Goal: Task Accomplishment & Management: Manage account settings

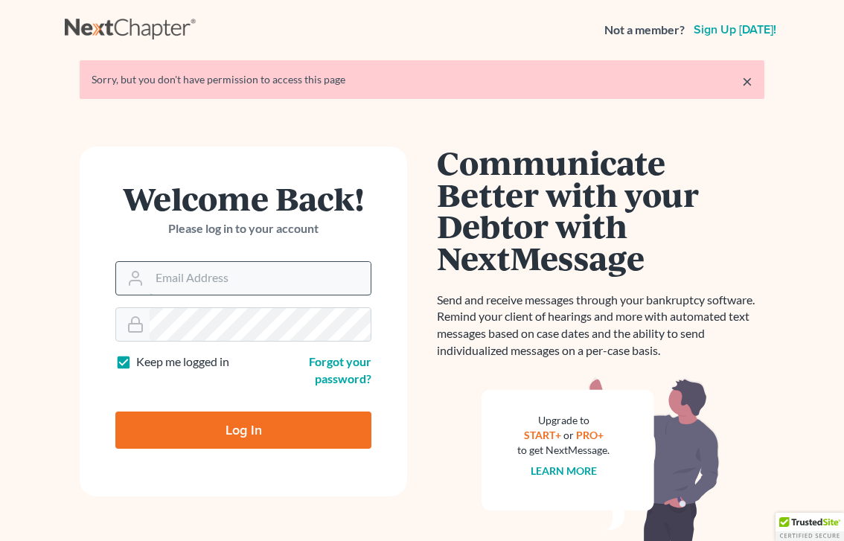
click at [204, 281] on input "Email Address" at bounding box center [260, 278] width 221 height 33
type input "[EMAIL_ADDRESS][DOMAIN_NAME]"
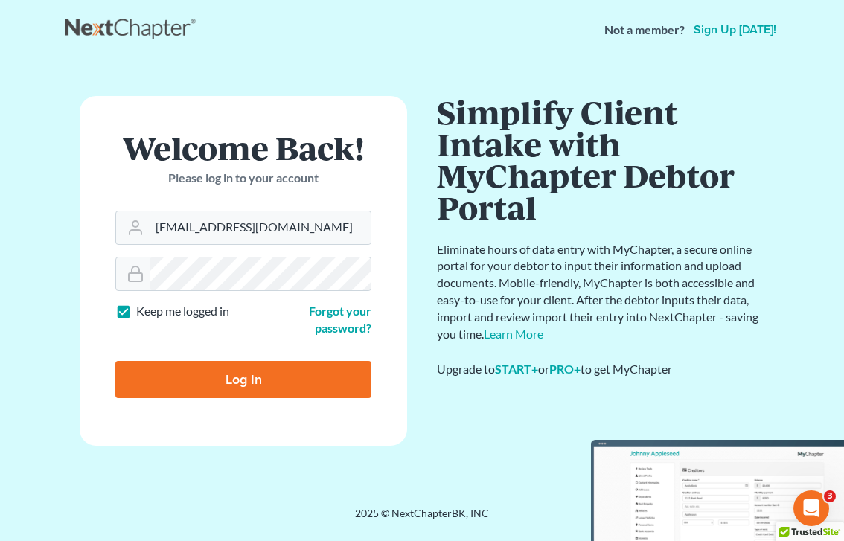
click at [269, 373] on input "Log In" at bounding box center [243, 379] width 256 height 37
type input "Thinking..."
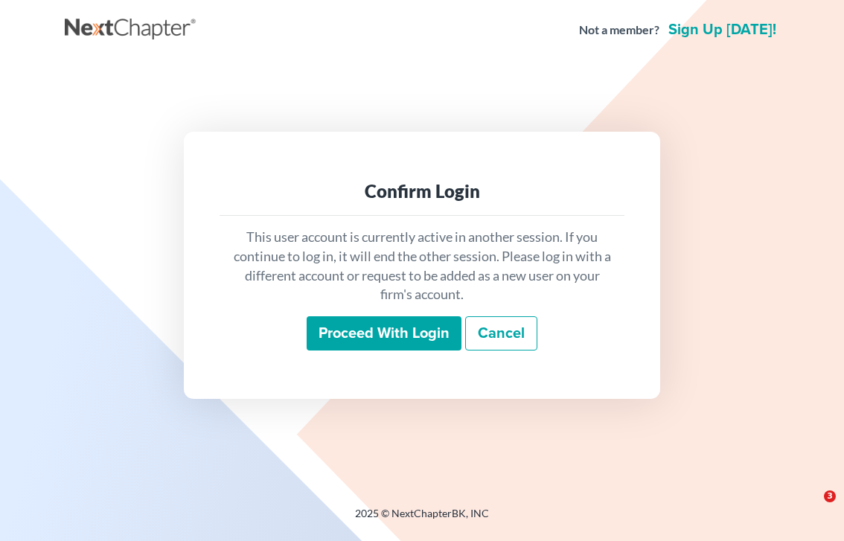
click at [362, 335] on input "Proceed with login" at bounding box center [383, 333] width 155 height 34
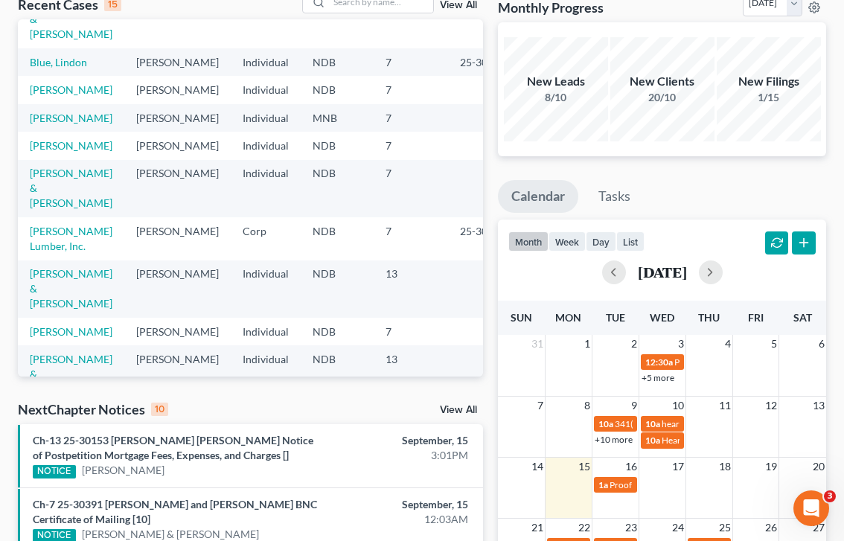
scroll to position [186, 0]
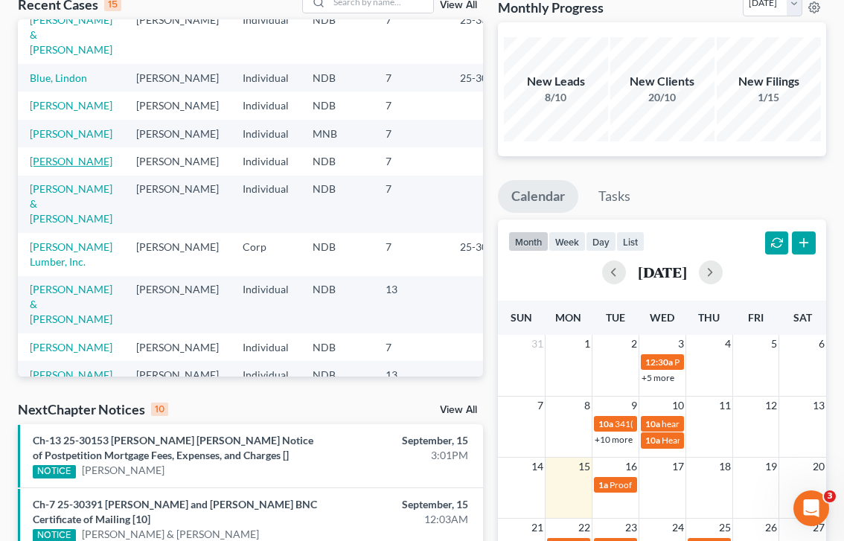
click at [55, 167] on link "[PERSON_NAME]" at bounding box center [71, 161] width 83 height 13
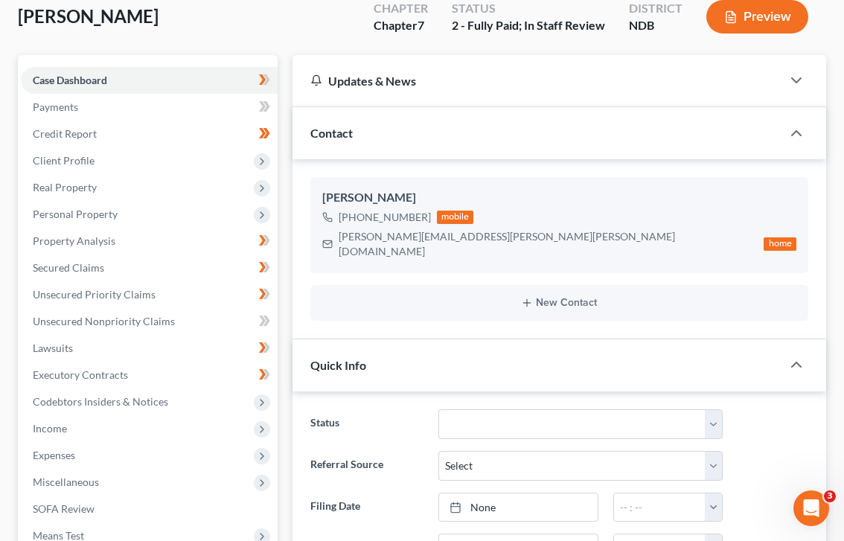
scroll to position [117, 0]
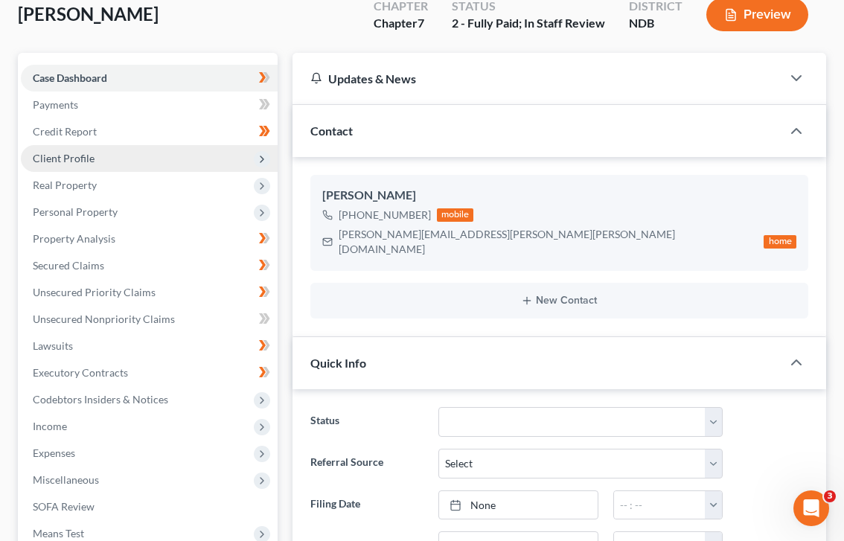
click at [140, 154] on span "Client Profile" at bounding box center [149, 158] width 257 height 27
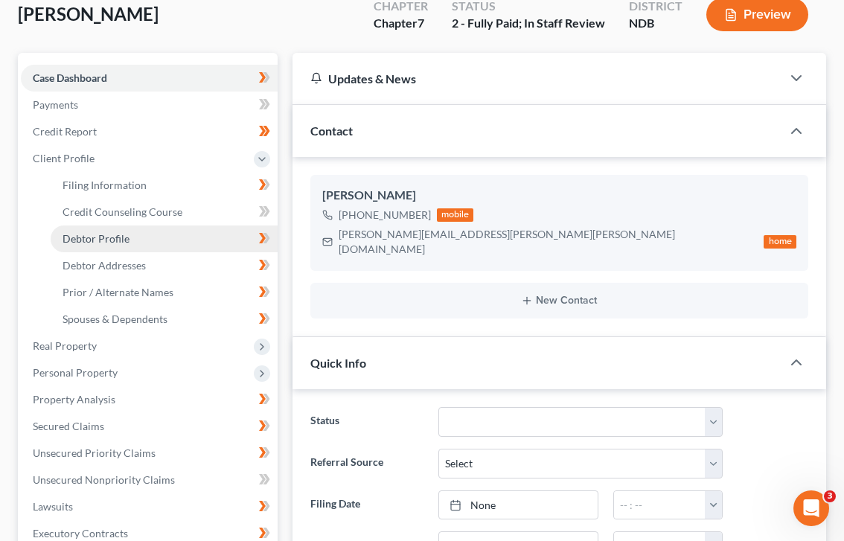
click at [133, 247] on link "Debtor Profile" at bounding box center [164, 238] width 227 height 27
select select "1"
select select "4"
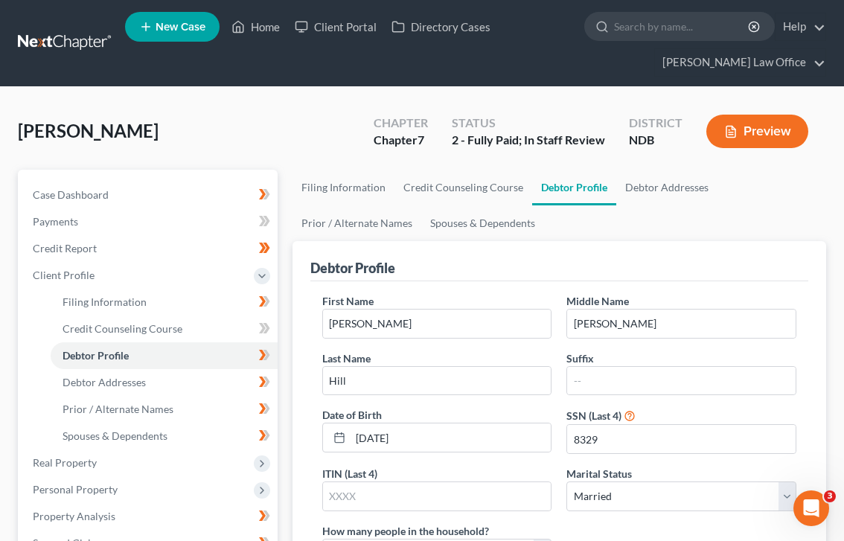
click at [522, 262] on div "Debtor Profile" at bounding box center [559, 261] width 498 height 40
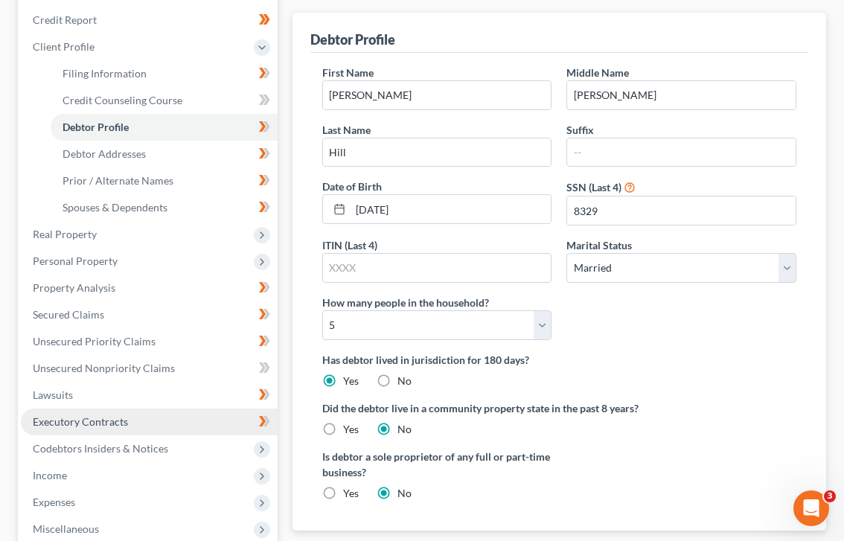
scroll to position [228, 0]
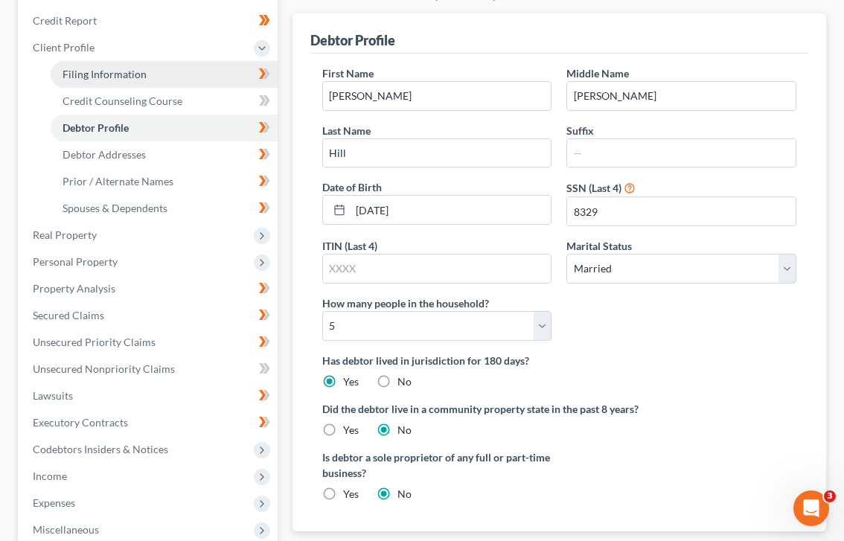
click at [163, 73] on link "Filing Information" at bounding box center [164, 74] width 227 height 27
select select "1"
select select "0"
select select "29"
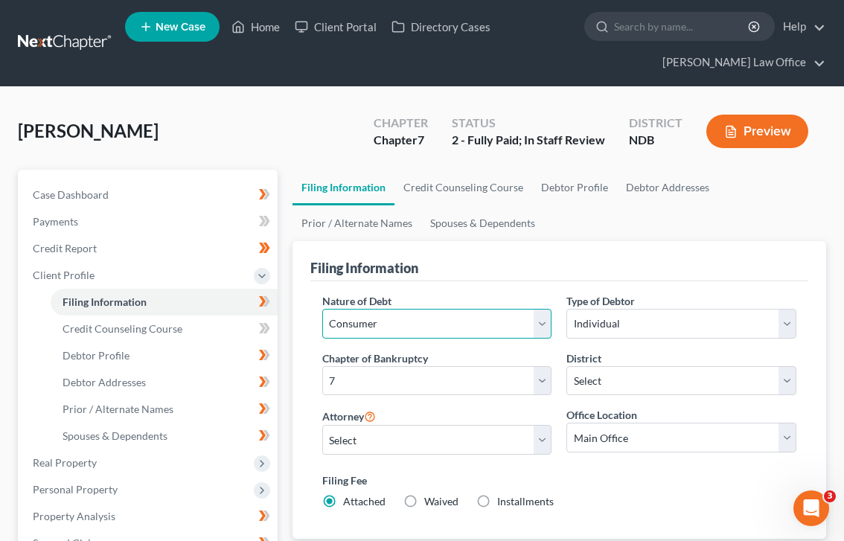
click at [474, 327] on select "Select Business Consumer Other" at bounding box center [437, 324] width 230 height 30
select select "0"
click at [322, 309] on select "Select Business Consumer Other" at bounding box center [437, 324] width 230 height 30
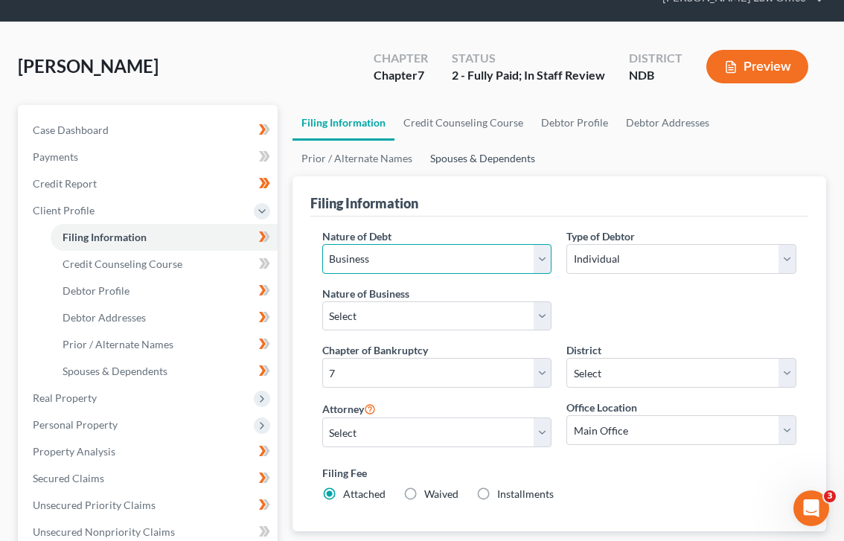
scroll to position [120, 0]
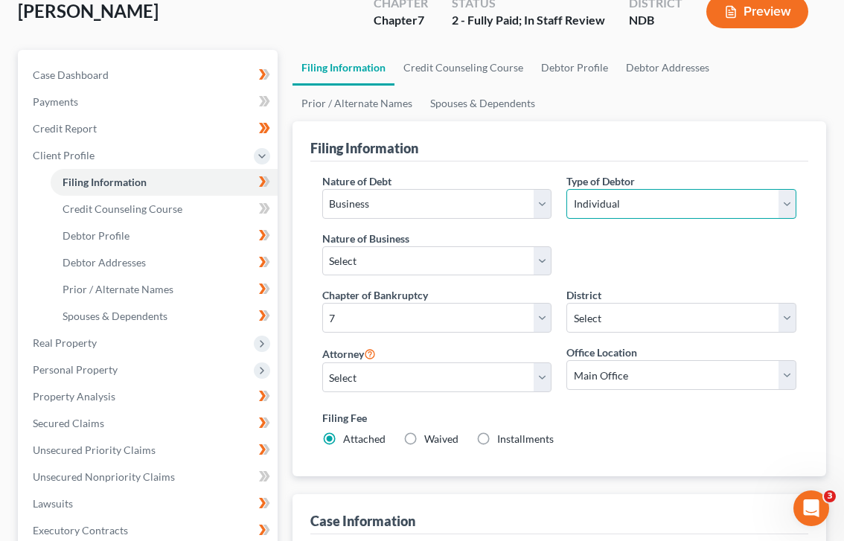
click at [641, 216] on select "Select Individual Joint" at bounding box center [681, 204] width 230 height 30
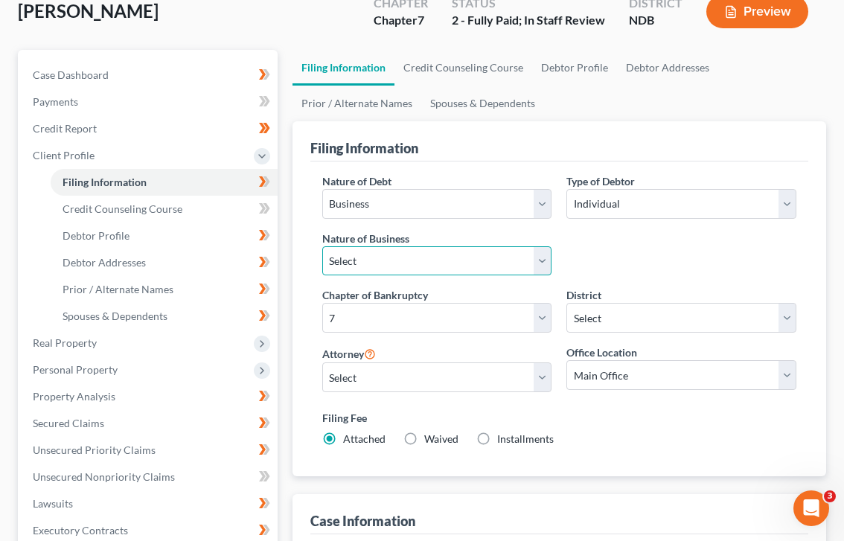
click at [506, 269] on select "Select Clearing Bank Commodity Broker Health Care Business Other Railroad Singl…" at bounding box center [437, 261] width 230 height 30
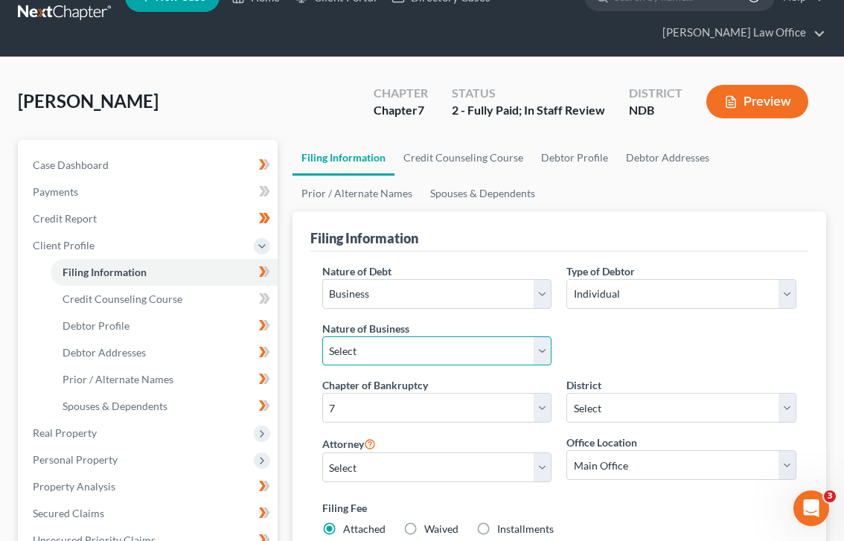
scroll to position [30, 0]
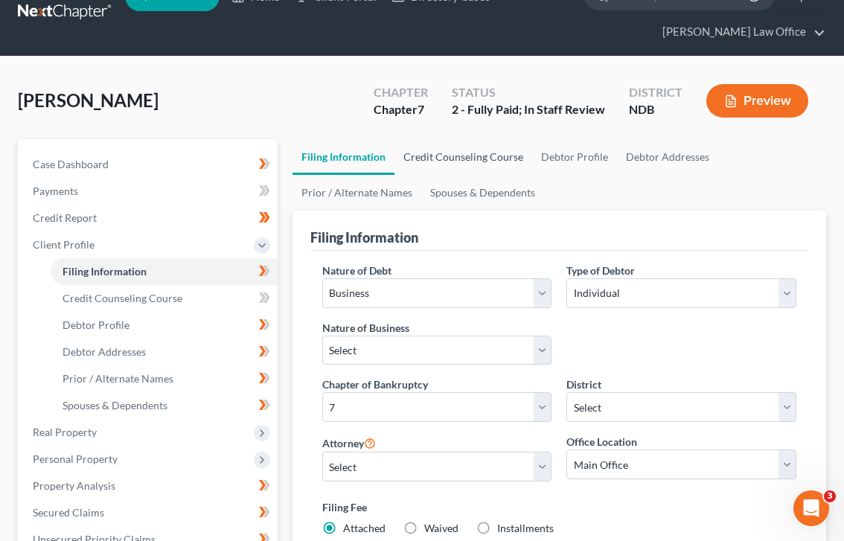
click at [451, 146] on link "Credit Counseling Course" at bounding box center [463, 157] width 138 height 36
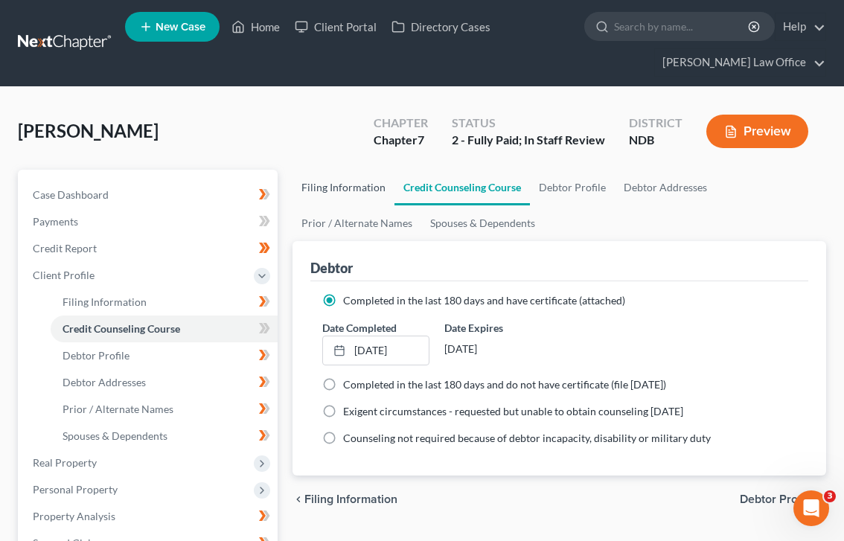
click at [344, 195] on link "Filing Information" at bounding box center [343, 188] width 102 height 36
select select "0"
select select "60"
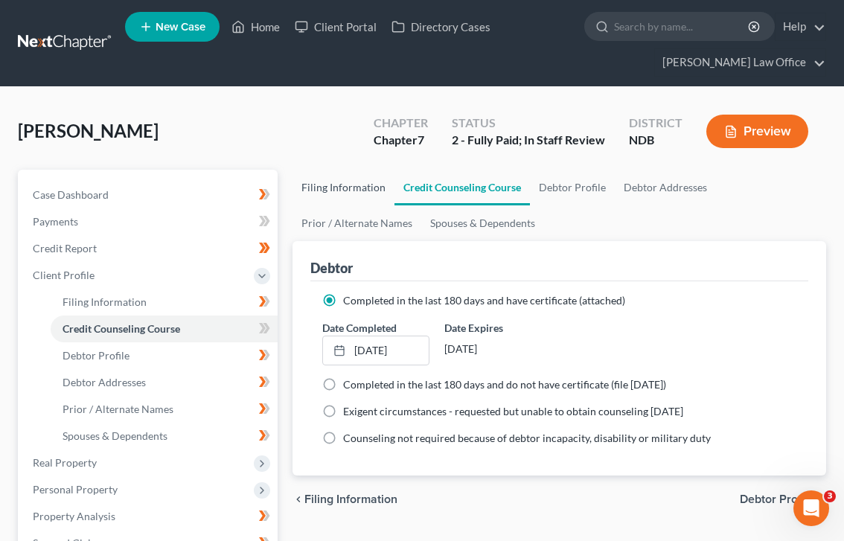
select select "0"
select select "29"
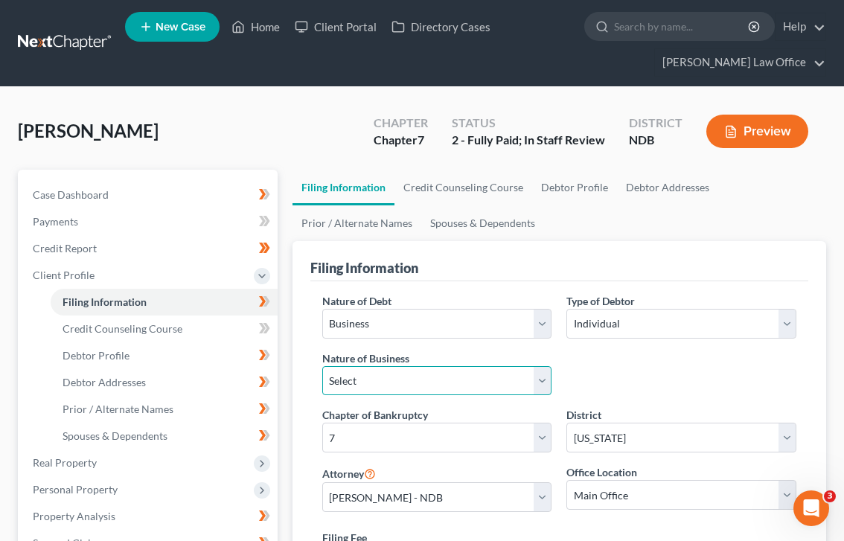
click at [358, 379] on select "Select Clearing Bank Commodity Broker Health Care Business Other Railroad Singl…" at bounding box center [437, 381] width 230 height 30
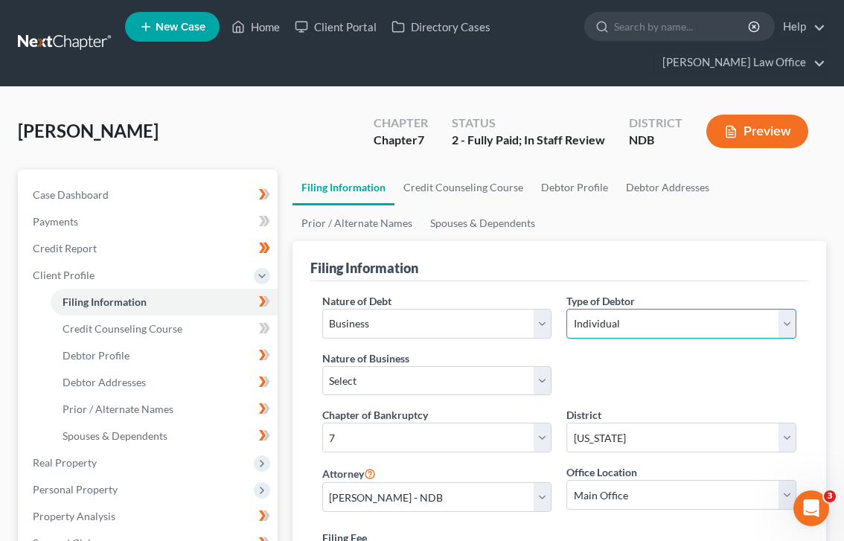
click at [695, 325] on select "Select Individual Joint" at bounding box center [681, 324] width 230 height 30
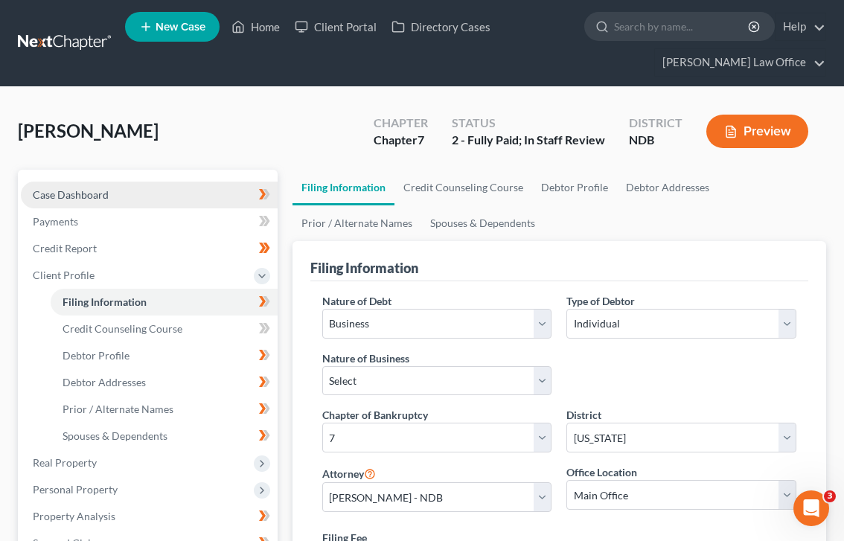
click at [118, 198] on link "Case Dashboard" at bounding box center [149, 194] width 257 height 27
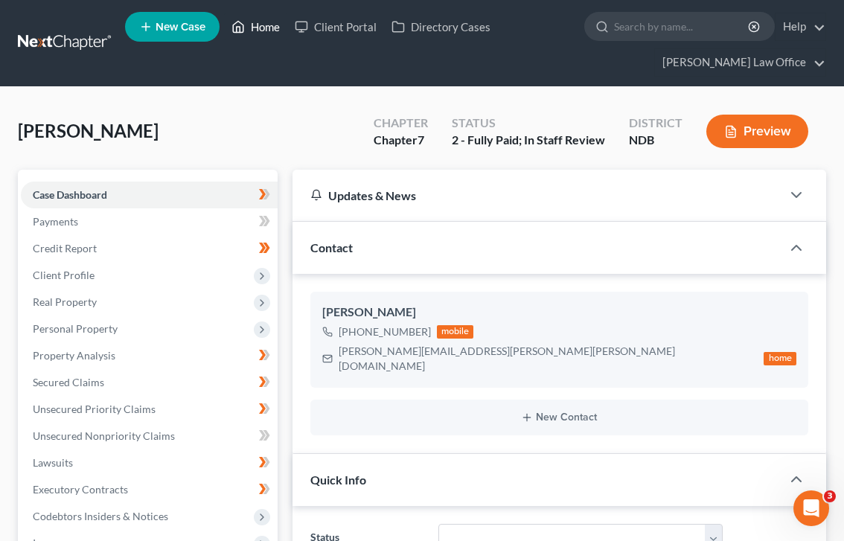
click at [259, 22] on link "Home" at bounding box center [255, 26] width 63 height 27
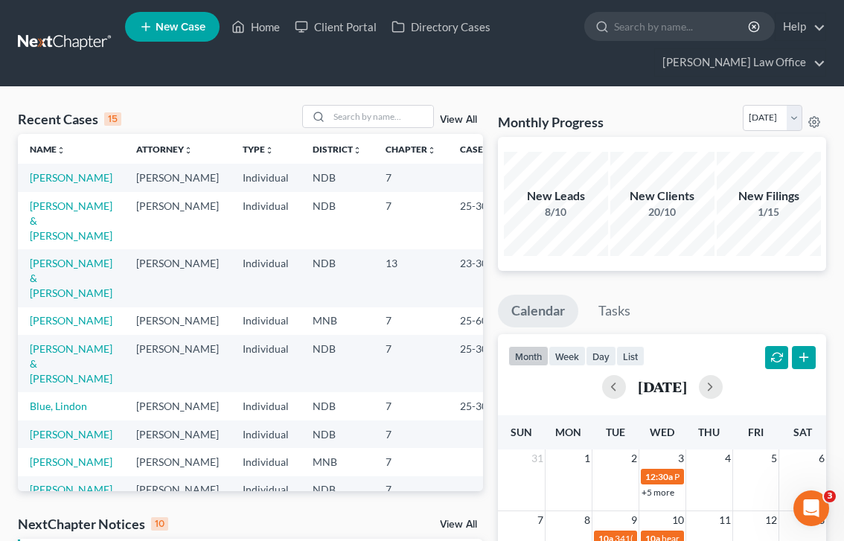
click at [237, 182] on td "Individual" at bounding box center [266, 178] width 70 height 28
click at [66, 183] on link "[PERSON_NAME]" at bounding box center [71, 177] width 83 height 13
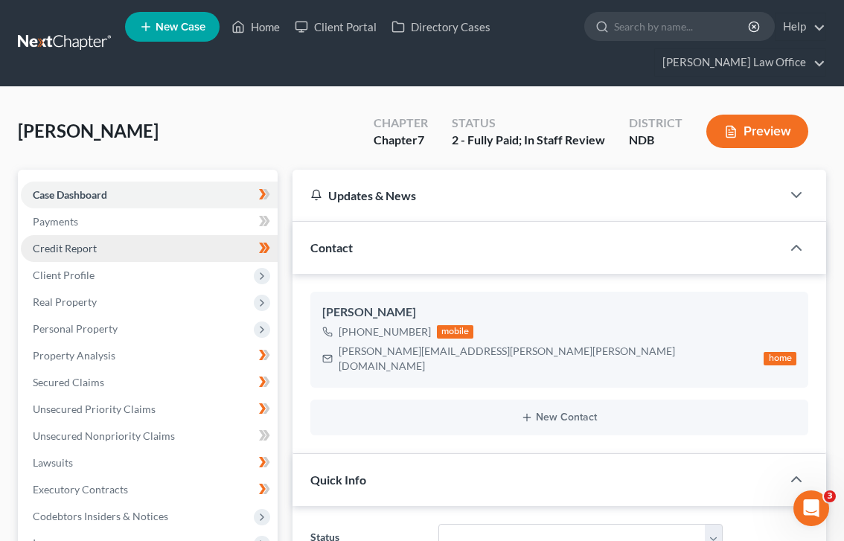
click at [107, 239] on link "Credit Report" at bounding box center [149, 248] width 257 height 27
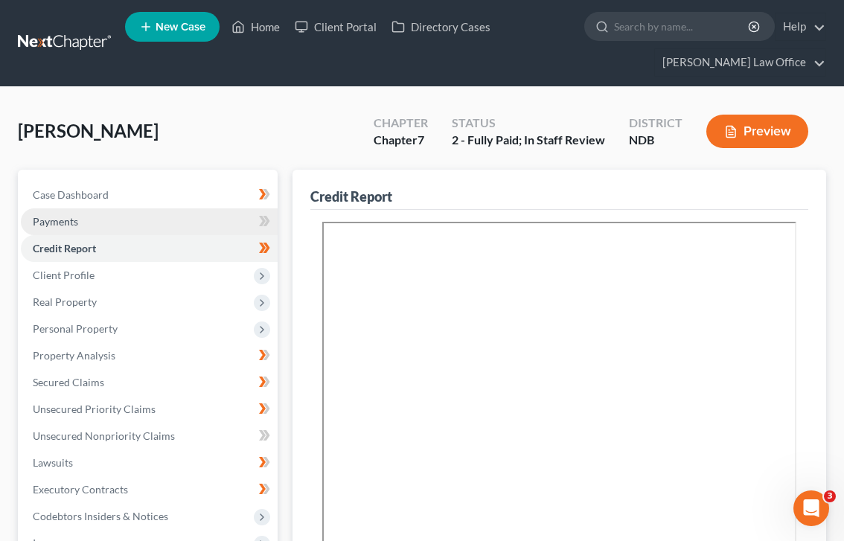
click at [175, 223] on link "Payments" at bounding box center [149, 221] width 257 height 27
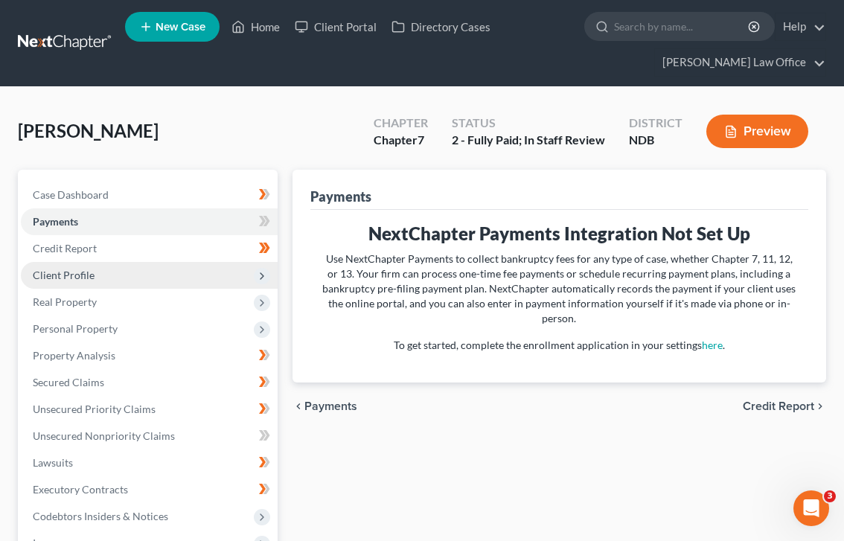
click at [158, 273] on span "Client Profile" at bounding box center [149, 275] width 257 height 27
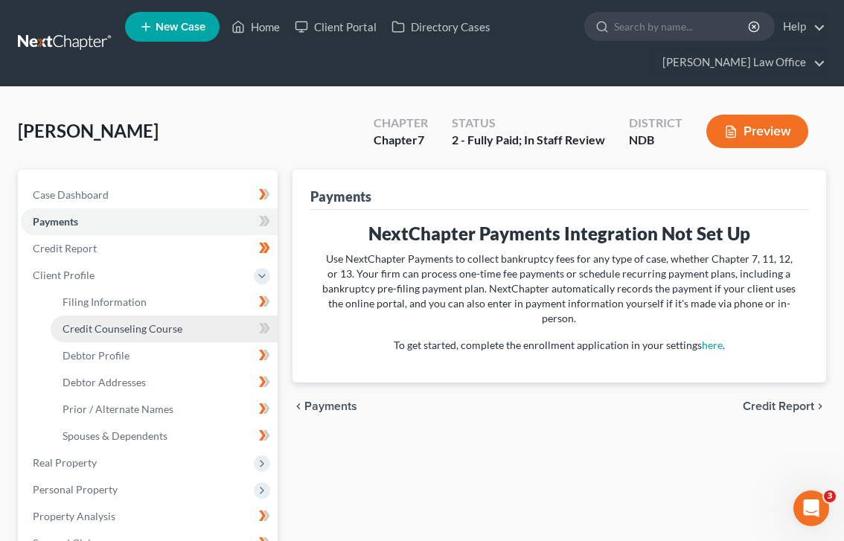
click at [150, 316] on link "Credit Counseling Course" at bounding box center [164, 328] width 227 height 27
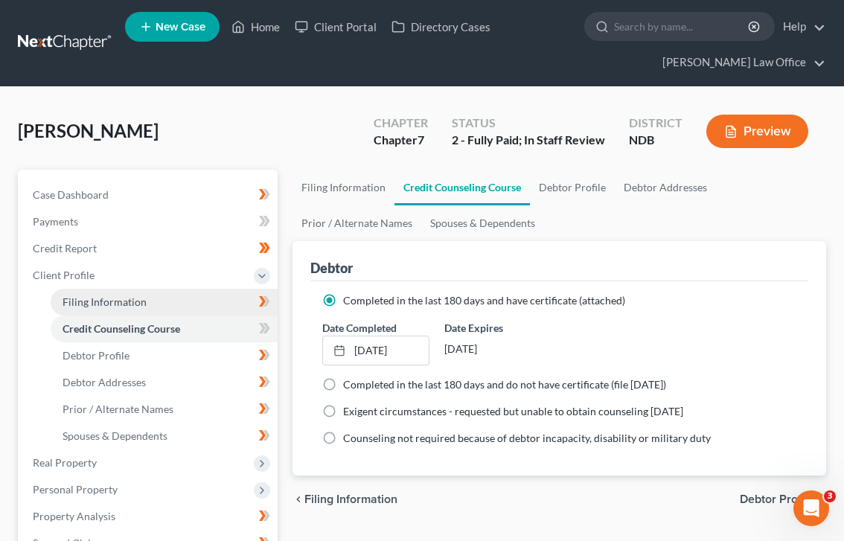
click at [155, 305] on link "Filing Information" at bounding box center [164, 302] width 227 height 27
select select "0"
select select "60"
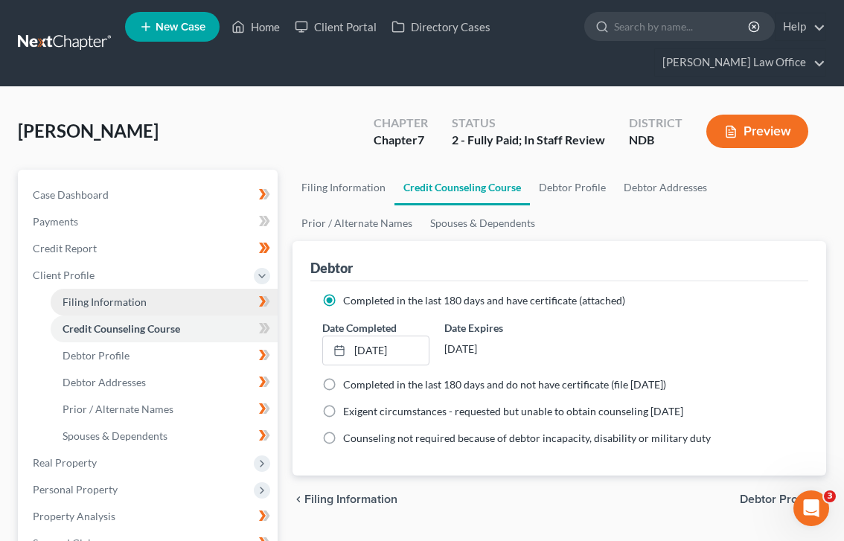
select select "0"
select select "29"
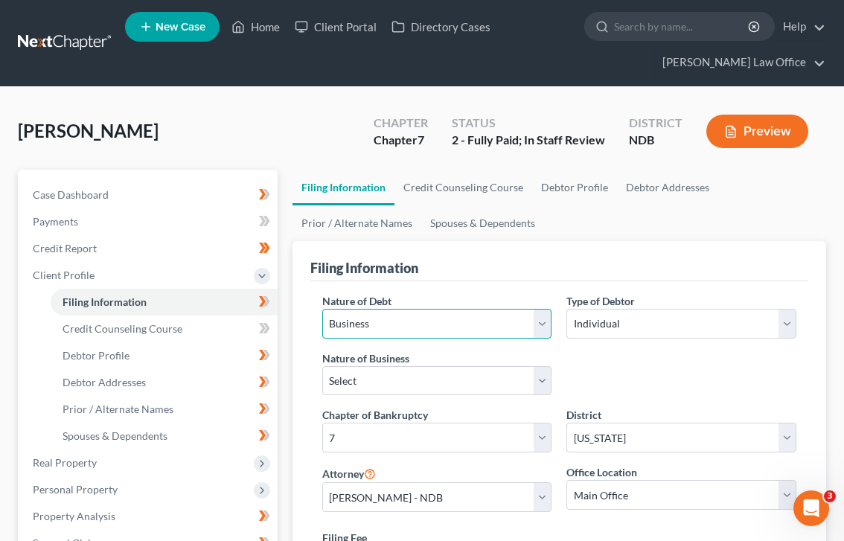
click at [358, 331] on select "Select Business Consumer Other" at bounding box center [437, 324] width 230 height 30
click at [318, 176] on link "Filing Information" at bounding box center [343, 188] width 102 height 36
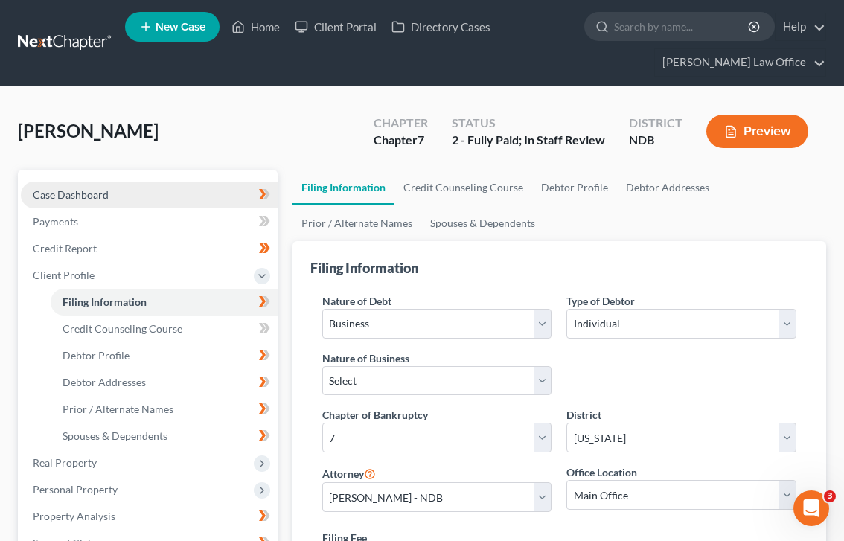
click at [193, 185] on link "Case Dashboard" at bounding box center [149, 194] width 257 height 27
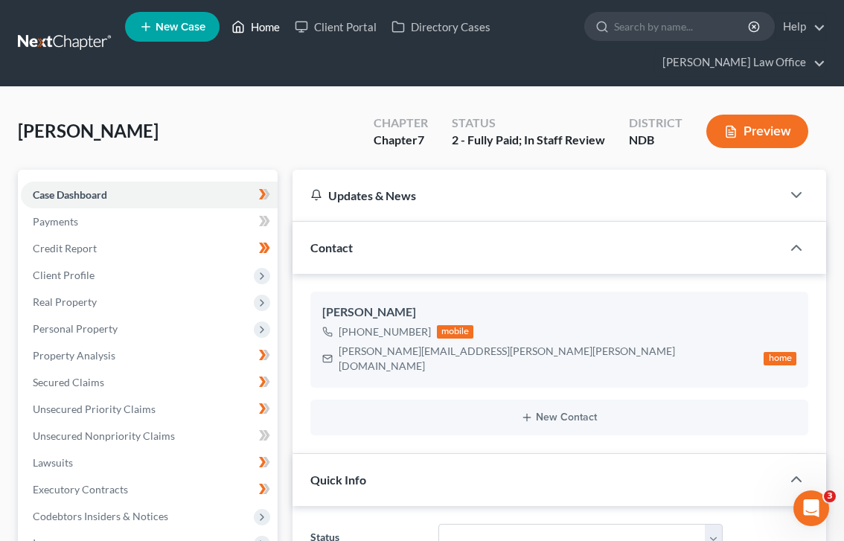
click at [270, 32] on link "Home" at bounding box center [255, 26] width 63 height 27
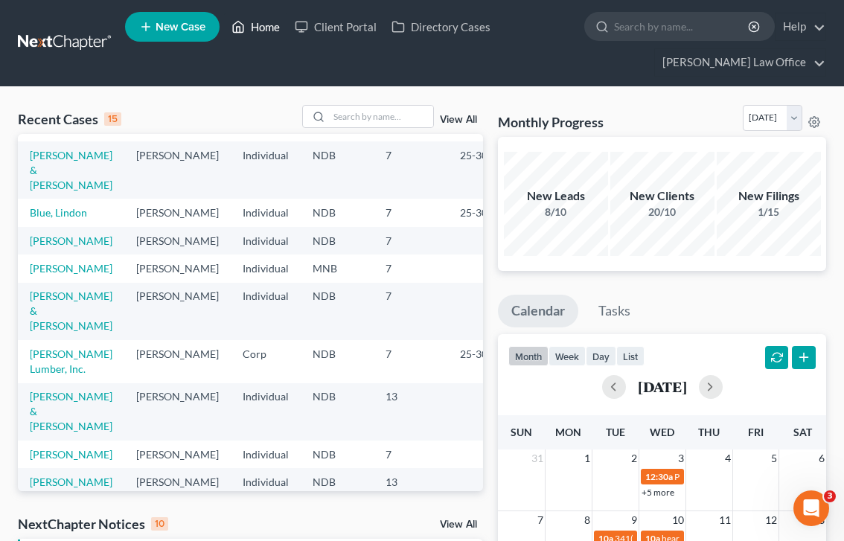
scroll to position [222, 0]
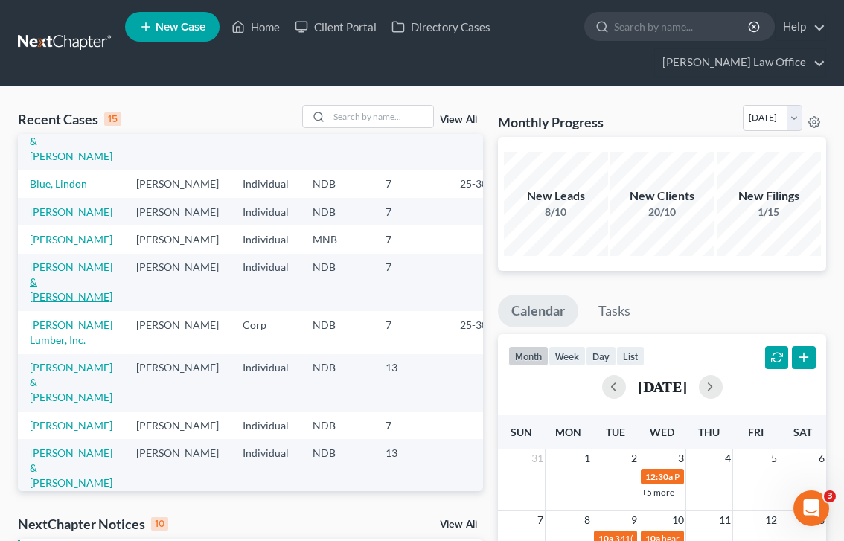
click at [54, 303] on link "[PERSON_NAME] & [PERSON_NAME]" at bounding box center [71, 281] width 83 height 42
select select "0"
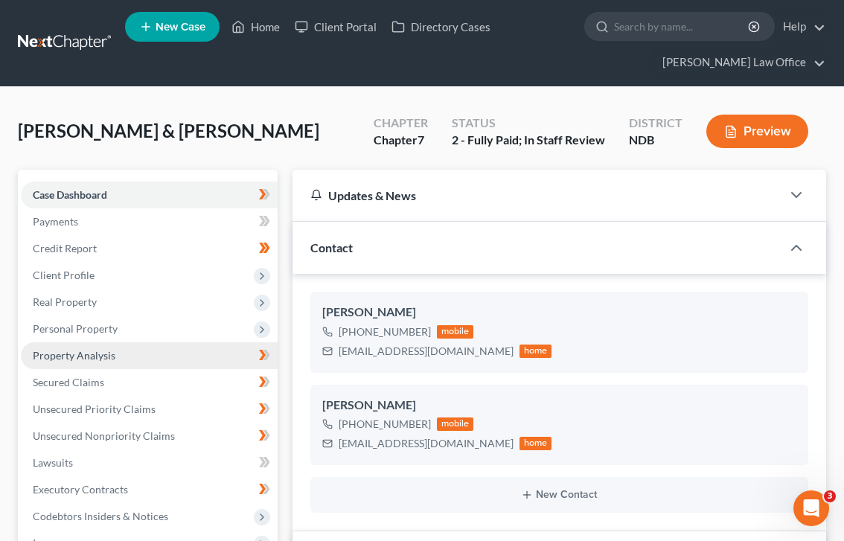
click at [230, 342] on link "Property Analysis" at bounding box center [149, 355] width 257 height 27
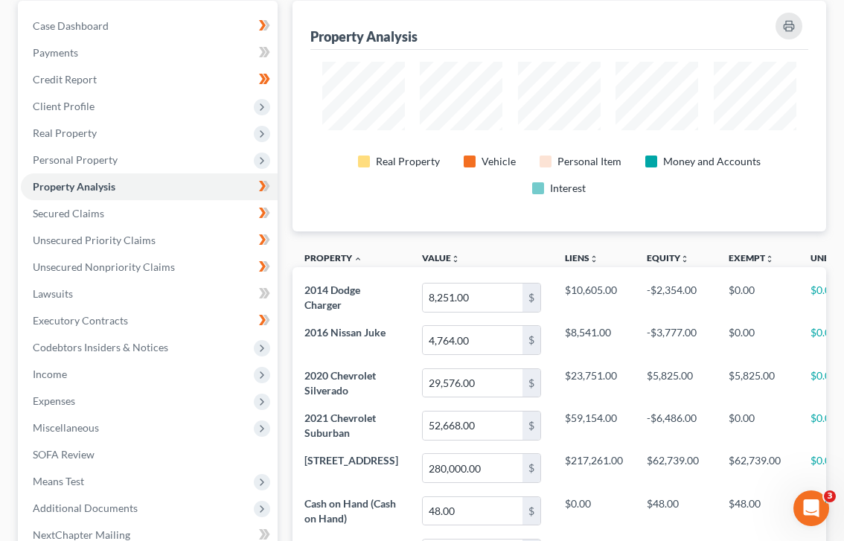
scroll to position [171, 0]
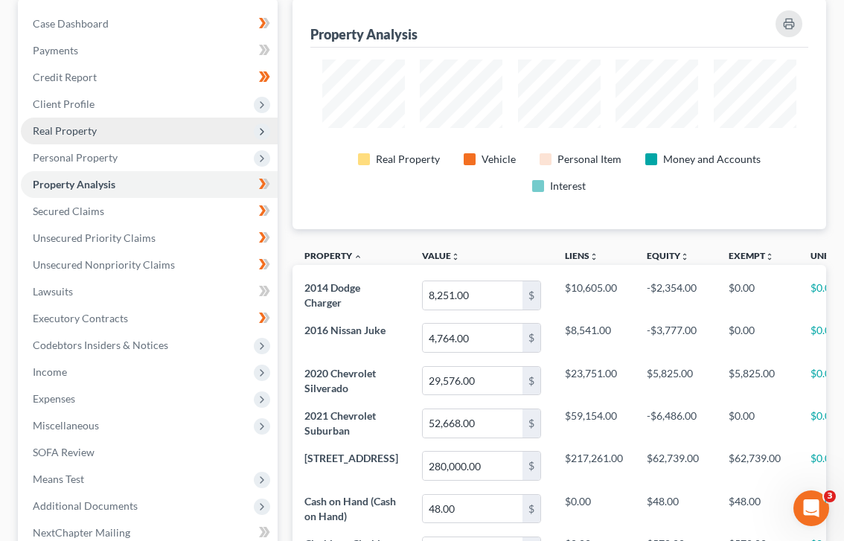
click at [179, 122] on span "Real Property" at bounding box center [149, 131] width 257 height 27
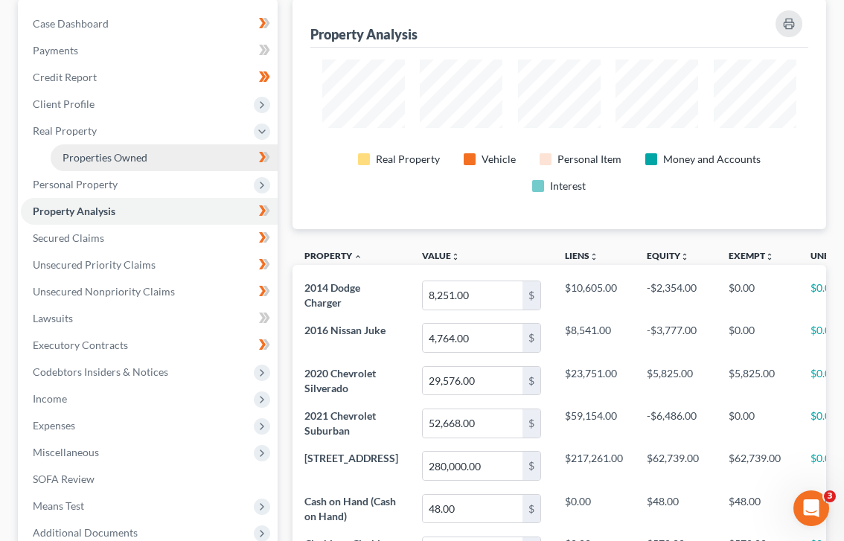
click at [190, 162] on link "Properties Owned" at bounding box center [164, 157] width 227 height 27
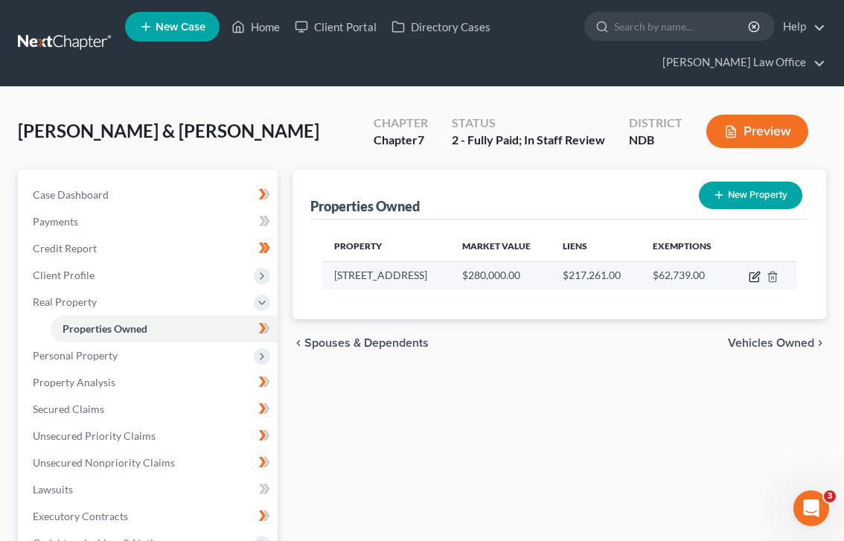
click at [759, 273] on icon "button" at bounding box center [755, 275] width 7 height 7
select select "29"
select select "2"
select select "1"
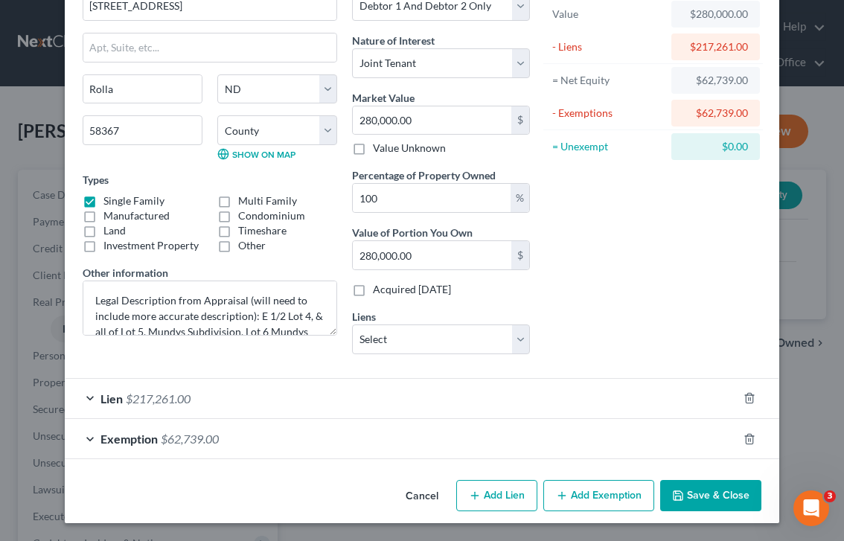
click at [691, 500] on button "Save & Close" at bounding box center [710, 495] width 101 height 31
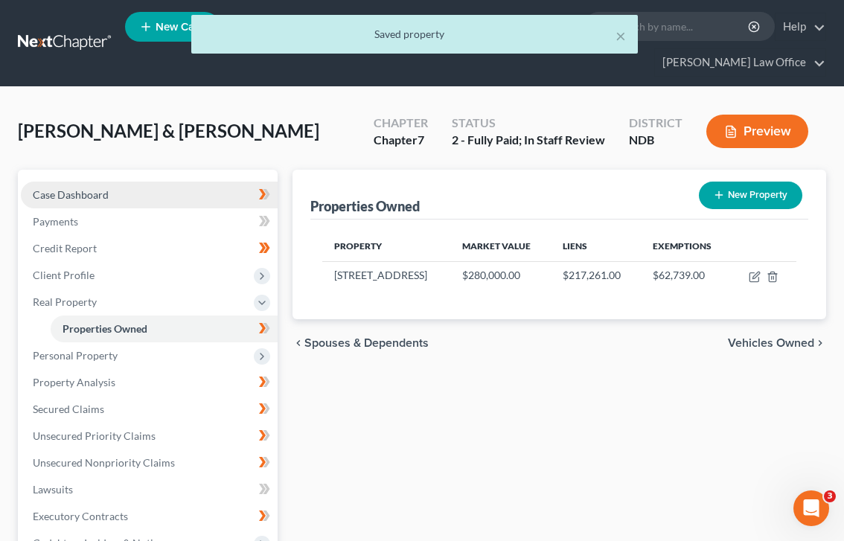
click at [143, 192] on link "Case Dashboard" at bounding box center [149, 194] width 257 height 27
select select "0"
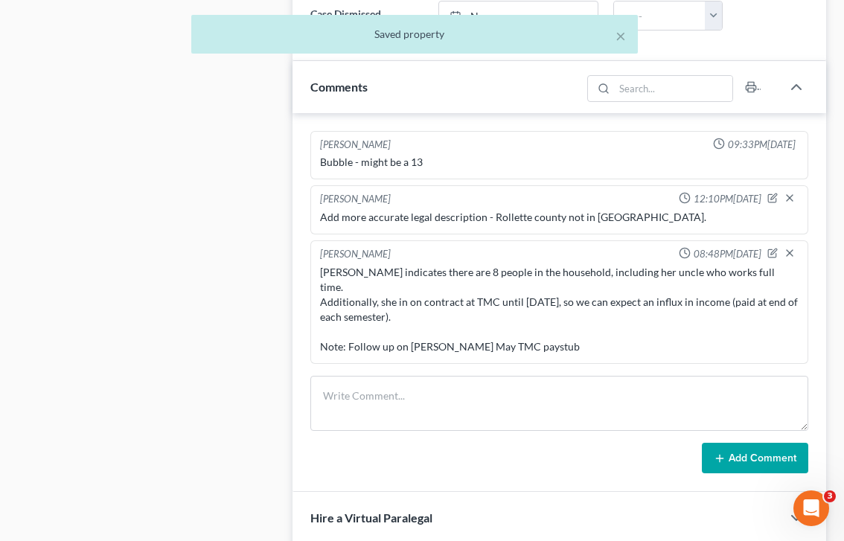
scroll to position [1021, 0]
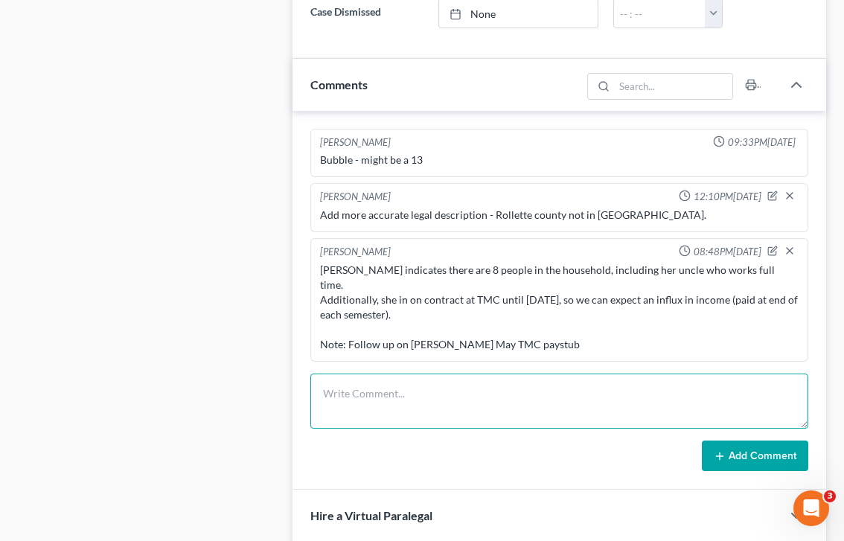
click at [472, 376] on textarea at bounding box center [559, 400] width 498 height 55
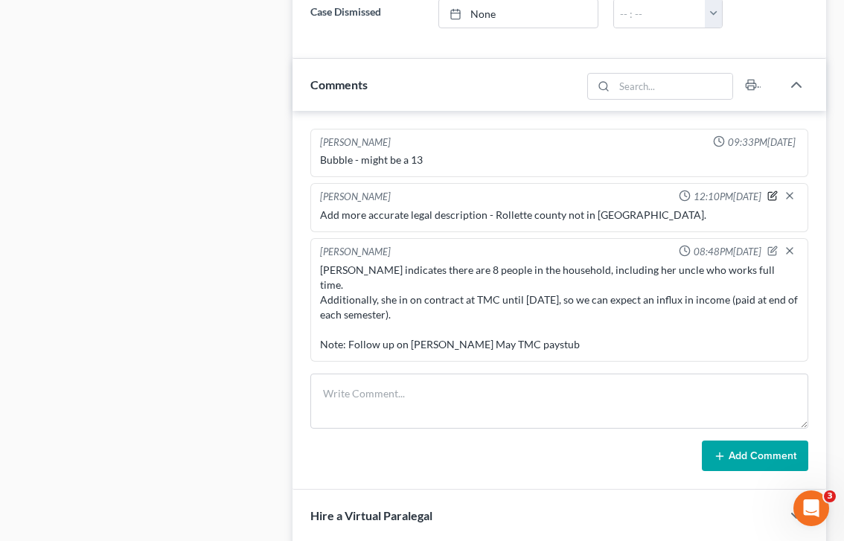
click at [767, 194] on icon "button" at bounding box center [772, 195] width 10 height 10
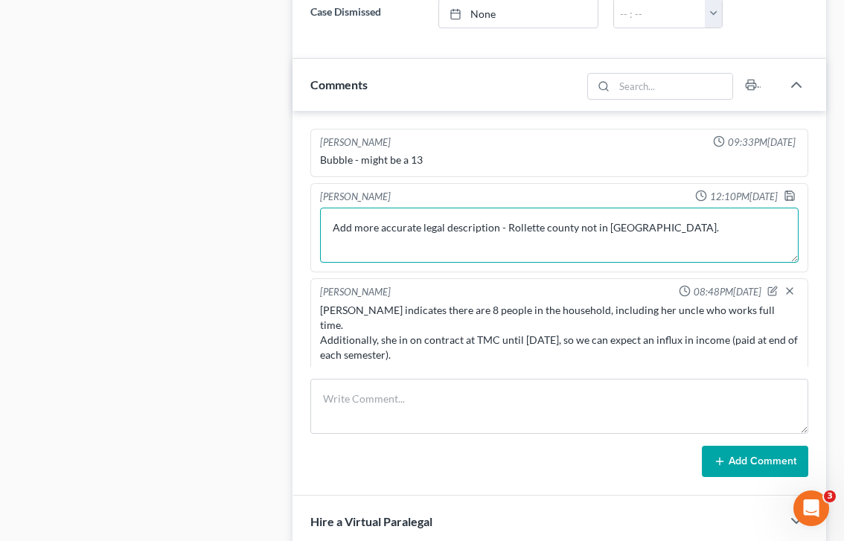
click at [330, 237] on textarea "Add more accurate legal description - Rollette county not in NDRIN." at bounding box center [559, 235] width 478 height 55
click at [352, 244] on textarea "Add more accurate legal description - Rollette county not in NDRIN." at bounding box center [559, 235] width 478 height 55
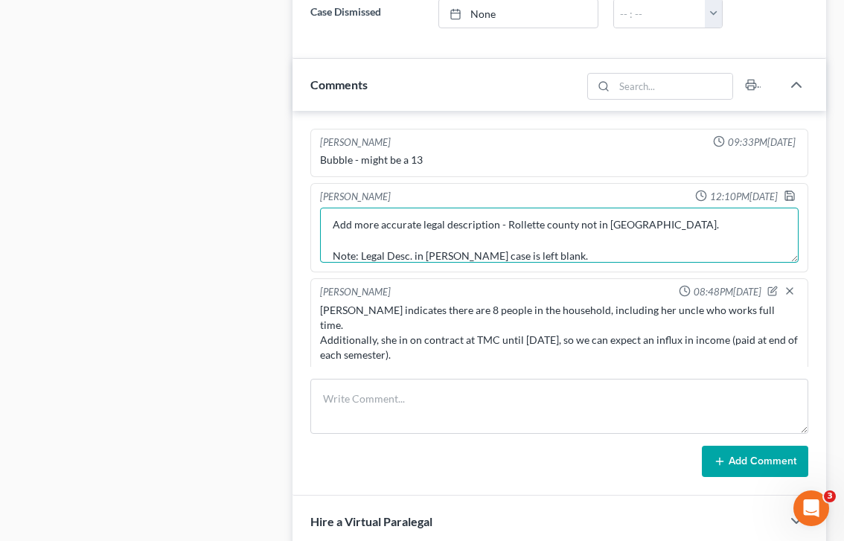
scroll to position [16, 0]
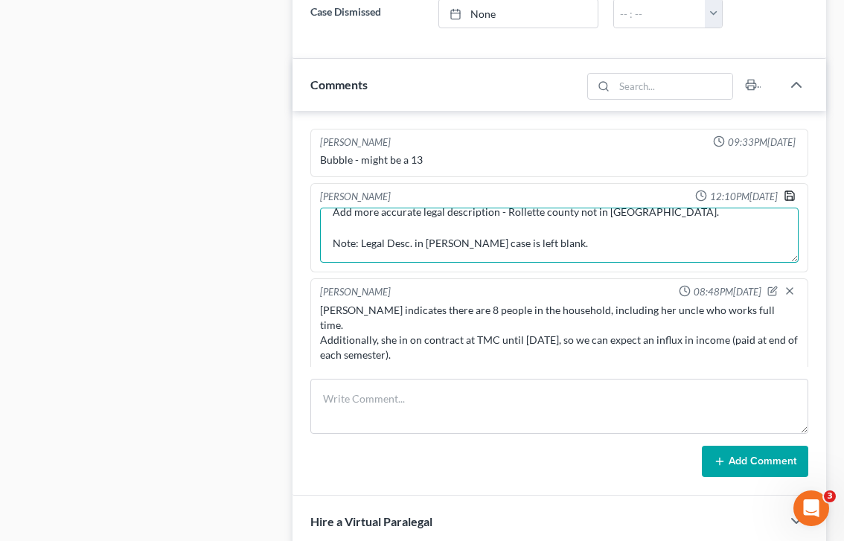
type textarea "Add more accurate legal description - Rollette county not in [GEOGRAPHIC_DATA].…"
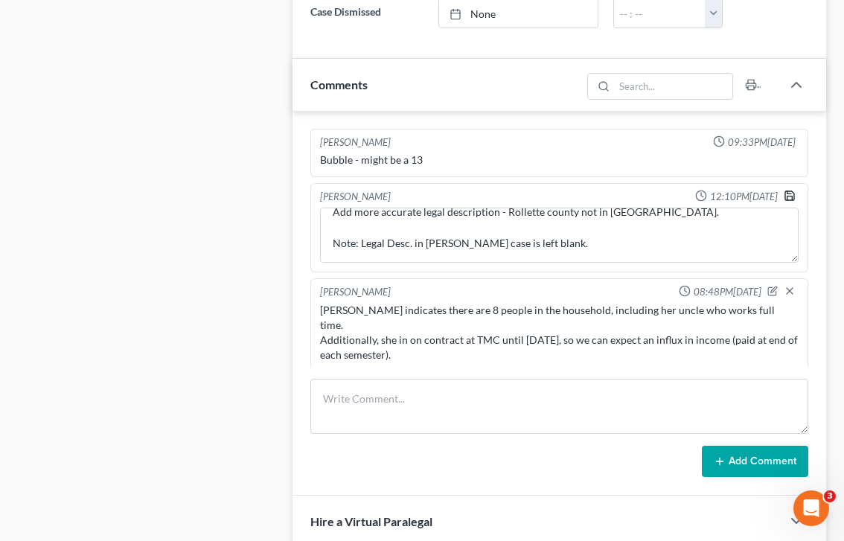
click at [790, 199] on icon "button" at bounding box center [789, 196] width 12 height 12
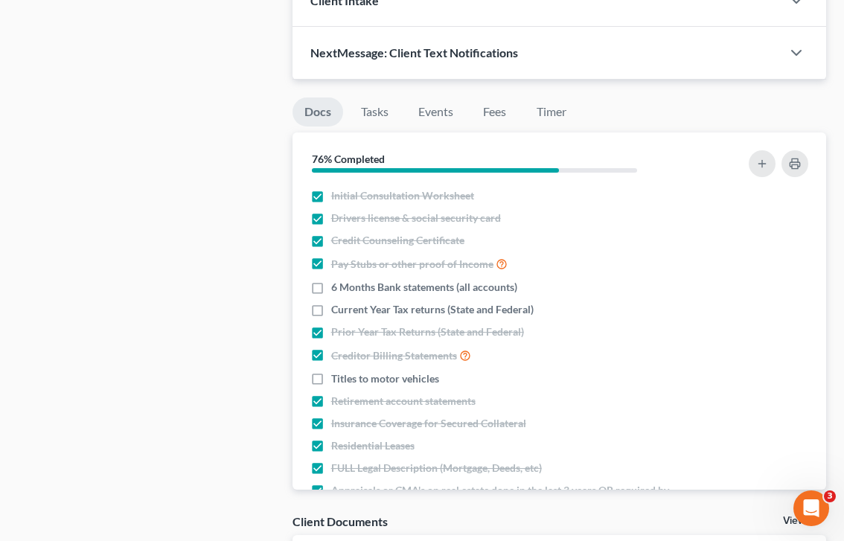
scroll to position [1605, 0]
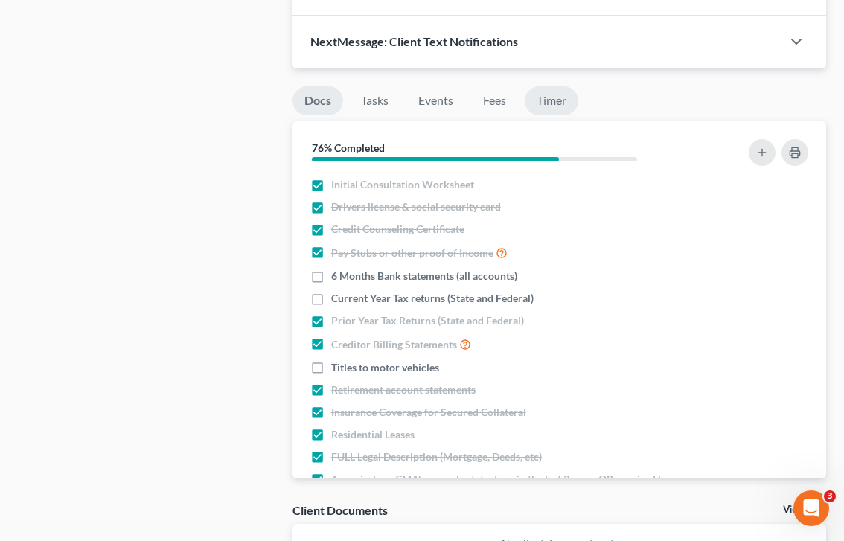
click at [553, 104] on link "Timer" at bounding box center [551, 100] width 54 height 29
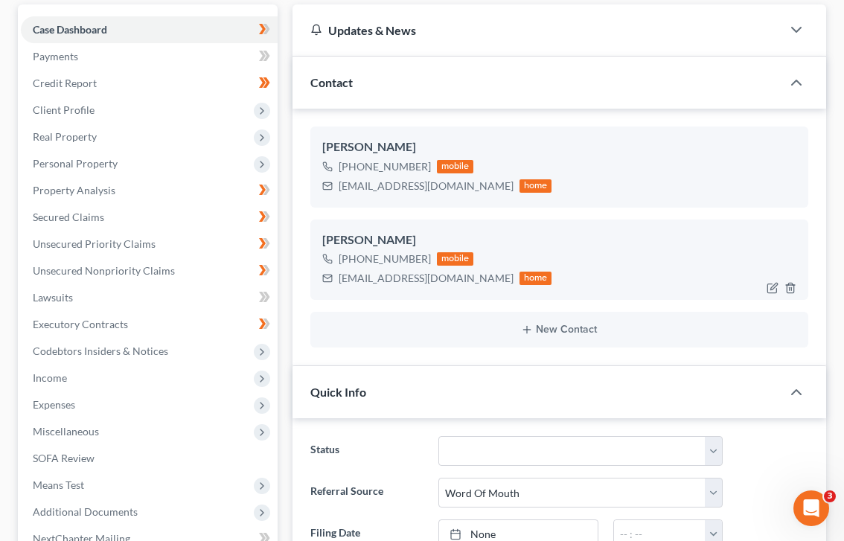
scroll to position [0, 0]
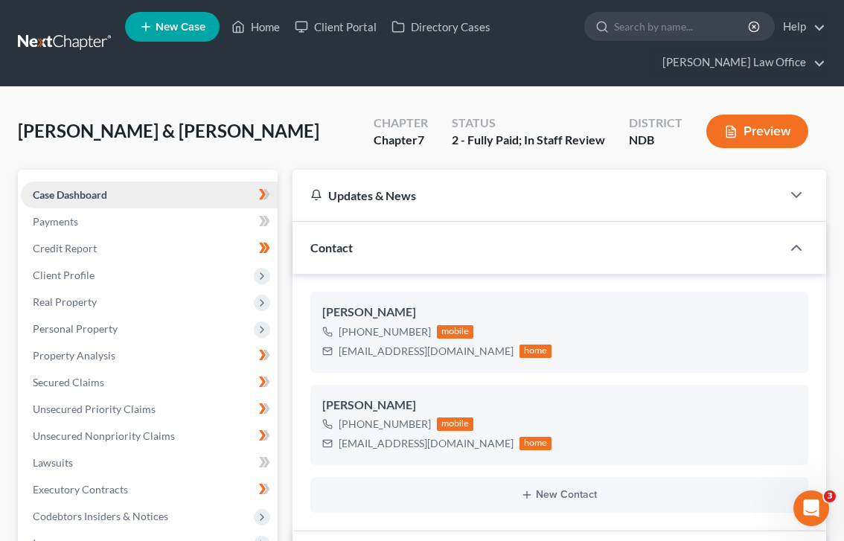
click at [86, 199] on span "Case Dashboard" at bounding box center [70, 194] width 74 height 13
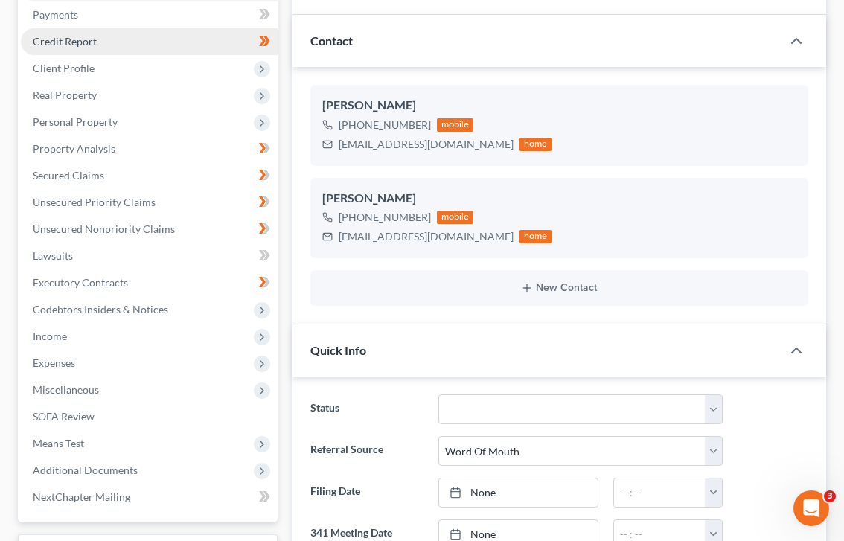
scroll to position [212, 0]
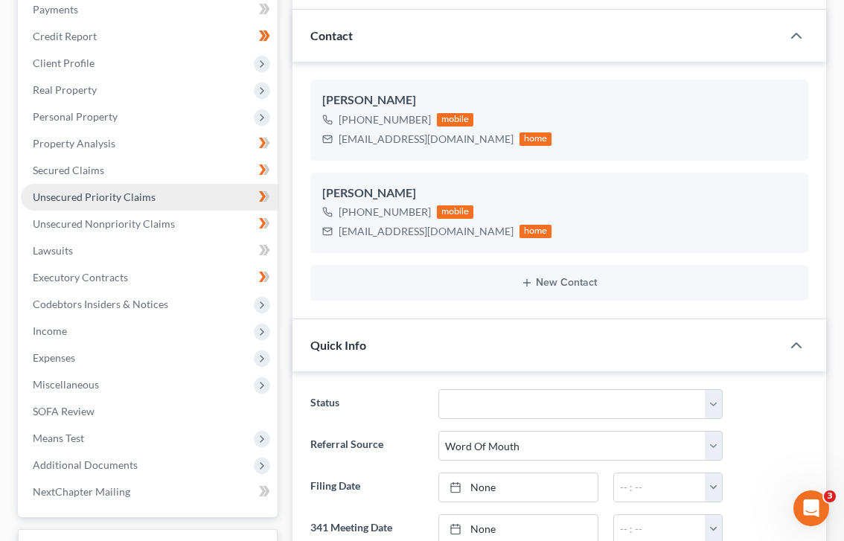
click at [123, 199] on span "Unsecured Priority Claims" at bounding box center [94, 196] width 123 height 13
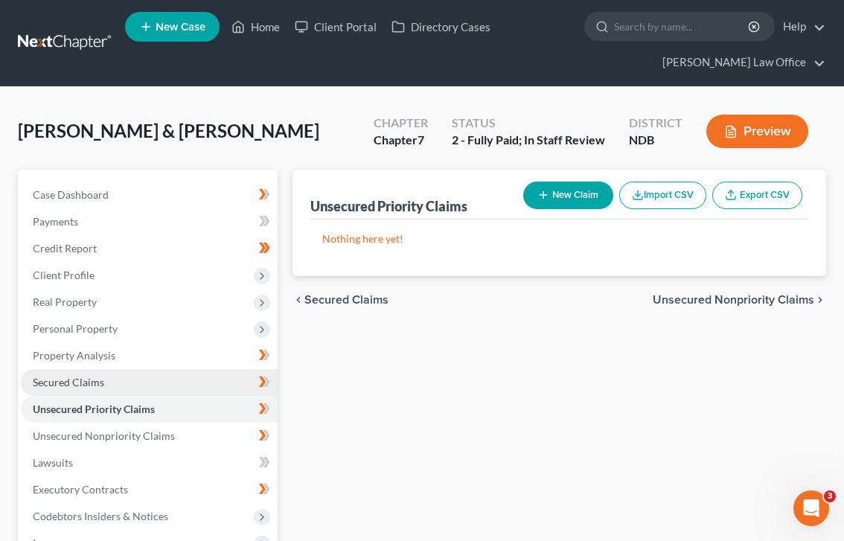
click at [109, 388] on link "Secured Claims" at bounding box center [149, 382] width 257 height 27
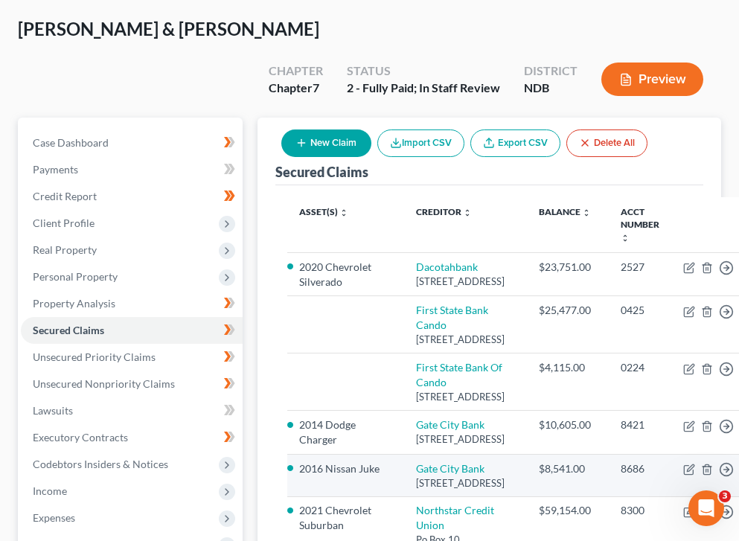
scroll to position [90, 0]
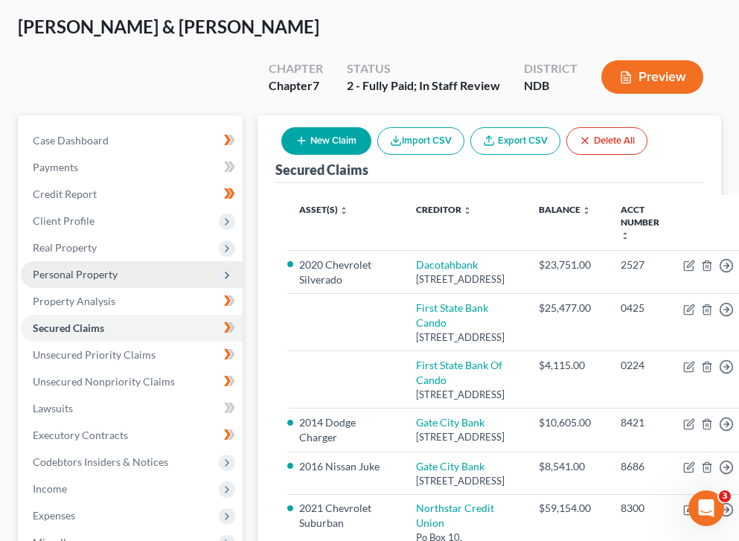
click at [160, 261] on span "Personal Property" at bounding box center [132, 274] width 222 height 27
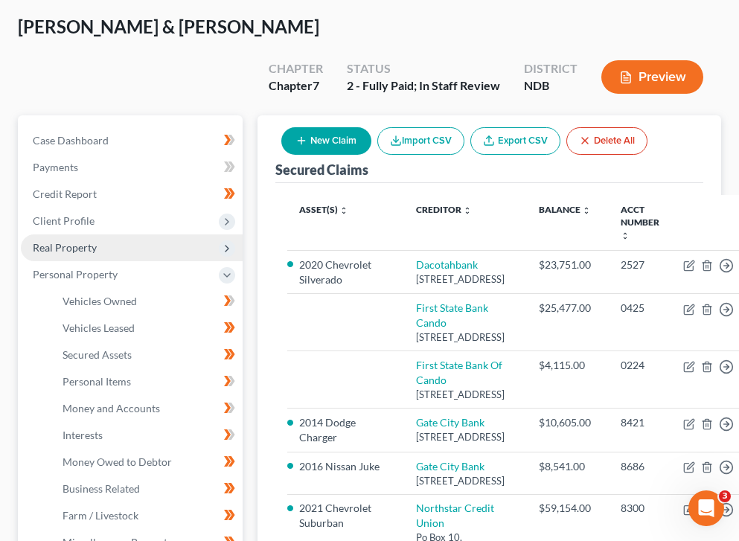
click at [183, 234] on span "Real Property" at bounding box center [132, 247] width 222 height 27
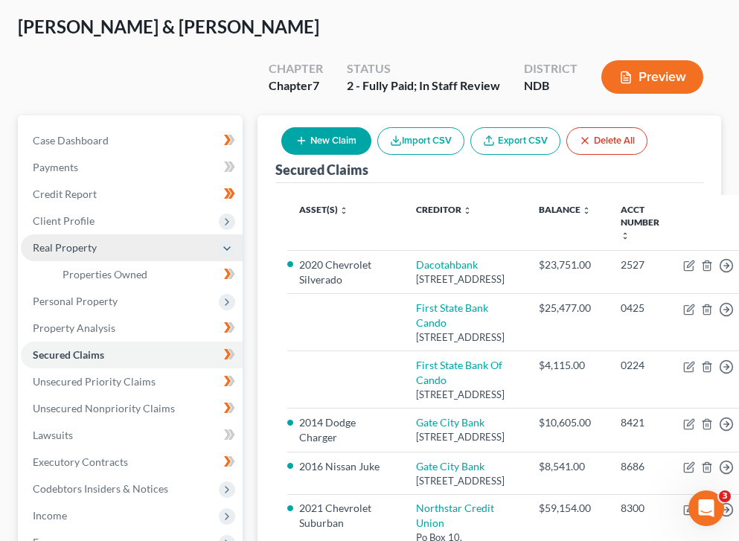
click at [195, 234] on span "Real Property" at bounding box center [132, 247] width 222 height 27
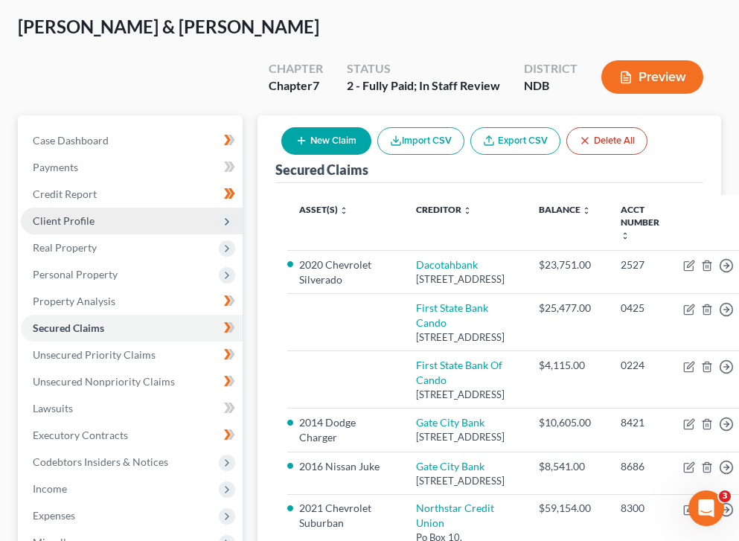
click at [188, 208] on span "Client Profile" at bounding box center [132, 221] width 222 height 27
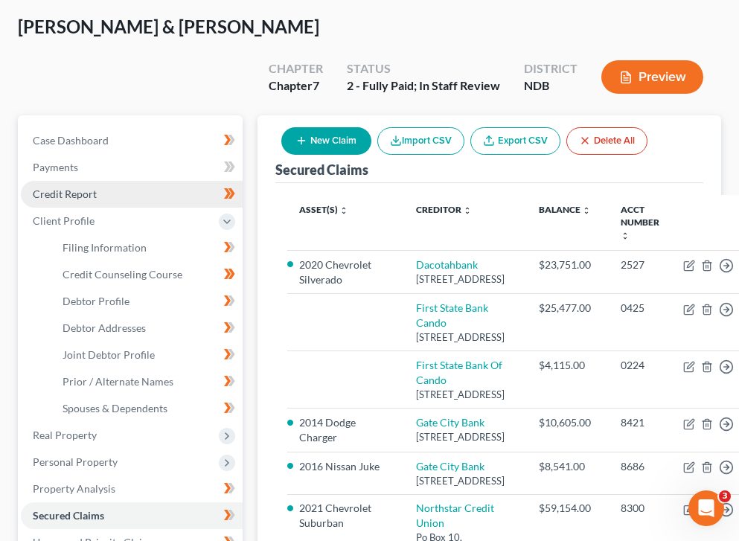
click at [170, 181] on link "Credit Report" at bounding box center [132, 194] width 222 height 27
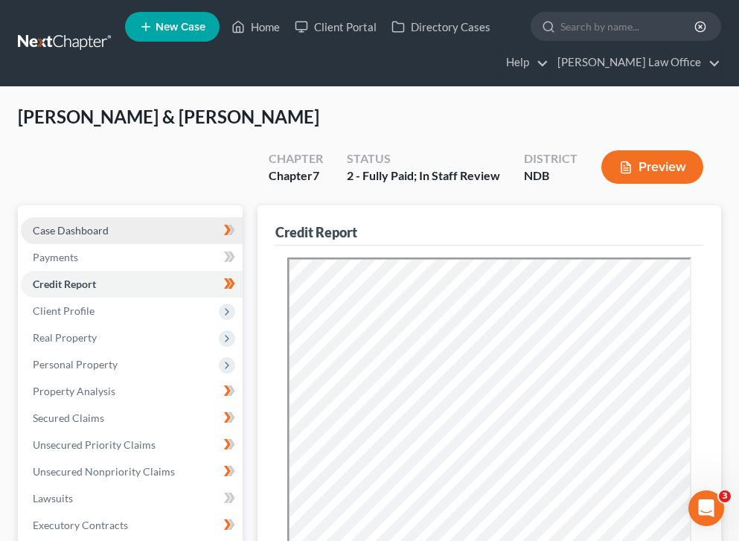
click at [179, 217] on link "Case Dashboard" at bounding box center [132, 230] width 222 height 27
select select "0"
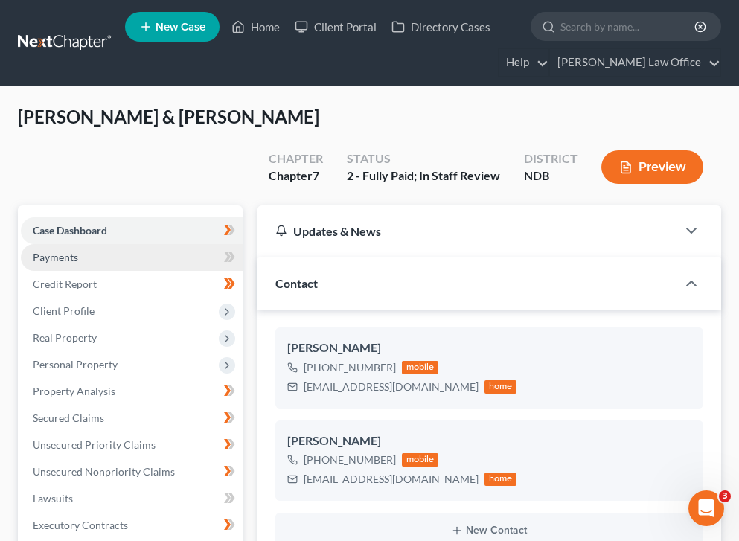
click at [168, 244] on link "Payments" at bounding box center [132, 257] width 222 height 27
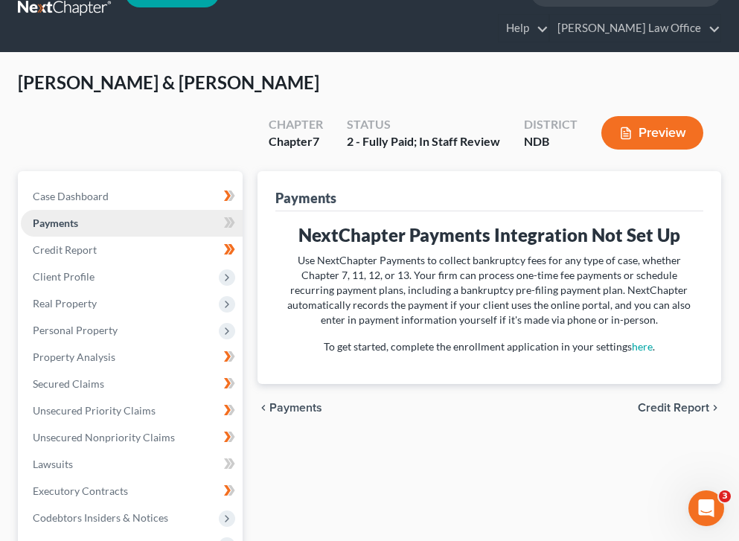
scroll to position [38, 0]
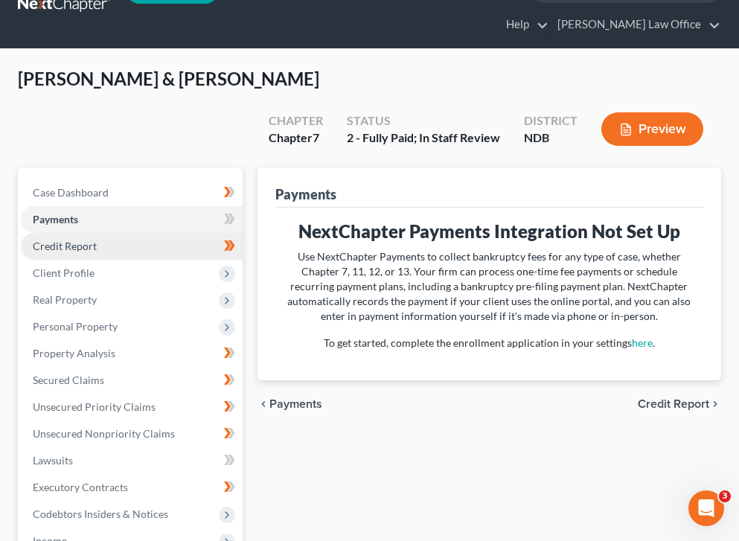
click at [160, 233] on link "Credit Report" at bounding box center [132, 246] width 222 height 27
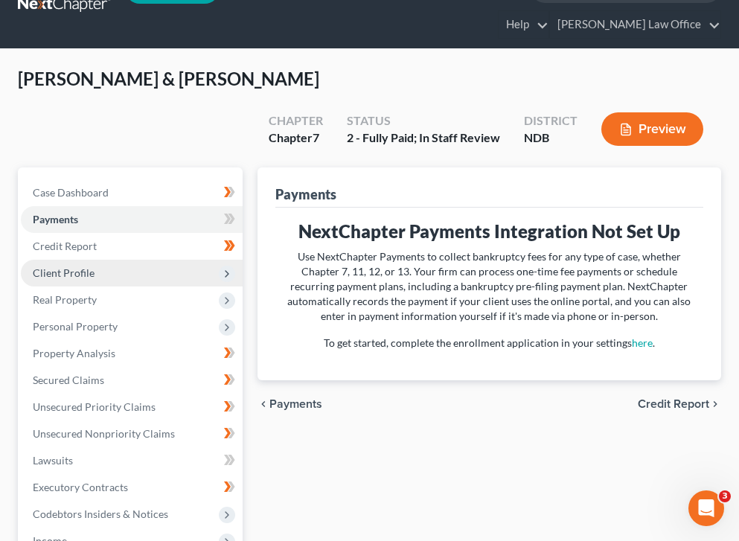
click at [145, 232] on ul "Case Dashboard Payments Invoices Payments Payments Credit Report Client Profile" at bounding box center [132, 447] width 222 height 536
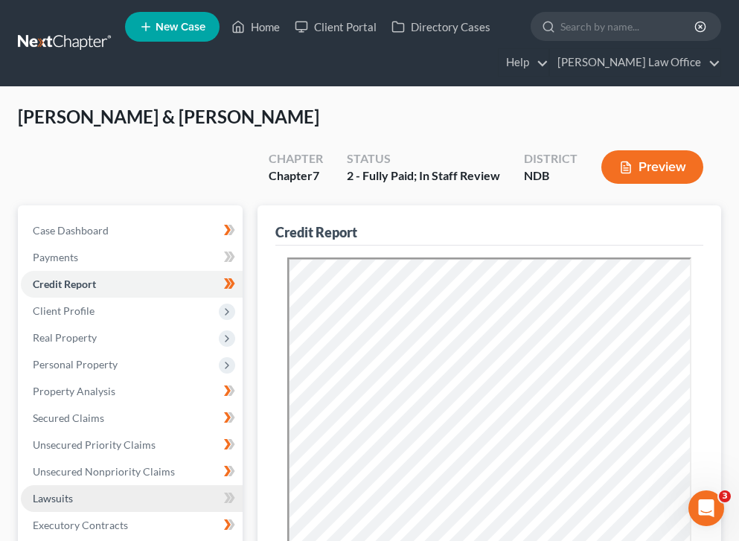
click at [148, 485] on link "Lawsuits" at bounding box center [132, 498] width 222 height 27
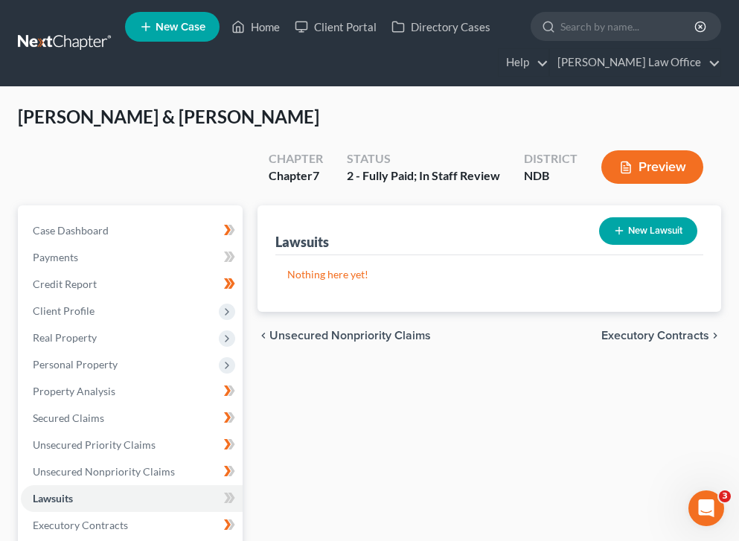
scroll to position [1, 0]
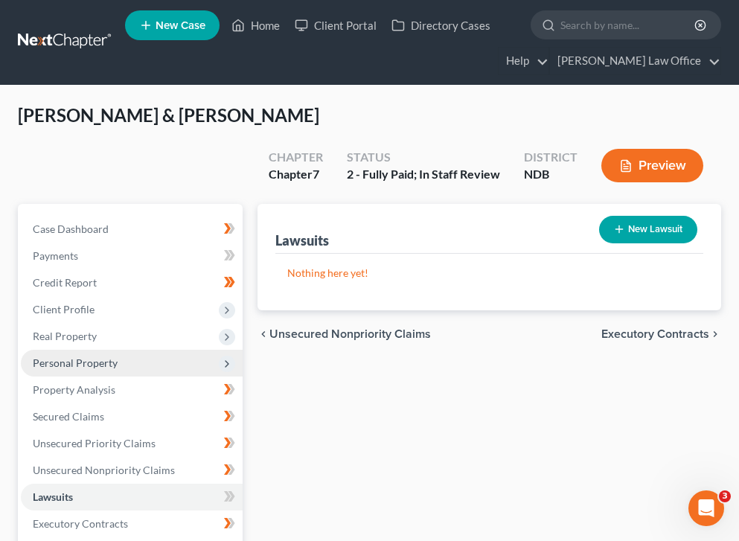
click at [135, 350] on span "Personal Property" at bounding box center [132, 363] width 222 height 27
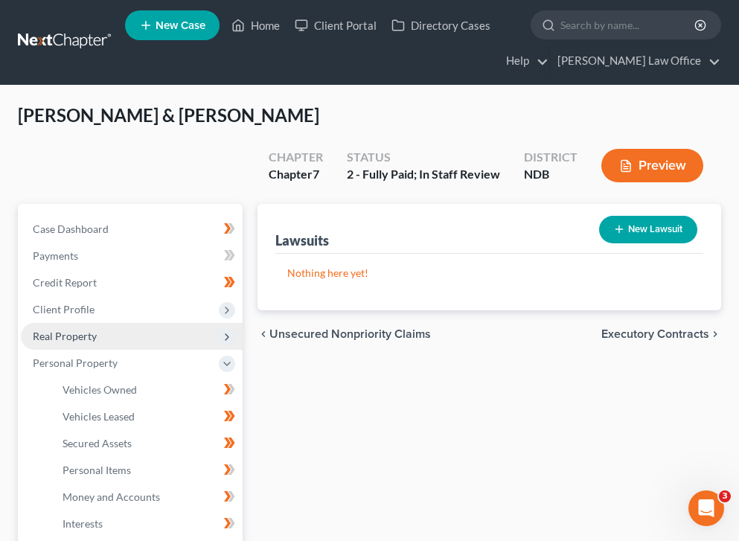
click at [145, 323] on span "Real Property" at bounding box center [132, 336] width 222 height 27
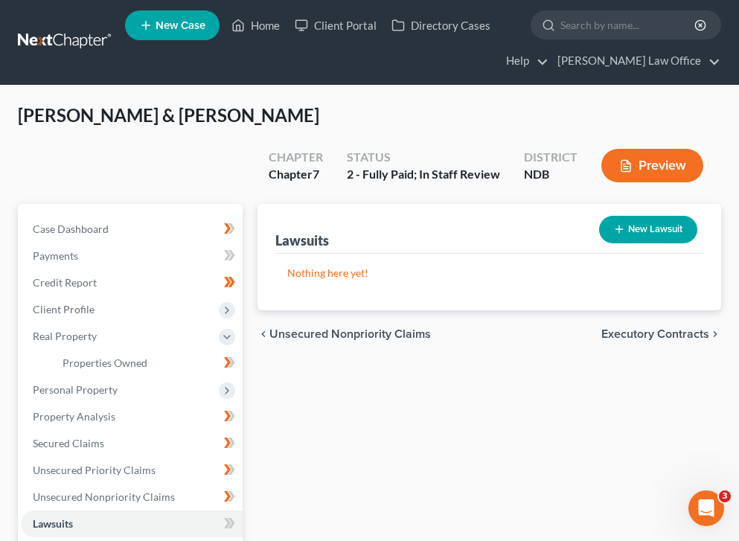
click at [164, 323] on li "Real Property Properties Owned Properties Owned or Leased" at bounding box center [132, 350] width 222 height 54
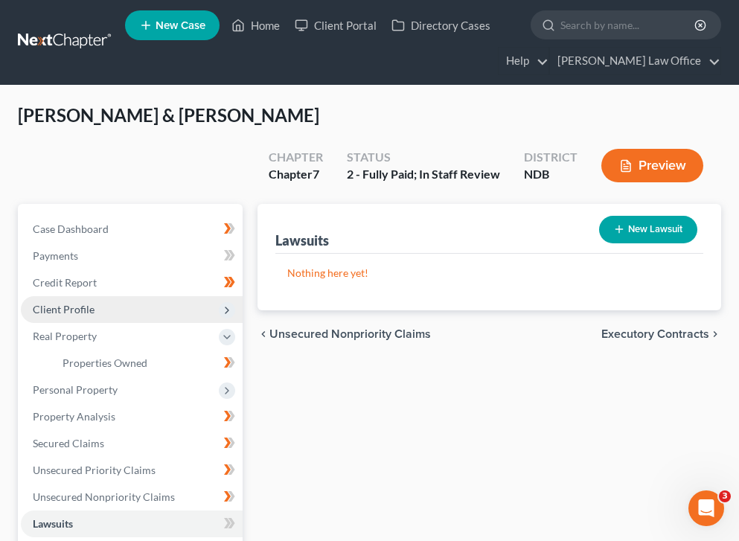
click at [164, 296] on span "Client Profile" at bounding box center [132, 309] width 222 height 27
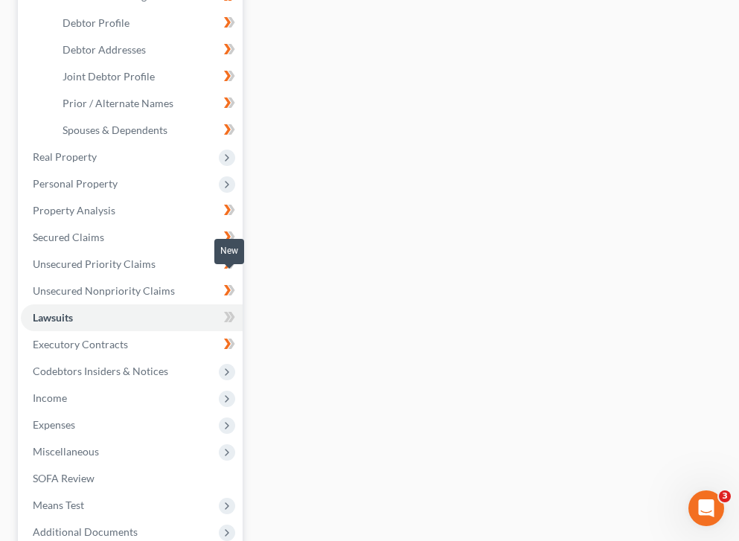
scroll to position [371, 0]
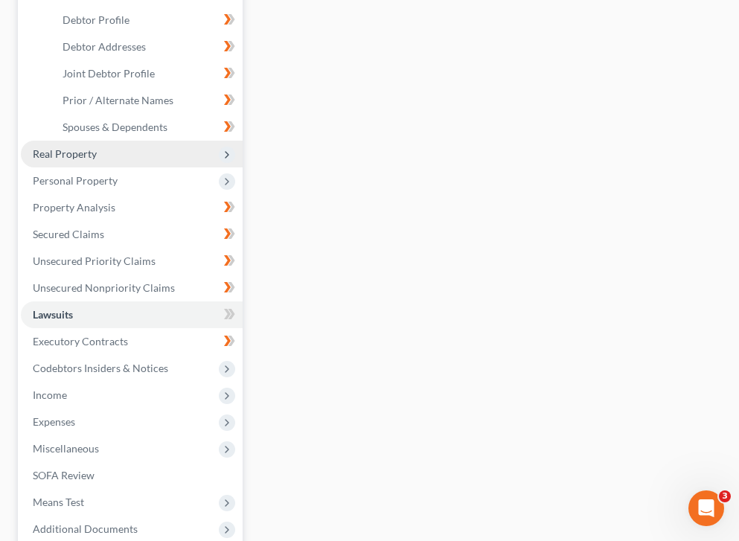
click at [177, 141] on span "Real Property" at bounding box center [132, 154] width 222 height 27
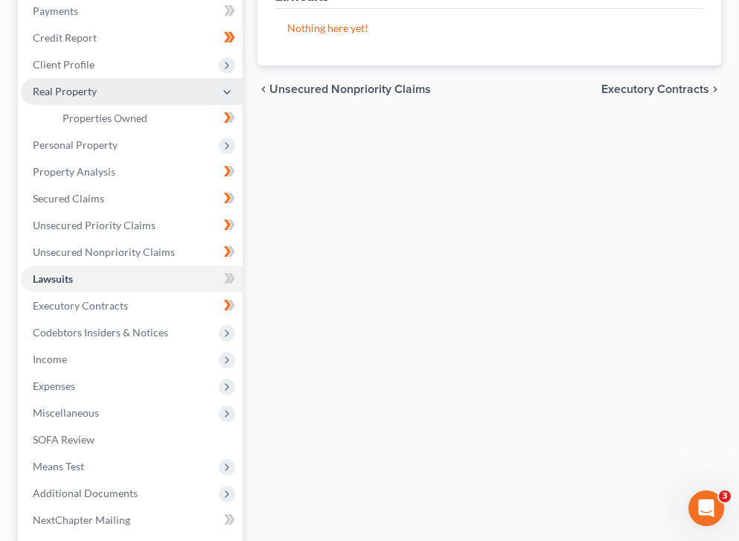
scroll to position [243, 0]
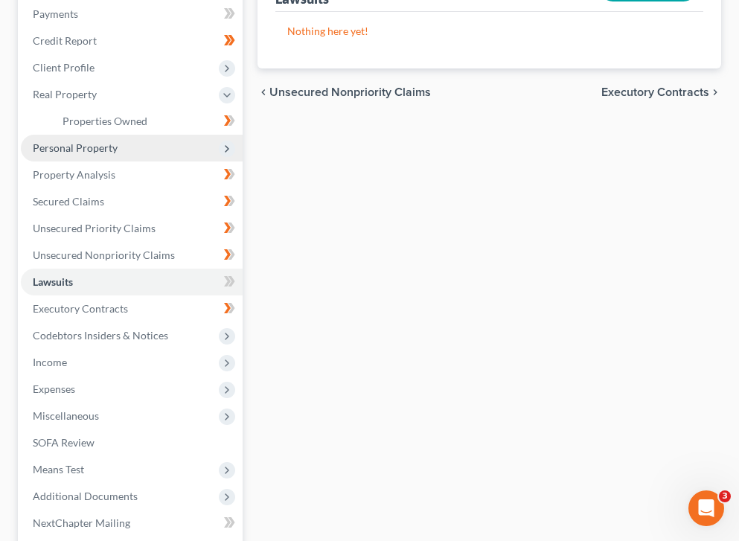
click at [183, 135] on span "Personal Property" at bounding box center [132, 148] width 222 height 27
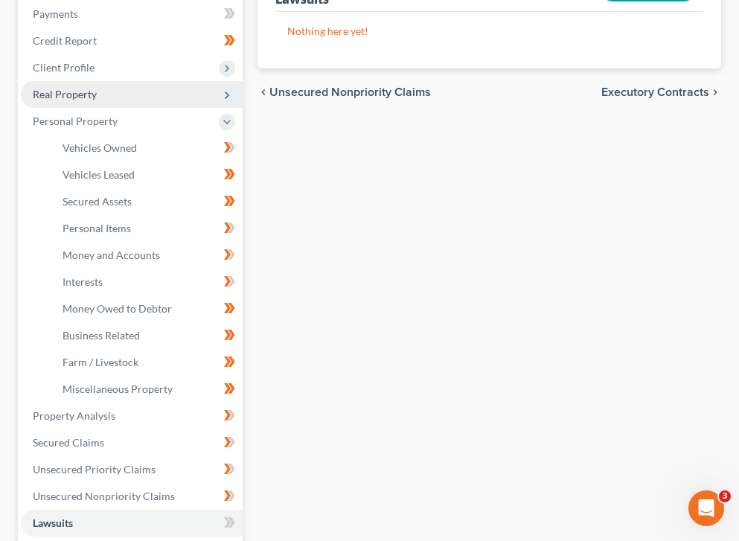
click at [135, 81] on span "Real Property" at bounding box center [132, 94] width 222 height 27
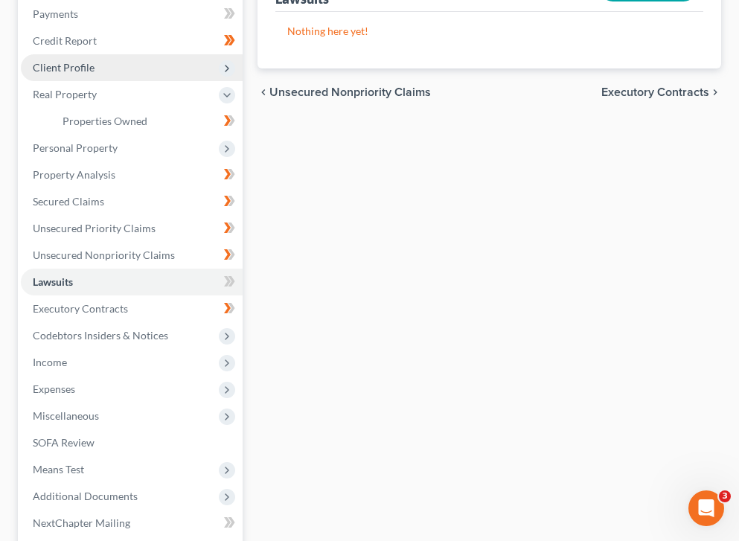
click at [153, 54] on span "Client Profile" at bounding box center [132, 67] width 222 height 27
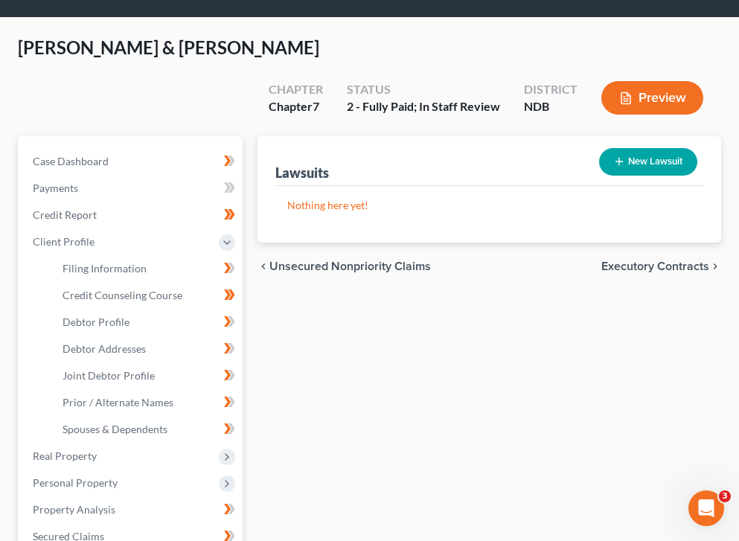
scroll to position [68, 0]
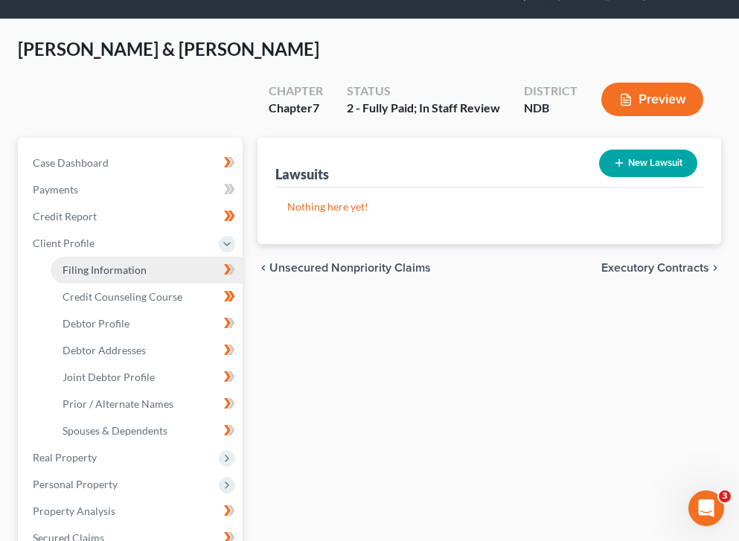
click at [164, 257] on link "Filing Information" at bounding box center [147, 270] width 192 height 27
select select "1"
select select "0"
select select "60"
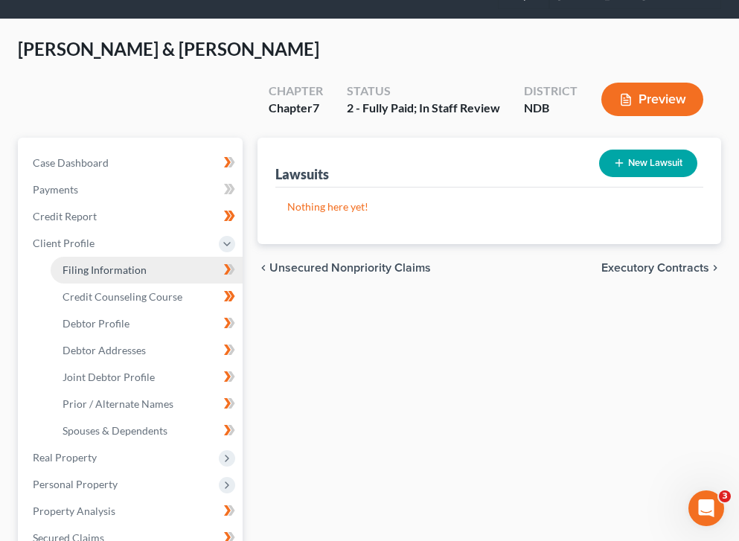
select select "0"
select select "29"
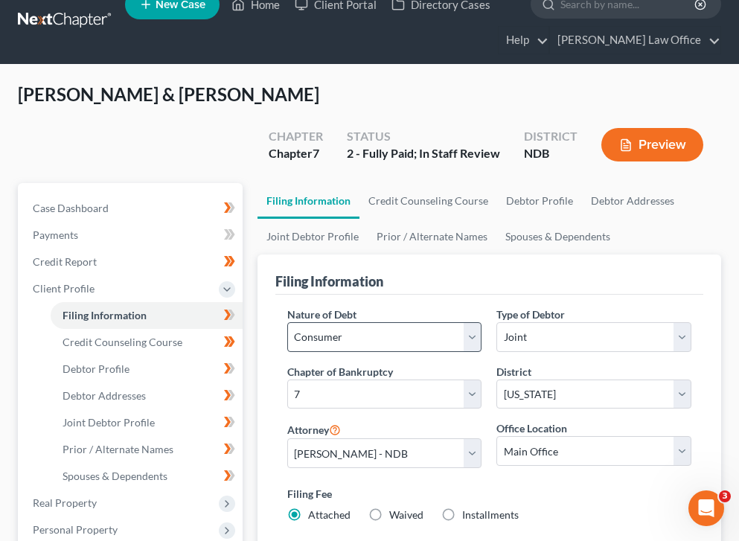
scroll to position [19, 0]
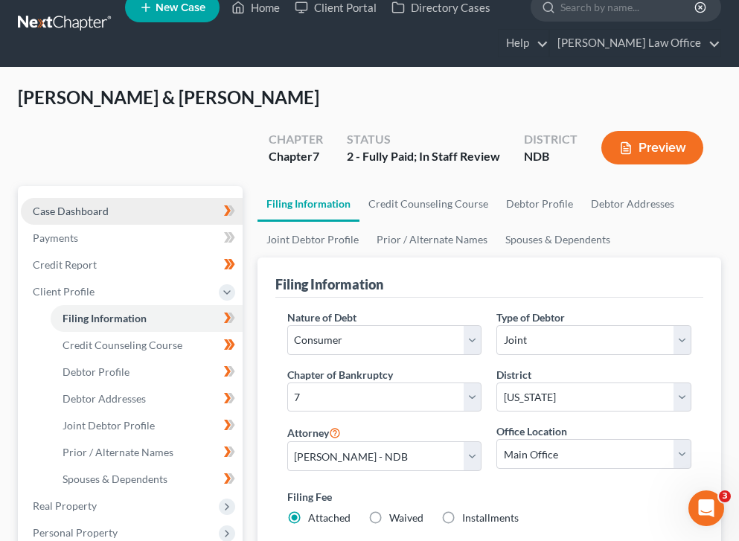
click at [145, 198] on link "Case Dashboard" at bounding box center [132, 211] width 222 height 27
select select "0"
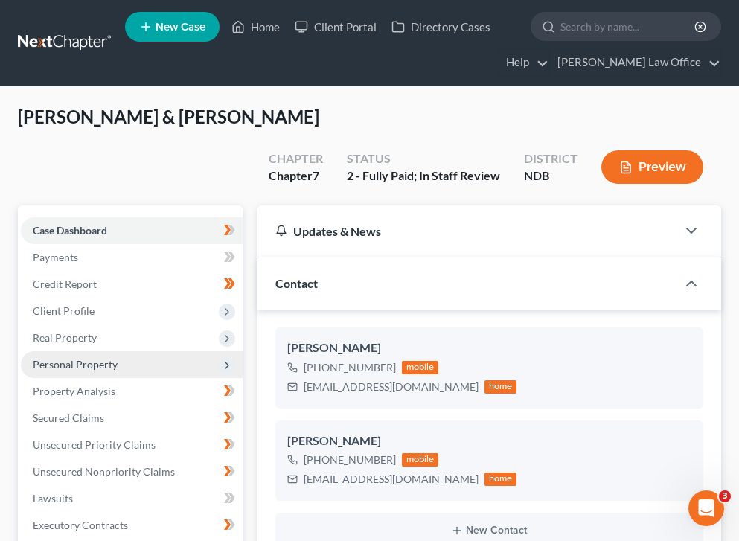
click at [80, 351] on span "Personal Property" at bounding box center [132, 364] width 222 height 27
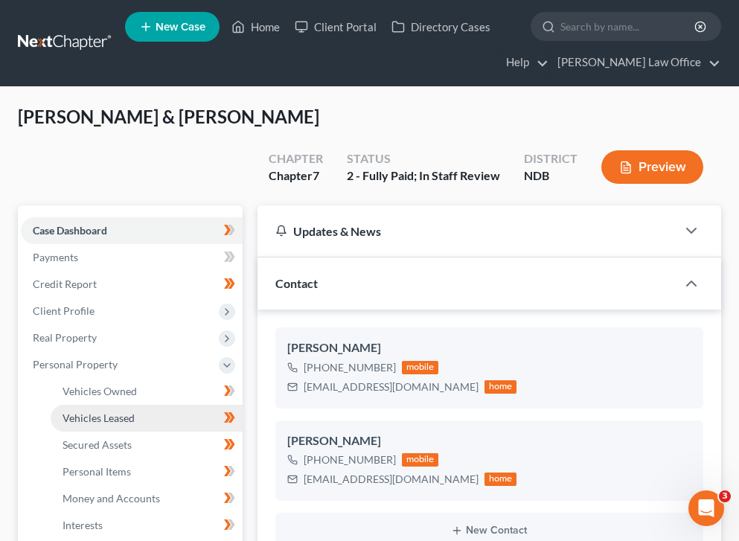
click at [103, 405] on link "Vehicles Leased" at bounding box center [147, 418] width 192 height 27
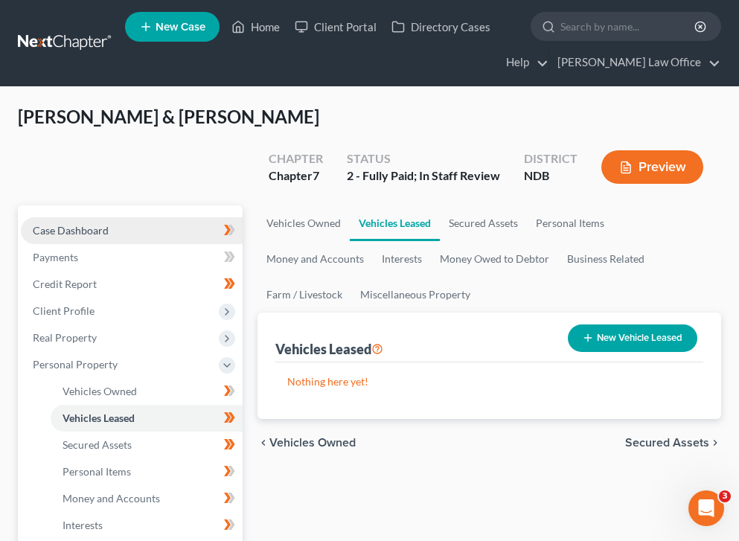
click at [147, 217] on link "Case Dashboard" at bounding box center [132, 230] width 222 height 27
select select "0"
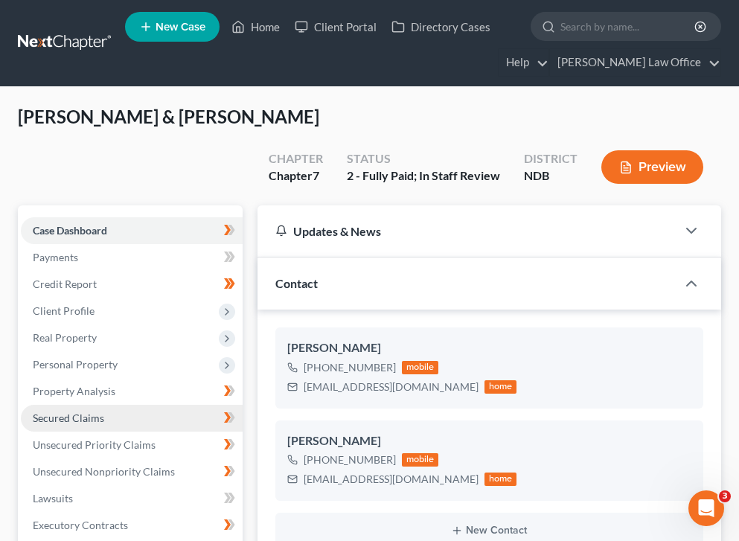
scroll to position [24, 0]
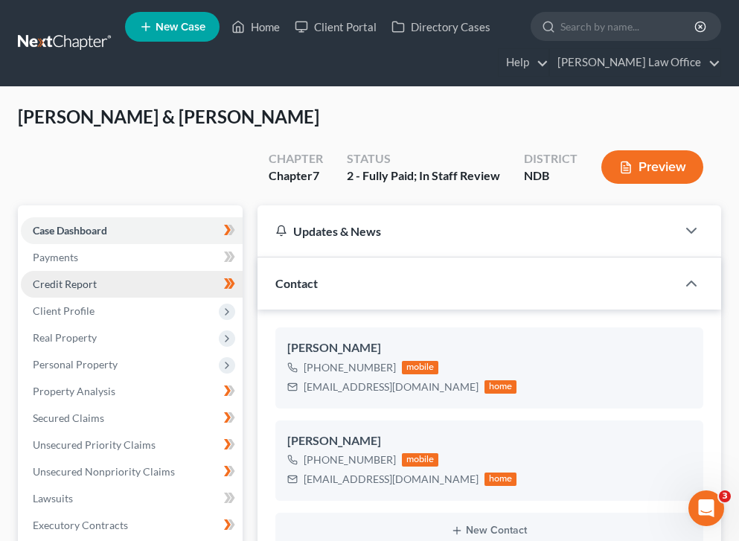
click at [134, 271] on link "Credit Report" at bounding box center [132, 284] width 222 height 27
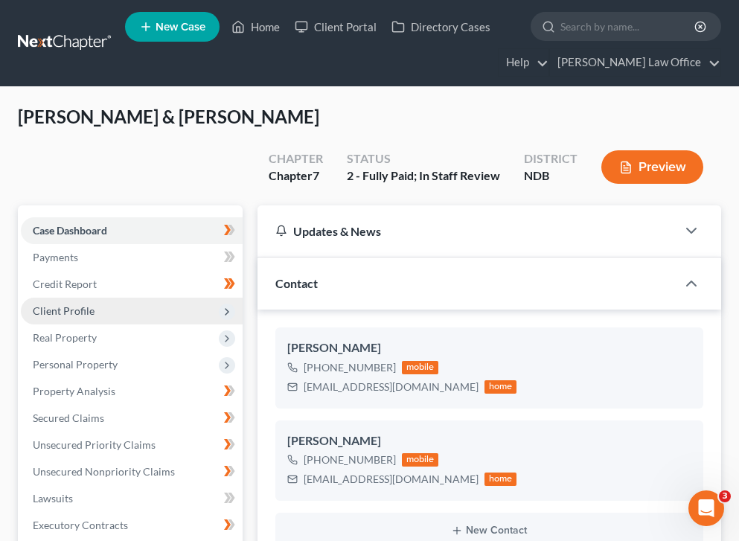
click at [164, 298] on span "Client Profile" at bounding box center [132, 311] width 222 height 27
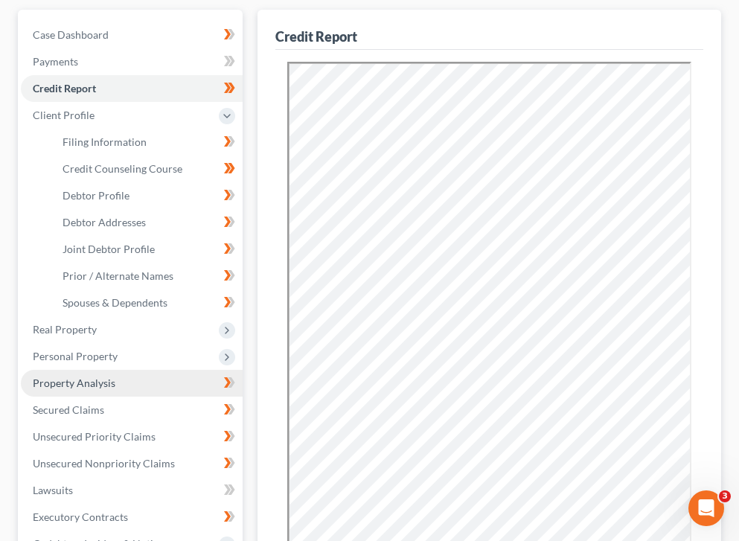
scroll to position [193, 0]
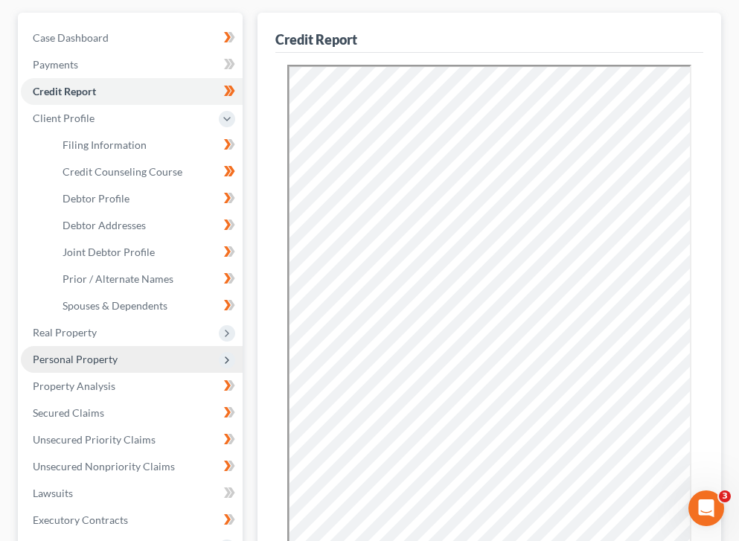
click at [165, 346] on span "Personal Property" at bounding box center [132, 359] width 222 height 27
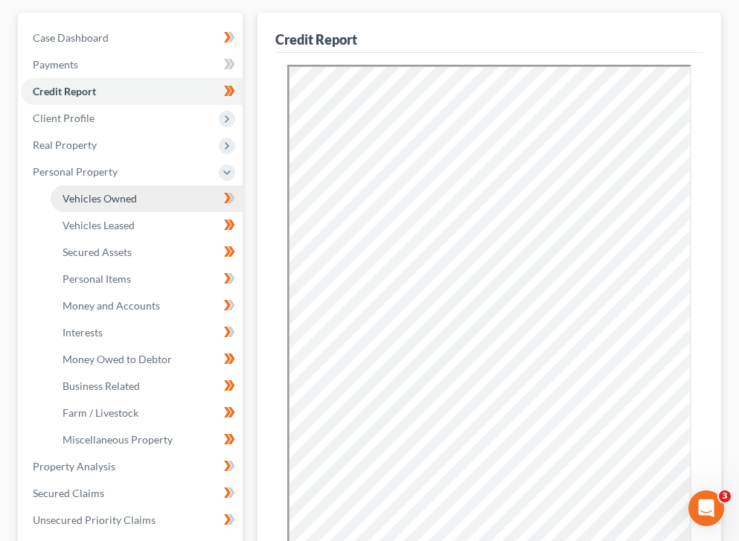
click at [131, 192] on span "Vehicles Owned" at bounding box center [99, 198] width 74 height 13
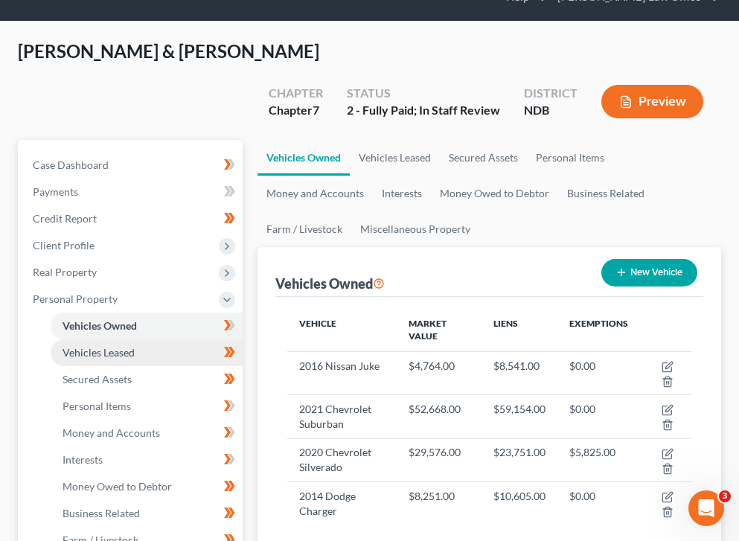
scroll to position [48, 0]
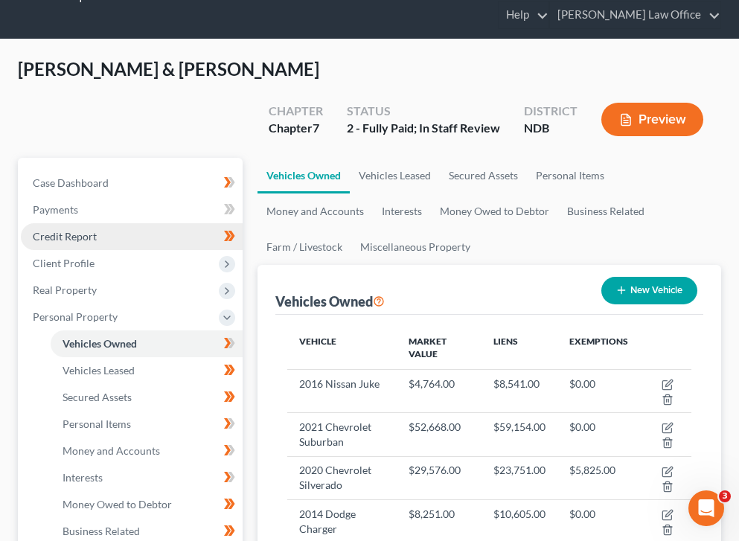
click at [123, 223] on link "Credit Report" at bounding box center [132, 236] width 222 height 27
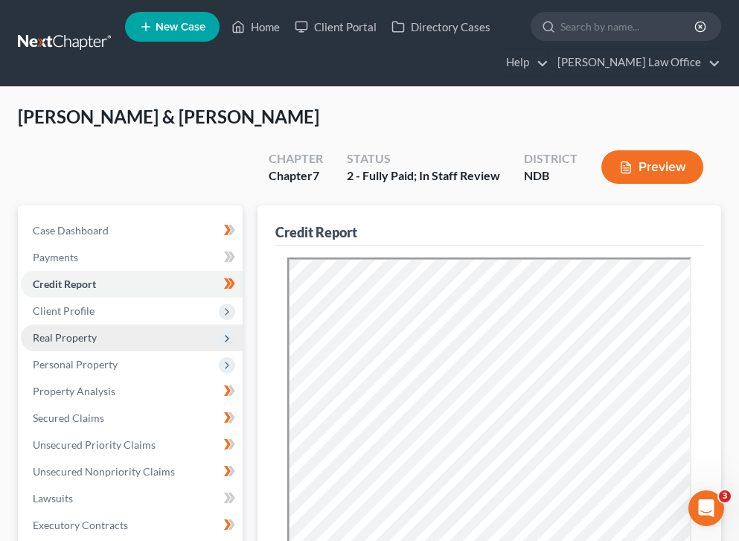
click at [157, 324] on span "Real Property" at bounding box center [132, 337] width 222 height 27
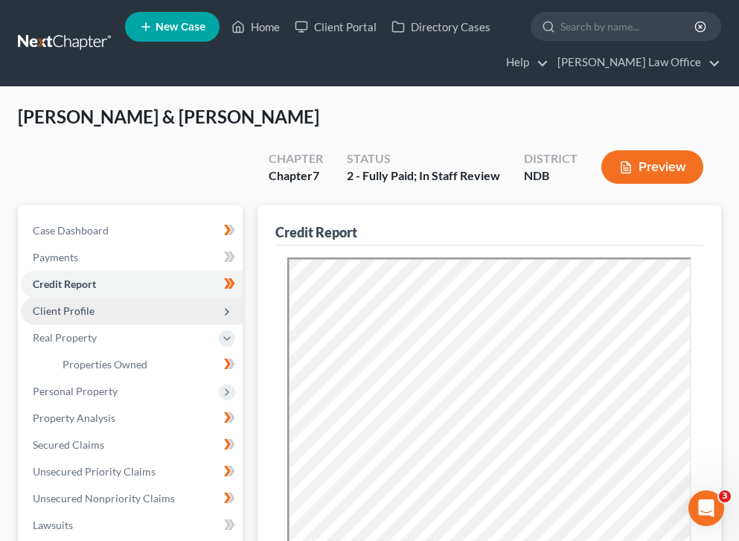
click at [164, 298] on span "Client Profile" at bounding box center [132, 311] width 222 height 27
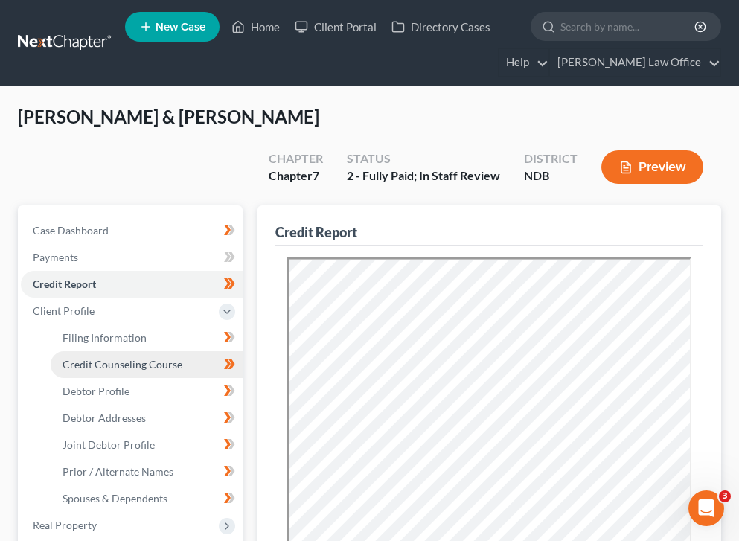
click at [162, 358] on span "Credit Counseling Course" at bounding box center [122, 364] width 120 height 13
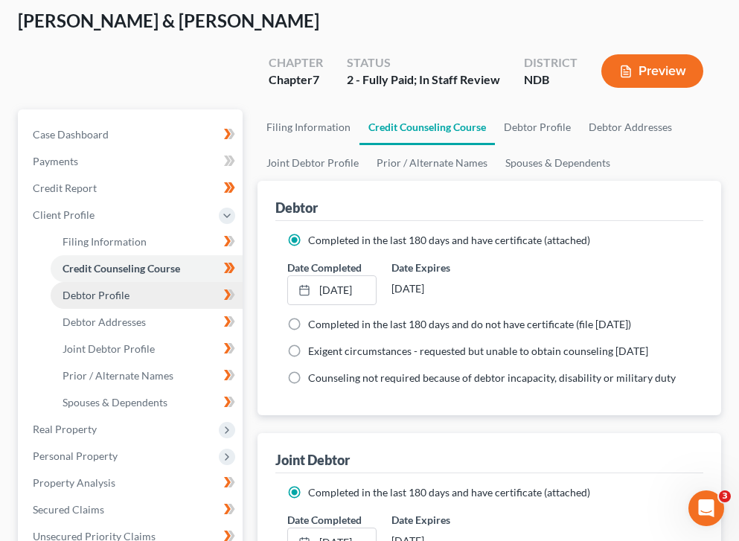
scroll to position [97, 0]
click at [175, 281] on link "Debtor Profile" at bounding box center [147, 294] width 192 height 27
select select "1"
select select "7"
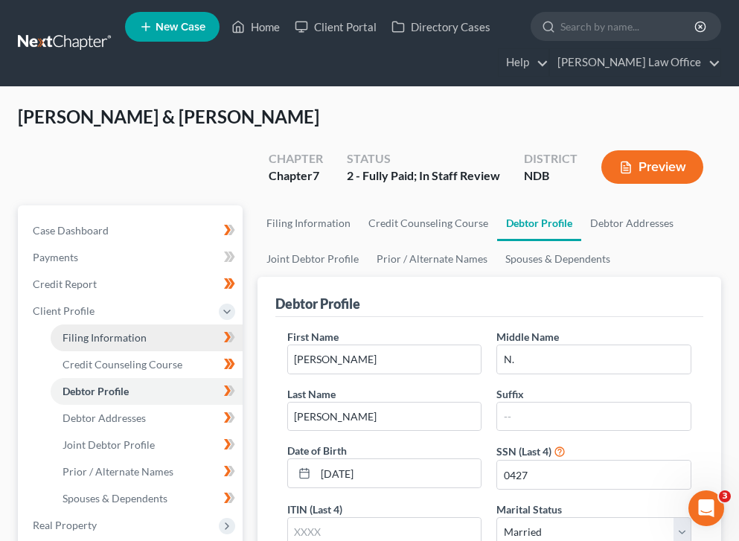
click at [165, 324] on link "Filing Information" at bounding box center [147, 337] width 192 height 27
select select "1"
select select "0"
select select "60"
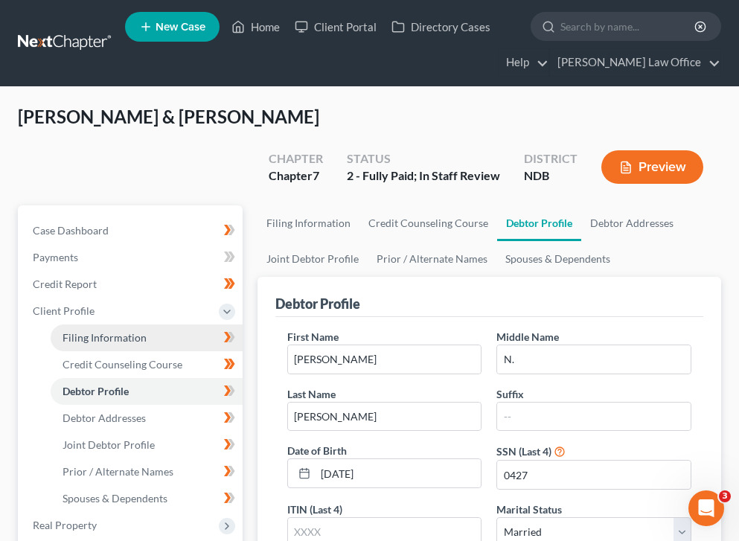
select select "0"
select select "29"
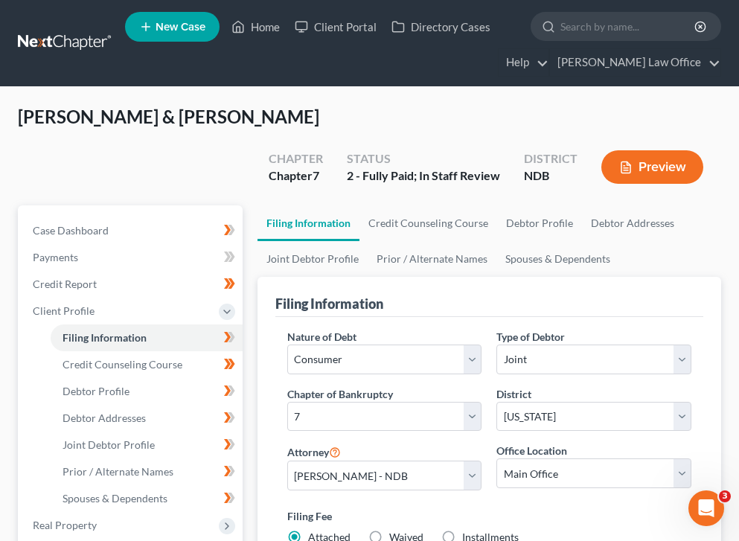
scroll to position [93, 0]
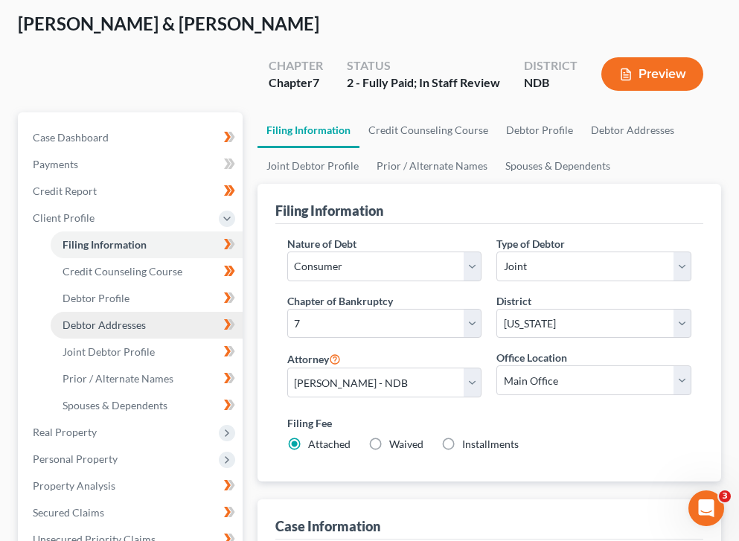
click at [123, 318] on span "Debtor Addresses" at bounding box center [103, 324] width 83 height 13
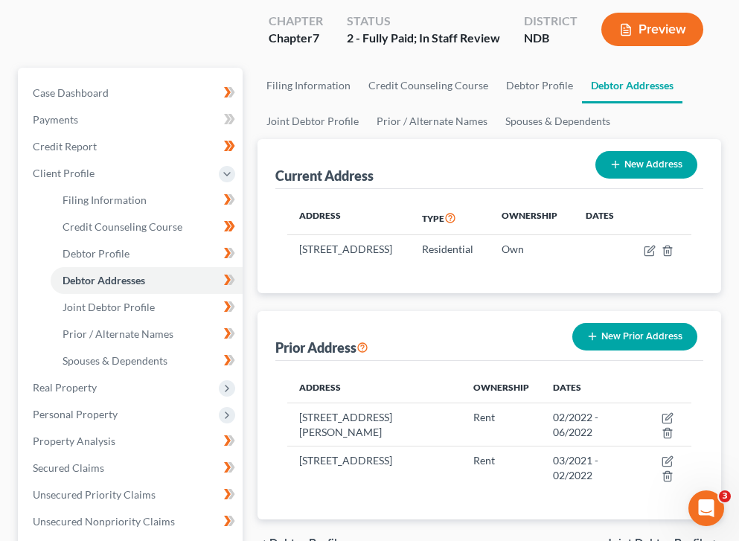
scroll to position [138, 0]
click at [153, 294] on link "Joint Debtor Profile" at bounding box center [147, 307] width 192 height 27
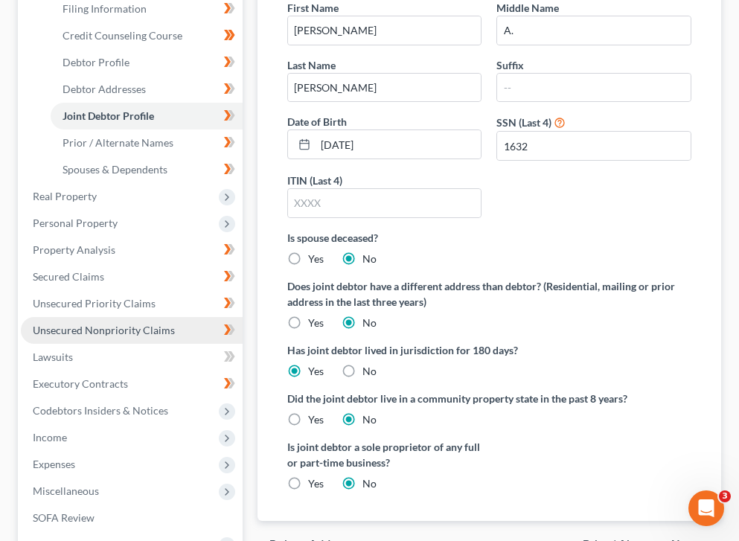
scroll to position [326, 0]
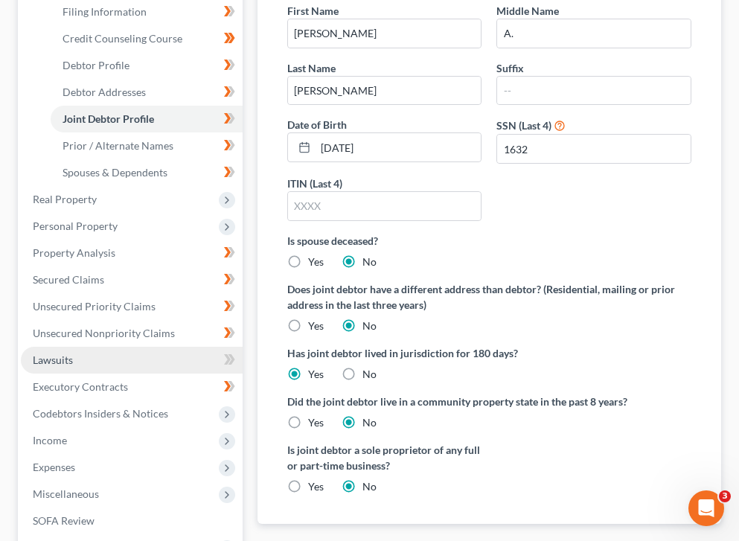
click at [164, 347] on link "Lawsuits" at bounding box center [132, 360] width 222 height 27
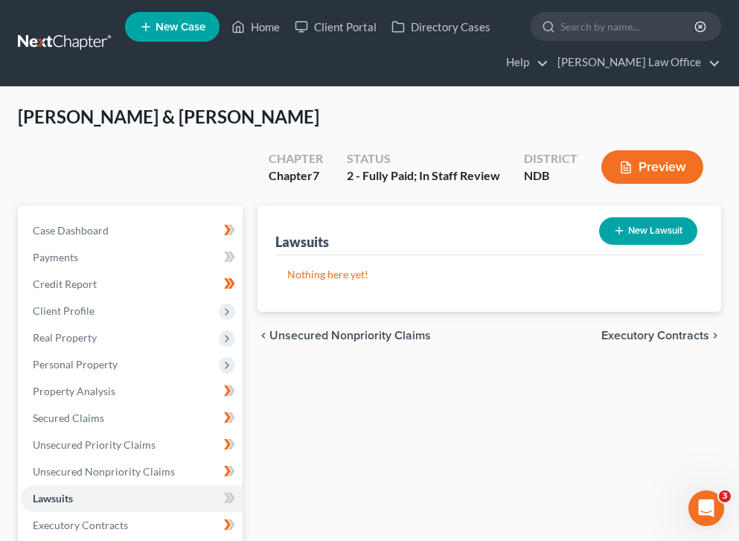
click at [646, 217] on button "New Lawsuit" at bounding box center [648, 231] width 98 height 28
select select "0"
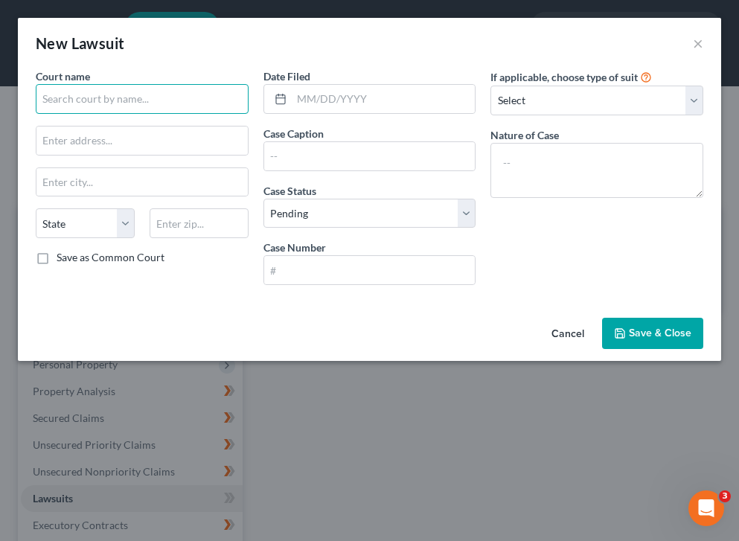
click at [112, 103] on input "text" at bounding box center [142, 99] width 213 height 30
click at [93, 110] on input "text" at bounding box center [142, 99] width 213 height 30
click at [92, 104] on input "text" at bounding box center [142, 99] width 213 height 30
type input "N"
type input "j"
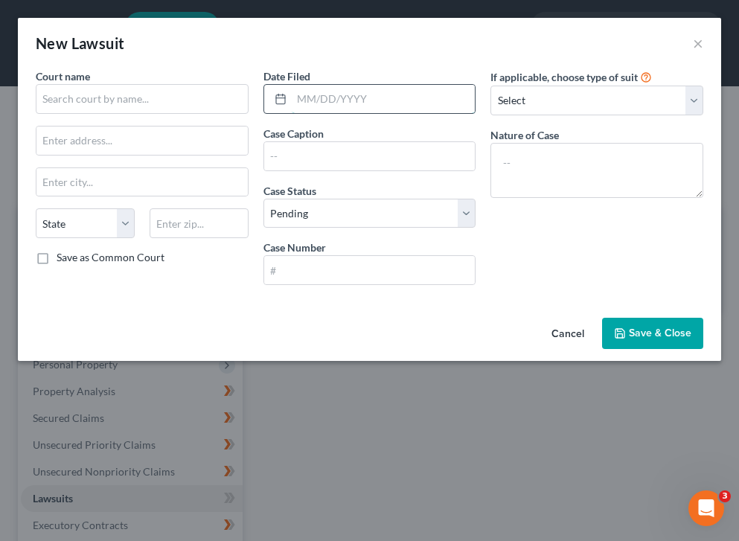
click at [370, 93] on input "text" at bounding box center [384, 99] width 184 height 28
type input "02/23/2017"
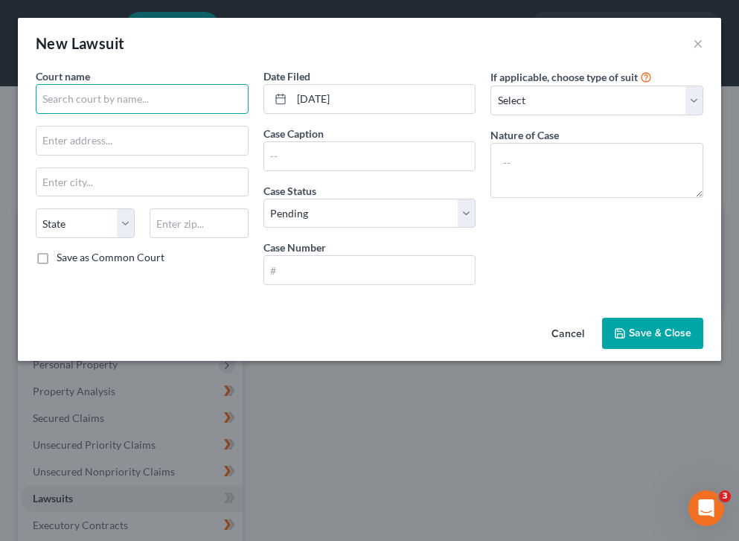
click at [188, 109] on input "text" at bounding box center [142, 99] width 213 height 30
click at [65, 112] on input "text" at bounding box center [142, 99] width 213 height 30
type input "N"
click at [74, 105] on input "Rolla" at bounding box center [142, 99] width 213 height 30
type input "R"
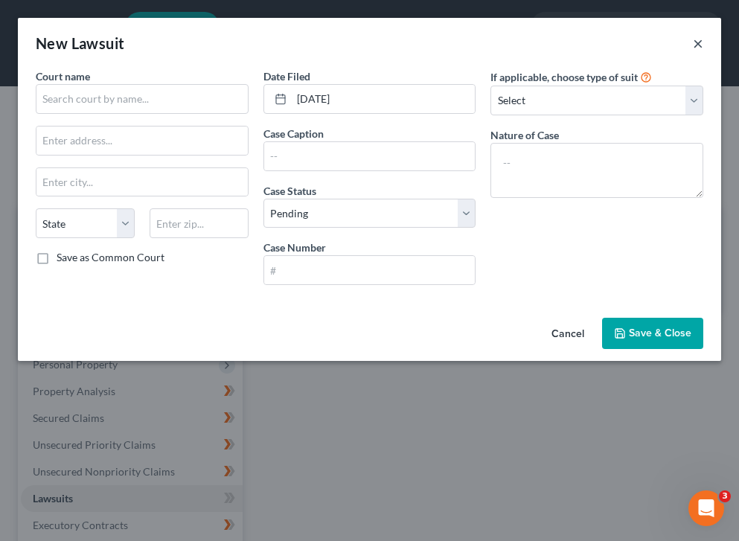
click at [695, 47] on button "×" at bounding box center [698, 43] width 10 height 18
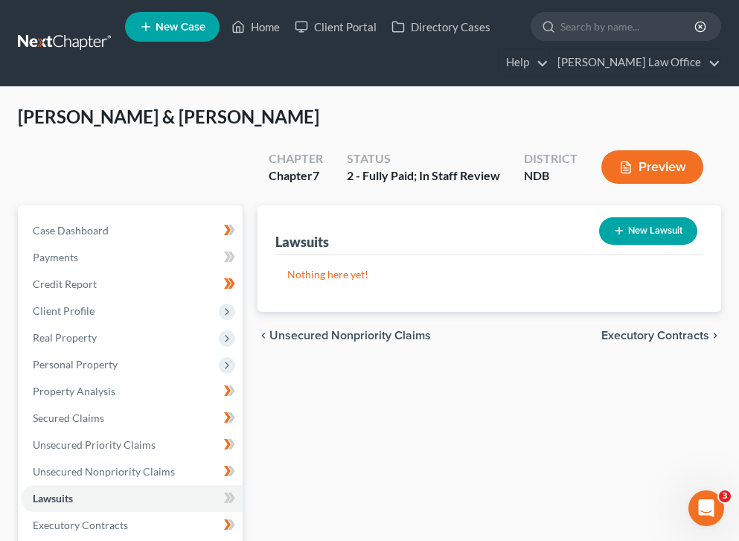
click at [480, 211] on div "Lawsuits New Lawsuit" at bounding box center [489, 230] width 428 height 50
click at [649, 217] on button "New Lawsuit" at bounding box center [648, 231] width 98 height 28
select select "0"
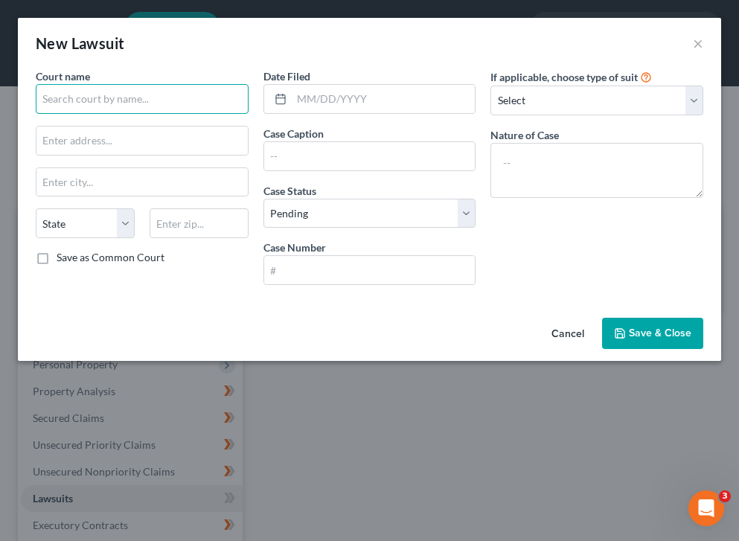
click at [151, 86] on input "text" at bounding box center [142, 99] width 213 height 30
type input "r"
type input "rolla"
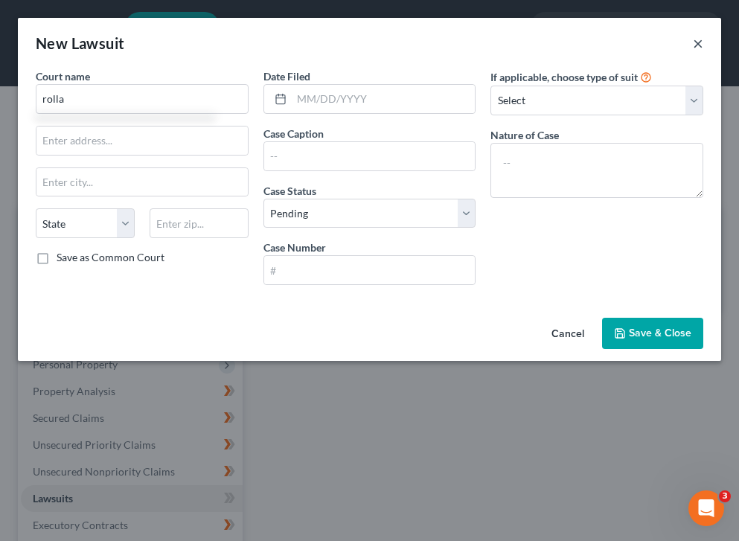
click at [696, 45] on button "×" at bounding box center [698, 43] width 10 height 18
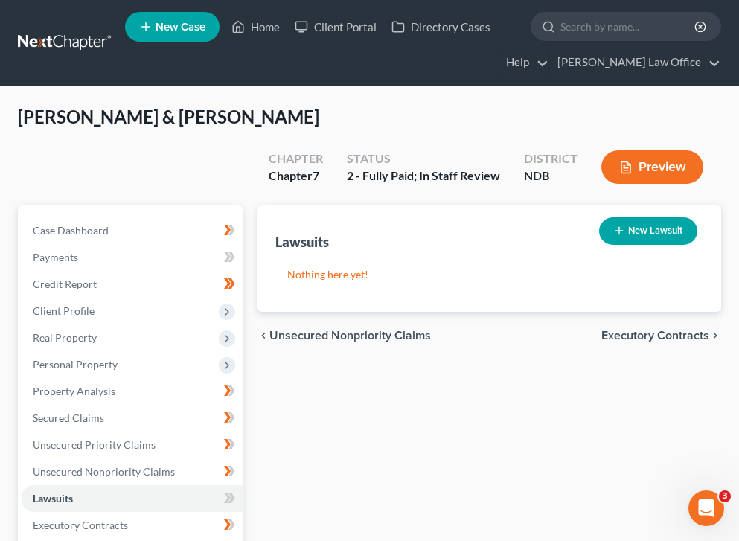
click at [619, 228] on line "button" at bounding box center [619, 231] width 0 height 7
select select "0"
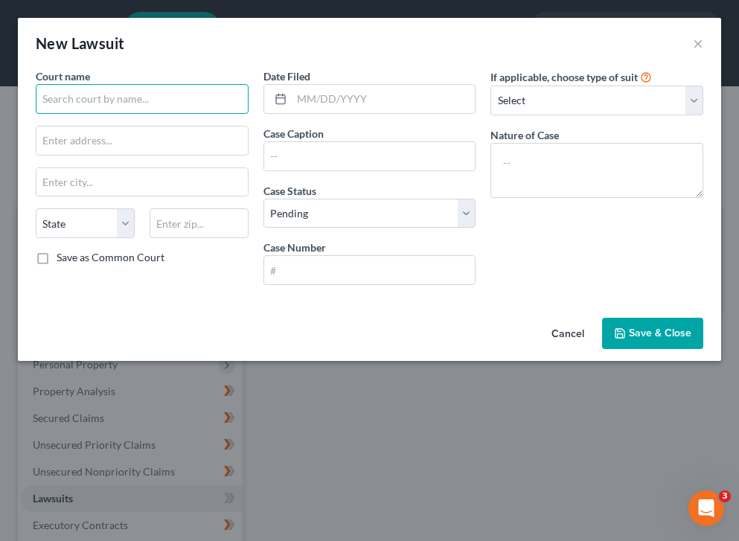
click at [123, 100] on input "text" at bounding box center [142, 99] width 213 height 30
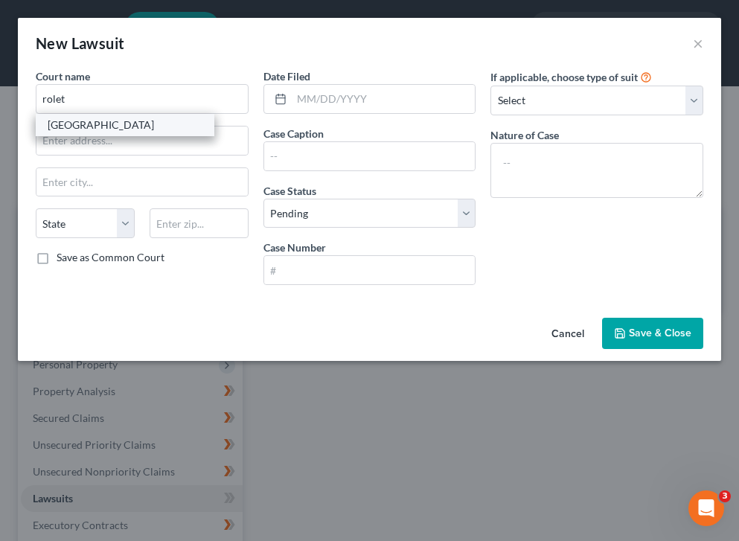
click at [98, 127] on div "Rolette County District Court" at bounding box center [125, 125] width 155 height 15
type input "Rolette County District Court"
type input "PO Box 460"
type input "Rolla"
select select "29"
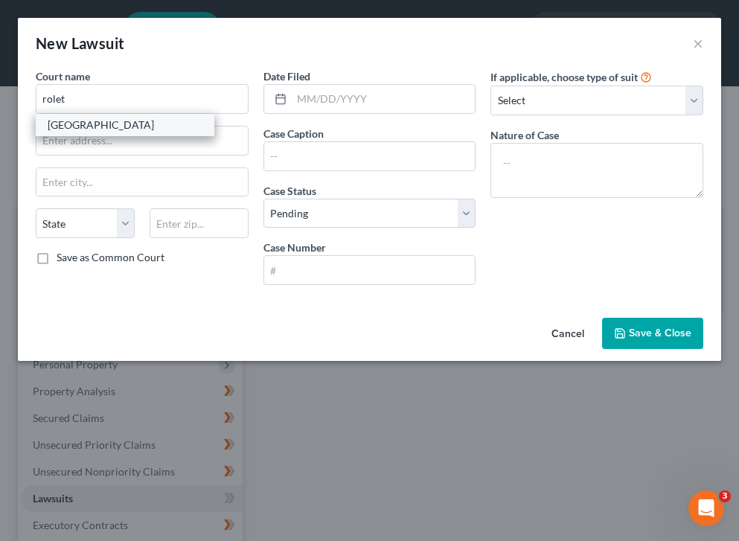
type input "58367"
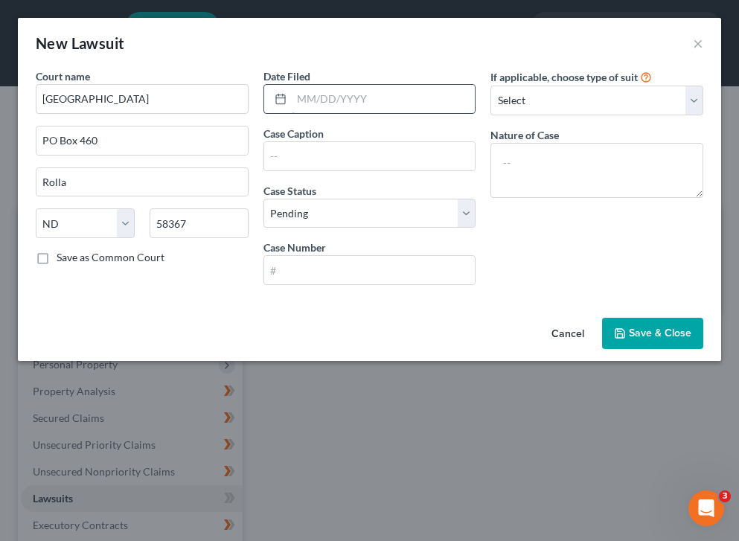
click at [338, 89] on input "text" at bounding box center [384, 99] width 184 height 28
type input "02/23/2017"
click at [327, 150] on input "text" at bounding box center [369, 156] width 211 height 28
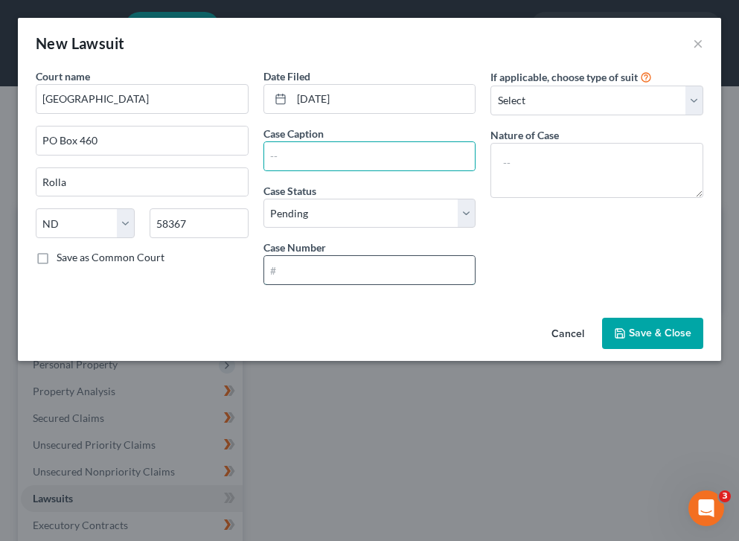
click at [314, 267] on input "text" at bounding box center [369, 270] width 211 height 28
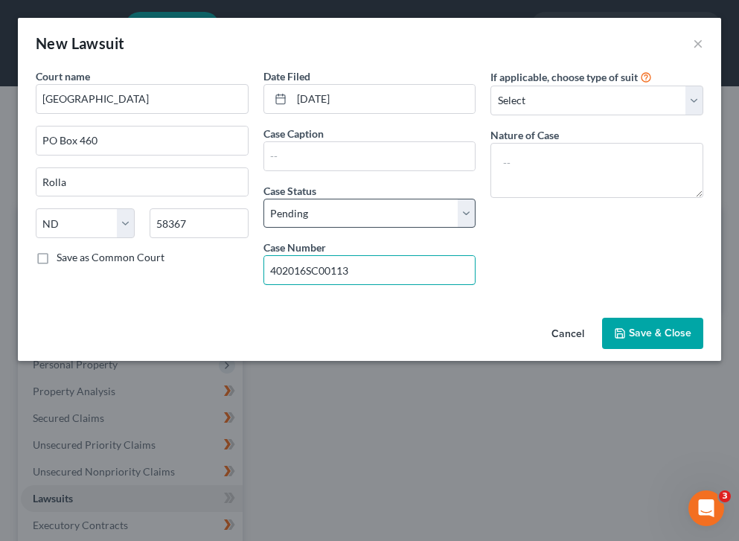
type input "402016SC00113"
click at [291, 213] on select "Select Pending On Appeal Concluded" at bounding box center [369, 214] width 213 height 30
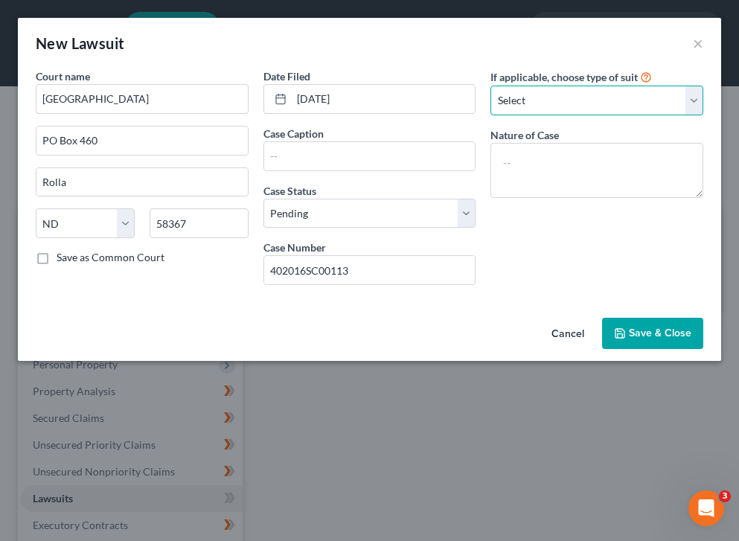
click at [634, 100] on select "Select Repossession Garnishment Foreclosure Attached, Seized, Or Levied Other" at bounding box center [596, 101] width 213 height 30
click at [306, 161] on input "text" at bounding box center [369, 156] width 211 height 28
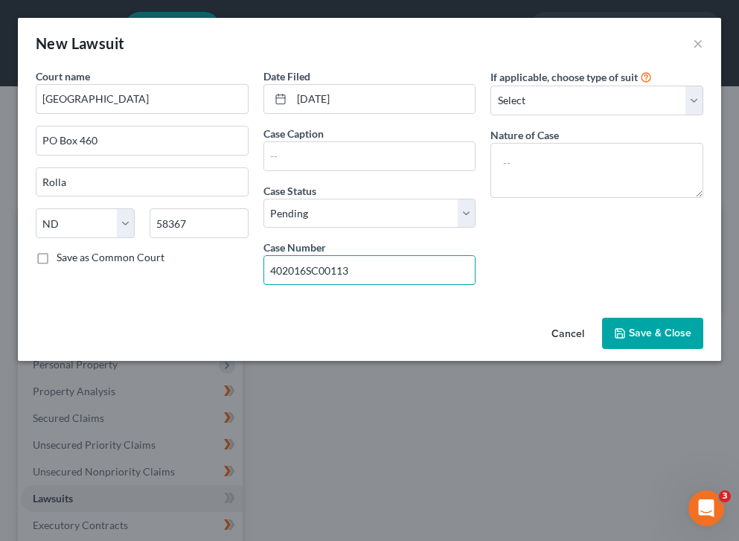
drag, startPoint x: 370, startPoint y: 268, endPoint x: 243, endPoint y: 268, distance: 126.5
click at [243, 268] on div "Court name * Rolette County District Court PO Box 460 Rolla State AL AK AR AZ C…" at bounding box center [369, 182] width 682 height 228
click at [304, 170] on div at bounding box center [369, 156] width 213 height 30
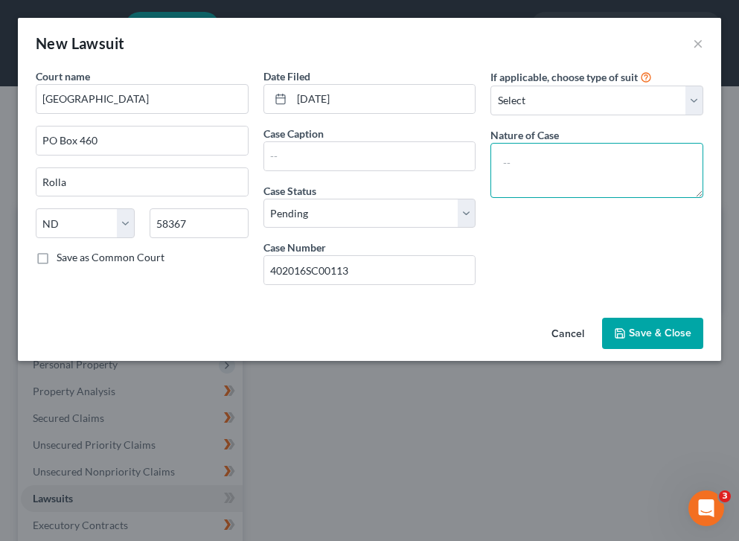
click at [526, 149] on textarea at bounding box center [596, 170] width 213 height 55
type textarea "L"
type textarea "Creditor: Leevers Food"
click at [650, 341] on button "Save & Close" at bounding box center [652, 333] width 101 height 31
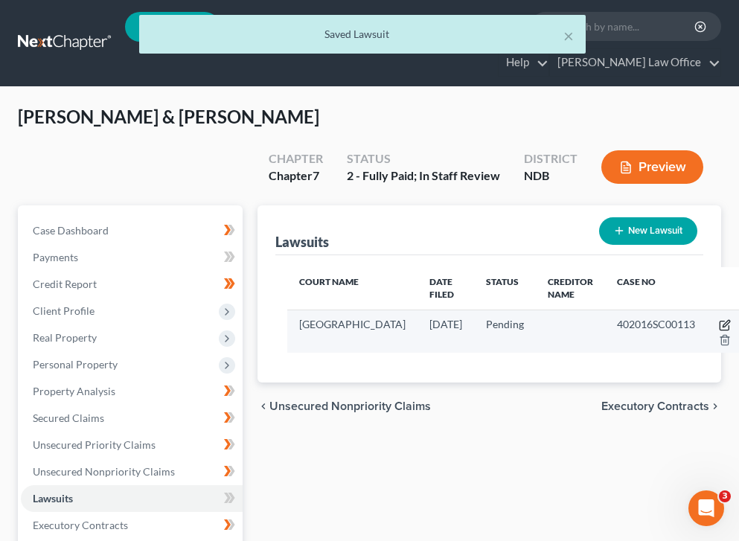
click at [722, 320] on icon "button" at bounding box center [725, 323] width 7 height 7
select select "29"
select select "0"
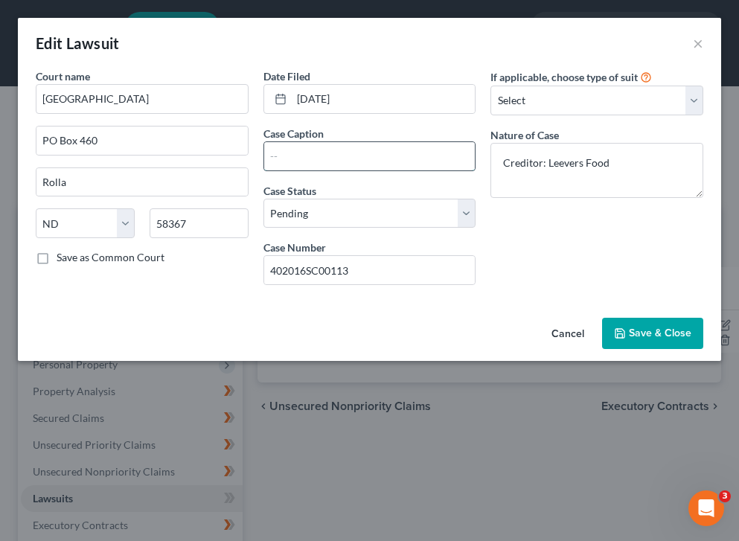
click at [354, 159] on input "text" at bounding box center [369, 156] width 211 height 28
type input "Leevers Food"
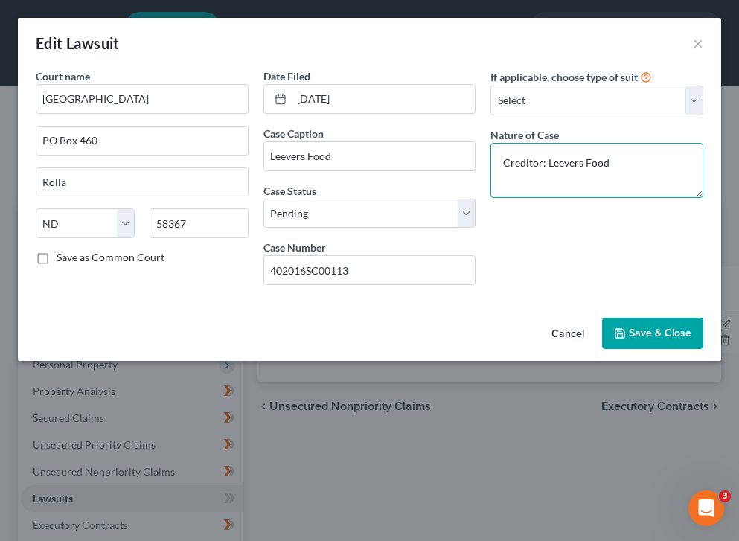
click at [621, 163] on textarea "Creditor: Leevers Food" at bounding box center [596, 170] width 213 height 55
drag, startPoint x: 632, startPoint y: 170, endPoint x: 484, endPoint y: 169, distance: 148.8
click at [484, 169] on div "If applicable, choose type of suit Select Repossession Garnishment Foreclosure …" at bounding box center [597, 182] width 228 height 228
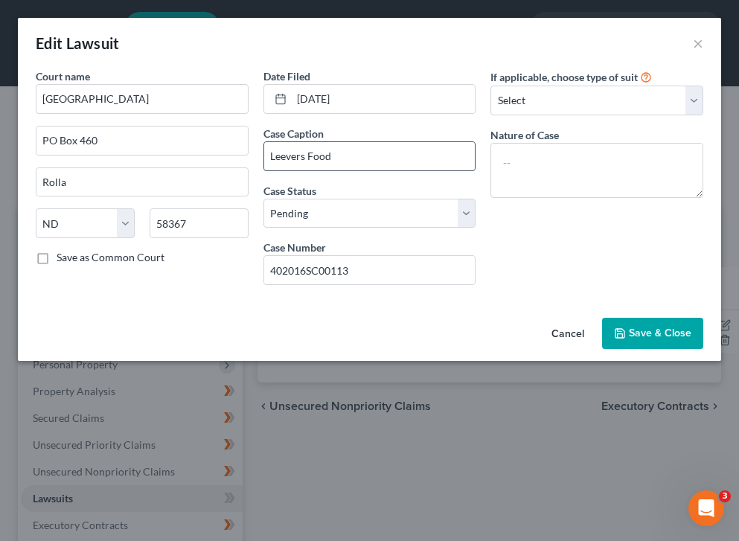
click at [395, 163] on input "Leevers Food" at bounding box center [369, 156] width 211 height 28
type input "Leevers Food v. Decoteau"
click at [663, 324] on button "Save & Close" at bounding box center [652, 333] width 101 height 31
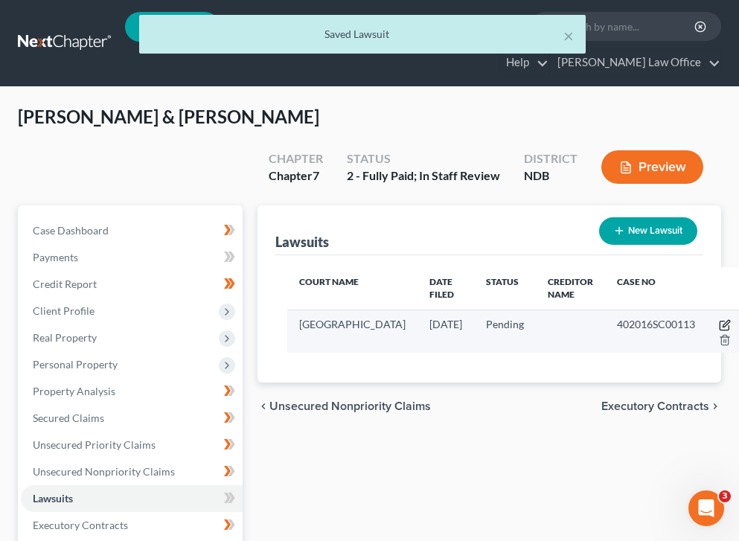
click at [719, 319] on icon "button" at bounding box center [725, 325] width 12 height 12
select select "29"
select select "0"
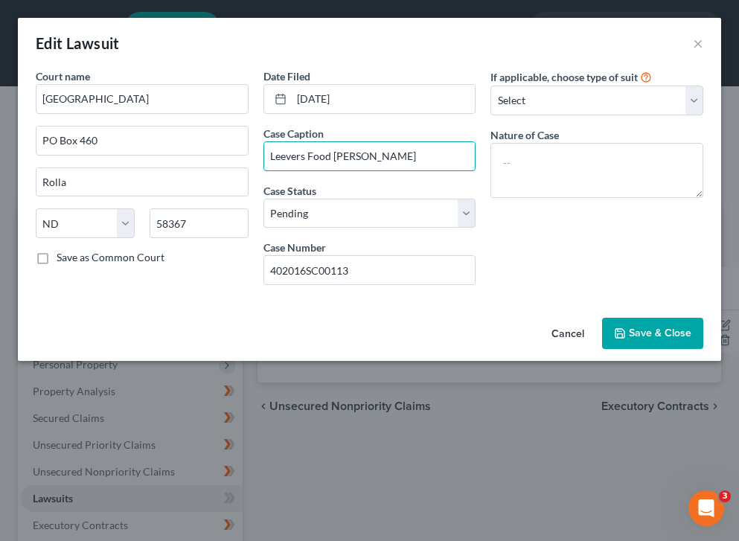
drag, startPoint x: 405, startPoint y: 155, endPoint x: 254, endPoint y: 155, distance: 151.0
click at [254, 155] on div "Court name * Rolette County District Court PO Box 460 Rolla State AL AK AR AZ C…" at bounding box center [369, 182] width 682 height 228
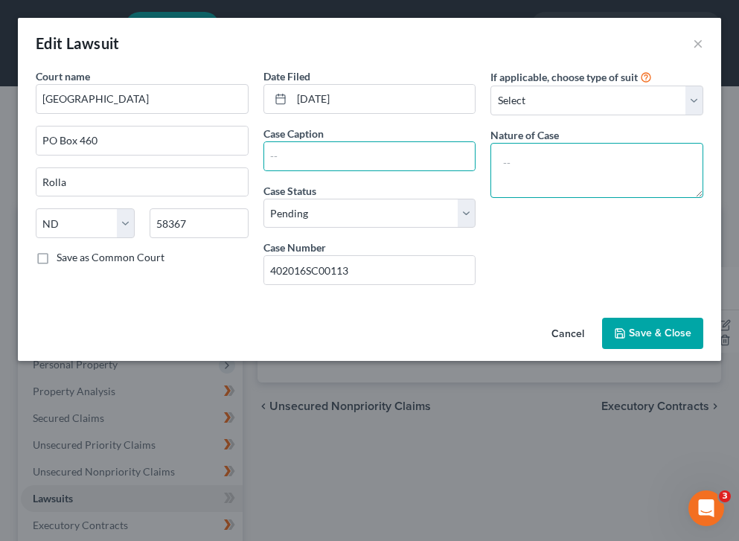
click at [531, 173] on textarea at bounding box center [596, 170] width 213 height 55
click at [334, 144] on input "text" at bounding box center [369, 156] width 211 height 28
type input "Leevers Food v. Decoteau"
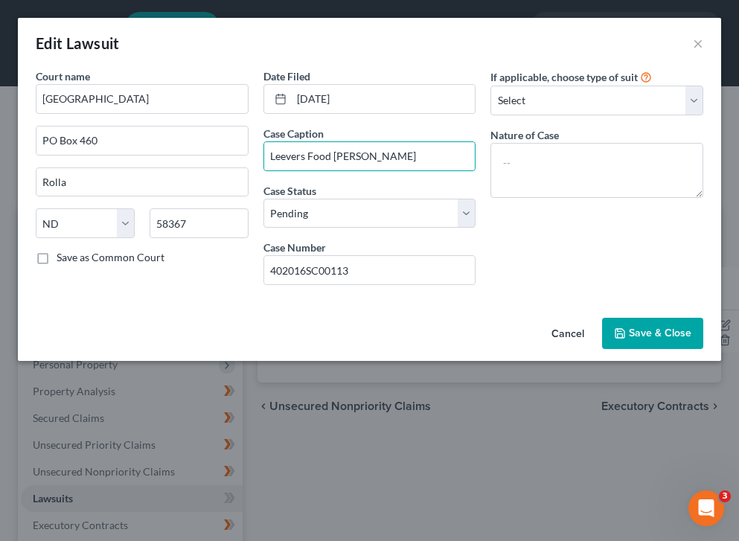
click at [643, 330] on span "Save & Close" at bounding box center [660, 333] width 62 height 13
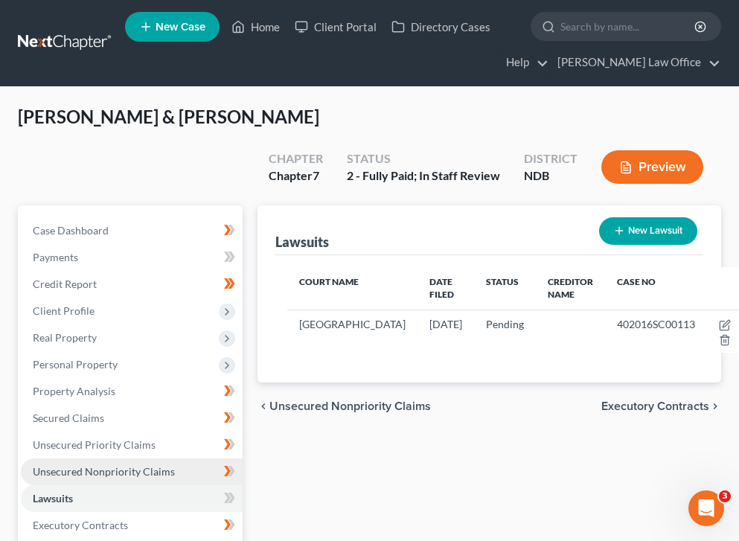
click at [155, 465] on span "Unsecured Nonpriority Claims" at bounding box center [104, 471] width 142 height 13
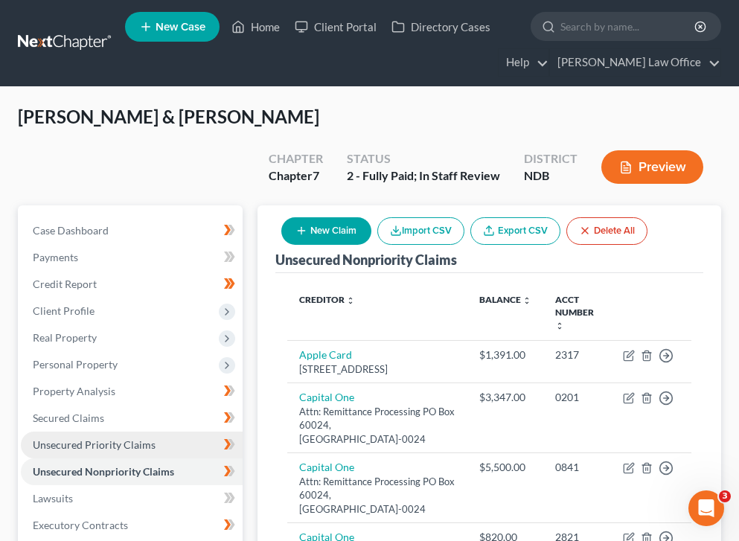
click at [154, 431] on link "Unsecured Priority Claims" at bounding box center [132, 444] width 222 height 27
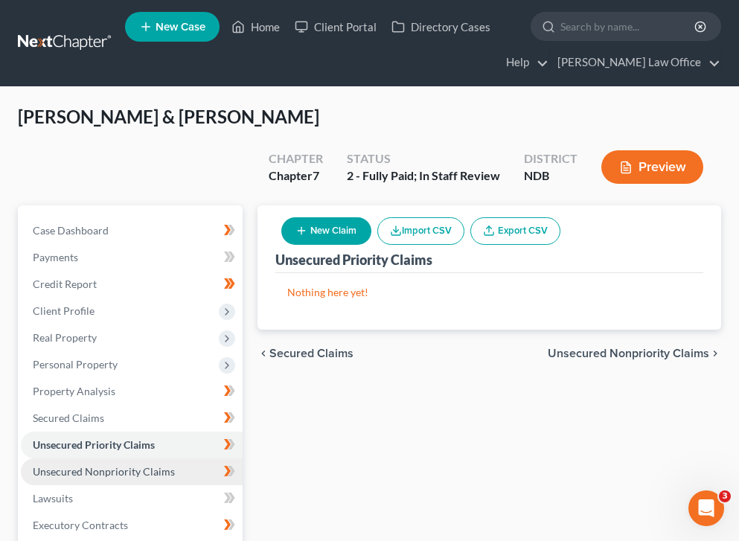
click at [163, 465] on span "Unsecured Nonpriority Claims" at bounding box center [104, 471] width 142 height 13
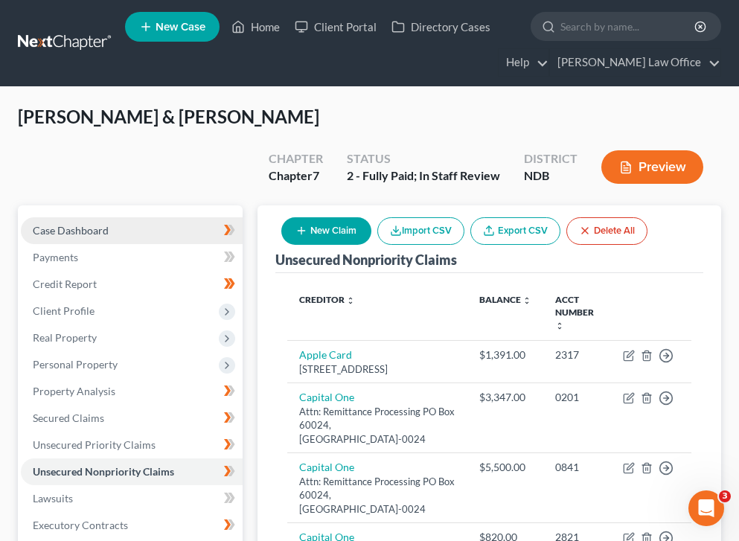
click at [69, 224] on span "Case Dashboard" at bounding box center [71, 230] width 76 height 13
select select "0"
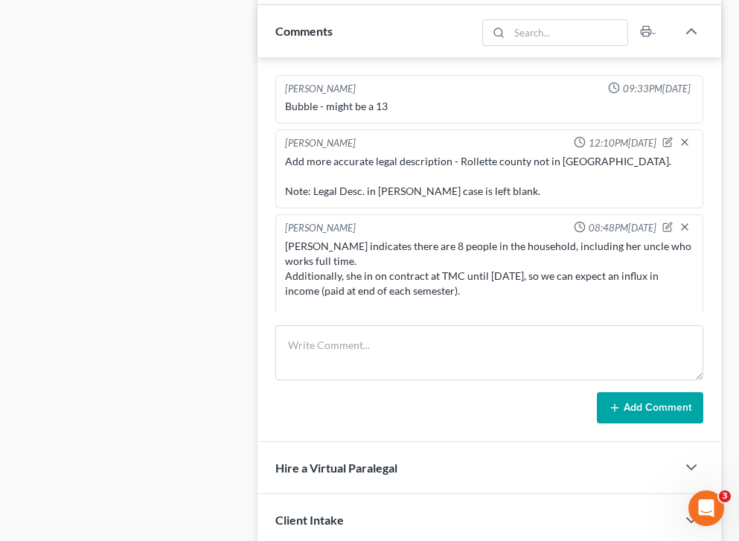
scroll to position [1, 0]
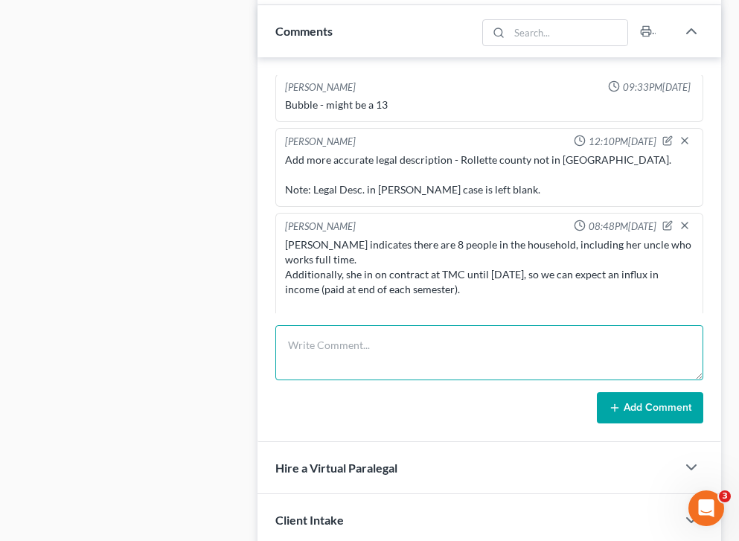
click at [478, 325] on textarea at bounding box center [489, 352] width 428 height 55
type textarea "Need to add medical debt to creditors"
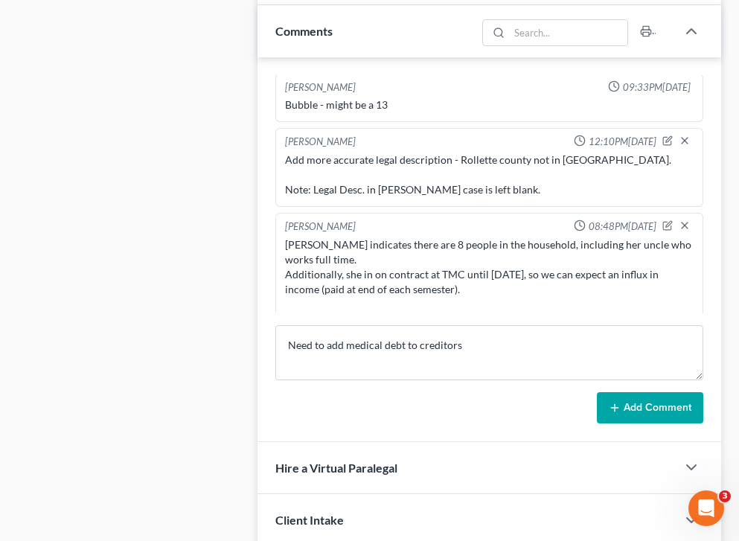
click at [644, 392] on button "Add Comment" at bounding box center [650, 407] width 106 height 31
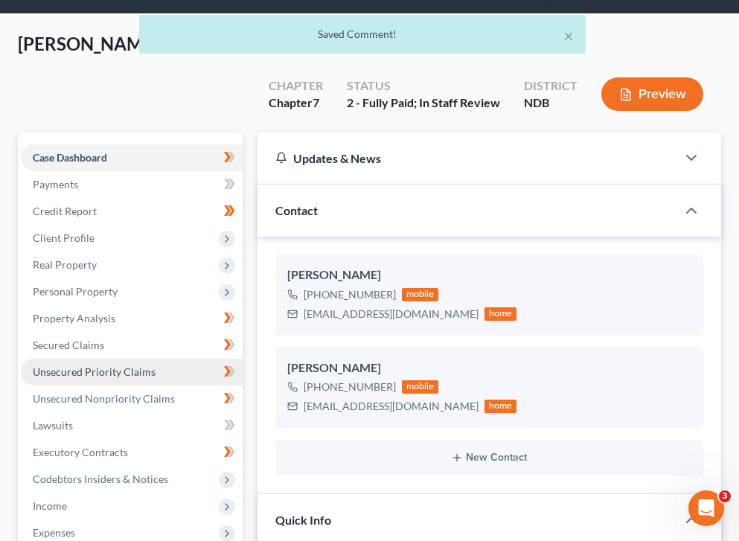
scroll to position [80, 0]
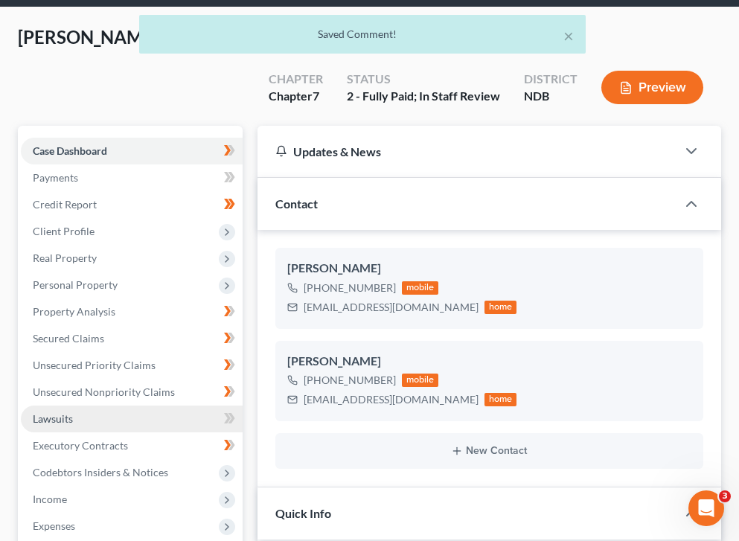
click at [132, 405] on link "Lawsuits" at bounding box center [132, 418] width 222 height 27
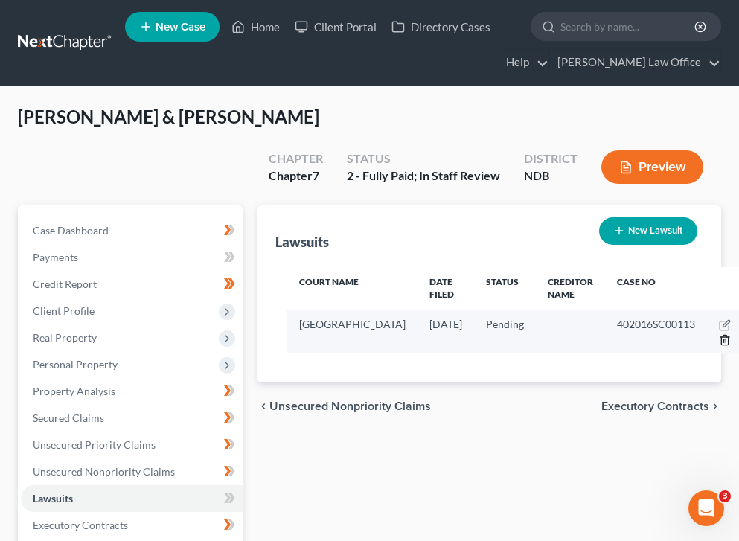
click at [719, 334] on icon "button" at bounding box center [725, 340] width 12 height 12
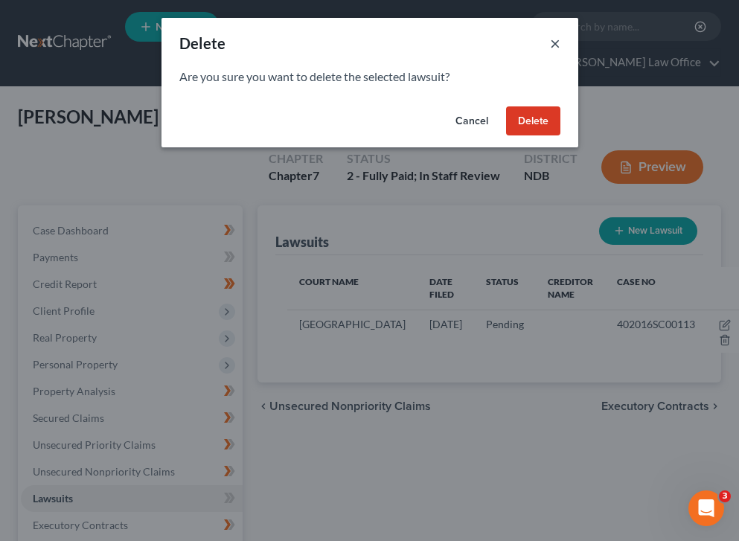
click at [556, 49] on button "×" at bounding box center [555, 43] width 10 height 18
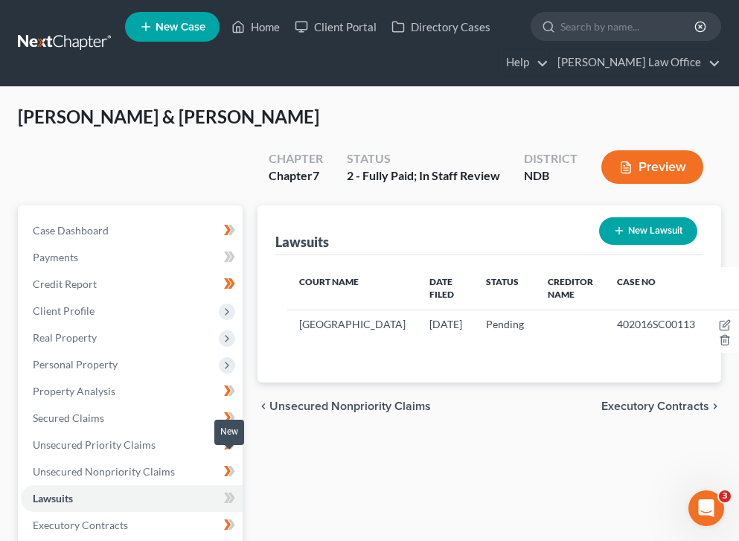
click at [227, 489] on icon at bounding box center [229, 498] width 11 height 19
click at [365, 440] on div "Lawsuits New Lawsuit Court Name Date Filed Status Creditor Name Case No Rolette…" at bounding box center [489, 527] width 478 height 645
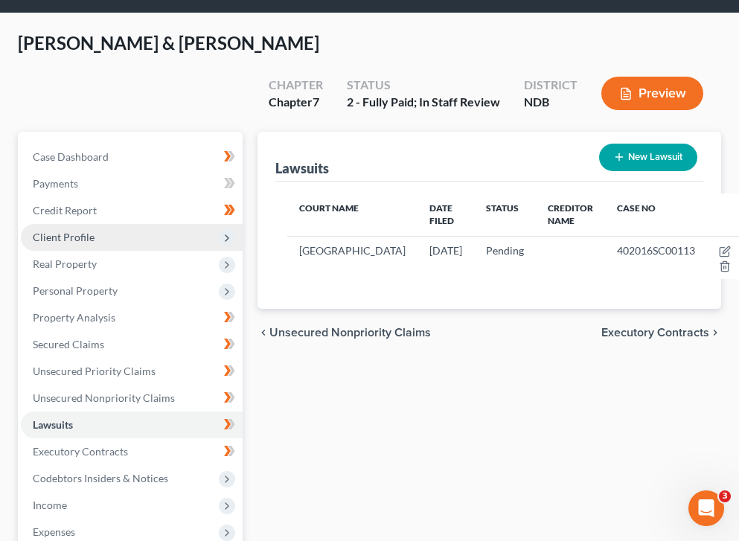
click at [106, 224] on span "Client Profile" at bounding box center [132, 237] width 222 height 27
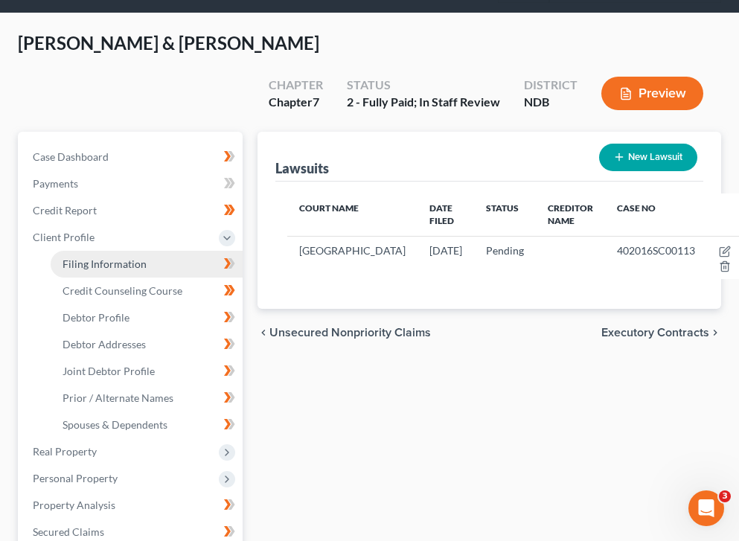
click at [127, 257] on span "Filing Information" at bounding box center [104, 263] width 84 height 13
select select "1"
select select "0"
select select "60"
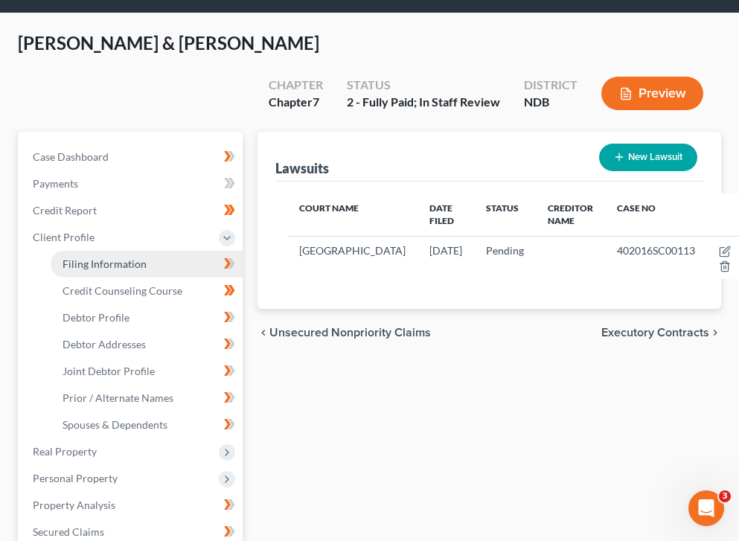
select select "0"
select select "29"
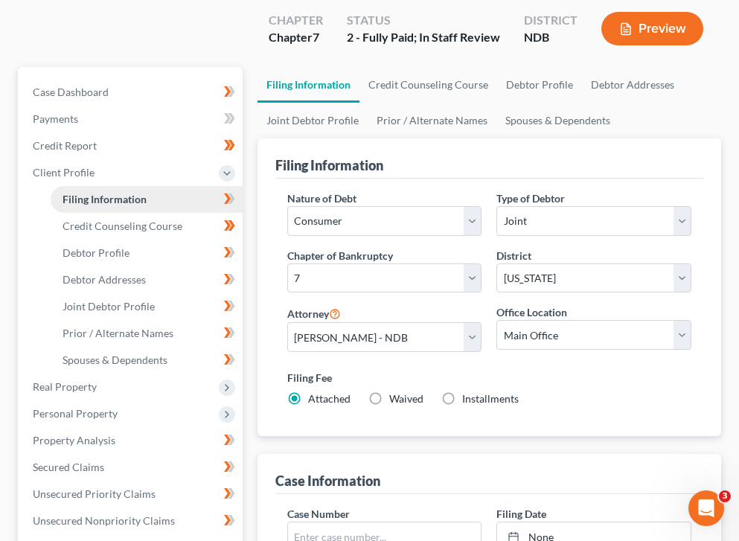
scroll to position [137, 0]
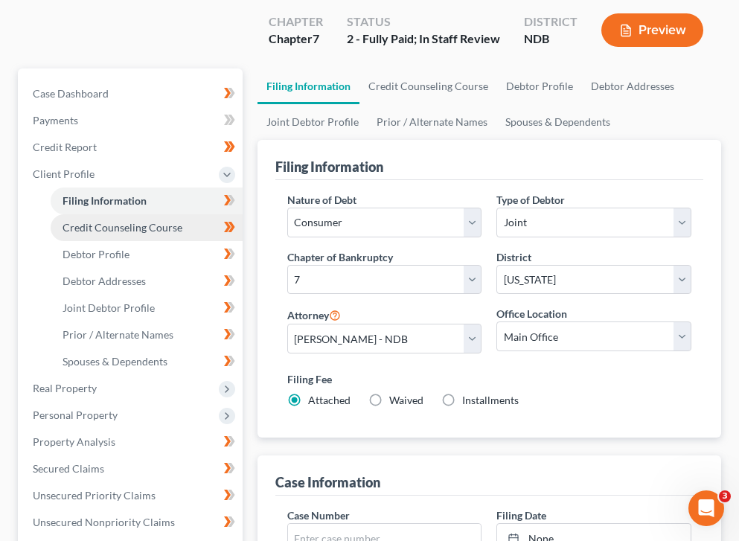
click at [130, 221] on span "Credit Counseling Course" at bounding box center [122, 227] width 120 height 13
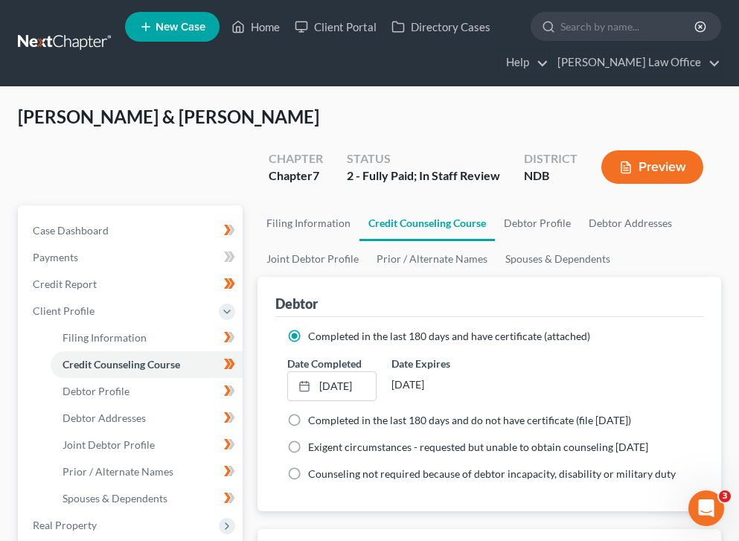
scroll to position [158, 0]
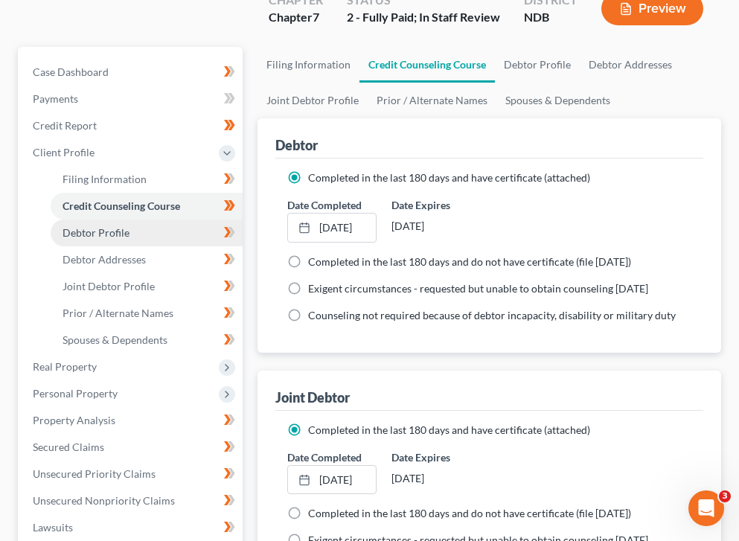
click at [93, 226] on span "Debtor Profile" at bounding box center [95, 232] width 67 height 13
select select "1"
select select "7"
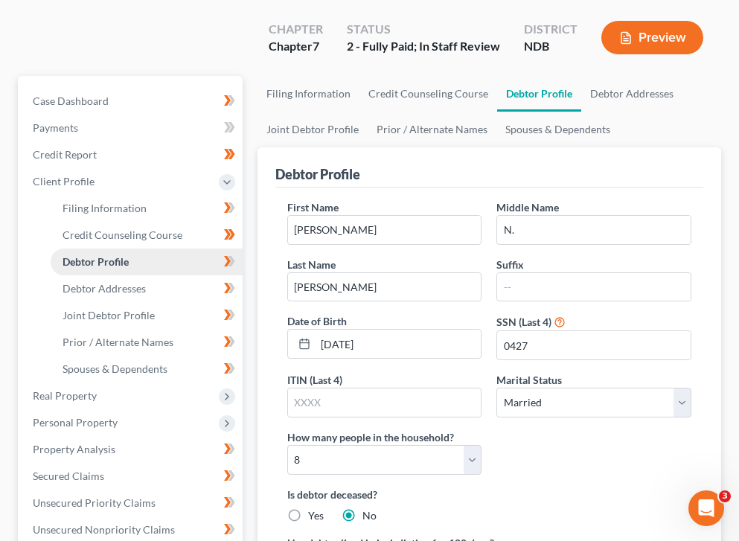
scroll to position [131, 0]
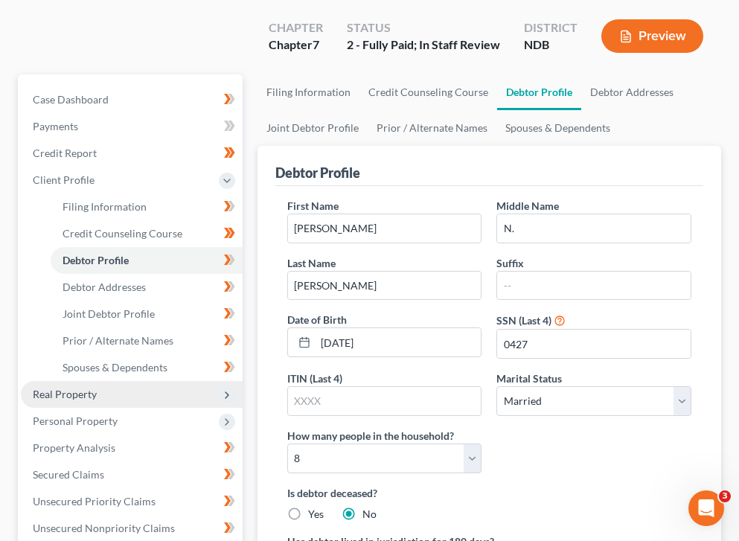
click at [89, 388] on span "Real Property" at bounding box center [65, 394] width 64 height 13
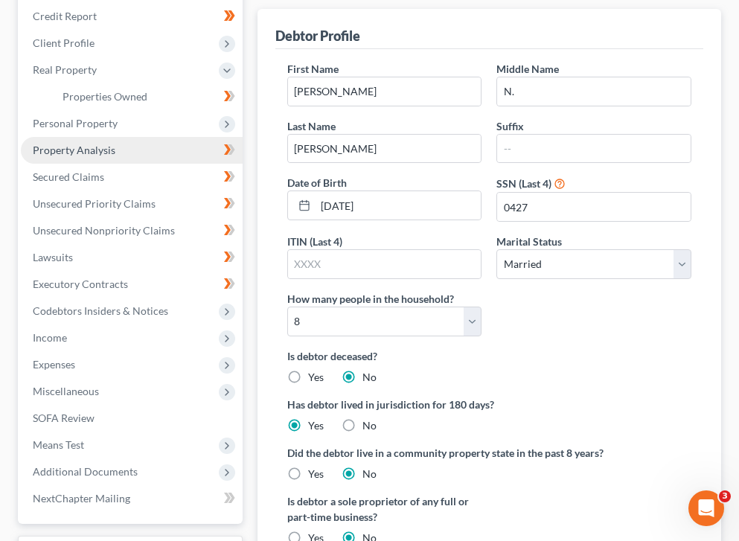
scroll to position [277, 0]
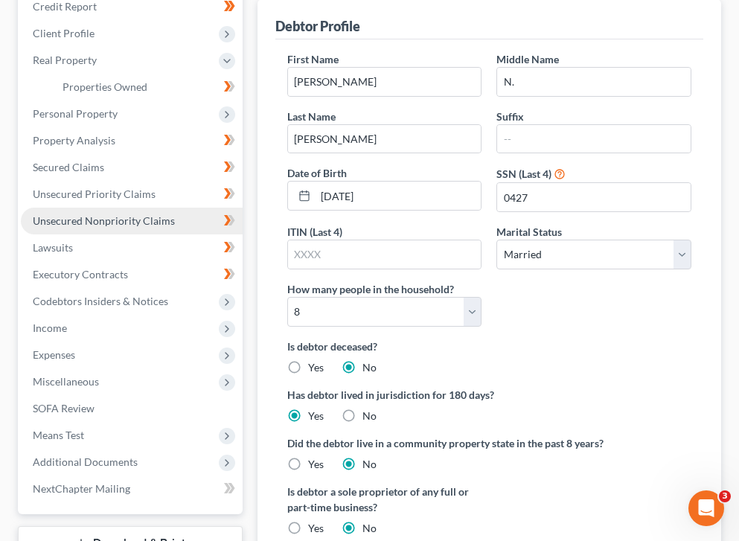
click at [136, 214] on span "Unsecured Nonpriority Claims" at bounding box center [104, 220] width 142 height 13
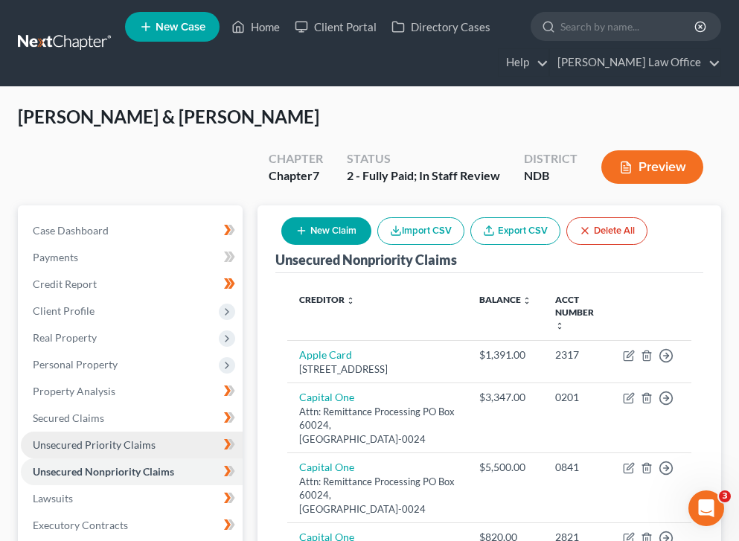
click at [161, 431] on link "Unsecured Priority Claims" at bounding box center [132, 444] width 222 height 27
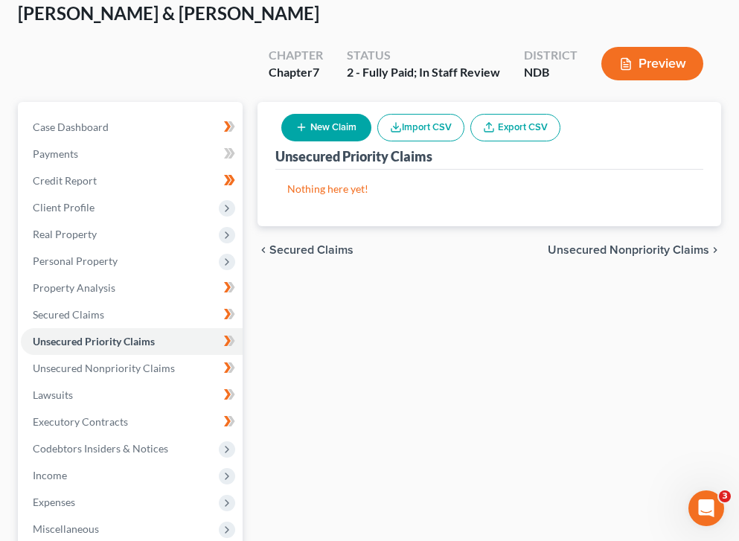
scroll to position [104, 0]
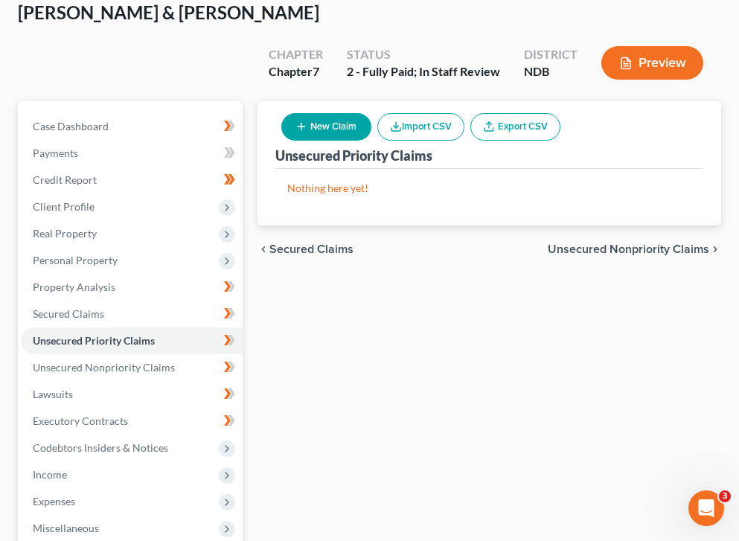
click at [331, 107] on div "New Claim Import CSV Export CSV" at bounding box center [420, 126] width 291 height 39
click at [330, 113] on button "New Claim" at bounding box center [326, 127] width 90 height 28
select select "2"
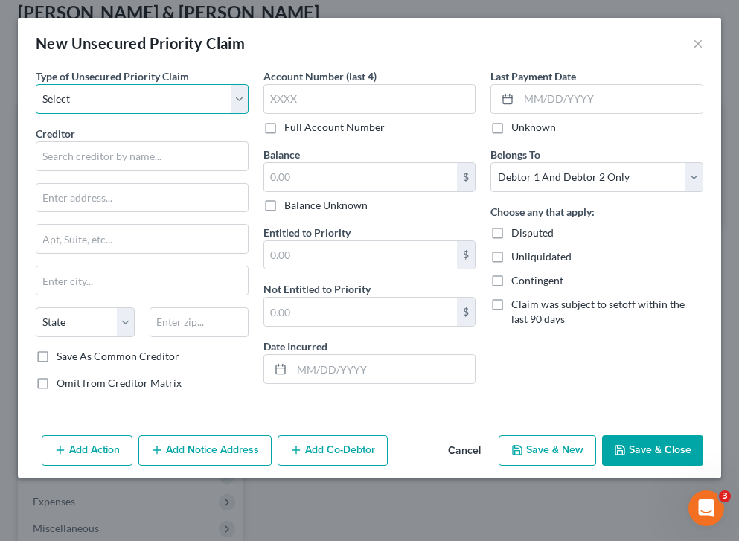
click at [176, 94] on select "Select Taxes & Other Government Units Domestic Support Obligations Extensions o…" at bounding box center [142, 99] width 213 height 30
click at [701, 45] on button "×" at bounding box center [698, 43] width 10 height 18
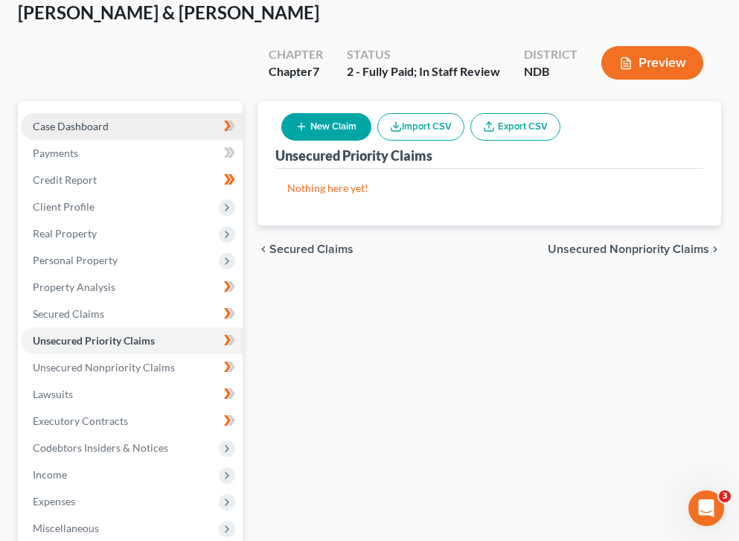
click at [112, 113] on link "Case Dashboard" at bounding box center [132, 126] width 222 height 27
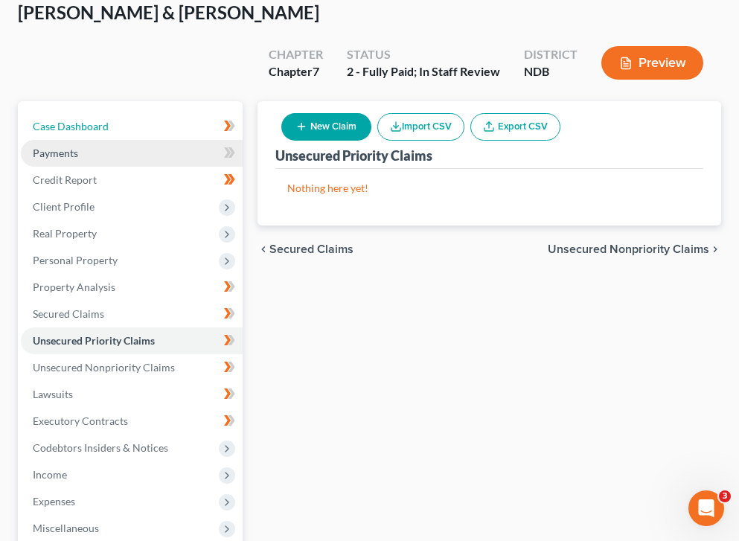
select select "0"
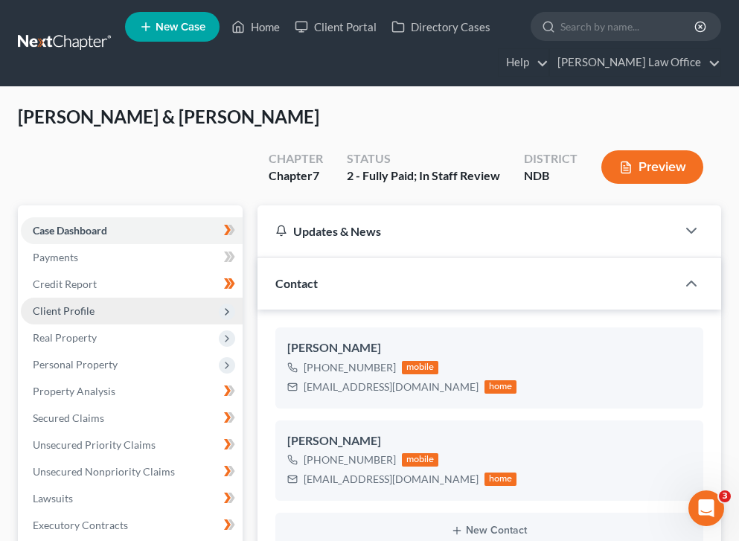
click at [111, 298] on span "Client Profile" at bounding box center [132, 311] width 222 height 27
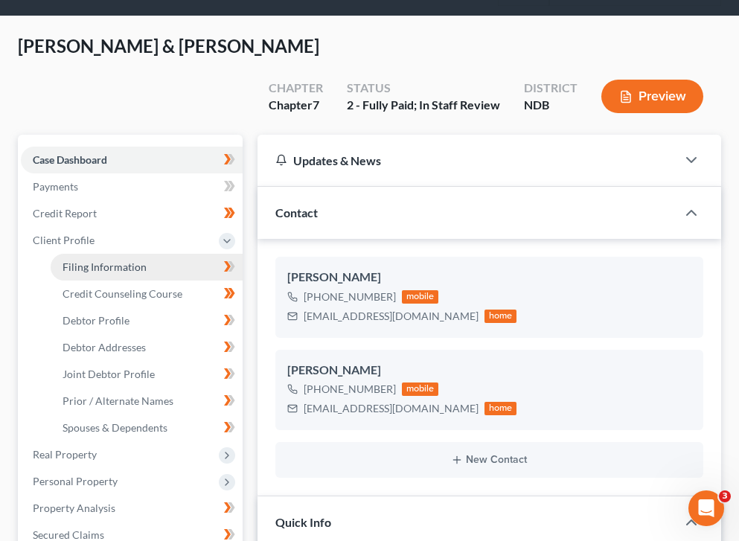
scroll to position [98, 0]
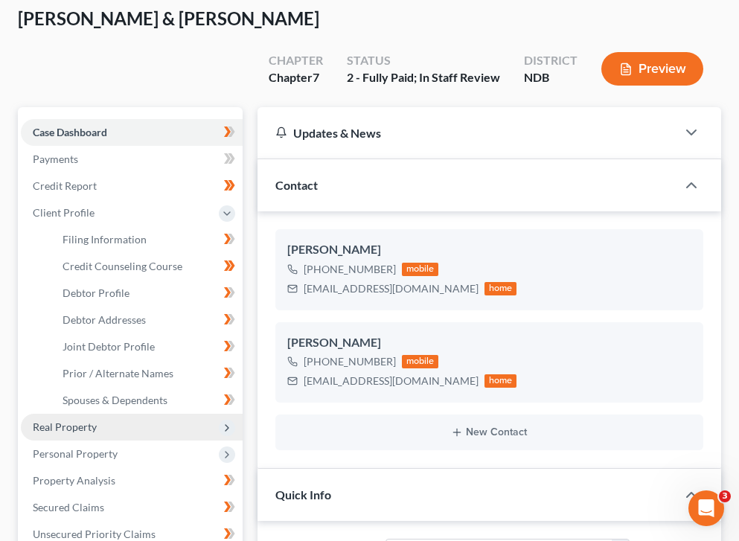
click at [135, 414] on span "Real Property" at bounding box center [132, 427] width 222 height 27
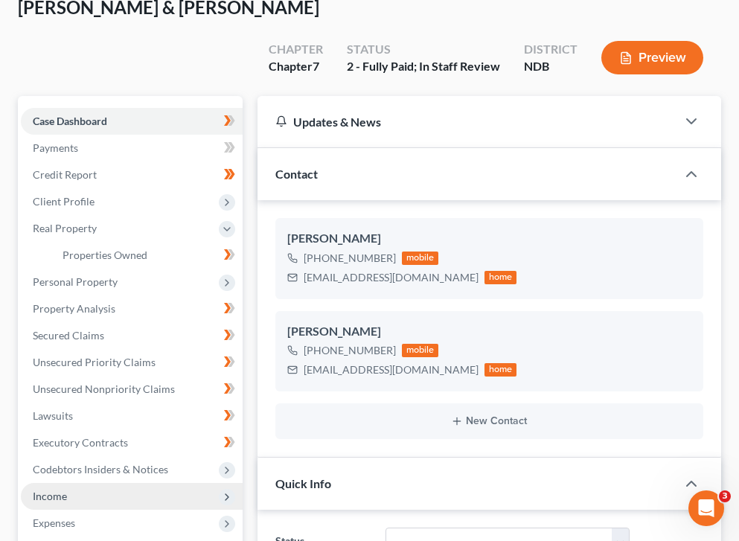
scroll to position [112, 0]
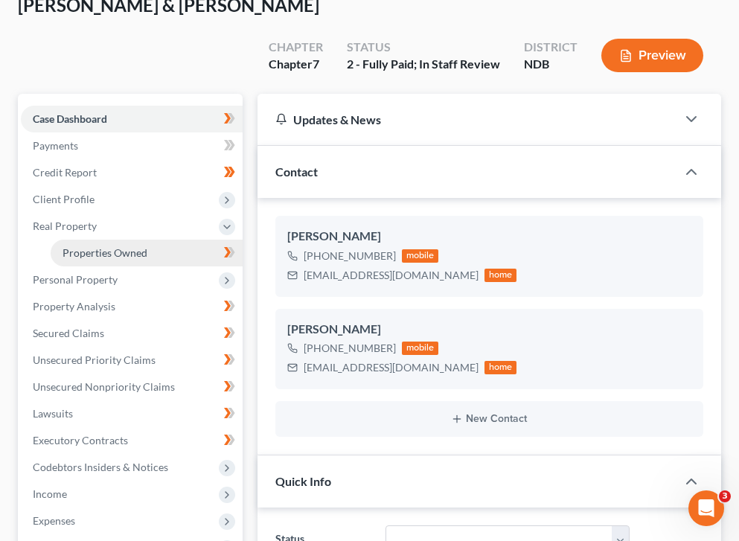
click at [158, 240] on link "Properties Owned" at bounding box center [147, 253] width 192 height 27
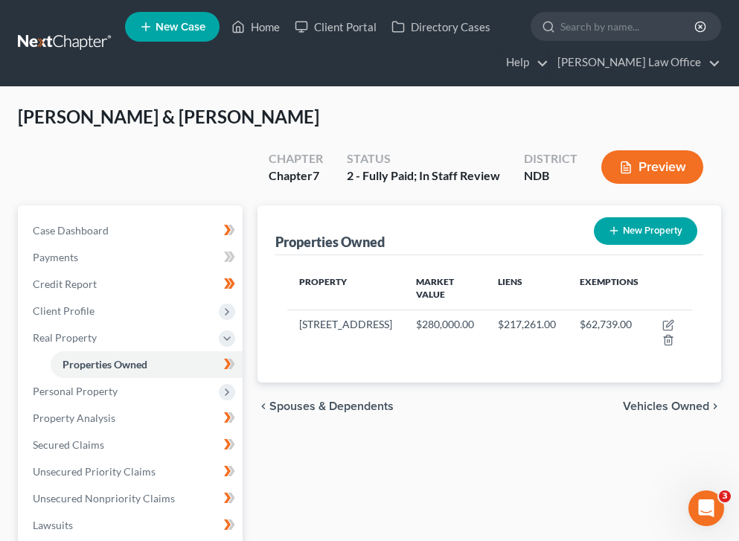
click at [646, 217] on button "New Property" at bounding box center [645, 231] width 103 height 28
select select "29"
select select "39"
select select "2"
select select "0"
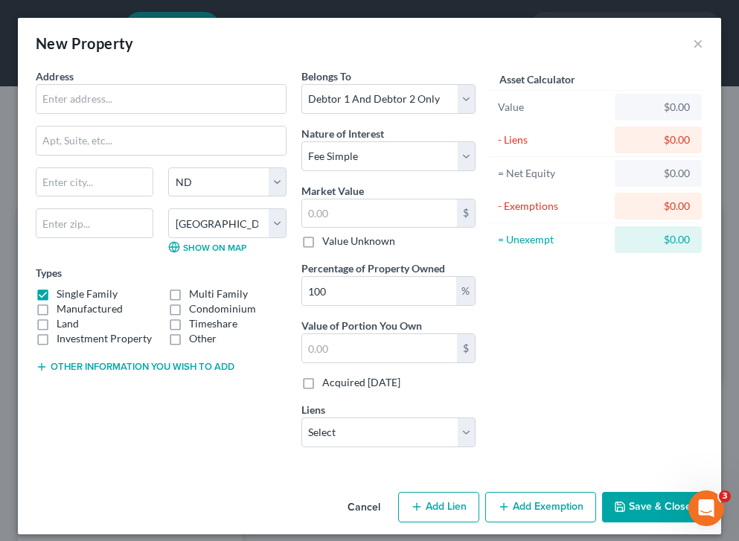
scroll to position [11, 0]
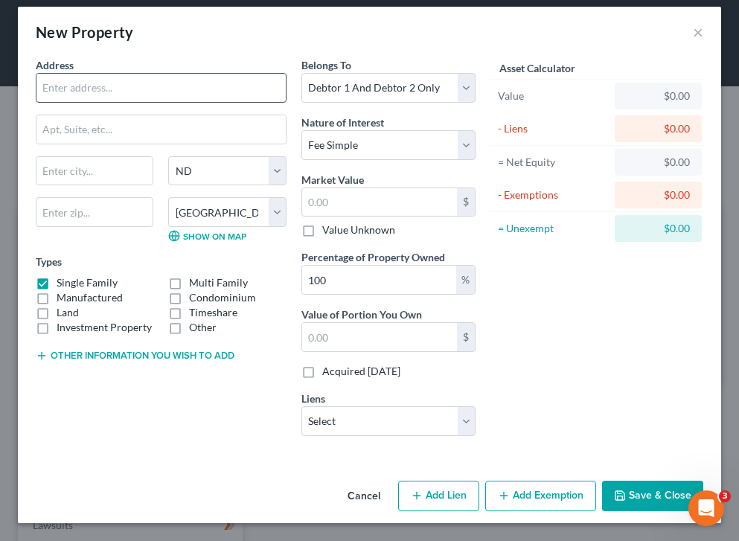
click at [161, 83] on input "text" at bounding box center [160, 88] width 249 height 28
type input "f"
click at [693, 36] on button "×" at bounding box center [698, 32] width 10 height 18
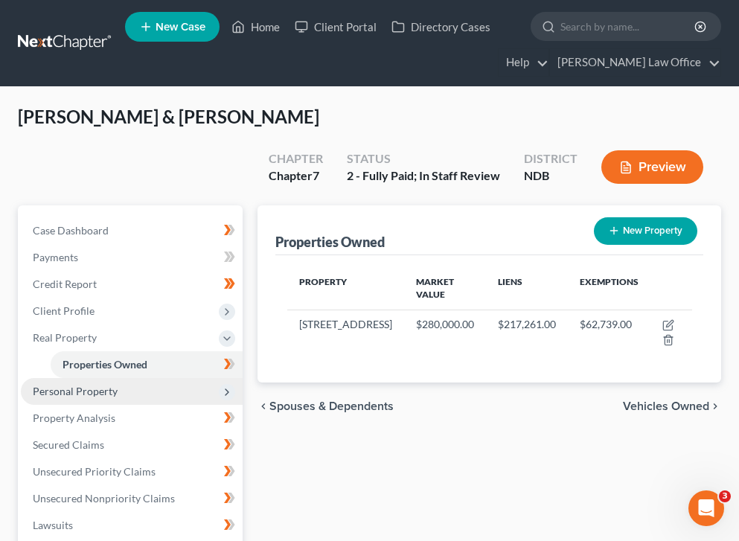
scroll to position [45, 0]
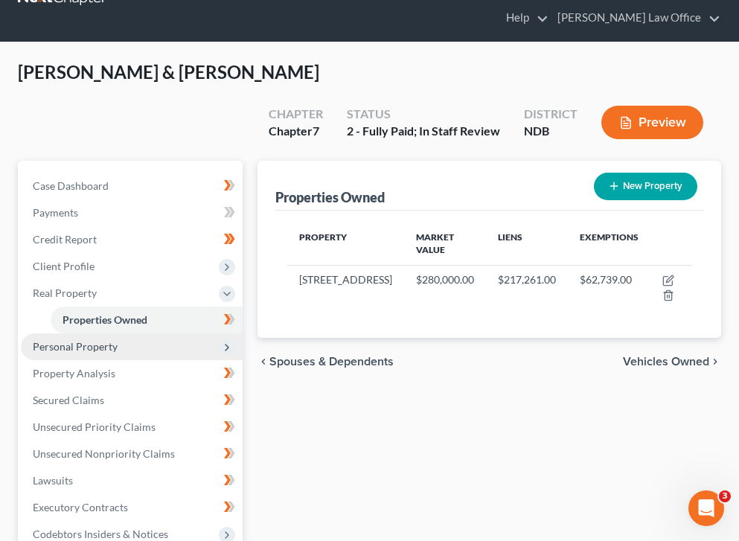
click at [115, 333] on span "Personal Property" at bounding box center [132, 346] width 222 height 27
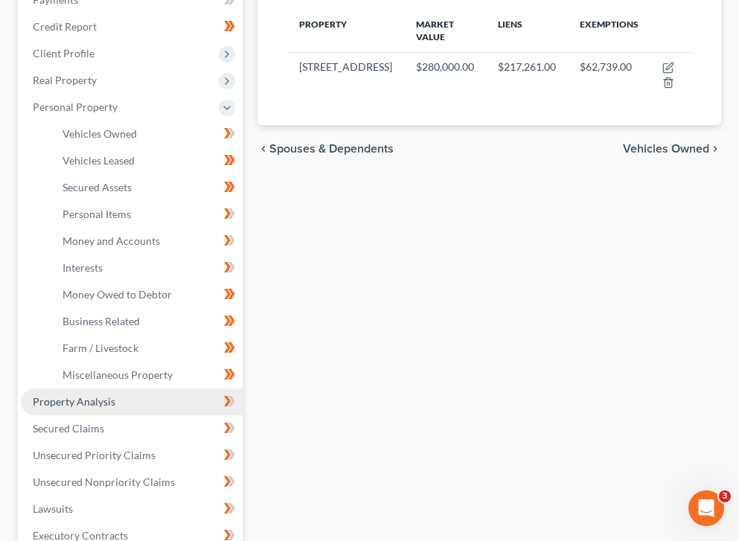
click at [78, 388] on link "Property Analysis" at bounding box center [132, 401] width 222 height 27
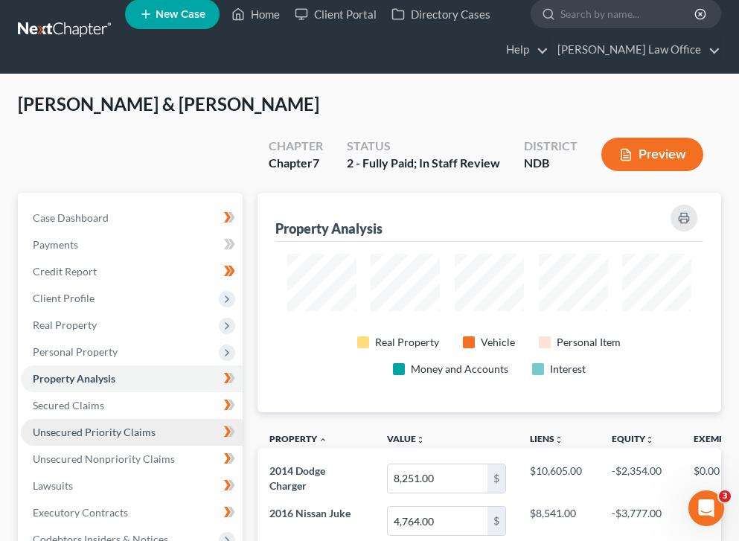
scroll to position [743631, 743386]
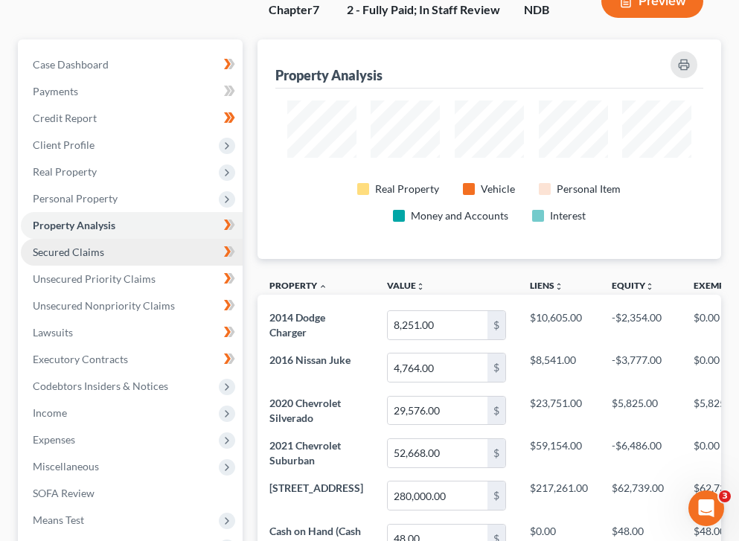
click at [94, 239] on link "Secured Claims" at bounding box center [132, 252] width 222 height 27
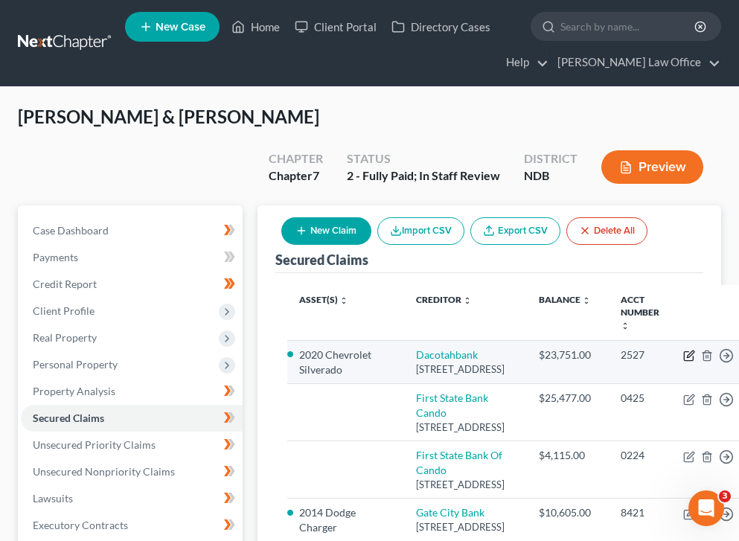
click at [683, 350] on icon "button" at bounding box center [689, 356] width 12 height 12
select select "43"
select select "7"
select select "2"
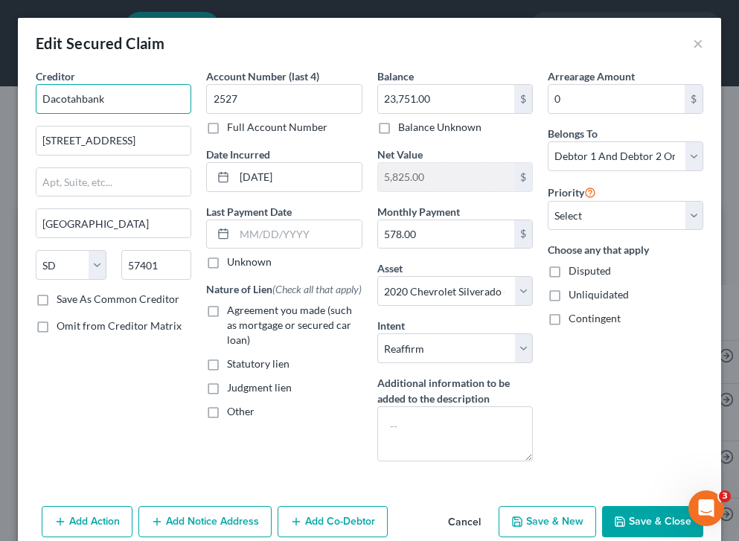
click at [129, 107] on input "Dacotahbank" at bounding box center [113, 99] width 155 height 30
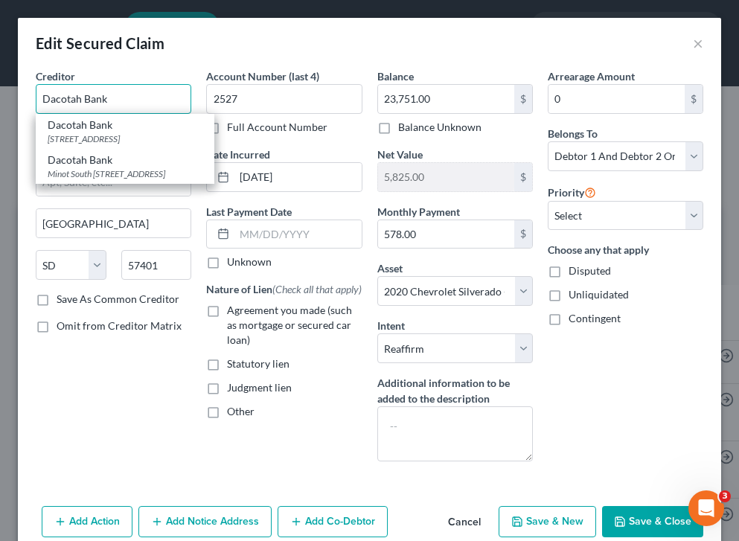
type input "Dacotah Bank"
click at [655, 515] on button "Save & Close" at bounding box center [652, 521] width 101 height 31
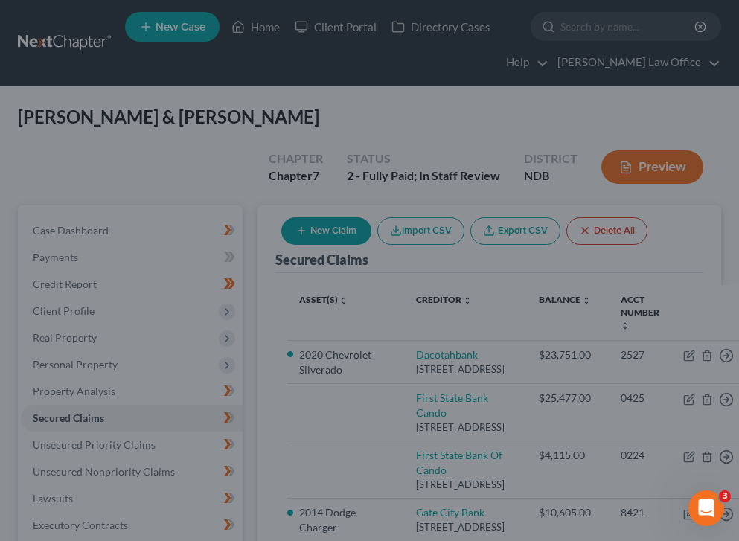
select select "7"
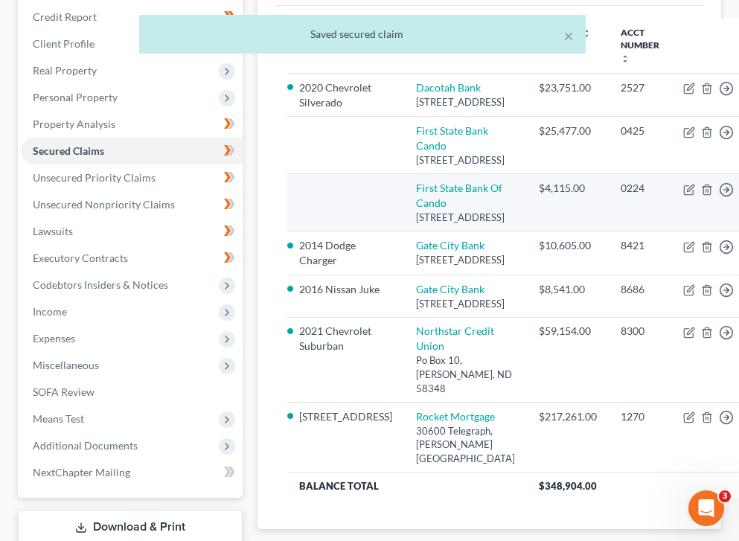
scroll to position [272, 0]
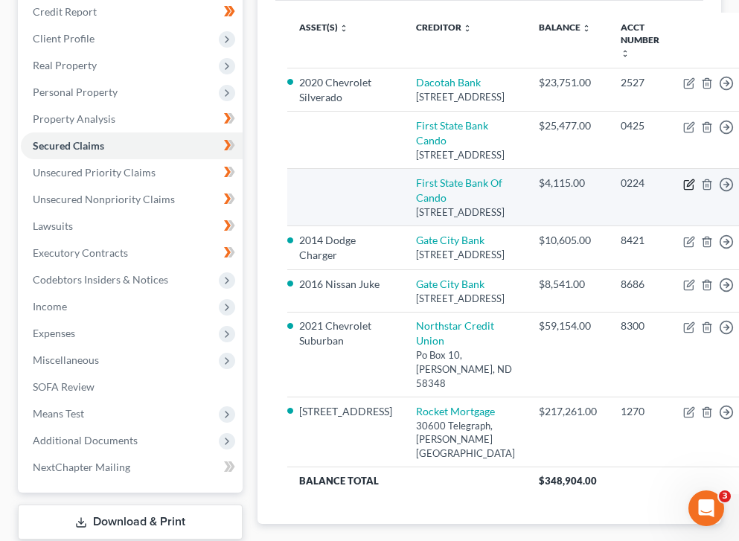
click at [684, 189] on icon "button" at bounding box center [688, 184] width 9 height 9
select select "29"
select select "0"
select select "1"
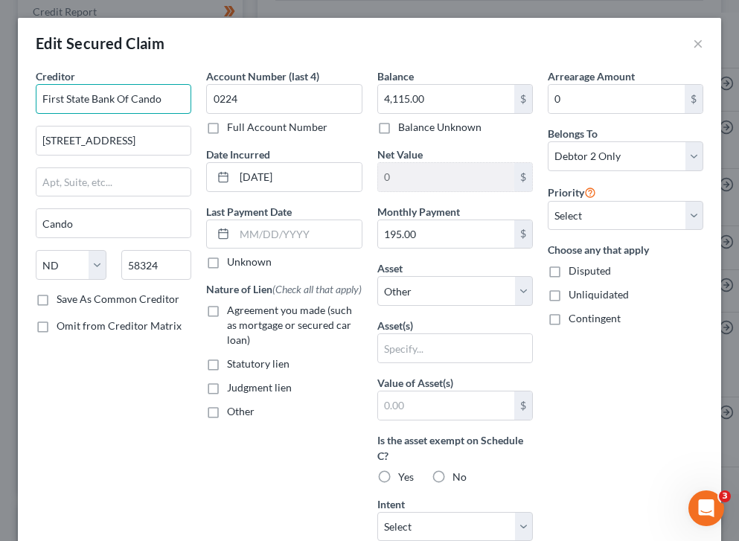
click at [130, 97] on input "First State Bank Of Cando" at bounding box center [113, 99] width 155 height 30
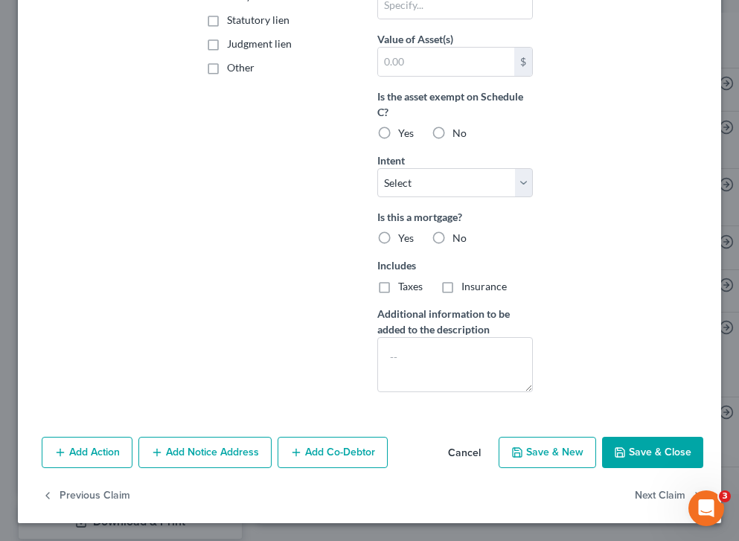
type input "First State Bank Cando"
click at [658, 460] on button "Save & Close" at bounding box center [652, 452] width 101 height 31
select select
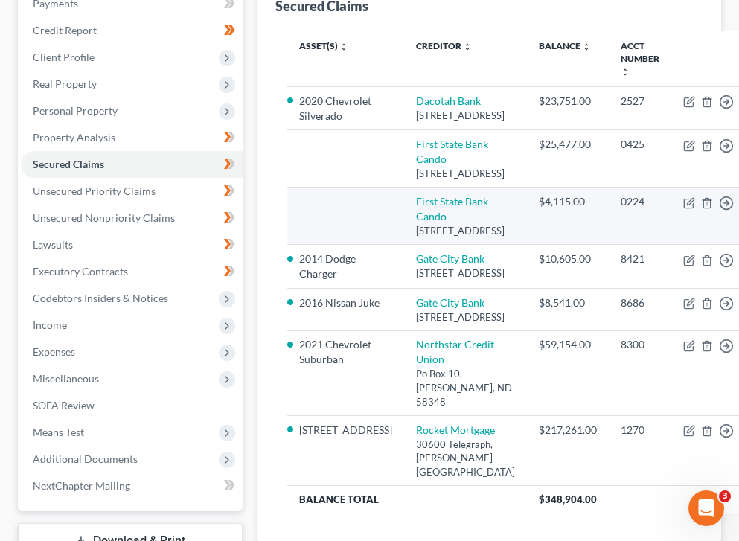
scroll to position [254, 0]
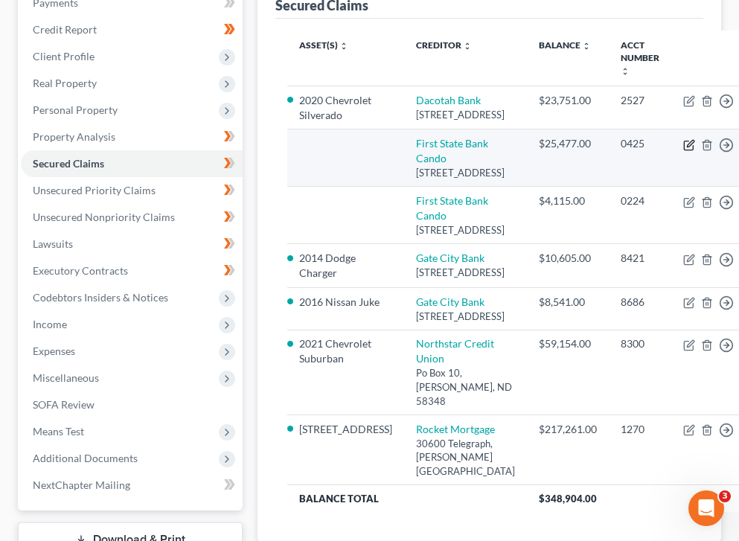
click at [687, 140] on icon "button" at bounding box center [690, 143] width 7 height 7
select select "29"
select select "1"
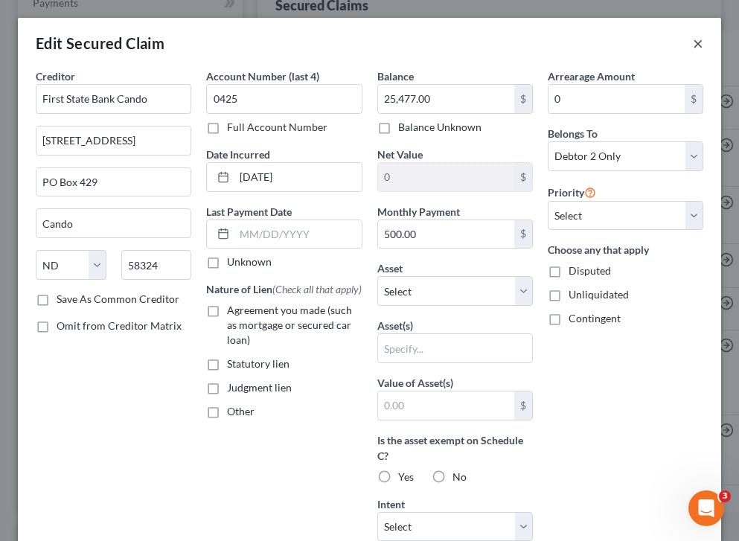
click at [697, 42] on button "×" at bounding box center [698, 43] width 10 height 18
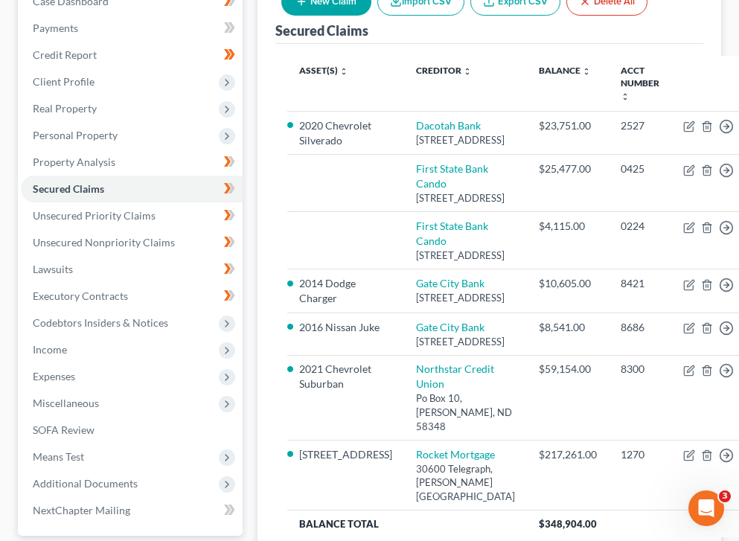
scroll to position [0, 0]
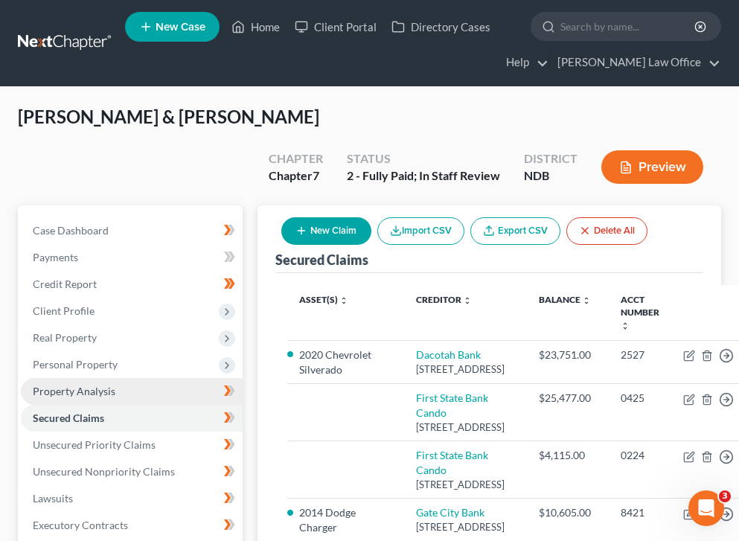
click at [113, 385] on span "Property Analysis" at bounding box center [74, 391] width 83 height 13
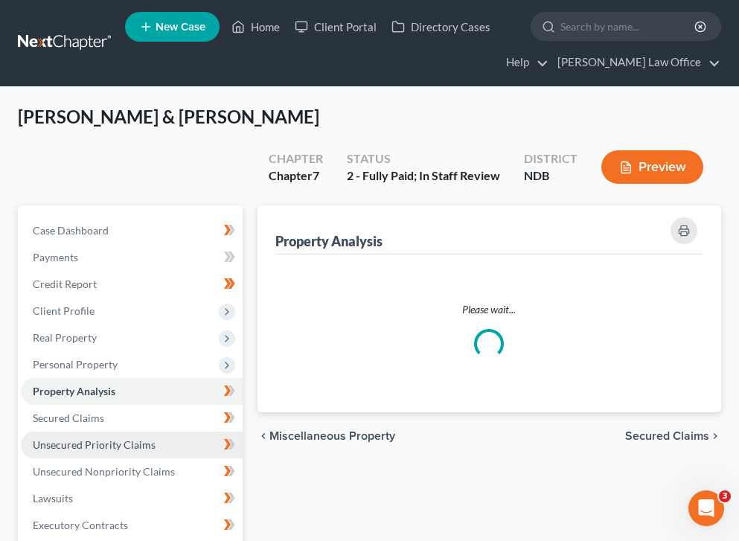
click at [97, 438] on span "Unsecured Priority Claims" at bounding box center [94, 444] width 123 height 13
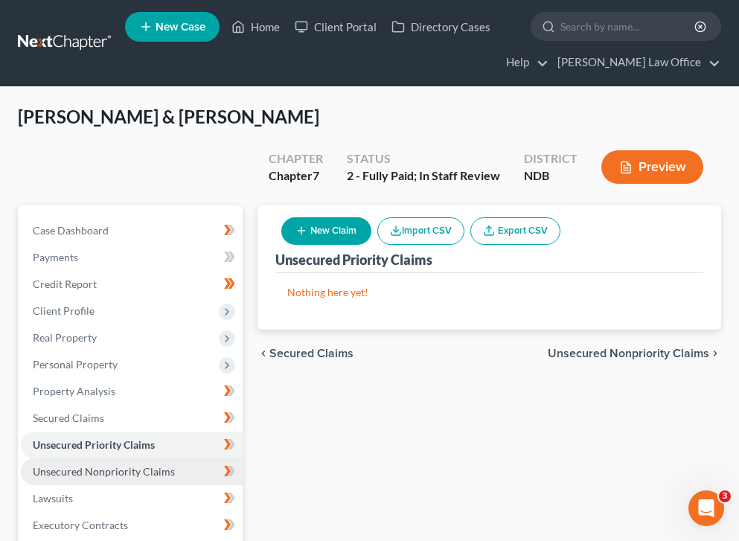
click at [103, 465] on span "Unsecured Nonpriority Claims" at bounding box center [104, 471] width 142 height 13
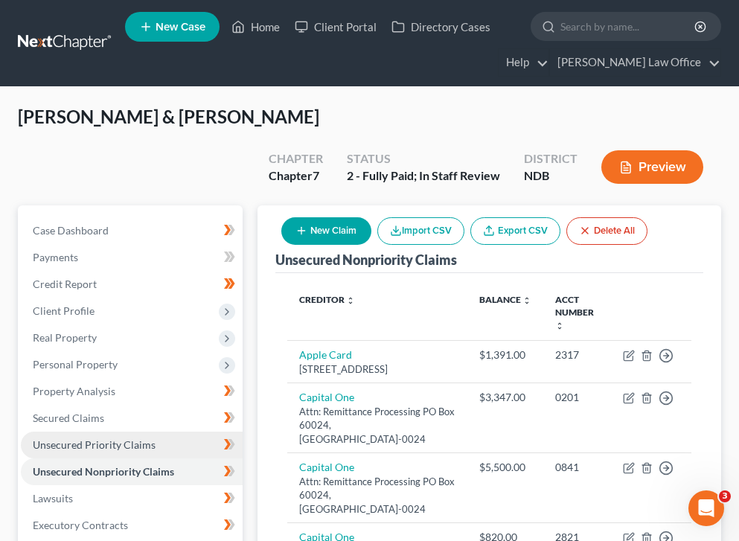
click at [112, 438] on span "Unsecured Priority Claims" at bounding box center [94, 444] width 123 height 13
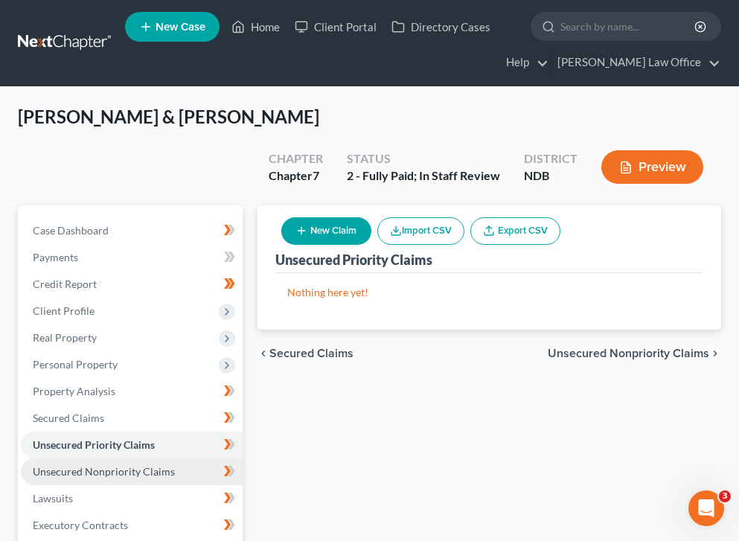
click at [103, 465] on span "Unsecured Nonpriority Claims" at bounding box center [104, 471] width 142 height 13
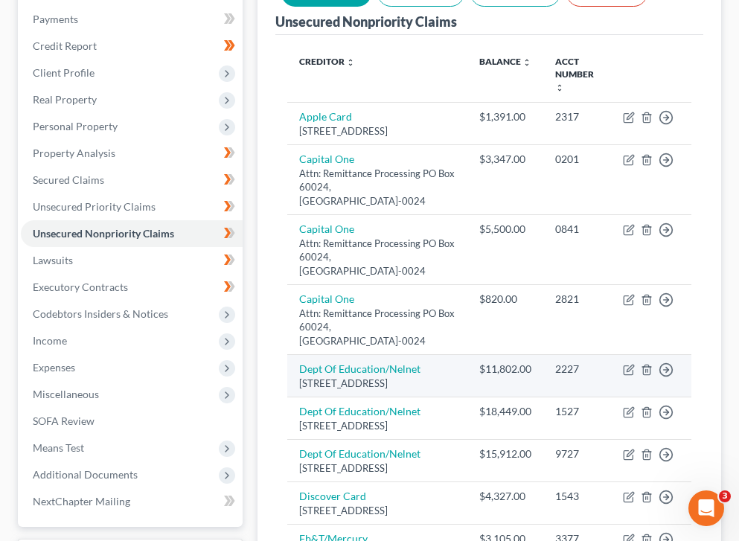
scroll to position [219, 0]
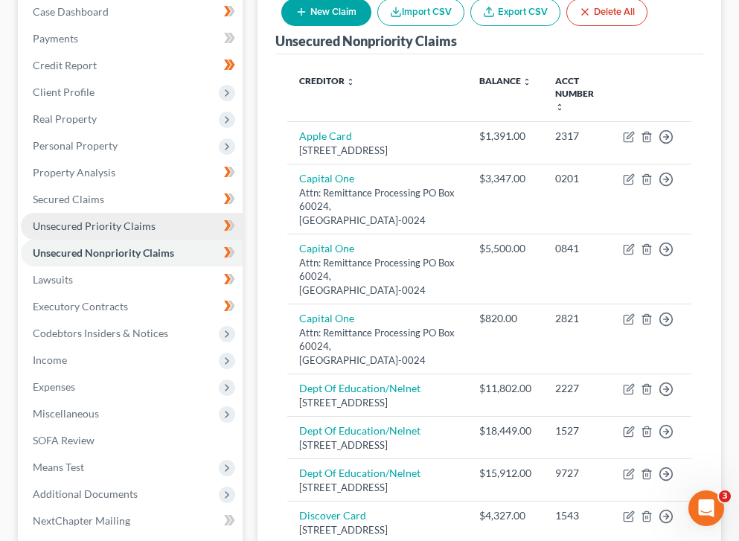
click at [129, 219] on span "Unsecured Priority Claims" at bounding box center [94, 225] width 123 height 13
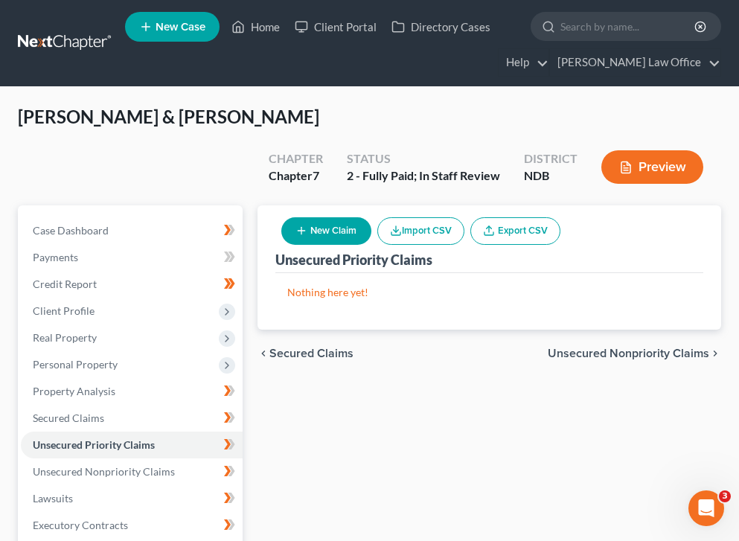
click at [327, 217] on button "New Claim" at bounding box center [326, 231] width 90 height 28
select select "2"
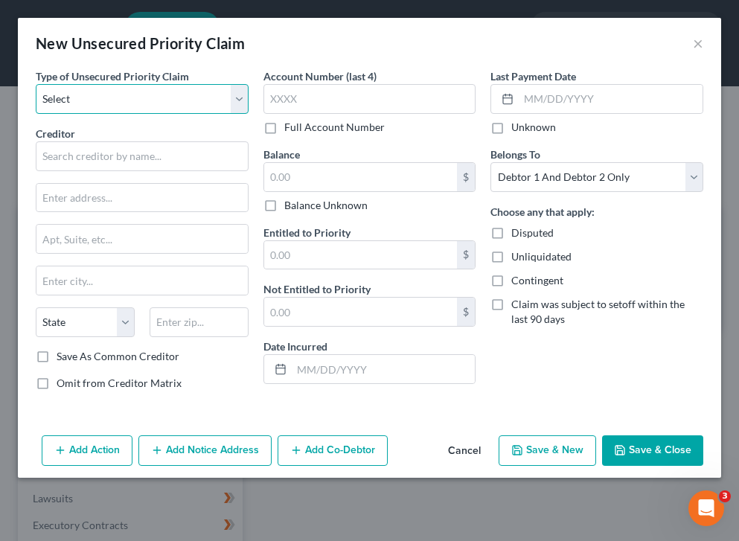
click at [127, 111] on select "Select Taxes & Other Government Units Domestic Support Obligations Extensions o…" at bounding box center [142, 99] width 213 height 30
select select "0"
click at [36, 84] on select "Select Taxes & Other Government Units Domestic Support Obligations Extensions o…" at bounding box center [142, 99] width 213 height 30
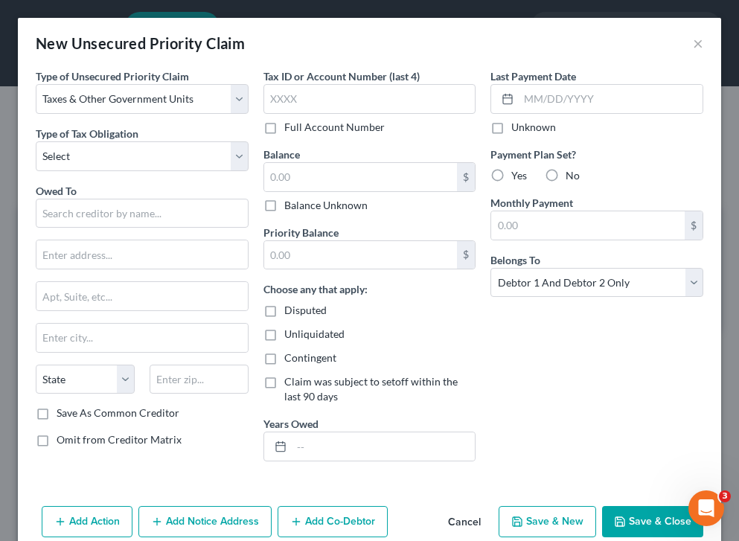
click at [126, 138] on span "Type of Tax Obligation" at bounding box center [87, 133] width 103 height 13
click at [122, 150] on select "Select Federal City State Franchise Tax Board Other" at bounding box center [142, 156] width 213 height 30
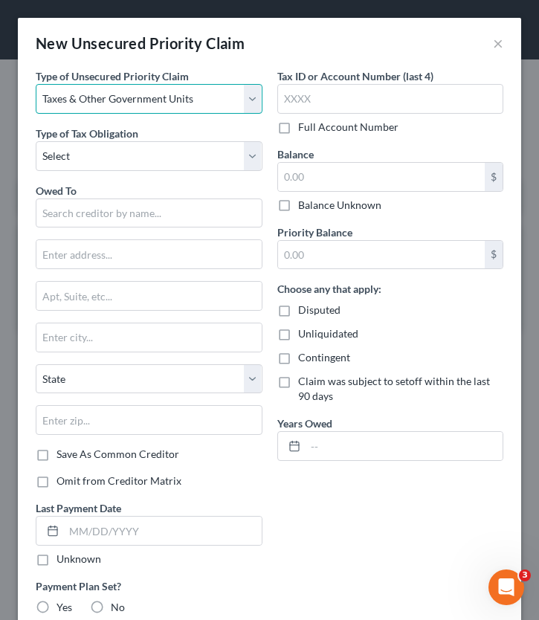
click at [251, 101] on select "Select Taxes & Other Government Units Domestic Support Obligations Extensions o…" at bounding box center [149, 99] width 227 height 30
click at [36, 84] on select "Select Taxes & Other Government Units Domestic Support Obligations Extensions o…" at bounding box center [149, 99] width 227 height 30
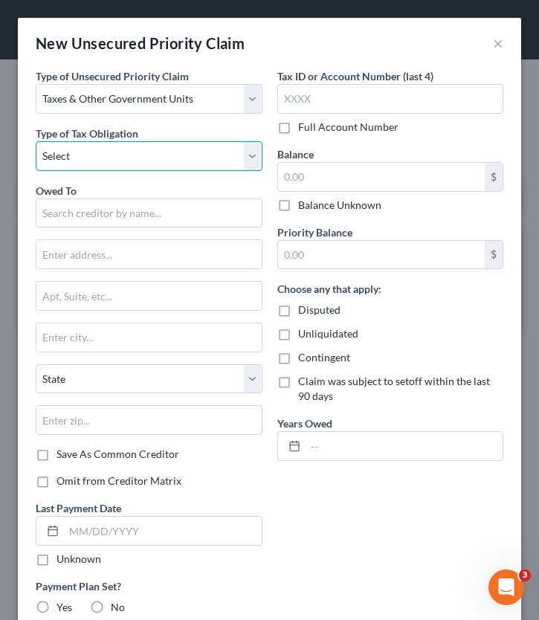
click at [184, 152] on select "Select Federal City State Franchise Tax Board Other" at bounding box center [149, 156] width 227 height 30
click at [497, 48] on button "×" at bounding box center [498, 43] width 10 height 18
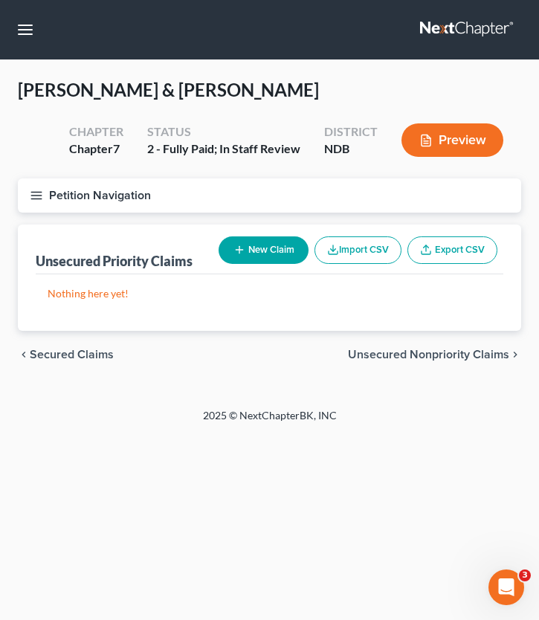
click at [58, 349] on span "Secured Claims" at bounding box center [72, 355] width 84 height 12
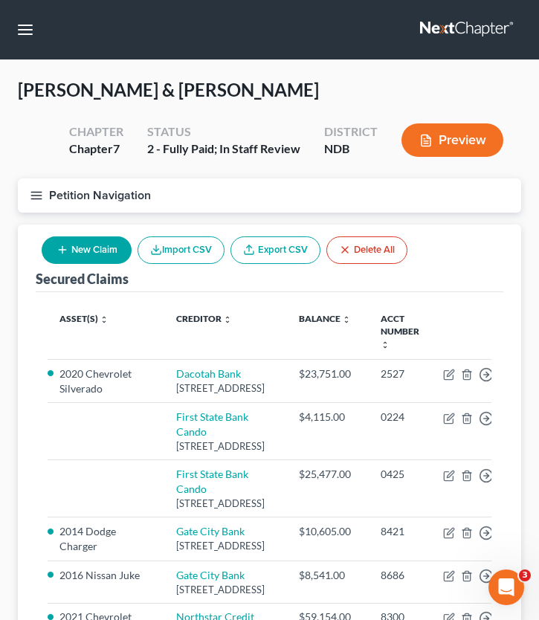
click at [34, 193] on icon "button" at bounding box center [36, 195] width 13 height 13
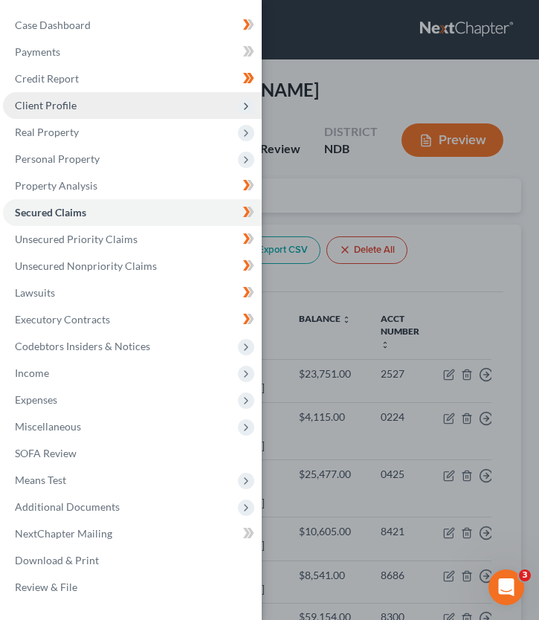
click at [68, 99] on span "Client Profile" at bounding box center [46, 105] width 62 height 13
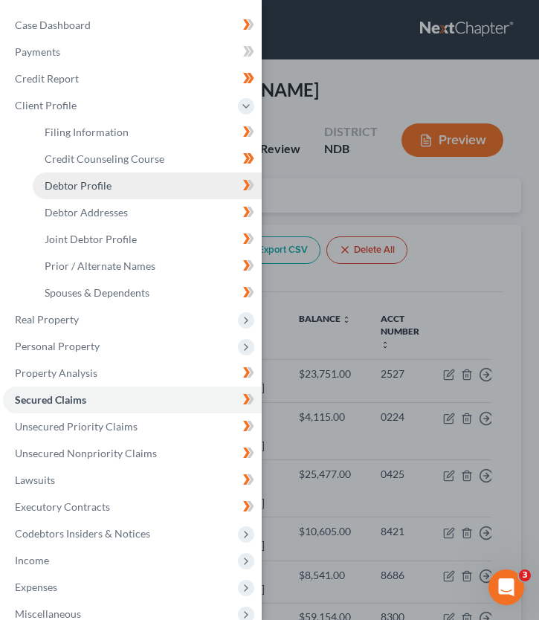
click at [97, 179] on span "Debtor Profile" at bounding box center [78, 185] width 67 height 13
select select "1"
select select "7"
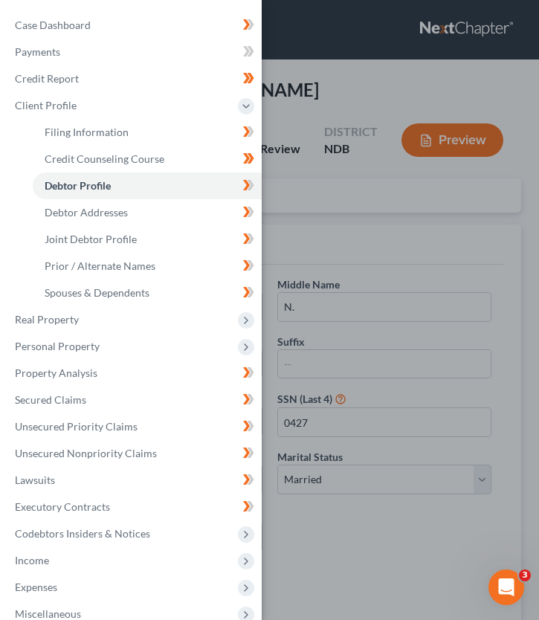
click at [321, 202] on div "Case Dashboard Payments Invoices Payments Payments Credit Report Client Profile" at bounding box center [269, 310] width 539 height 620
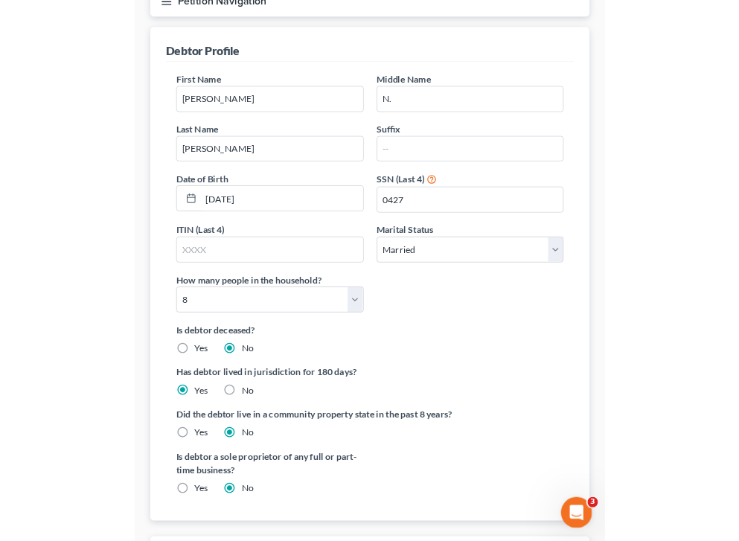
scroll to position [397, 0]
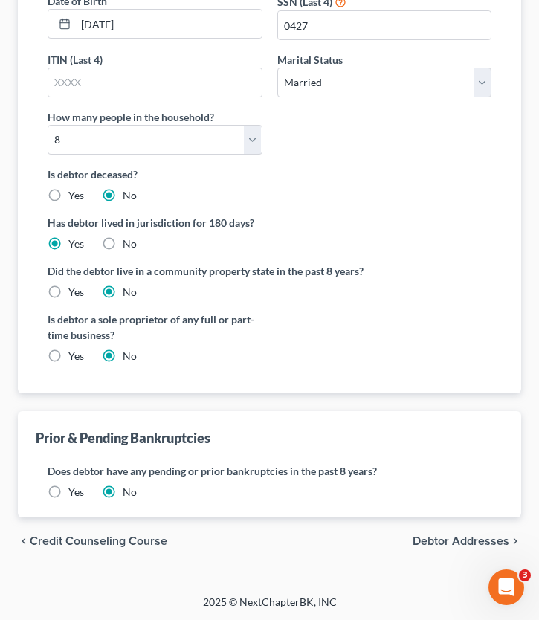
click at [68, 489] on label "Yes" at bounding box center [76, 492] width 16 height 15
click at [74, 489] on input "Yes" at bounding box center [79, 490] width 10 height 10
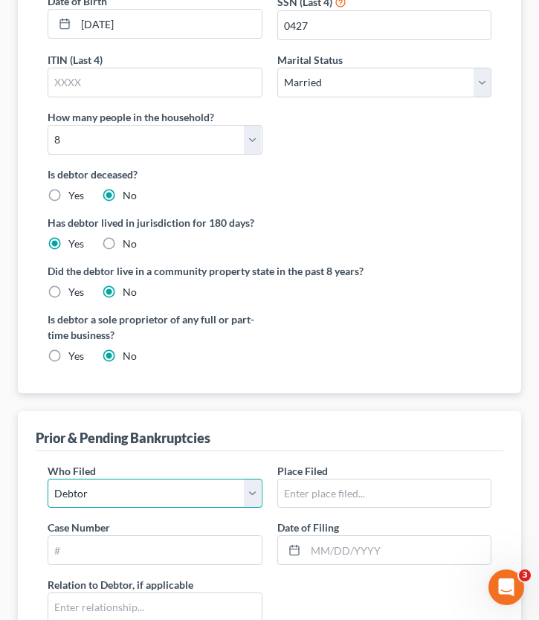
click at [58, 489] on select "Debtor Other" at bounding box center [155, 494] width 215 height 30
click at [48, 479] on select "Debtor Other" at bounding box center [155, 494] width 215 height 30
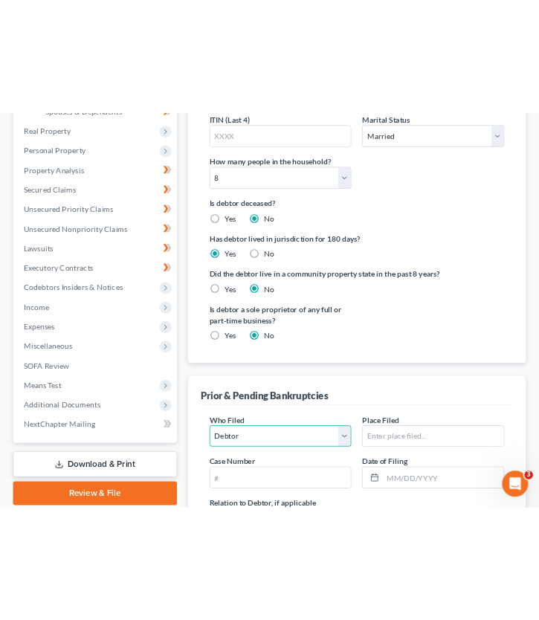
scroll to position [523, 0]
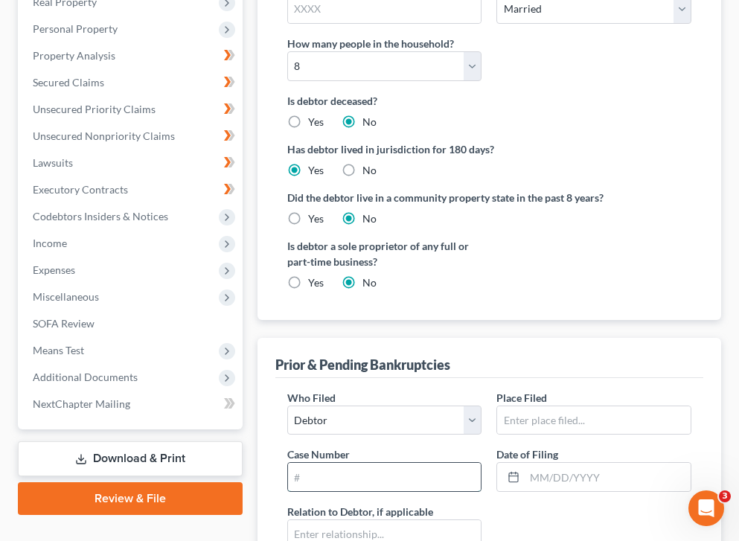
click at [333, 463] on input "text" at bounding box center [384, 477] width 193 height 28
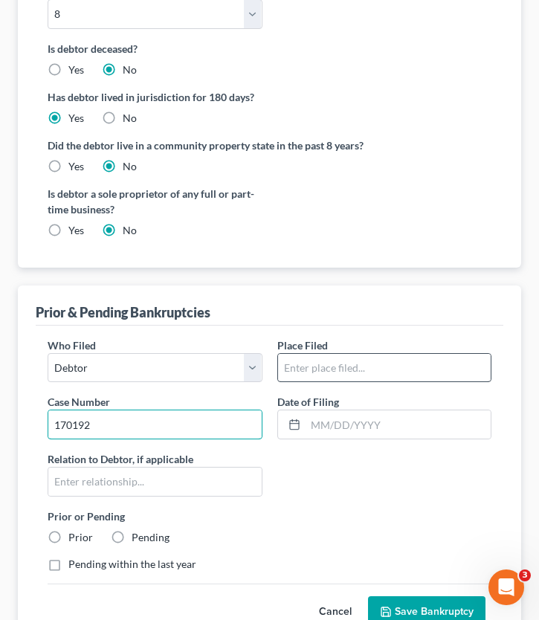
type input "170192"
click at [312, 380] on div at bounding box center [384, 368] width 215 height 30
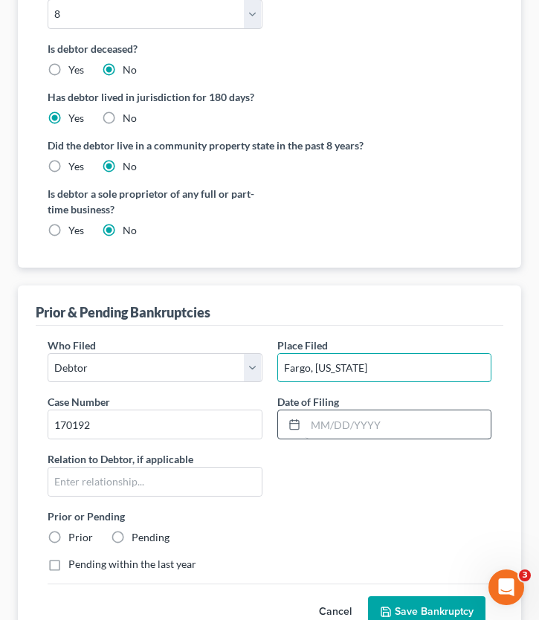
type input "Fargo, North Dakota"
click at [341, 418] on input "text" at bounding box center [399, 425] width 186 height 28
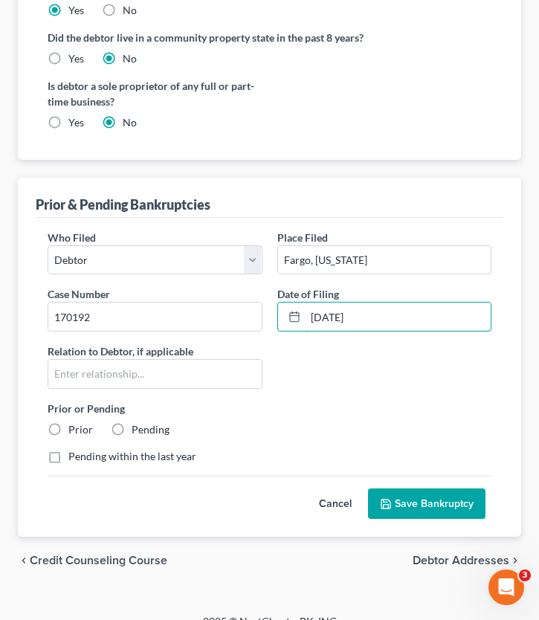
scroll to position [633, 0]
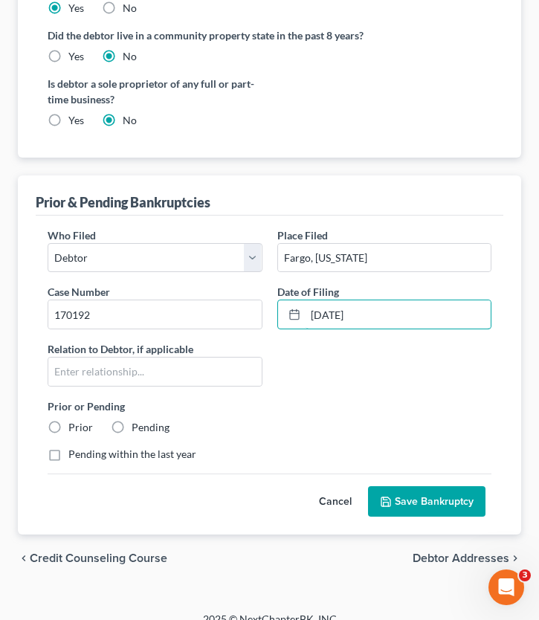
type input "04/03/2017"
click at [68, 430] on label "Prior" at bounding box center [80, 427] width 25 height 15
click at [74, 430] on input "Prior" at bounding box center [79, 425] width 10 height 10
radio input "true"
click at [406, 494] on button "Save Bankruptcy" at bounding box center [427, 501] width 118 height 31
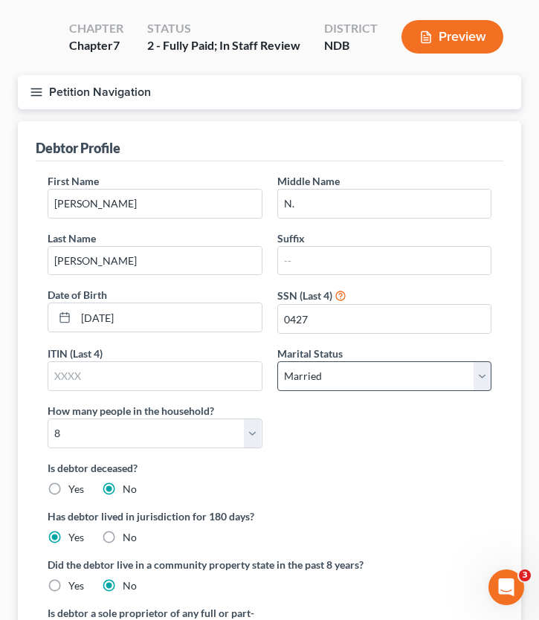
scroll to position [0, 0]
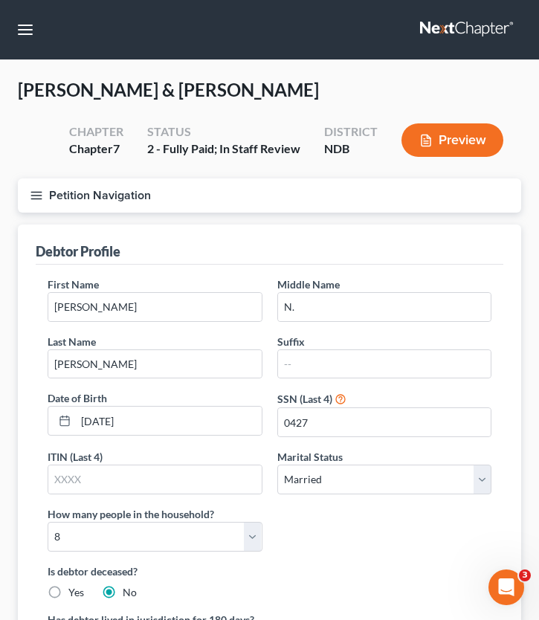
click at [38, 193] on icon "button" at bounding box center [36, 195] width 13 height 13
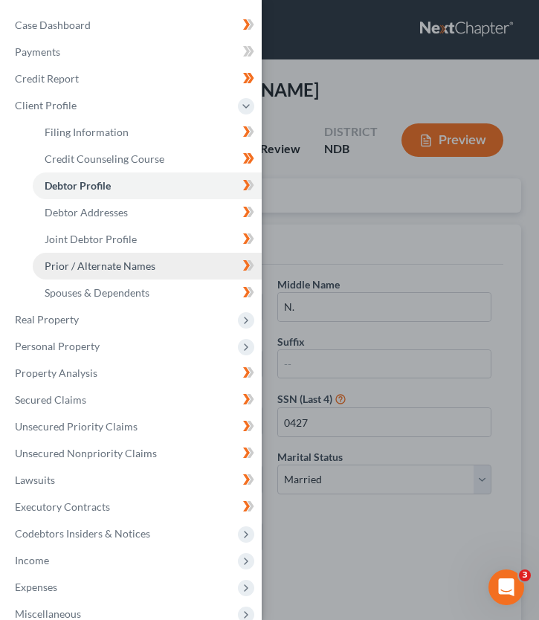
click at [77, 257] on link "Prior / Alternate Names" at bounding box center [147, 266] width 229 height 27
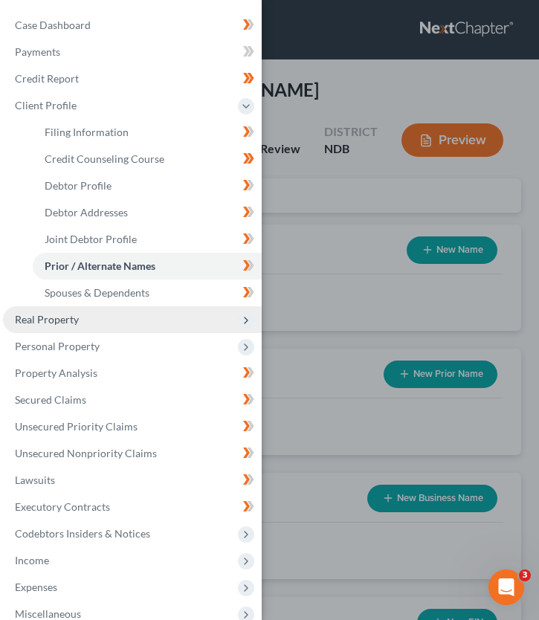
click at [60, 320] on span "Real Property" at bounding box center [47, 319] width 64 height 13
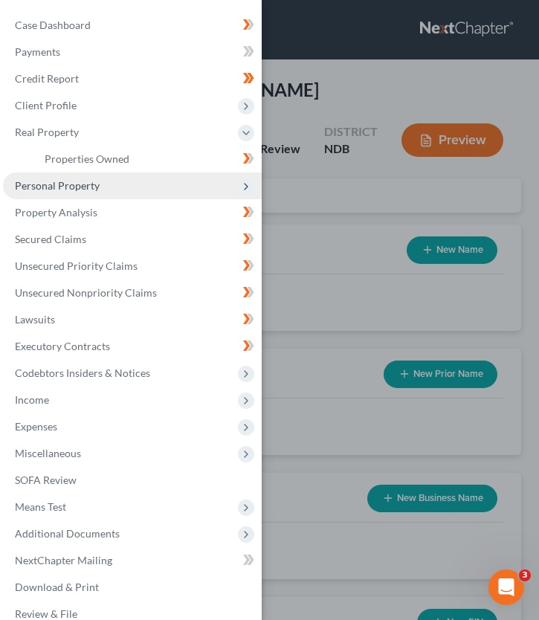
click at [57, 188] on span "Personal Property" at bounding box center [57, 185] width 85 height 13
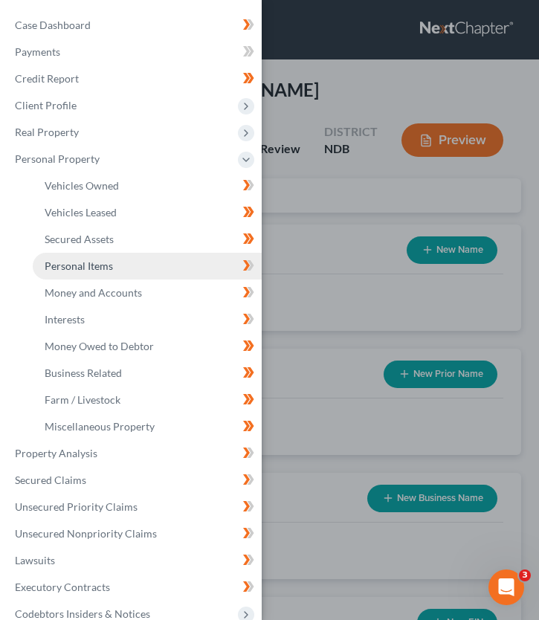
scroll to position [111, 0]
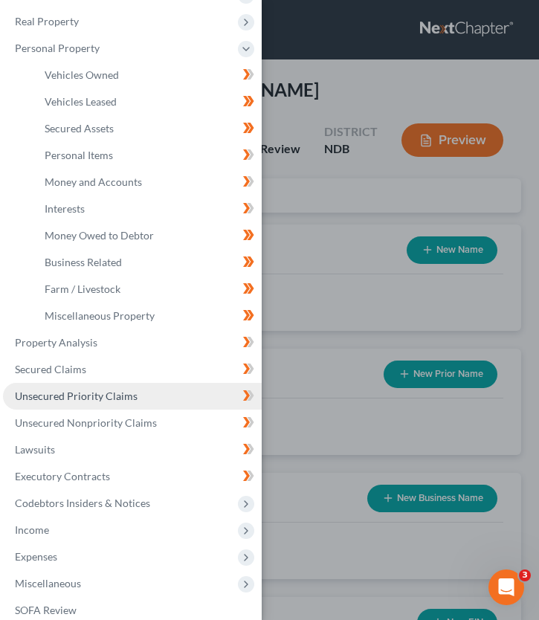
click at [80, 406] on link "Unsecured Priority Claims" at bounding box center [132, 396] width 259 height 27
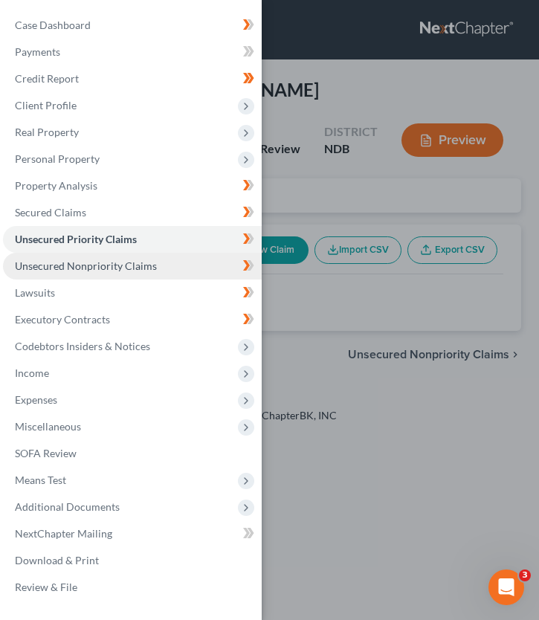
click at [99, 277] on link "Unsecured Nonpriority Claims" at bounding box center [132, 266] width 259 height 27
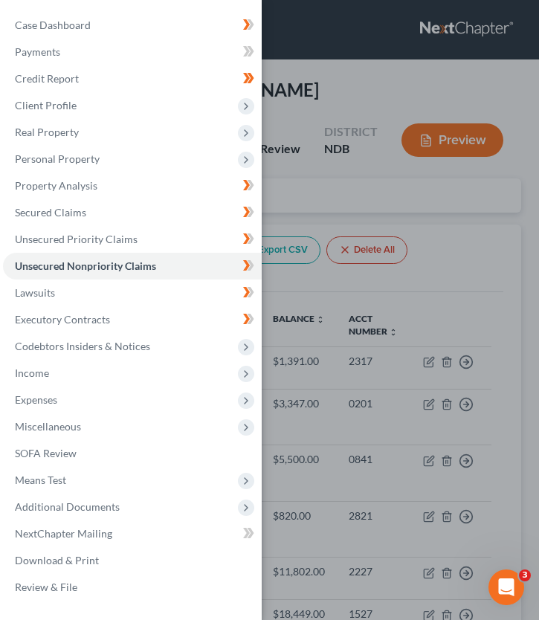
click at [374, 211] on div "Case Dashboard Payments Invoices Payments Payments Credit Report Client Profile" at bounding box center [269, 310] width 539 height 620
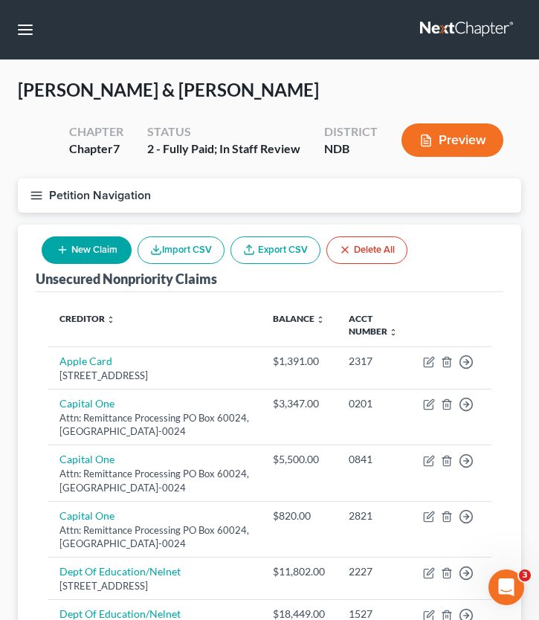
click at [50, 185] on button "Petition Navigation" at bounding box center [270, 196] width 504 height 34
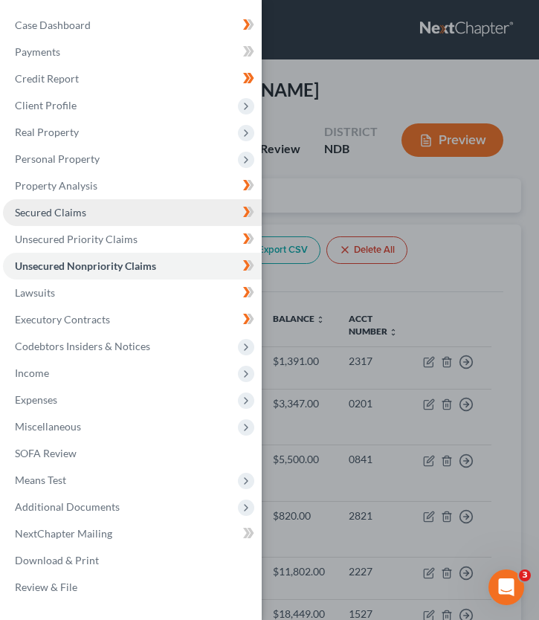
click at [57, 211] on span "Secured Claims" at bounding box center [50, 212] width 71 height 13
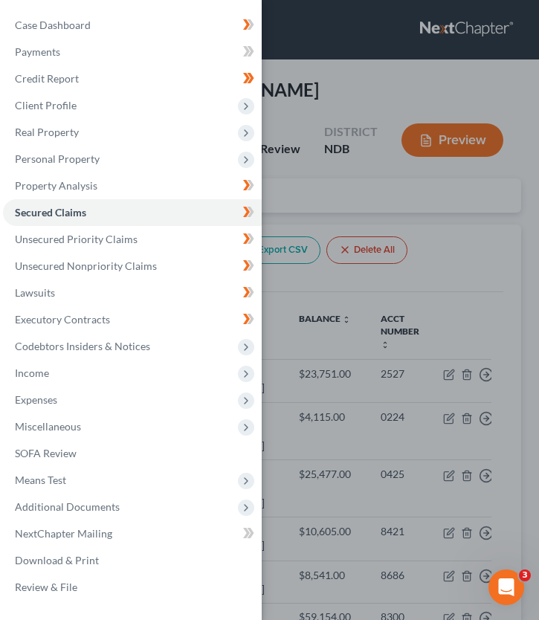
click at [428, 233] on div "Case Dashboard Payments Invoices Payments Payments Credit Report Client Profile" at bounding box center [269, 310] width 539 height 620
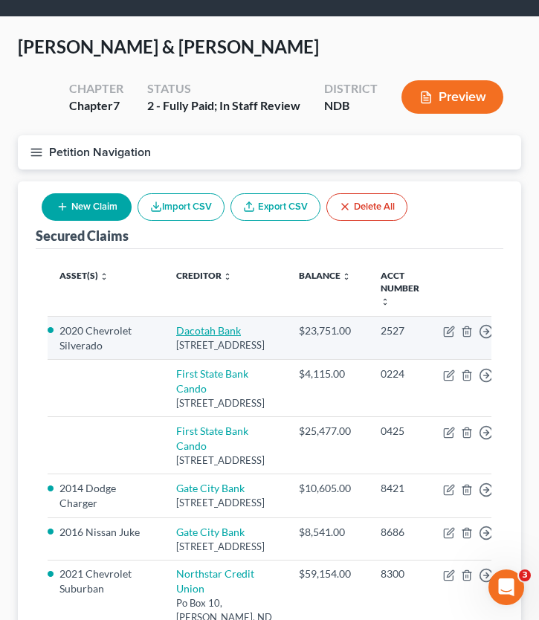
scroll to position [52, 0]
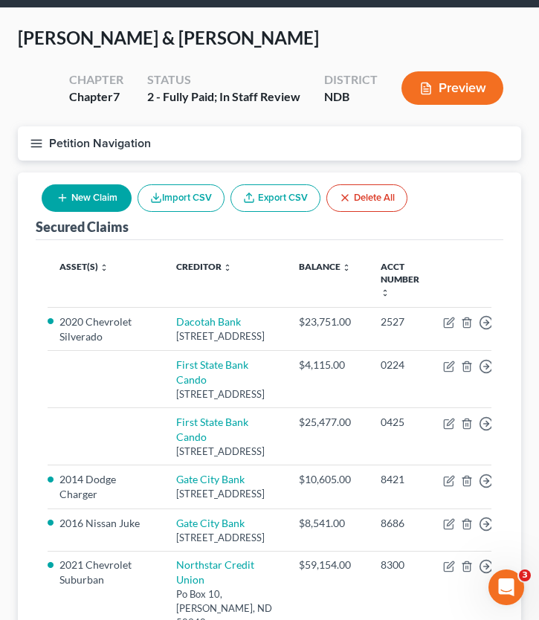
click at [36, 140] on icon "button" at bounding box center [36, 143] width 13 height 13
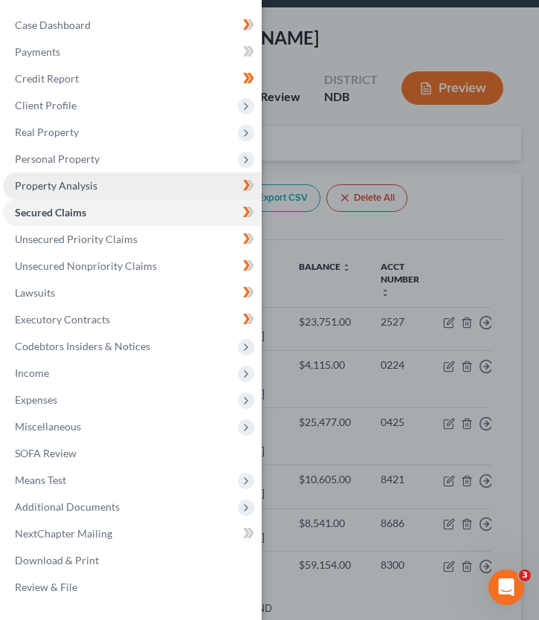
click at [66, 184] on span "Property Analysis" at bounding box center [56, 185] width 83 height 13
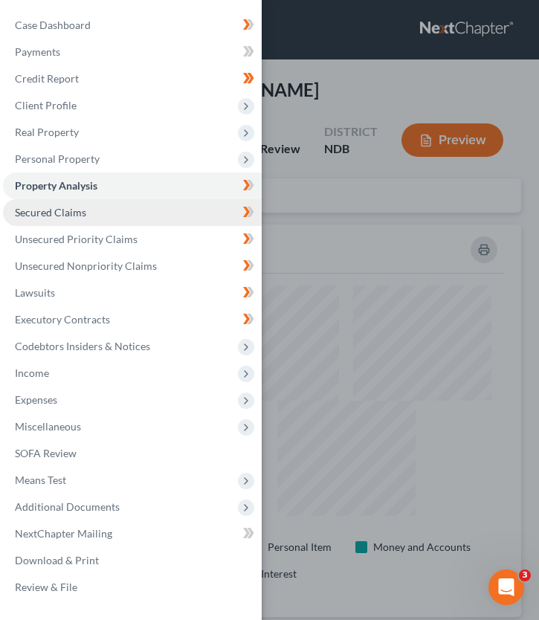
scroll to position [743458, 743347]
click at [112, 219] on link "Secured Claims" at bounding box center [132, 212] width 259 height 27
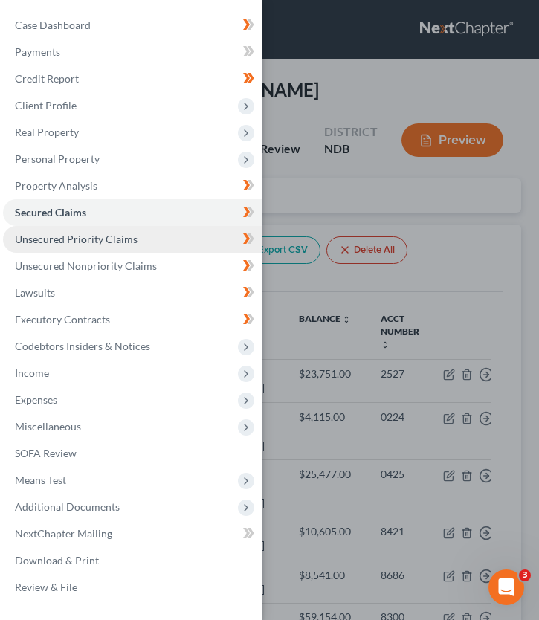
click at [135, 239] on link "Unsecured Priority Claims" at bounding box center [132, 239] width 259 height 27
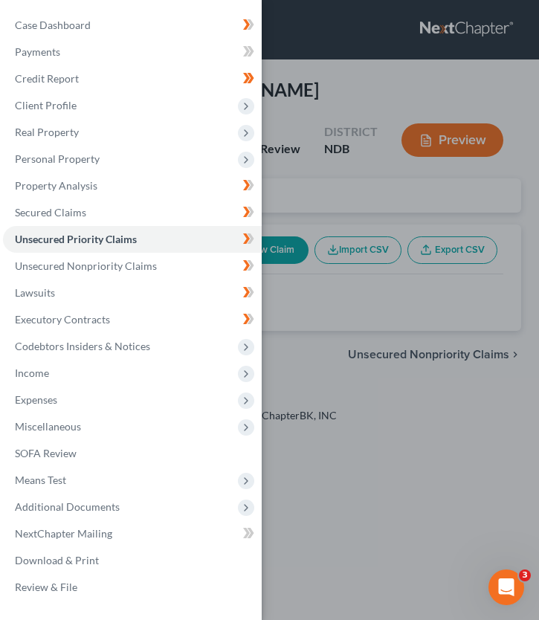
click at [340, 205] on div "Case Dashboard Payments Invoices Payments Payments Credit Report Client Profile" at bounding box center [269, 310] width 539 height 620
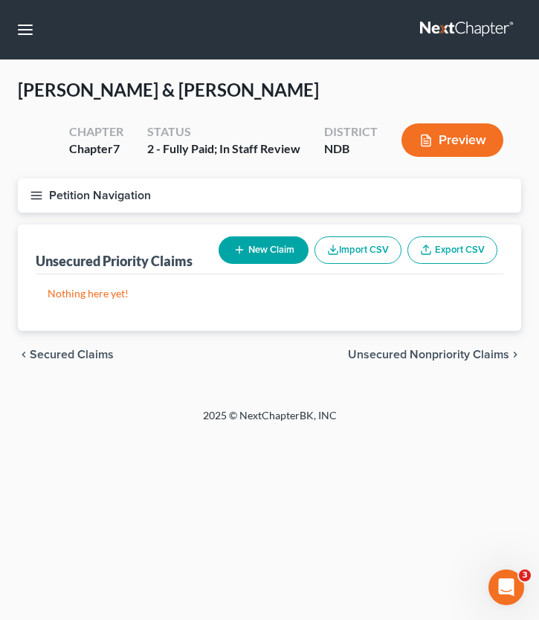
click at [244, 246] on button "New Claim" at bounding box center [264, 251] width 90 height 28
select select "2"
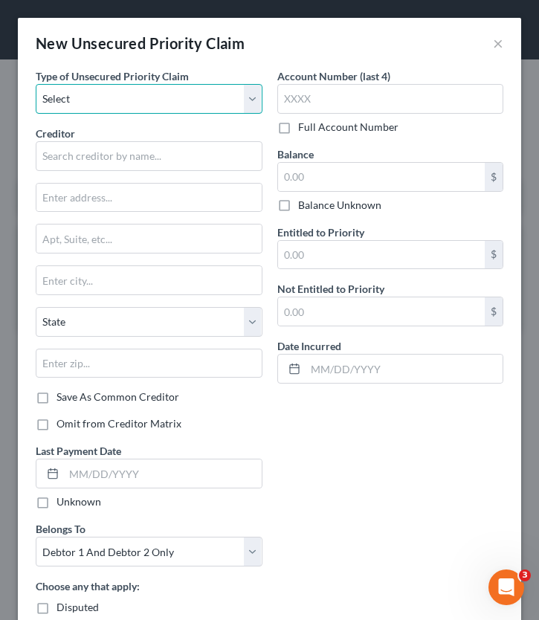
click at [205, 95] on select "Select Taxes & Other Government Units Domestic Support Obligations Extensions o…" at bounding box center [149, 99] width 227 height 30
select select "0"
click at [36, 84] on select "Select Taxes & Other Government Units Domestic Support Obligations Extensions o…" at bounding box center [149, 99] width 227 height 30
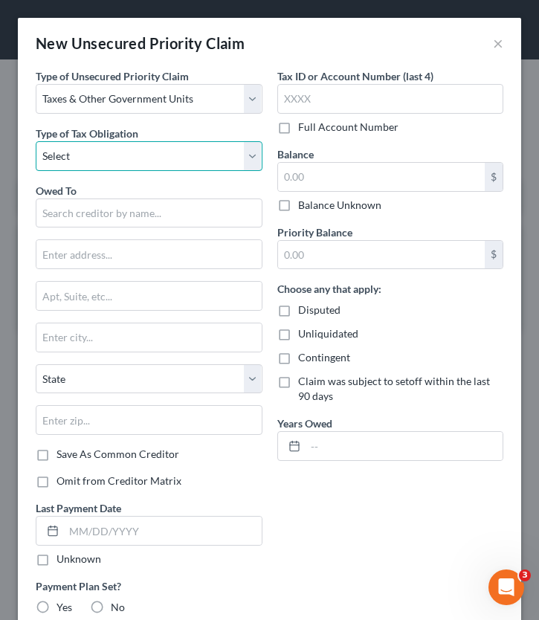
click at [106, 152] on select "Select Federal City State Franchise Tax Board Other" at bounding box center [149, 156] width 227 height 30
select select "0"
click at [36, 141] on select "Select Federal City State Franchise Tax Board Other" at bounding box center [149, 156] width 227 height 30
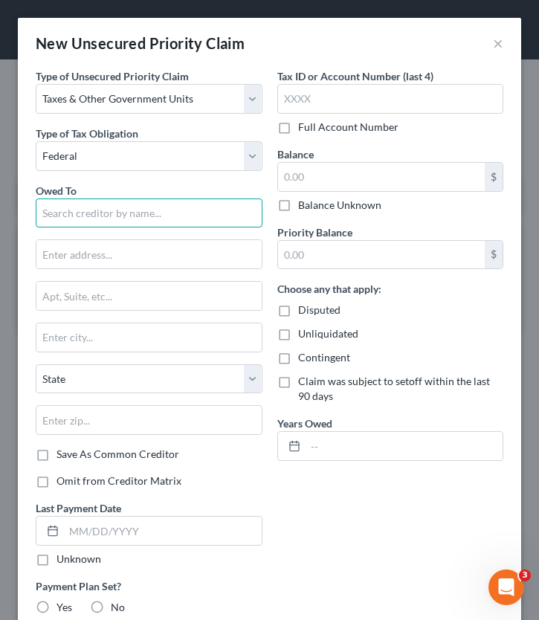
click at [124, 218] on input "text" at bounding box center [149, 214] width 227 height 30
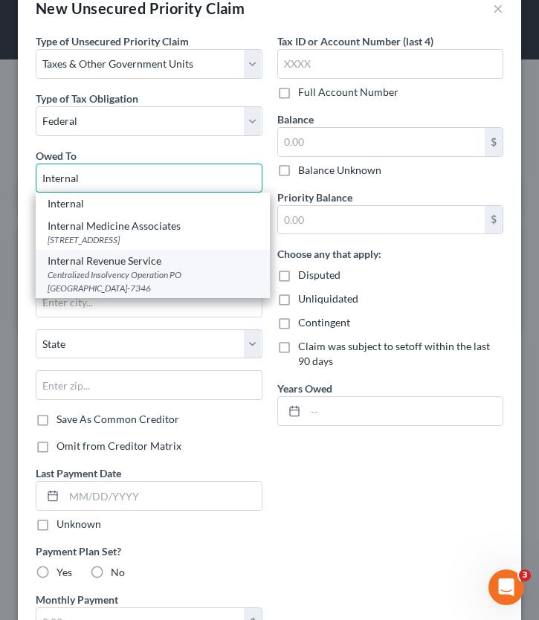
scroll to position [45, 0]
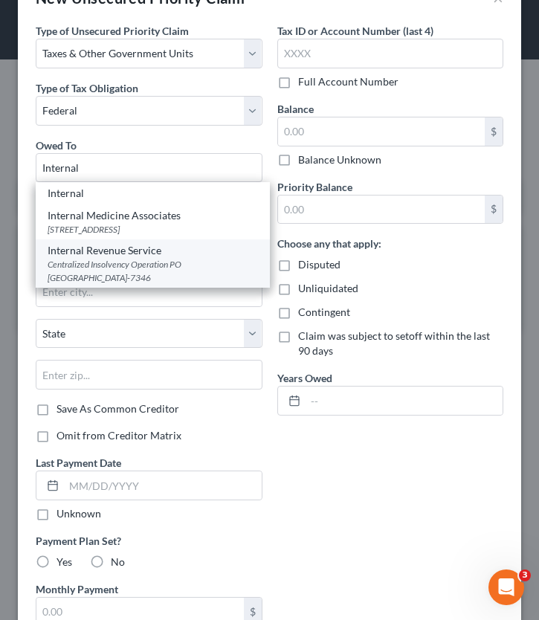
click at [158, 273] on div "Centralized Insolvency Operation PO Box 7346, Philadelphia, PA 19101-7346" at bounding box center [153, 270] width 211 height 25
type input "Internal Revenue Service"
type input "Centralized Insolvency Operation"
type input "PO Box 7346"
type input "Philadelphia"
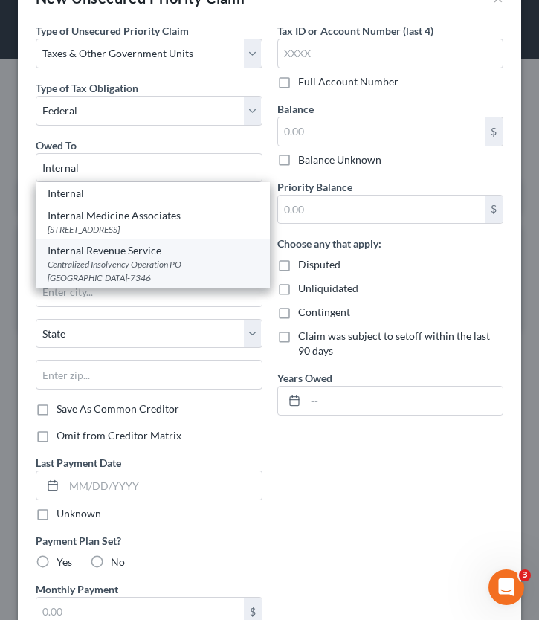
select select "39"
type input "19101-7346"
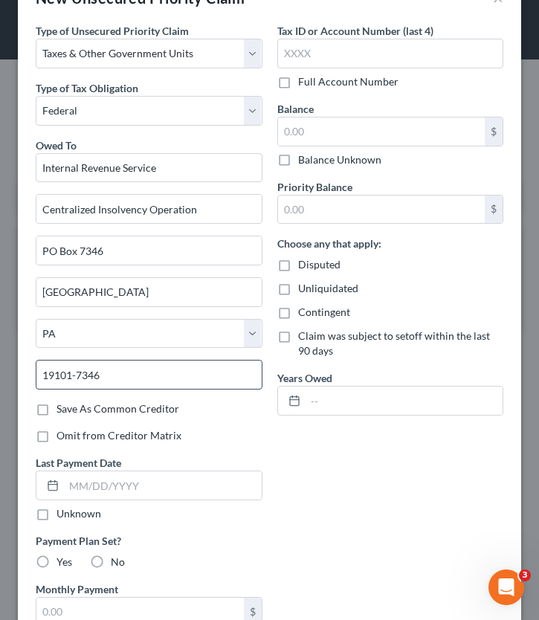
scroll to position [0, 0]
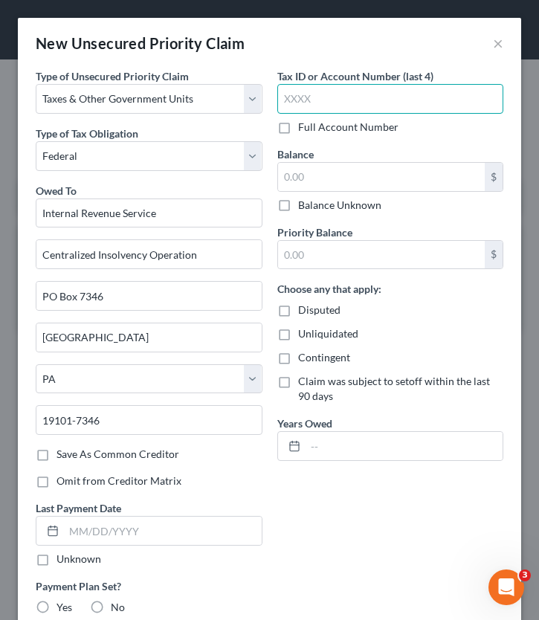
click at [330, 99] on input "text" at bounding box center [390, 99] width 227 height 30
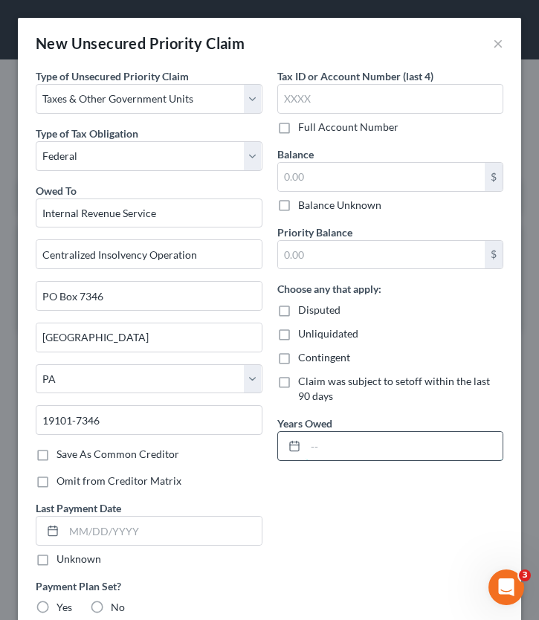
click at [322, 444] on input "text" at bounding box center [405, 446] width 198 height 28
type input "2021"
click at [301, 198] on label "Balance Unknown" at bounding box center [339, 205] width 83 height 15
click at [304, 198] on input "Balance Unknown" at bounding box center [309, 203] width 10 height 10
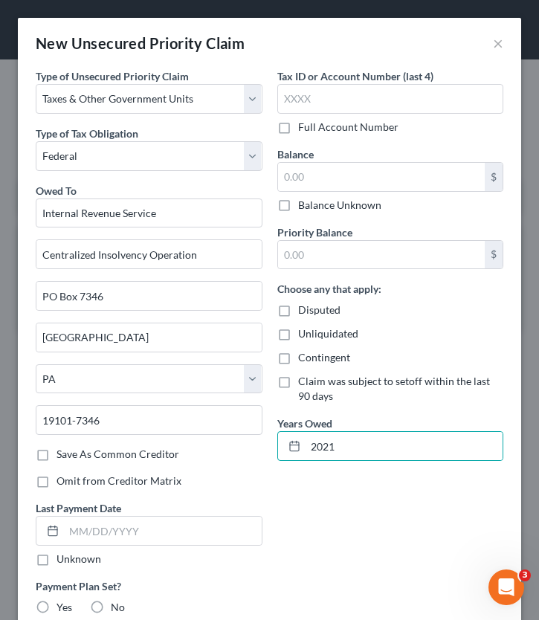
checkbox input "true"
type input "0.00"
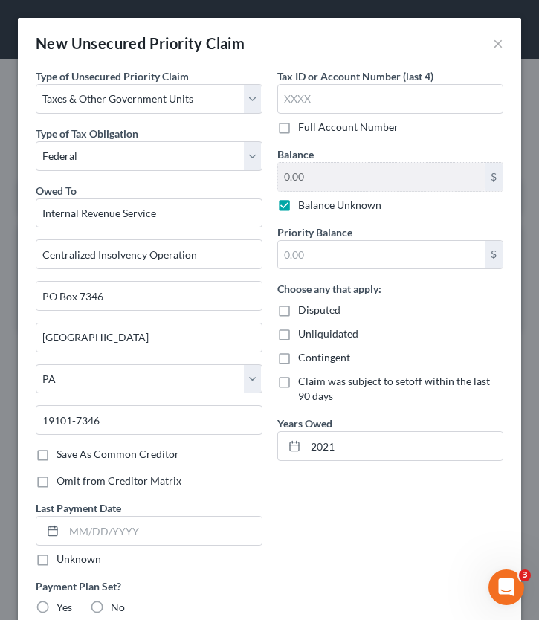
click at [298, 206] on label "Balance Unknown" at bounding box center [339, 205] width 83 height 15
click at [304, 206] on input "Balance Unknown" at bounding box center [309, 203] width 10 height 10
checkbox input "false"
click at [303, 176] on input "0.00" at bounding box center [382, 177] width 208 height 28
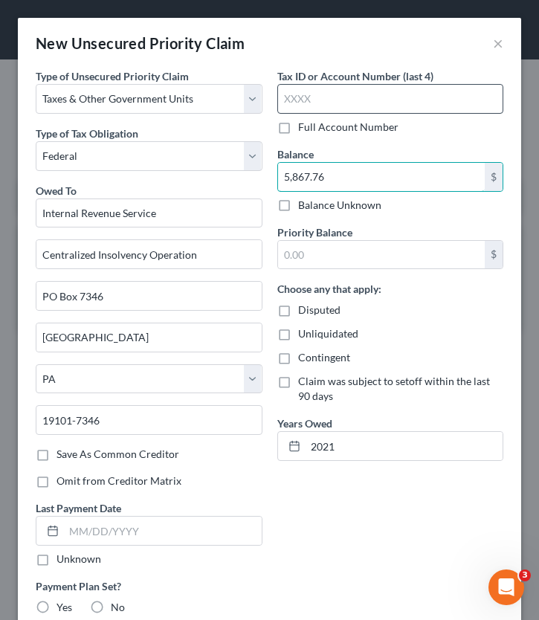
type input "5,867.76"
click at [327, 100] on input "text" at bounding box center [390, 99] width 227 height 30
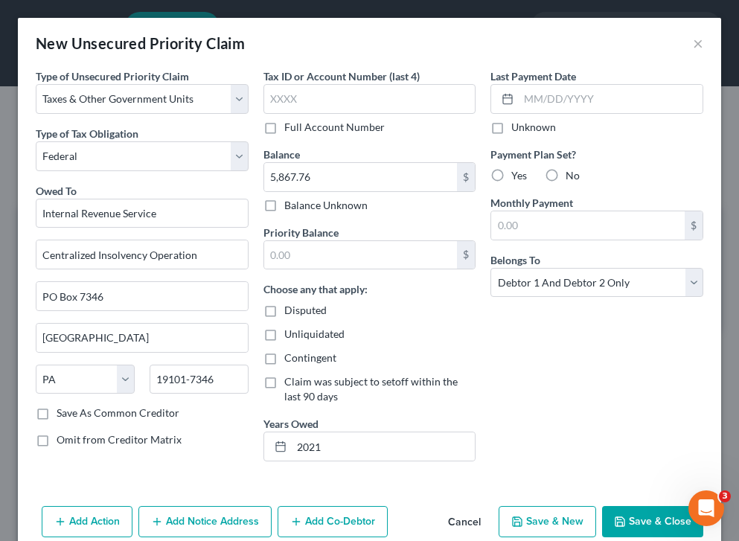
click at [639, 520] on button "Save & Close" at bounding box center [652, 521] width 101 height 31
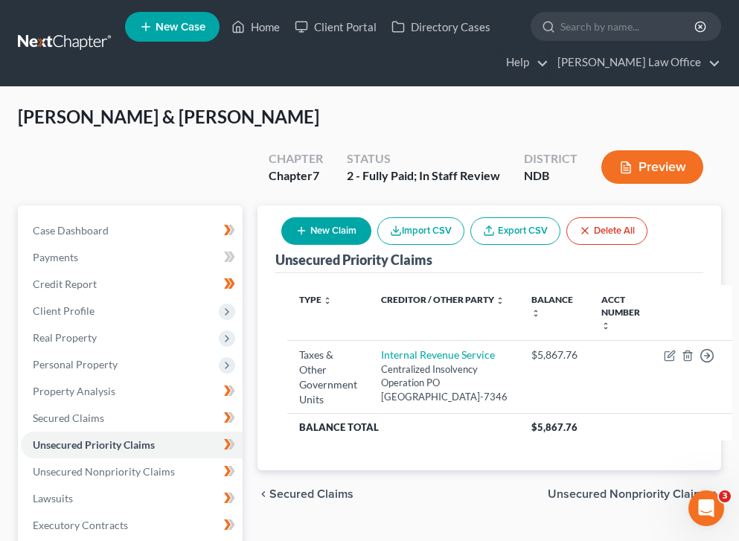
click at [335, 217] on button "New Claim" at bounding box center [326, 231] width 90 height 28
select select "2"
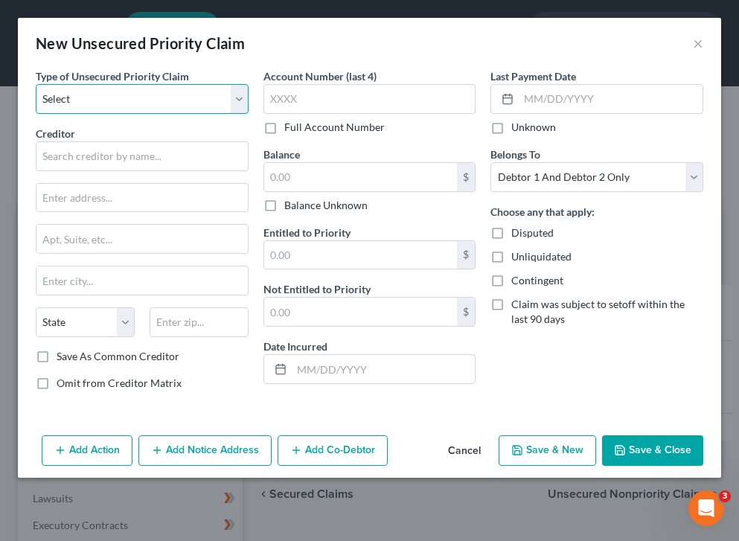
click at [123, 98] on select "Select Taxes & Other Government Units Domestic Support Obligations Extensions o…" at bounding box center [142, 99] width 213 height 30
select select "0"
click at [36, 84] on select "Select Taxes & Other Government Units Domestic Support Obligations Extensions o…" at bounding box center [142, 99] width 213 height 30
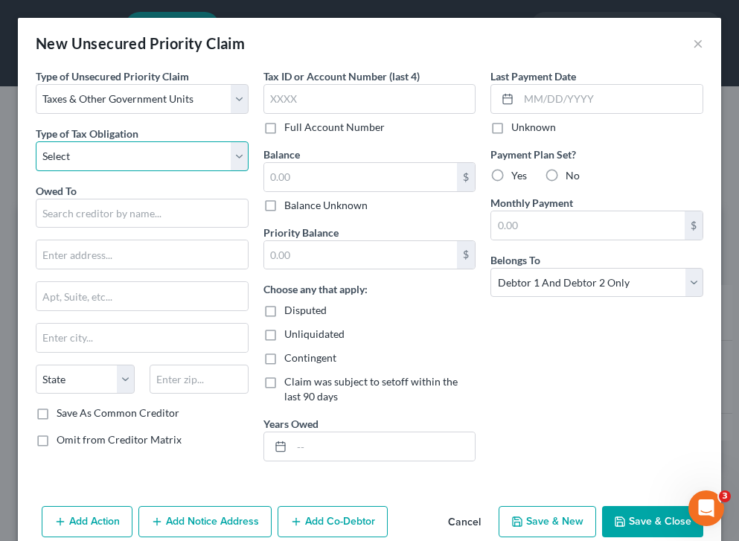
click at [101, 146] on select "Select Federal City State Franchise Tax Board Other" at bounding box center [142, 156] width 213 height 30
select select "0"
click at [36, 141] on select "Select Federal City State Franchise Tax Board Other" at bounding box center [142, 156] width 213 height 30
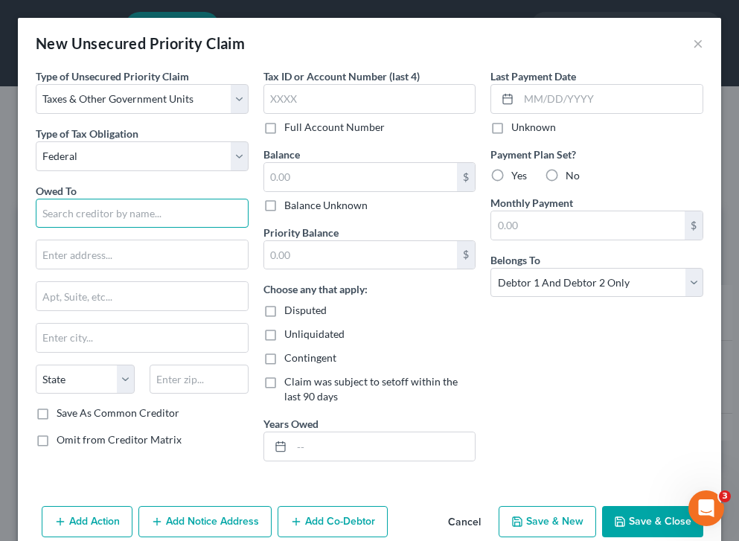
click at [92, 210] on input "text" at bounding box center [142, 214] width 213 height 30
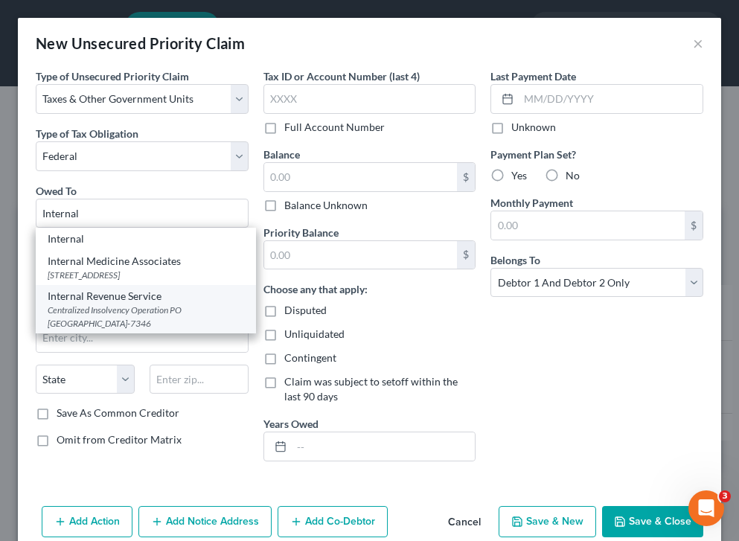
click at [167, 314] on div "Centralized Insolvency Operation PO Box 7346, Philadelphia, PA 19101-7346" at bounding box center [146, 315] width 196 height 25
type input "Internal Revenue Service"
type input "Centralized Insolvency Operation"
type input "PO Box 7346"
type input "Philadelphia"
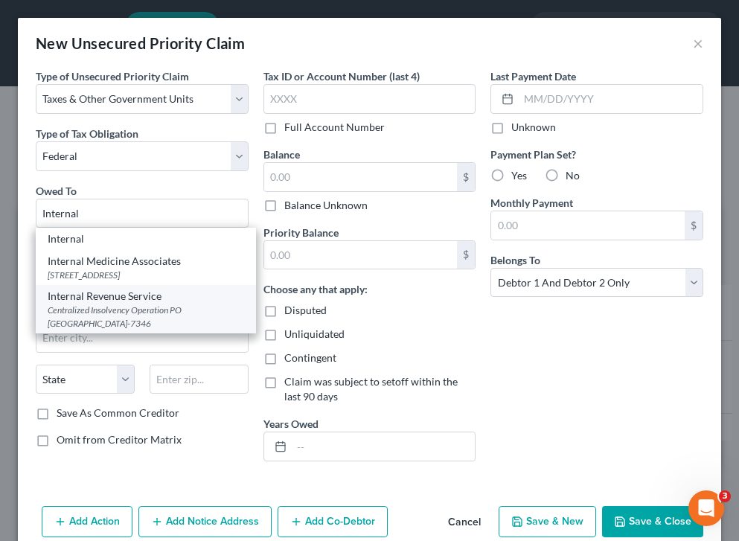
select select "39"
type input "19101-7346"
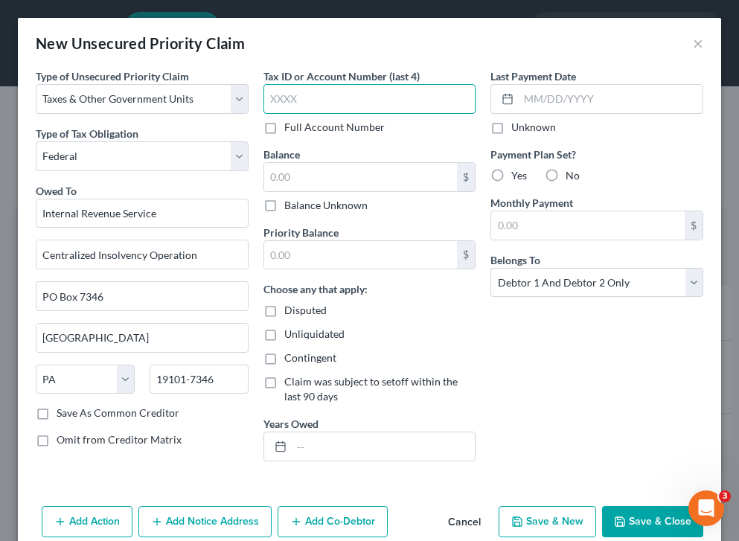
click at [323, 91] on input "text" at bounding box center [369, 99] width 213 height 30
click at [318, 174] on input "text" at bounding box center [360, 177] width 193 height 28
click at [703, 43] on div "New Unsecured Priority Claim ×" at bounding box center [369, 43] width 703 height 51
click at [301, 168] on input "text" at bounding box center [360, 177] width 193 height 28
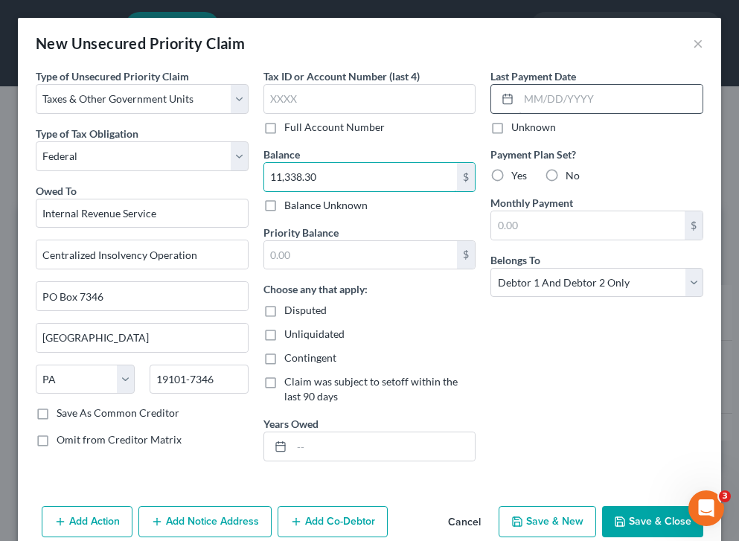
type input "11,338.30"
click at [582, 105] on input "text" at bounding box center [610, 99] width 184 height 28
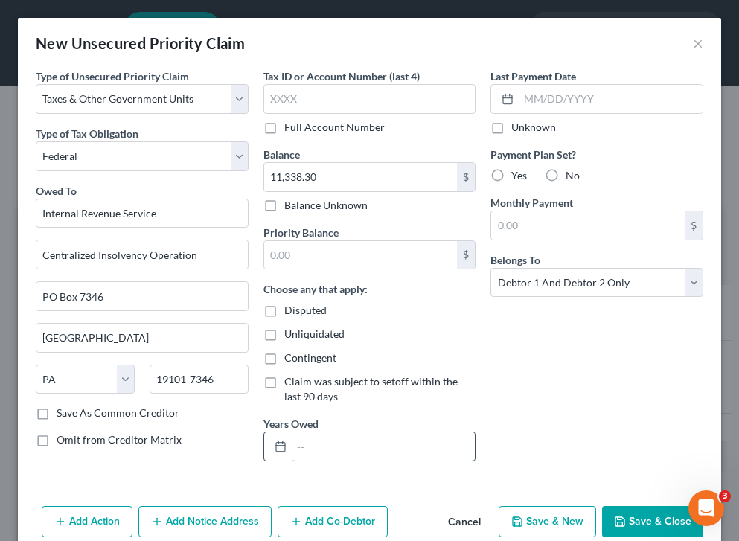
click at [309, 446] on input "text" at bounding box center [384, 446] width 184 height 28
type input "2022"
click at [629, 524] on button "Save & Close" at bounding box center [652, 521] width 101 height 31
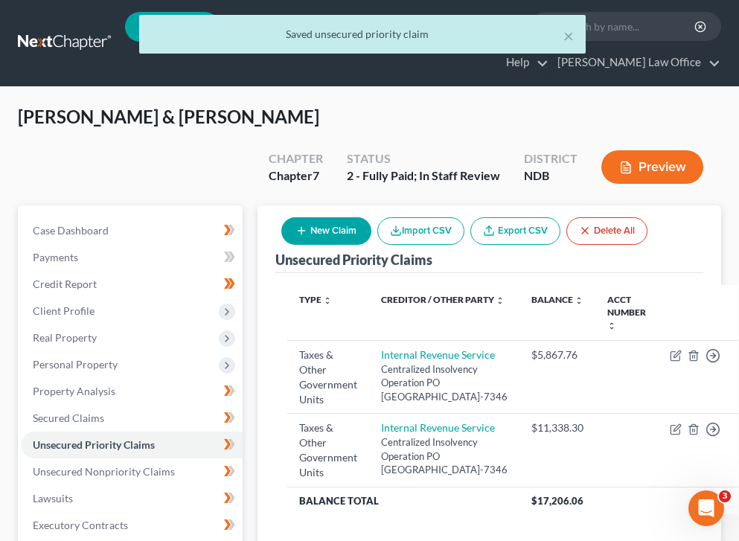
click at [337, 217] on button "New Claim" at bounding box center [326, 231] width 90 height 28
select select "2"
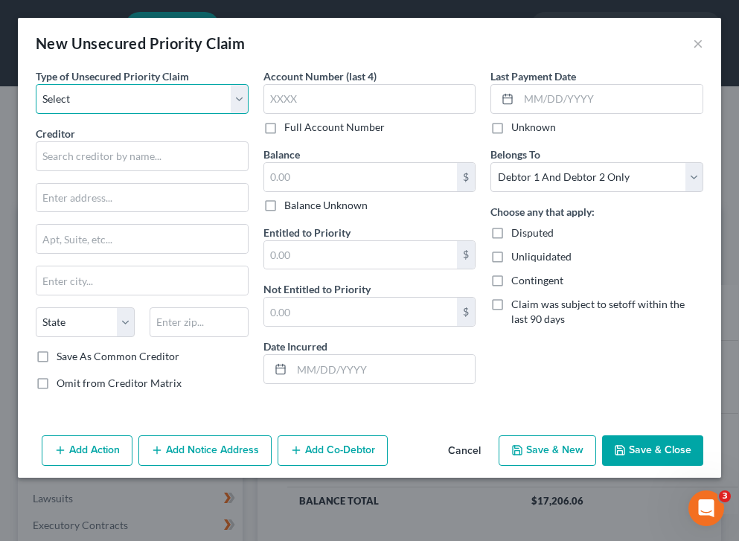
click at [151, 101] on select "Select Taxes & Other Government Units Domestic Support Obligations Extensions o…" at bounding box center [142, 99] width 213 height 30
select select "0"
click at [36, 84] on select "Select Taxes & Other Government Units Domestic Support Obligations Extensions o…" at bounding box center [142, 99] width 213 height 30
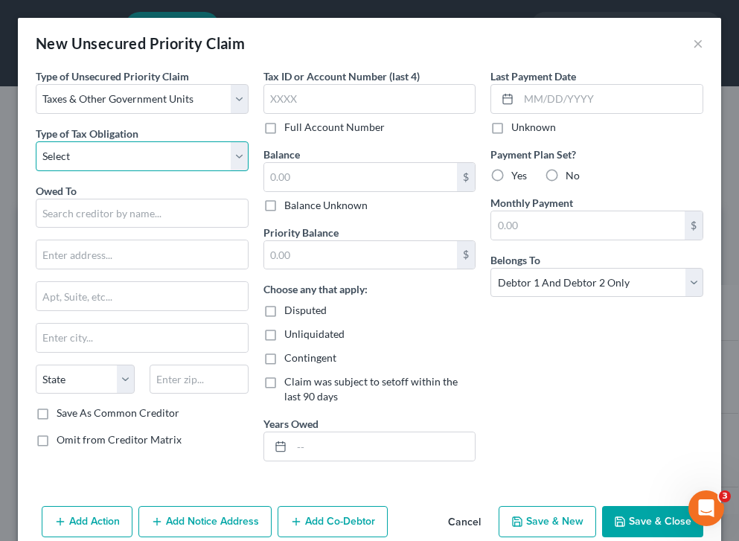
click at [126, 152] on select "Select Federal City State Franchise Tax Board Other" at bounding box center [142, 156] width 213 height 30
select select "0"
click at [36, 141] on select "Select Federal City State Franchise Tax Board Other" at bounding box center [142, 156] width 213 height 30
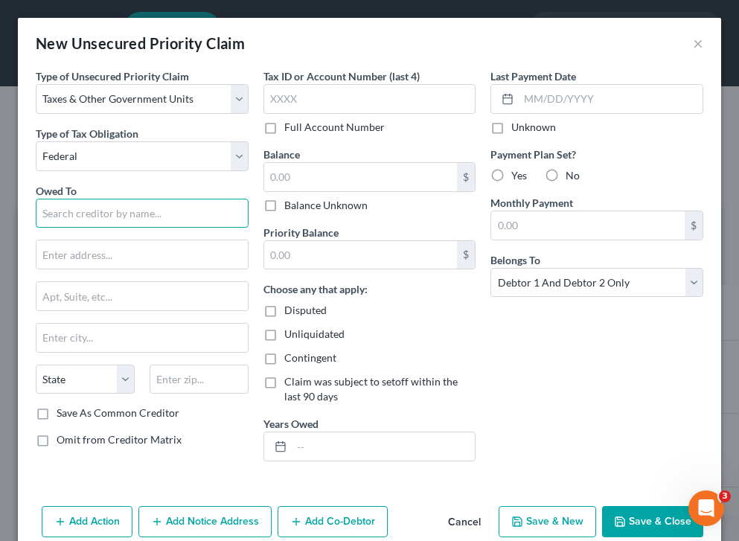
click at [89, 216] on input "text" at bounding box center [142, 214] width 213 height 30
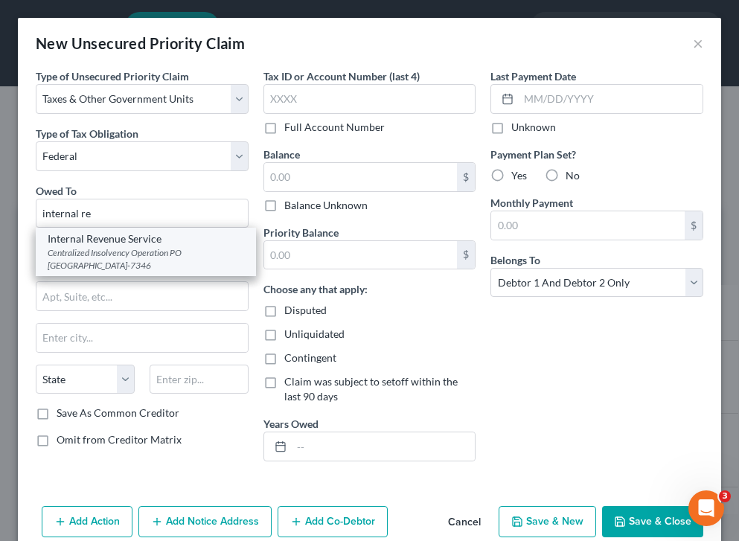
click at [109, 251] on div "Centralized Insolvency Operation PO Box 7346, Philadelphia, PA 19101-7346" at bounding box center [146, 258] width 196 height 25
type input "Internal Revenue Service"
type input "Centralized Insolvency Operation"
type input "PO Box 7346"
type input "Philadelphia"
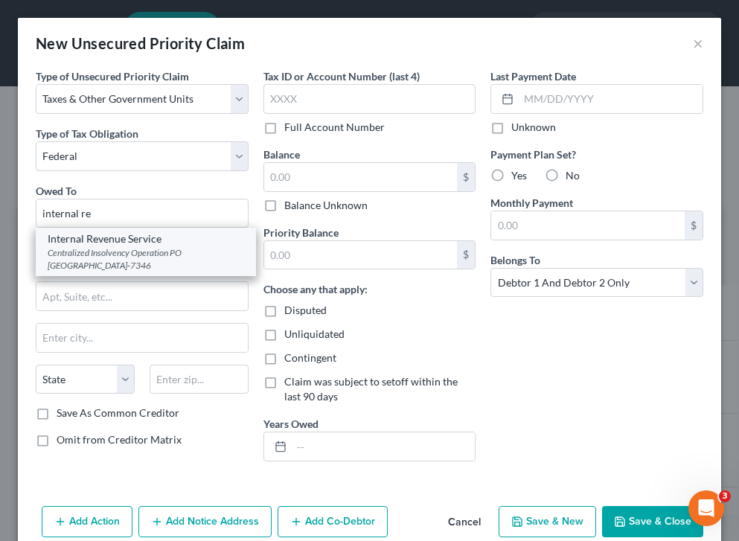
select select "39"
type input "19101-7346"
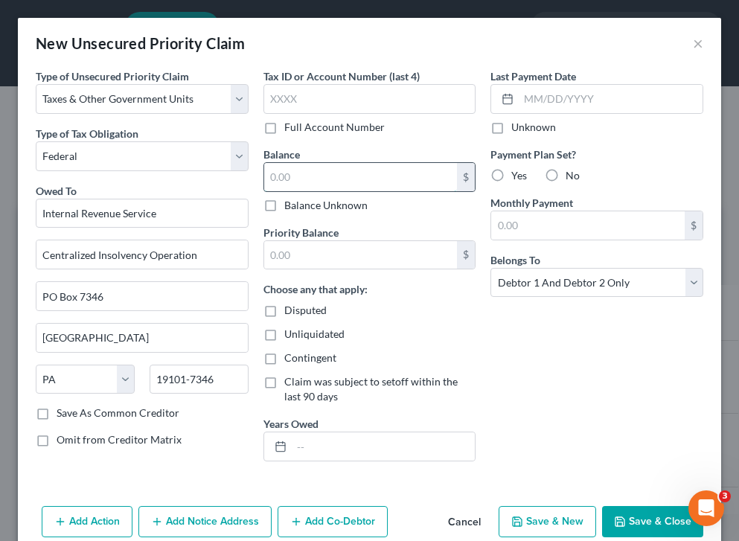
click at [297, 188] on input "text" at bounding box center [360, 177] width 193 height 28
type input "18,554.52"
click at [315, 447] on input "text" at bounding box center [384, 446] width 184 height 28
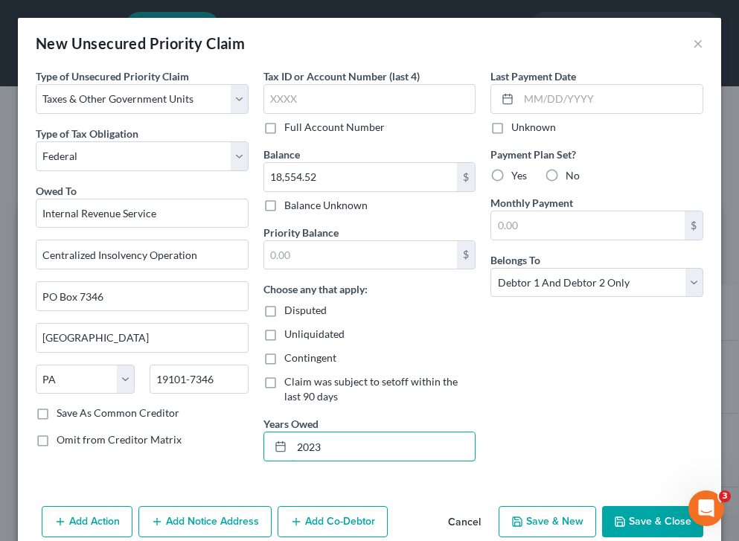
type input "2023"
click at [647, 528] on button "Save & Close" at bounding box center [652, 521] width 101 height 31
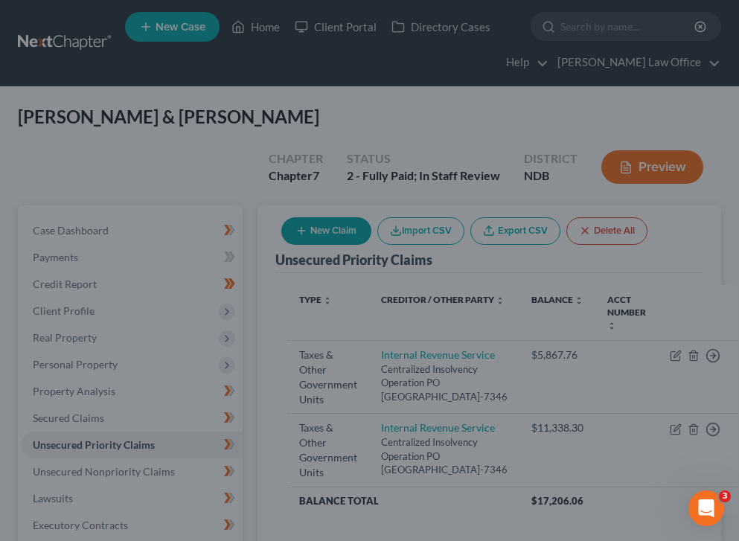
type input "0.00"
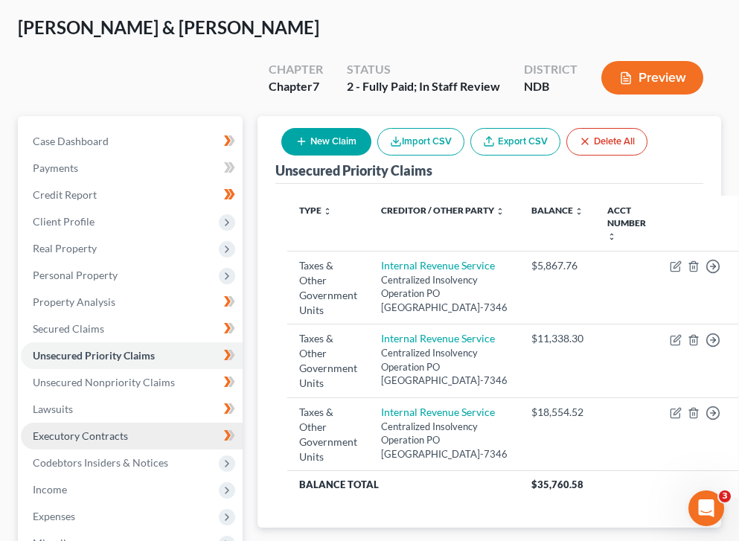
scroll to position [93, 0]
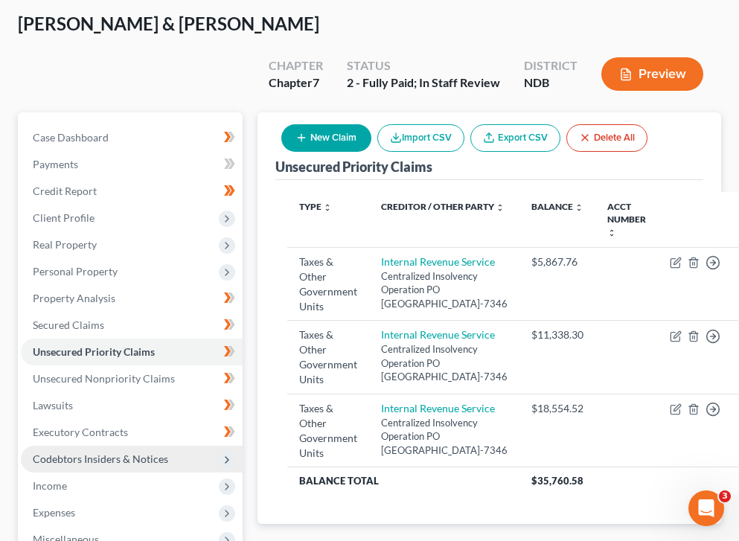
click at [97, 452] on span "Codebtors Insiders & Notices" at bounding box center [100, 458] width 135 height 13
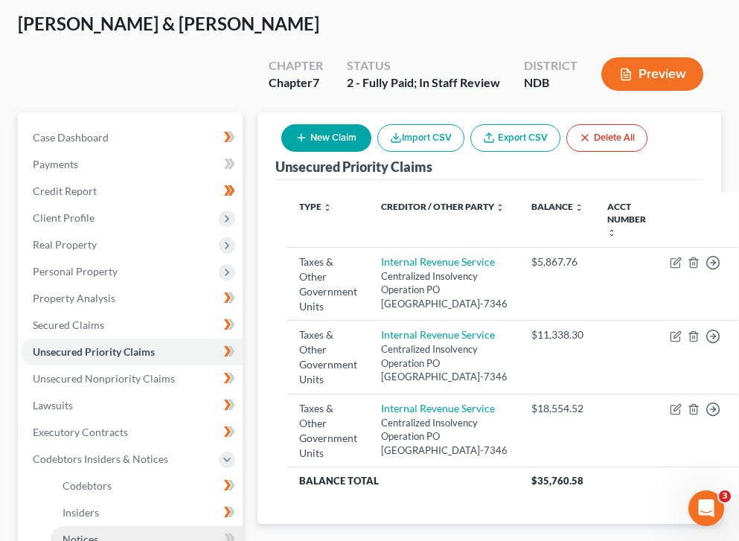
click at [150, 526] on link "Notices" at bounding box center [147, 539] width 192 height 27
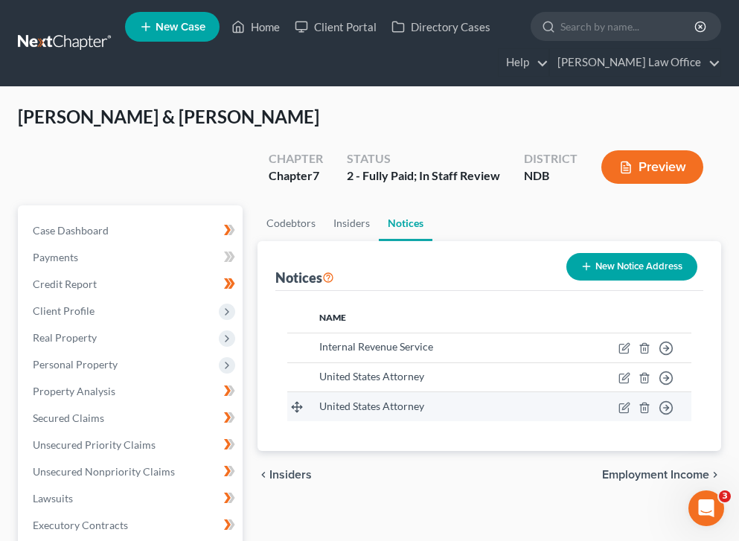
click at [472, 392] on td "United States Attorney" at bounding box center [425, 406] width 237 height 29
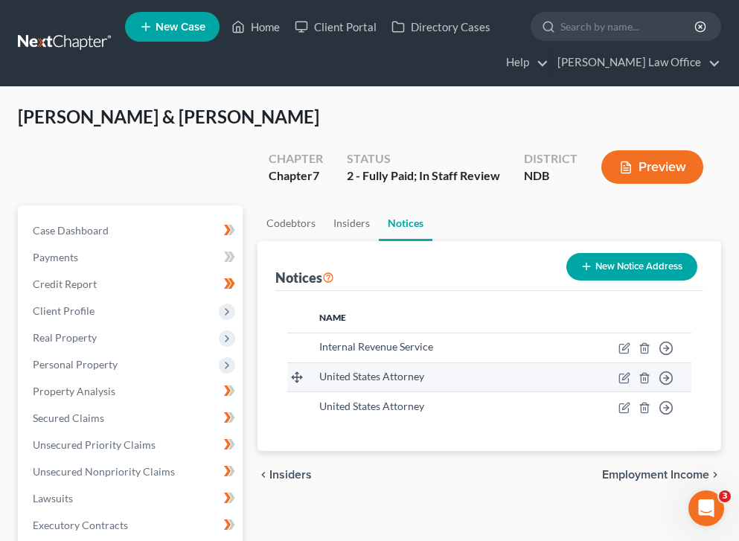
click at [531, 362] on td "United States Attorney" at bounding box center [425, 377] width 237 height 30
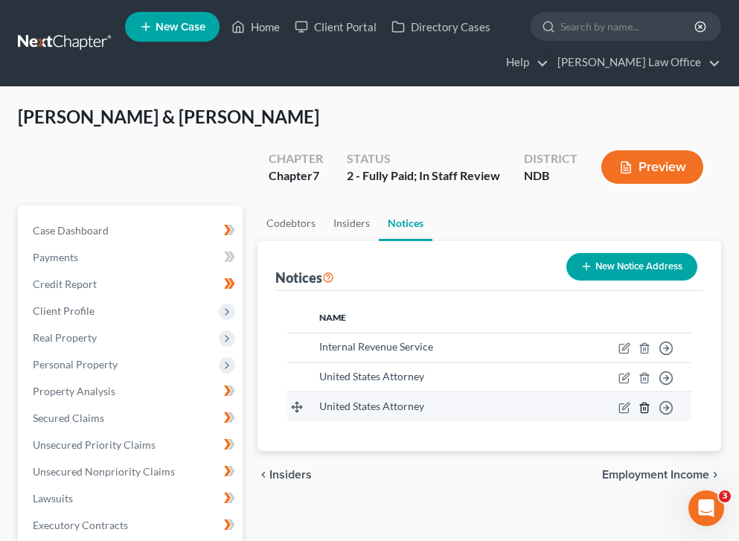
click at [647, 402] on icon "button" at bounding box center [643, 407] width 7 height 10
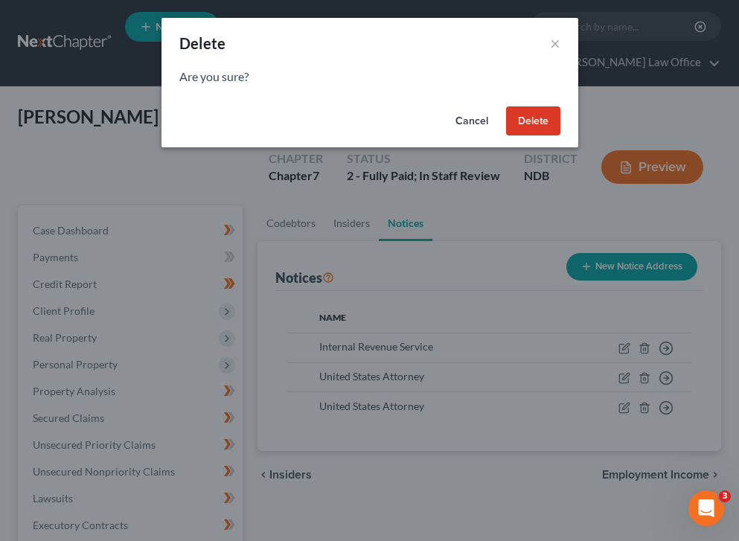
click at [548, 126] on button "Delete" at bounding box center [533, 121] width 54 height 30
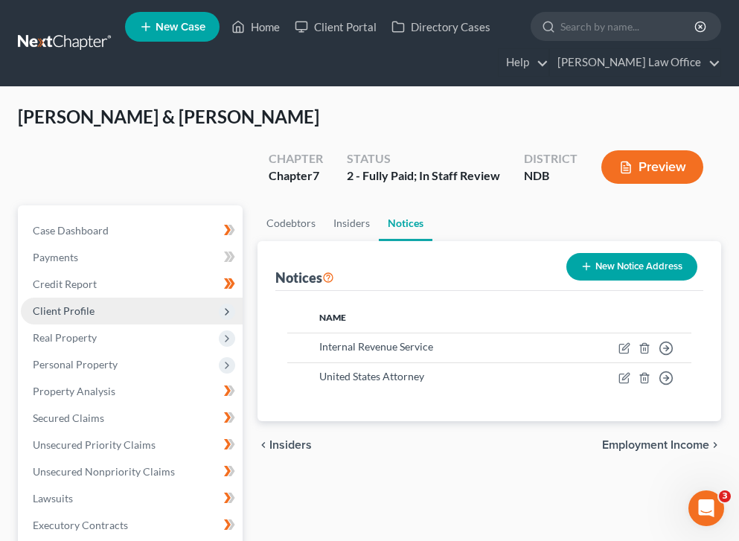
click at [62, 304] on span "Client Profile" at bounding box center [64, 310] width 62 height 13
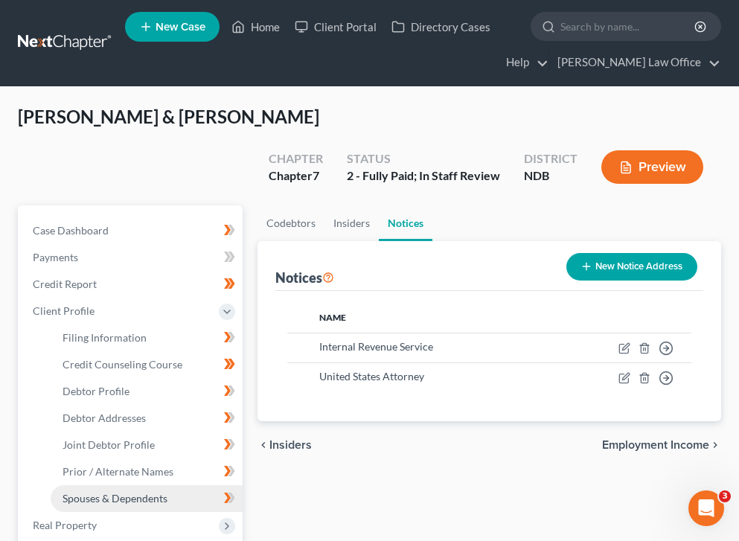
click at [122, 492] on span "Spouses & Dependents" at bounding box center [114, 498] width 105 height 13
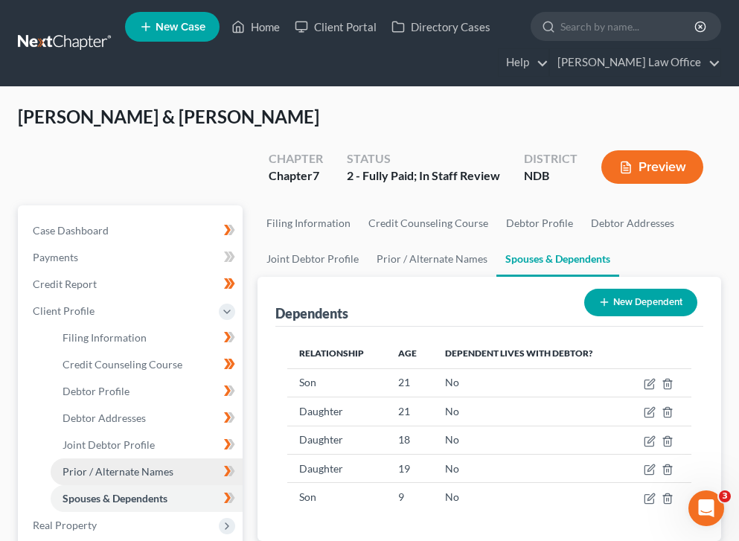
click at [105, 458] on link "Prior / Alternate Names" at bounding box center [147, 471] width 192 height 27
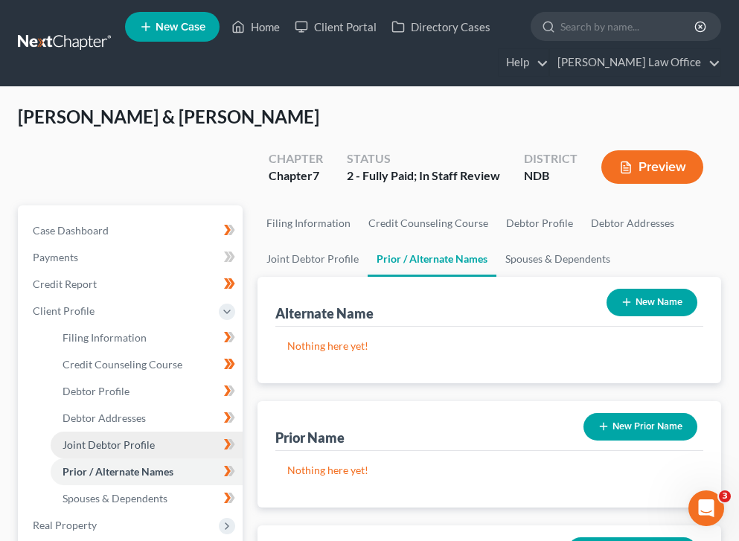
click at [88, 438] on span "Joint Debtor Profile" at bounding box center [108, 444] width 92 height 13
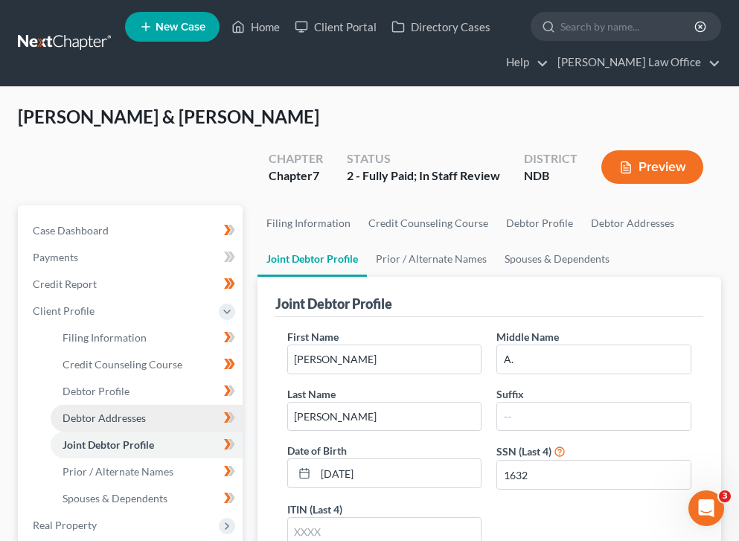
click at [97, 405] on link "Debtor Addresses" at bounding box center [147, 418] width 192 height 27
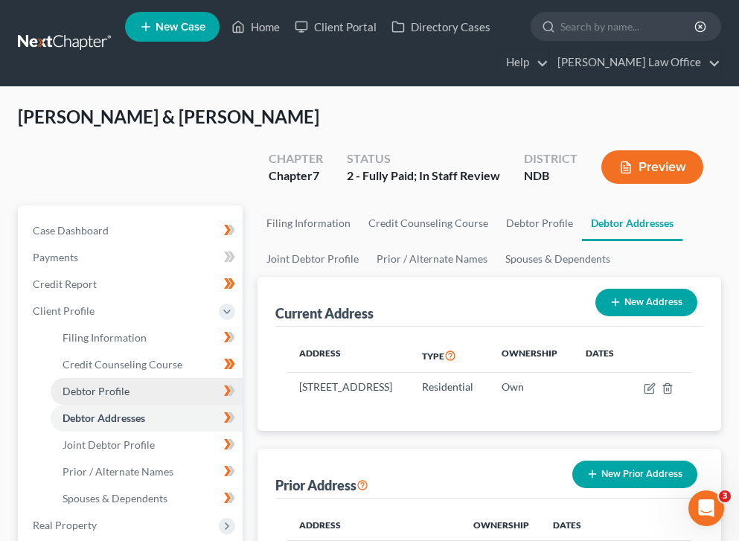
click at [126, 385] on span "Debtor Profile" at bounding box center [95, 391] width 67 height 13
select select "1"
select select "7"
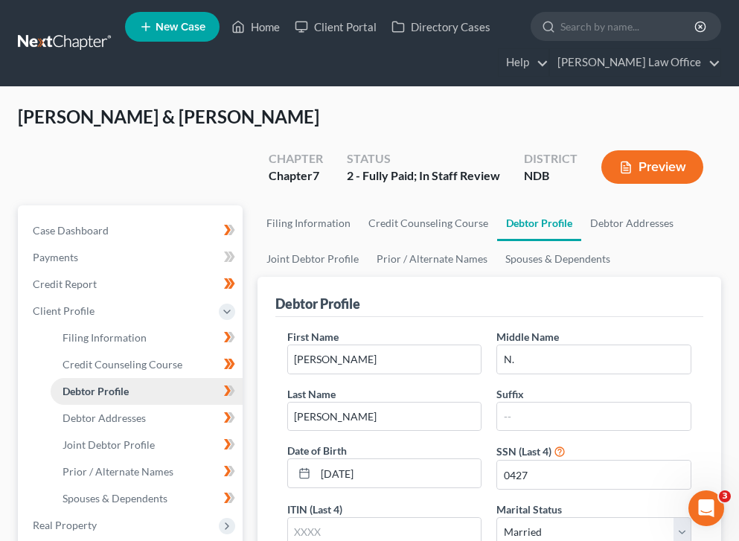
radio input "true"
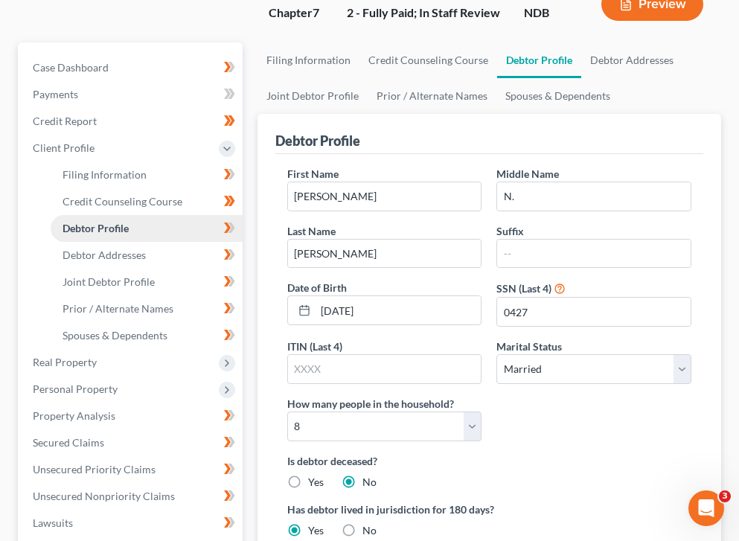
scroll to position [150, 0]
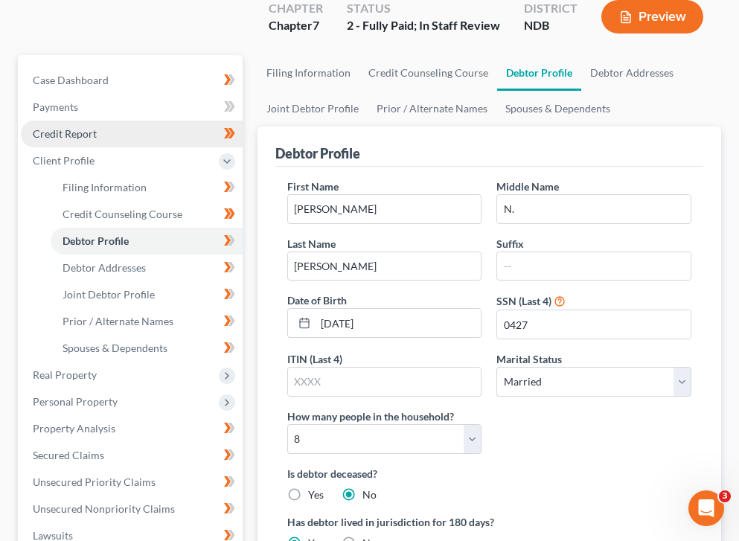
click at [77, 121] on link "Credit Report" at bounding box center [132, 134] width 222 height 27
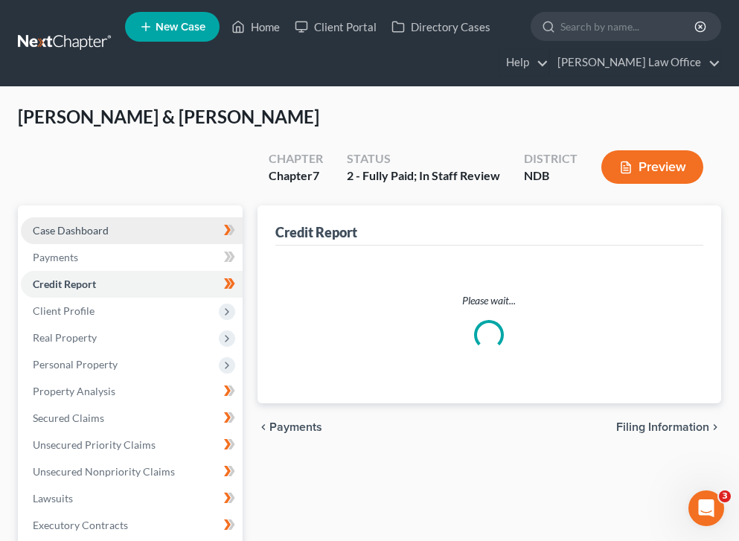
click at [75, 122] on div "DeCoteau, Rhea & Fred Upgraded Chapter Chapter 7 Status 2 - Fully Paid; In Staf…" at bounding box center [369, 483] width 703 height 757
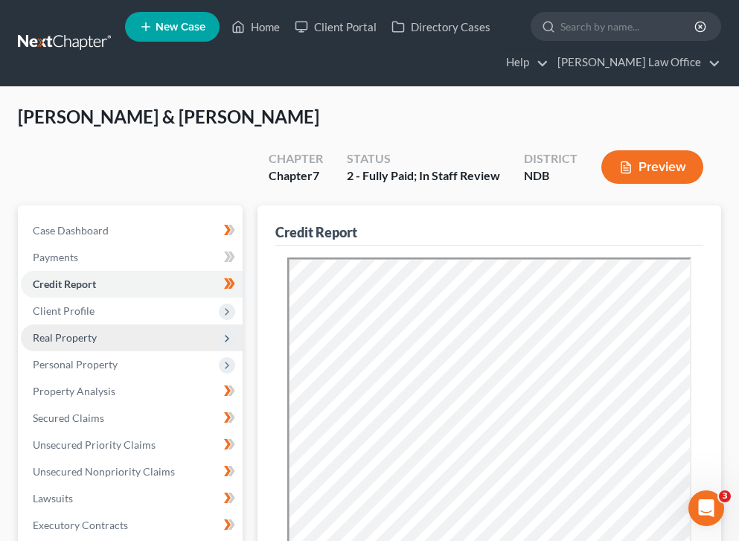
click at [74, 324] on span "Real Property" at bounding box center [132, 337] width 222 height 27
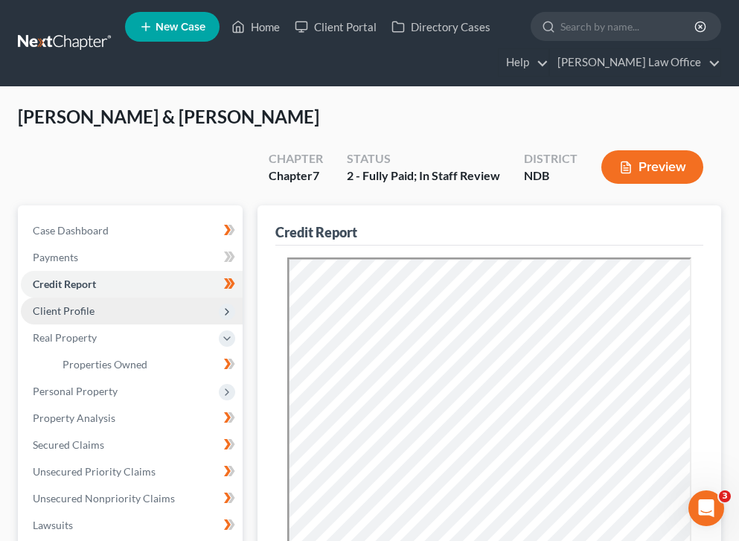
click at [74, 304] on span "Client Profile" at bounding box center [64, 310] width 62 height 13
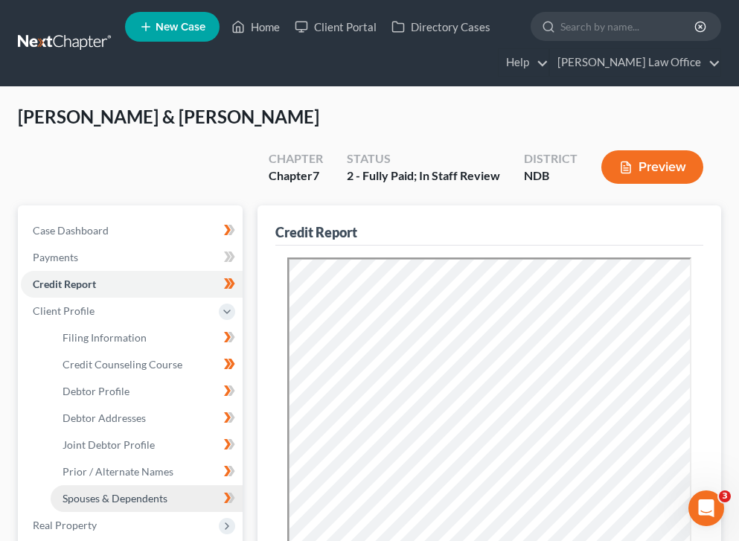
click at [106, 492] on span "Spouses & Dependents" at bounding box center [114, 498] width 105 height 13
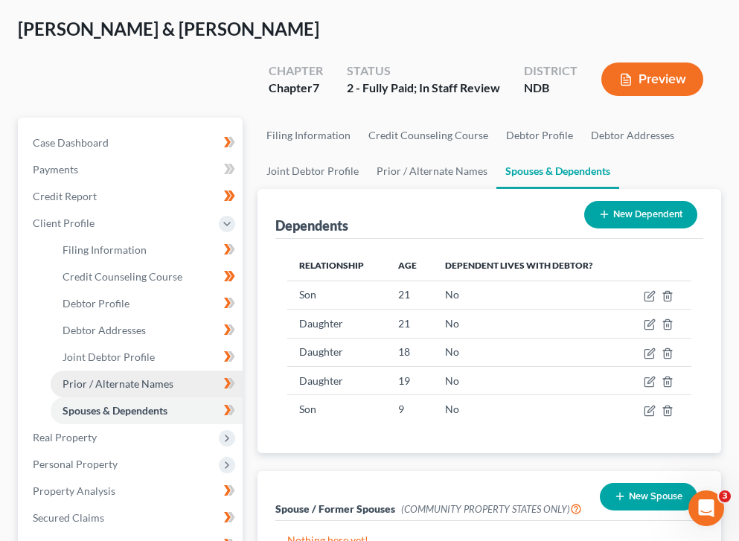
scroll to position [91, 0]
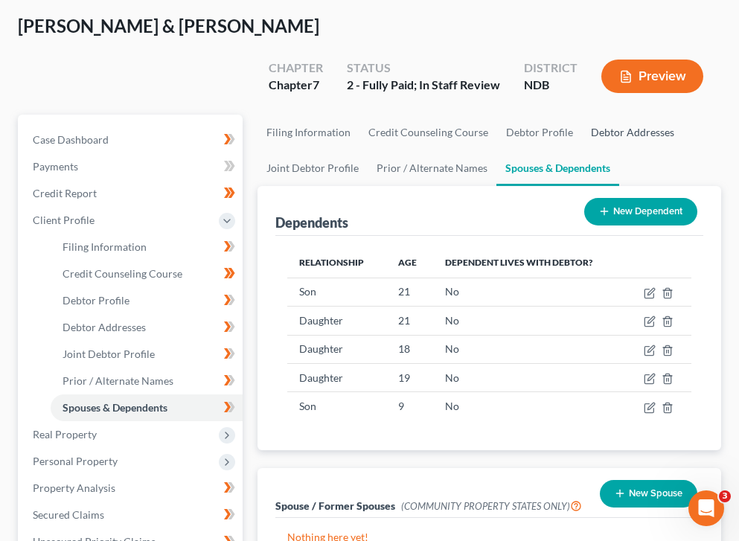
click at [611, 115] on link "Debtor Addresses" at bounding box center [632, 133] width 101 height 36
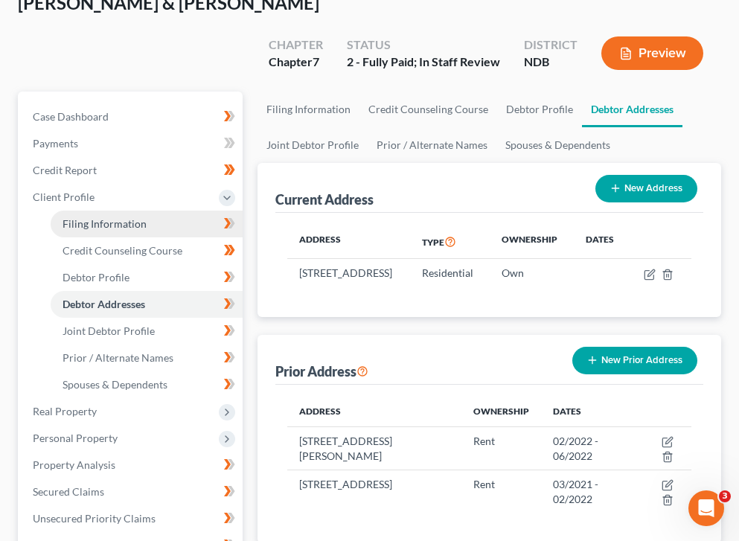
scroll to position [133, 0]
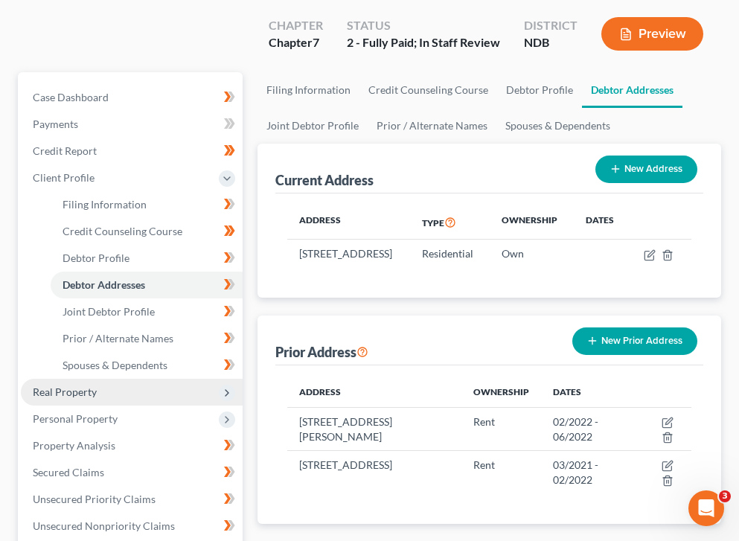
click at [77, 385] on span "Real Property" at bounding box center [65, 391] width 64 height 13
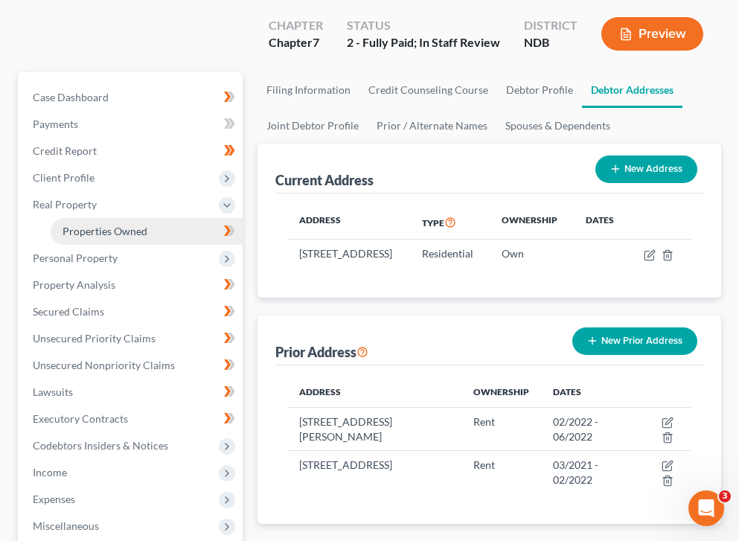
click at [107, 225] on span "Properties Owned" at bounding box center [104, 231] width 85 height 13
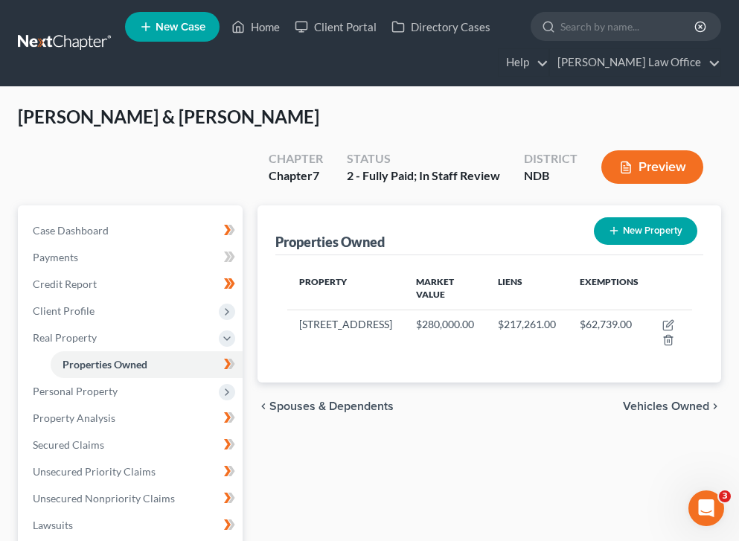
click at [650, 217] on button "New Property" at bounding box center [645, 231] width 103 height 28
select select "29"
select select "39"
select select "2"
select select "0"
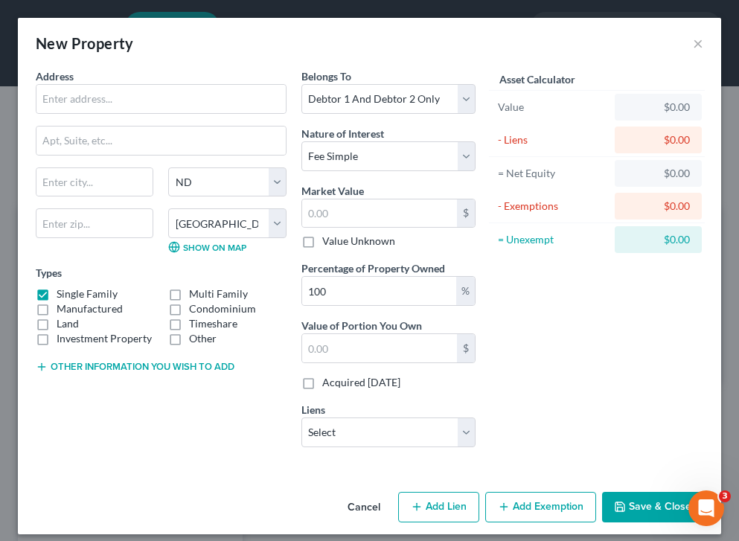
click at [57, 331] on label "Investment Property" at bounding box center [104, 338] width 95 height 15
click at [62, 331] on input "Investment Property" at bounding box center [67, 336] width 10 height 10
click at [57, 341] on label "Investment Property" at bounding box center [104, 338] width 95 height 15
click at [62, 341] on input "Investment Property" at bounding box center [67, 336] width 10 height 10
checkbox input "false"
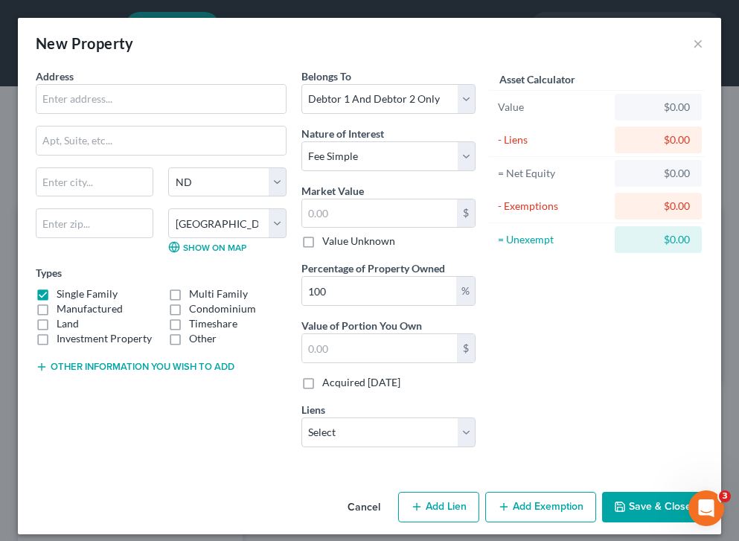
click at [57, 295] on label "Single Family" at bounding box center [87, 293] width 61 height 15
click at [62, 295] on input "Single Family" at bounding box center [67, 291] width 10 height 10
checkbox input "false"
click at [57, 331] on label "Investment Property" at bounding box center [104, 338] width 95 height 15
click at [62, 331] on input "Investment Property" at bounding box center [67, 336] width 10 height 10
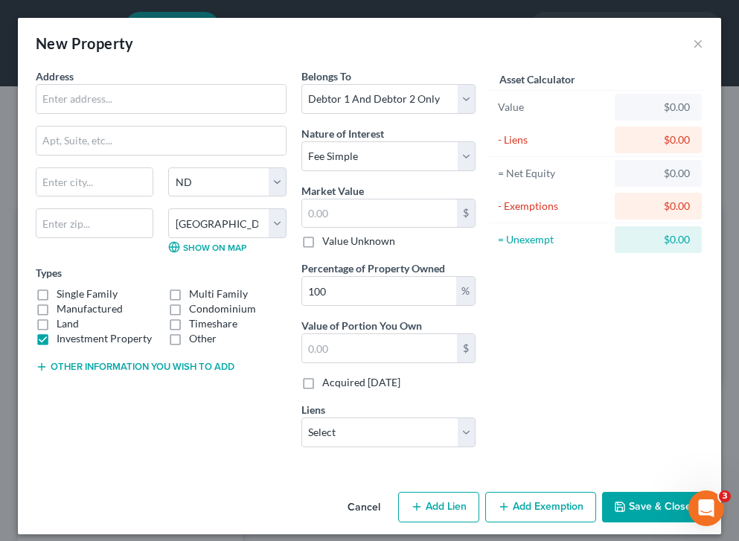
click at [57, 344] on label "Investment Property" at bounding box center [104, 338] width 95 height 15
click at [62, 341] on input "Investment Property" at bounding box center [67, 336] width 10 height 10
checkbox input "false"
click at [57, 324] on label "Land" at bounding box center [68, 323] width 22 height 15
click at [62, 324] on input "Land" at bounding box center [67, 321] width 10 height 10
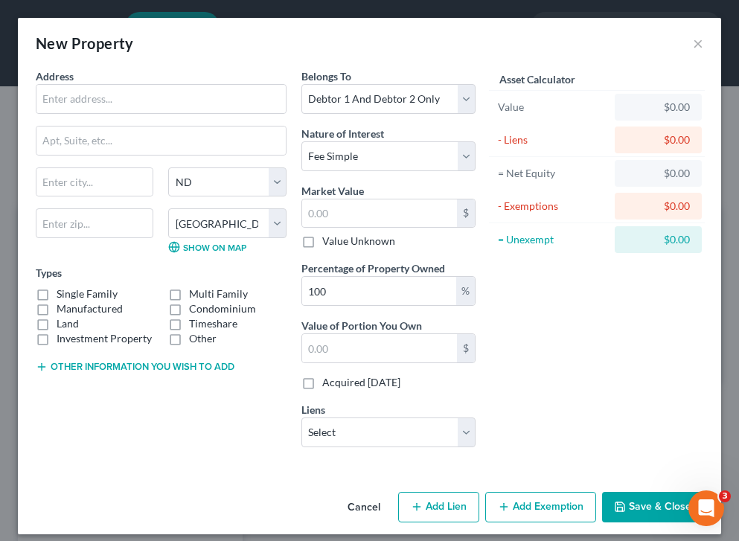
checkbox input "true"
click at [193, 104] on input "text" at bounding box center [160, 99] width 249 height 28
type input "Mineral Interest"
click at [643, 517] on button "Save & Close" at bounding box center [652, 507] width 101 height 31
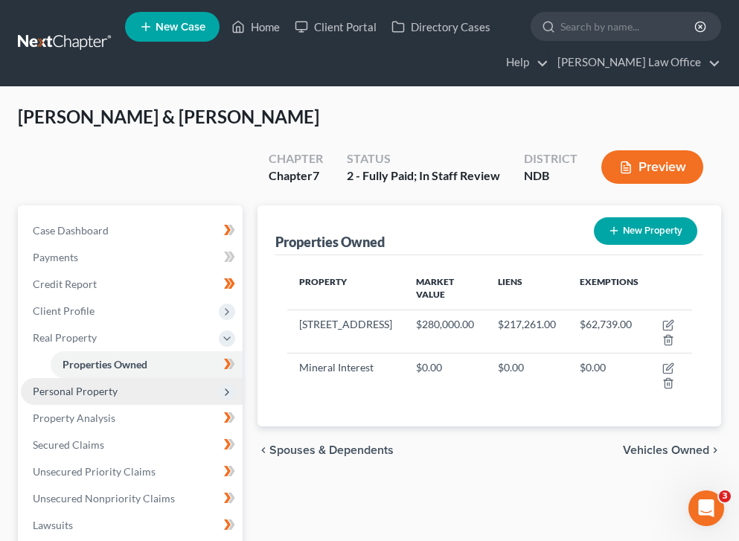
click at [109, 385] on span "Personal Property" at bounding box center [75, 391] width 85 height 13
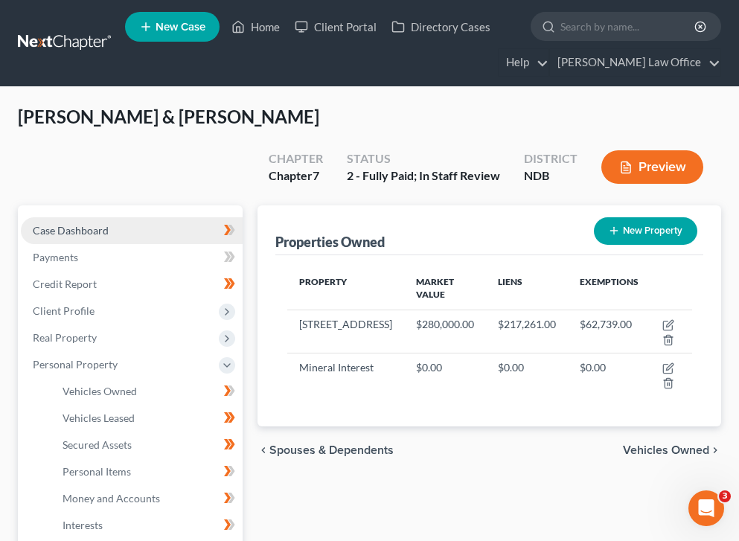
click at [68, 217] on link "Case Dashboard" at bounding box center [132, 230] width 222 height 27
select select "0"
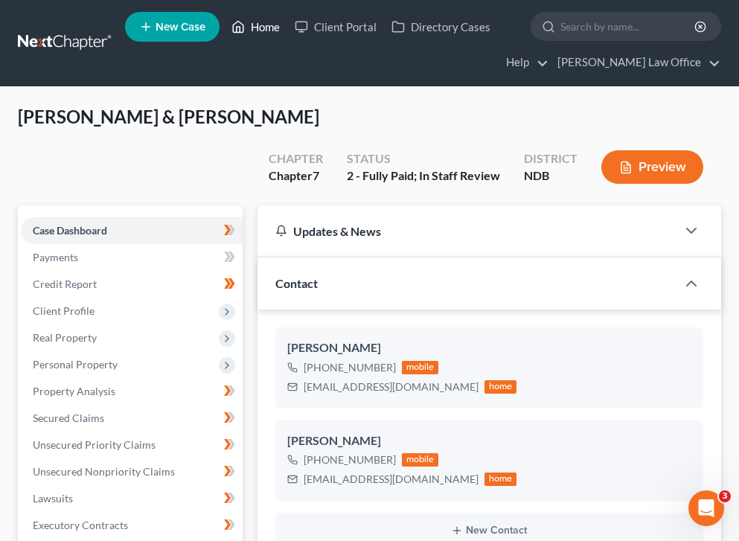
click at [260, 26] on link "Home" at bounding box center [255, 26] width 63 height 27
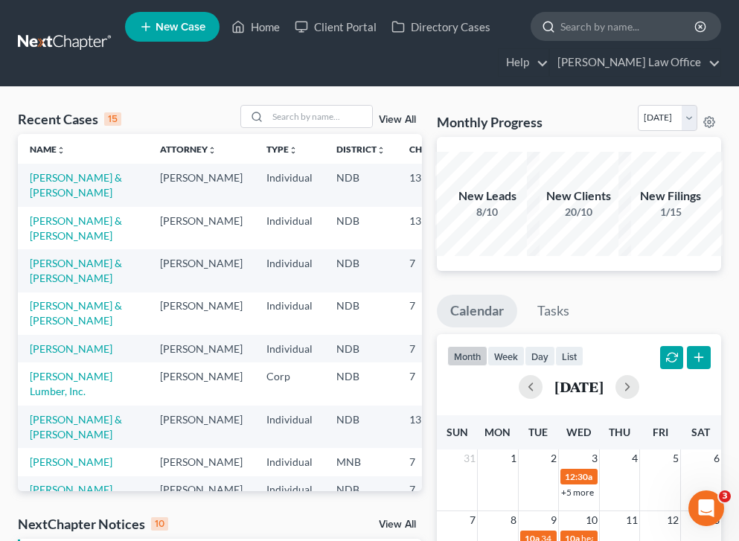
click at [608, 26] on input "search" at bounding box center [628, 27] width 136 height 28
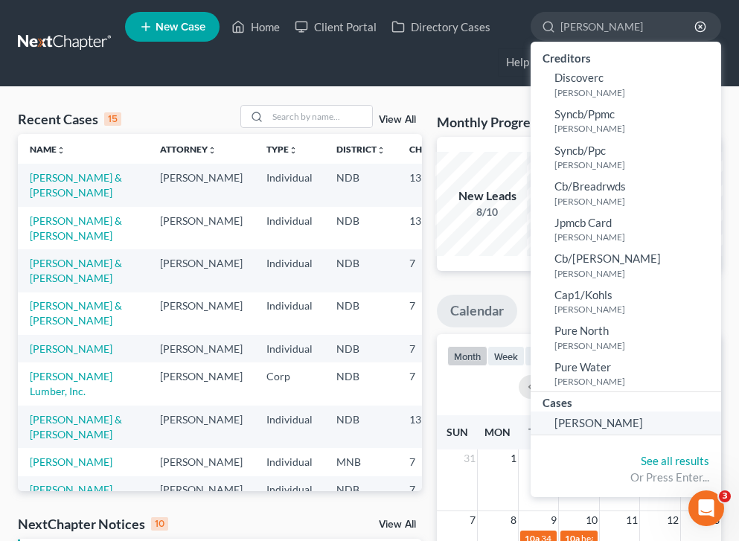
type input "purrier"
click at [611, 428] on span "[PERSON_NAME]" at bounding box center [598, 422] width 89 height 13
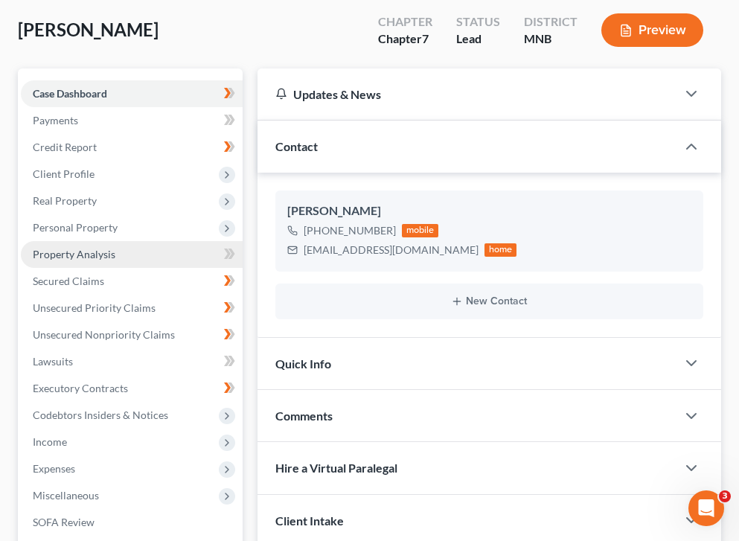
scroll to position [102, 0]
click at [137, 250] on link "Property Analysis" at bounding box center [132, 253] width 222 height 27
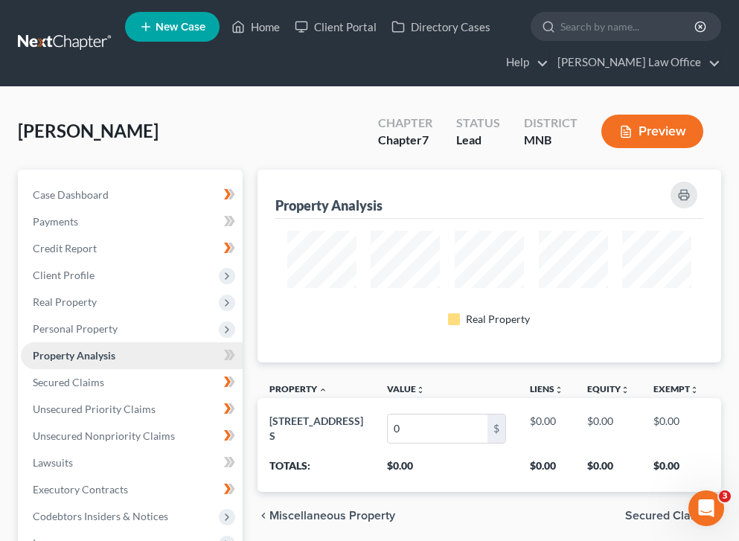
scroll to position [193, 463]
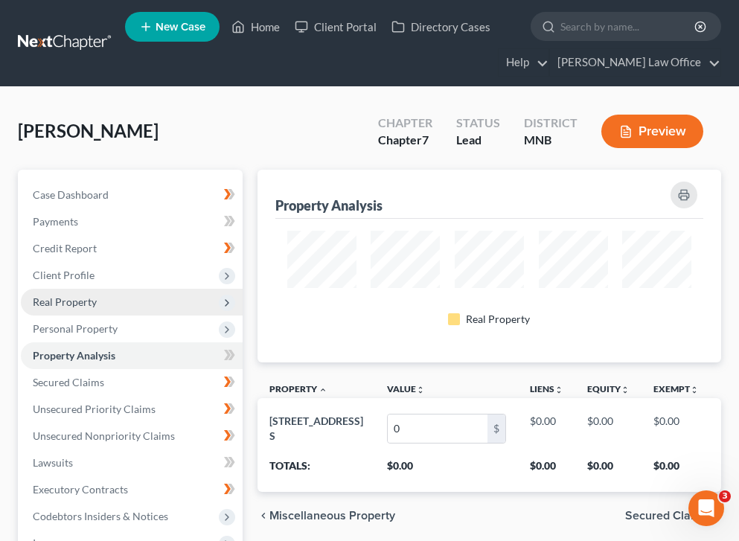
click at [108, 296] on span "Real Property" at bounding box center [132, 302] width 222 height 27
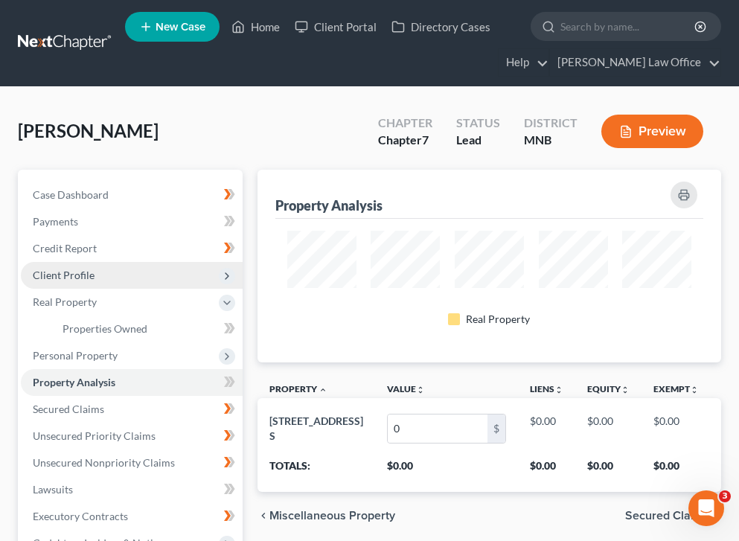
click at [99, 272] on span "Client Profile" at bounding box center [132, 275] width 222 height 27
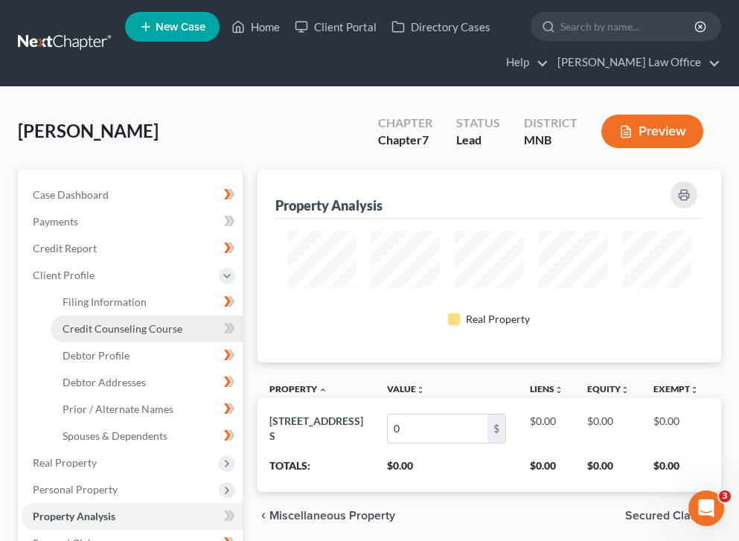
click at [109, 331] on span "Credit Counseling Course" at bounding box center [122, 328] width 120 height 13
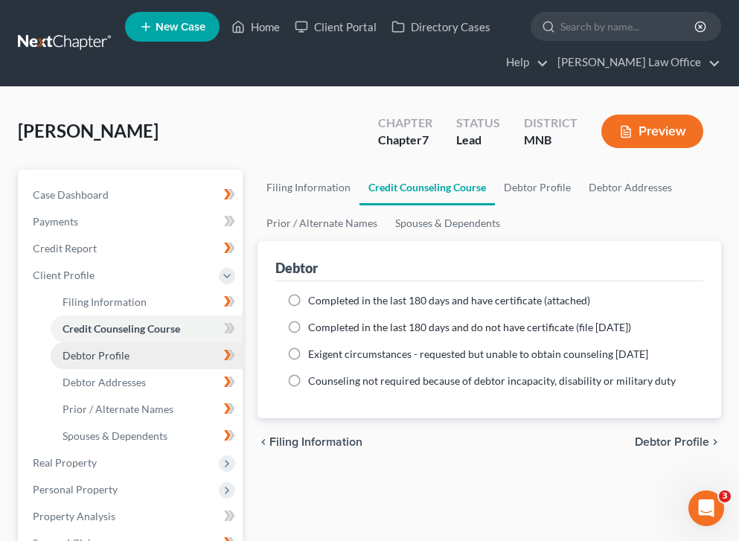
click at [152, 355] on link "Debtor Profile" at bounding box center [147, 355] width 192 height 27
select select "0"
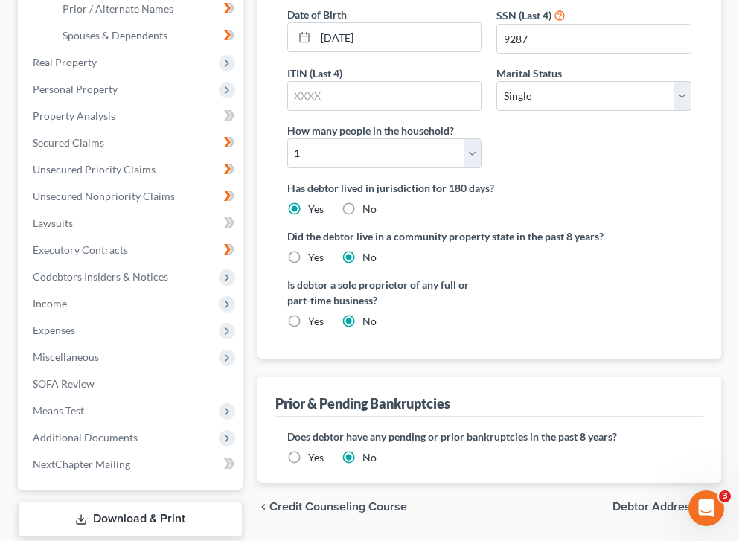
scroll to position [399, 0]
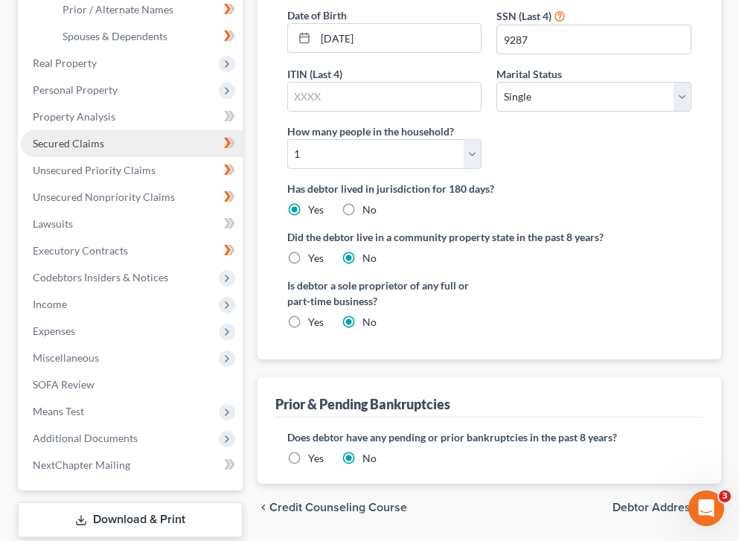
click at [126, 149] on link "Secured Claims" at bounding box center [132, 143] width 222 height 27
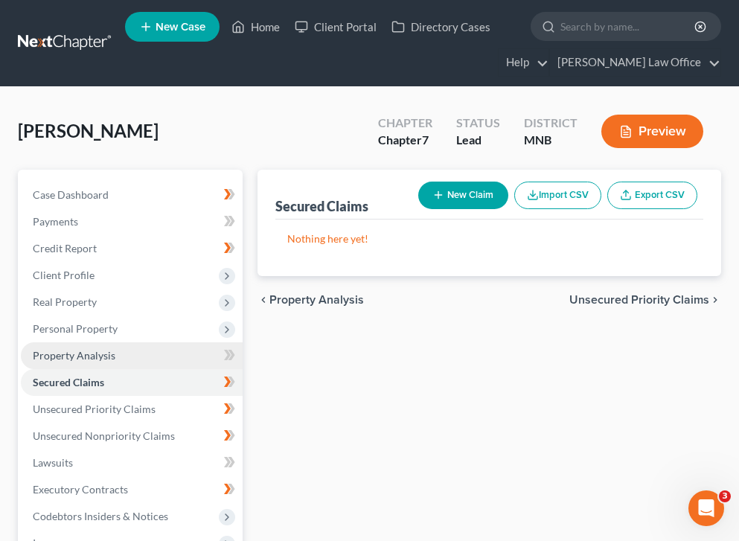
click at [99, 359] on span "Property Analysis" at bounding box center [74, 355] width 83 height 13
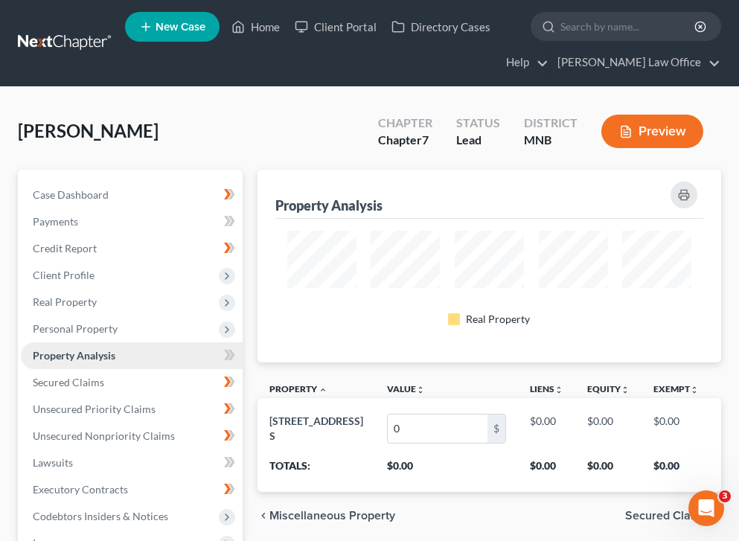
scroll to position [193, 463]
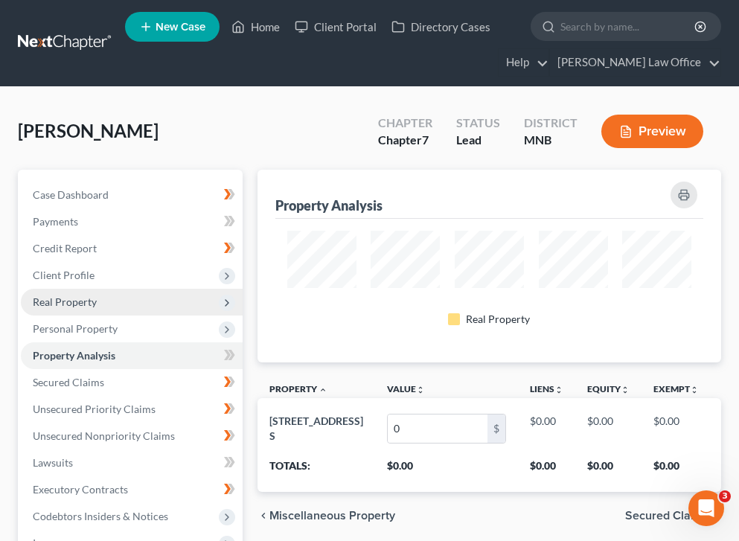
click at [161, 289] on span "Real Property" at bounding box center [132, 302] width 222 height 27
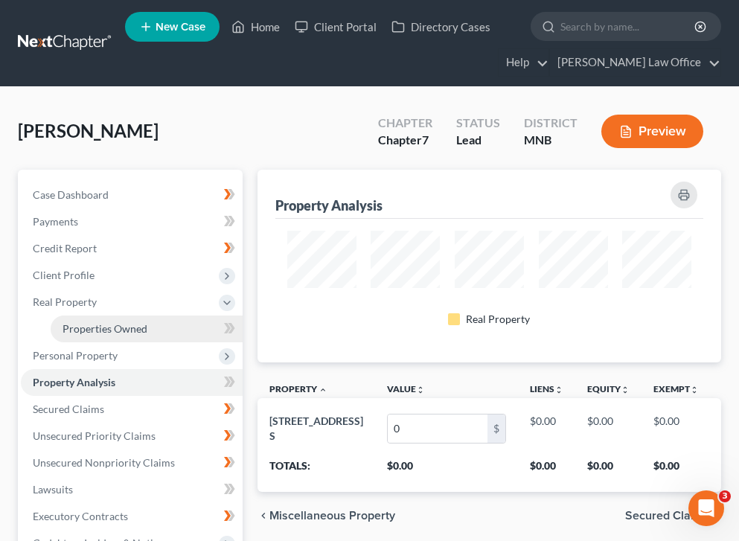
click at [184, 324] on link "Properties Owned" at bounding box center [147, 328] width 192 height 27
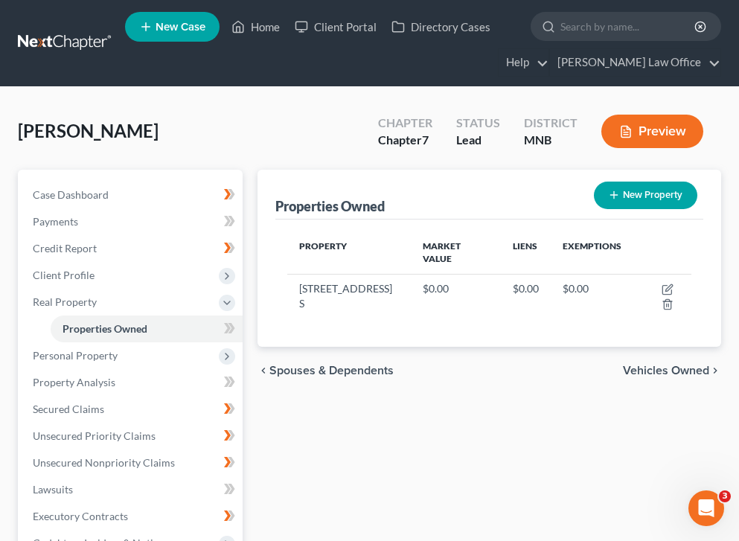
click at [225, 324] on div "New" at bounding box center [220, 317] width 30 height 25
click at [230, 327] on icon at bounding box center [227, 328] width 7 height 10
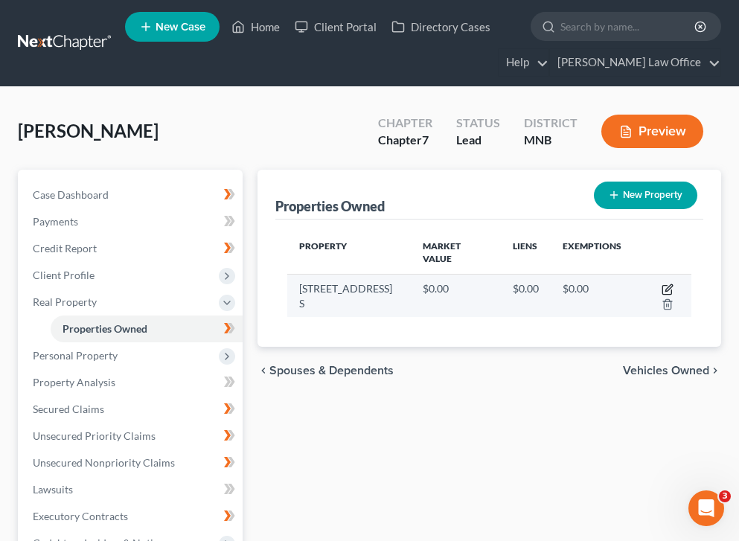
click at [661, 283] on icon "button" at bounding box center [667, 289] width 12 height 12
select select "24"
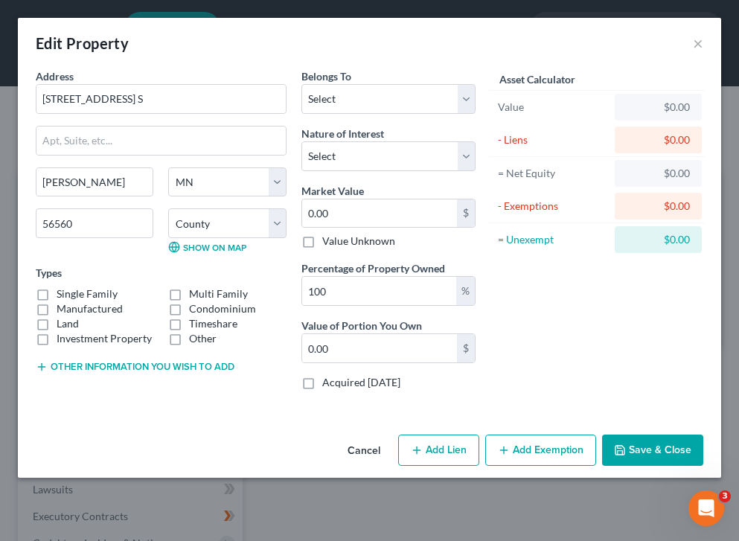
click at [57, 294] on label "Single Family" at bounding box center [87, 293] width 61 height 15
click at [62, 294] on input "Single Family" at bounding box center [67, 291] width 10 height 10
checkbox input "true"
click at [445, 83] on div "Belongs To * Select Debtor 1 Only Debtor 2 Only Debtor 1 And Debtor 2 Only At L…" at bounding box center [388, 90] width 175 height 45
click at [429, 94] on select "Select Debtor 1 Only Debtor 2 Only Debtor 1 And Debtor 2 Only At Least One Of T…" at bounding box center [388, 99] width 175 height 30
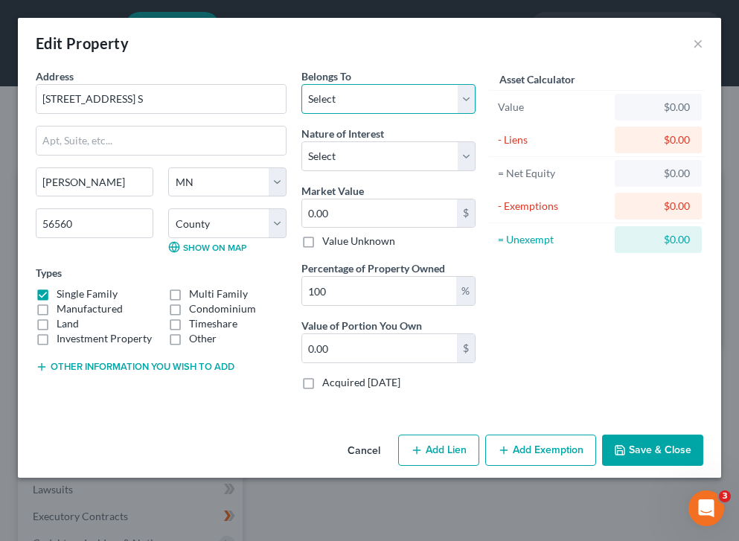
select select "0"
click at [301, 84] on select "Select Debtor 1 Only Debtor 2 Only Debtor 1 And Debtor 2 Only At Least One Of T…" at bounding box center [388, 99] width 175 height 30
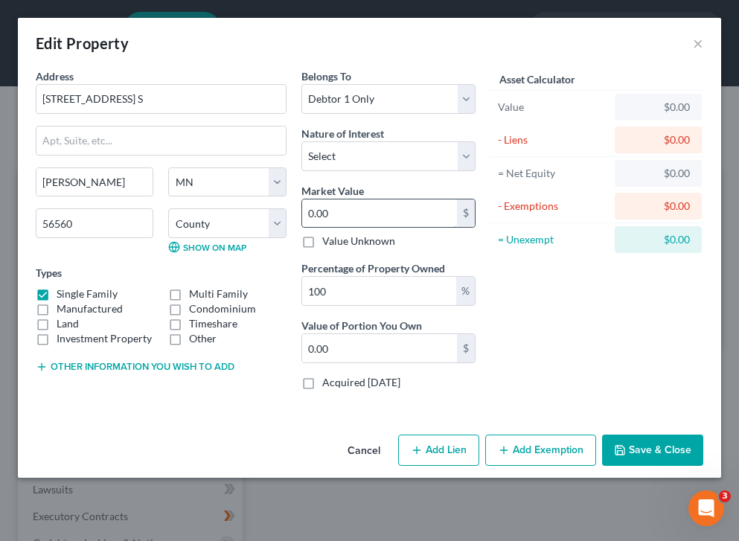
click at [327, 217] on input "0.00" at bounding box center [379, 213] width 155 height 28
type input "1"
type input "1.00"
type input "18"
type input "18.00"
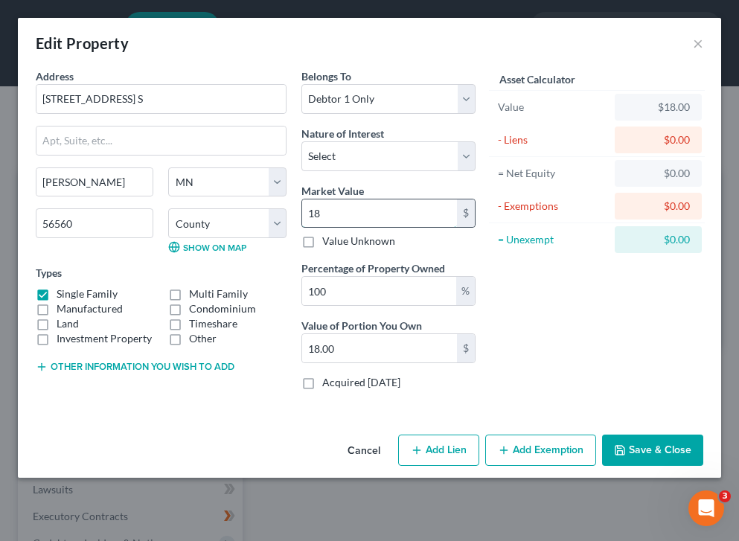
type input "185"
type input "185.00"
type input "1850"
type input "1,850.00"
type input "1,8500"
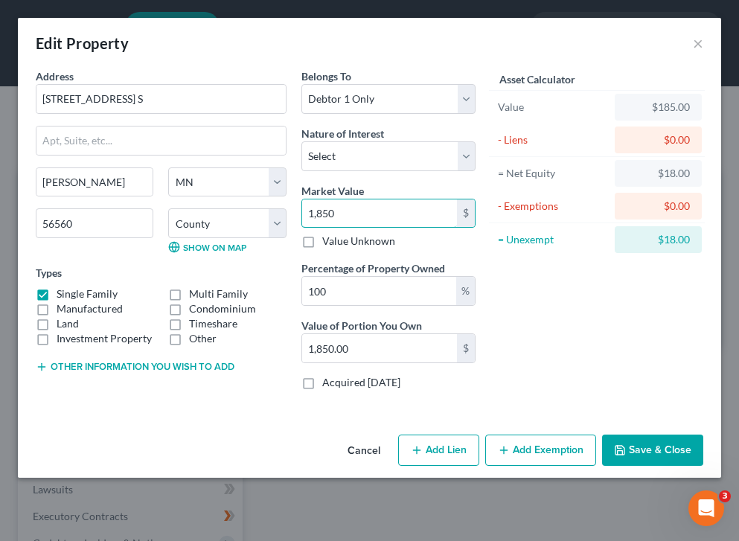
type input "18,500.00"
type input "18,5000"
type input "185,000.00"
type input "185,000"
click at [643, 453] on button "Save & Close" at bounding box center [652, 449] width 101 height 31
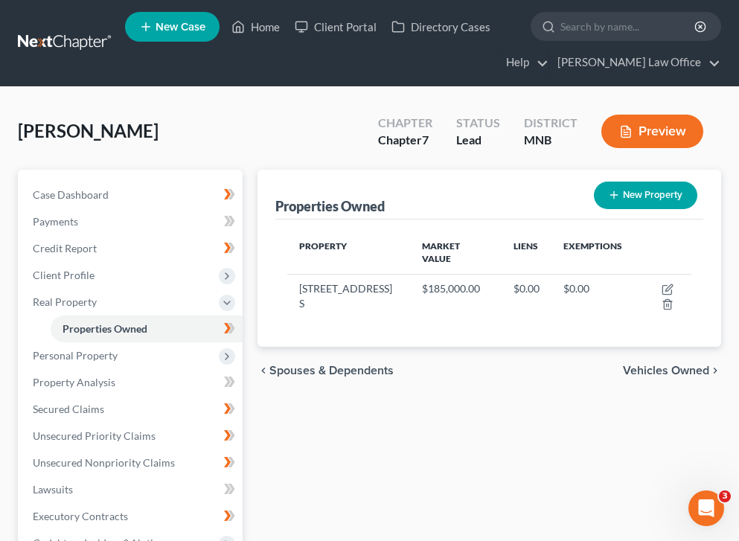
click at [649, 364] on span "Vehicles Owned" at bounding box center [666, 370] width 86 height 12
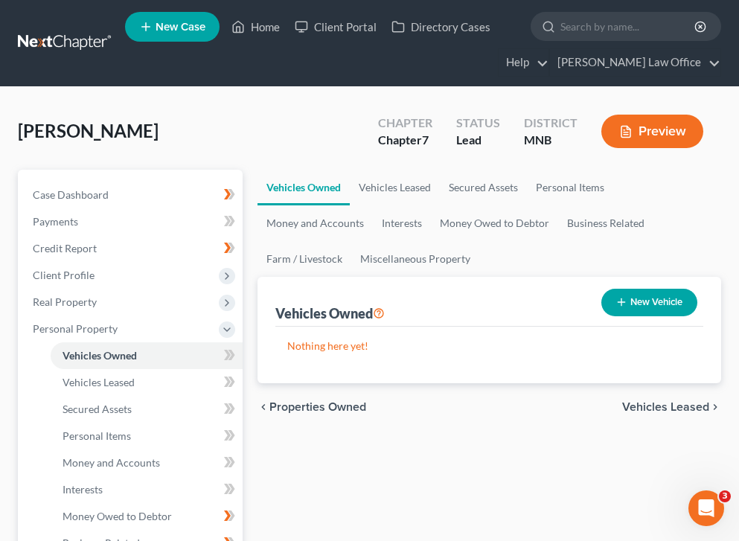
click at [675, 312] on button "New Vehicle" at bounding box center [649, 303] width 96 height 28
select select "0"
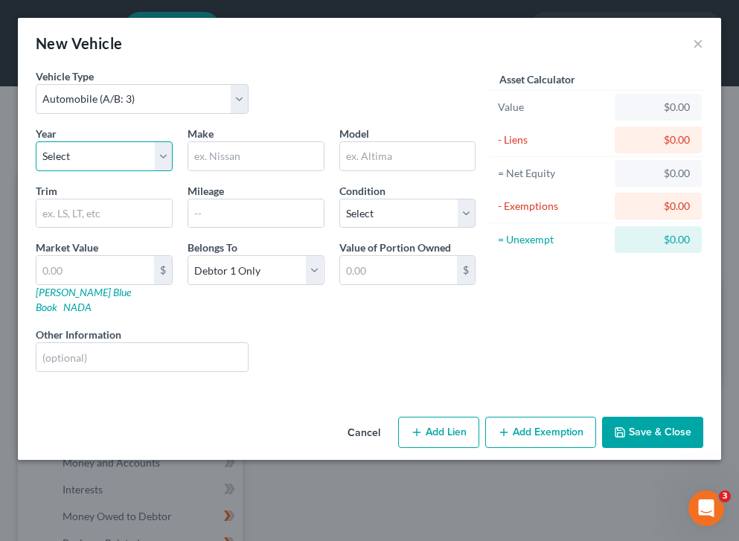
click at [127, 167] on select "Select 2026 2025 2024 2023 2022 2021 2020 2019 2018 2017 2016 2015 2014 2013 20…" at bounding box center [104, 156] width 137 height 30
select select "13"
click at [36, 141] on select "Select 2026 2025 2024 2023 2022 2021 2020 2019 2018 2017 2016 2015 2014 2013 20…" at bounding box center [104, 156] width 137 height 30
click at [215, 156] on input "text" at bounding box center [255, 156] width 135 height 28
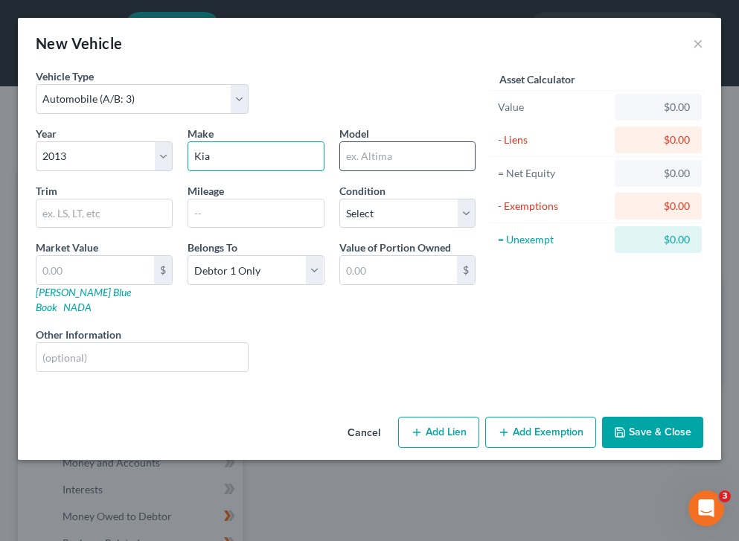
type input "Kia"
click at [437, 154] on input "text" at bounding box center [407, 156] width 135 height 28
type input "Soul"
click at [228, 217] on input "text" at bounding box center [255, 213] width 135 height 28
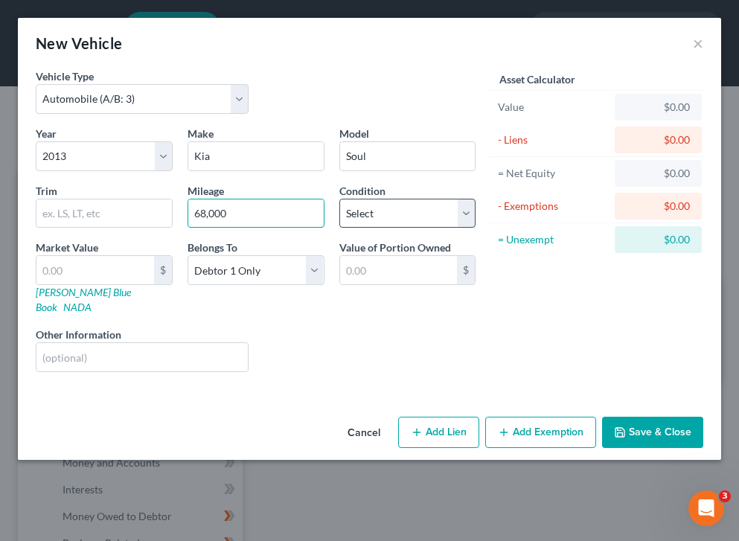
type input "68,000"
click at [438, 216] on select "Select Excellent Very Good Good Fair Poor" at bounding box center [407, 214] width 137 height 30
click at [370, 214] on select "Select Excellent Very Good Good Fair Poor" at bounding box center [407, 214] width 137 height 30
select select "3"
click at [339, 199] on select "Select Excellent Very Good Good Fair Poor" at bounding box center [407, 214] width 137 height 30
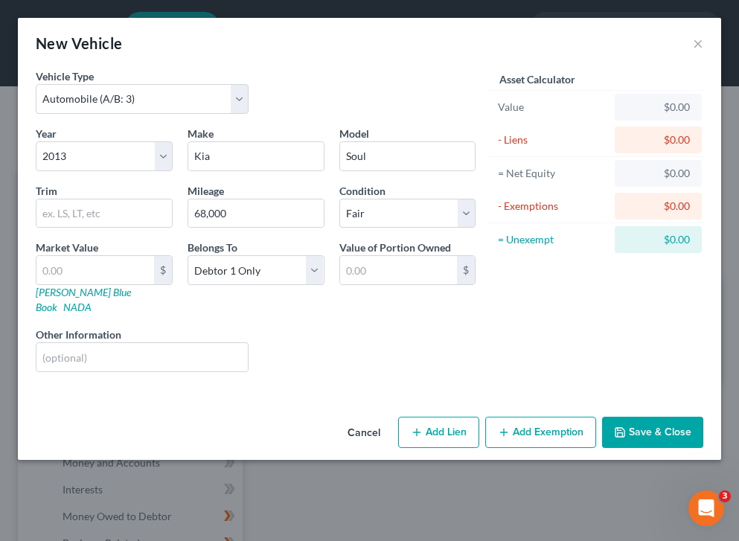
click at [83, 304] on div "Year Select 2026 2025 2024 2023 2022 2021 2020 2019 2018 2017 2016 2015 2014 20…" at bounding box center [255, 255] width 454 height 258
click at [83, 297] on link "[PERSON_NAME] Blue Book" at bounding box center [83, 300] width 95 height 28
click at [60, 218] on input "text" at bounding box center [103, 213] width 135 height 28
click at [89, 264] on input "text" at bounding box center [95, 270] width 118 height 28
type input "0"
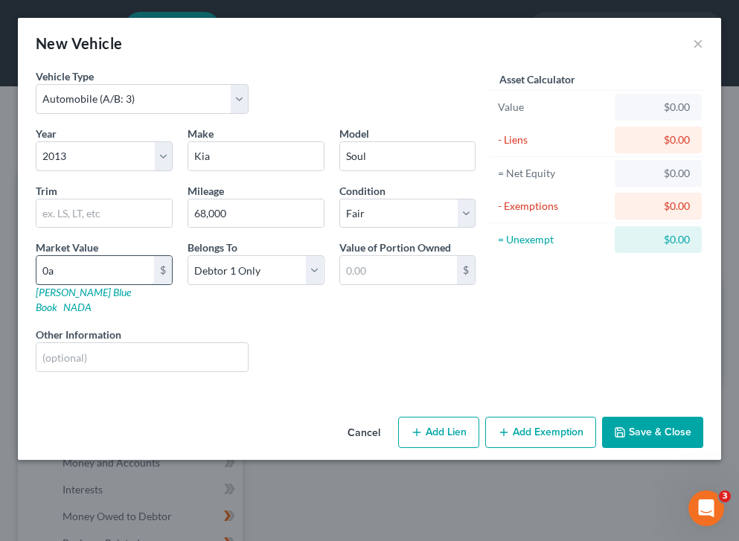
type input "0.00"
type input "0"
click at [96, 276] on input "text" at bounding box center [95, 270] width 118 height 28
type input "2"
type input "2.00"
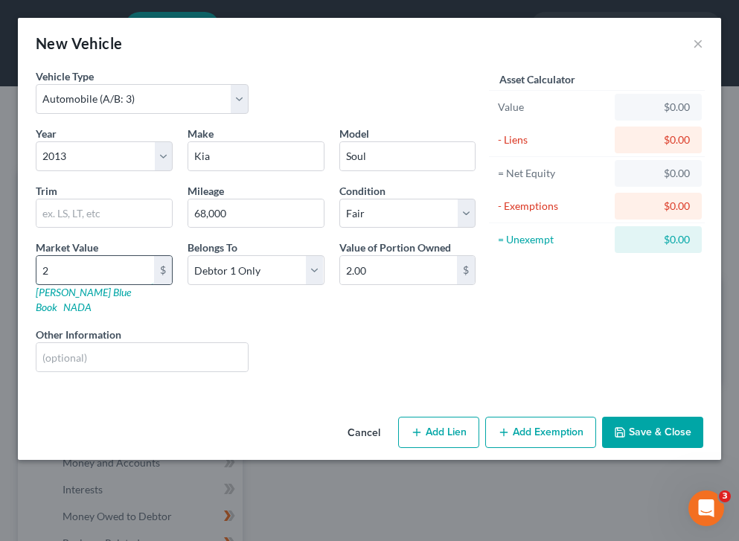
type input "29"
type input "29.00"
type input "291"
type input "291.00"
click at [681, 417] on button "Save & Close" at bounding box center [652, 432] width 101 height 31
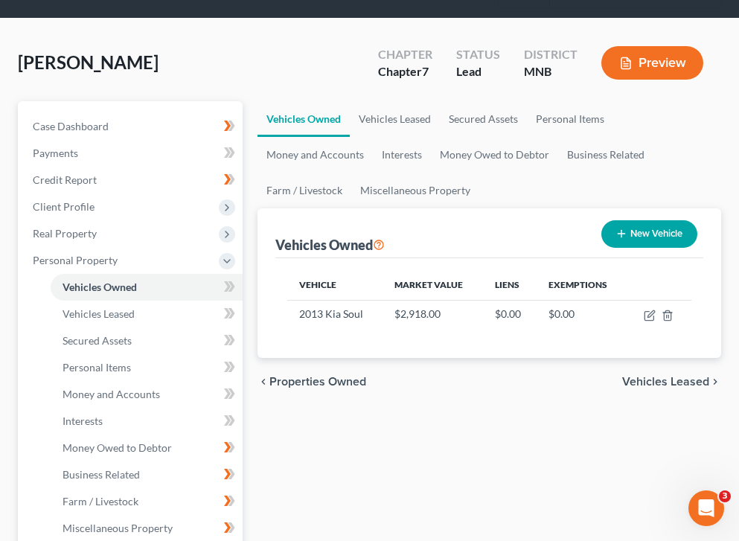
scroll to position [70, 0]
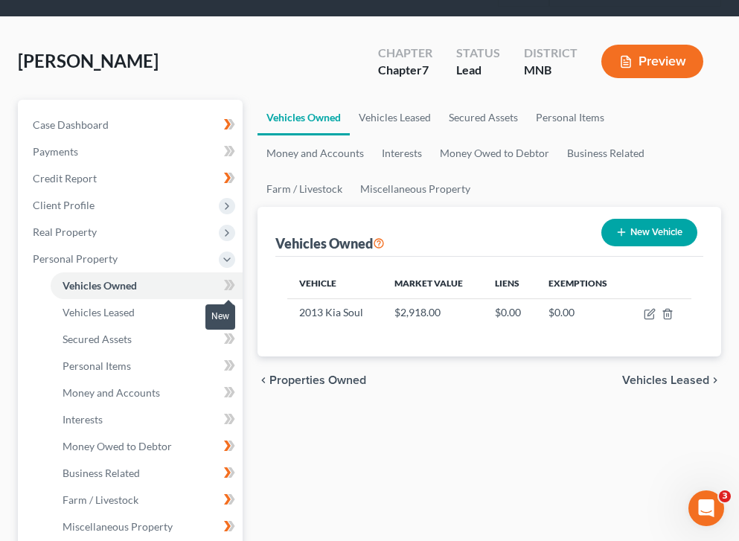
click at [227, 279] on icon at bounding box center [229, 285] width 11 height 19
click at [174, 314] on link "Vehicles Leased" at bounding box center [147, 312] width 192 height 27
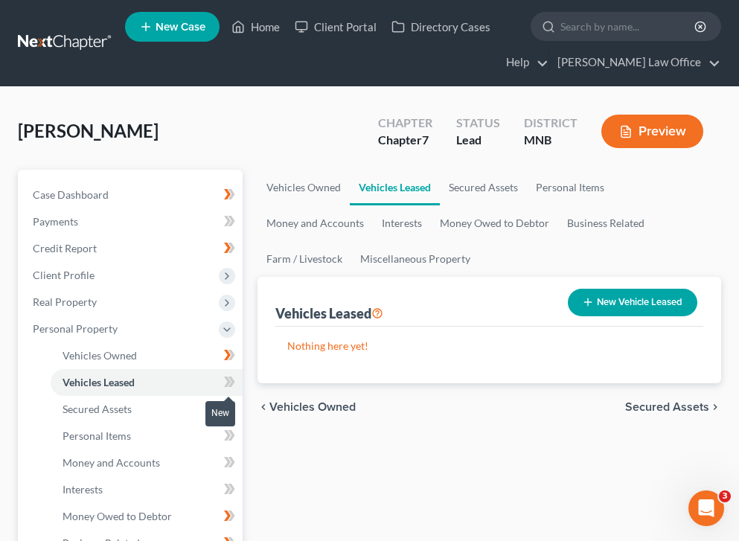
click at [225, 373] on icon at bounding box center [229, 382] width 11 height 19
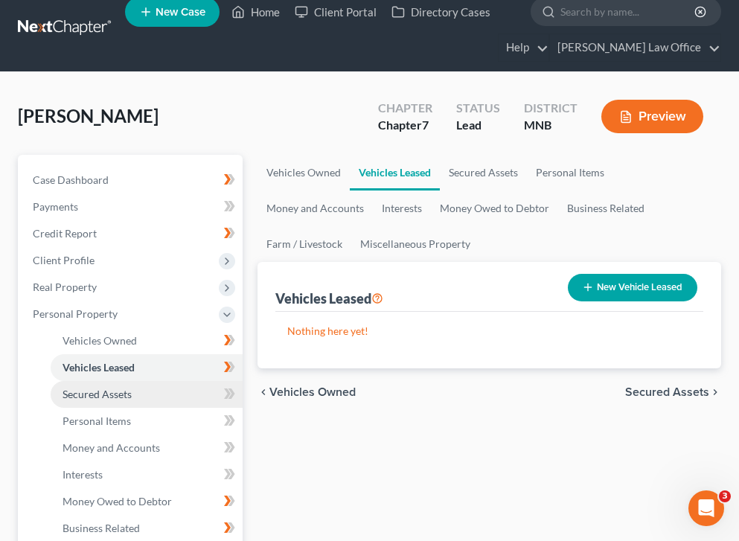
scroll to position [19, 0]
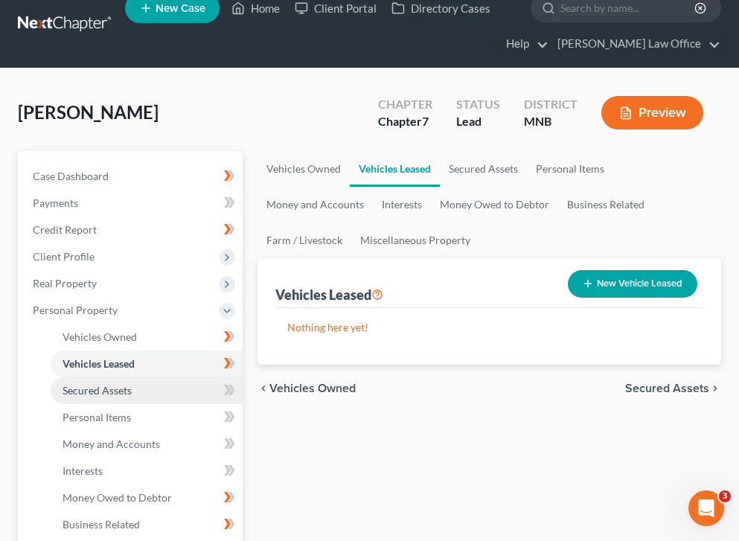
click at [144, 399] on link "Secured Assets" at bounding box center [147, 390] width 192 height 27
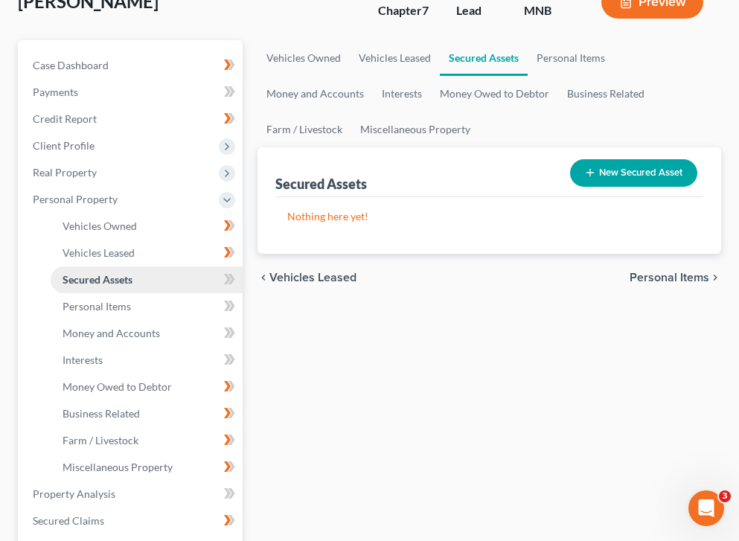
scroll to position [130, 0]
click at [227, 278] on icon at bounding box center [227, 278] width 7 height 10
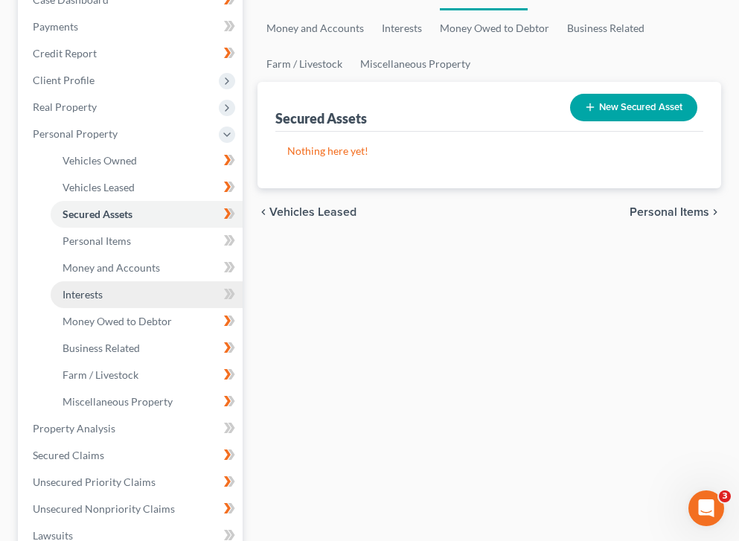
scroll to position [196, 0]
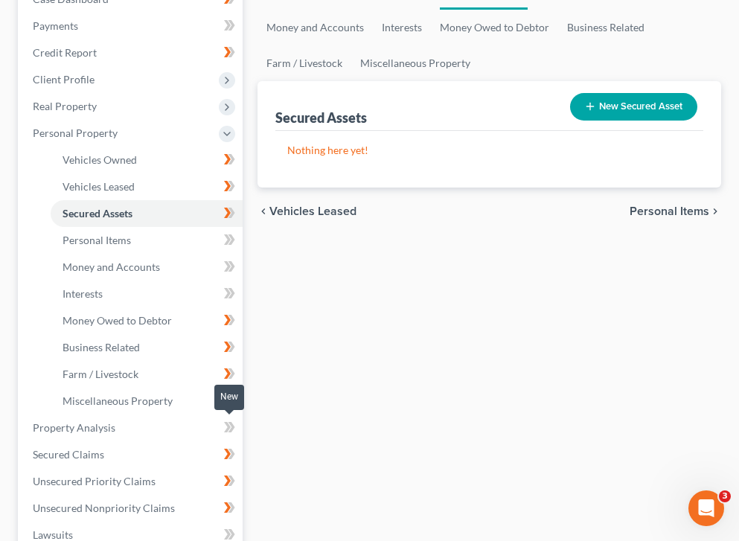
click at [224, 422] on icon at bounding box center [229, 427] width 11 height 19
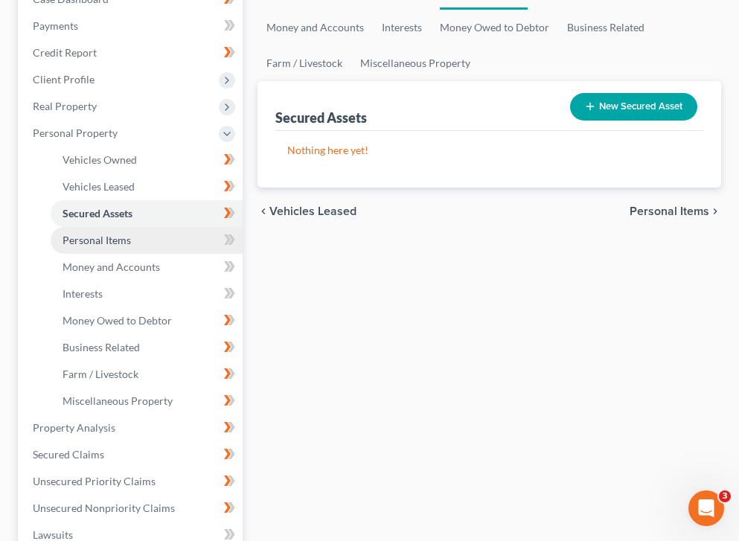
click at [149, 235] on link "Personal Items" at bounding box center [147, 240] width 192 height 27
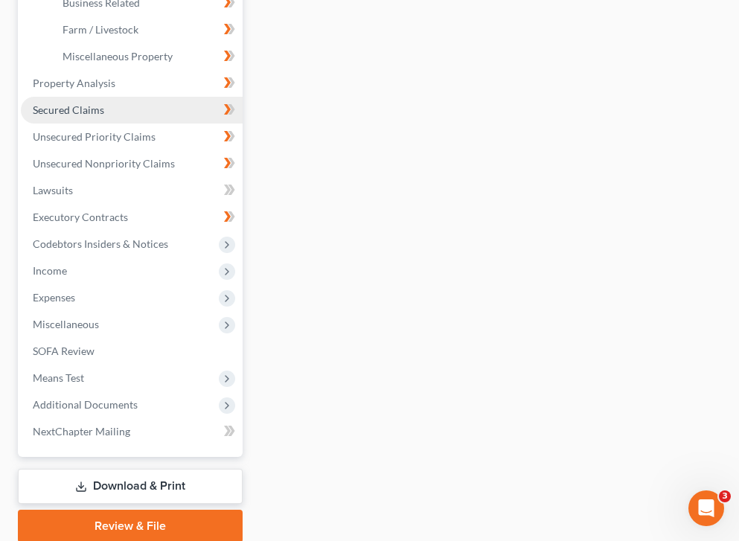
scroll to position [543, 0]
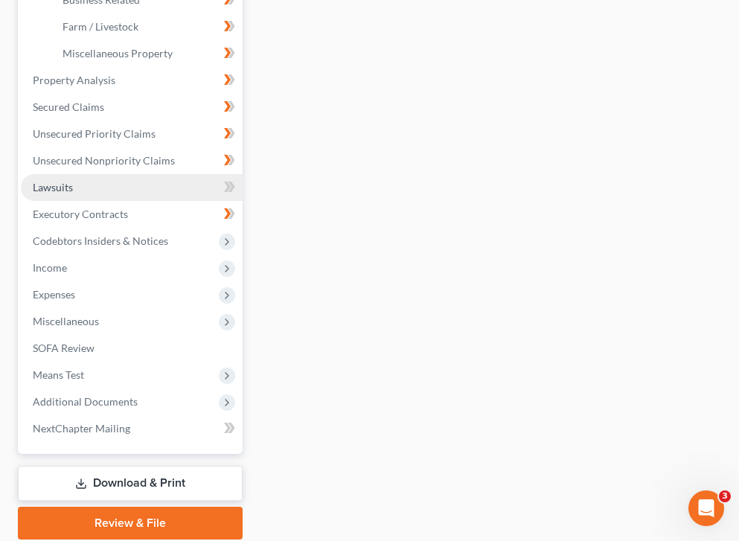
click at [92, 181] on link "Lawsuits" at bounding box center [132, 187] width 222 height 27
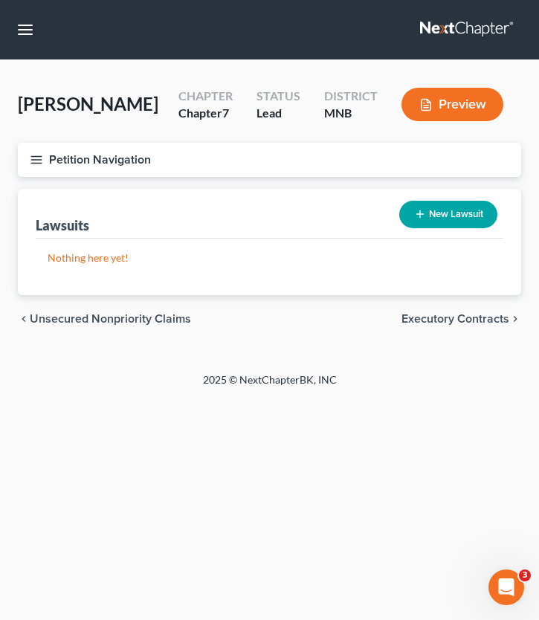
click at [41, 187] on div "Petition Navigation Case Dashboard Payments Invoices Payments Payments Credit R…" at bounding box center [269, 166] width 518 height 46
click at [38, 182] on div "Petition Navigation Case Dashboard Payments Invoices Payments Payments Credit R…" at bounding box center [269, 166] width 518 height 46
click at [30, 170] on button "Petition Navigation" at bounding box center [270, 160] width 504 height 34
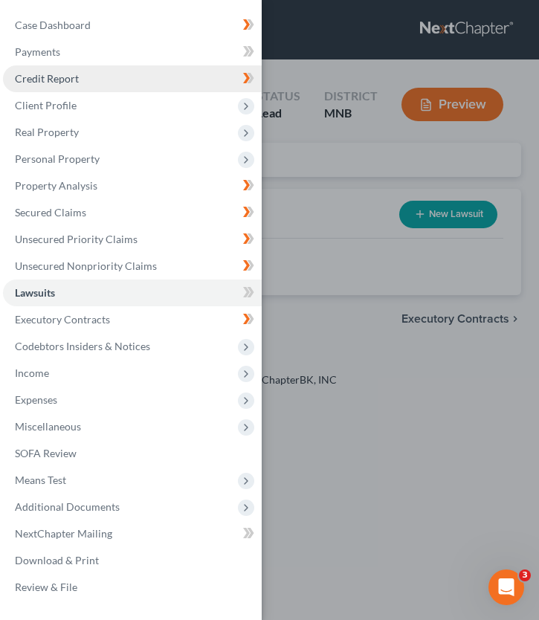
click at [128, 88] on link "Credit Report" at bounding box center [132, 78] width 259 height 27
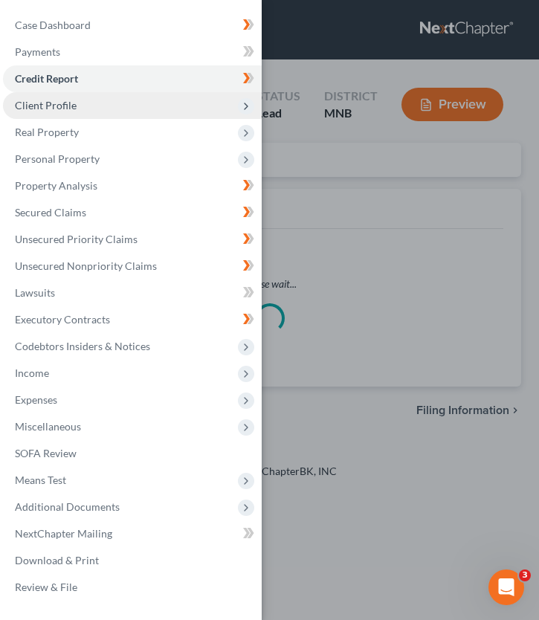
click at [103, 102] on span "Client Profile" at bounding box center [132, 105] width 259 height 27
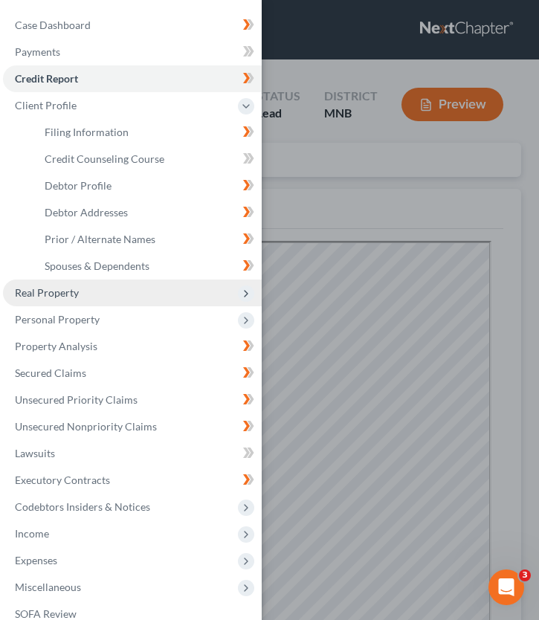
click at [49, 306] on span "Personal Property" at bounding box center [132, 319] width 259 height 27
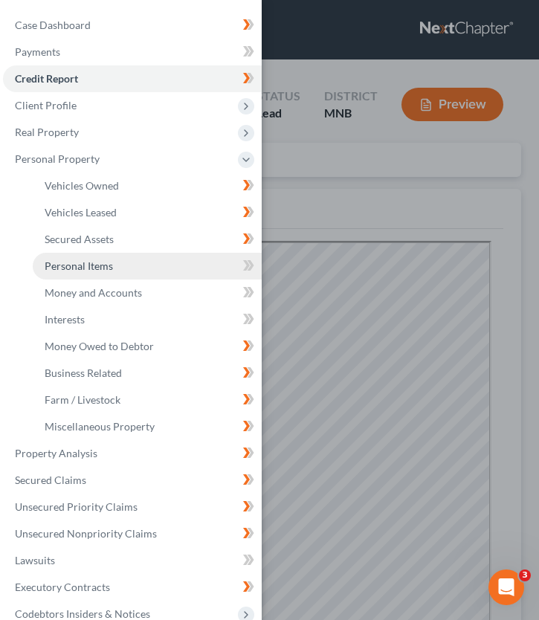
click at [157, 273] on link "Personal Items" at bounding box center [147, 266] width 229 height 27
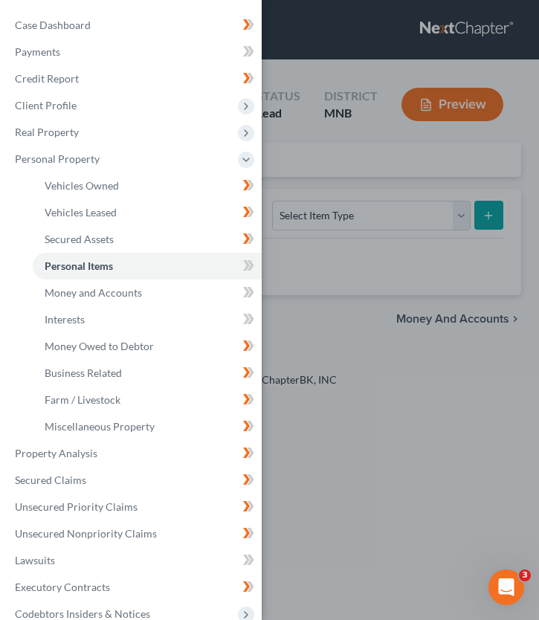
click at [303, 157] on div "Case Dashboard Payments Invoices Payments Payments Credit Report Client Profile" at bounding box center [269, 310] width 539 height 620
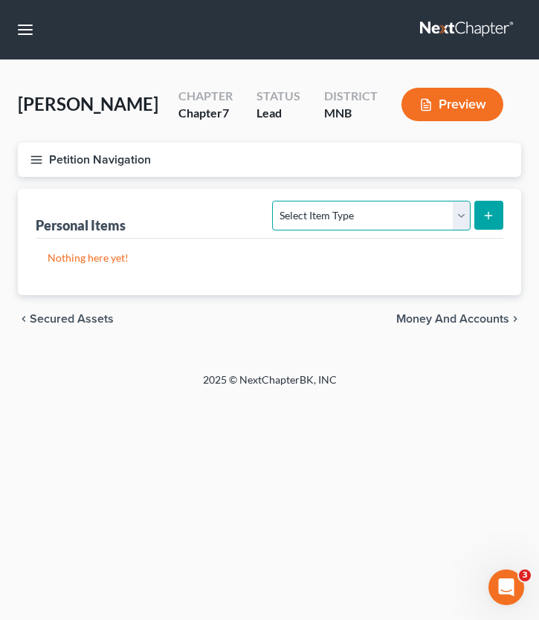
click at [327, 210] on select "Select Item Type Clothing (A/B: 11) Collectibles Of Value (A/B: 8) Electronics …" at bounding box center [371, 216] width 198 height 30
click at [326, 213] on select "Select Item Type Clothing (A/B: 11) Collectibles Of Value (A/B: 8) Electronics …" at bounding box center [371, 216] width 198 height 30
click at [275, 201] on select "Select Item Type Clothing (A/B: 11) Collectibles Of Value (A/B: 8) Electronics …" at bounding box center [371, 216] width 198 height 30
click at [504, 211] on div "Personal Items Select Item Type Clothing (A/B: 11) Collectibles Of Value (A/B: …" at bounding box center [270, 242] width 504 height 106
click at [493, 216] on icon "submit" at bounding box center [489, 216] width 12 height 12
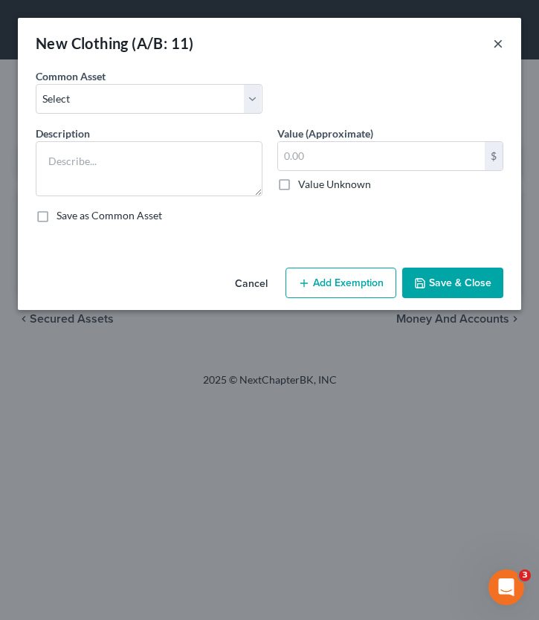
click at [496, 52] on button "×" at bounding box center [498, 43] width 10 height 18
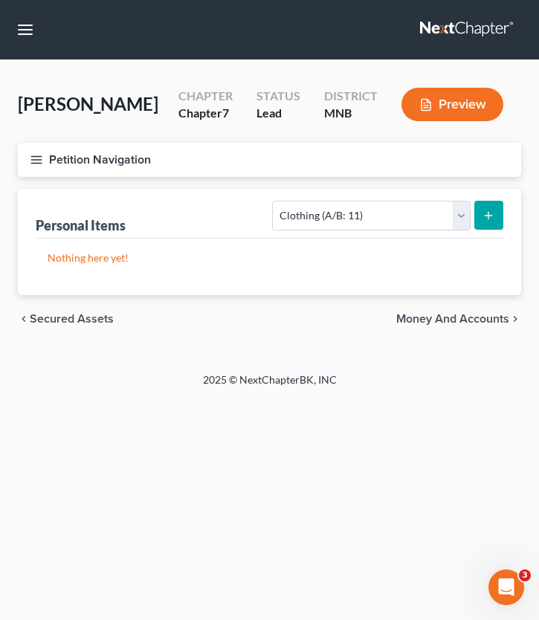
click at [30, 165] on icon "button" at bounding box center [36, 159] width 13 height 13
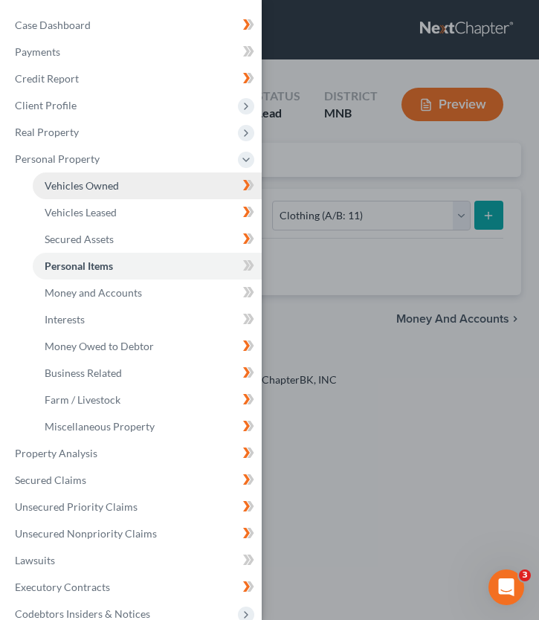
click at [86, 183] on span "Vehicles Owned" at bounding box center [82, 185] width 74 height 13
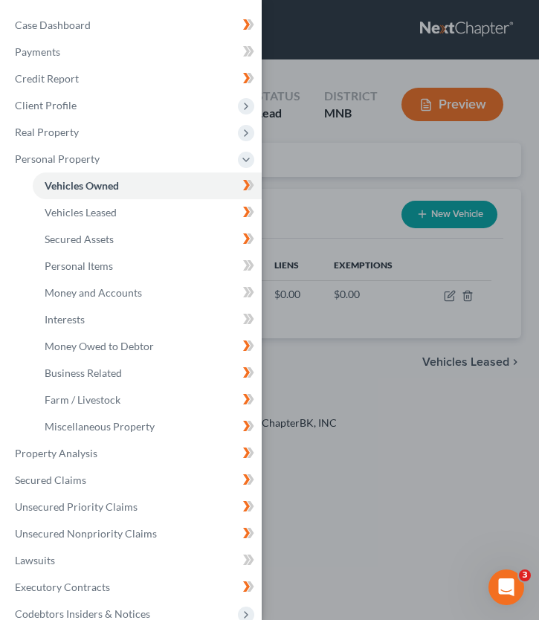
click at [254, 171] on span "Personal Property" at bounding box center [132, 159] width 259 height 27
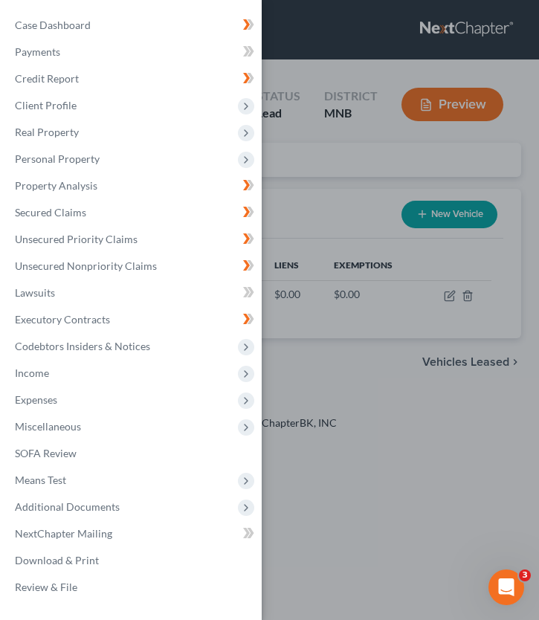
click at [449, 298] on div "Case Dashboard Payments Invoices Payments Payments Credit Report Client Profile" at bounding box center [269, 310] width 539 height 620
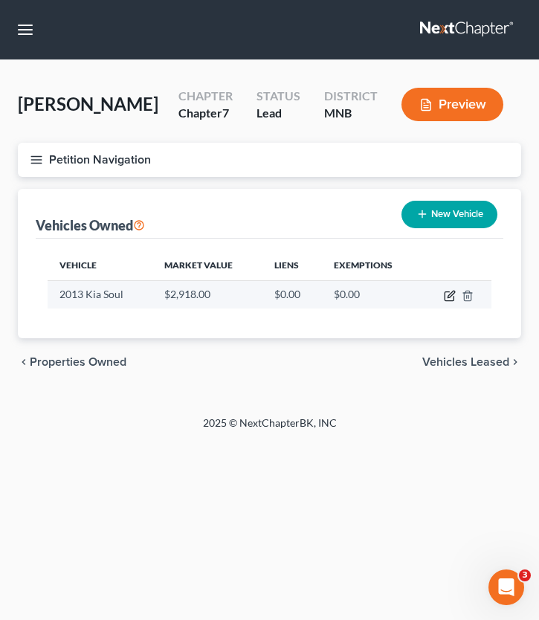
click at [447, 295] on icon "button" at bounding box center [450, 296] width 12 height 12
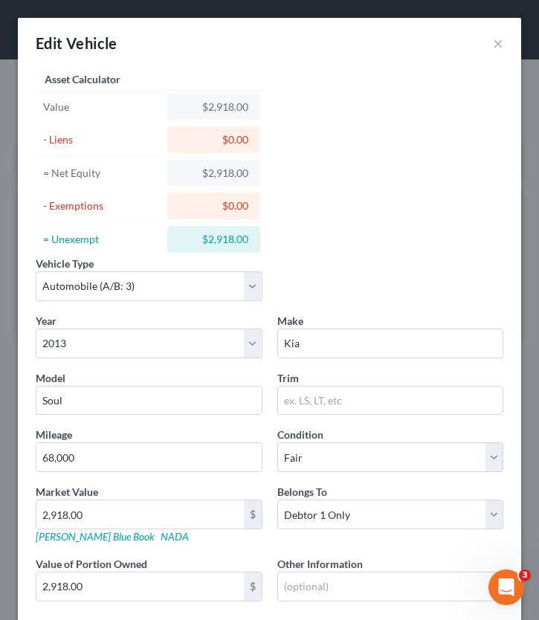
scroll to position [99, 0]
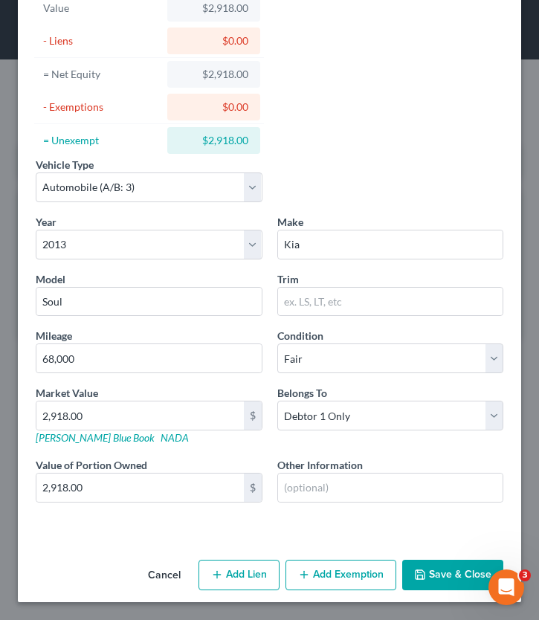
click at [252, 540] on button "Add Lien" at bounding box center [239, 575] width 81 height 31
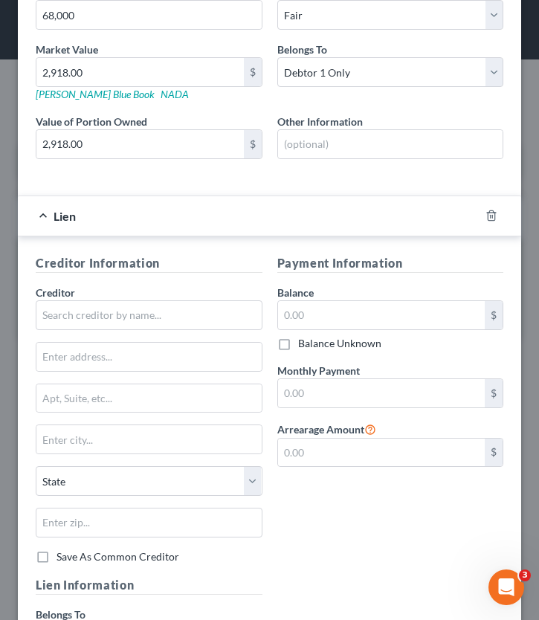
scroll to position [441, 0]
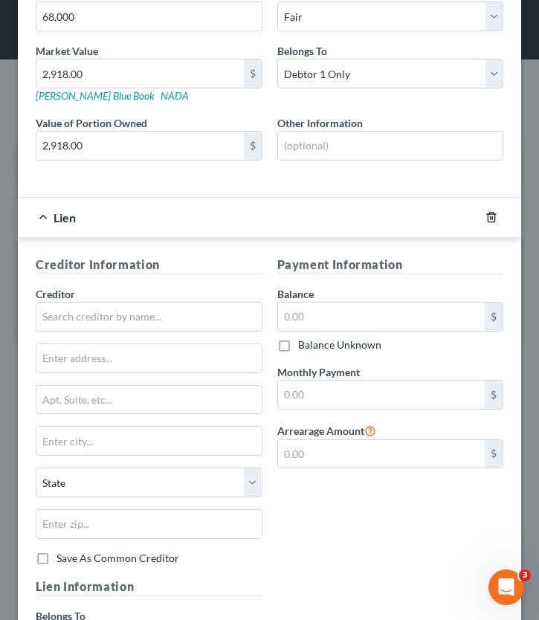
click at [489, 219] on icon "button" at bounding box center [492, 217] width 12 height 12
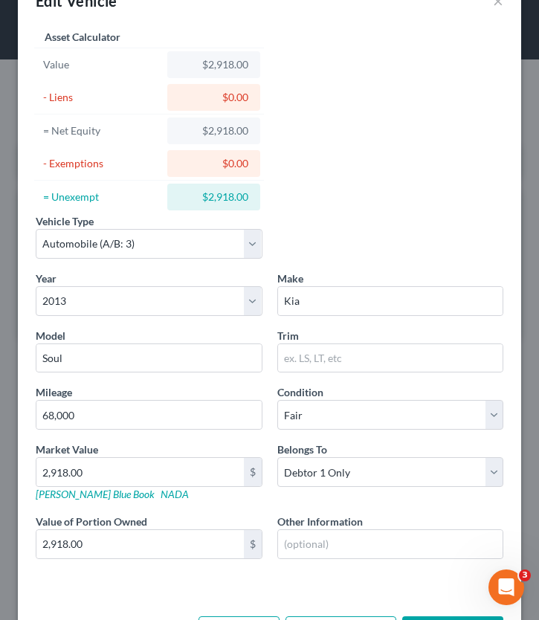
scroll to position [0, 0]
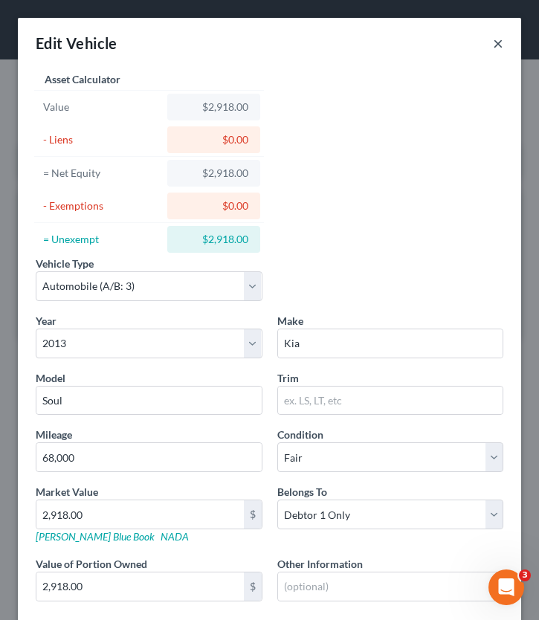
click at [493, 49] on button "×" at bounding box center [498, 43] width 10 height 18
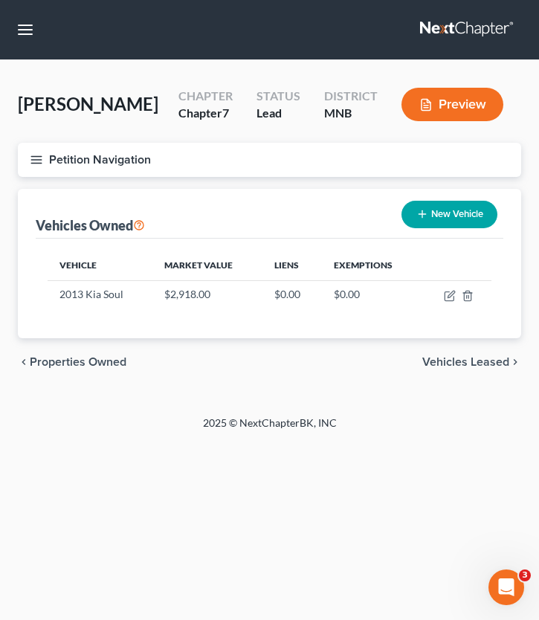
click at [33, 157] on icon "button" at bounding box center [36, 159] width 13 height 13
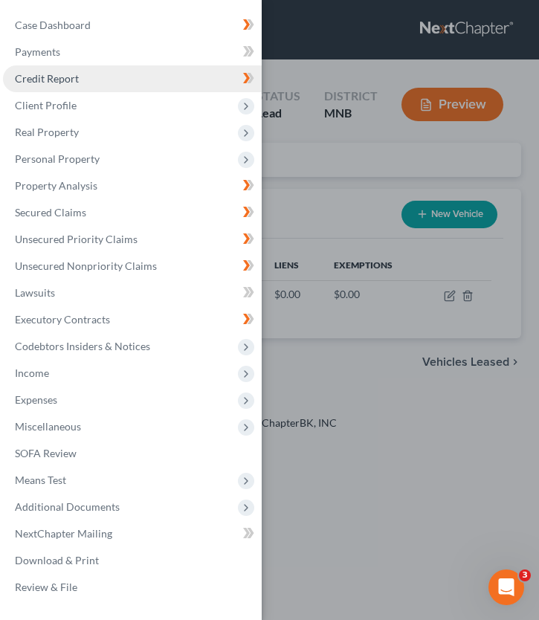
click at [84, 74] on link "Credit Report" at bounding box center [132, 78] width 259 height 27
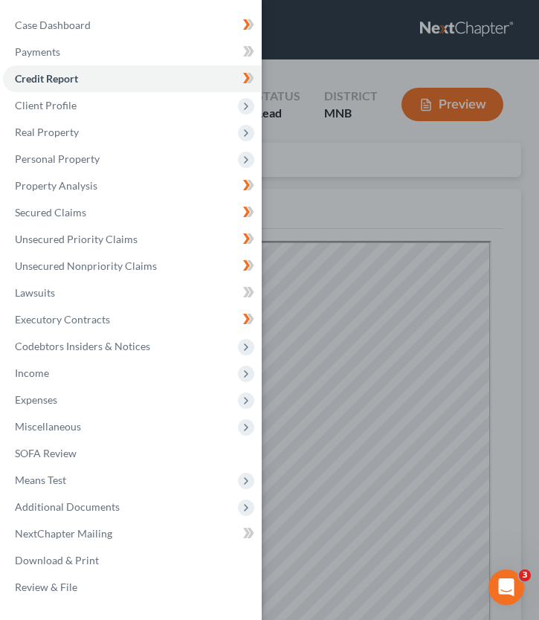
click at [295, 153] on div "Case Dashboard Payments Invoices Payments Payments Credit Report Client Profile" at bounding box center [269, 310] width 539 height 620
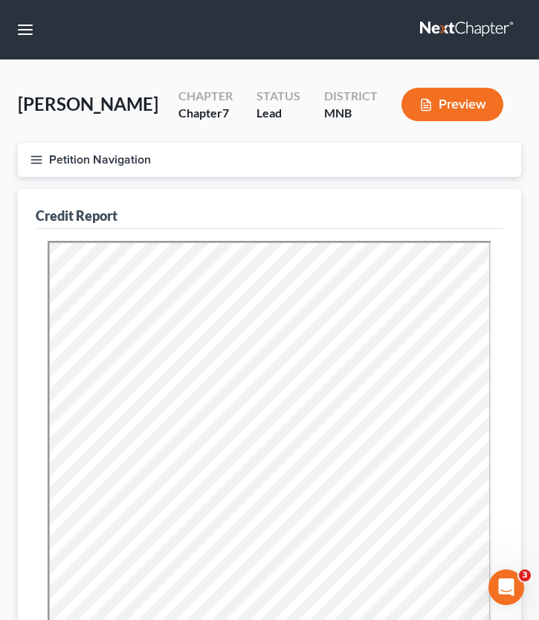
click at [40, 159] on icon "button" at bounding box center [36, 159] width 13 height 13
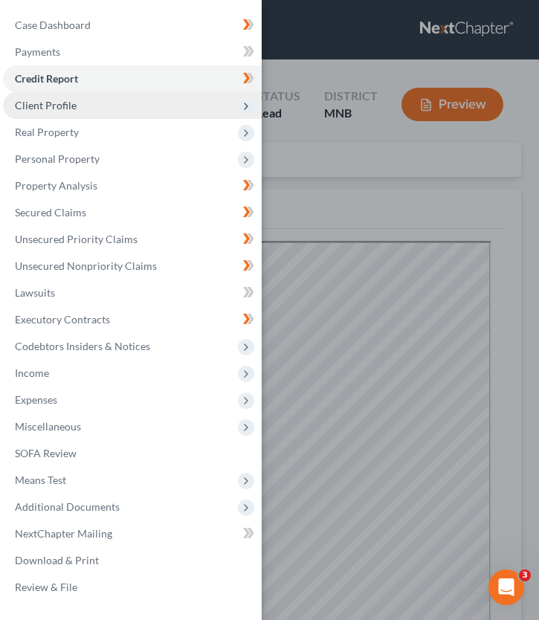
click at [114, 110] on span "Client Profile" at bounding box center [132, 105] width 259 height 27
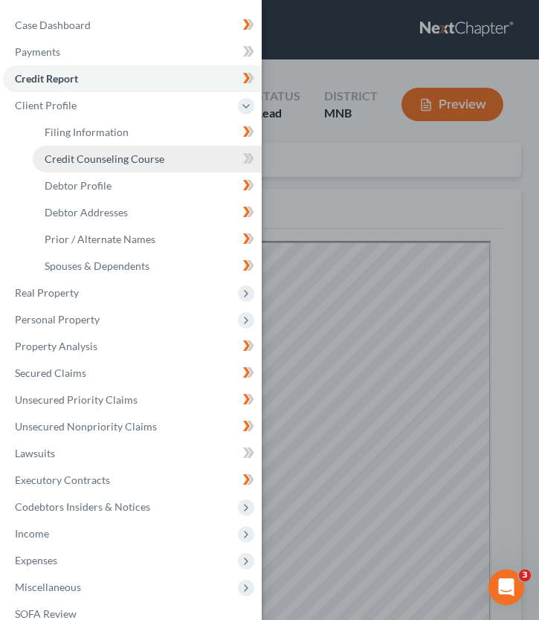
click at [111, 165] on span "Credit Counseling Course" at bounding box center [105, 158] width 120 height 13
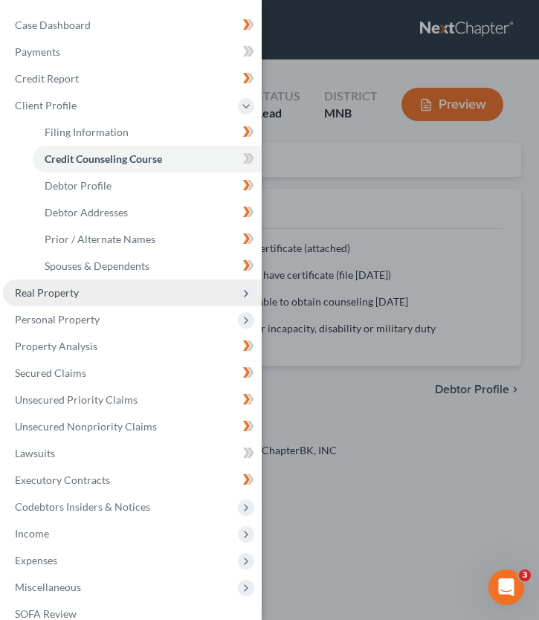
click at [72, 301] on span "Real Property" at bounding box center [132, 293] width 259 height 27
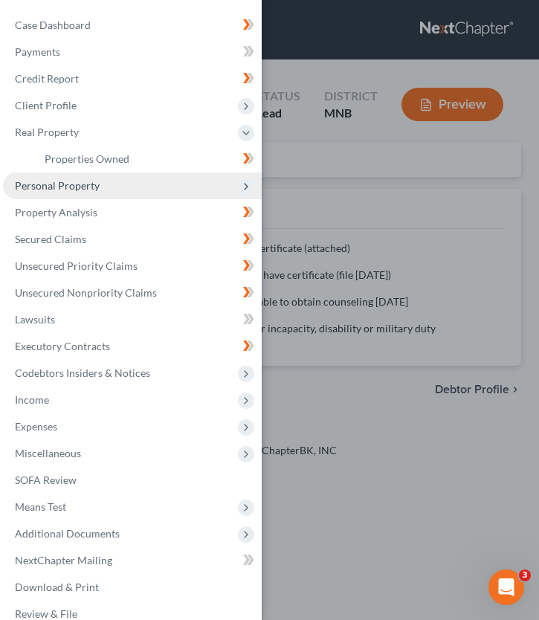
click at [86, 192] on span "Personal Property" at bounding box center [132, 186] width 259 height 27
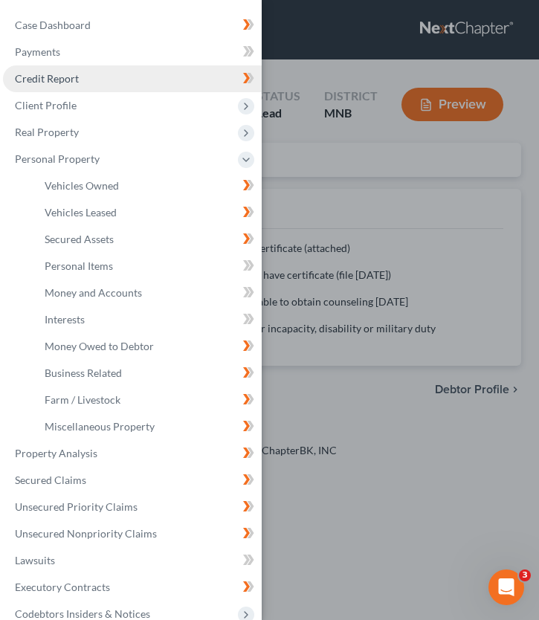
click at [96, 72] on link "Credit Report" at bounding box center [132, 78] width 259 height 27
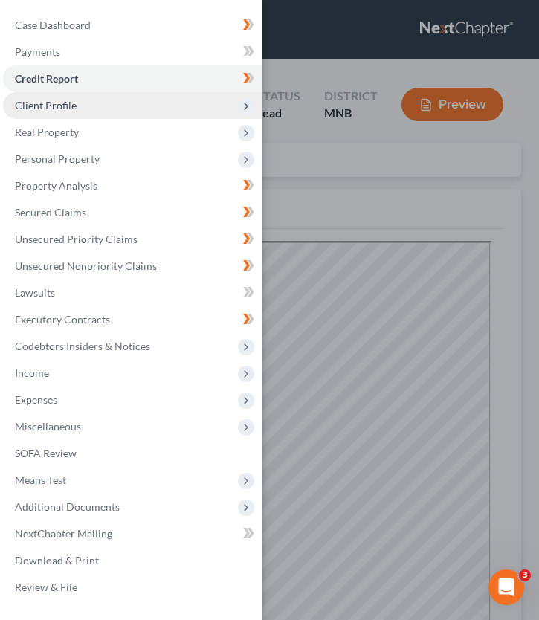
click at [53, 109] on span "Client Profile" at bounding box center [46, 105] width 62 height 13
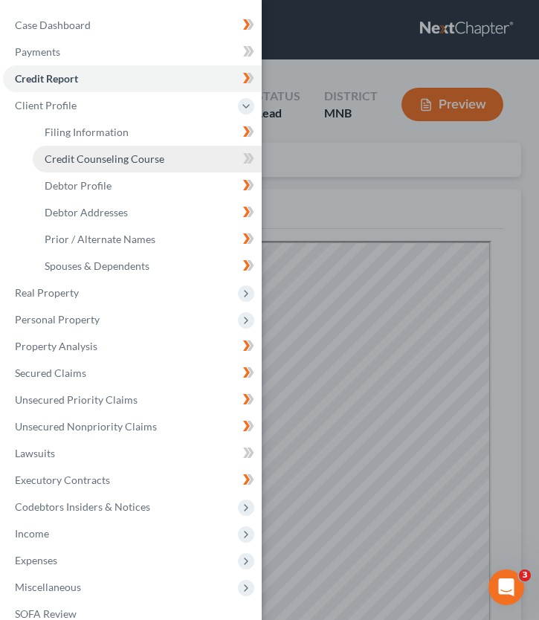
click at [89, 160] on span "Credit Counseling Course" at bounding box center [105, 158] width 120 height 13
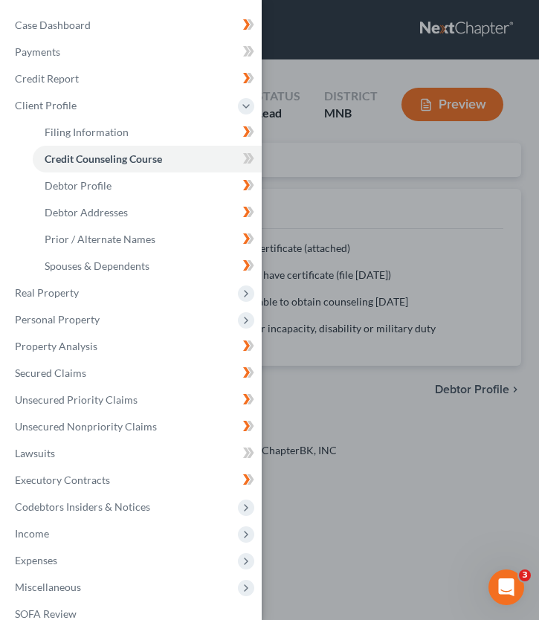
click at [400, 184] on div "Case Dashboard Payments Invoices Payments Payments Credit Report Client Profile" at bounding box center [269, 310] width 539 height 620
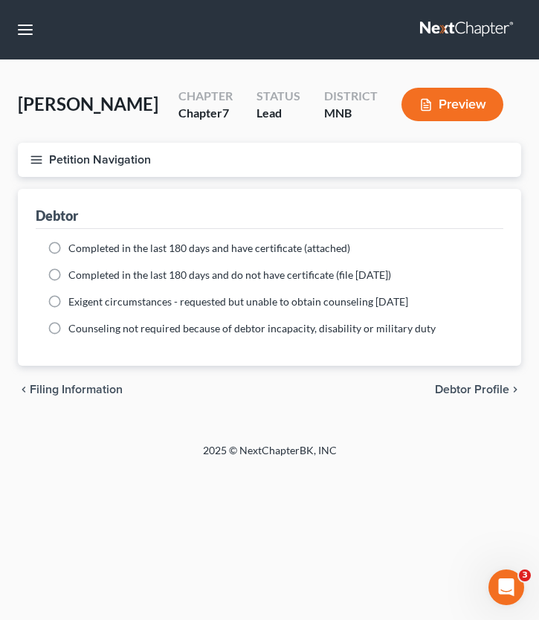
click at [68, 248] on span "Completed in the last 180 days and have certificate (attached)" at bounding box center [209, 248] width 282 height 13
click at [74, 248] on input "Completed in the last 180 days and have certificate (attached)" at bounding box center [79, 246] width 10 height 10
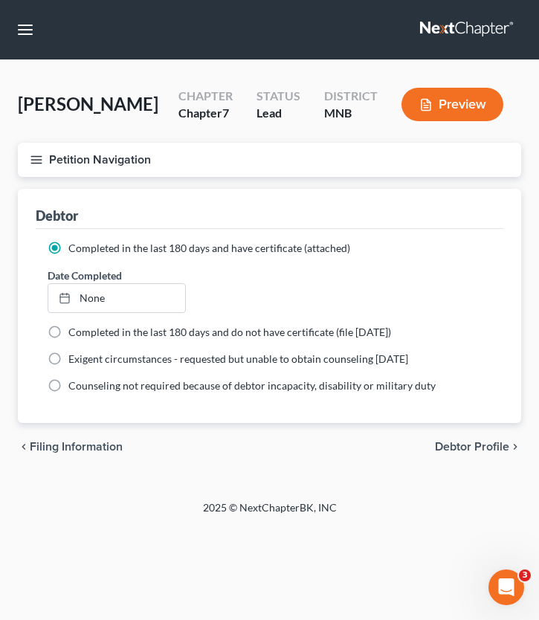
click at [41, 234] on div "Completed in the last 180 days and have certificate (attached) Date Completed N…" at bounding box center [270, 326] width 468 height 194
click at [112, 301] on link "None" at bounding box center [116, 298] width 137 height 28
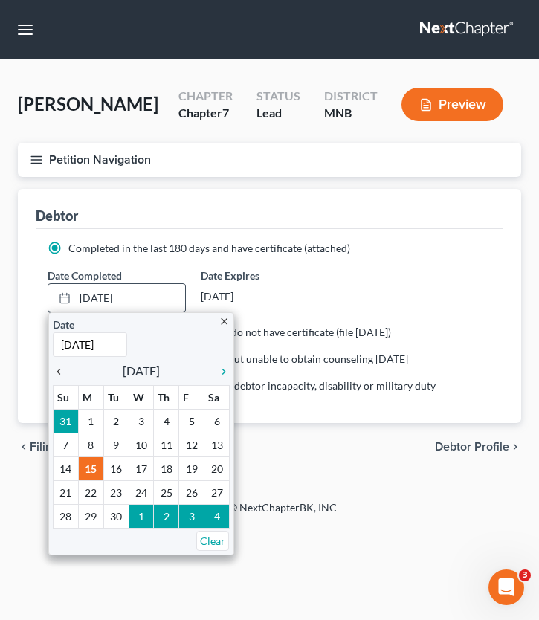
click at [59, 370] on icon "chevron_left" at bounding box center [62, 372] width 19 height 12
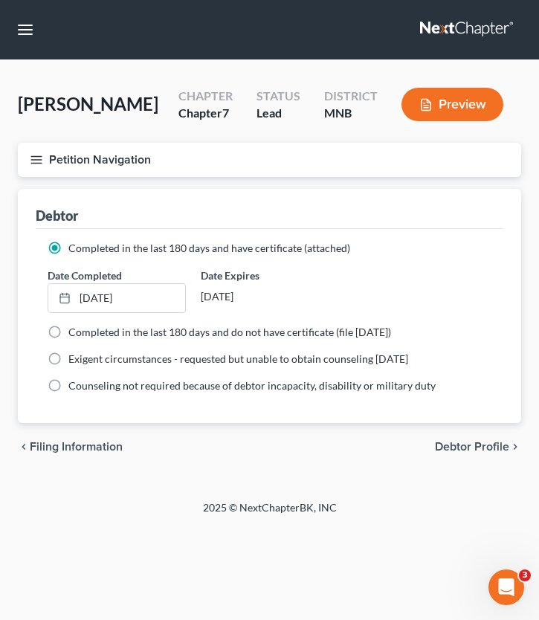
click at [33, 158] on icon "button" at bounding box center [36, 159] width 13 height 13
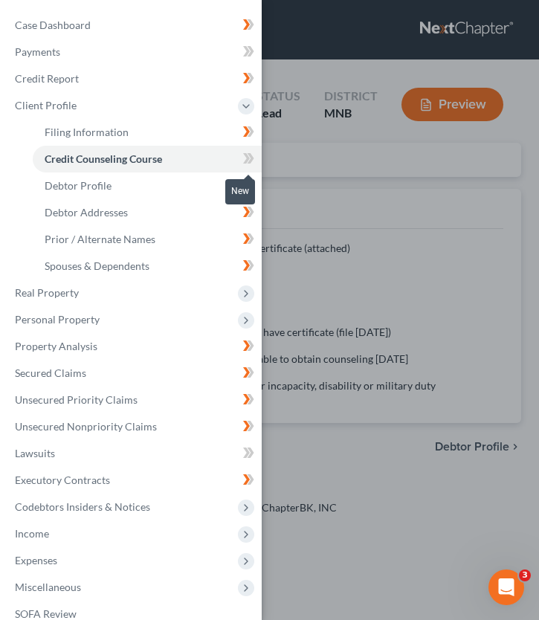
click at [249, 156] on icon at bounding box center [248, 159] width 11 height 19
click at [248, 152] on icon at bounding box center [248, 159] width 11 height 19
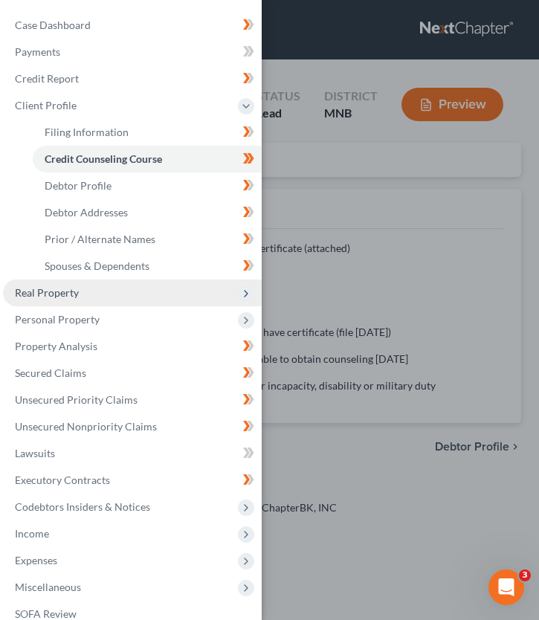
click at [72, 301] on span "Real Property" at bounding box center [132, 293] width 259 height 27
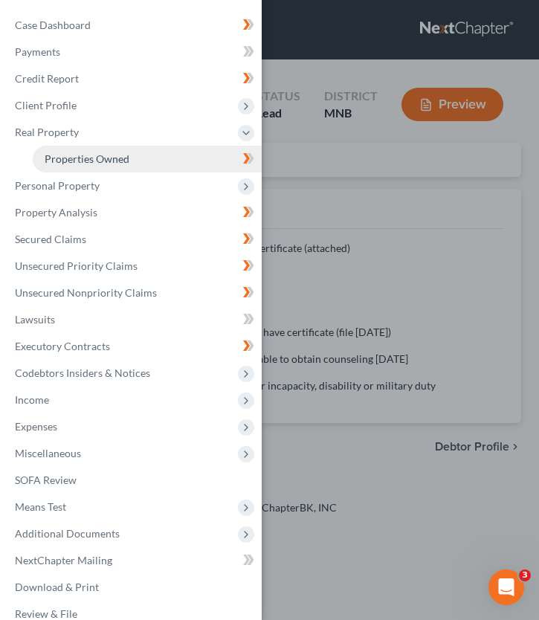
click at [99, 160] on span "Properties Owned" at bounding box center [87, 158] width 85 height 13
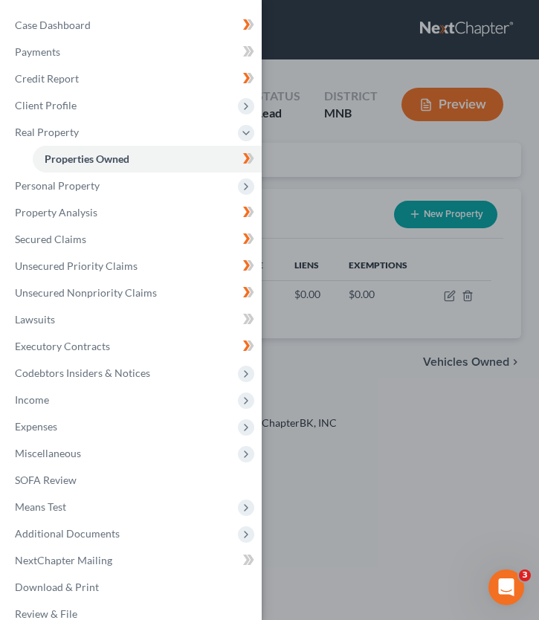
click at [325, 157] on div "Case Dashboard Payments Invoices Payments Payments Credit Report Client Profile" at bounding box center [269, 310] width 539 height 620
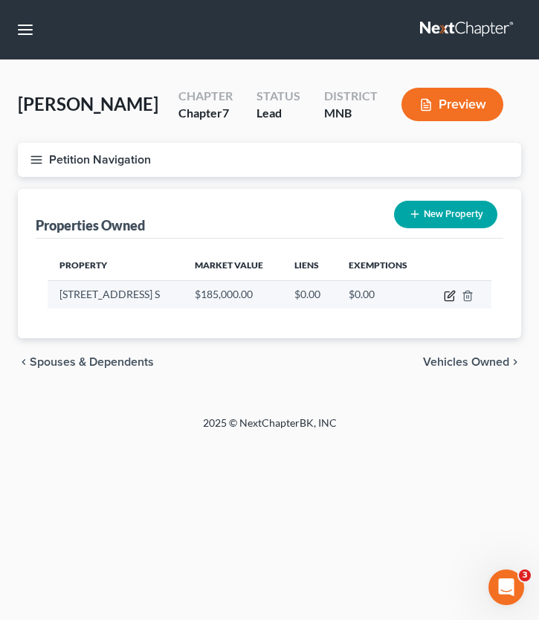
click at [451, 297] on icon "button" at bounding box center [450, 296] width 12 height 12
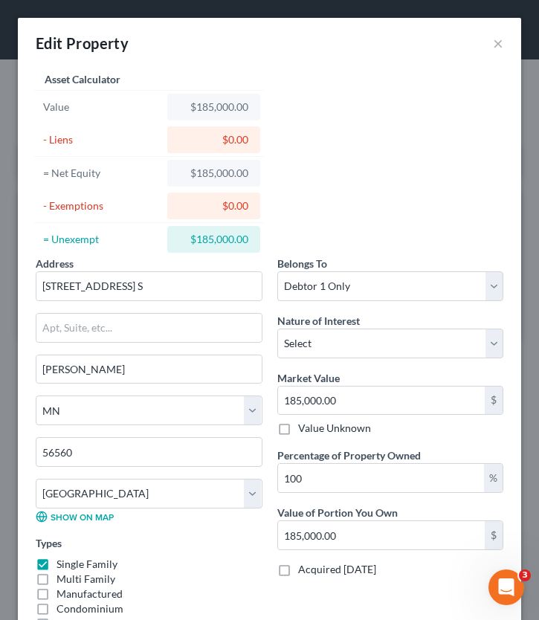
click at [504, 37] on div "Edit Property ×" at bounding box center [270, 43] width 504 height 51
click at [501, 43] on button "×" at bounding box center [498, 43] width 10 height 18
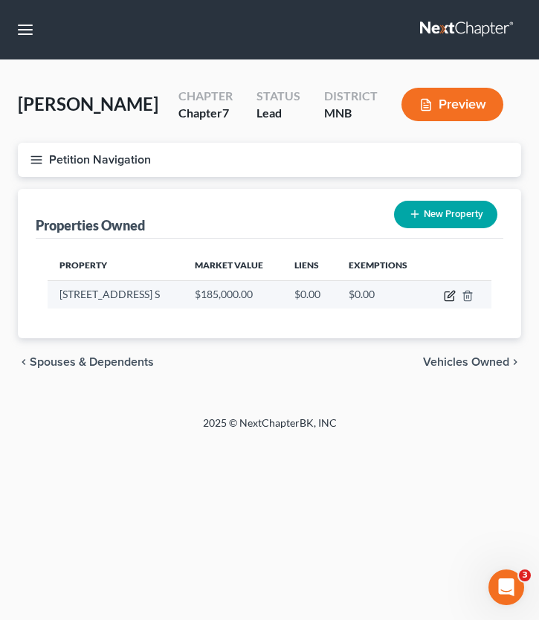
click at [451, 297] on icon "button" at bounding box center [450, 296] width 12 height 12
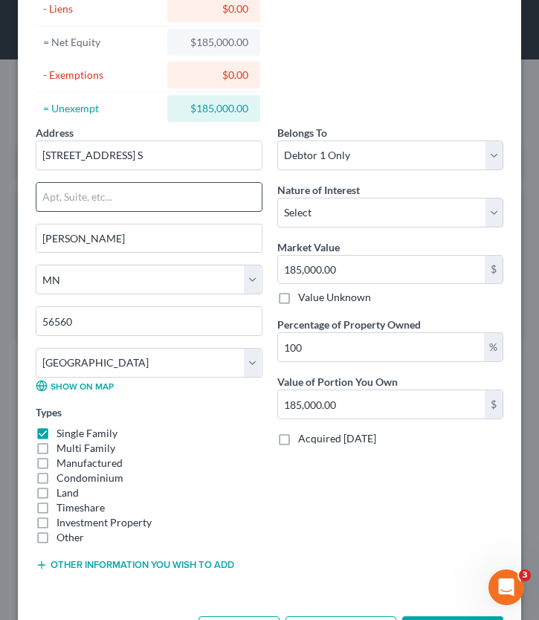
scroll to position [146, 0]
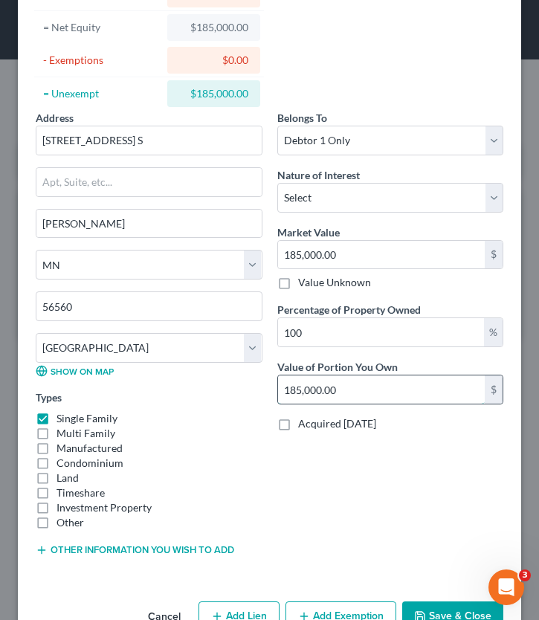
click at [399, 385] on input "185,000.00" at bounding box center [382, 390] width 208 height 28
drag, startPoint x: 338, startPoint y: 387, endPoint x: 258, endPoint y: 387, distance: 79.6
click at [259, 387] on div "Address * 2710 26th St. Cir. S Moorhead State AL AK AR AZ CA CO CT DE DC FL GA …" at bounding box center [269, 339] width 483 height 459
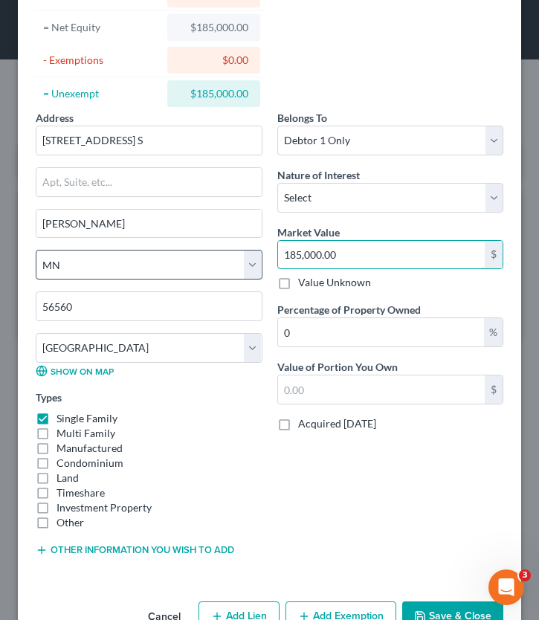
drag, startPoint x: 363, startPoint y: 254, endPoint x: 208, endPoint y: 254, distance: 155.5
click at [208, 254] on div "Address * 2710 26th St. Cir. S Moorhead State AL AK AR AZ CA CO CT DE DC FL GA …" at bounding box center [269, 339] width 483 height 459
drag, startPoint x: 376, startPoint y: 253, endPoint x: 250, endPoint y: 253, distance: 126.5
click at [249, 253] on div "Address * 2710 26th St. Cir. S Moorhead State AL AK AR AZ CA CO CT DE DC FL GA …" at bounding box center [269, 339] width 483 height 459
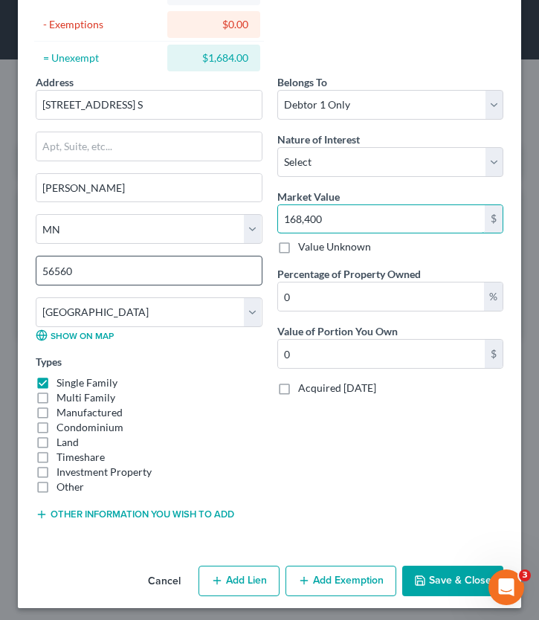
scroll to position [187, 0]
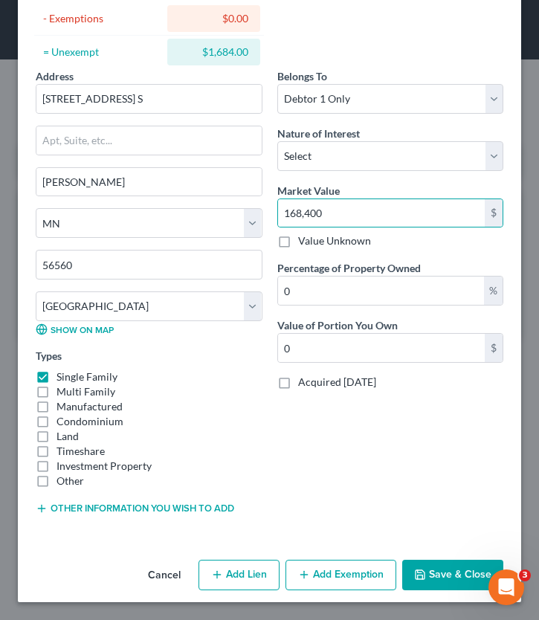
click at [446, 540] on button "Save & Close" at bounding box center [452, 575] width 101 height 31
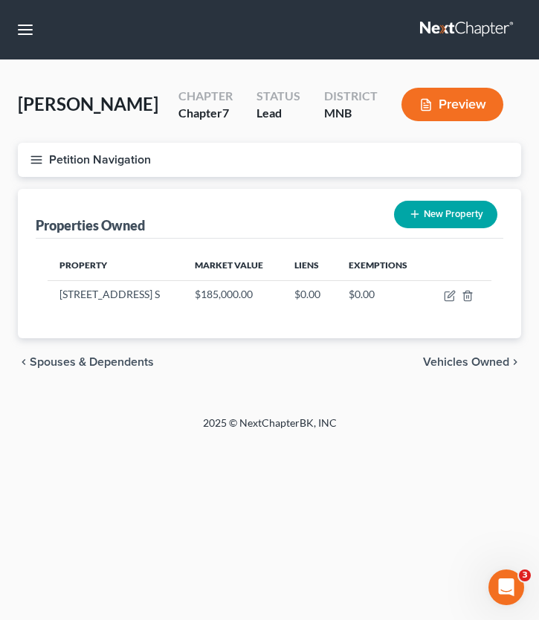
click at [43, 160] on button "Petition Navigation" at bounding box center [270, 160] width 504 height 34
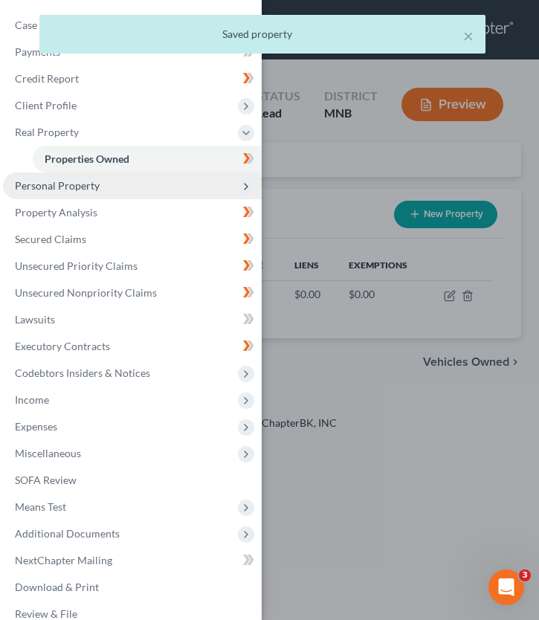
click at [89, 188] on span "Personal Property" at bounding box center [57, 185] width 85 height 13
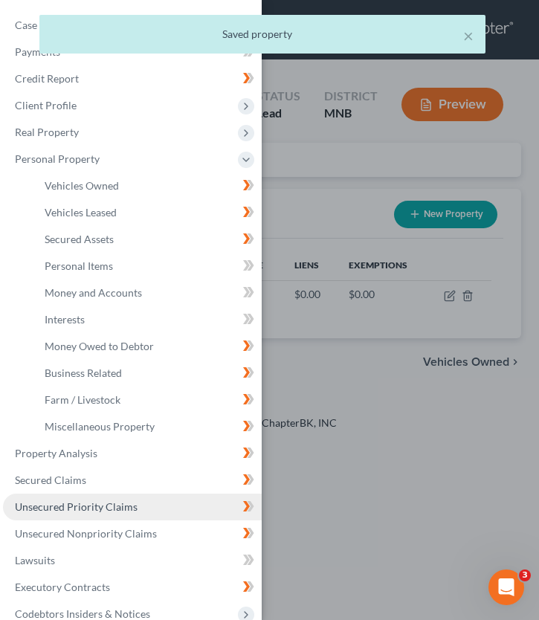
click at [101, 519] on link "Unsecured Priority Claims" at bounding box center [132, 507] width 259 height 27
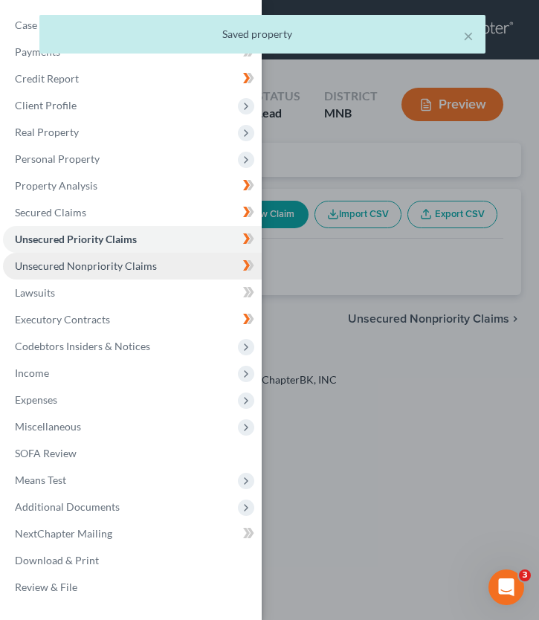
click at [119, 274] on link "Unsecured Nonpriority Claims" at bounding box center [132, 266] width 259 height 27
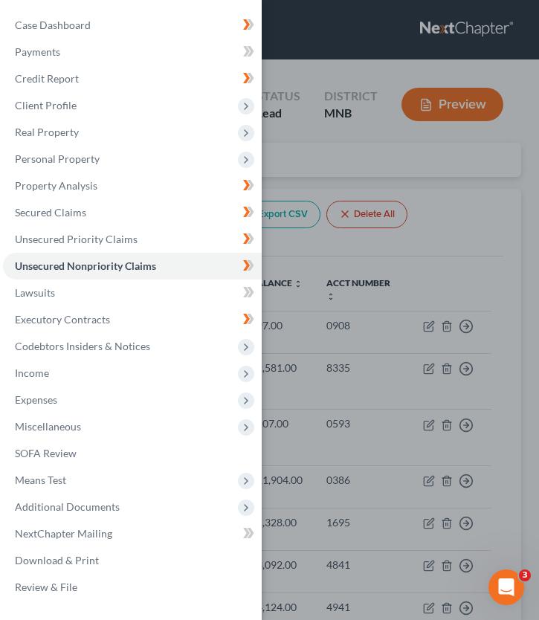
click at [382, 245] on div "Case Dashboard Payments Invoices Payments Payments Credit Report Client Profile" at bounding box center [269, 310] width 539 height 620
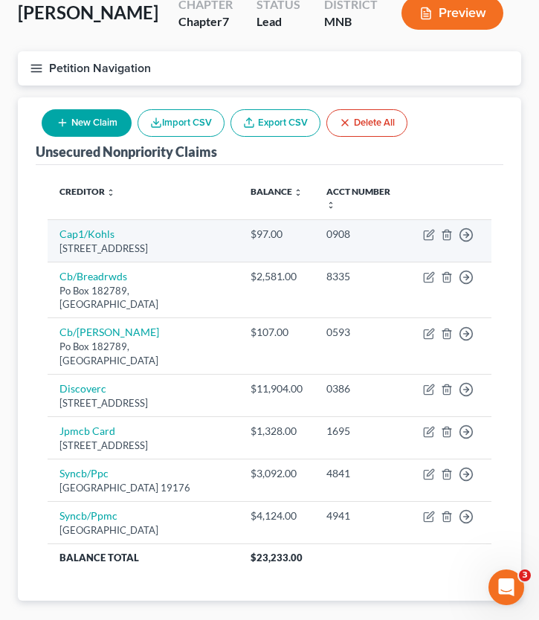
scroll to position [161, 0]
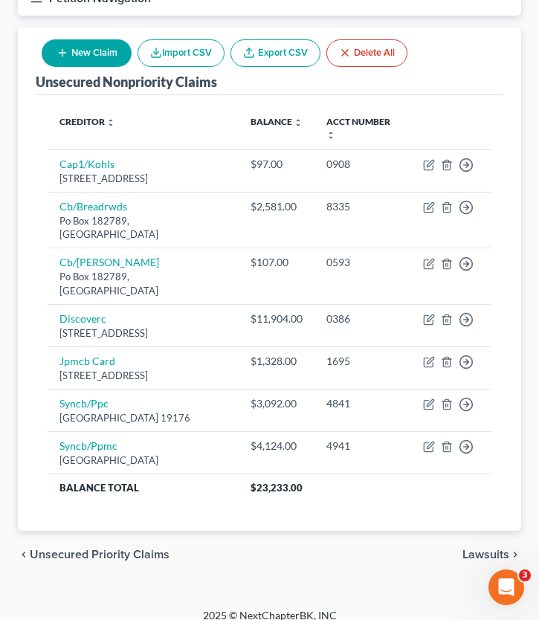
click at [123, 540] on span "Unsecured Priority Claims" at bounding box center [100, 555] width 140 height 12
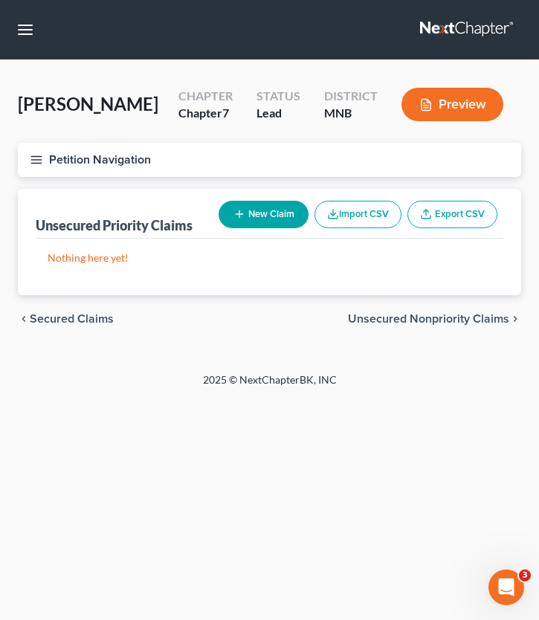
click at [81, 309] on div "chevron_left Secured Claims Unsecured Nonpriority Claims chevron_right" at bounding box center [270, 319] width 504 height 48
click at [81, 313] on span "Secured Claims" at bounding box center [72, 319] width 84 height 12
click at [37, 156] on line "button" at bounding box center [36, 156] width 10 height 0
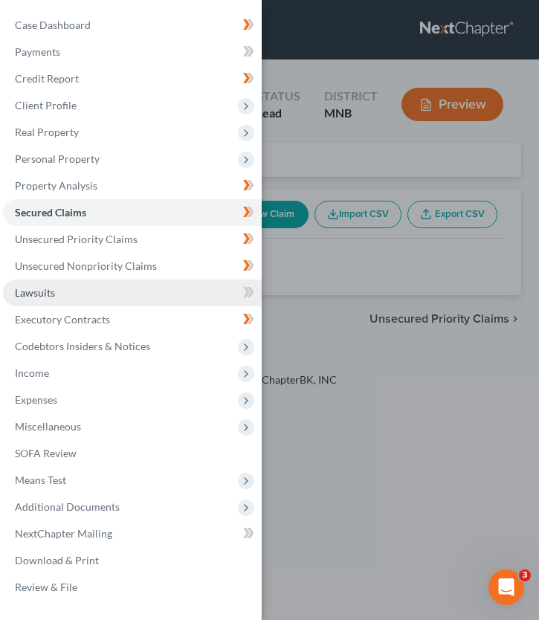
click at [52, 301] on link "Lawsuits" at bounding box center [132, 293] width 259 height 27
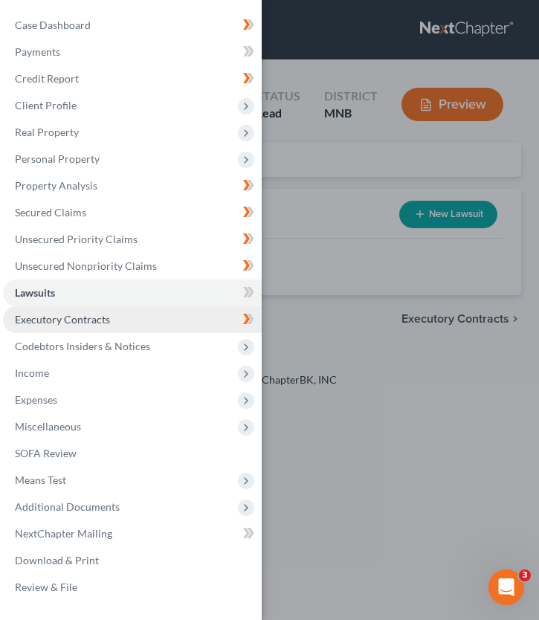
click at [105, 319] on span "Executory Contracts" at bounding box center [62, 319] width 95 height 13
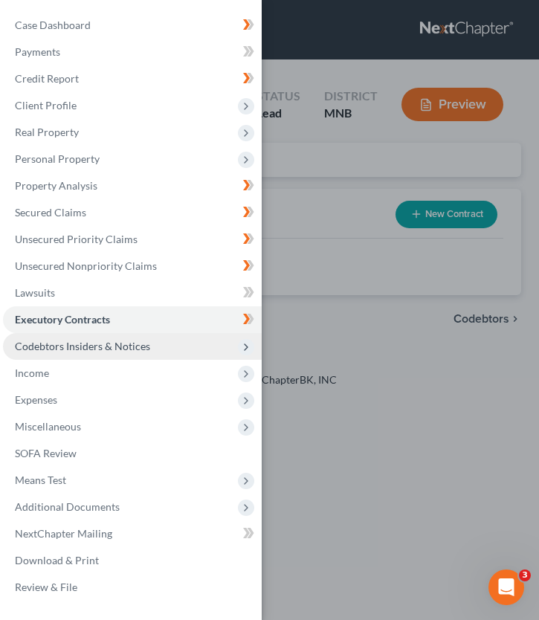
click at [112, 342] on span "Codebtors Insiders & Notices" at bounding box center [82, 346] width 135 height 13
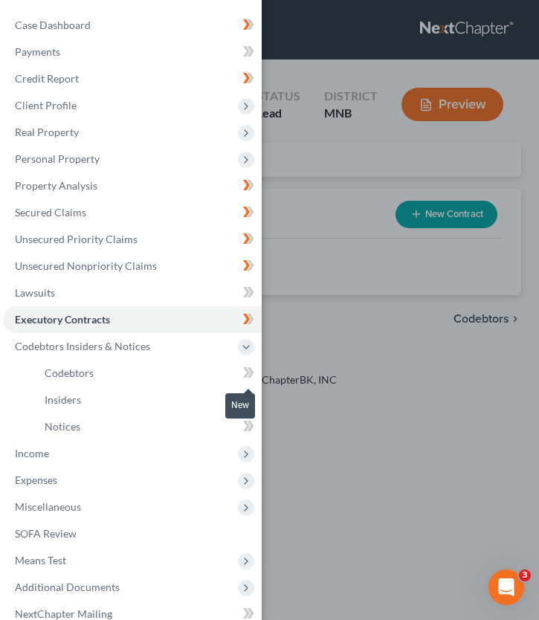
click at [248, 374] on icon at bounding box center [246, 372] width 7 height 10
click at [242, 399] on div "New" at bounding box center [240, 416] width 30 height 34
click at [242, 401] on div "New" at bounding box center [240, 416] width 30 height 34
click at [243, 396] on icon at bounding box center [248, 400] width 11 height 19
click at [245, 421] on icon at bounding box center [246, 426] width 7 height 10
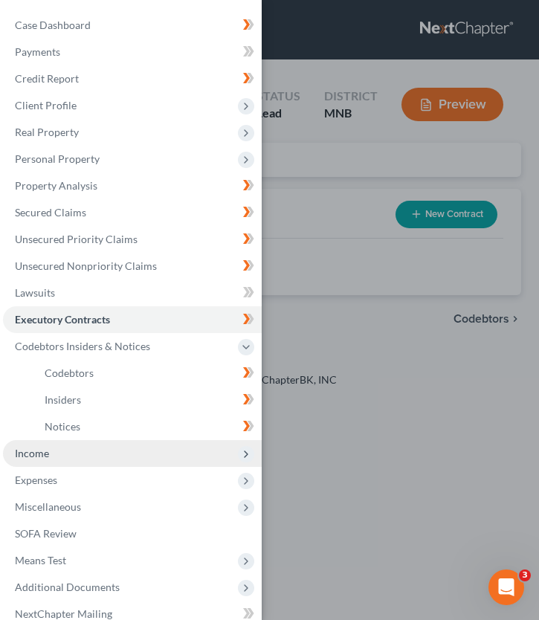
click at [134, 465] on span "Income" at bounding box center [132, 453] width 259 height 27
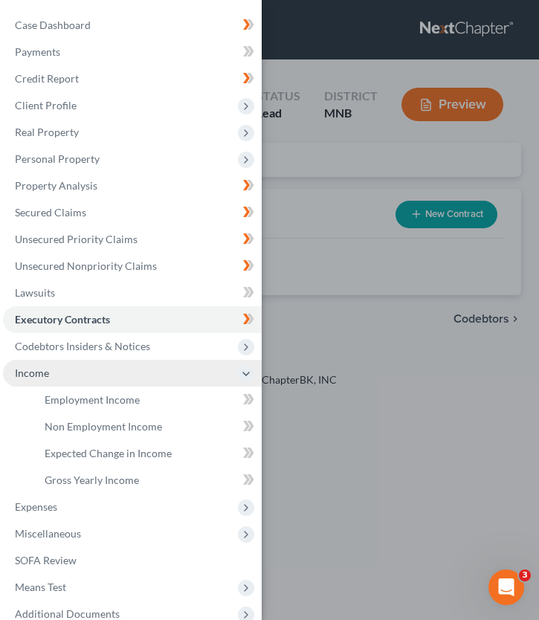
scroll to position [100, 0]
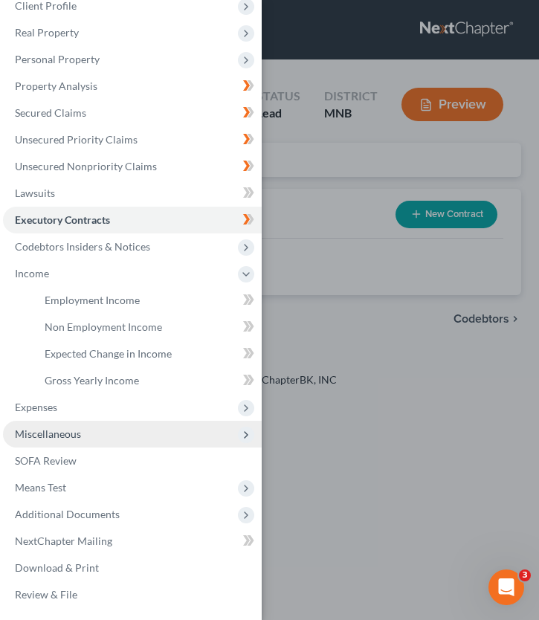
click at [63, 423] on span "Miscellaneous" at bounding box center [132, 434] width 259 height 27
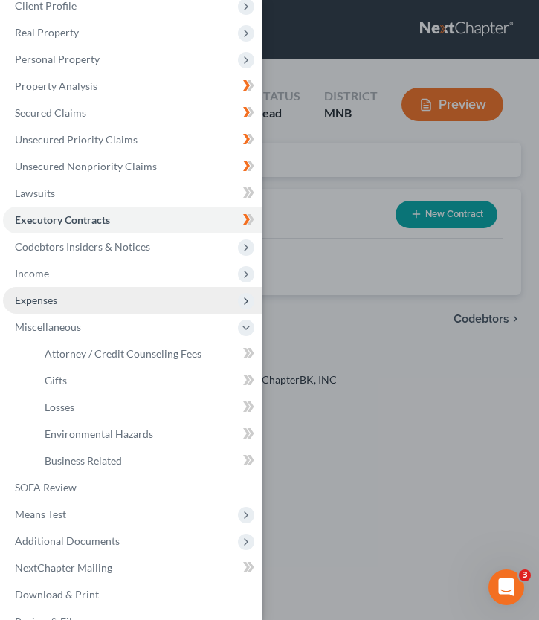
click at [89, 301] on span "Expenses" at bounding box center [132, 300] width 259 height 27
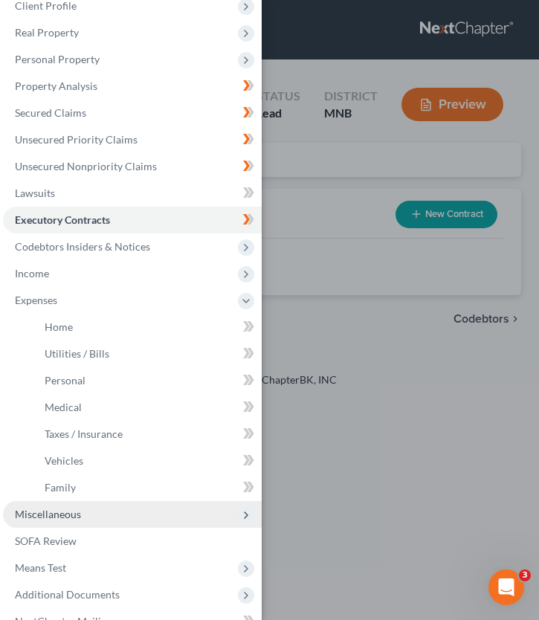
click at [71, 524] on span "Miscellaneous" at bounding box center [132, 514] width 259 height 27
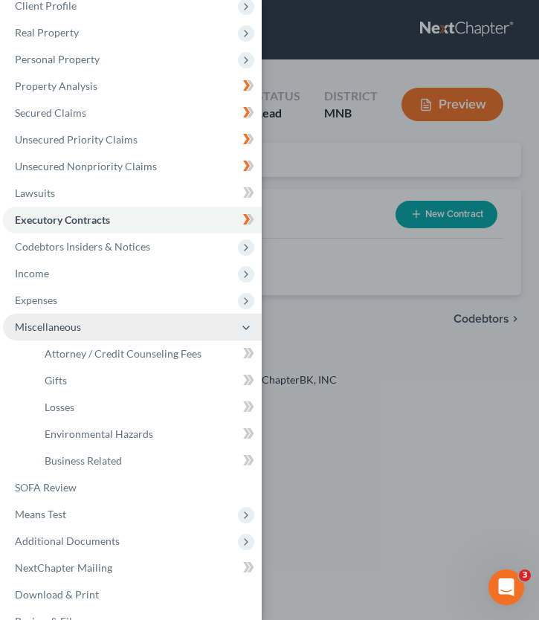
scroll to position [126, 0]
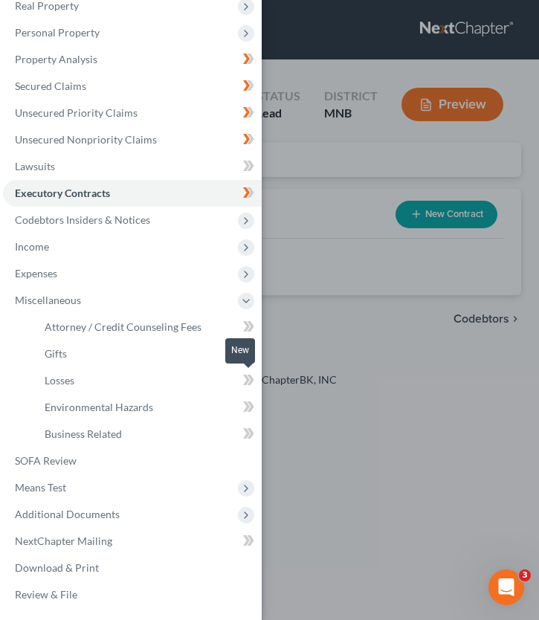
click at [248, 385] on icon at bounding box center [248, 380] width 11 height 19
click at [244, 349] on icon at bounding box center [246, 353] width 7 height 10
click at [245, 401] on icon at bounding box center [248, 407] width 11 height 19
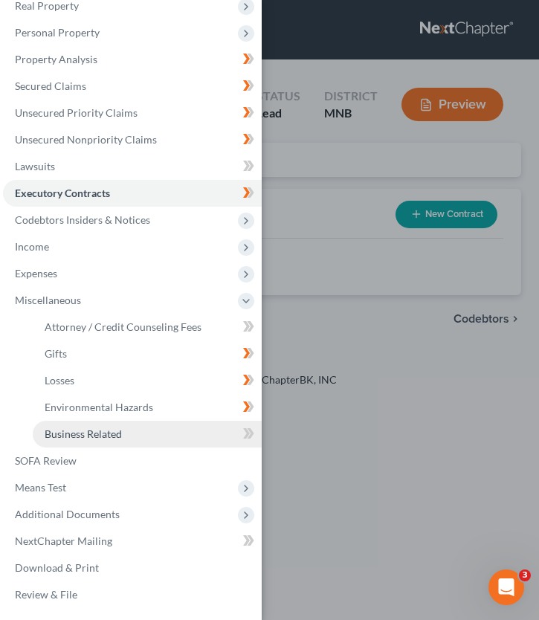
click at [245, 423] on link "Business Related" at bounding box center [147, 434] width 229 height 27
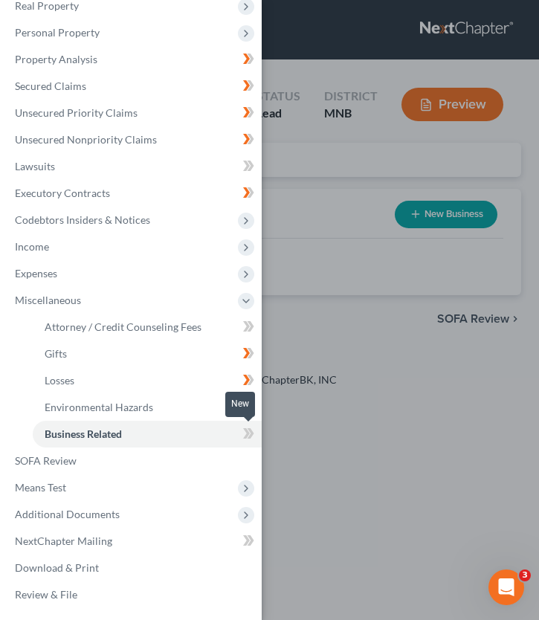
click at [248, 431] on icon at bounding box center [248, 434] width 11 height 19
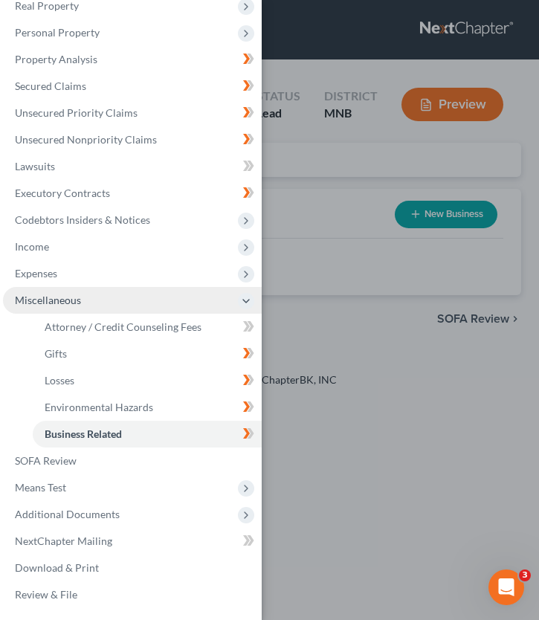
click at [190, 310] on span "Miscellaneous" at bounding box center [132, 300] width 259 height 27
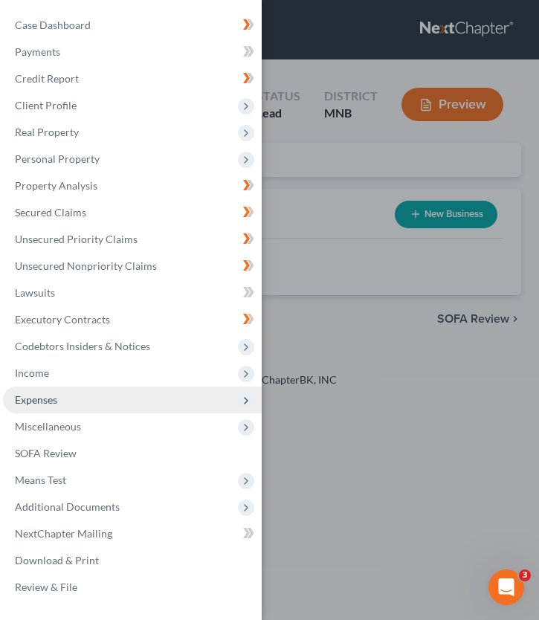
click at [110, 395] on span "Expenses" at bounding box center [132, 400] width 259 height 27
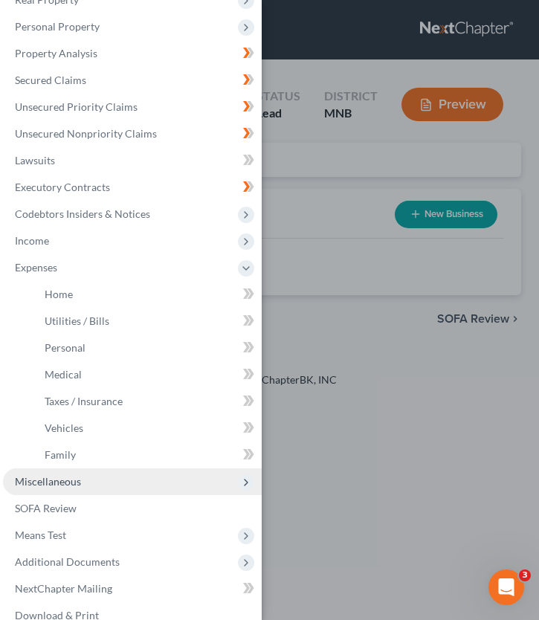
click at [97, 492] on span "Miscellaneous" at bounding box center [132, 482] width 259 height 27
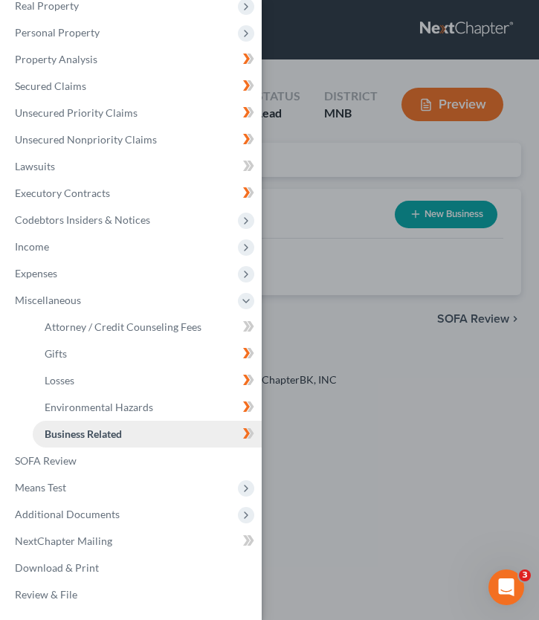
scroll to position [126, 0]
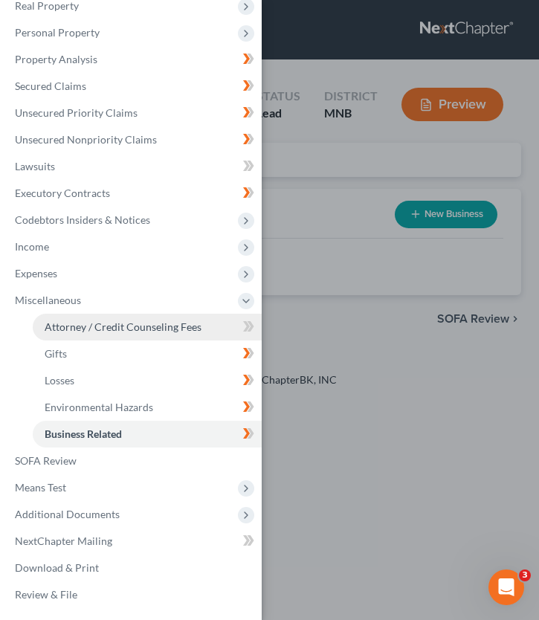
click at [116, 330] on span "Attorney / Credit Counseling Fees" at bounding box center [123, 327] width 157 height 13
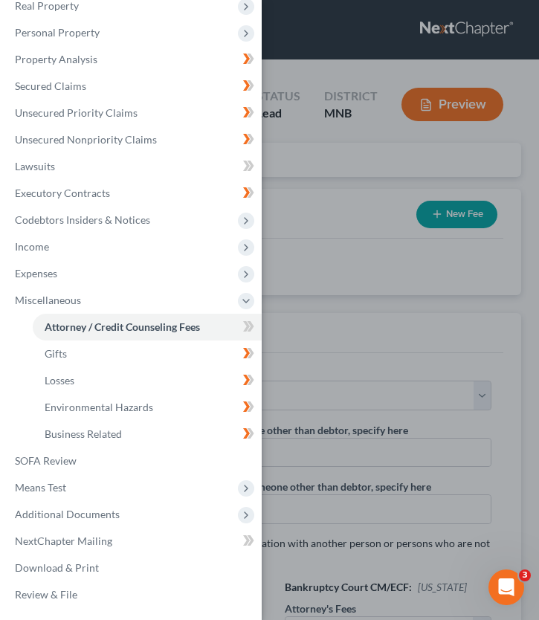
click at [283, 269] on div "Case Dashboard Payments Invoices Payments Payments Credit Report Client Profile" at bounding box center [269, 310] width 539 height 620
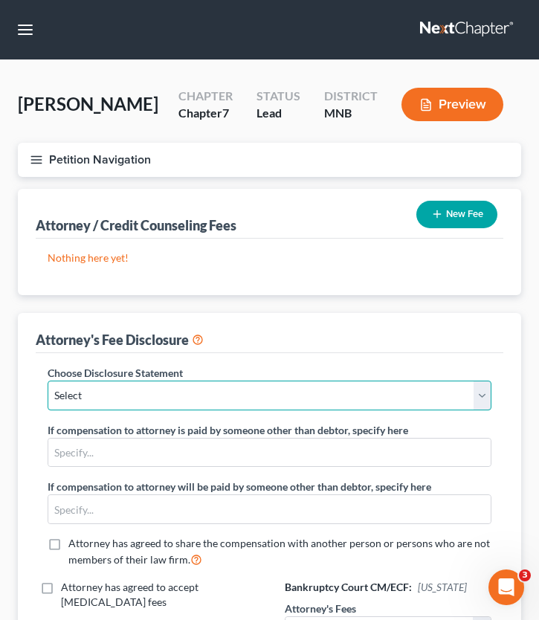
click at [83, 395] on select "Select Chapter 7/Conversion ND Retainer Fee Disclosure MN Retainer Fee Stmt MN …" at bounding box center [270, 396] width 444 height 30
click at [101, 396] on select "Select Chapter 7/Conversion ND Retainer Fee Disclosure MN Retainer Fee Stmt MN …" at bounding box center [270, 396] width 444 height 30
click at [48, 381] on select "Select Chapter 7/Conversion ND Retainer Fee Disclosure MN Retainer Fee Stmt MN …" at bounding box center [270, 396] width 444 height 30
click at [124, 393] on select "Select Chapter 7/Conversion ND Retainer Fee Disclosure MN Retainer Fee Stmt MN …" at bounding box center [270, 396] width 444 height 30
click at [48, 381] on select "Select Chapter 7/Conversion ND Retainer Fee Disclosure MN Retainer Fee Stmt MN …" at bounding box center [270, 396] width 444 height 30
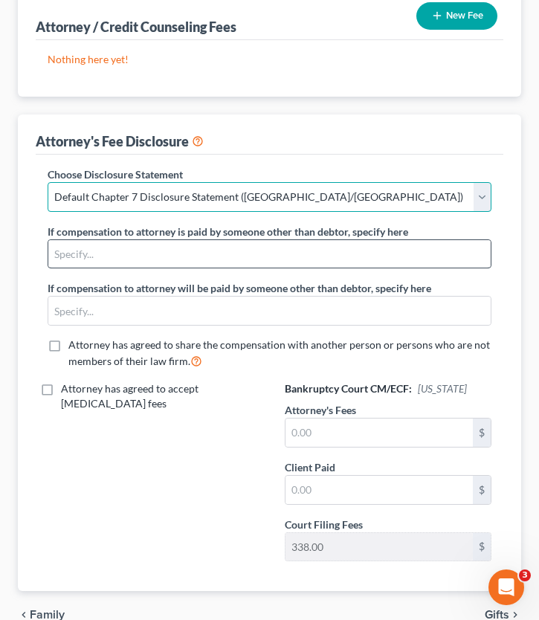
scroll to position [200, 0]
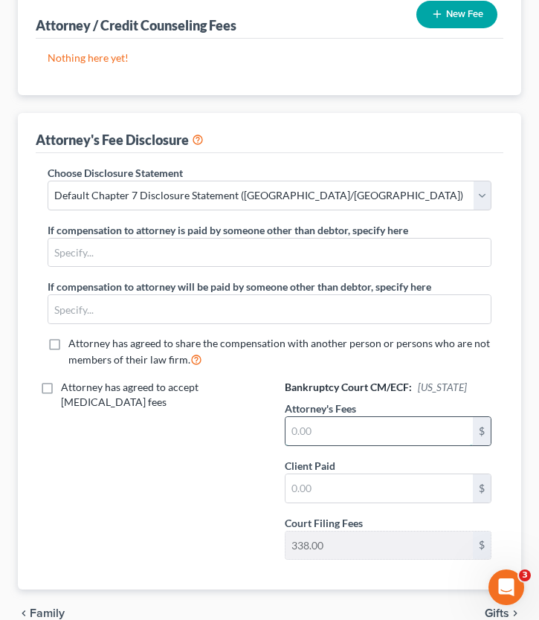
click at [309, 430] on input "text" at bounding box center [380, 431] width 188 height 28
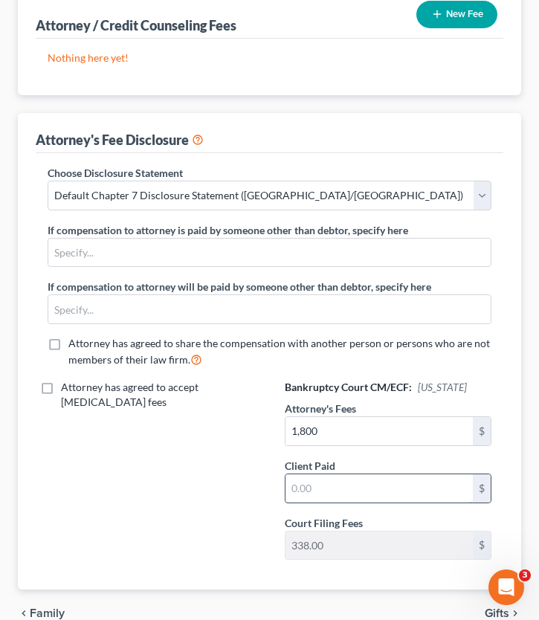
click at [373, 479] on input "text" at bounding box center [380, 489] width 188 height 28
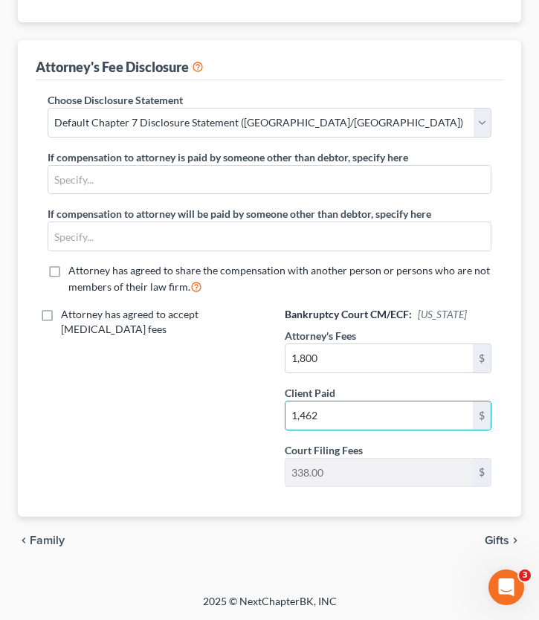
click at [80, 314] on span "Attorney has agreed to accept retainer fees" at bounding box center [130, 322] width 138 height 28
click at [77, 314] on input "Attorney has agreed to accept retainer fees" at bounding box center [72, 312] width 10 height 10
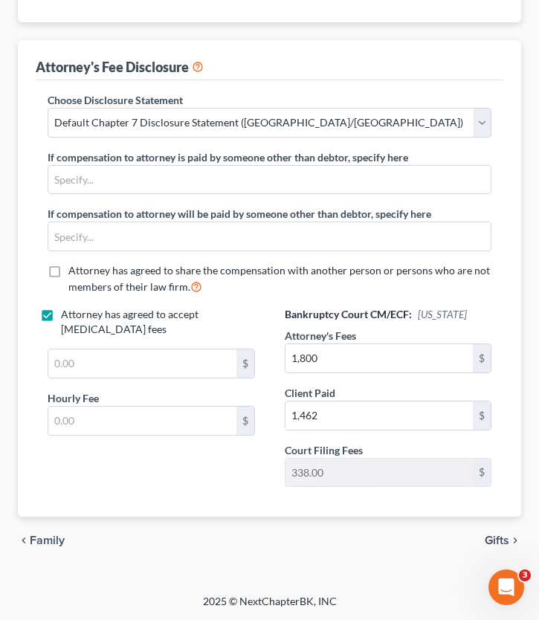
click at [61, 310] on label "Attorney has agreed to accept retainer fees" at bounding box center [162, 322] width 202 height 30
click at [67, 310] on input "Attorney has agreed to accept retainer fees" at bounding box center [72, 312] width 10 height 10
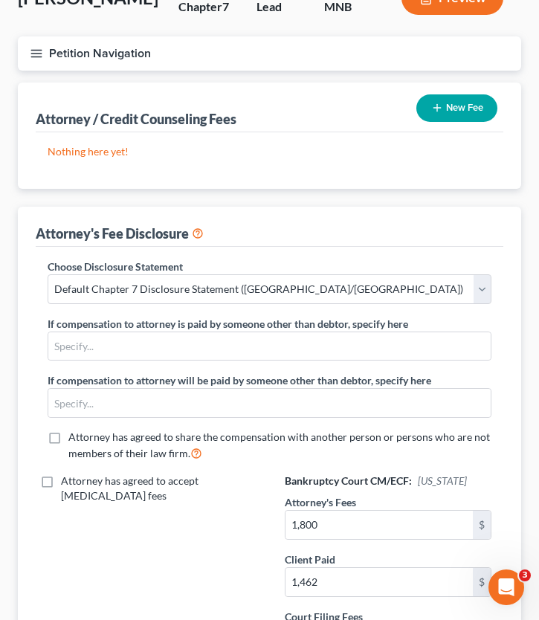
scroll to position [0, 0]
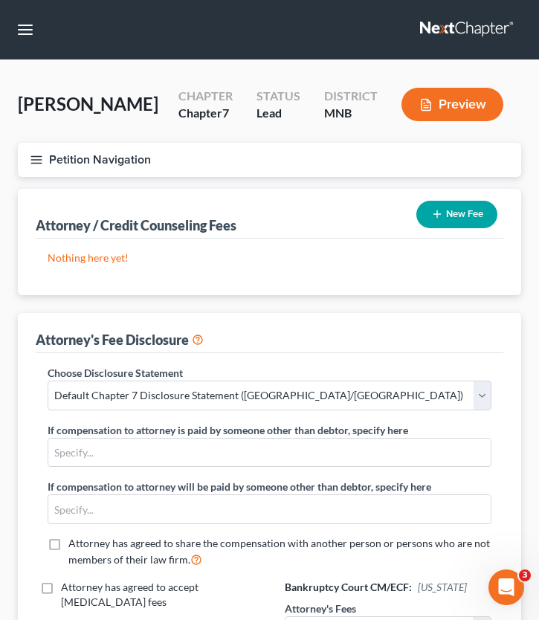
click at [449, 212] on button "New Fee" at bounding box center [457, 215] width 81 height 28
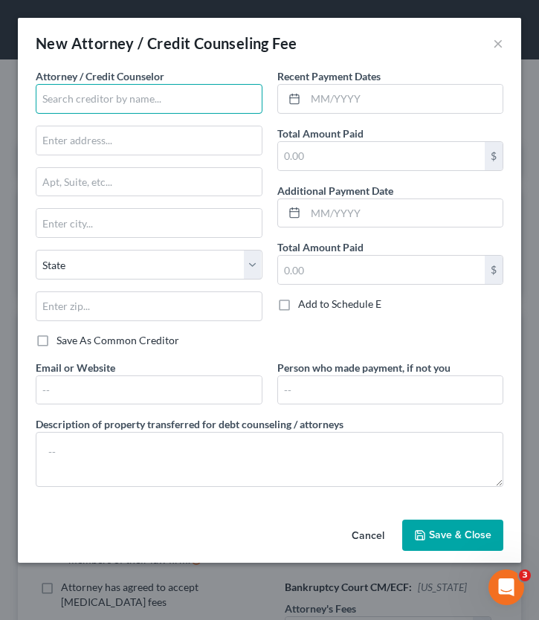
click at [153, 97] on input "text" at bounding box center [149, 99] width 227 height 30
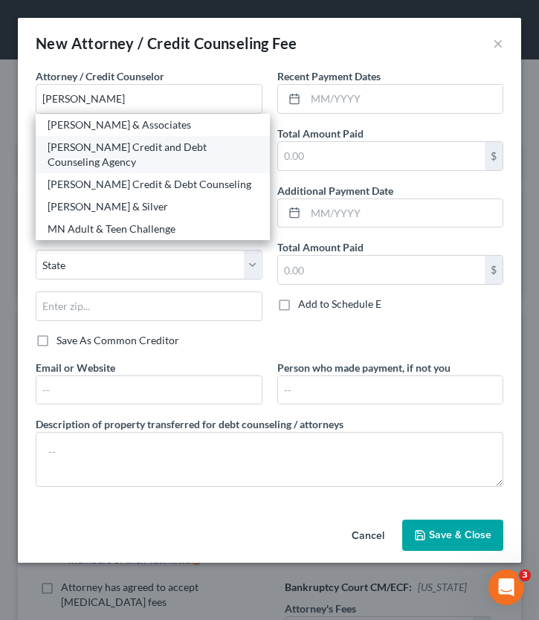
click at [94, 144] on div "Allen Credit and Debt Counseling Agency" at bounding box center [153, 155] width 211 height 30
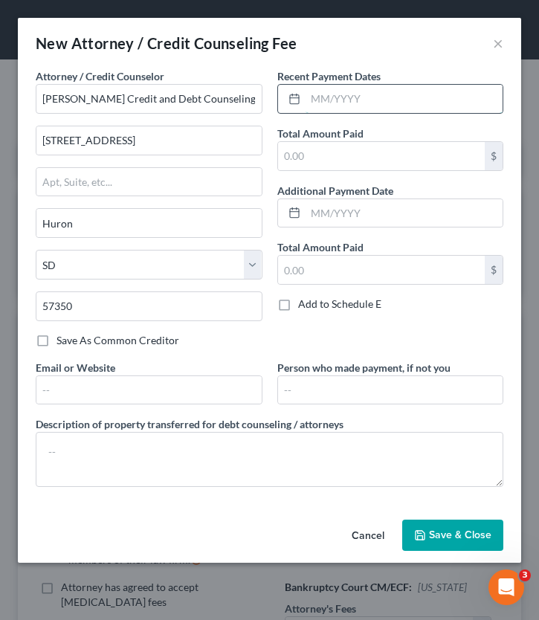
click at [328, 105] on input "text" at bounding box center [405, 99] width 198 height 28
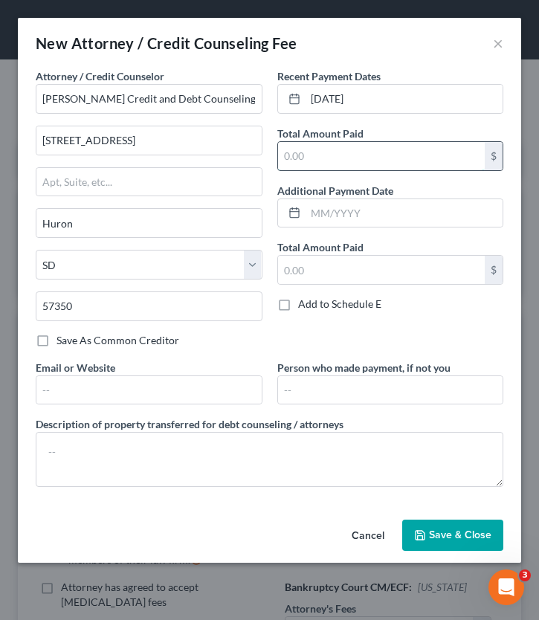
click at [318, 161] on input "text" at bounding box center [382, 156] width 208 height 28
click at [323, 164] on input "2" at bounding box center [382, 156] width 208 height 28
click at [455, 540] on button "Save & Close" at bounding box center [452, 535] width 101 height 31
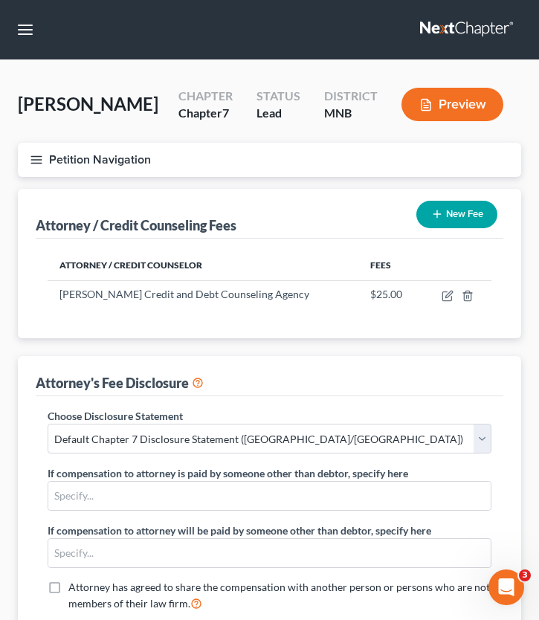
click at [34, 167] on button "Petition Navigation" at bounding box center [270, 160] width 504 height 34
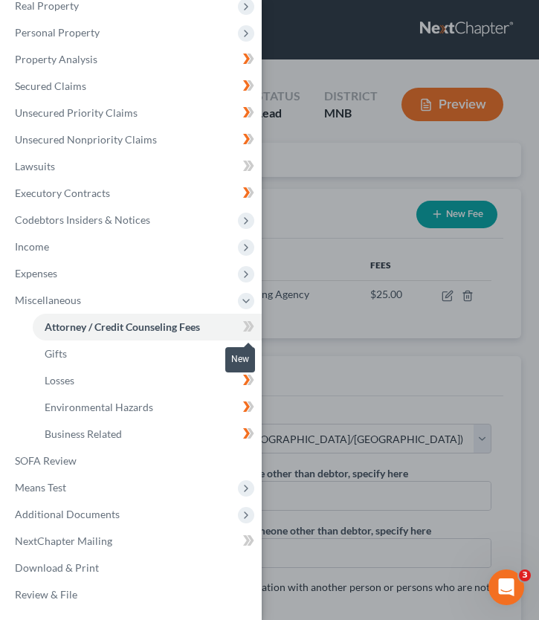
click at [245, 327] on icon at bounding box center [248, 327] width 11 height 19
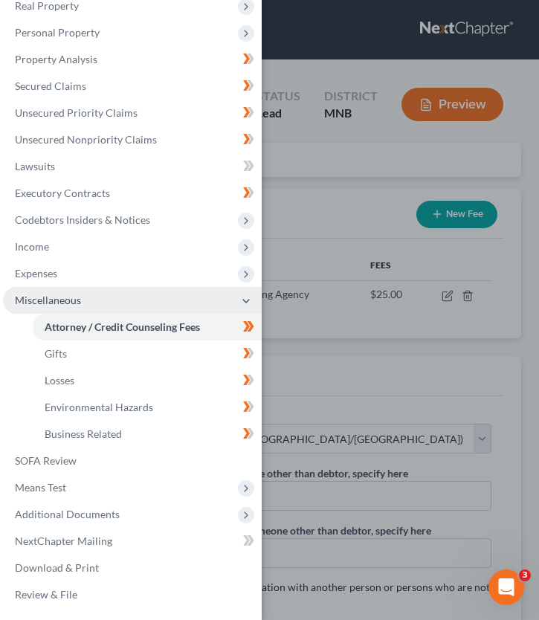
click at [121, 306] on span "Miscellaneous" at bounding box center [132, 300] width 259 height 27
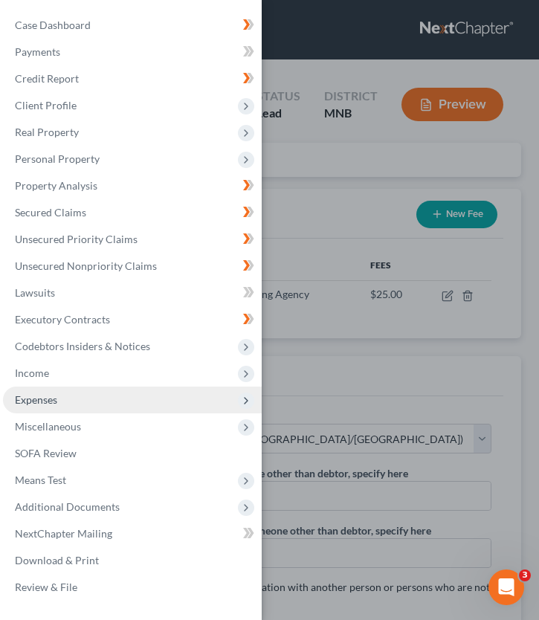
click at [49, 410] on span "Expenses" at bounding box center [132, 400] width 259 height 27
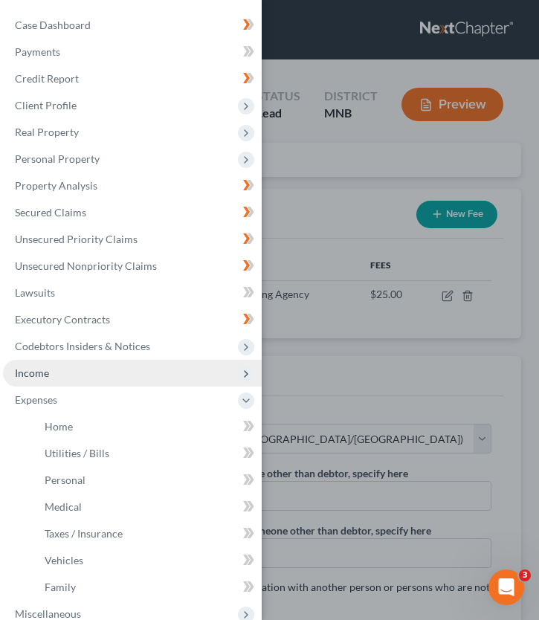
click at [43, 369] on span "Income" at bounding box center [32, 373] width 34 height 13
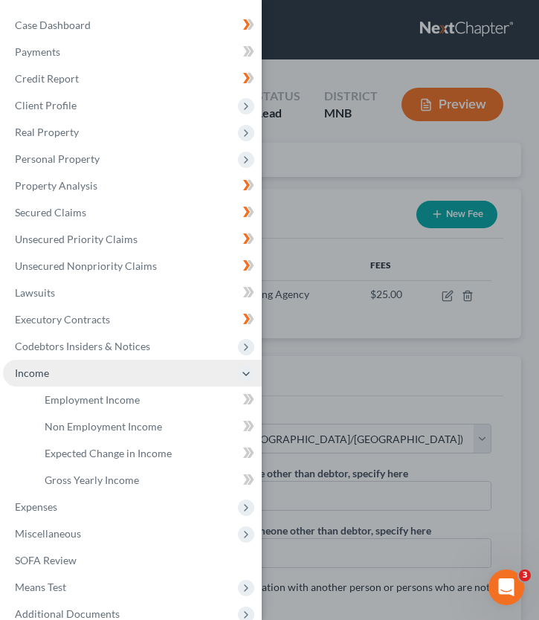
click at [80, 363] on span "Income" at bounding box center [132, 373] width 259 height 27
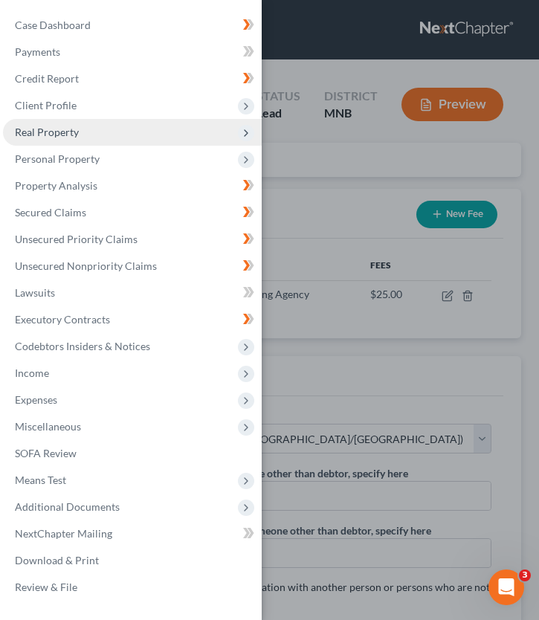
click at [96, 130] on span "Real Property" at bounding box center [132, 132] width 259 height 27
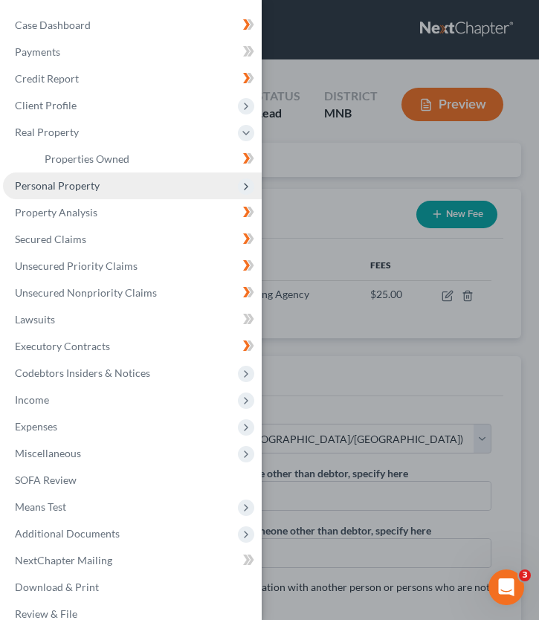
click at [132, 179] on span "Personal Property" at bounding box center [132, 186] width 259 height 27
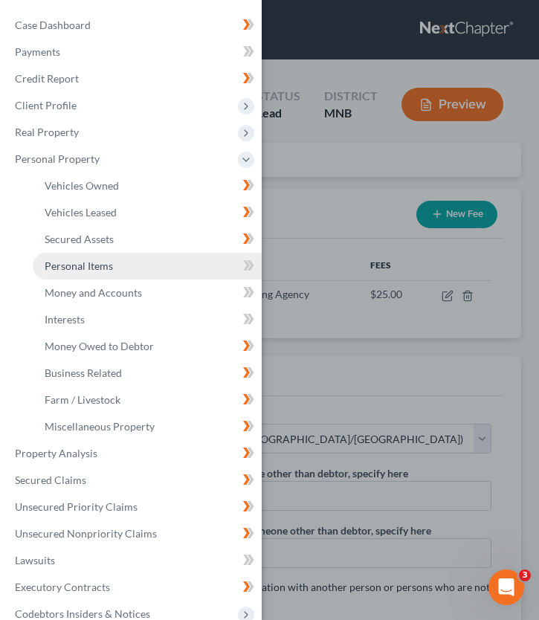
click at [131, 266] on link "Personal Items" at bounding box center [147, 266] width 229 height 27
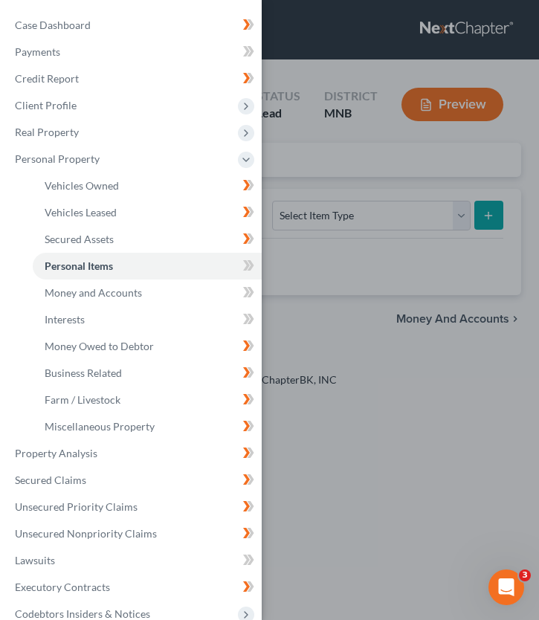
click at [379, 136] on div "Case Dashboard Payments Invoices Payments Payments Credit Report Client Profile" at bounding box center [269, 310] width 539 height 620
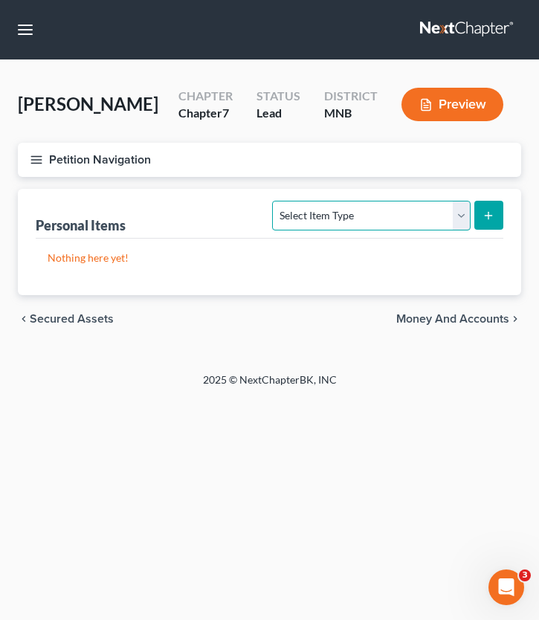
click at [354, 216] on select "Select Item Type Clothing (A/B: 11) Collectibles Of Value (A/B: 8) Electronics …" at bounding box center [371, 216] width 198 height 30
click at [275, 201] on select "Select Item Type Clothing (A/B: 11) Collectibles Of Value (A/B: 8) Electronics …" at bounding box center [371, 216] width 198 height 30
click at [478, 213] on button "submit" at bounding box center [489, 215] width 29 height 29
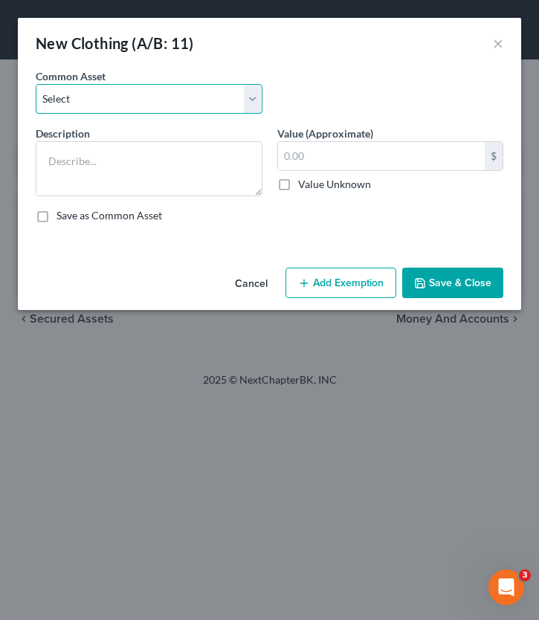
click at [91, 108] on select "Select Clothing and wearing apparel Normal amount of clothing & other wearing a…" at bounding box center [149, 99] width 227 height 30
click at [36, 84] on select "Select Clothing and wearing apparel Normal amount of clothing & other wearing a…" at bounding box center [149, 99] width 227 height 30
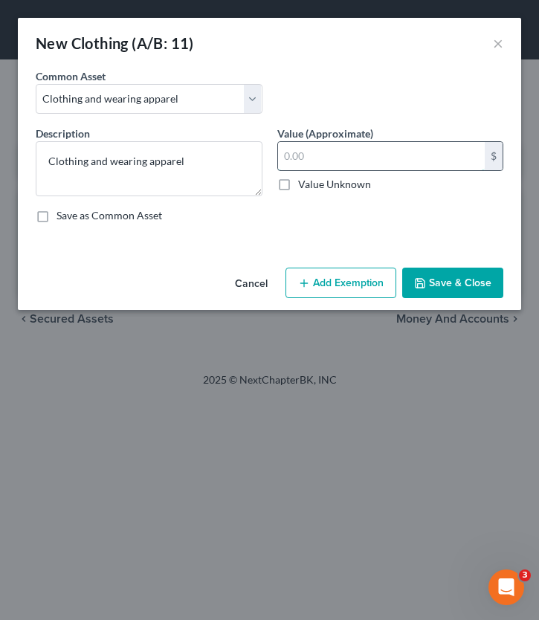
click at [330, 164] on input "text" at bounding box center [382, 156] width 208 height 28
click at [434, 286] on button "Save & Close" at bounding box center [452, 283] width 101 height 31
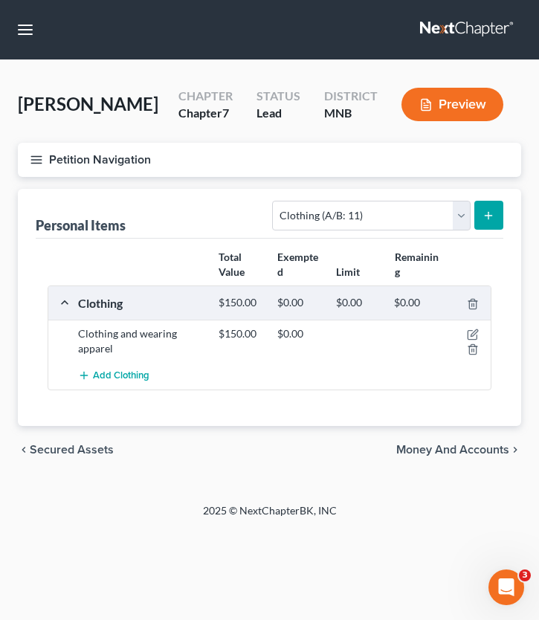
click at [498, 205] on button "submit" at bounding box center [489, 215] width 29 height 29
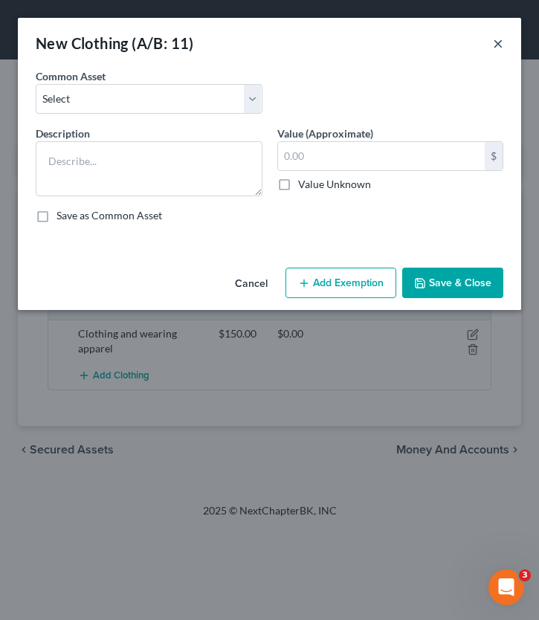
click at [497, 39] on button "×" at bounding box center [498, 43] width 10 height 18
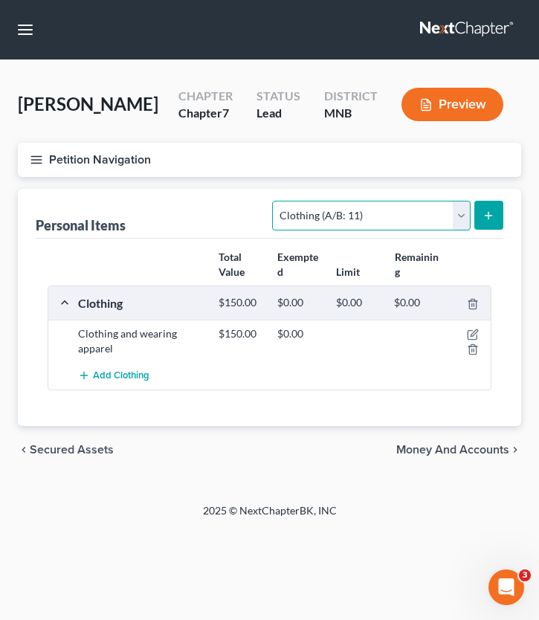
click at [345, 220] on select "Select Item Type Clothing (A/B: 11) Collectibles Of Value (A/B: 8) Electronics …" at bounding box center [371, 216] width 198 height 30
click at [275, 201] on select "Select Item Type Clothing (A/B: 11) Collectibles Of Value (A/B: 8) Electronics …" at bounding box center [371, 216] width 198 height 30
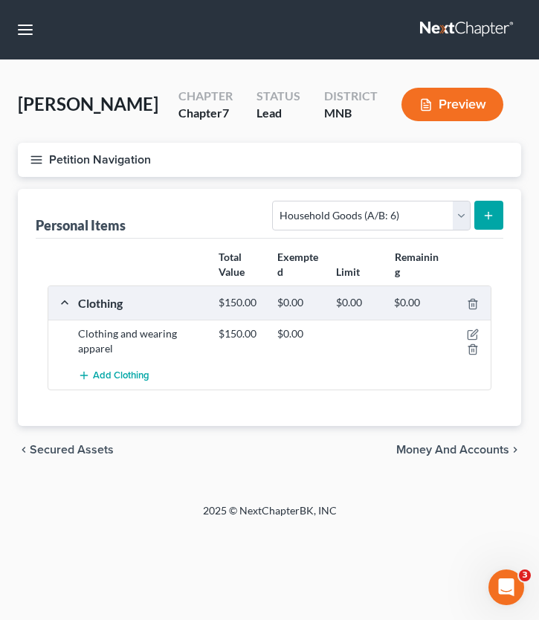
click at [492, 218] on icon "submit" at bounding box center [489, 216] width 12 height 12
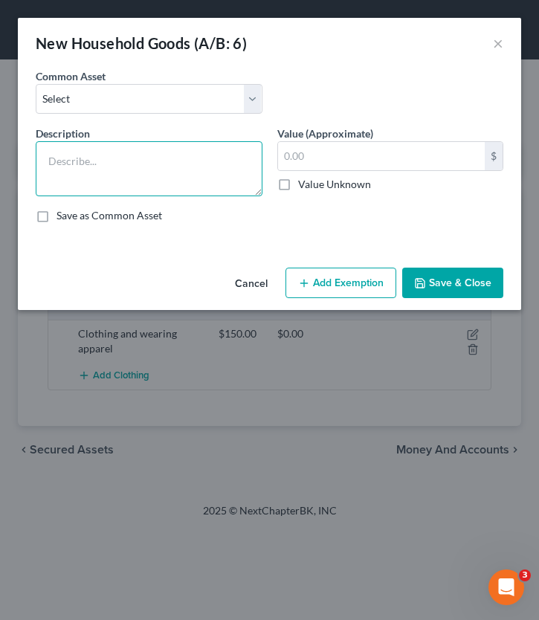
click at [132, 158] on textarea at bounding box center [149, 168] width 227 height 55
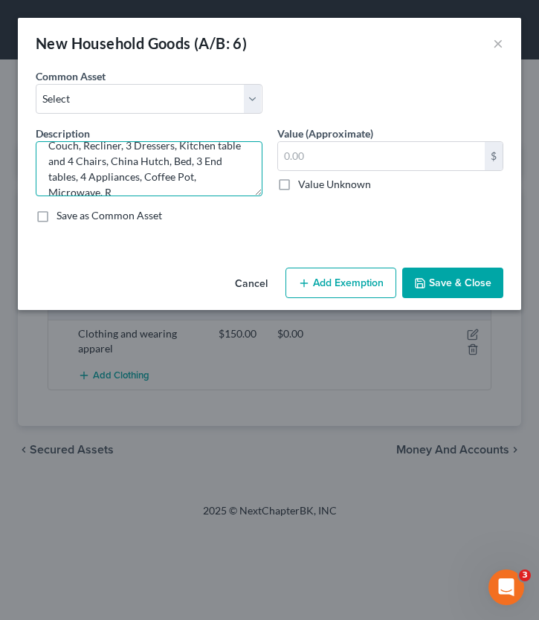
scroll to position [19, 0]
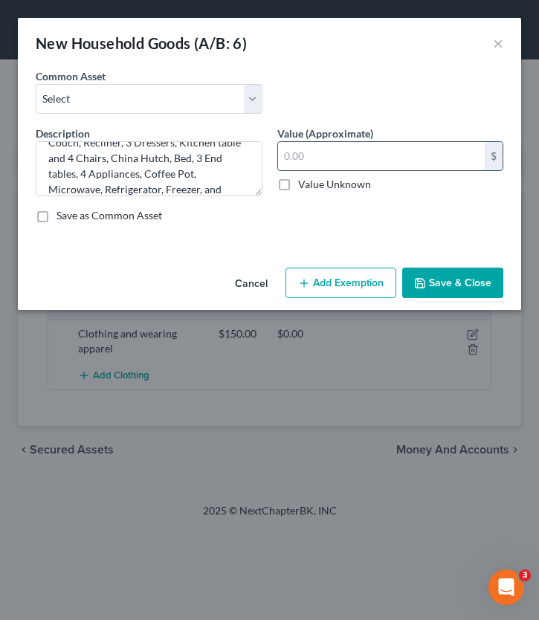
click at [333, 153] on input "text" at bounding box center [382, 156] width 208 height 28
click at [328, 158] on input "text" at bounding box center [382, 156] width 208 height 28
click at [329, 157] on input "text" at bounding box center [382, 156] width 208 height 28
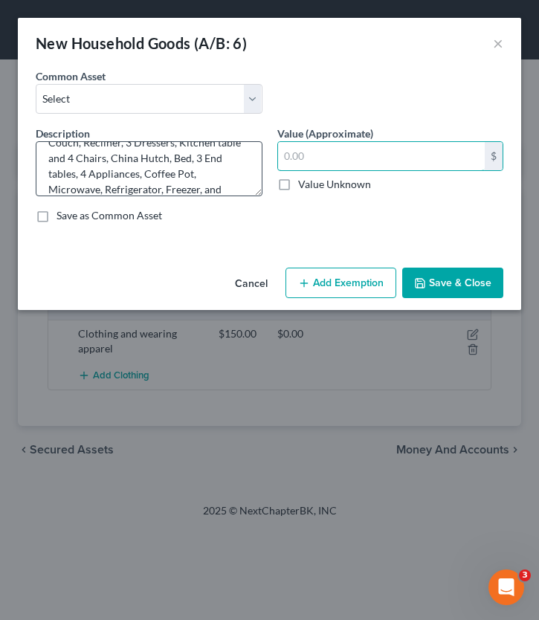
scroll to position [0, 0]
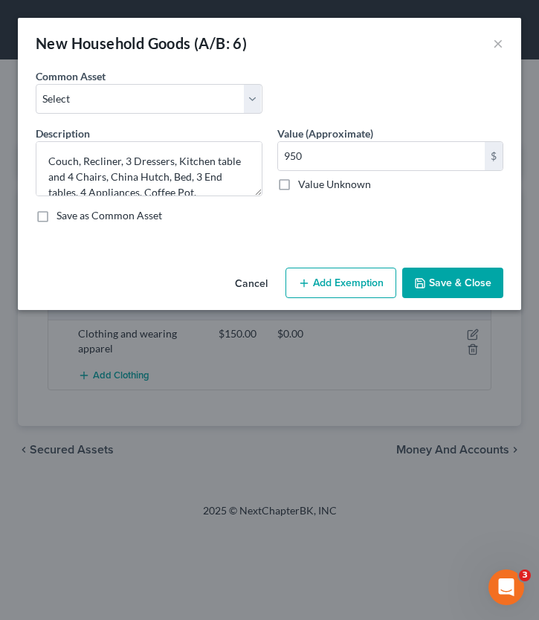
click at [425, 283] on icon "button" at bounding box center [420, 283] width 9 height 9
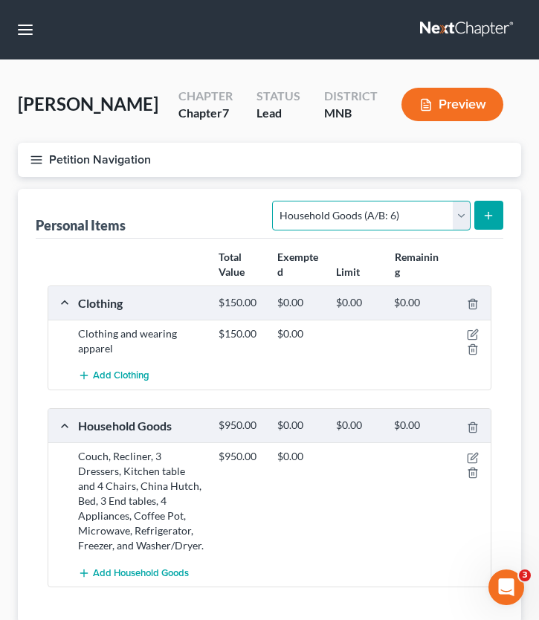
click at [414, 219] on select "Select Item Type Clothing (A/B: 11) Collectibles Of Value (A/B: 8) Electronics …" at bounding box center [371, 216] width 198 height 30
click at [275, 201] on select "Select Item Type Clothing (A/B: 11) Collectibles Of Value (A/B: 8) Electronics …" at bounding box center [371, 216] width 198 height 30
click at [485, 212] on icon "submit" at bounding box center [489, 216] width 12 height 12
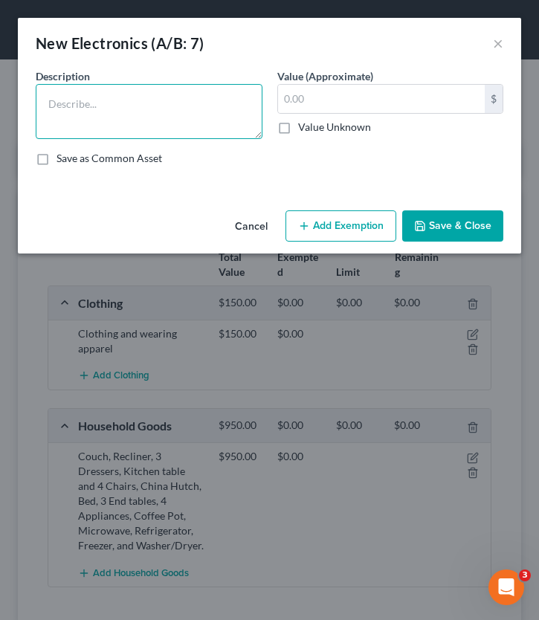
click at [122, 112] on textarea at bounding box center [149, 111] width 227 height 55
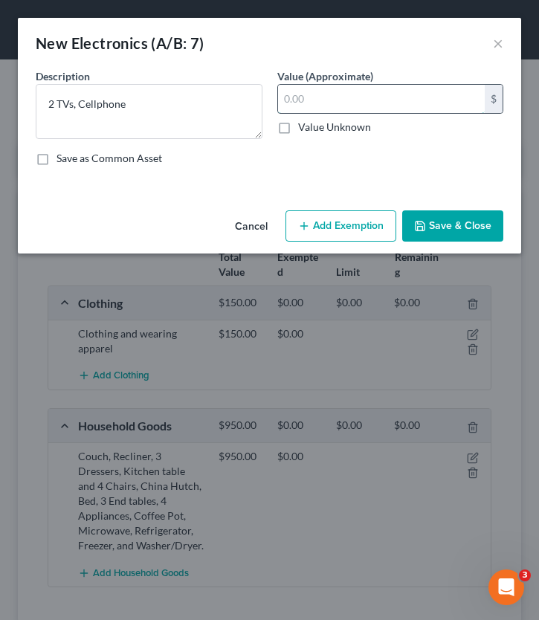
click at [337, 86] on input "text" at bounding box center [382, 99] width 208 height 28
click at [434, 216] on button "Save & Close" at bounding box center [452, 226] width 101 height 31
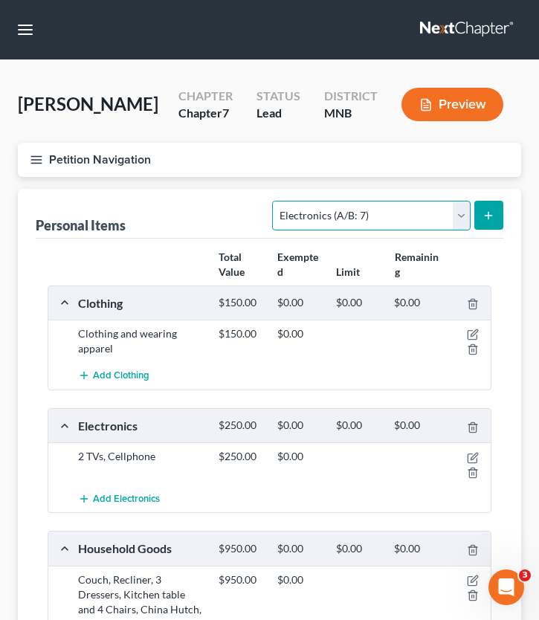
click at [320, 219] on select "Select Item Type Clothing (A/B: 11) Collectibles Of Value (A/B: 8) Electronics …" at bounding box center [371, 216] width 198 height 30
click at [275, 201] on select "Select Item Type Clothing (A/B: 11) Collectibles Of Value (A/B: 8) Electronics …" at bounding box center [371, 216] width 198 height 30
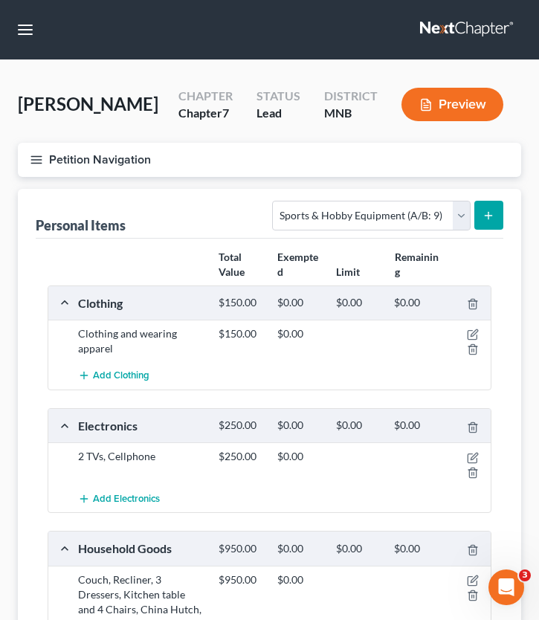
click at [482, 221] on button "submit" at bounding box center [489, 215] width 29 height 29
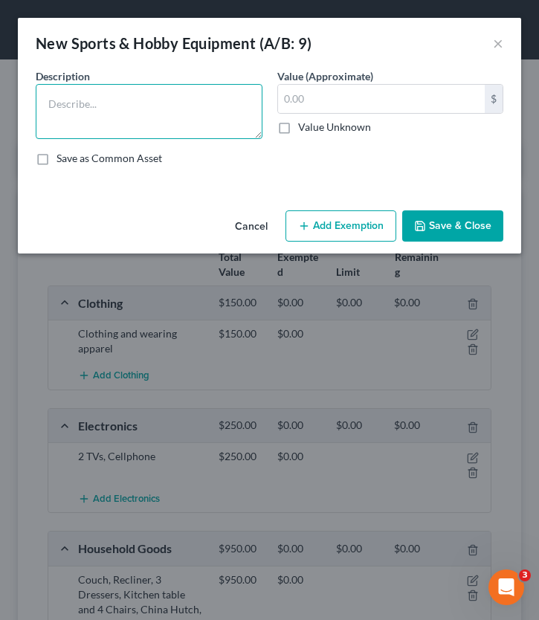
click at [189, 121] on textarea at bounding box center [149, 111] width 227 height 55
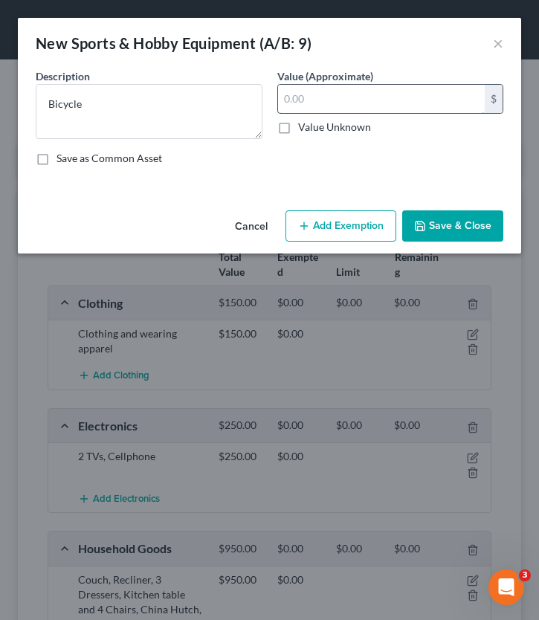
click at [319, 89] on input "text" at bounding box center [382, 99] width 208 height 28
click at [476, 240] on button "Save & Close" at bounding box center [452, 226] width 101 height 31
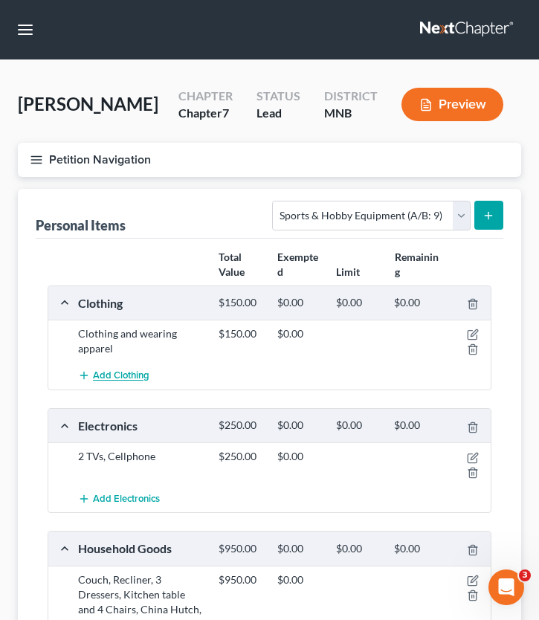
click at [126, 379] on span "Add Clothing" at bounding box center [121, 376] width 57 height 12
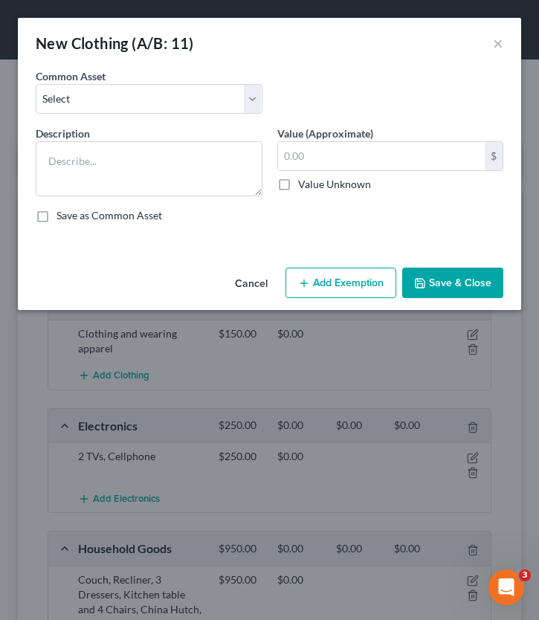
click at [492, 30] on div "New Clothing (A/B: 11) ×" at bounding box center [270, 43] width 504 height 51
click at [493, 39] on button "×" at bounding box center [498, 43] width 10 height 18
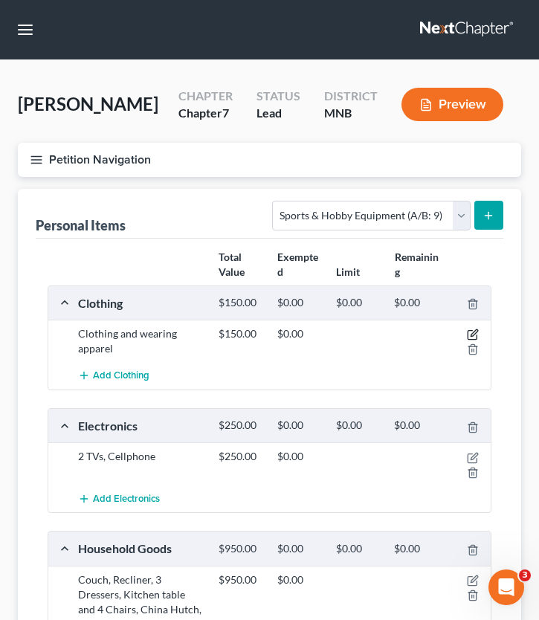
click at [473, 340] on icon "button" at bounding box center [473, 335] width 12 height 12
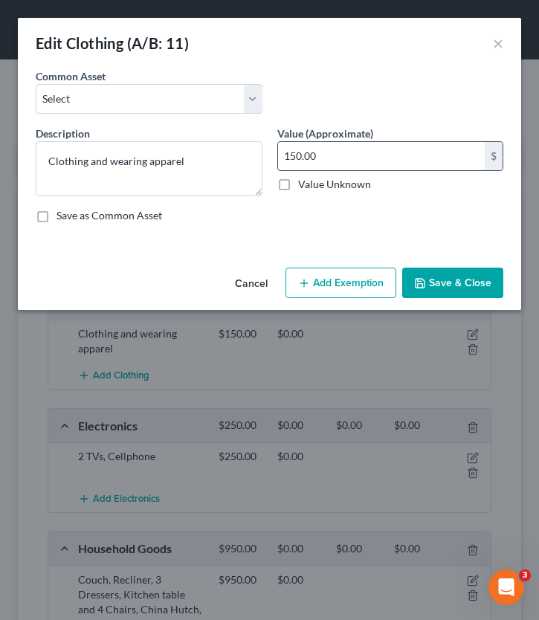
drag, startPoint x: 350, startPoint y: 151, endPoint x: 285, endPoint y: 155, distance: 65.6
click at [264, 153] on div "Description * Clothing and wearing apparel Value (Approximate) 150.00 $ Value U…" at bounding box center [269, 180] width 483 height 109
drag, startPoint x: 330, startPoint y: 164, endPoint x: 280, endPoint y: 162, distance: 49.9
click at [280, 162] on input "150.00" at bounding box center [382, 156] width 208 height 28
click at [473, 286] on button "Save & Close" at bounding box center [452, 283] width 101 height 31
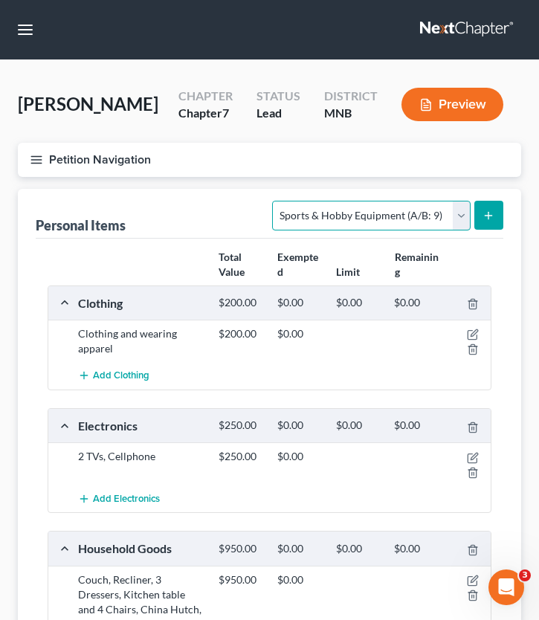
click at [447, 219] on select "Select Item Type Clothing (A/B: 11) Collectibles Of Value (A/B: 8) Electronics …" at bounding box center [371, 216] width 198 height 30
click at [275, 201] on select "Select Item Type Clothing (A/B: 11) Collectibles Of Value (A/B: 8) Electronics …" at bounding box center [371, 216] width 198 height 30
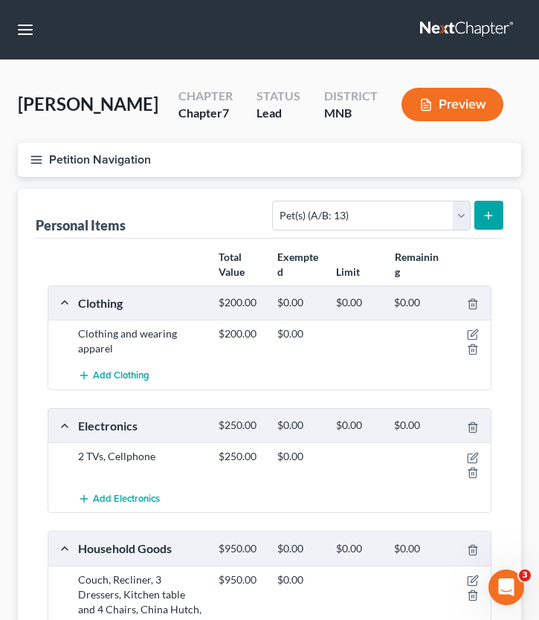
click at [486, 216] on line "submit" at bounding box center [489, 216] width 7 height 0
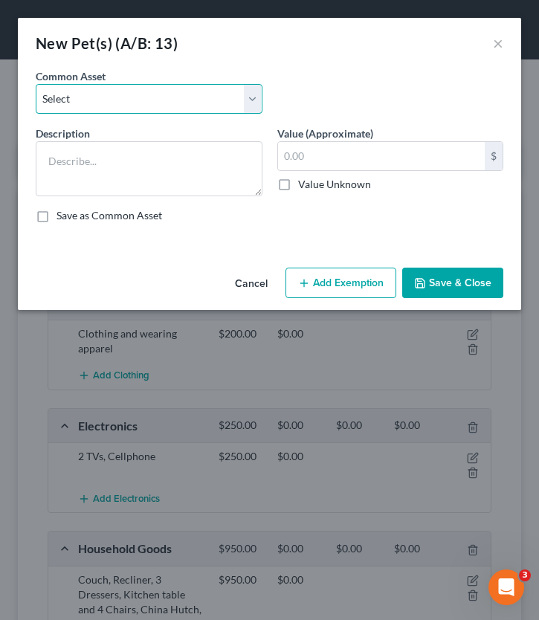
click at [202, 96] on select "Select Dog Cat" at bounding box center [149, 99] width 227 height 30
click at [36, 84] on select "Select Dog Cat" at bounding box center [149, 99] width 227 height 30
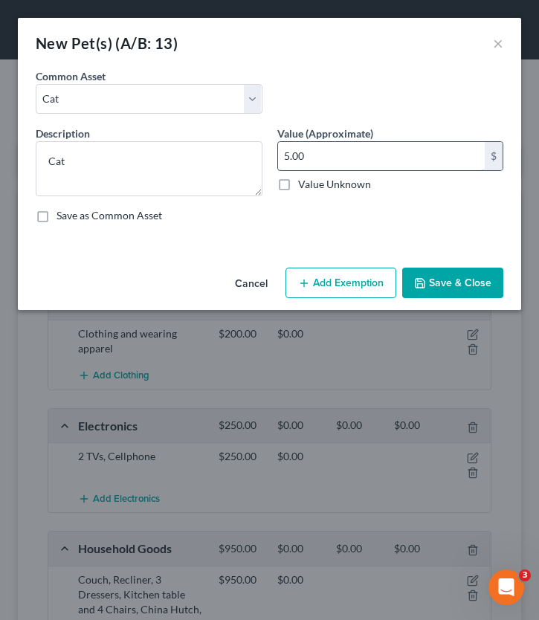
click at [328, 155] on input "5.00" at bounding box center [382, 156] width 208 height 28
click at [459, 277] on button "Save & Close" at bounding box center [452, 283] width 101 height 31
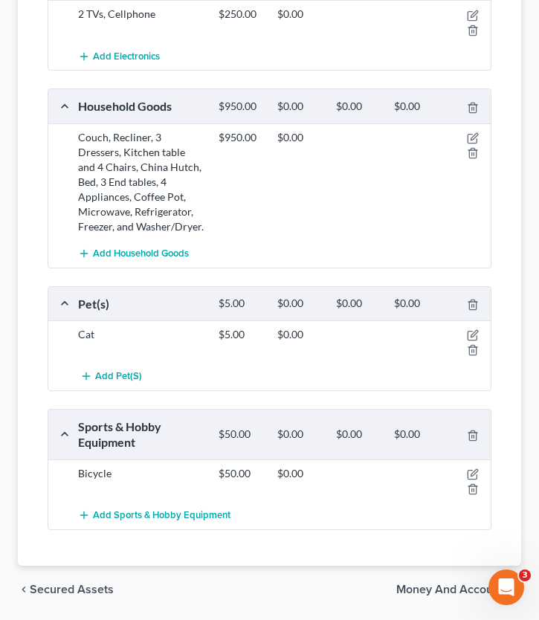
scroll to position [491, 0]
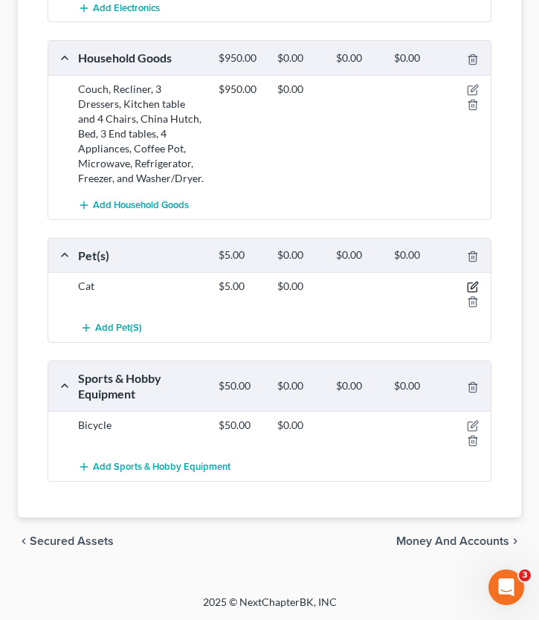
click at [471, 283] on icon "button" at bounding box center [473, 287] width 12 height 12
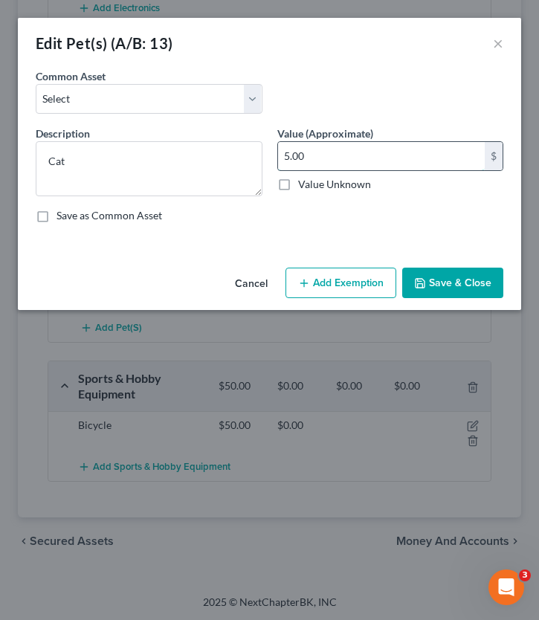
click at [348, 154] on input "5.00" at bounding box center [382, 156] width 208 height 28
click at [453, 279] on button "Save & Close" at bounding box center [452, 283] width 101 height 31
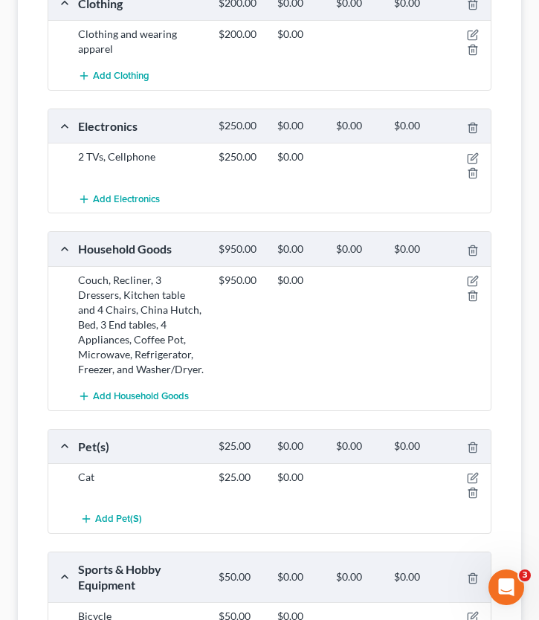
scroll to position [307, 0]
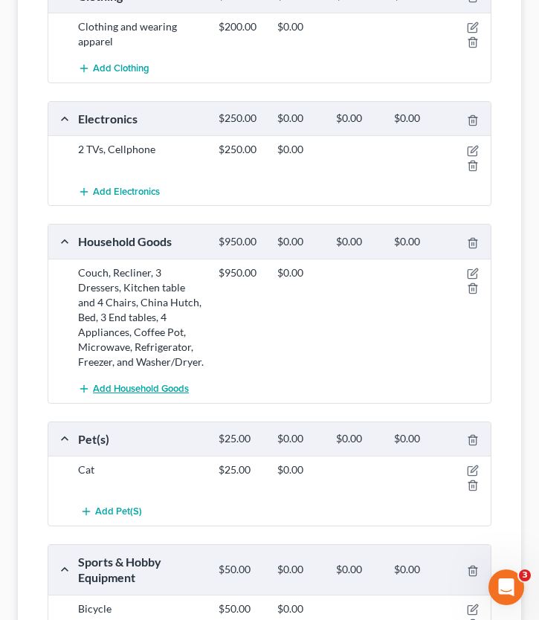
click at [155, 389] on span "Add Household Goods" at bounding box center [141, 389] width 96 height 12
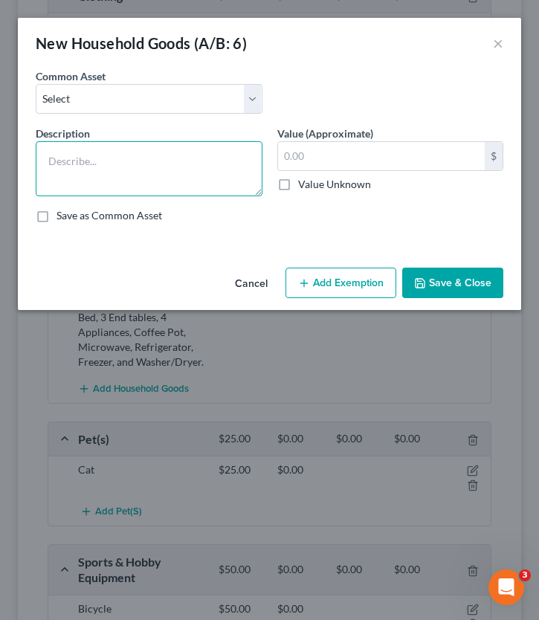
click at [141, 170] on textarea at bounding box center [149, 168] width 227 height 55
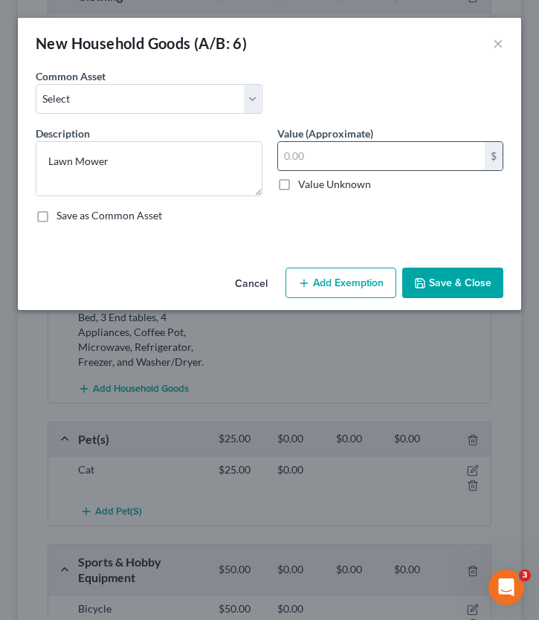
click at [334, 158] on input "text" at bounding box center [382, 156] width 208 height 28
click at [478, 268] on button "Save & Close" at bounding box center [452, 283] width 101 height 31
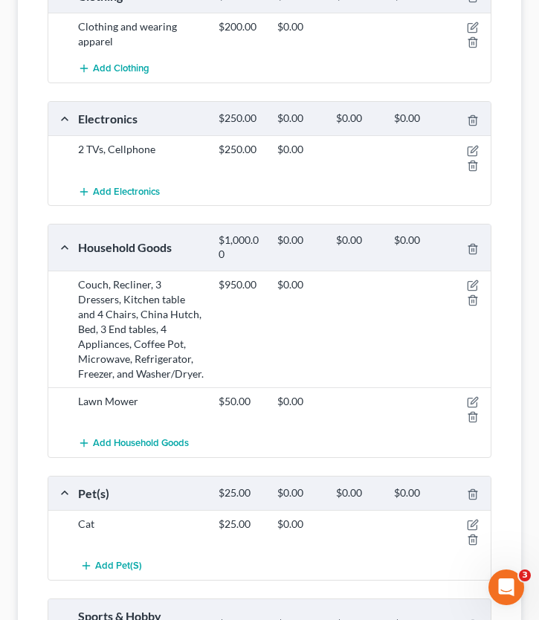
scroll to position [0, 0]
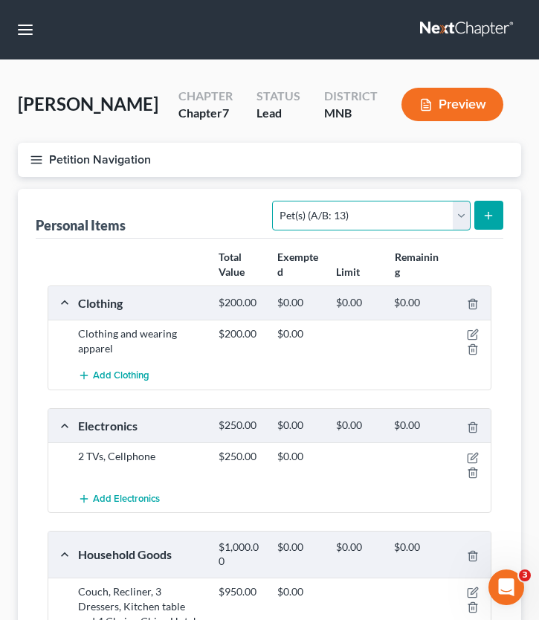
click at [443, 205] on select "Select Item Type Clothing (A/B: 11) Collectibles Of Value (A/B: 8) Electronics …" at bounding box center [371, 216] width 198 height 30
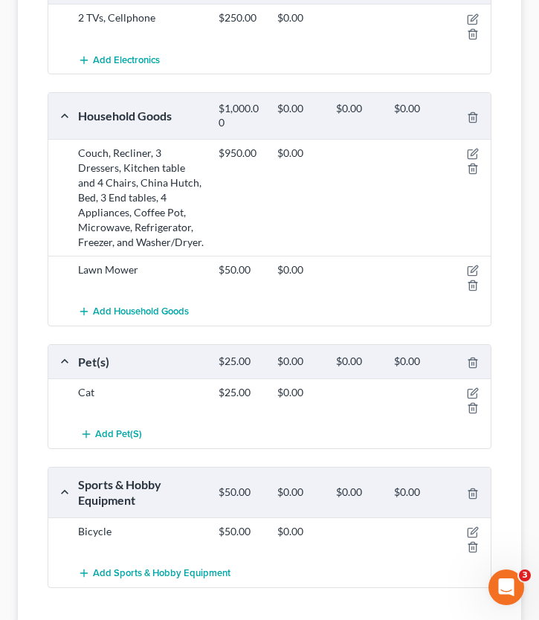
scroll to position [545, 0]
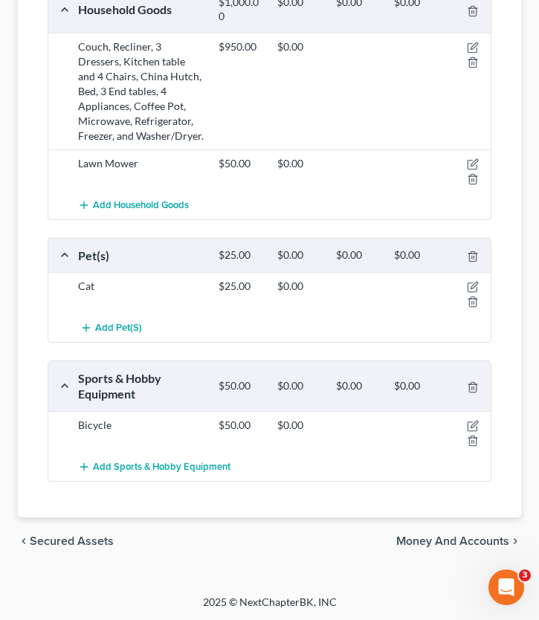
click at [450, 540] on span "Money and Accounts" at bounding box center [452, 542] width 113 height 12
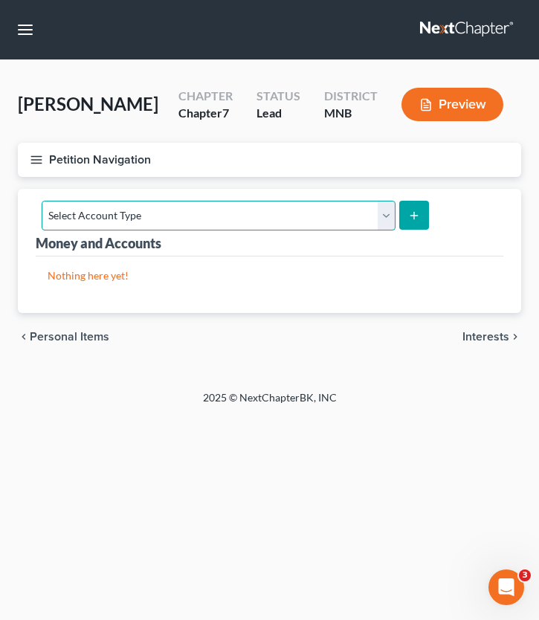
click at [370, 211] on select "Select Account Type Brokerage (A/B: 18, SOFA: 20) Cash on Hand (A/B: 16) Certif…" at bounding box center [219, 216] width 354 height 30
click at [42, 201] on select "Select Account Type Brokerage (A/B: 18, SOFA: 20) Cash on Hand (A/B: 16) Certif…" at bounding box center [219, 216] width 354 height 30
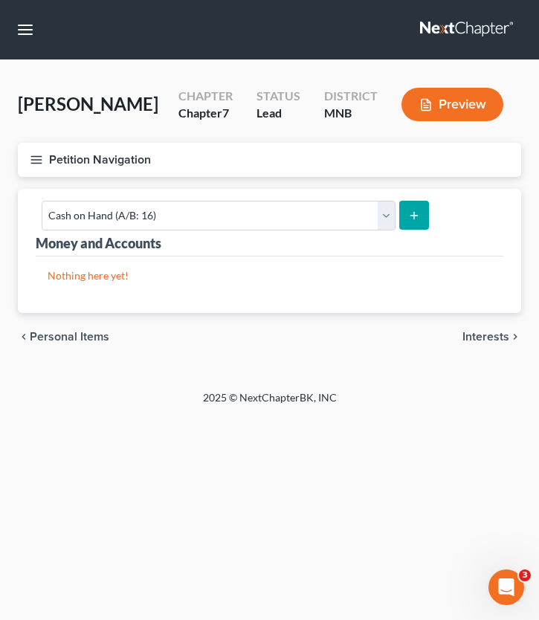
click at [416, 212] on button "submit" at bounding box center [413, 215] width 29 height 29
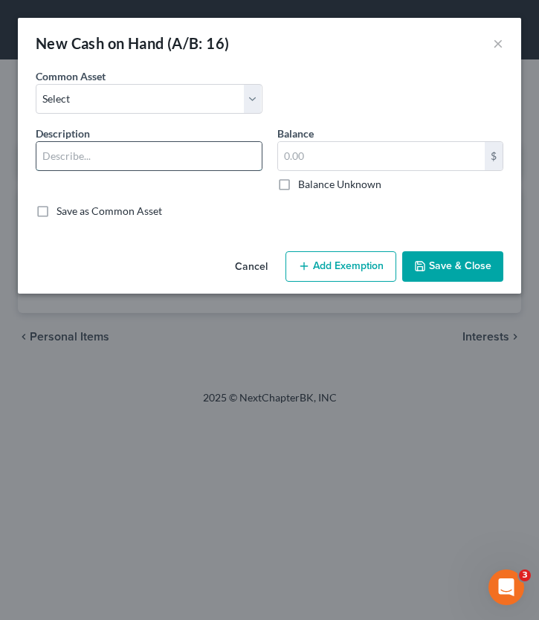
click at [174, 151] on input "text" at bounding box center [148, 156] width 225 height 28
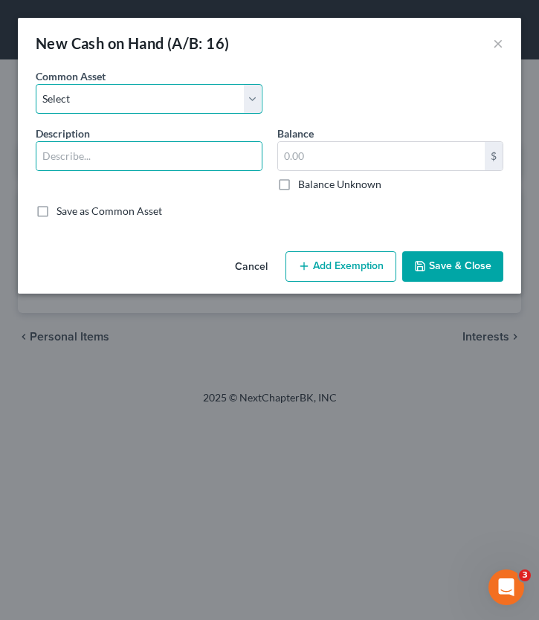
click at [129, 111] on select "Select Cash on Hand Change jar" at bounding box center [149, 99] width 227 height 30
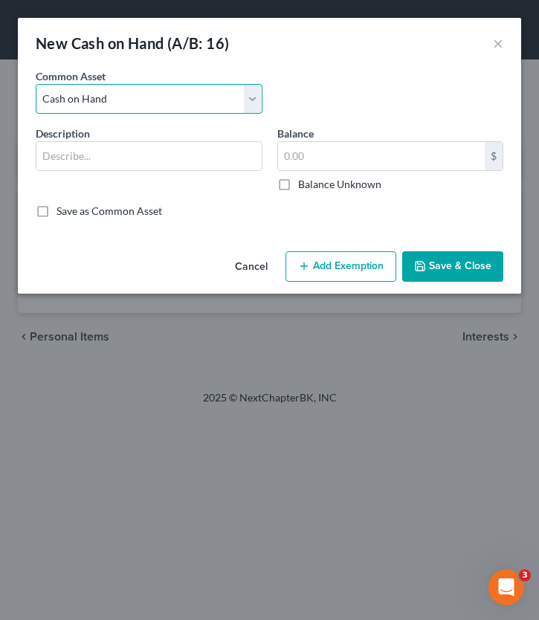
click at [36, 84] on select "Select Cash on Hand Change jar" at bounding box center [149, 99] width 227 height 30
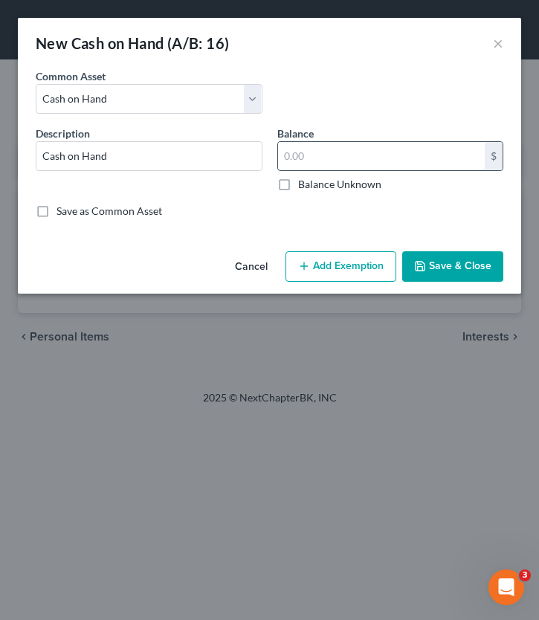
click at [325, 163] on input "text" at bounding box center [382, 156] width 208 height 28
click at [490, 266] on button "Save & Close" at bounding box center [452, 266] width 101 height 31
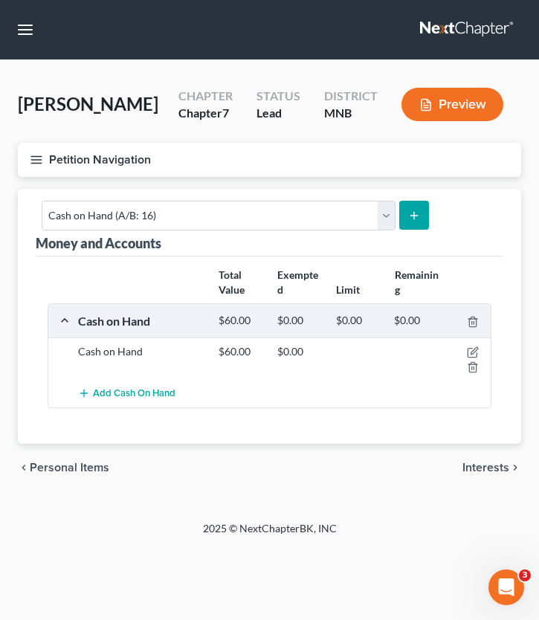
click at [408, 216] on icon "submit" at bounding box center [414, 216] width 12 height 12
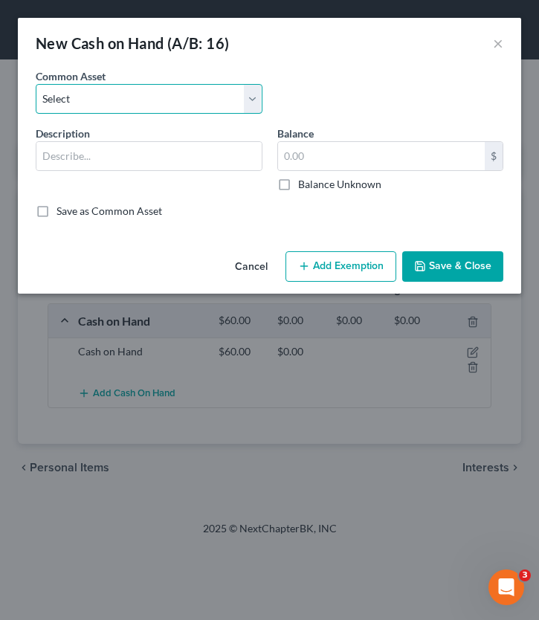
click at [152, 101] on select "Select Cash on Hand Change jar" at bounding box center [149, 99] width 227 height 30
click at [36, 84] on select "Select Cash on Hand Change jar" at bounding box center [149, 99] width 227 height 30
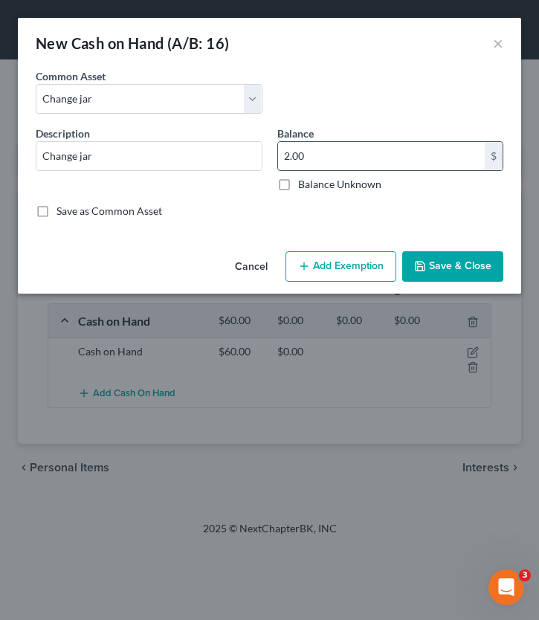
click at [376, 165] on input "2.00" at bounding box center [382, 156] width 208 height 28
click at [460, 281] on button "Save & Close" at bounding box center [452, 266] width 101 height 31
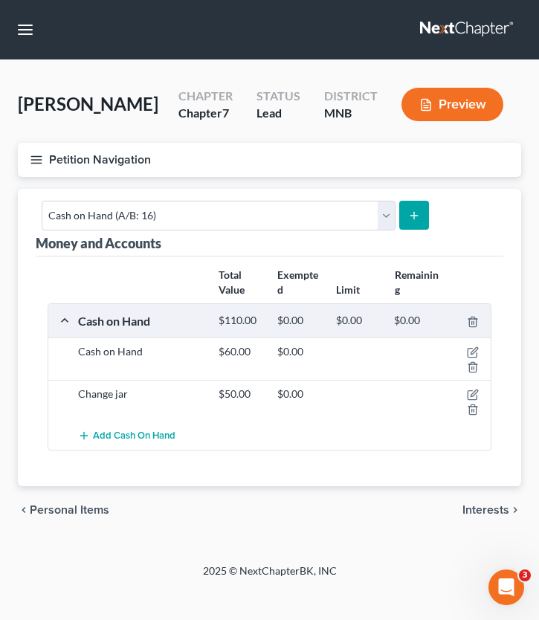
click at [36, 161] on icon "button" at bounding box center [36, 159] width 13 height 13
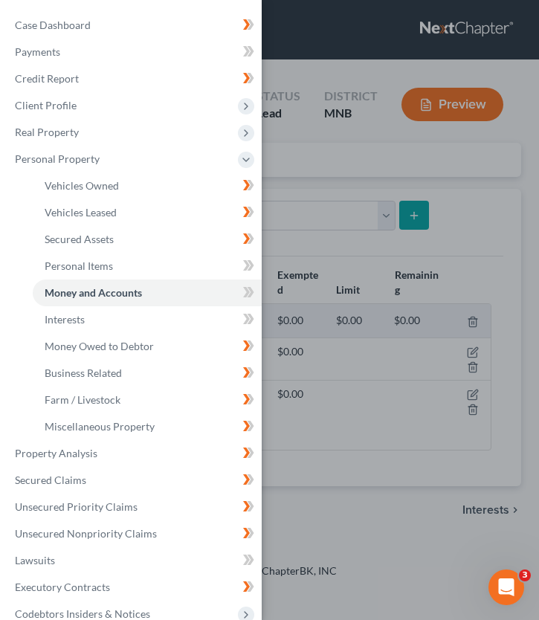
click at [455, 234] on div "Case Dashboard Payments Invoices Payments Payments Credit Report Client Profile" at bounding box center [269, 310] width 539 height 620
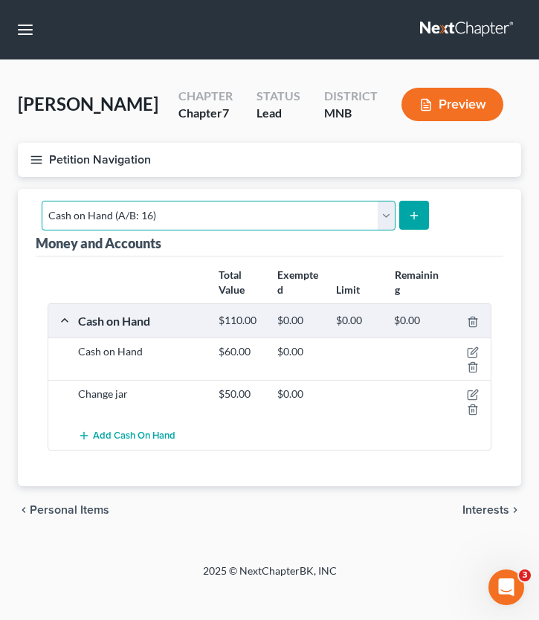
click at [356, 219] on select "Select Account Type Brokerage (A/B: 18, SOFA: 20) Cash on Hand (A/B: 16) Certif…" at bounding box center [219, 216] width 354 height 30
click at [42, 201] on select "Select Account Type Brokerage (A/B: 18, SOFA: 20) Cash on Hand (A/B: 16) Certif…" at bounding box center [219, 216] width 354 height 30
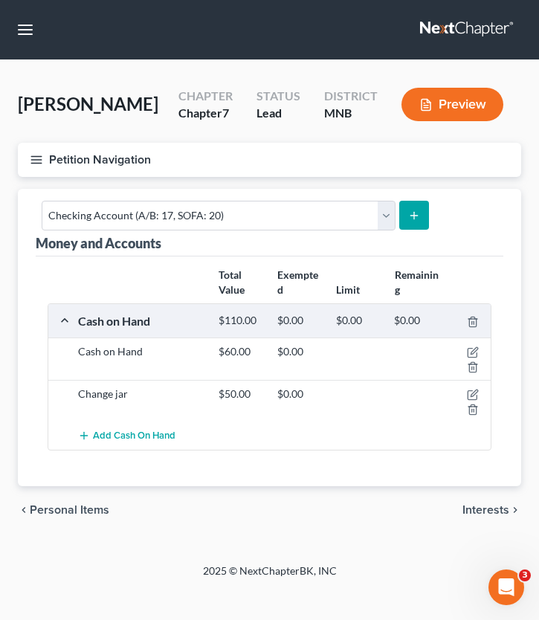
click at [417, 217] on button "submit" at bounding box center [413, 215] width 29 height 29
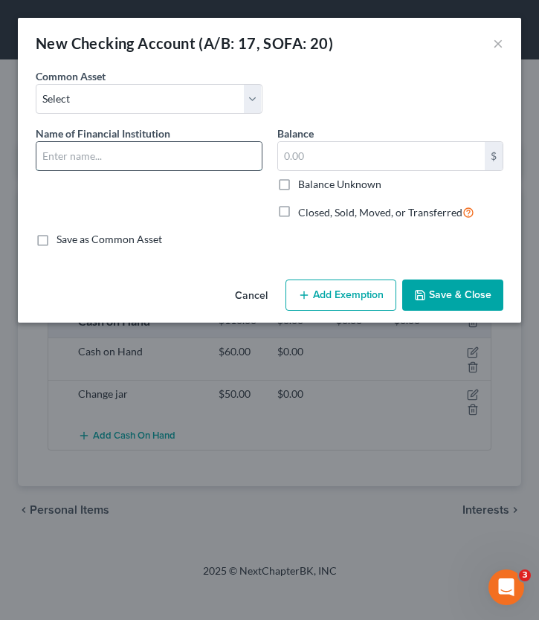
click at [126, 159] on input "text" at bounding box center [148, 156] width 225 height 28
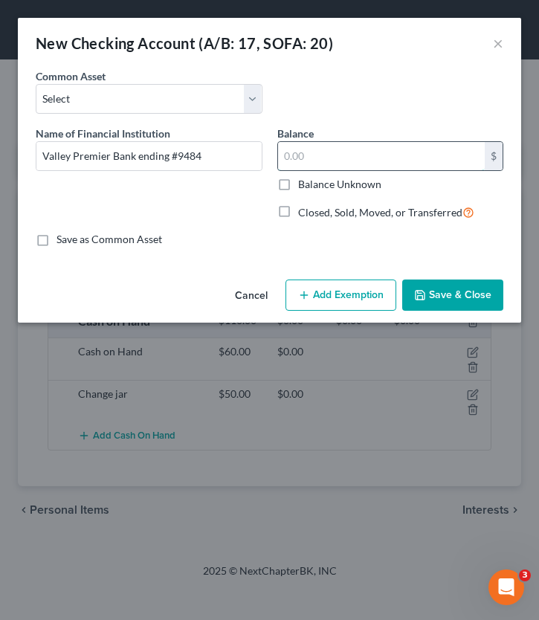
click at [400, 168] on input "text" at bounding box center [382, 156] width 208 height 28
click at [450, 306] on button "Save & Close" at bounding box center [452, 295] width 101 height 31
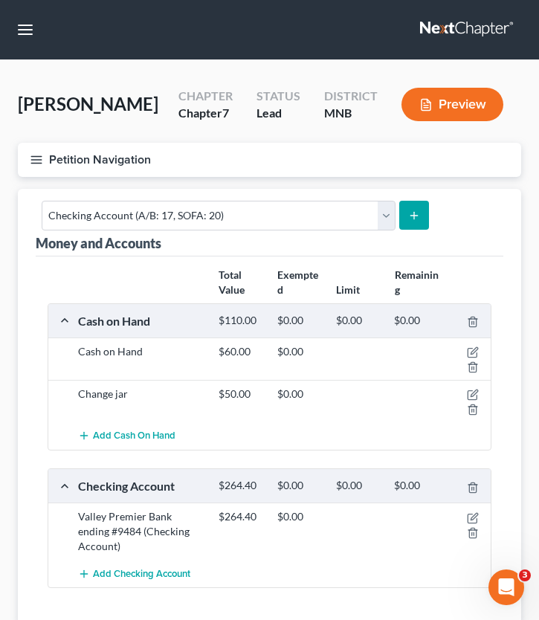
click at [45, 168] on button "Petition Navigation" at bounding box center [270, 160] width 504 height 34
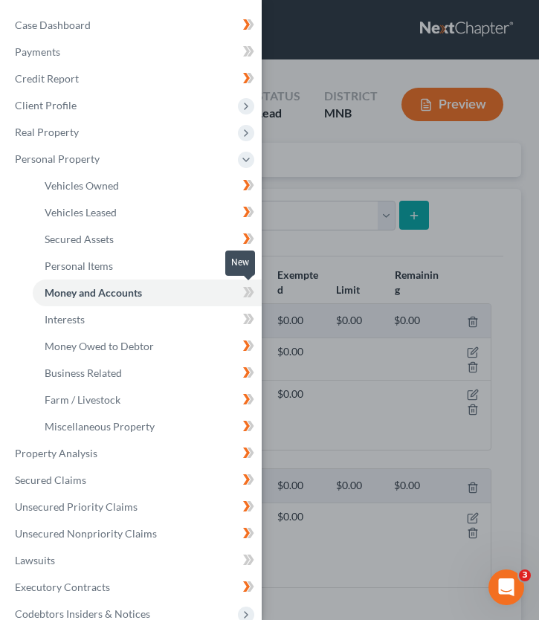
click at [245, 293] on icon at bounding box center [248, 292] width 11 height 19
click at [243, 266] on icon at bounding box center [248, 266] width 11 height 19
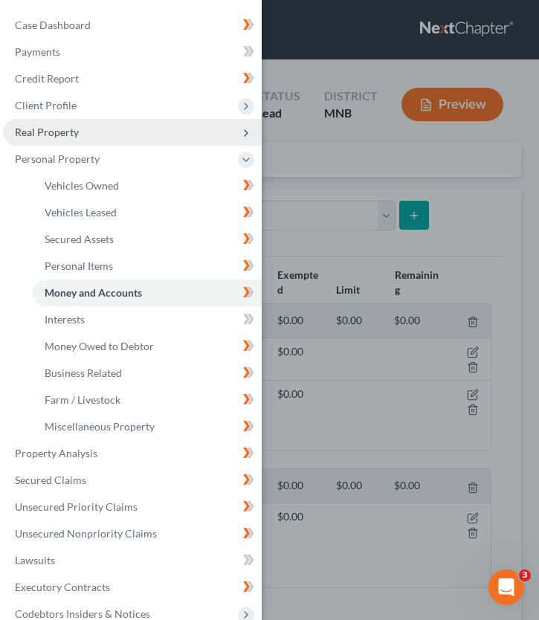
click at [142, 133] on span "Real Property" at bounding box center [132, 132] width 259 height 27
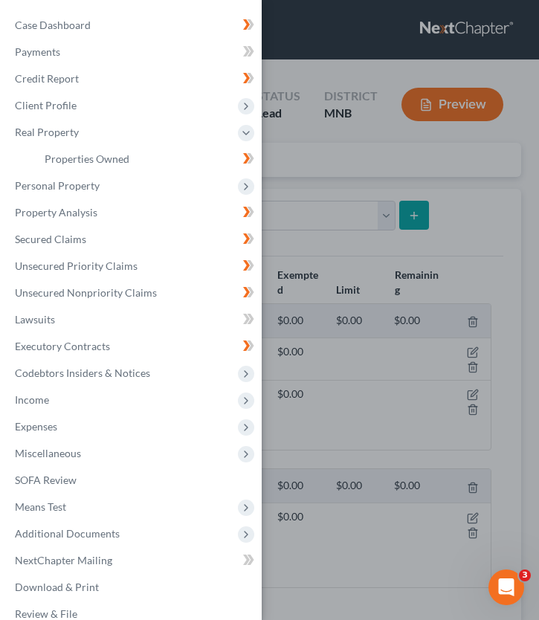
click at [244, 152] on div "In Progress" at bounding box center [225, 148] width 57 height 25
click at [245, 161] on div "In Progress" at bounding box center [225, 149] width 57 height 34
click at [248, 161] on div "In Progress" at bounding box center [225, 149] width 57 height 34
click at [246, 159] on div "In Progress" at bounding box center [225, 148] width 57 height 25
click at [251, 161] on div "In Progress" at bounding box center [225, 148] width 57 height 25
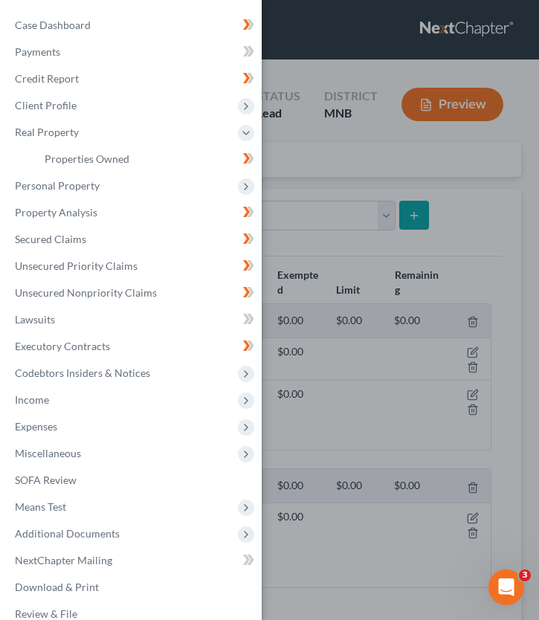
click at [291, 165] on div "Case Dashboard Payments Invoices Payments Payments Credit Report Client Profile" at bounding box center [269, 310] width 539 height 620
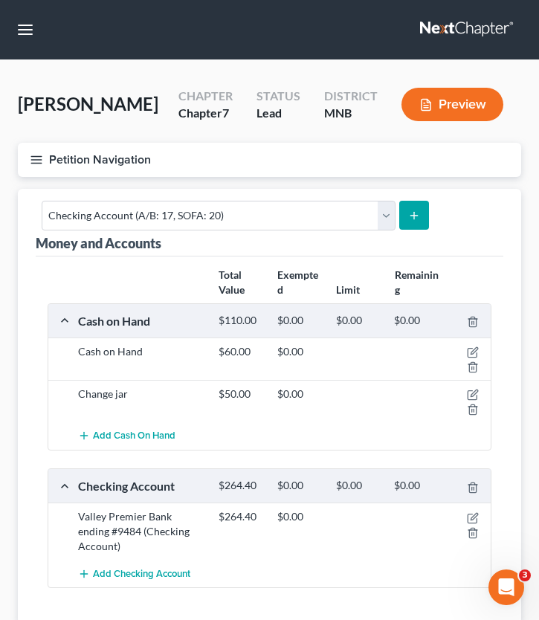
click at [38, 158] on icon "button" at bounding box center [36, 159] width 13 height 13
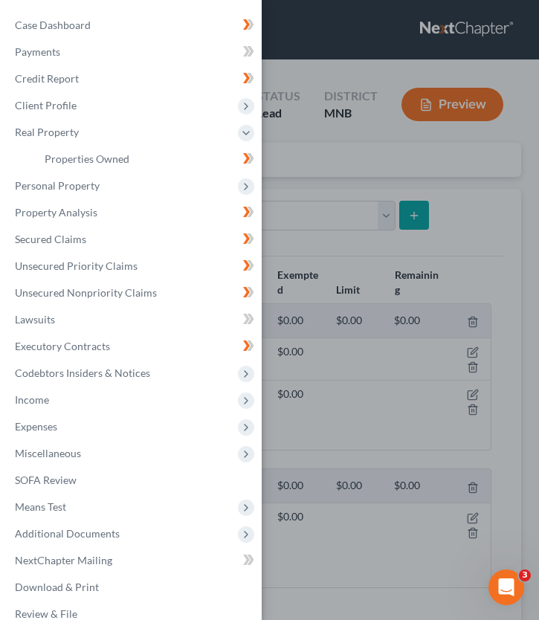
click at [241, 158] on span at bounding box center [249, 161] width 26 height 22
click at [245, 158] on icon at bounding box center [248, 159] width 11 height 19
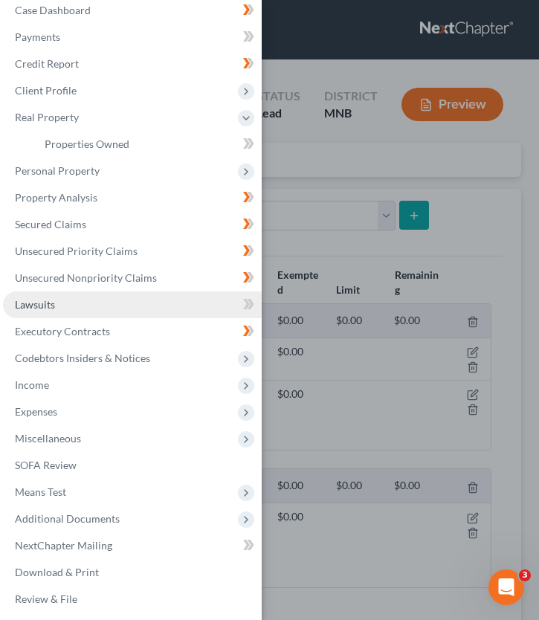
scroll to position [16, 0]
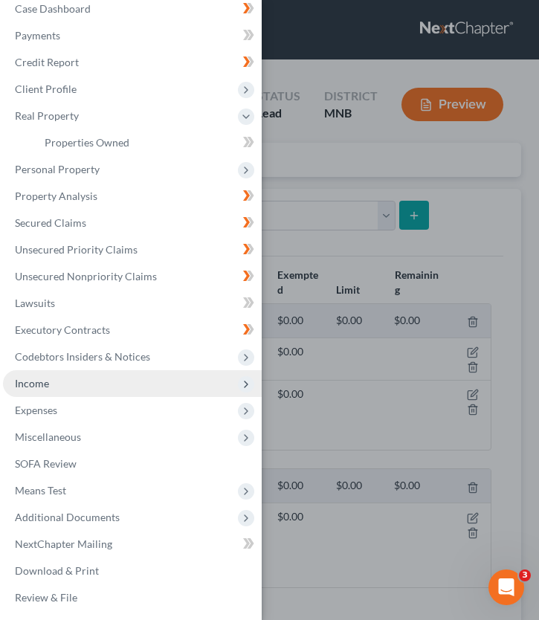
click at [68, 393] on span "Income" at bounding box center [132, 383] width 259 height 27
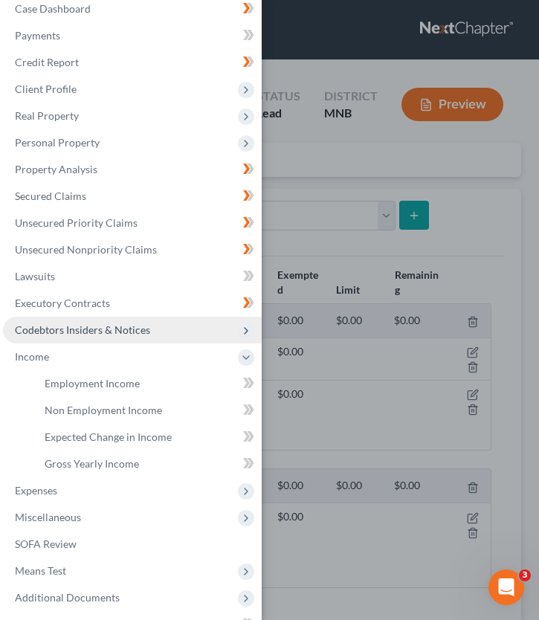
click at [77, 342] on span "Codebtors Insiders & Notices" at bounding box center [132, 330] width 259 height 27
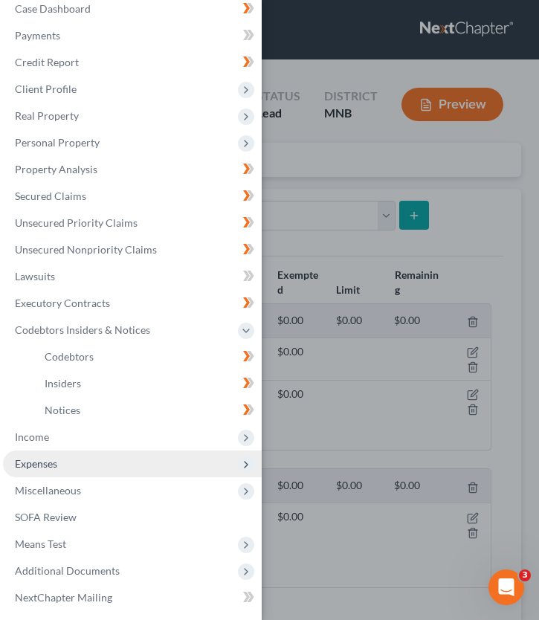
click at [47, 462] on span "Expenses" at bounding box center [36, 463] width 42 height 13
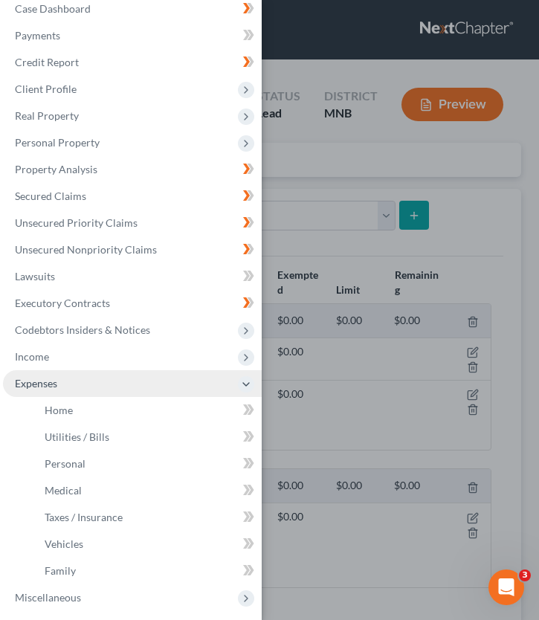
click at [81, 394] on span "Expenses" at bounding box center [132, 383] width 259 height 27
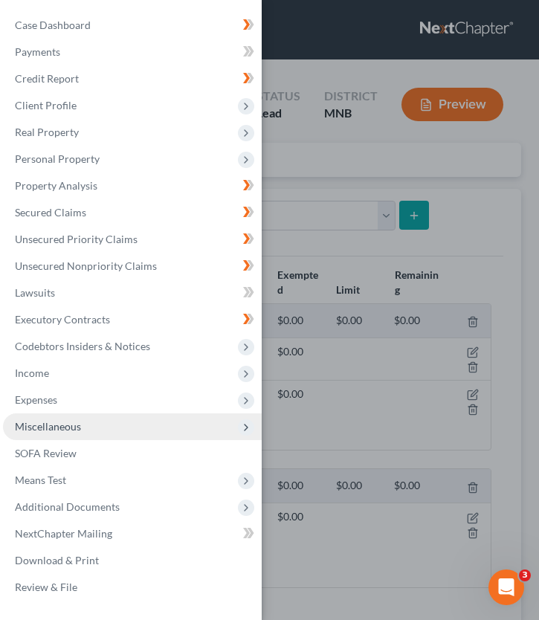
scroll to position [0, 0]
click at [81, 419] on span "Miscellaneous" at bounding box center [132, 427] width 259 height 27
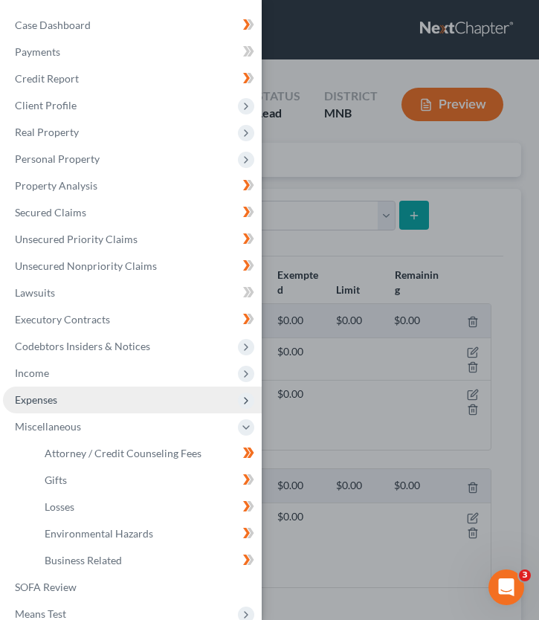
click at [68, 401] on span "Expenses" at bounding box center [132, 400] width 259 height 27
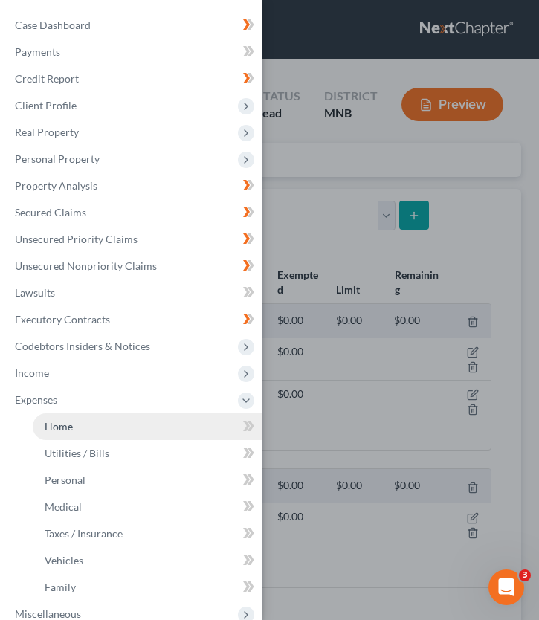
click at [73, 428] on link "Home" at bounding box center [147, 427] width 229 height 27
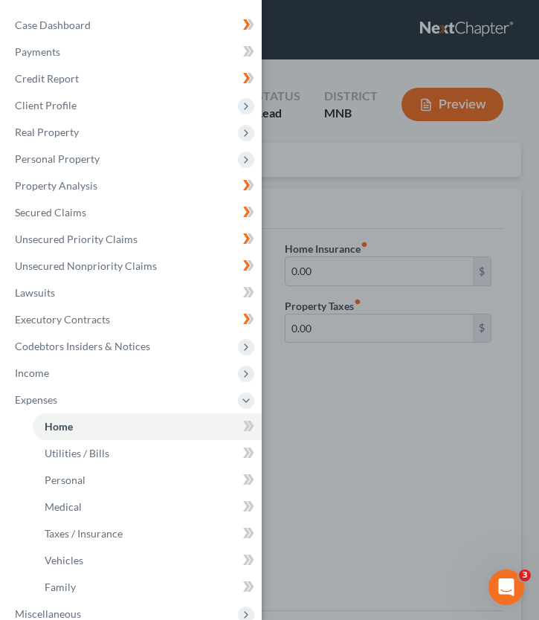
click at [302, 203] on div "Case Dashboard Payments Invoices Payments Payments Credit Report Client Profile" at bounding box center [269, 310] width 539 height 620
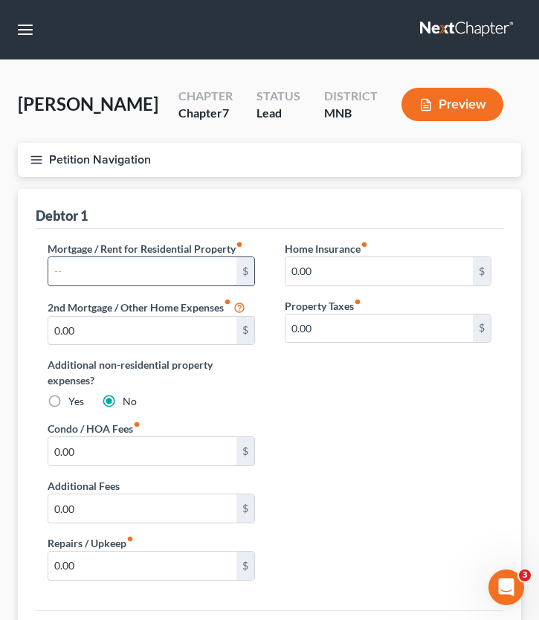
click at [107, 275] on input "text" at bounding box center [142, 271] width 188 height 28
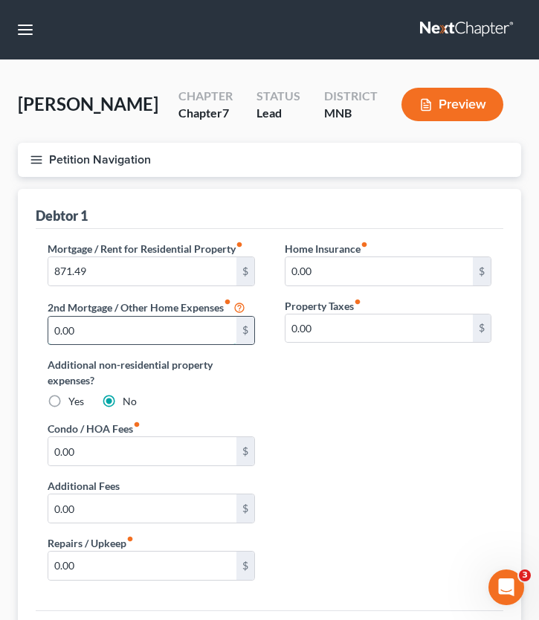
click at [132, 323] on input "0.00" at bounding box center [142, 331] width 188 height 28
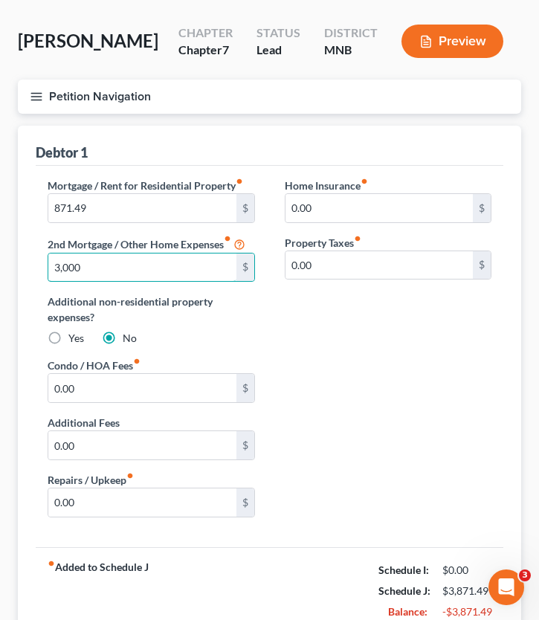
scroll to position [70, 0]
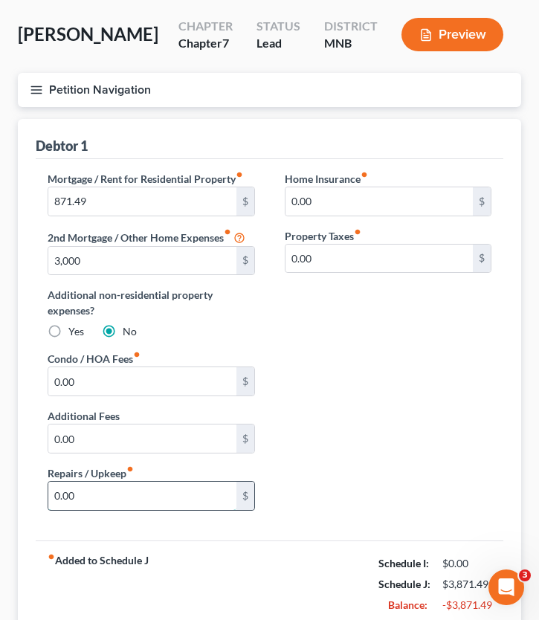
click at [132, 503] on input "0.00" at bounding box center [142, 496] width 188 height 28
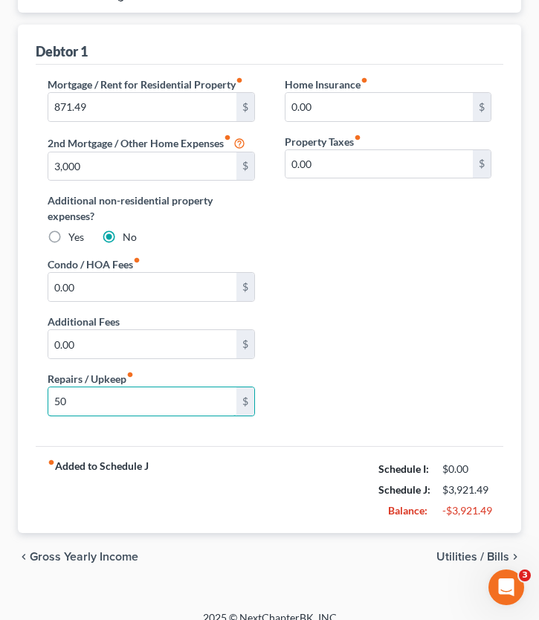
scroll to position [179, 0]
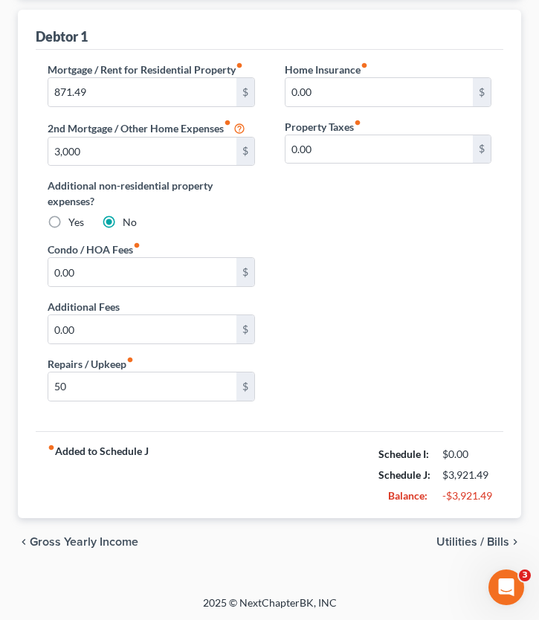
click at [460, 536] on span "Utilities / Bills" at bounding box center [473, 542] width 73 height 12
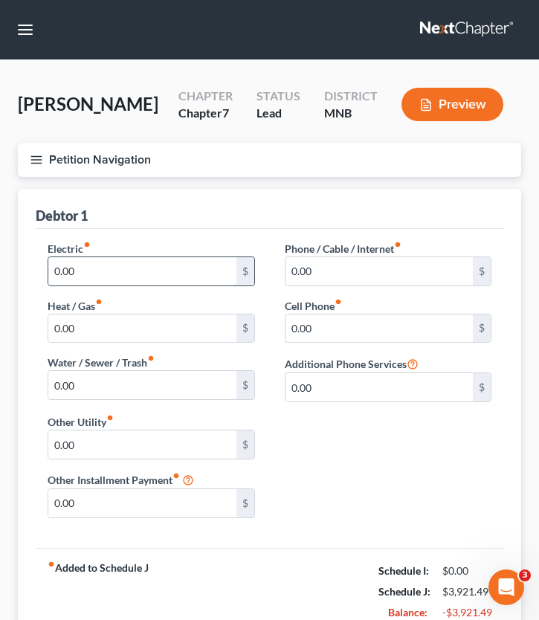
click at [103, 274] on input "0.00" at bounding box center [142, 271] width 188 height 28
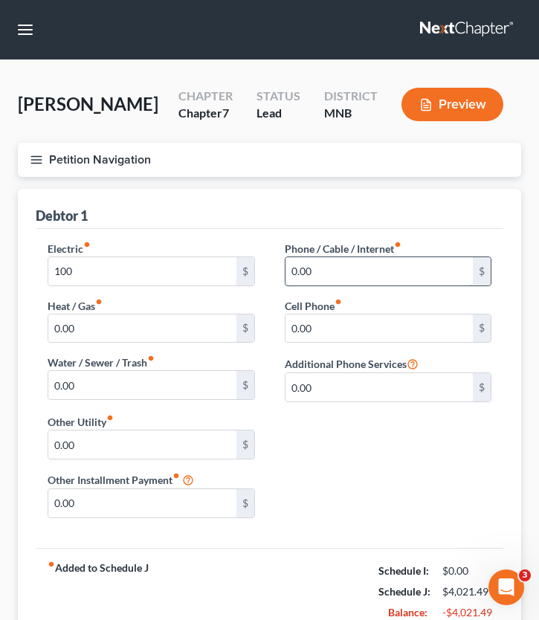
click at [331, 267] on input "0.00" at bounding box center [380, 271] width 188 height 28
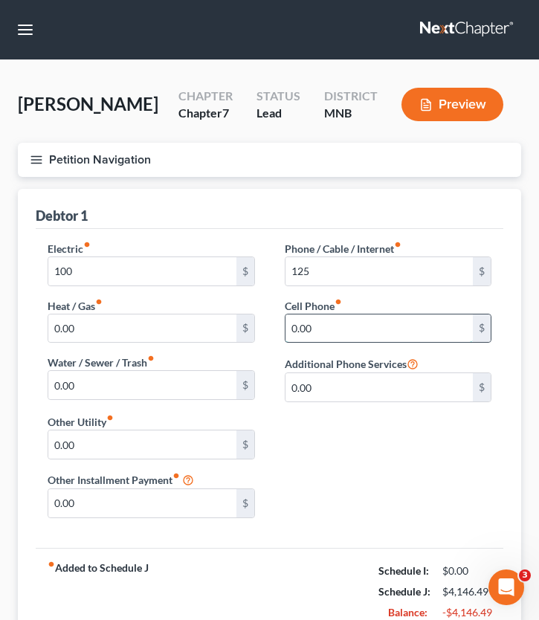
click at [324, 327] on input "0.00" at bounding box center [380, 329] width 188 height 28
click at [89, 380] on input "0.00" at bounding box center [142, 385] width 188 height 28
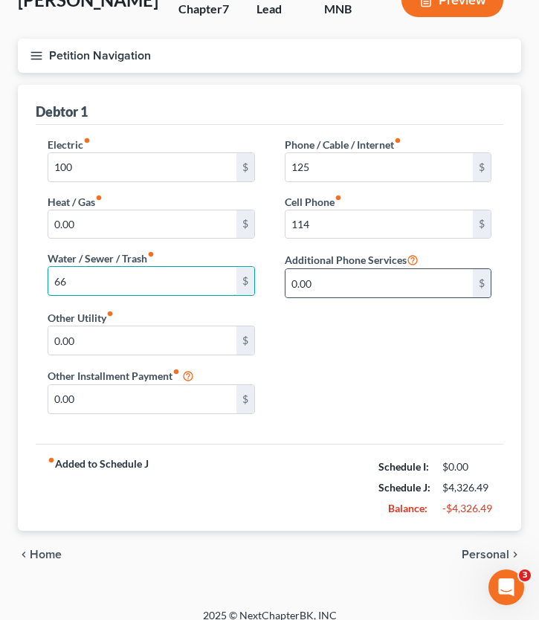
scroll to position [118, 0]
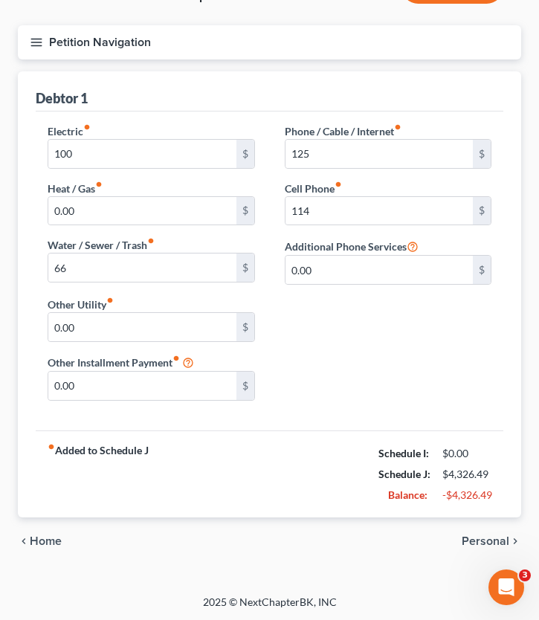
click at [484, 540] on span "Personal" at bounding box center [486, 542] width 48 height 12
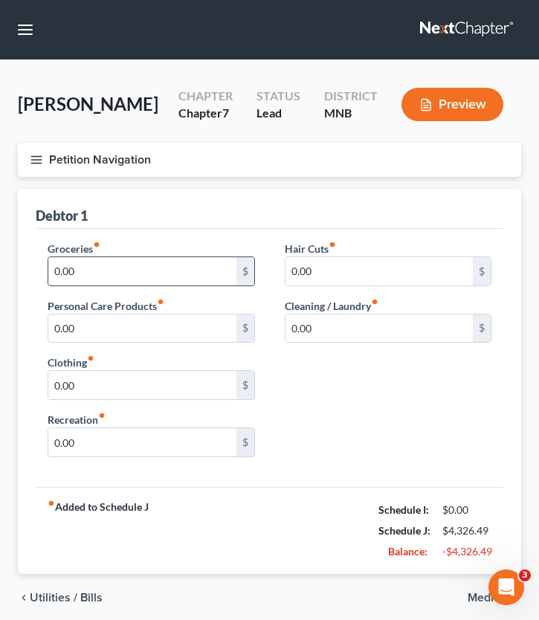
click at [132, 277] on input "0.00" at bounding box center [142, 271] width 188 height 28
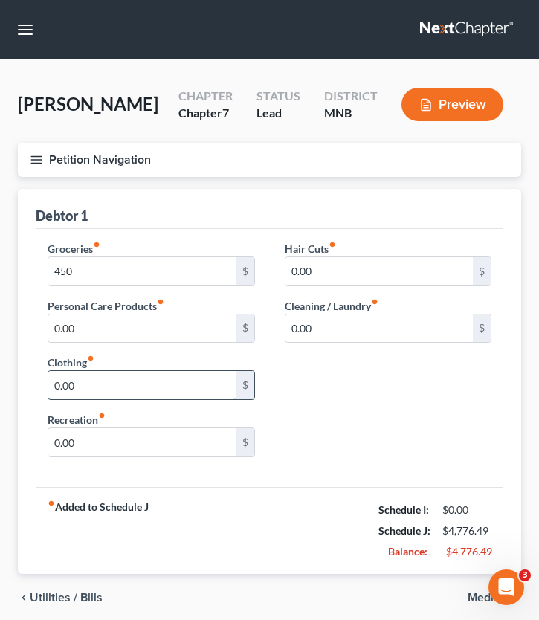
click at [131, 391] on input "0.00" at bounding box center [142, 385] width 188 height 28
click at [109, 338] on input "0.00" at bounding box center [142, 329] width 188 height 28
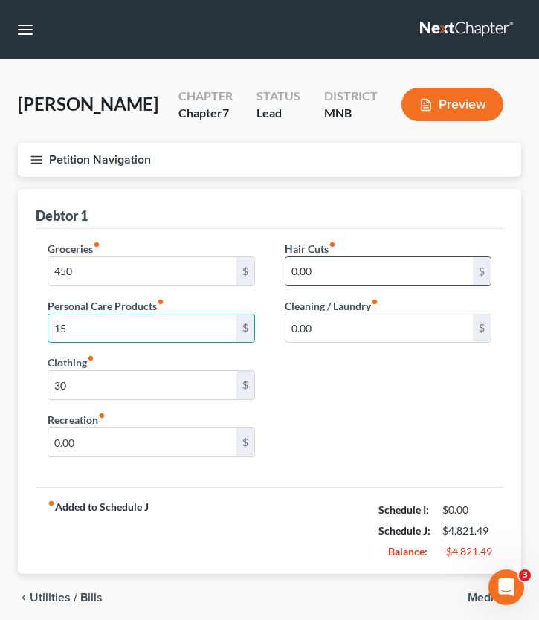
click at [340, 273] on input "0.00" at bounding box center [380, 271] width 188 height 28
click at [100, 324] on input "15" at bounding box center [142, 329] width 188 height 28
click at [355, 274] on input "15" at bounding box center [380, 271] width 188 height 28
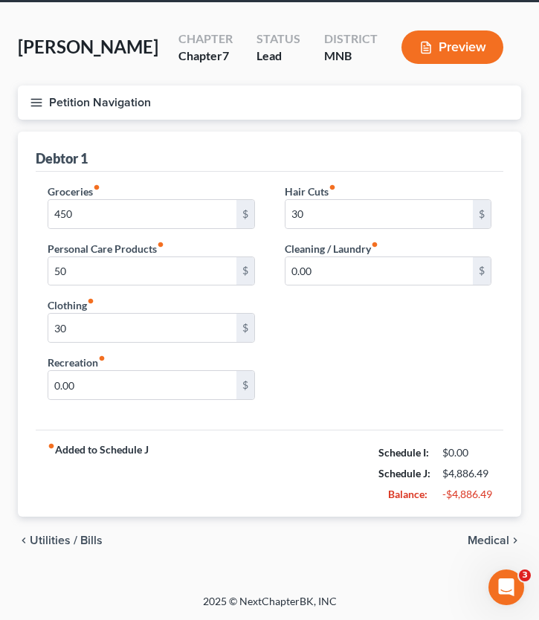
click at [494, 540] on span "Medical" at bounding box center [489, 541] width 42 height 12
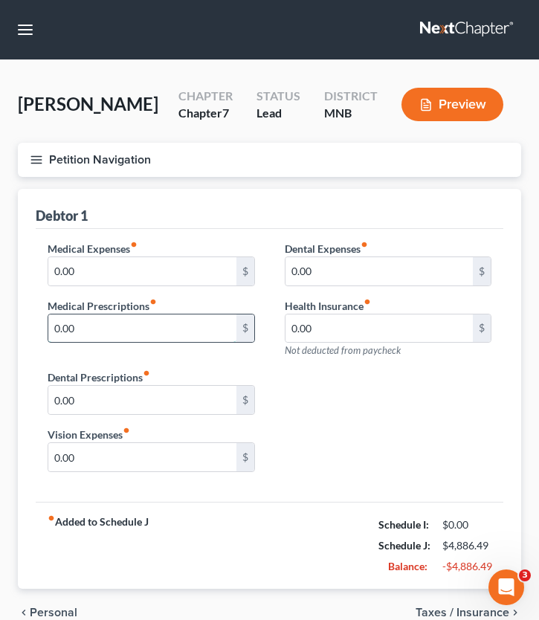
click at [94, 336] on input "0.00" at bounding box center [142, 329] width 188 height 28
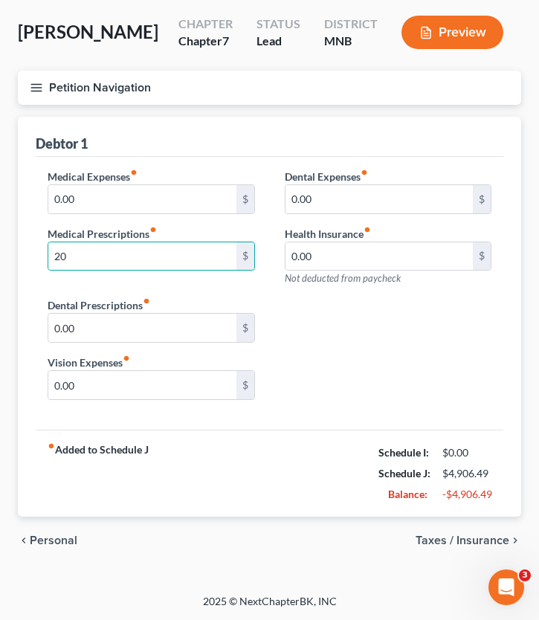
click at [455, 540] on span "Taxes / Insurance" at bounding box center [463, 541] width 94 height 12
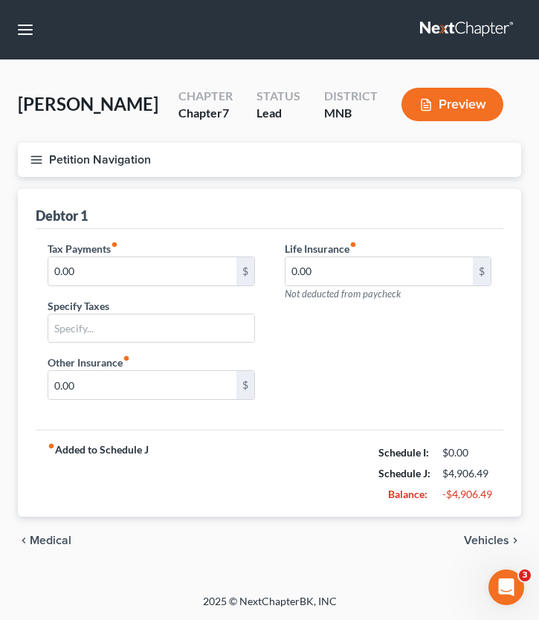
click at [482, 540] on span "Vehicles" at bounding box center [486, 541] width 45 height 12
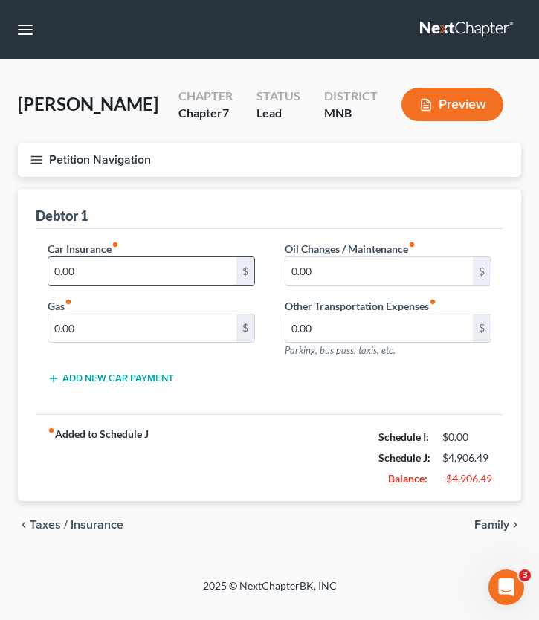
click at [123, 283] on input "0.00" at bounding box center [142, 271] width 188 height 28
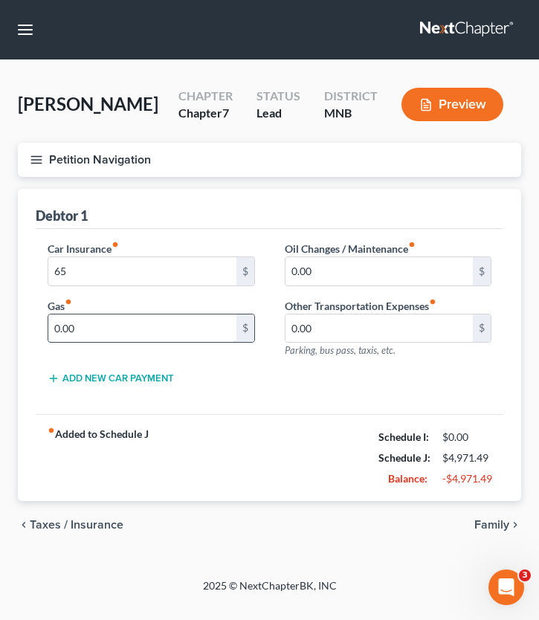
click at [111, 331] on input "0.00" at bounding box center [142, 329] width 188 height 28
click at [381, 274] on input "0.00" at bounding box center [380, 271] width 188 height 28
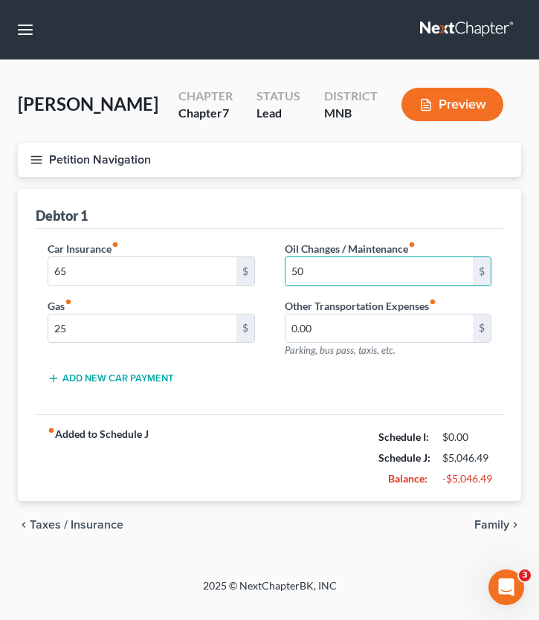
click at [55, 525] on span "Taxes / Insurance" at bounding box center [77, 525] width 94 height 12
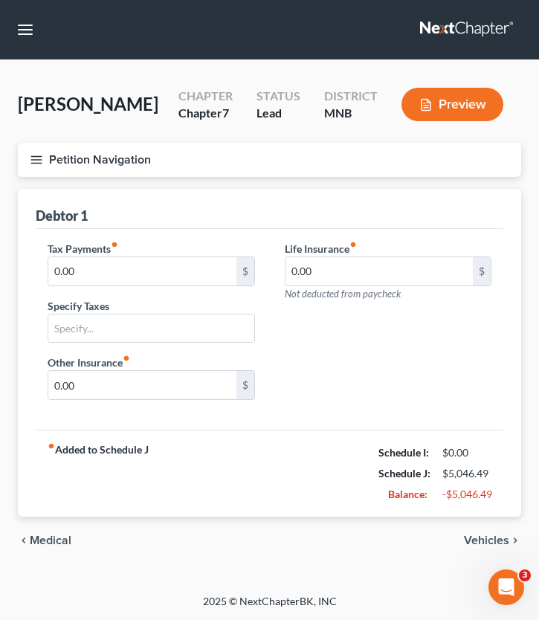
click at [63, 540] on span "Medical" at bounding box center [51, 541] width 42 height 12
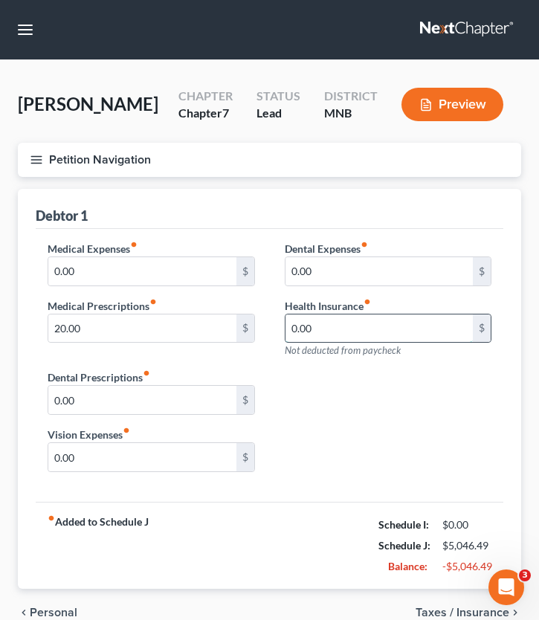
click at [328, 318] on input "0.00" at bounding box center [380, 329] width 188 height 28
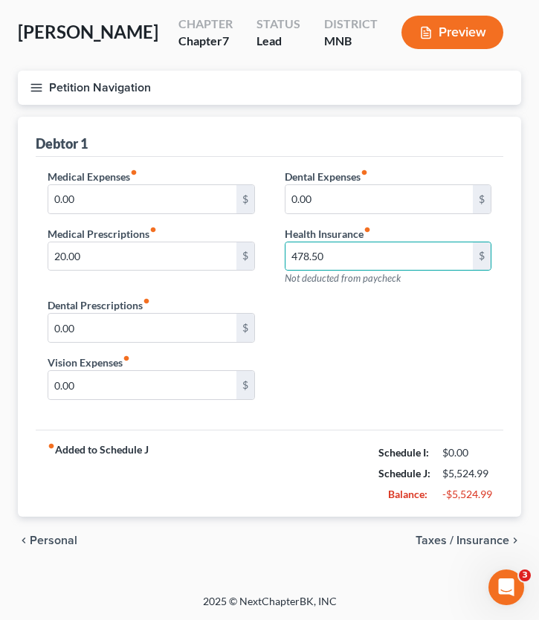
click at [437, 531] on div "chevron_left Personal Taxes / Insurance chevron_right" at bounding box center [270, 541] width 504 height 48
click at [437, 537] on span "Taxes / Insurance" at bounding box center [463, 541] width 94 height 12
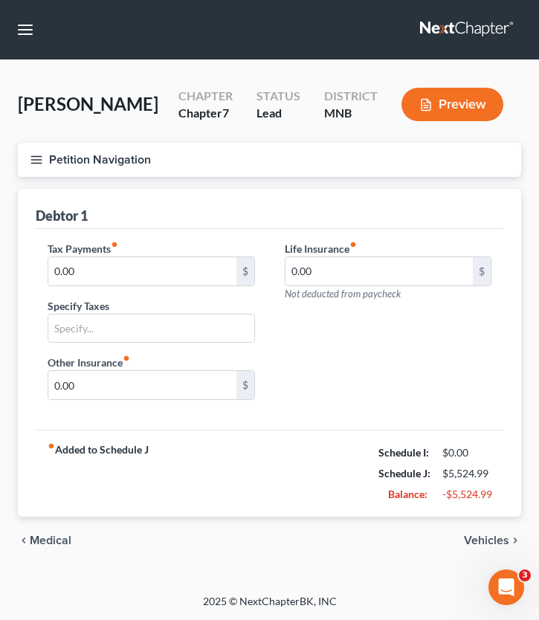
click at [498, 539] on span "Vehicles" at bounding box center [486, 541] width 45 height 12
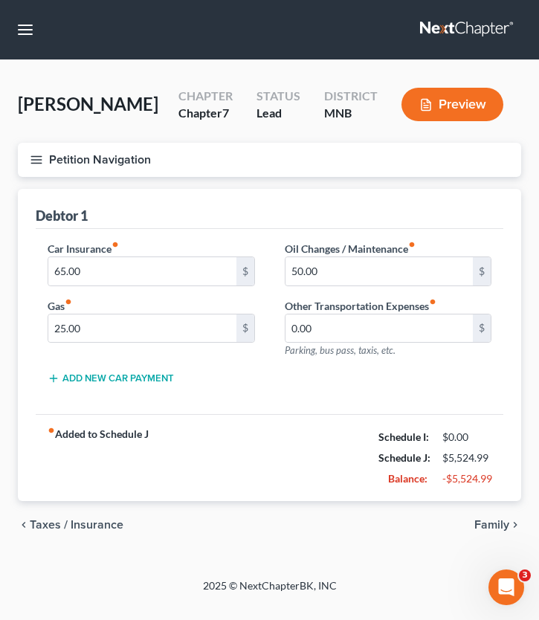
click at [498, 539] on div "chevron_left Taxes / Insurance Family chevron_right" at bounding box center [270, 525] width 504 height 48
click at [62, 524] on span "Taxes / Insurance" at bounding box center [77, 525] width 94 height 12
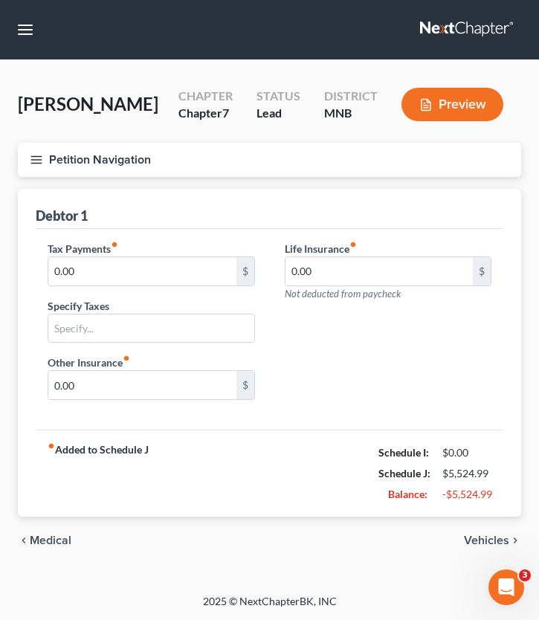
click at [50, 535] on span "Medical" at bounding box center [51, 541] width 42 height 12
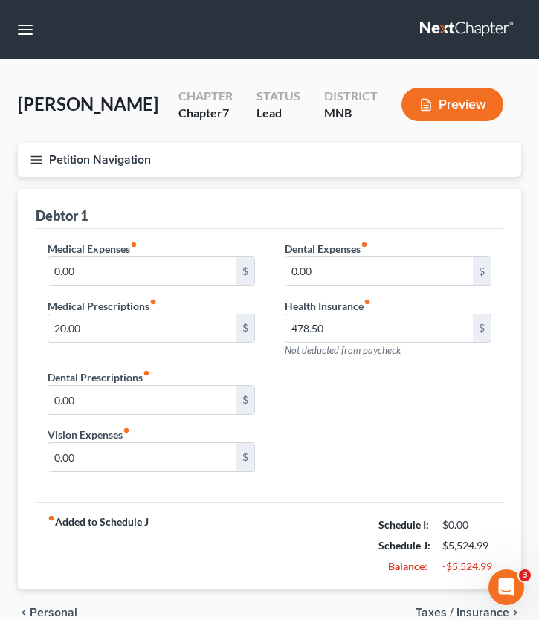
scroll to position [72, 0]
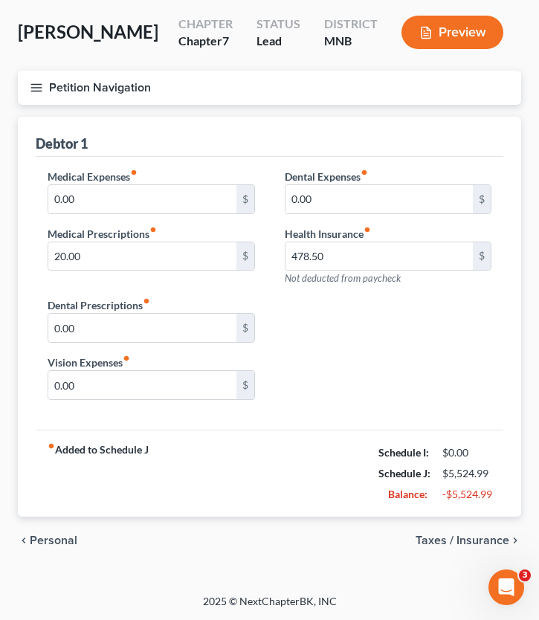
click at [40, 539] on span "Personal" at bounding box center [54, 541] width 48 height 12
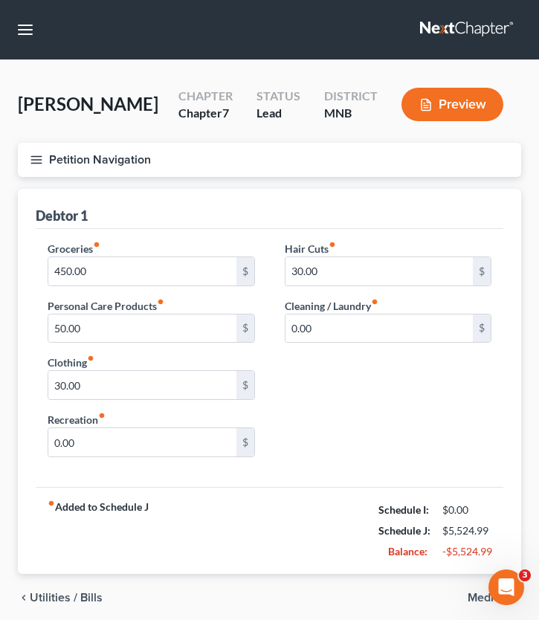
click at [48, 540] on span "Utilities / Bills" at bounding box center [66, 598] width 73 height 12
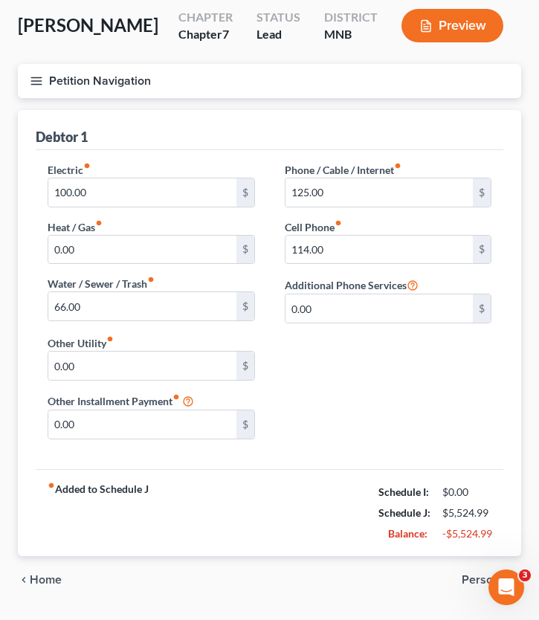
click at [39, 540] on span "Home" at bounding box center [46, 580] width 32 height 12
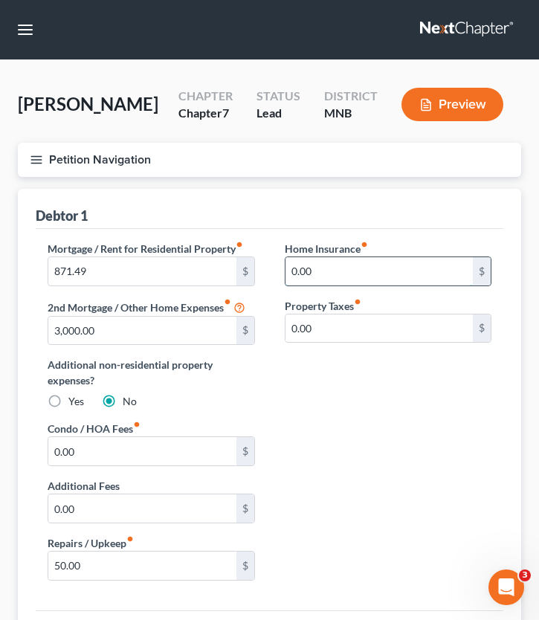
click at [318, 272] on input "0.00" at bounding box center [380, 271] width 188 height 28
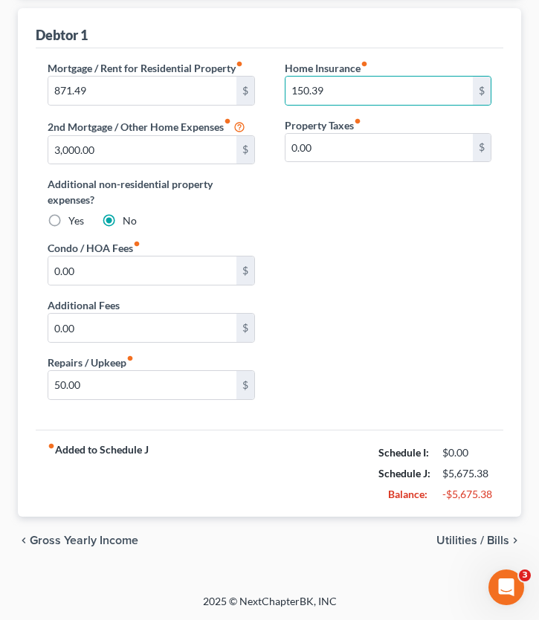
click at [471, 540] on span "Utilities / Bills" at bounding box center [473, 541] width 73 height 12
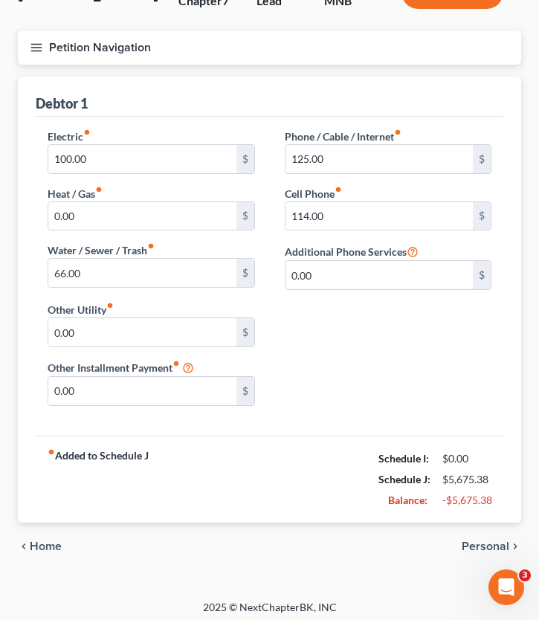
scroll to position [118, 0]
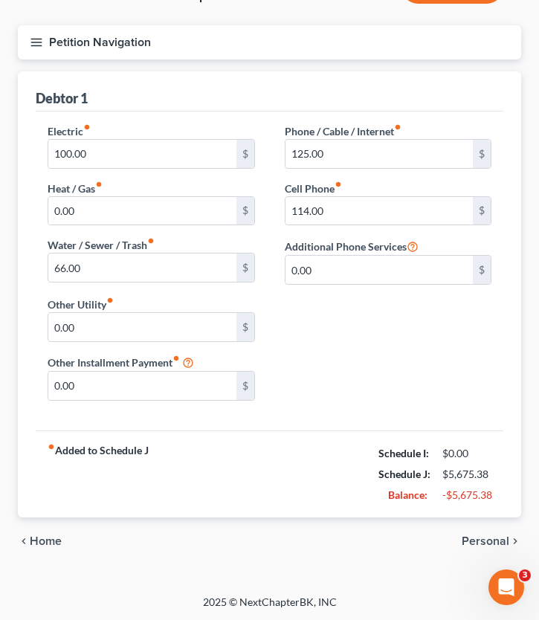
click at [467, 539] on span "Personal" at bounding box center [486, 542] width 48 height 12
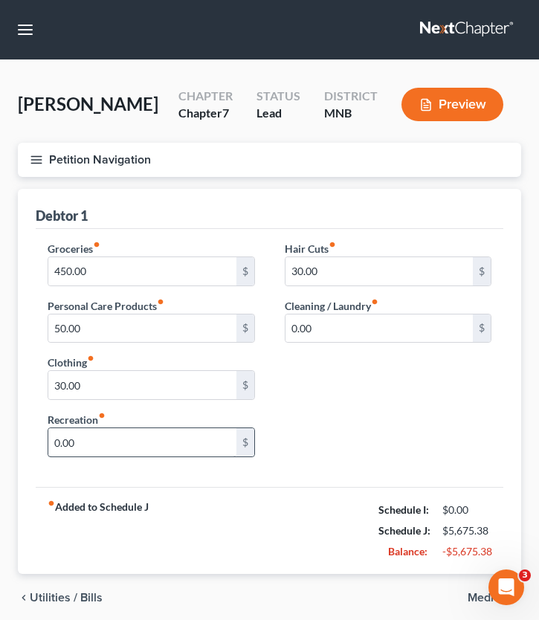
scroll to position [57, 0]
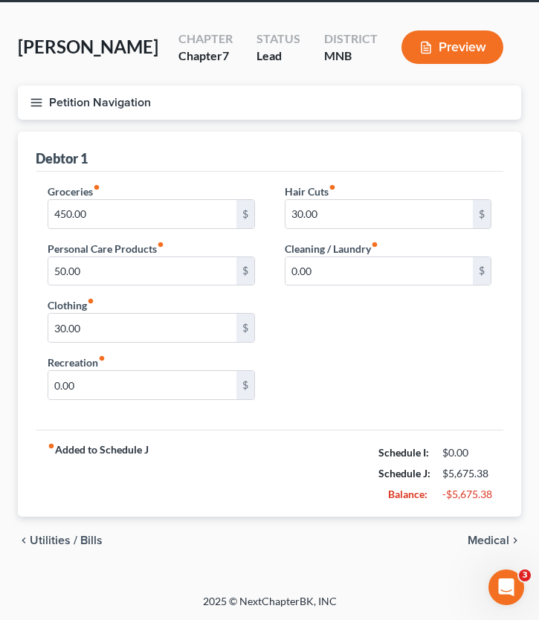
click at [487, 535] on span "Medical" at bounding box center [489, 541] width 42 height 12
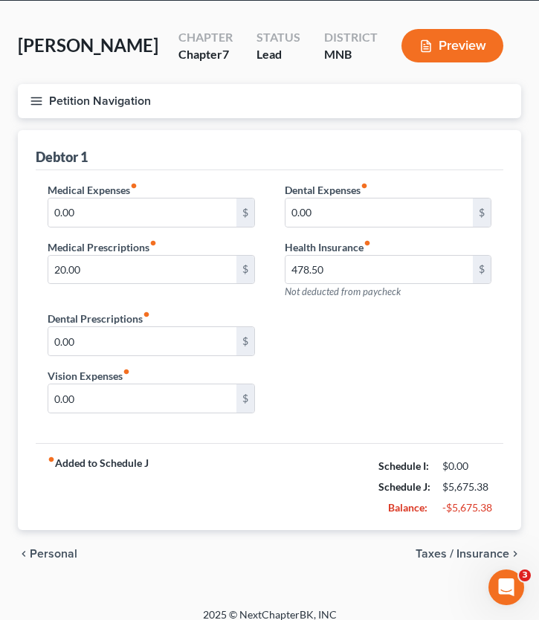
scroll to position [72, 0]
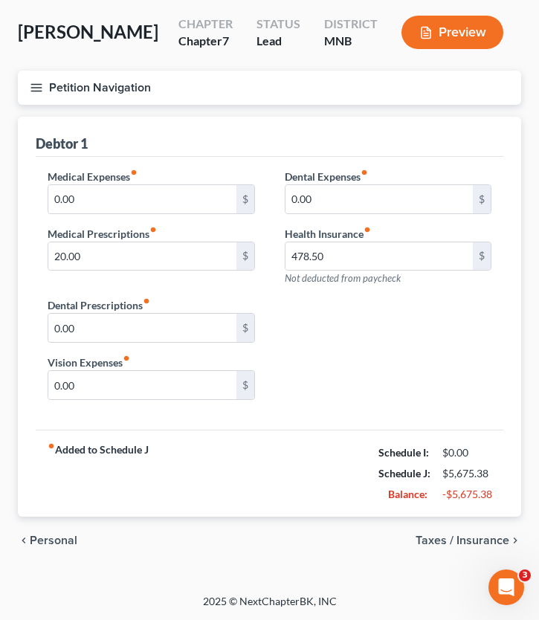
click at [463, 540] on span "Taxes / Insurance" at bounding box center [463, 541] width 94 height 12
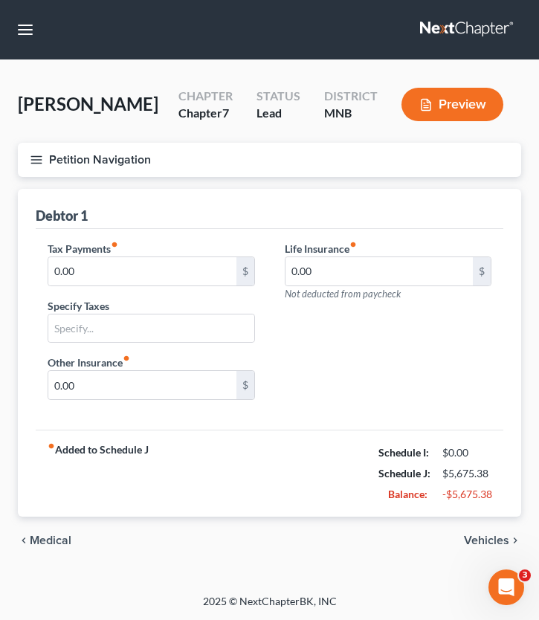
click at [475, 536] on span "Vehicles" at bounding box center [486, 541] width 45 height 12
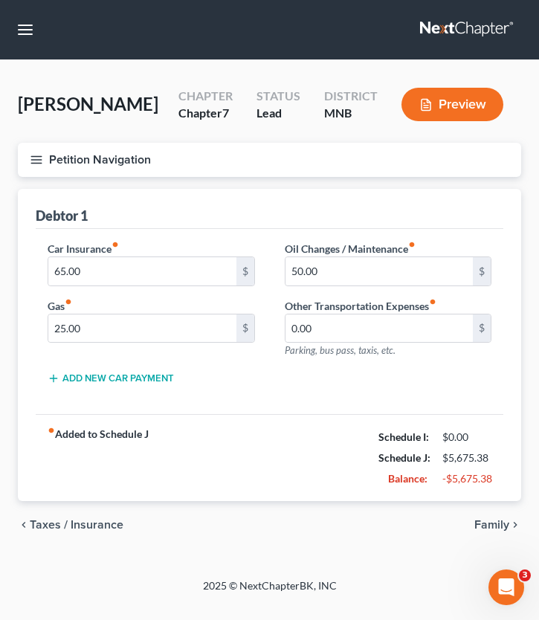
click at [487, 530] on span "Family" at bounding box center [492, 525] width 35 height 12
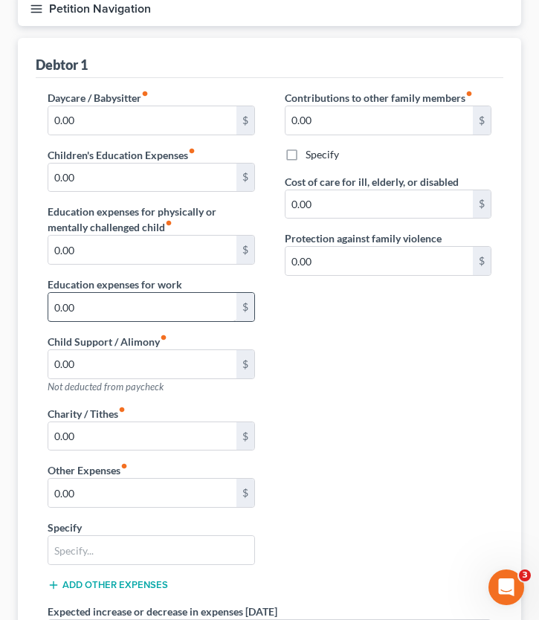
scroll to position [164, 0]
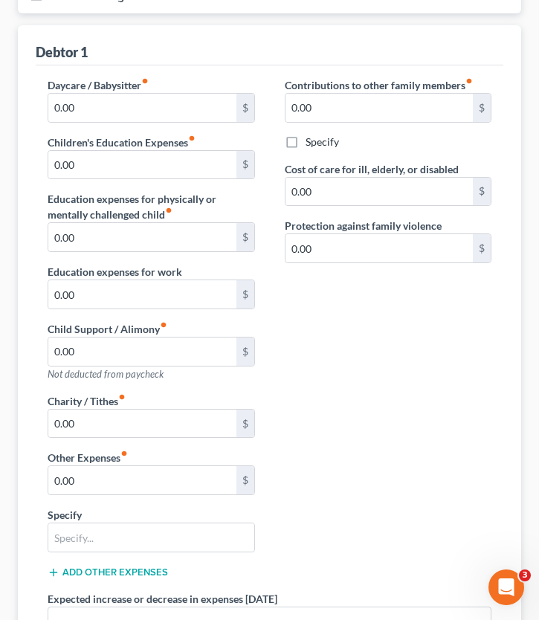
click at [123, 439] on div "Charity / Tithes fiber_manual_record 0.00 $ Other Expenses fiber_manual_record …" at bounding box center [151, 492] width 237 height 198
click at [118, 423] on input "0.00" at bounding box center [142, 424] width 188 height 28
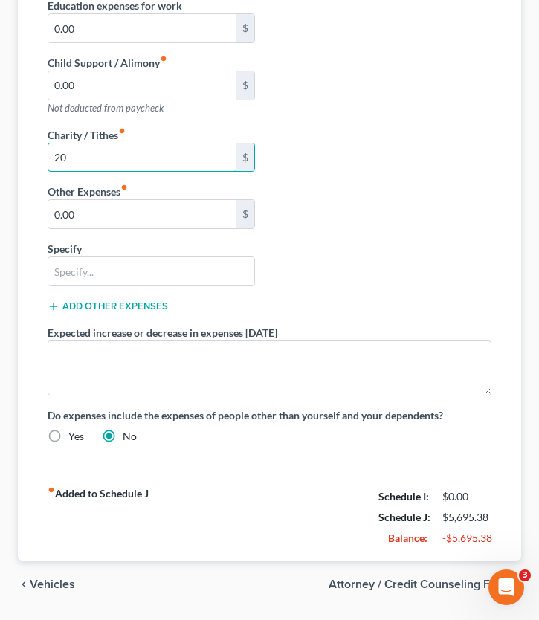
scroll to position [449, 0]
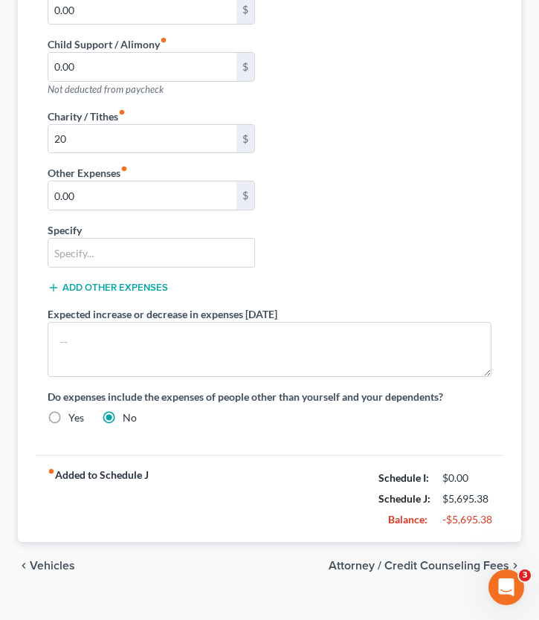
click at [451, 540] on span "Attorney / Credit Counseling Fees" at bounding box center [419, 566] width 181 height 12
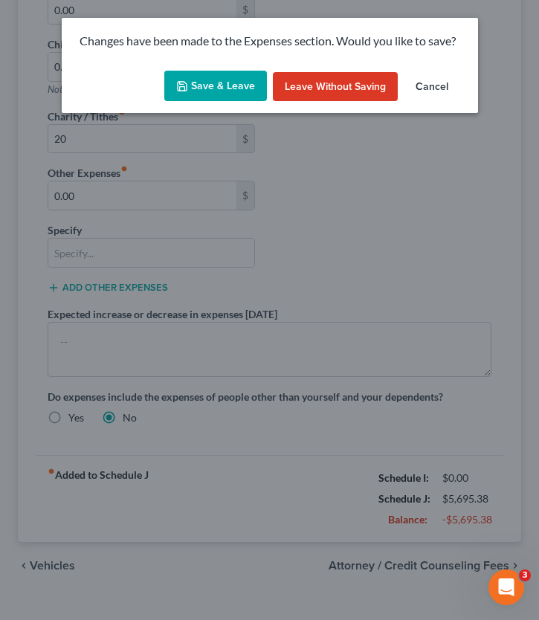
click at [206, 88] on button "Save & Leave" at bounding box center [215, 86] width 103 height 31
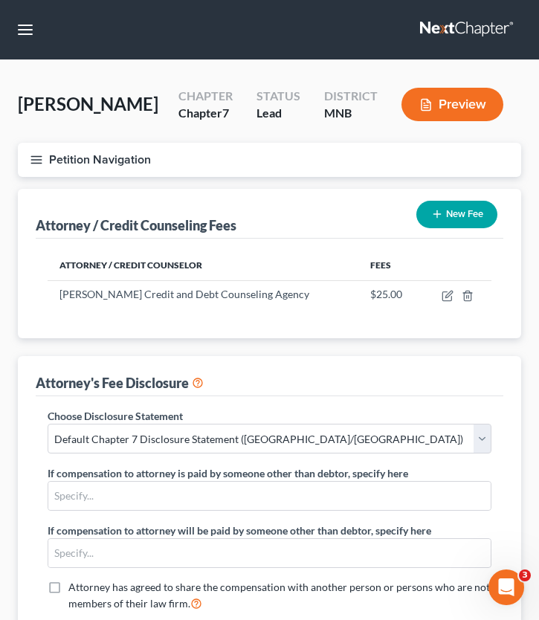
click at [27, 159] on button "Petition Navigation" at bounding box center [270, 160] width 504 height 34
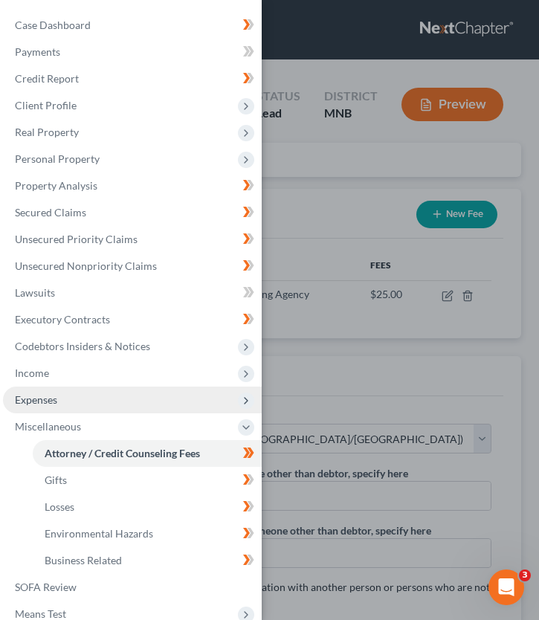
click at [80, 399] on span "Expenses" at bounding box center [132, 400] width 259 height 27
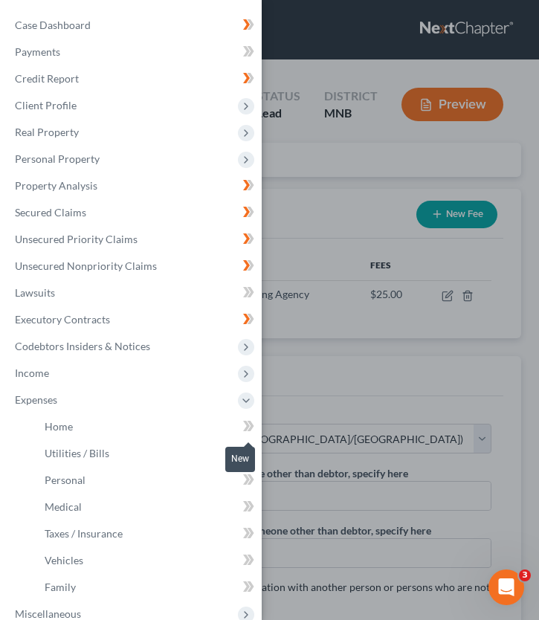
click at [244, 433] on icon at bounding box center [248, 426] width 11 height 19
click at [252, 454] on icon at bounding box center [251, 453] width 7 height 10
click at [245, 501] on icon at bounding box center [248, 507] width 11 height 19
drag, startPoint x: 246, startPoint y: 479, endPoint x: 257, endPoint y: 536, distance: 58.4
click at [246, 479] on icon at bounding box center [246, 480] width 7 height 10
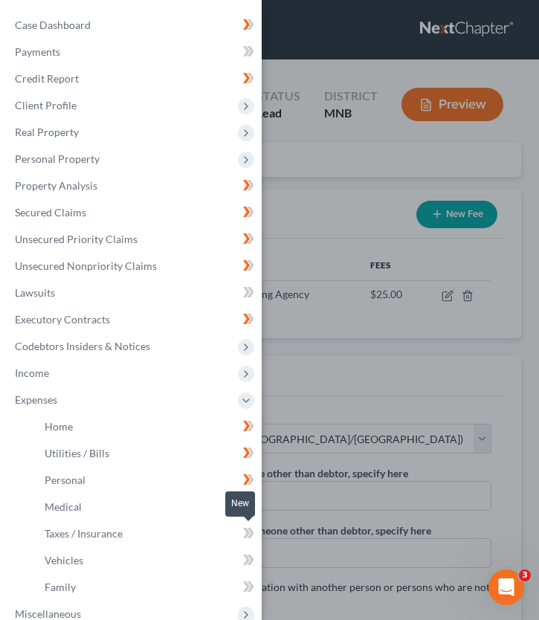
click at [245, 529] on icon at bounding box center [246, 533] width 7 height 10
click at [245, 540] on icon at bounding box center [246, 560] width 7 height 10
click at [245, 540] on icon at bounding box center [246, 587] width 7 height 10
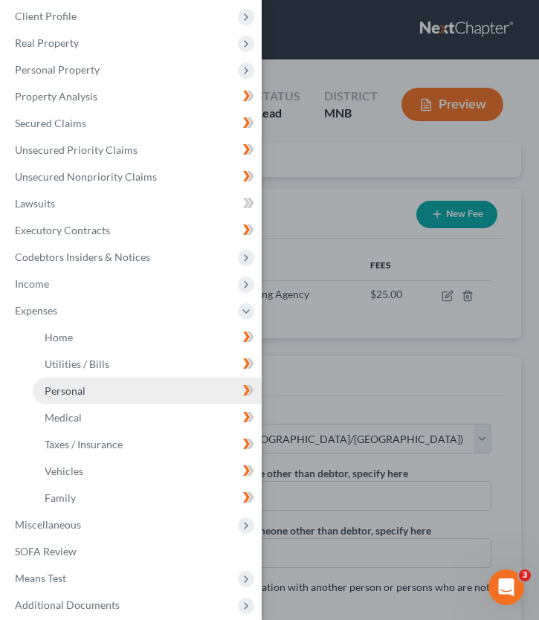
scroll to position [92, 0]
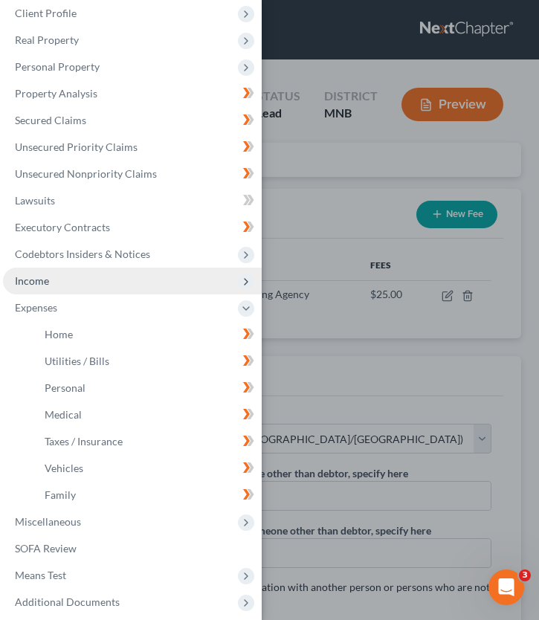
click at [55, 279] on span "Income" at bounding box center [132, 281] width 259 height 27
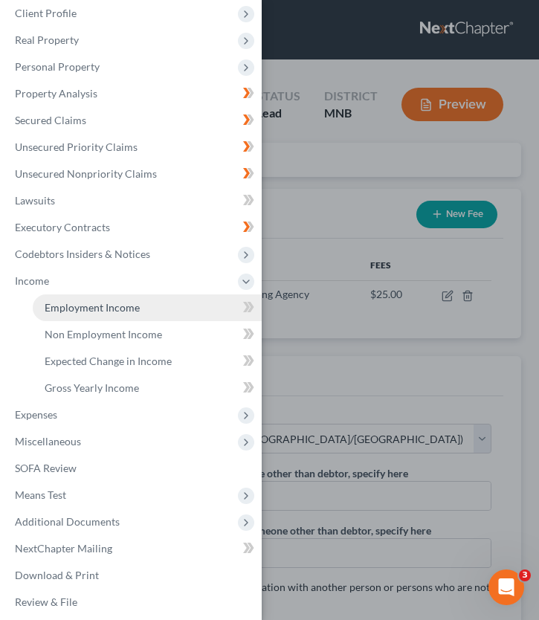
click at [124, 310] on span "Employment Income" at bounding box center [92, 307] width 95 height 13
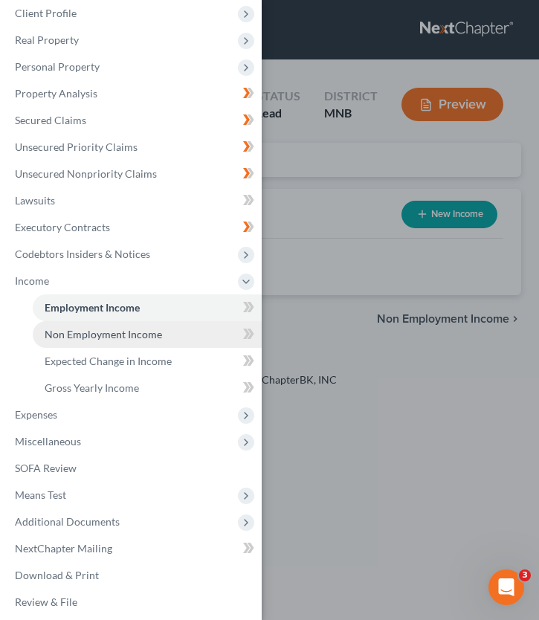
click at [110, 328] on span "Non Employment Income" at bounding box center [104, 334] width 118 height 13
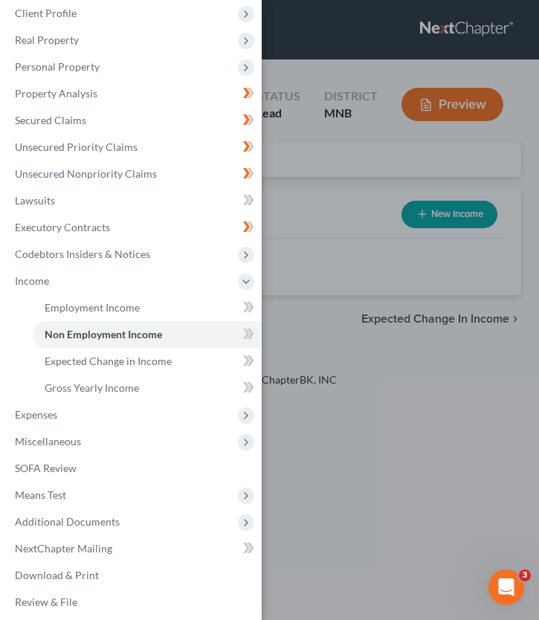
click at [338, 333] on div "Case Dashboard Payments Invoices Payments Payments Credit Report Client Profile" at bounding box center [269, 310] width 539 height 620
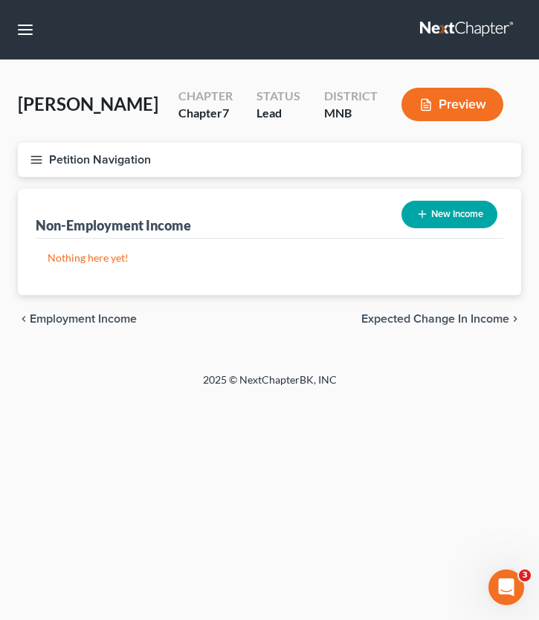
click at [461, 218] on button "New Income" at bounding box center [450, 215] width 96 height 28
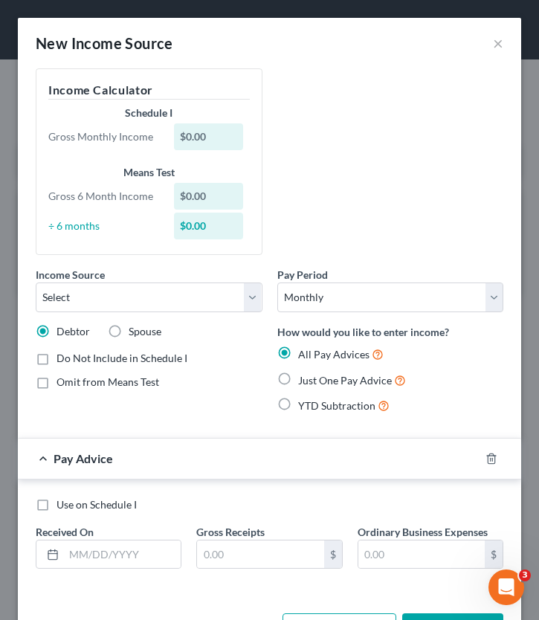
click at [116, 278] on div "Income Source * Select Unemployment Disability (from employer) Pension Retireme…" at bounding box center [149, 289] width 227 height 45
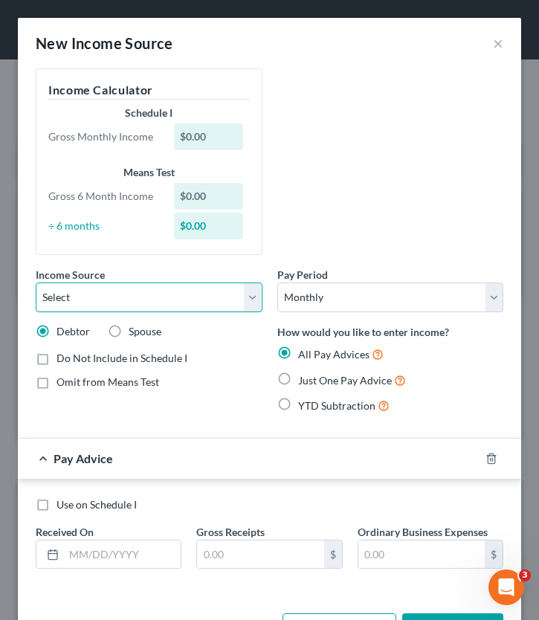
click at [104, 301] on select "Select Unemployment Disability (from employer) Pension Retirement Social Securi…" at bounding box center [149, 298] width 227 height 30
click at [36, 283] on select "Select Unemployment Disability (from employer) Pension Retirement Social Securi…" at bounding box center [149, 298] width 227 height 30
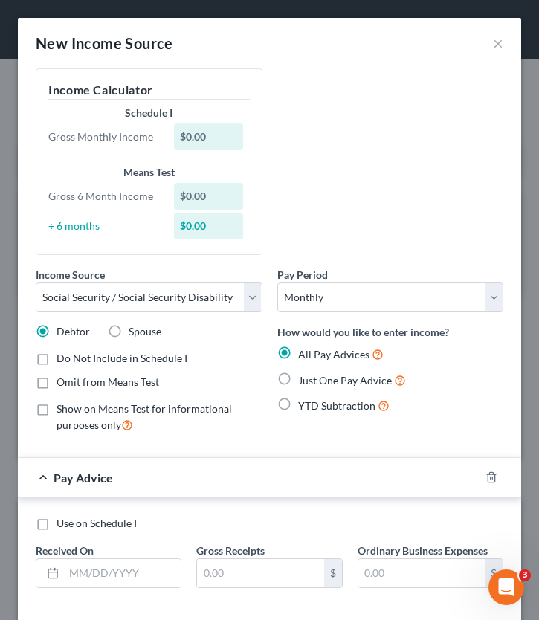
click at [298, 379] on label "Just One Pay Advice" at bounding box center [352, 380] width 108 height 17
click at [304, 379] on input "Just One Pay Advice" at bounding box center [309, 377] width 10 height 10
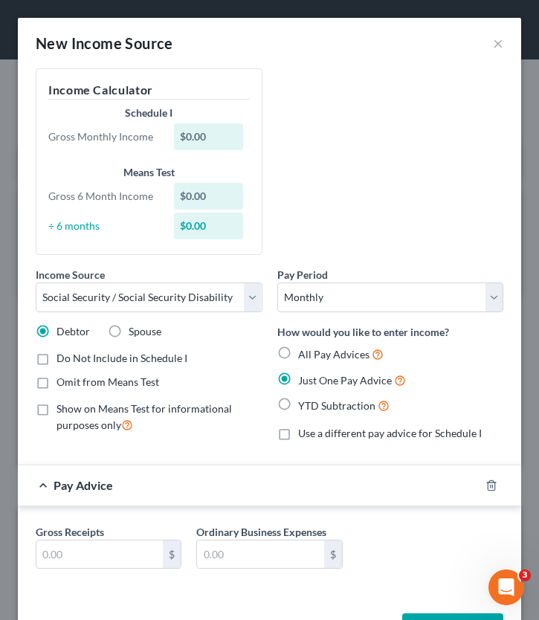
scroll to position [54, 0]
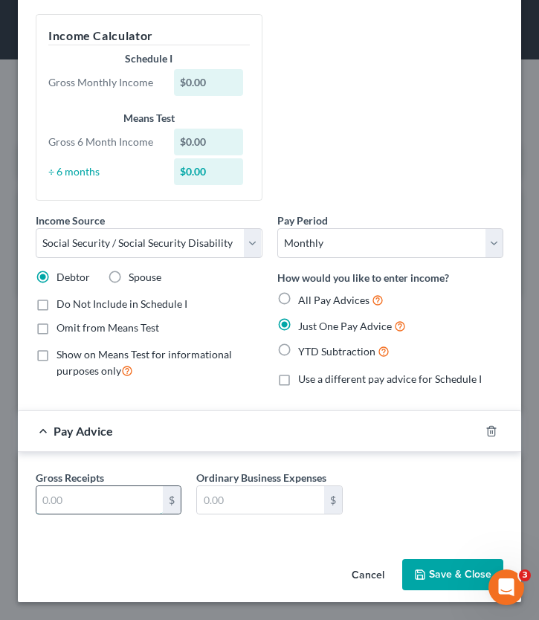
click at [111, 505] on input "text" at bounding box center [99, 500] width 126 height 28
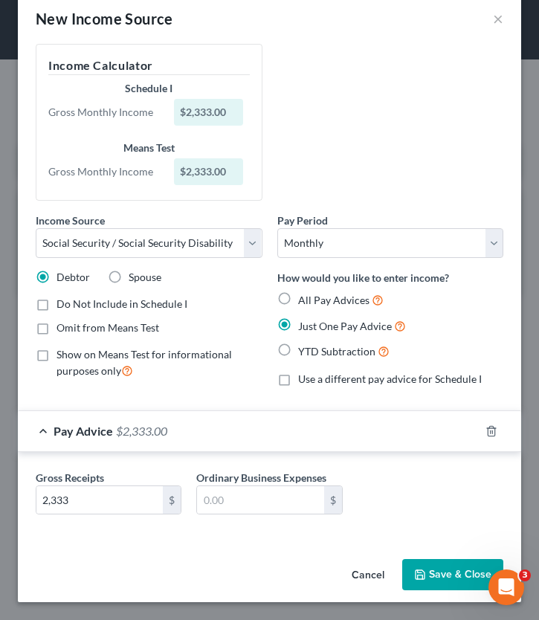
click at [451, 540] on button "Save & Close" at bounding box center [452, 574] width 101 height 31
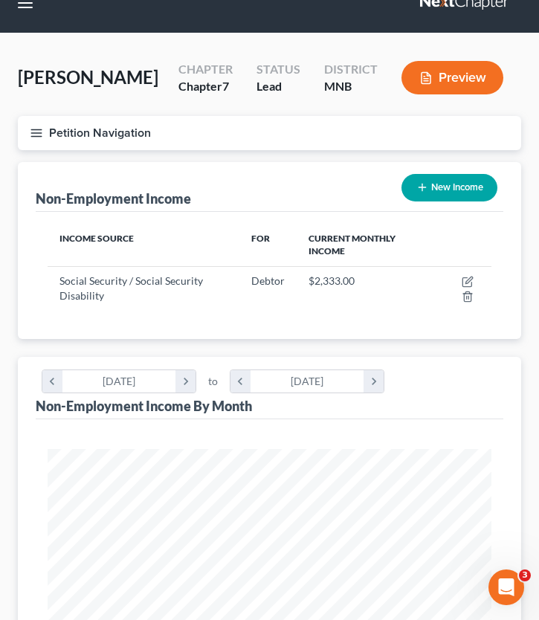
scroll to position [29, 0]
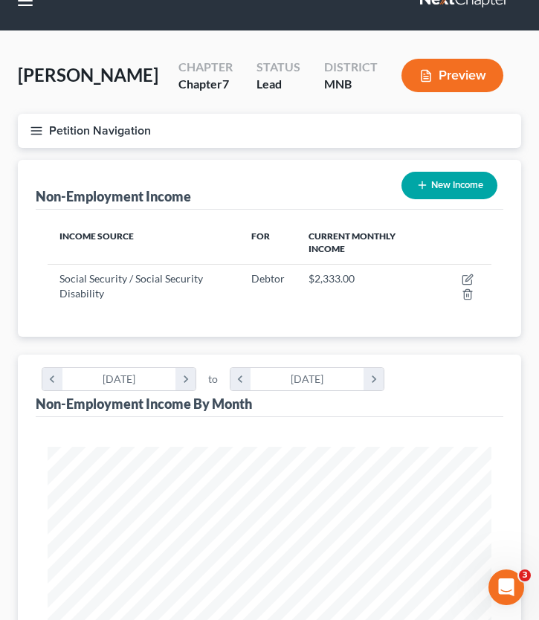
click at [413, 179] on button "New Income" at bounding box center [450, 186] width 96 height 28
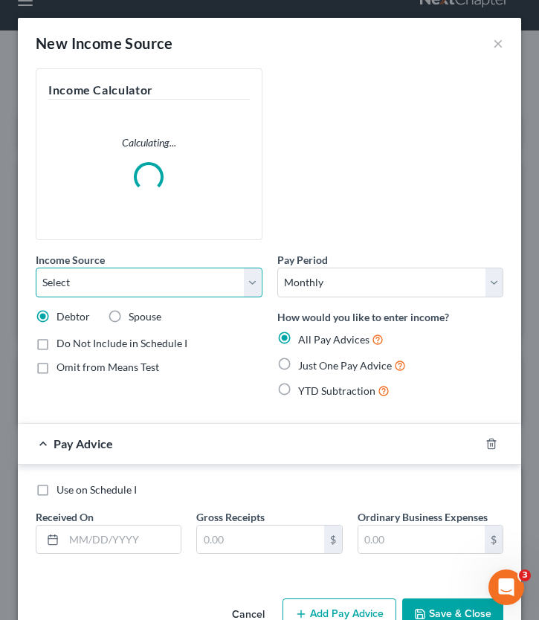
click at [96, 277] on select "Select Unemployment Disability (from employer) Pension Retirement Social Securi…" at bounding box center [149, 283] width 227 height 30
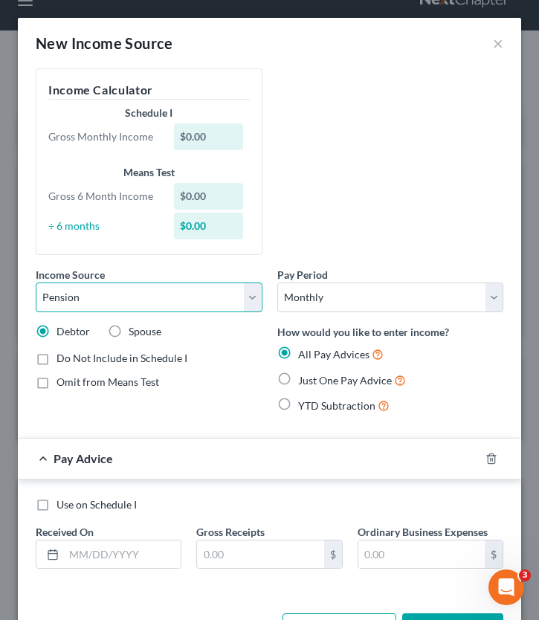
click at [36, 283] on select "Select Unemployment Disability (from employer) Pension Retirement Social Securi…" at bounding box center [149, 298] width 227 height 30
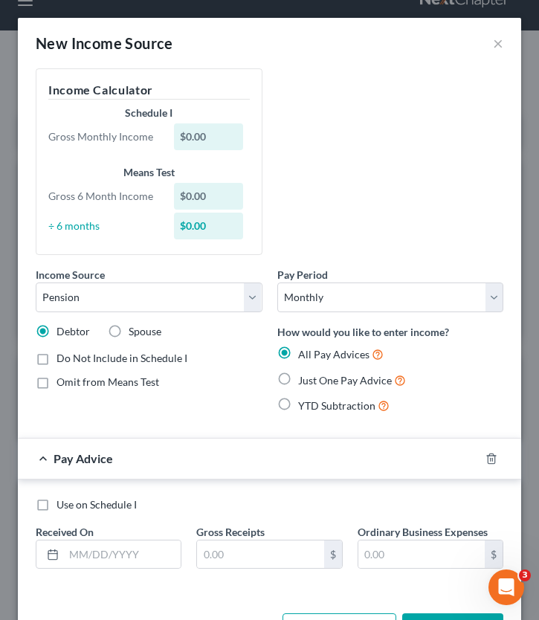
click at [298, 377] on label "Just One Pay Advice" at bounding box center [352, 380] width 108 height 17
click at [304, 377] on input "Just One Pay Advice" at bounding box center [309, 377] width 10 height 10
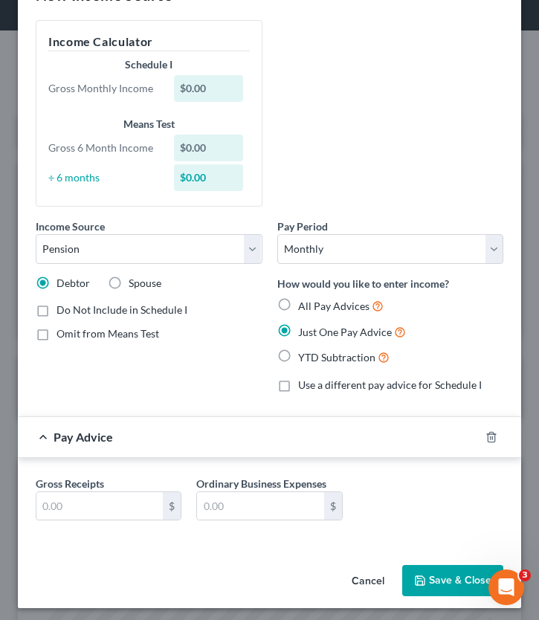
scroll to position [54, 0]
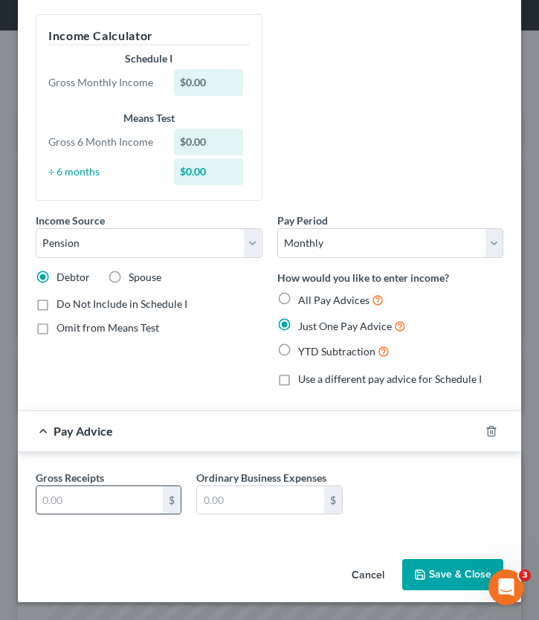
click at [79, 512] on input "text" at bounding box center [99, 500] width 126 height 28
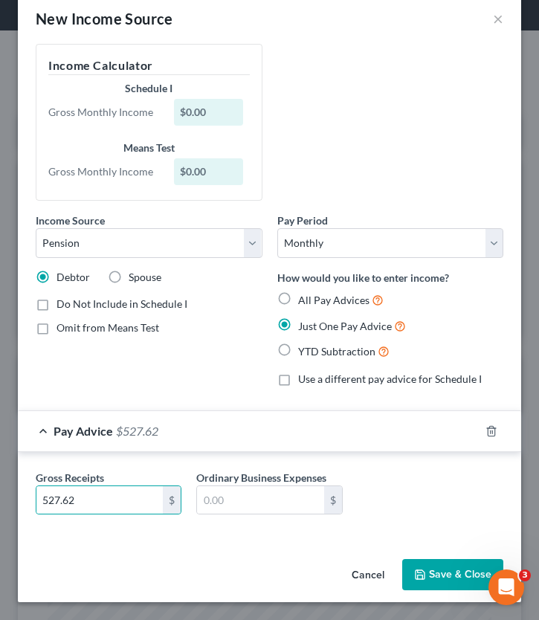
click at [430, 540] on button "Save & Close" at bounding box center [452, 574] width 101 height 31
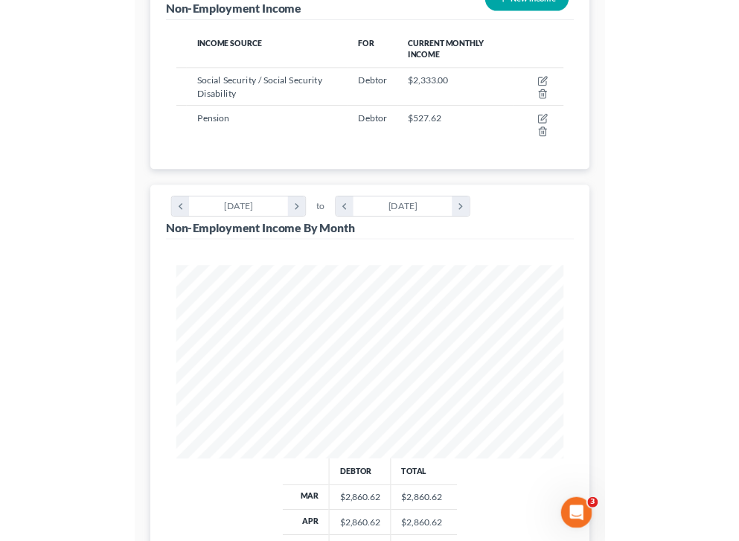
scroll to position [0, 0]
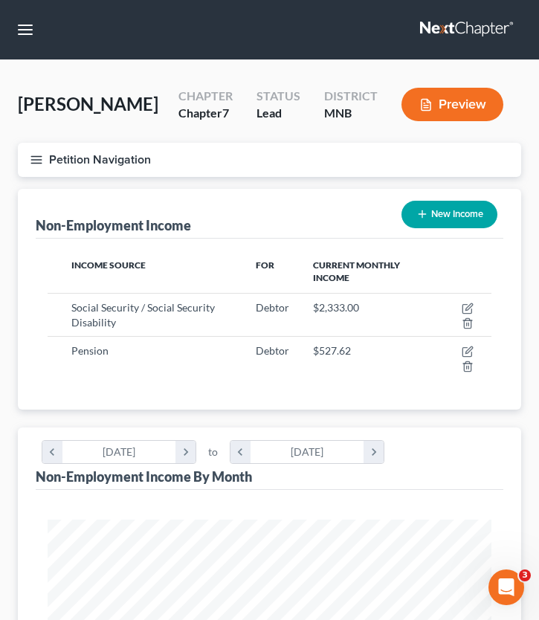
click at [36, 163] on line "button" at bounding box center [36, 163] width 10 height 0
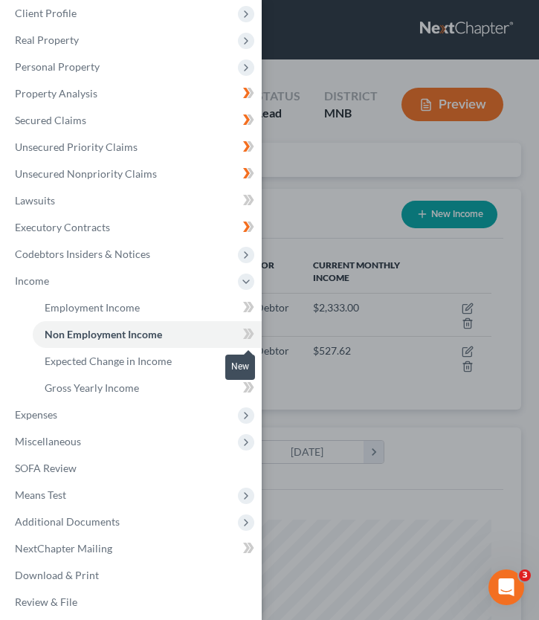
click at [247, 325] on icon at bounding box center [248, 334] width 11 height 19
click at [245, 362] on icon at bounding box center [248, 361] width 11 height 19
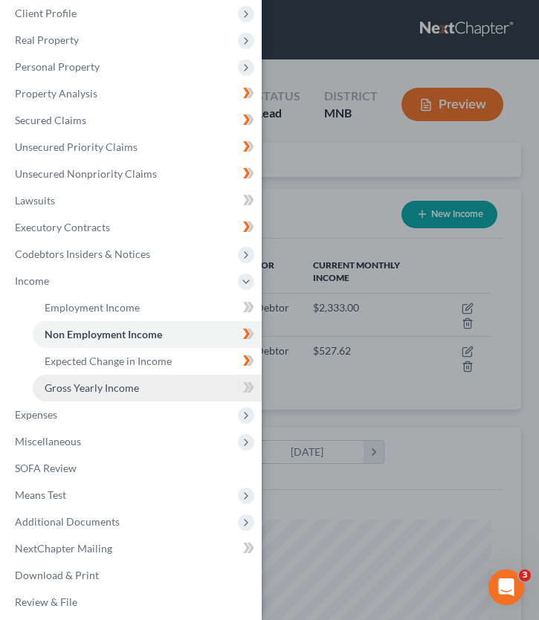
click at [152, 385] on link "Gross Yearly Income" at bounding box center [147, 388] width 229 height 27
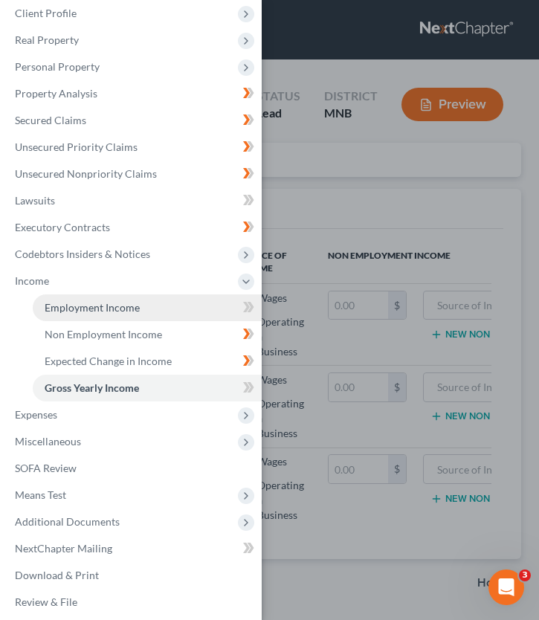
click at [160, 317] on link "Employment Income" at bounding box center [147, 308] width 229 height 27
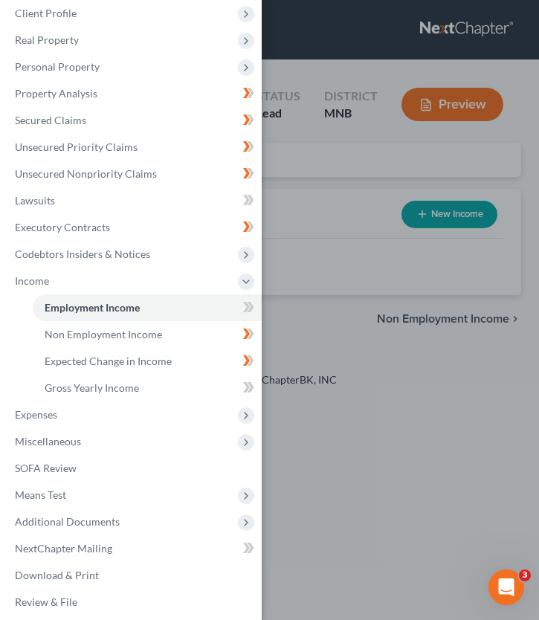
click at [376, 192] on div "Case Dashboard Payments Invoices Payments Payments Credit Report Client Profile" at bounding box center [269, 310] width 539 height 620
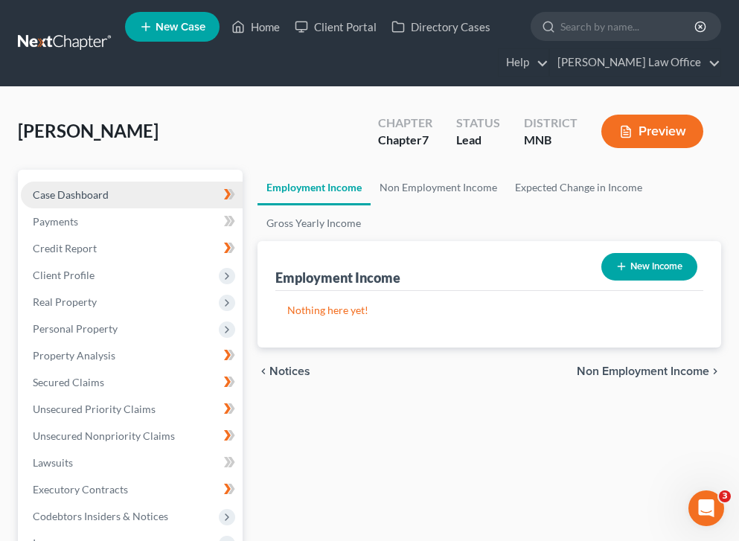
click at [95, 196] on span "Case Dashboard" at bounding box center [71, 194] width 76 height 13
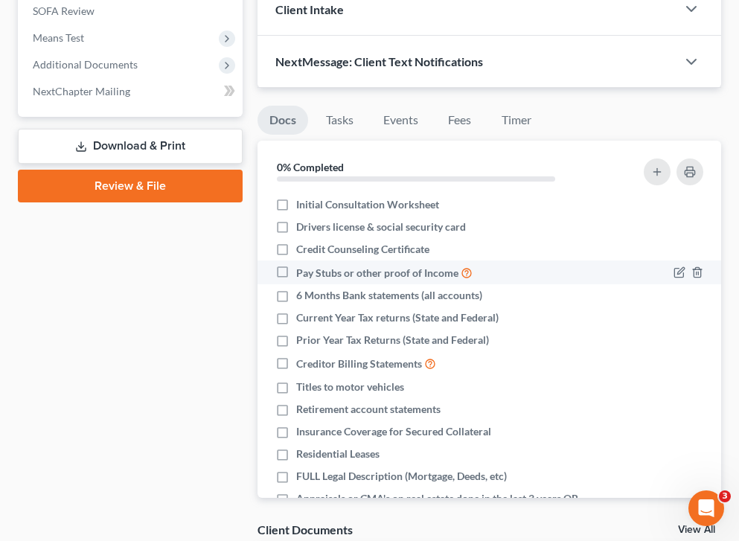
scroll to position [607, 0]
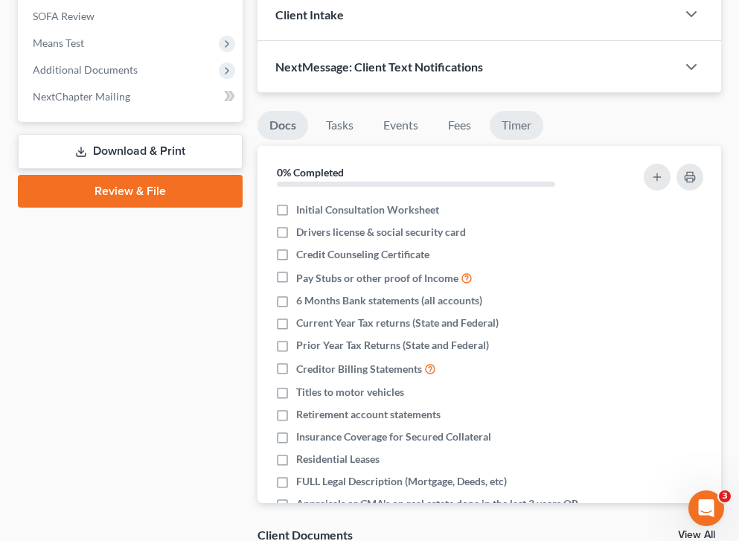
click at [517, 123] on link "Timer" at bounding box center [516, 125] width 54 height 29
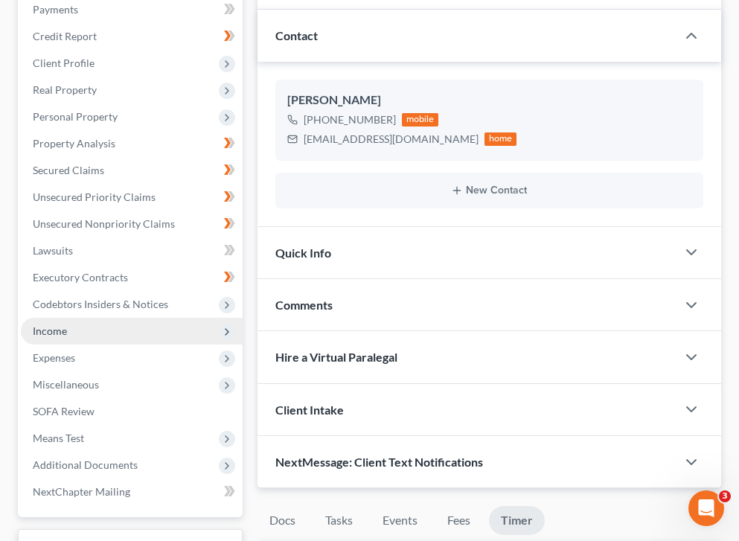
scroll to position [141, 0]
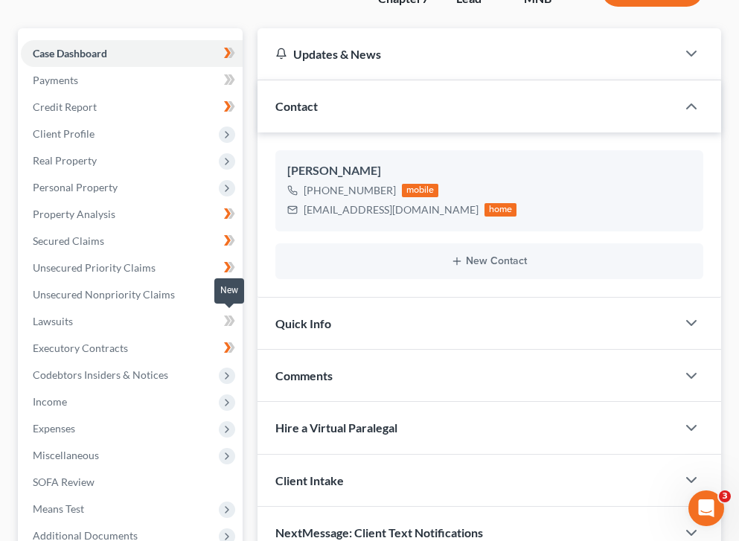
click at [230, 315] on icon at bounding box center [231, 320] width 7 height 10
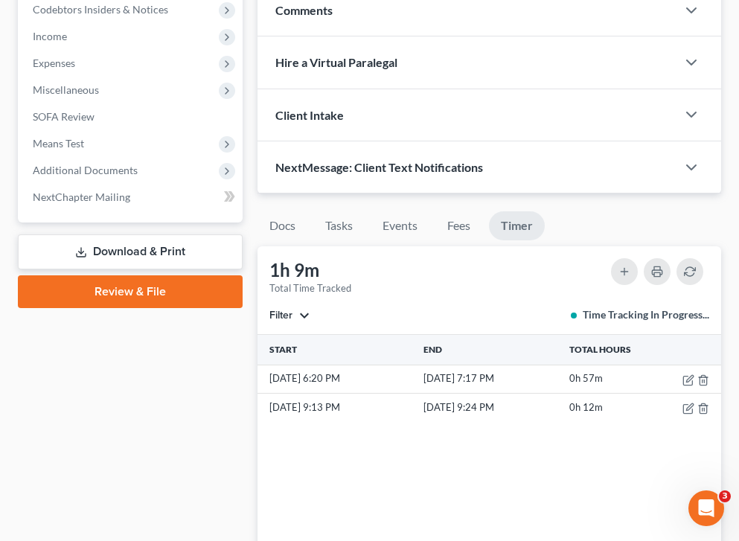
scroll to position [507, 0]
click at [301, 234] on link "Docs" at bounding box center [282, 225] width 50 height 29
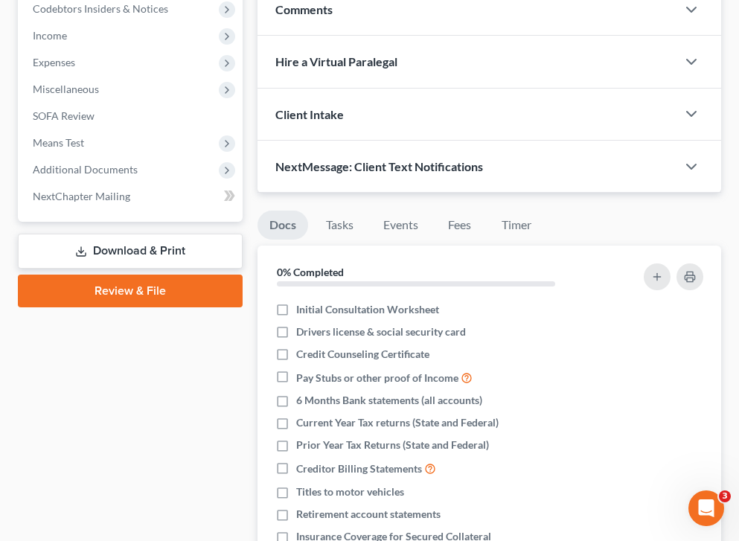
scroll to position [518, 0]
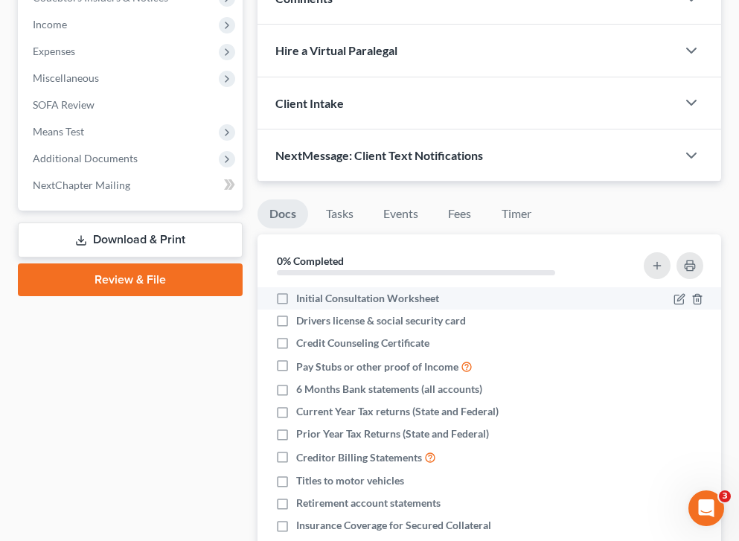
click at [300, 300] on span "Initial Consultation Worksheet" at bounding box center [367, 298] width 143 height 15
click at [302, 300] on input "Initial Consultation Worksheet" at bounding box center [307, 296] width 10 height 10
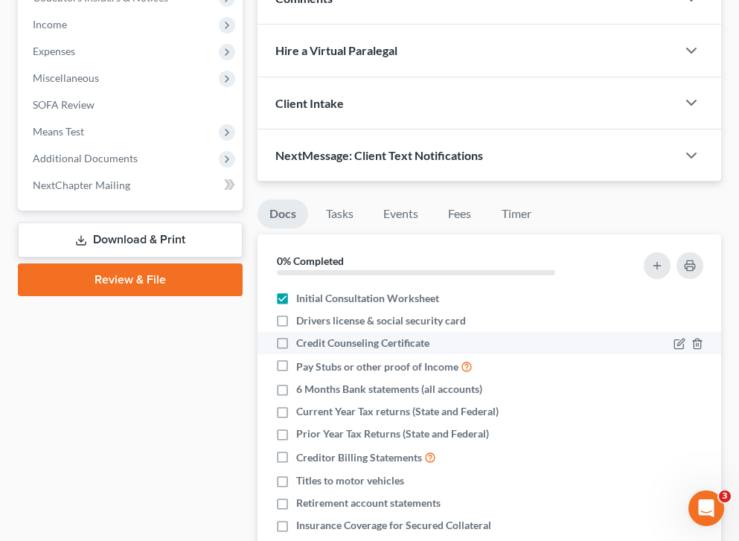
click at [296, 321] on label "Drivers license & social security card" at bounding box center [381, 320] width 170 height 15
click at [302, 321] on input "Drivers license & social security card" at bounding box center [307, 318] width 10 height 10
click at [296, 341] on label "Credit Counseling Certificate" at bounding box center [362, 342] width 133 height 15
click at [302, 341] on input "Credit Counseling Certificate" at bounding box center [307, 340] width 10 height 10
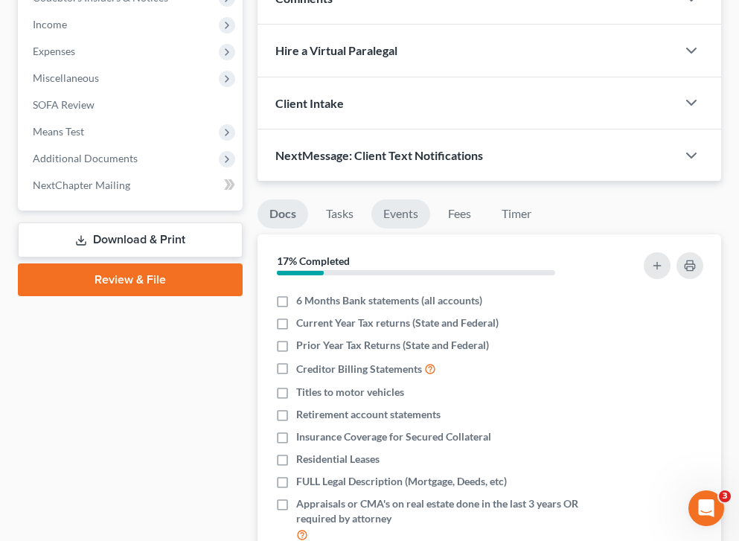
scroll to position [136, 0]
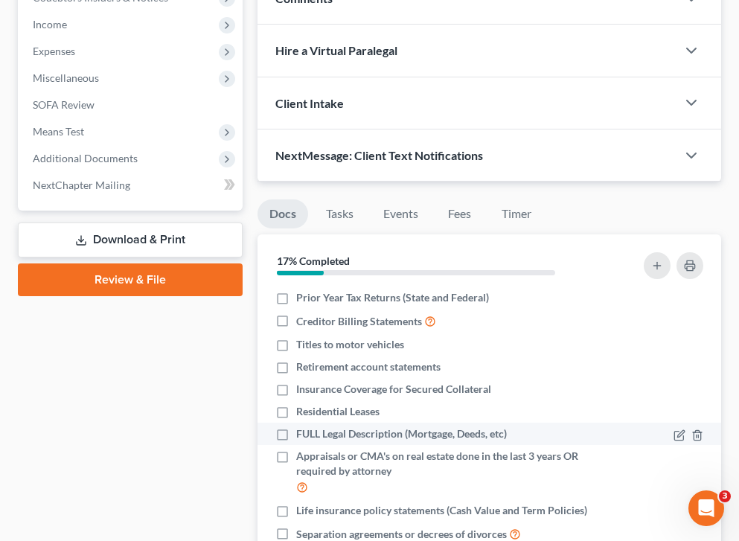
click at [296, 452] on label "Appraisals or CMA's on real estate done in the last 3 years OR required by atto…" at bounding box center [444, 472] width 296 height 47
click at [302, 452] on input "Appraisals or CMA's on real estate done in the last 3 years OR required by atto…" at bounding box center [307, 454] width 10 height 10
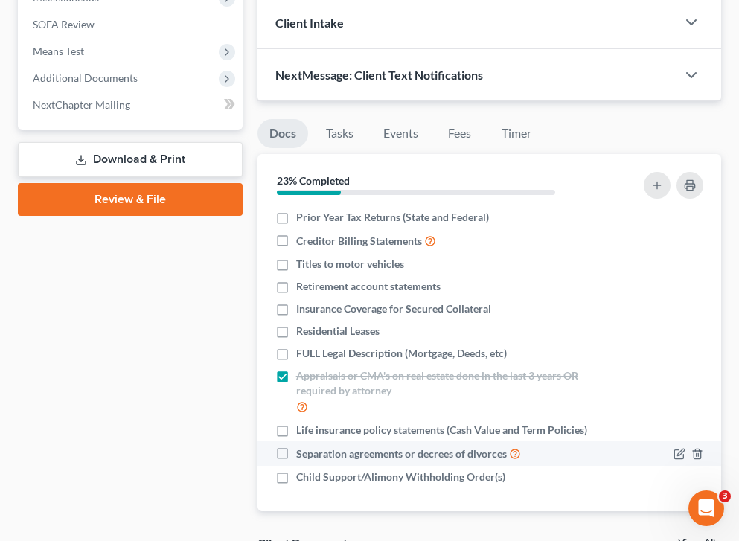
click at [296, 451] on label "Separation agreements or decrees of divorces" at bounding box center [408, 453] width 225 height 17
click at [302, 451] on input "Separation agreements or decrees of divorces" at bounding box center [307, 450] width 10 height 10
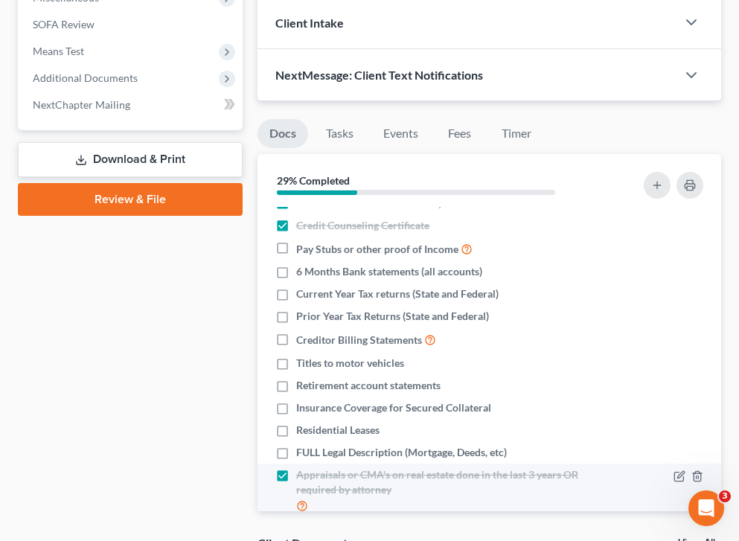
scroll to position [0, 0]
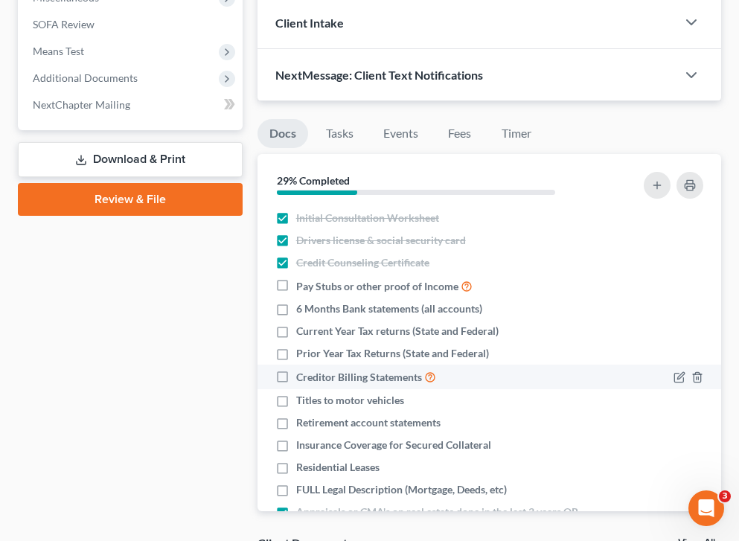
click at [359, 380] on span "Creditor Billing Statements" at bounding box center [359, 377] width 126 height 15
click at [312, 378] on input "Creditor Billing Statements" at bounding box center [307, 373] width 10 height 10
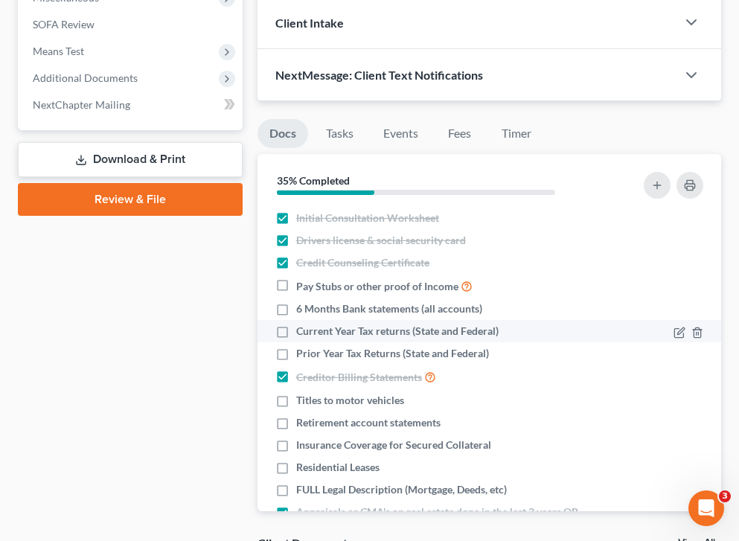
click at [328, 335] on span "Current Year Tax returns (State and Federal)" at bounding box center [397, 331] width 202 height 15
click at [312, 333] on input "Current Year Tax returns (State and Federal)" at bounding box center [307, 329] width 10 height 10
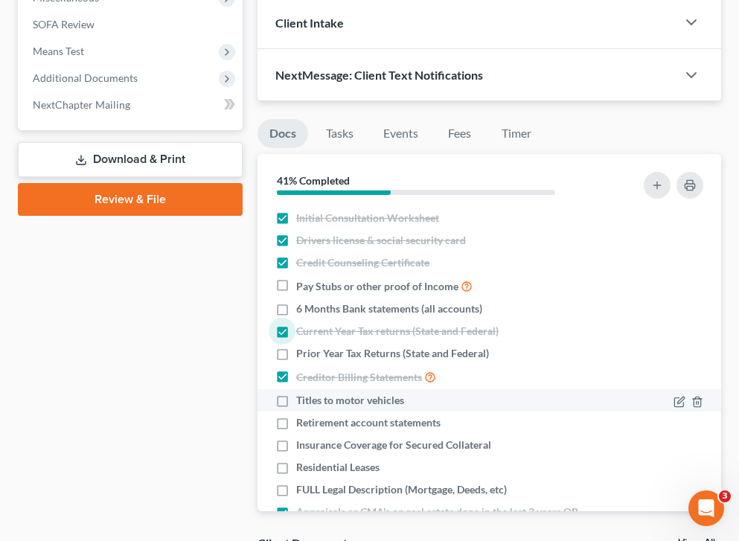
click at [296, 398] on label "Titles to motor vehicles" at bounding box center [350, 400] width 108 height 15
click at [302, 398] on input "Titles to motor vehicles" at bounding box center [307, 398] width 10 height 10
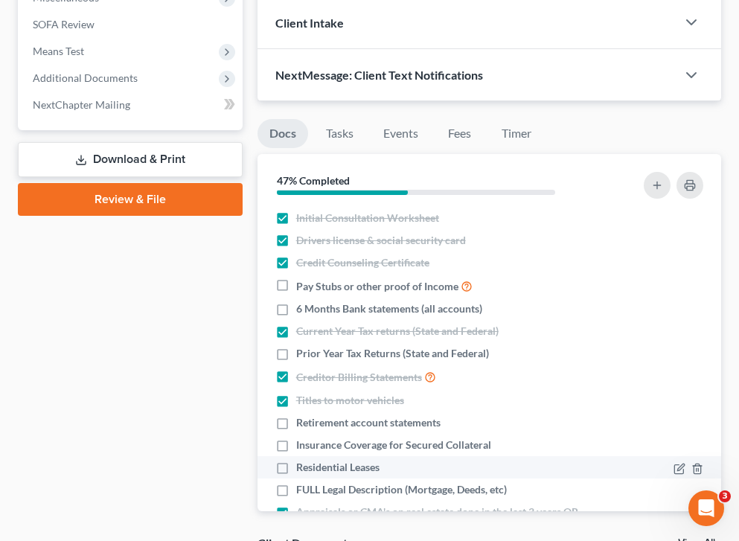
click at [296, 465] on label "Residential Leases" at bounding box center [337, 467] width 83 height 15
click at [302, 465] on input "Residential Leases" at bounding box center [307, 465] width 10 height 10
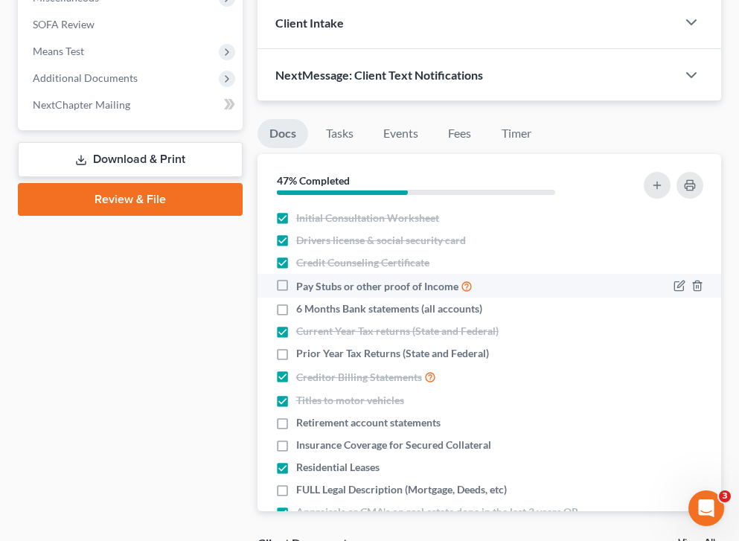
click at [296, 285] on label "Pay Stubs or other proof of Income" at bounding box center [384, 285] width 176 height 17
click at [302, 285] on input "Pay Stubs or other proof of Income" at bounding box center [307, 282] width 10 height 10
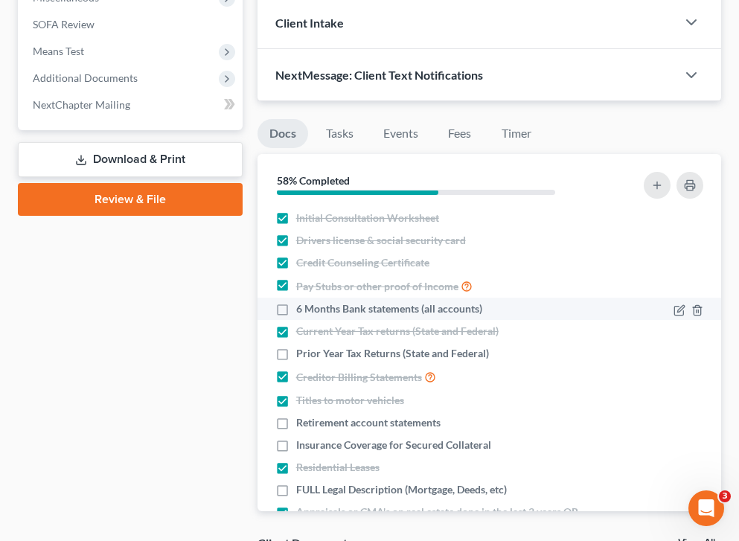
click at [296, 308] on label "6 Months Bank statements (all accounts)" at bounding box center [389, 308] width 186 height 15
click at [302, 308] on input "6 Months Bank statements (all accounts)" at bounding box center [307, 306] width 10 height 10
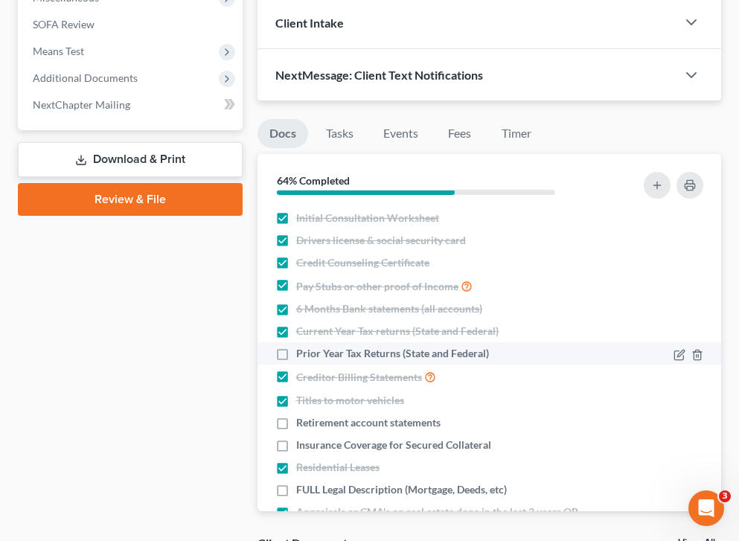
click at [296, 353] on label "Prior Year Tax Returns (State and Federal)" at bounding box center [392, 353] width 193 height 15
click at [302, 353] on input "Prior Year Tax Returns (State and Federal)" at bounding box center [307, 351] width 10 height 10
click at [296, 355] on label "Prior Year Tax Returns (State and Federal)" at bounding box center [392, 353] width 193 height 15
click at [302, 355] on input "Prior Year Tax Returns (State and Federal)" at bounding box center [307, 351] width 10 height 10
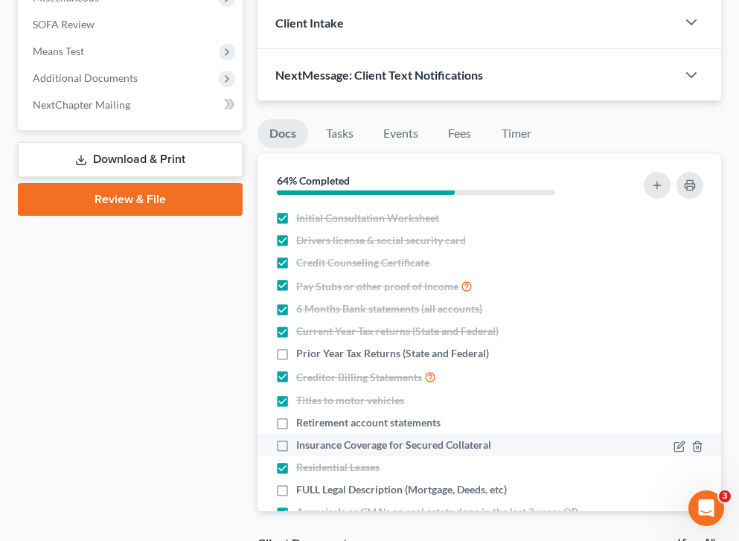
click at [296, 438] on label "Insurance Coverage for Secured Collateral" at bounding box center [393, 444] width 195 height 15
click at [302, 438] on input "Insurance Coverage for Secured Collateral" at bounding box center [307, 442] width 10 height 10
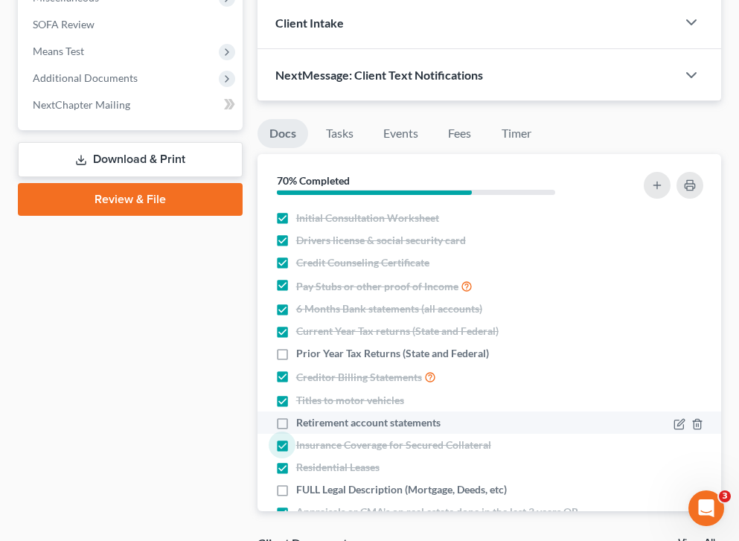
click at [296, 420] on label "Retirement account statements" at bounding box center [368, 422] width 144 height 15
click at [302, 420] on input "Retirement account statements" at bounding box center [307, 420] width 10 height 10
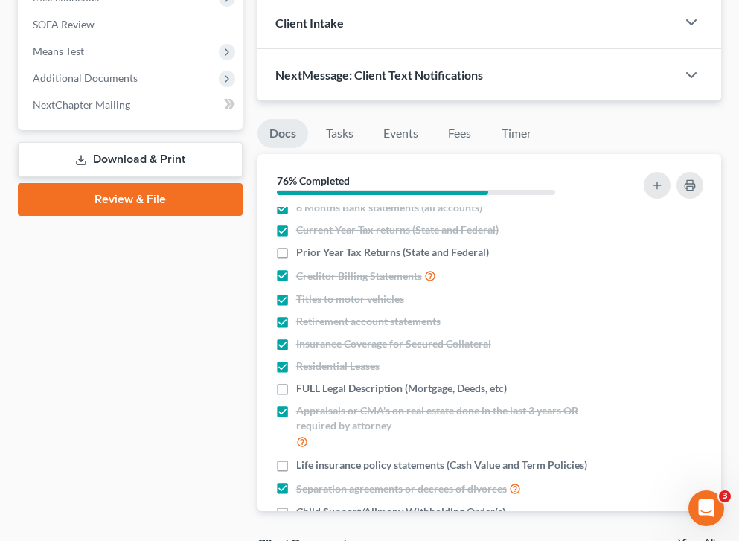
scroll to position [136, 0]
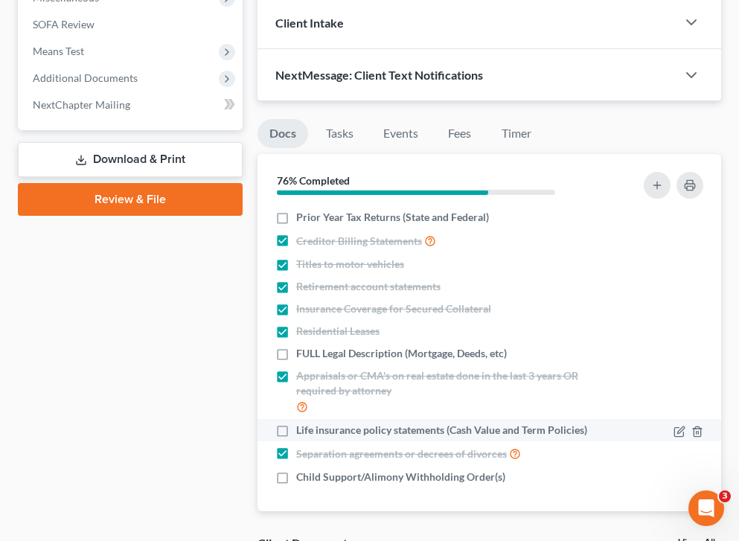
click at [296, 427] on label "Life insurance policy statements (Cash Value and Term Policies)" at bounding box center [441, 430] width 291 height 15
click at [302, 427] on input "Life insurance policy statements (Cash Value and Term Policies)" at bounding box center [307, 428] width 10 height 10
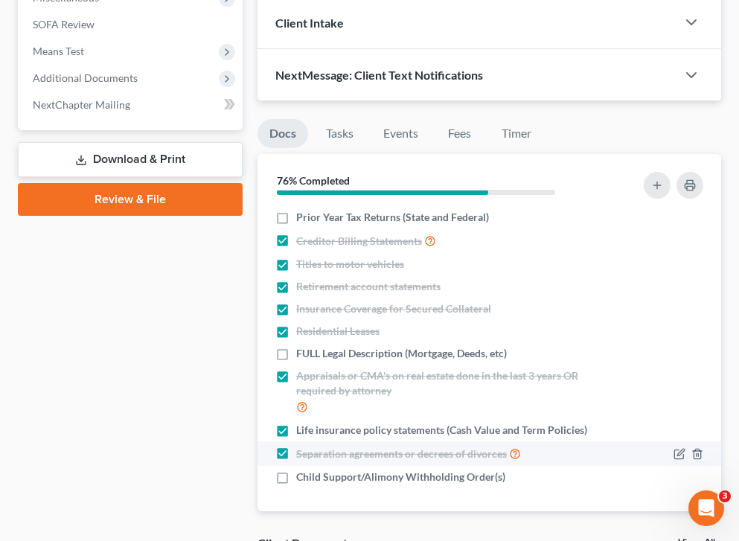
click at [296, 479] on label "Child Support/Alimony Withholding Order(s)" at bounding box center [400, 476] width 209 height 15
click at [302, 479] on input "Child Support/Alimony Withholding Order(s)" at bounding box center [307, 474] width 10 height 10
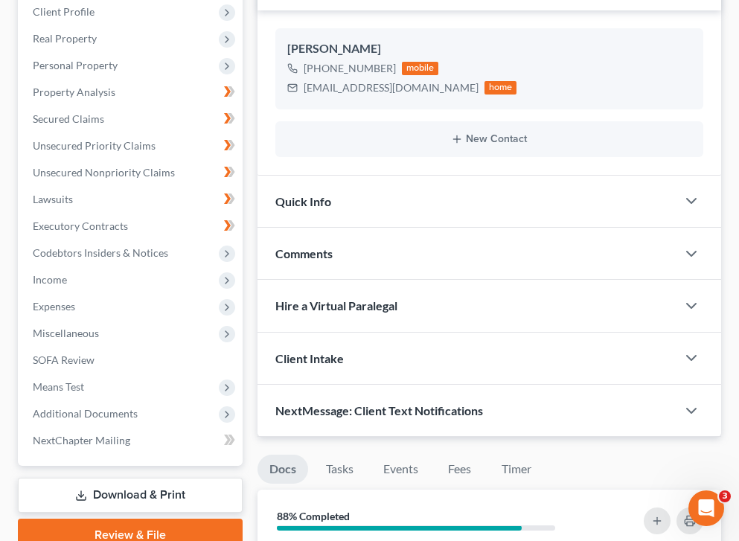
scroll to position [261, 0]
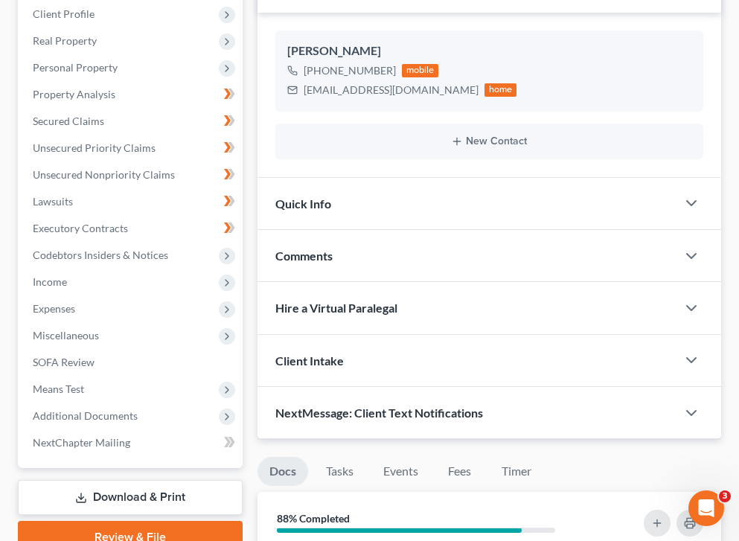
click at [435, 247] on div "Comments" at bounding box center [466, 255] width 419 height 51
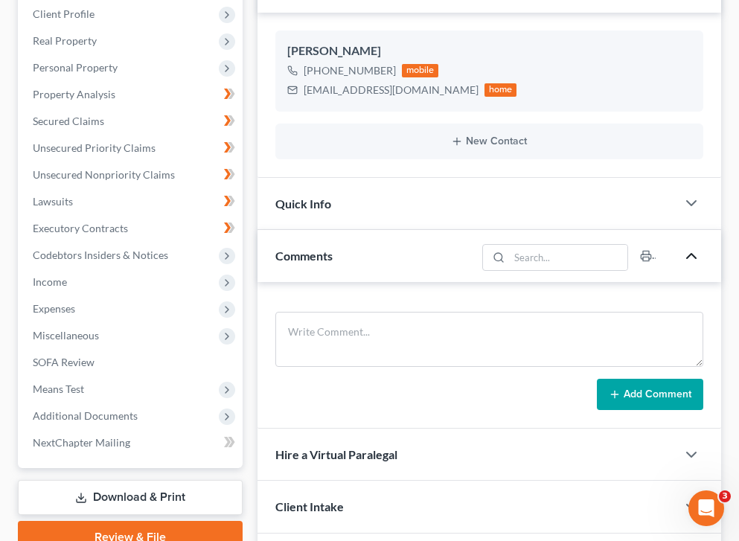
click at [682, 247] on icon "button" at bounding box center [691, 256] width 18 height 18
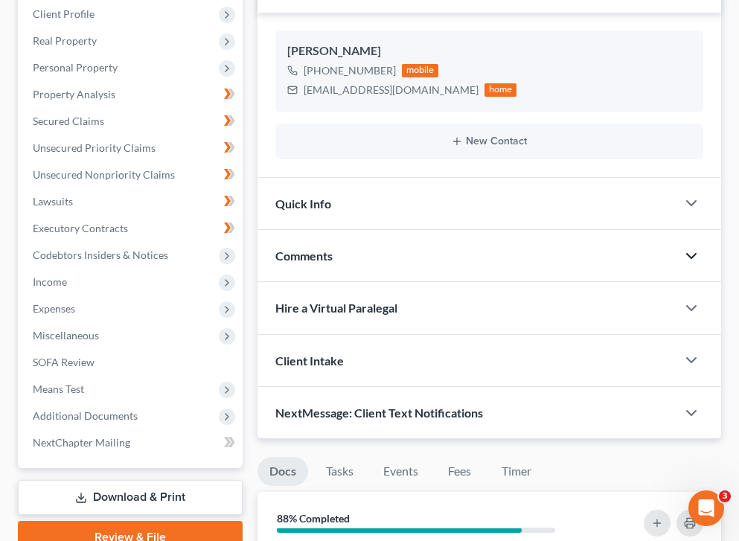
click at [701, 223] on div "Quick Info" at bounding box center [488, 204] width 463 height 52
click at [699, 250] on icon "button" at bounding box center [691, 256] width 18 height 18
click at [686, 251] on icon "button" at bounding box center [691, 256] width 18 height 18
click at [491, 313] on div "Updates & News × Minnesota District Notes Take a look at NextChapter's District…" at bounding box center [488, 174] width 463 height 531
click at [445, 248] on div "Comments" at bounding box center [466, 255] width 419 height 51
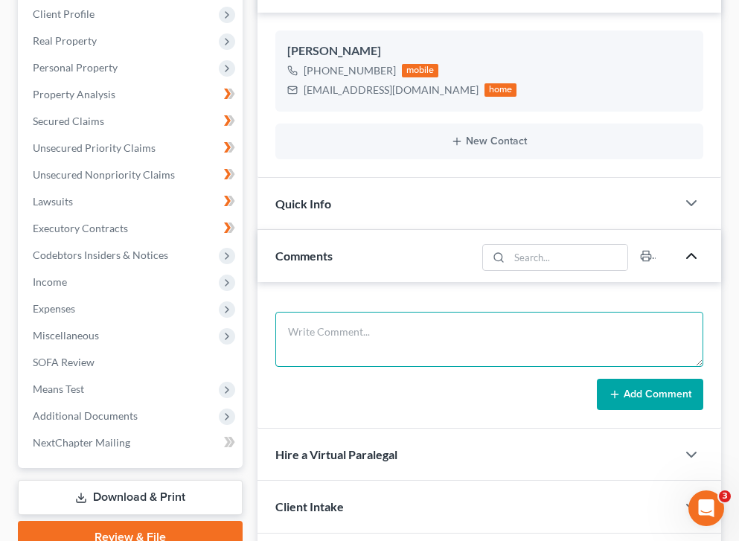
click at [350, 347] on textarea at bounding box center [489, 339] width 428 height 55
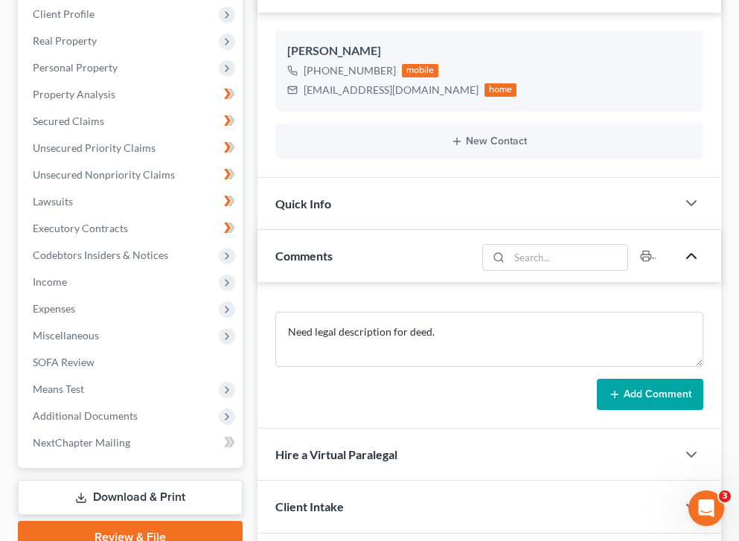
click at [641, 396] on button "Add Comment" at bounding box center [650, 394] width 106 height 31
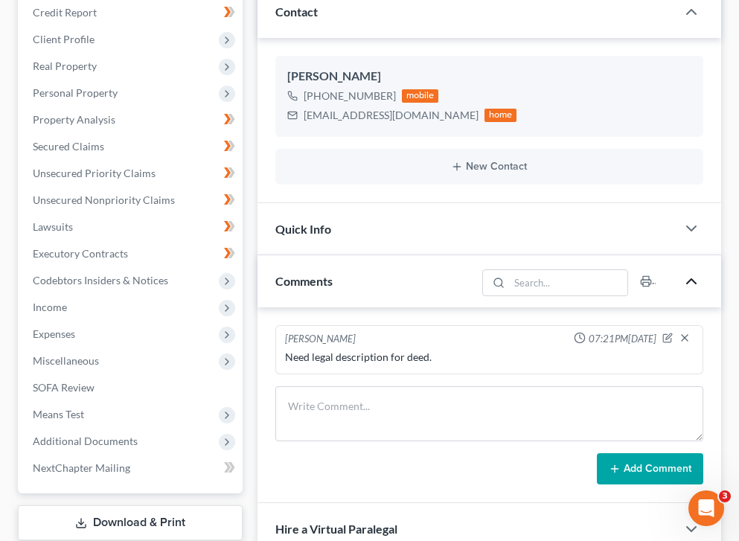
scroll to position [240, 0]
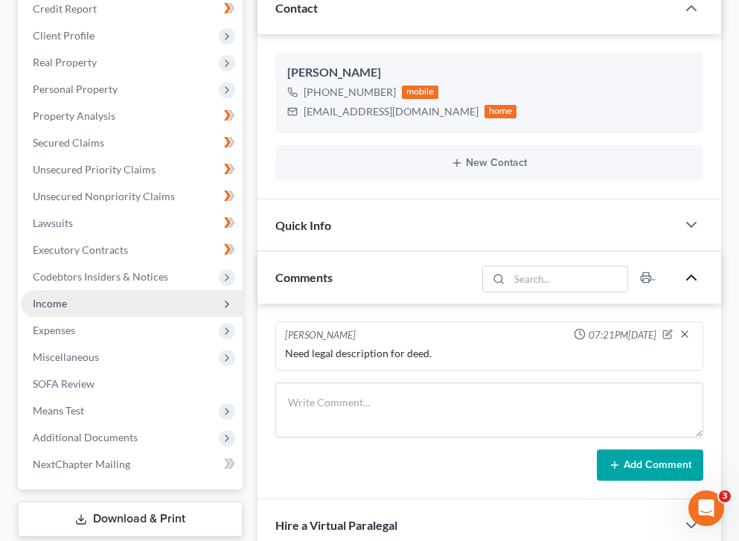
click at [97, 310] on span "Income" at bounding box center [132, 303] width 222 height 27
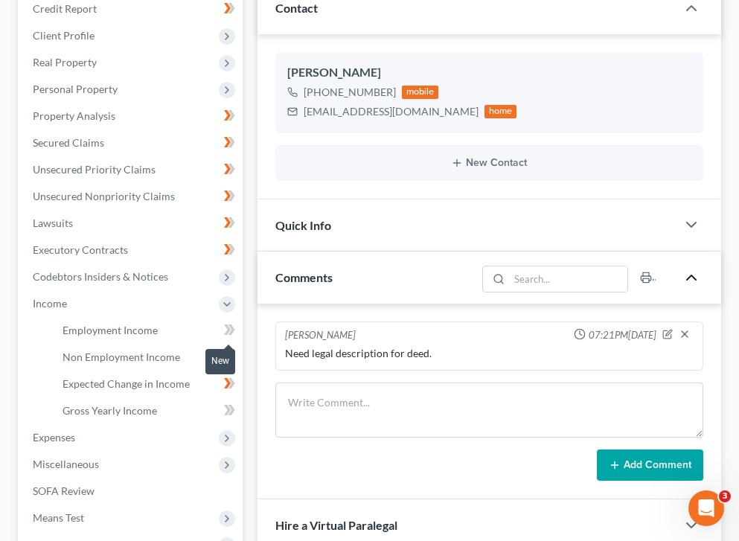
click at [226, 329] on icon at bounding box center [229, 330] width 11 height 19
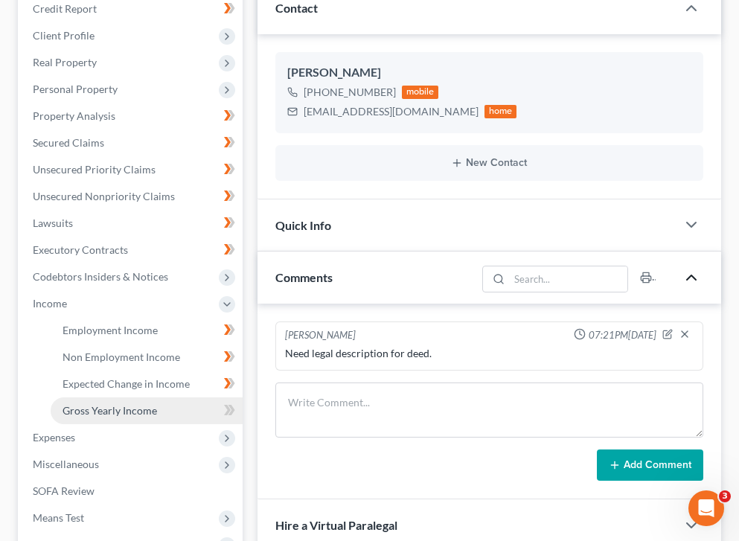
click at [171, 414] on link "Gross Yearly Income" at bounding box center [147, 410] width 192 height 27
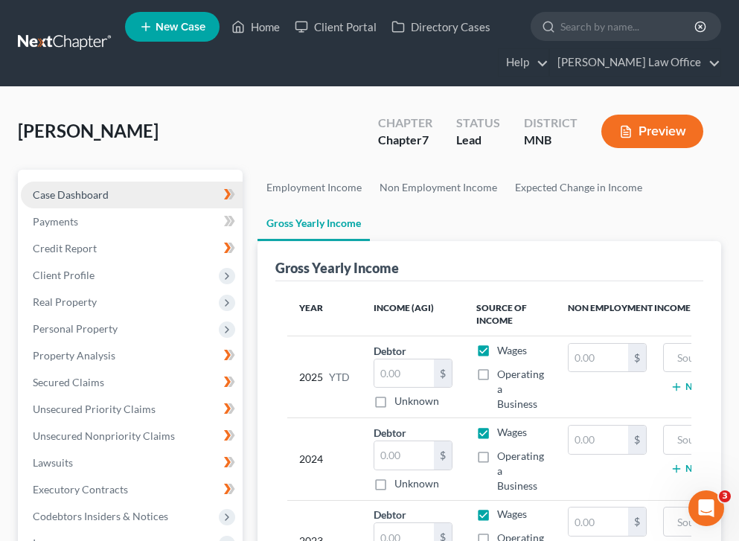
click at [187, 205] on link "Case Dashboard" at bounding box center [132, 194] width 222 height 27
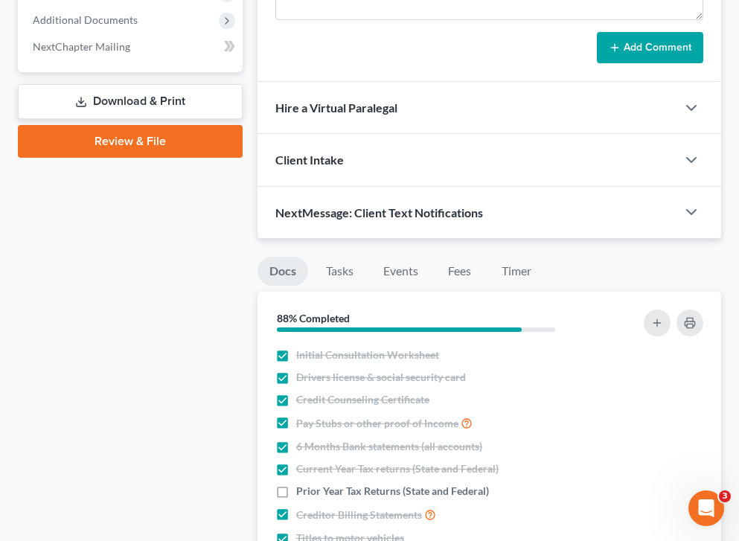
scroll to position [646, 0]
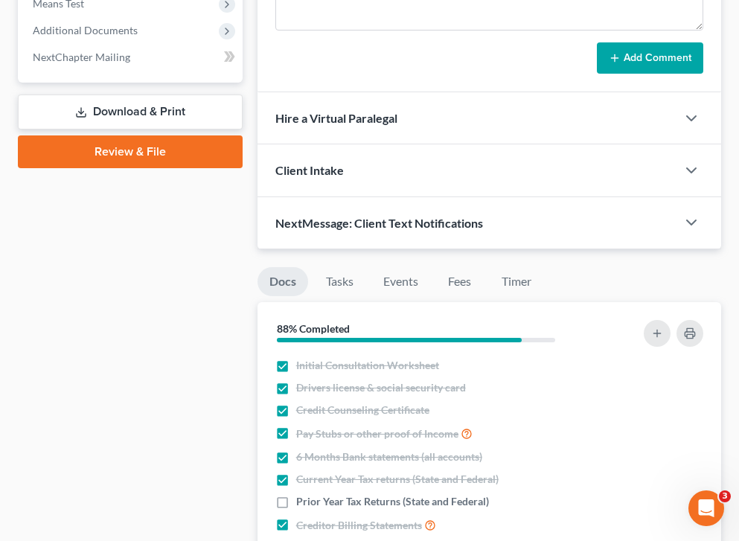
click at [558, 302] on div "88% Completed" at bounding box center [488, 328] width 463 height 52
click at [538, 295] on li "Timer" at bounding box center [516, 284] width 54 height 35
click at [525, 287] on link "Timer" at bounding box center [516, 281] width 54 height 29
click at [518, 280] on link "Timer" at bounding box center [516, 281] width 54 height 29
click at [522, 282] on link "Timer" at bounding box center [516, 281] width 54 height 29
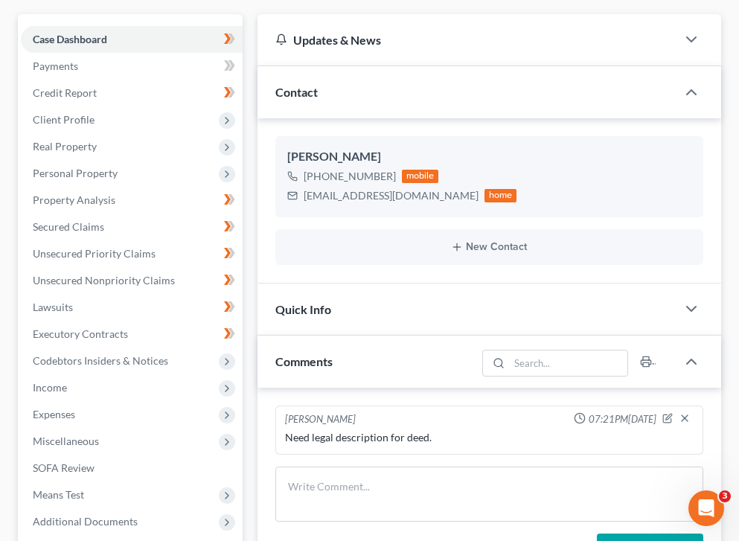
scroll to position [0, 0]
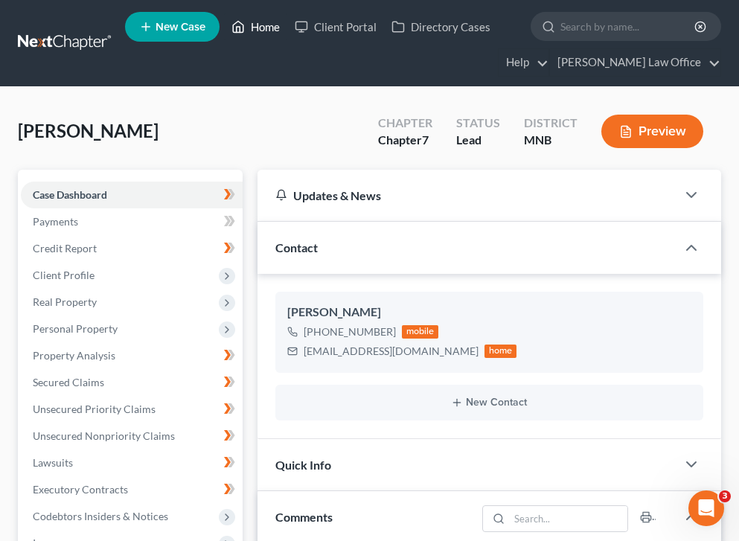
click at [263, 25] on link "Home" at bounding box center [255, 26] width 63 height 27
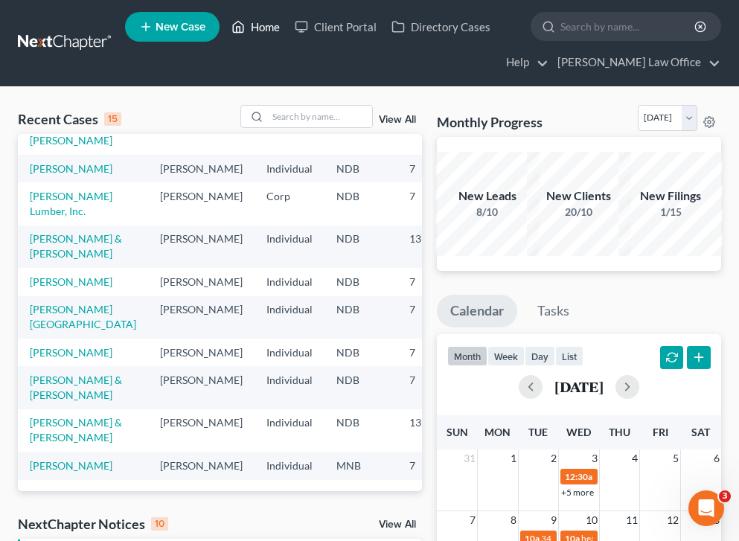
scroll to position [429, 0]
click at [594, 28] on input "search" at bounding box center [628, 27] width 136 height 28
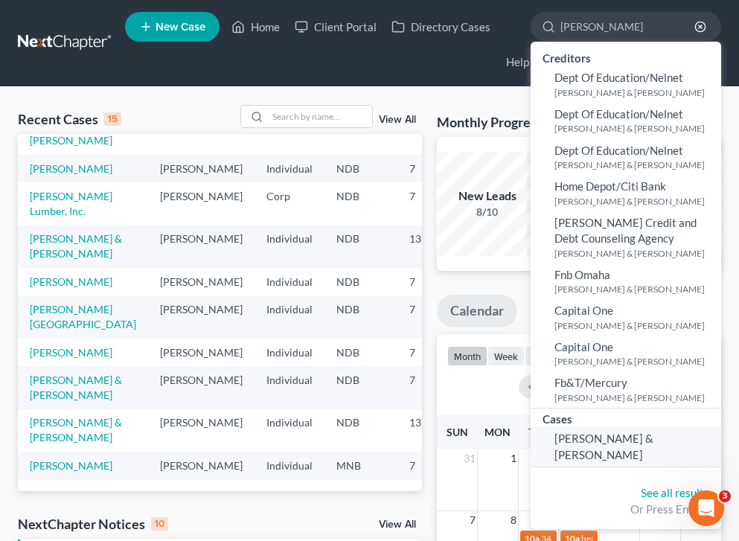
click at [608, 438] on span "DeCoteau, Rhea & Fred" at bounding box center [603, 445] width 99 height 29
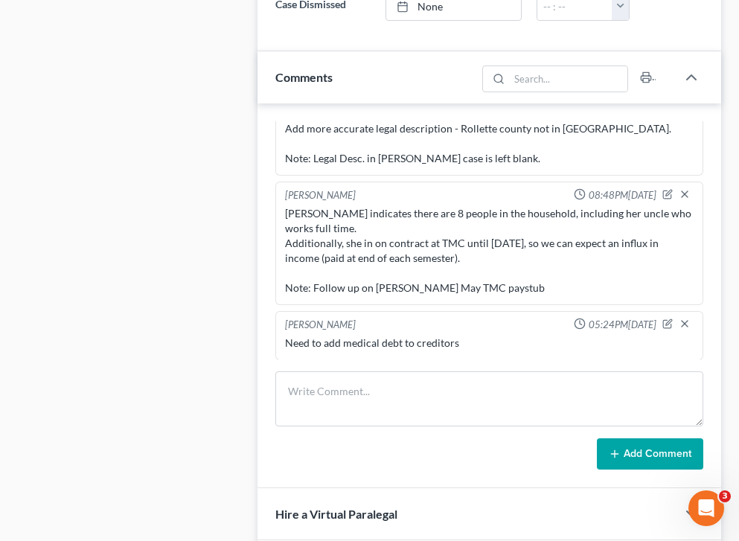
scroll to position [1102, 0]
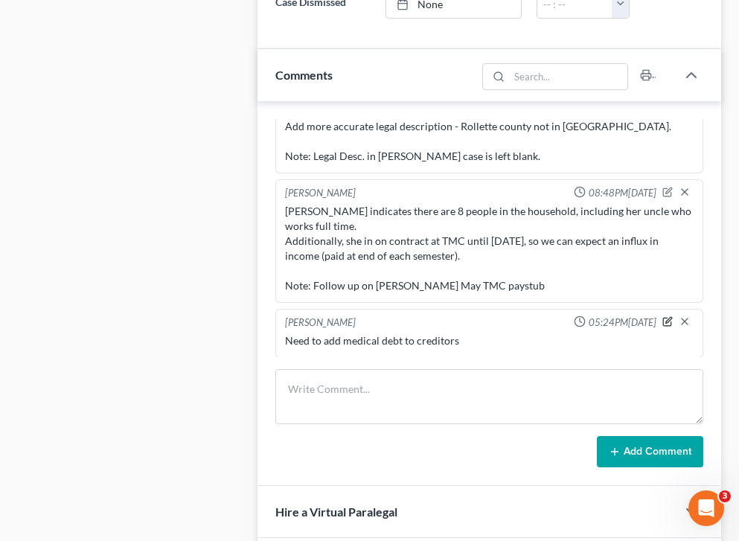
click at [668, 316] on icon "button" at bounding box center [667, 321] width 10 height 10
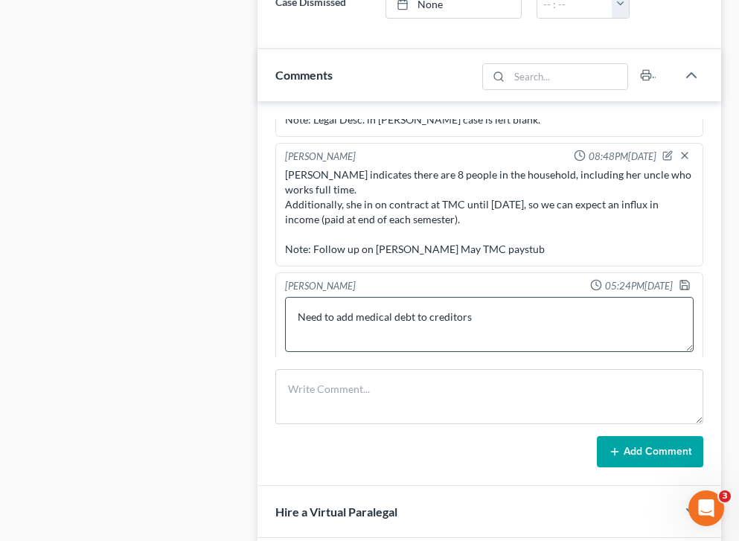
scroll to position [116, 0]
click at [465, 296] on textarea "Need to add medical debt to creditors" at bounding box center [489, 323] width 408 height 55
click at [489, 296] on textarea "Need to add medical debt to creditors" at bounding box center [489, 323] width 408 height 55
click at [483, 296] on textarea "Need to add medical debt to creditors" at bounding box center [489, 323] width 408 height 55
click at [469, 296] on textarea "Need to add medical debt to creditors" at bounding box center [489, 323] width 408 height 55
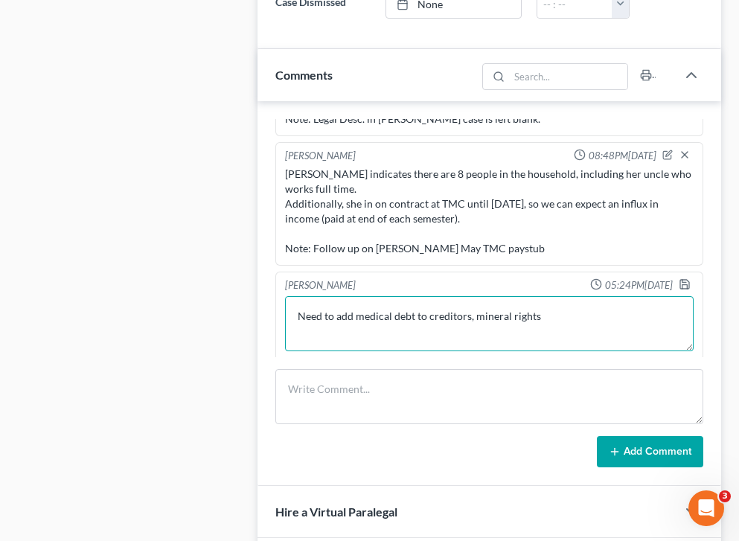
drag, startPoint x: 594, startPoint y: 282, endPoint x: 235, endPoint y: 283, distance: 358.5
click at [235, 283] on div "Petition Navigation Case Dashboard Payments Invoices Payments Payments Credit R…" at bounding box center [369, 137] width 718 height 2069
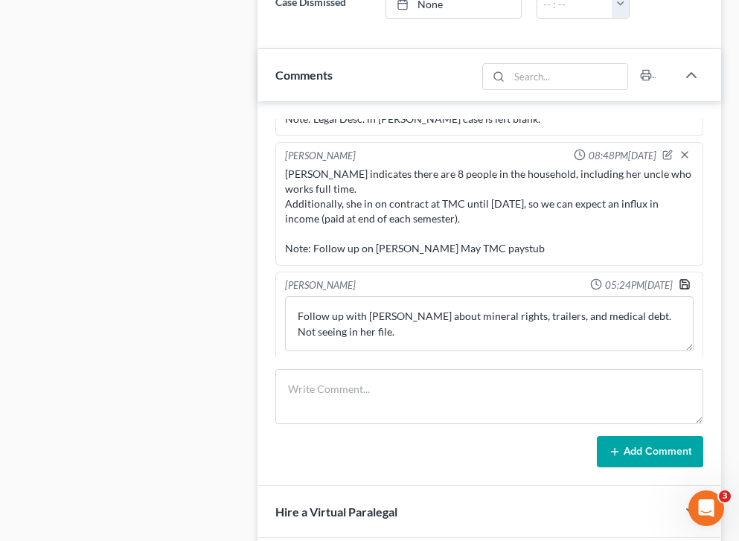
click at [687, 272] on div "Brooke Benner 05:24PM, 09/15/2025 Need to add medical debt to creditors Follow …" at bounding box center [489, 316] width 428 height 89
click at [687, 278] on icon "button" at bounding box center [684, 284] width 12 height 12
click at [684, 280] on polyline "button" at bounding box center [684, 281] width 4 height 2
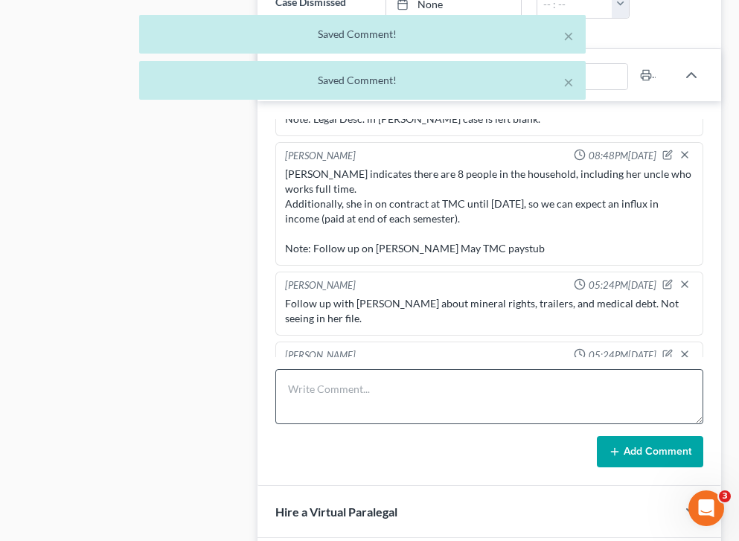
scroll to position [134, 0]
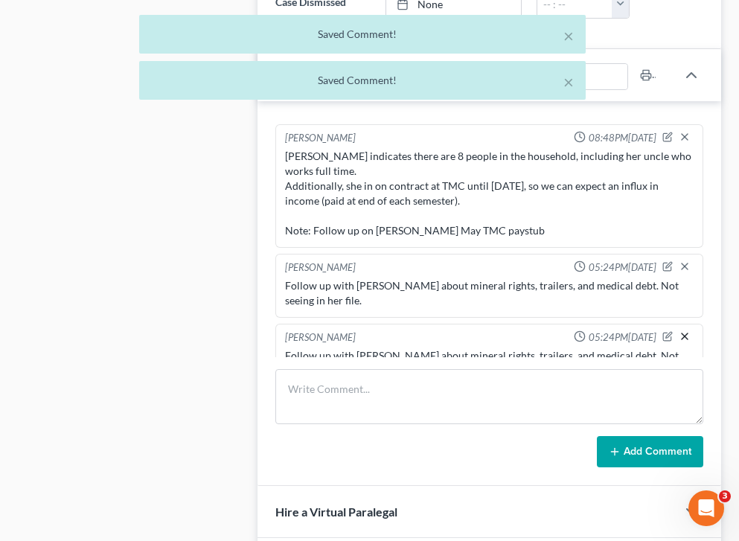
click at [683, 330] on icon "button" at bounding box center [684, 336] width 12 height 12
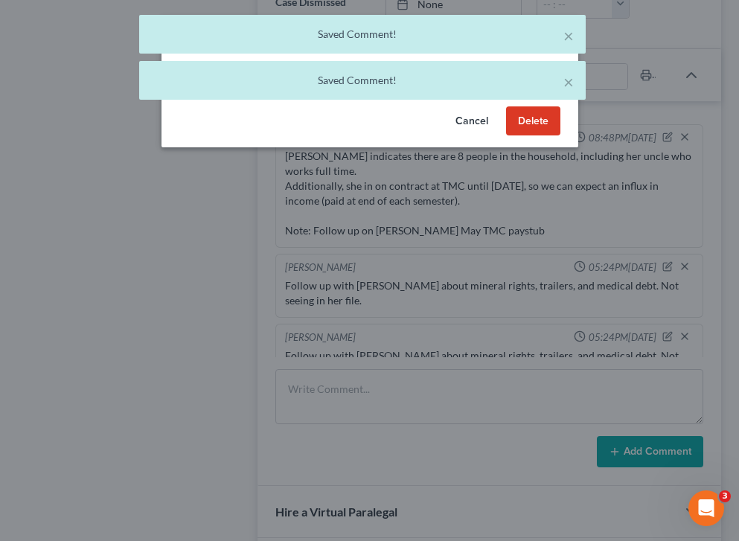
click at [539, 119] on button "Delete" at bounding box center [533, 121] width 54 height 30
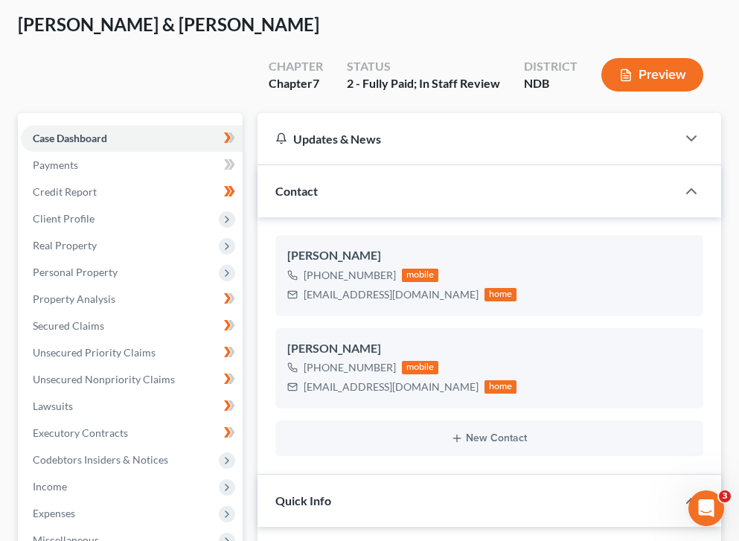
scroll to position [0, 0]
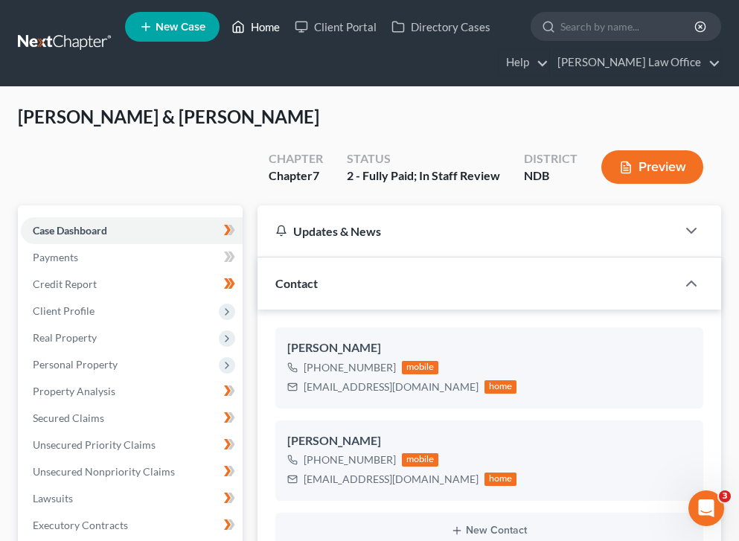
click at [262, 29] on link "Home" at bounding box center [255, 26] width 63 height 27
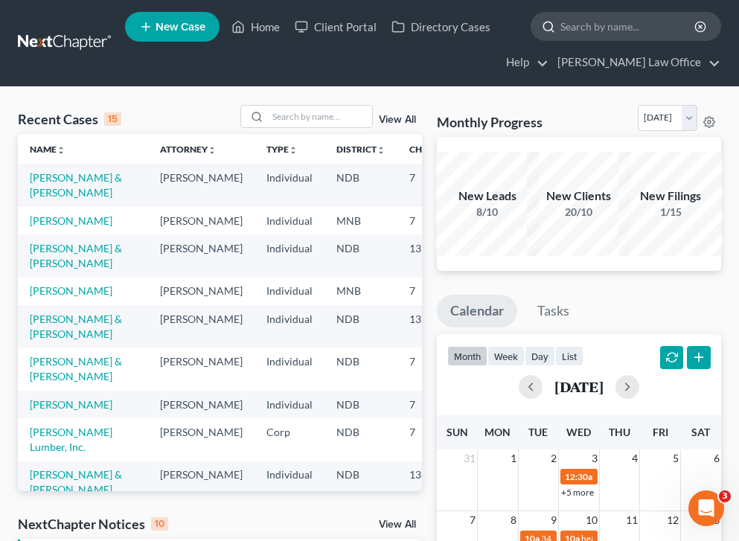
click at [619, 30] on input "search" at bounding box center [628, 27] width 136 height 28
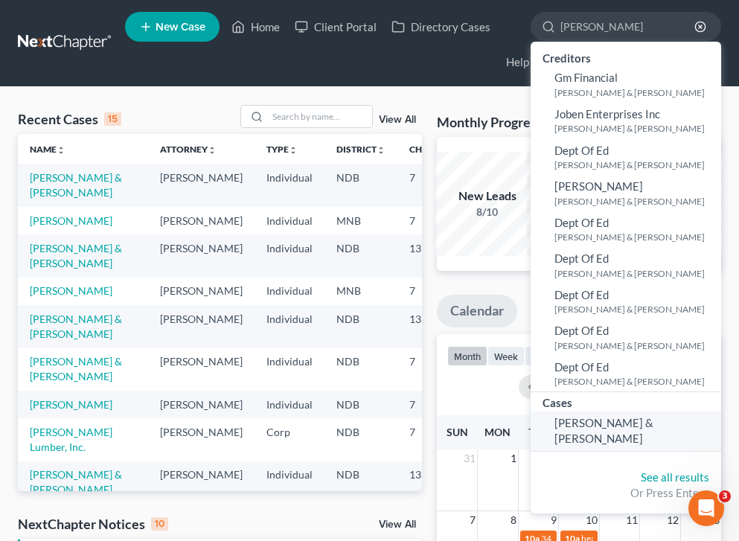
click at [604, 429] on link "Vitek, Nicole & Glick, Jason" at bounding box center [625, 430] width 190 height 39
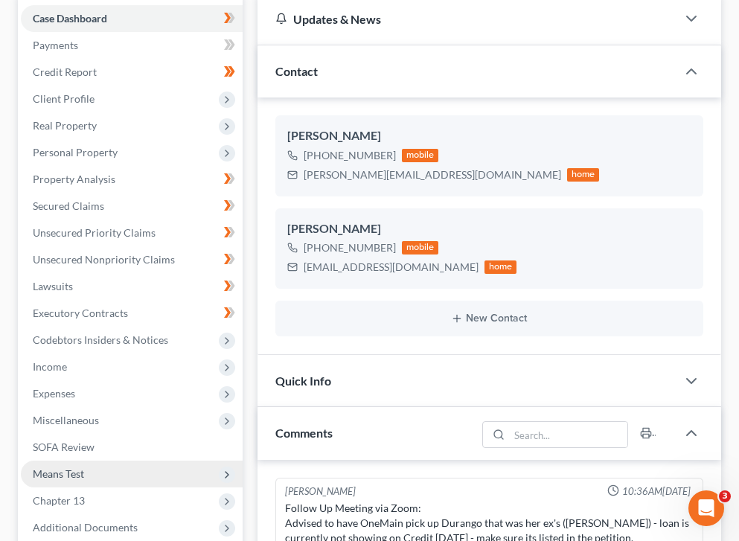
scroll to position [210, 0]
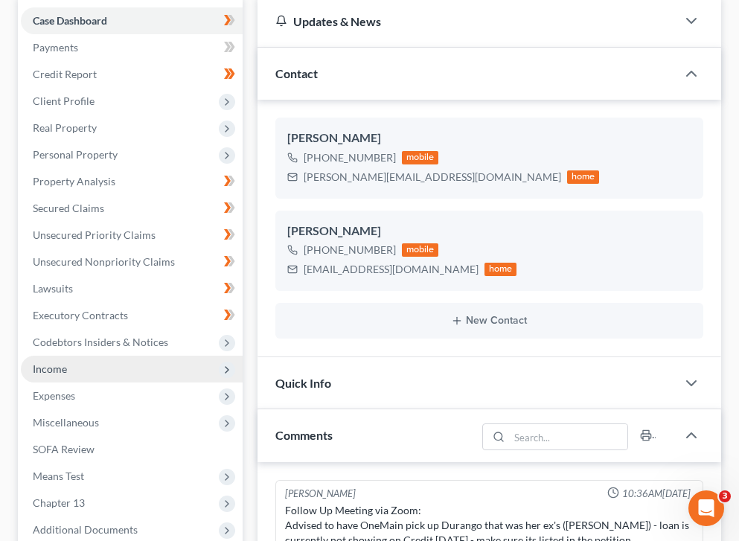
click at [94, 356] on span "Income" at bounding box center [132, 369] width 222 height 27
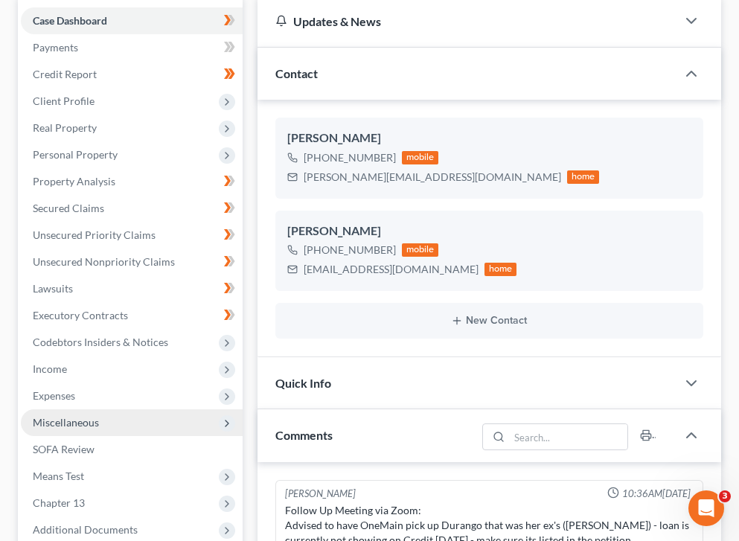
click at [94, 416] on span "Miscellaneous" at bounding box center [66, 422] width 66 height 13
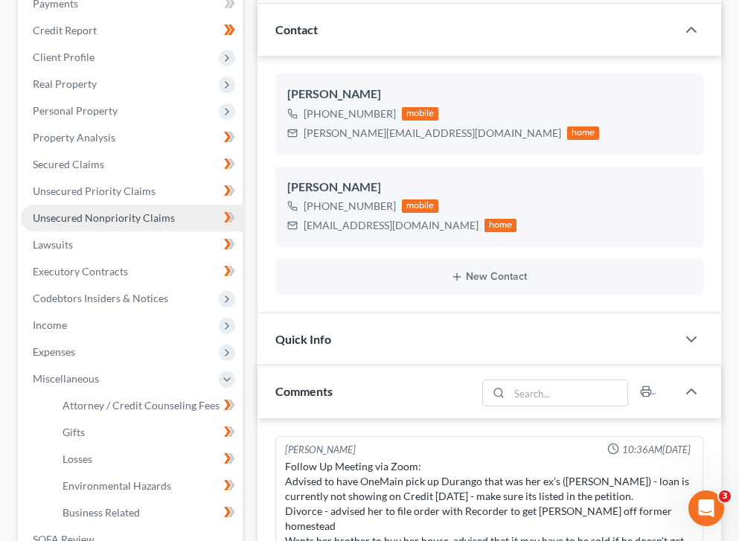
scroll to position [257, 0]
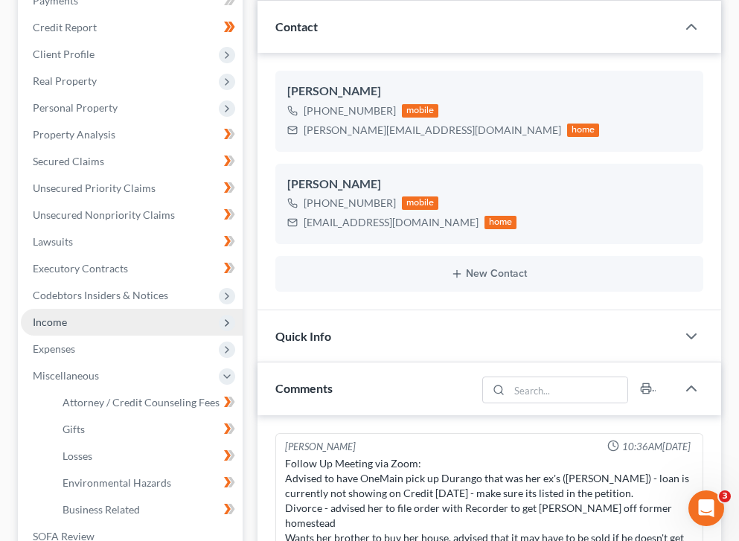
click at [117, 309] on span "Income" at bounding box center [132, 322] width 222 height 27
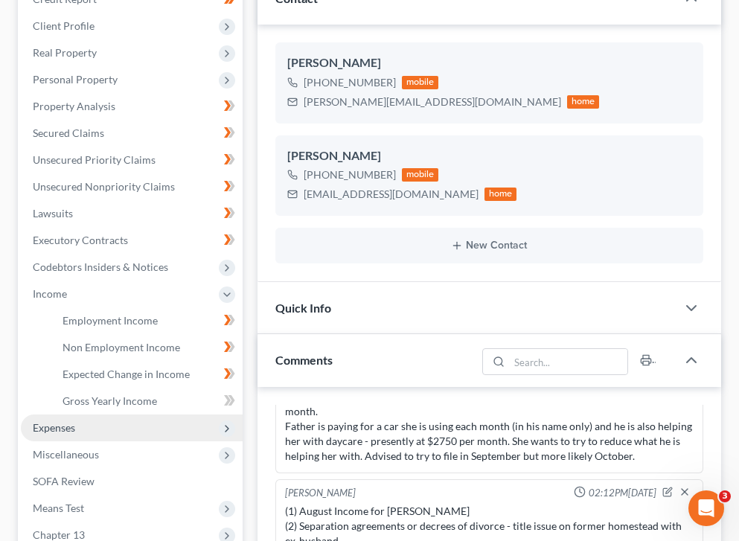
scroll to position [283, 0]
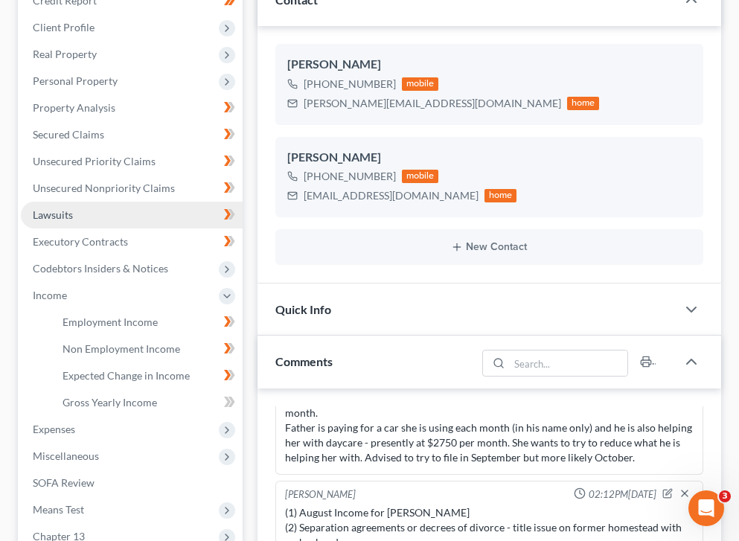
click at [99, 202] on link "Lawsuits" at bounding box center [132, 215] width 222 height 27
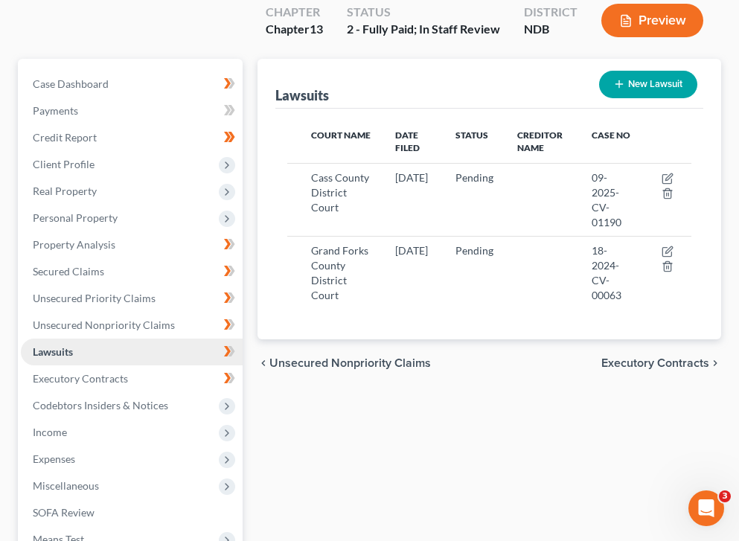
scroll to position [149, 0]
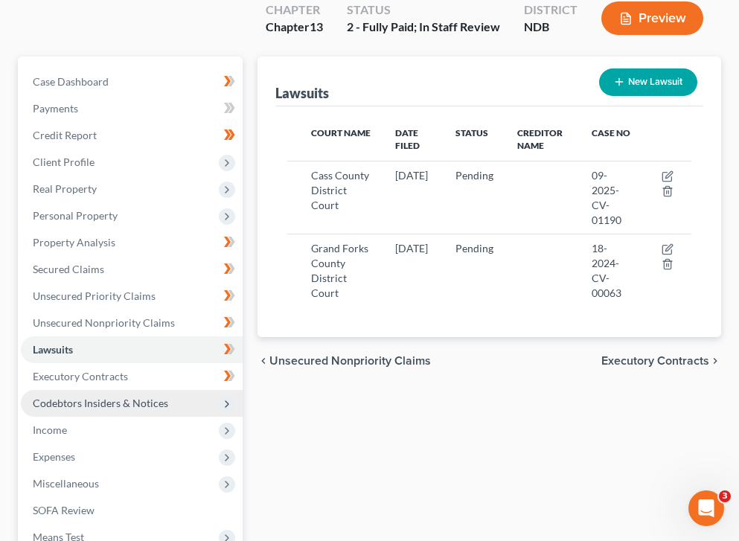
click at [121, 390] on span "Codebtors Insiders & Notices" at bounding box center [132, 403] width 222 height 27
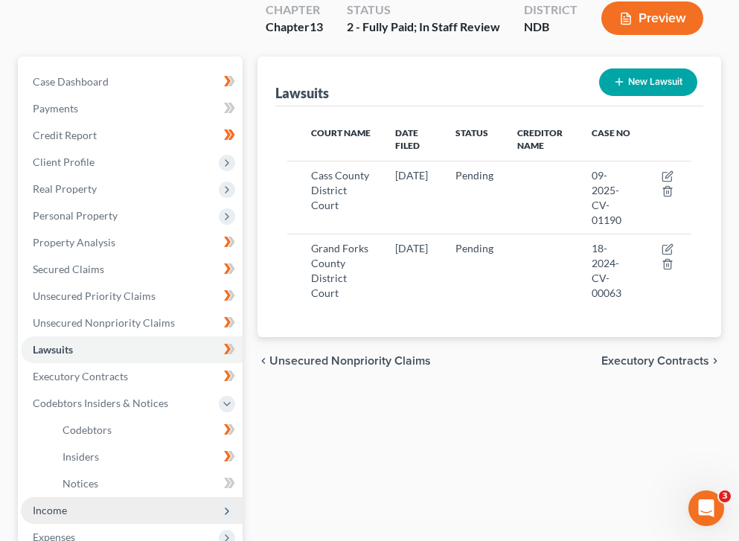
click at [88, 497] on span "Income" at bounding box center [132, 510] width 222 height 27
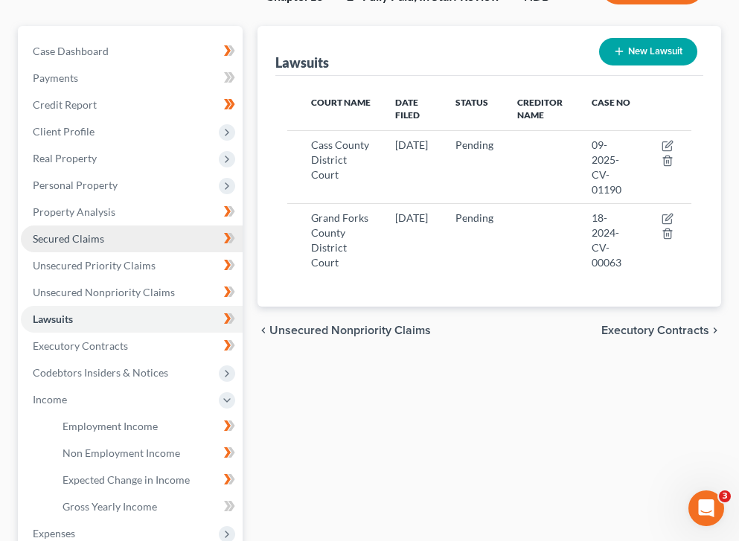
click at [118, 225] on link "Secured Claims" at bounding box center [132, 238] width 222 height 27
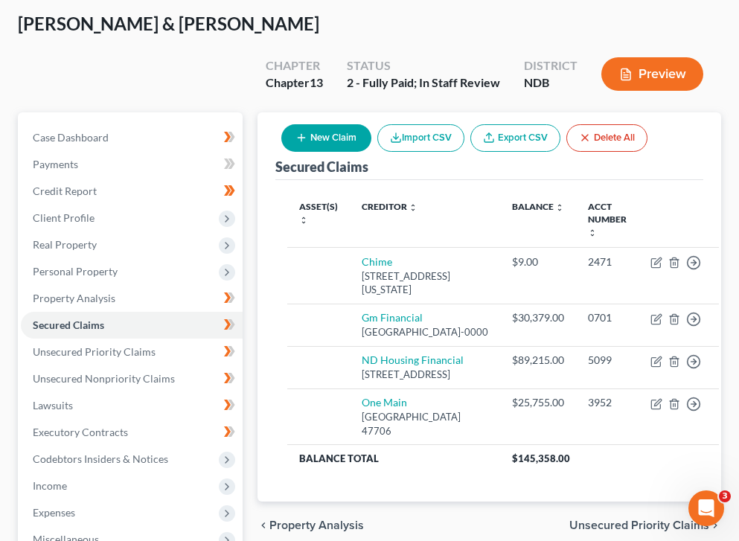
scroll to position [100, 0]
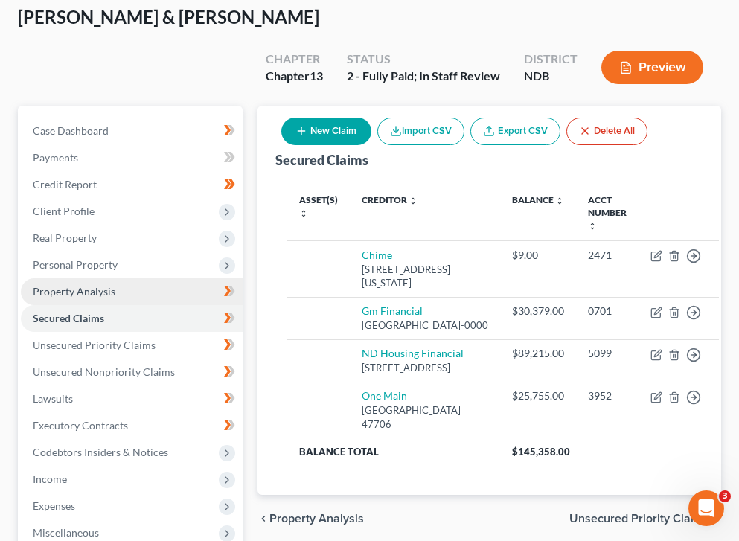
click at [175, 278] on link "Property Analysis" at bounding box center [132, 291] width 222 height 27
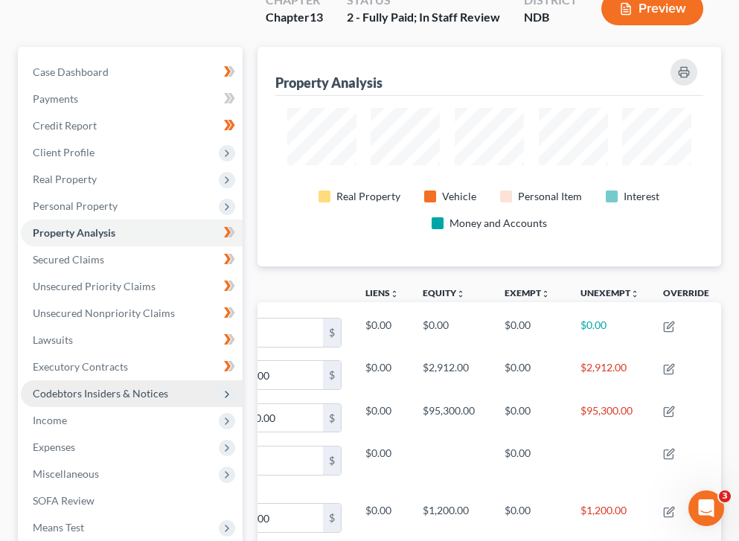
scroll to position [161, 0]
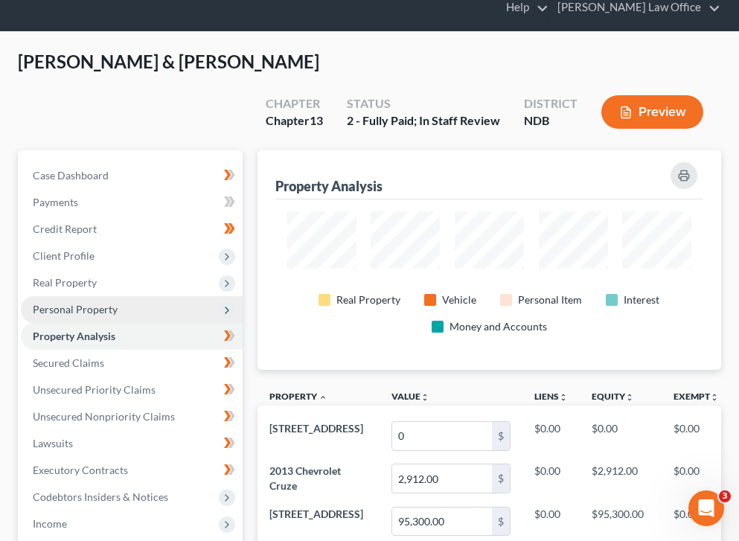
click at [94, 303] on span "Personal Property" at bounding box center [75, 309] width 85 height 13
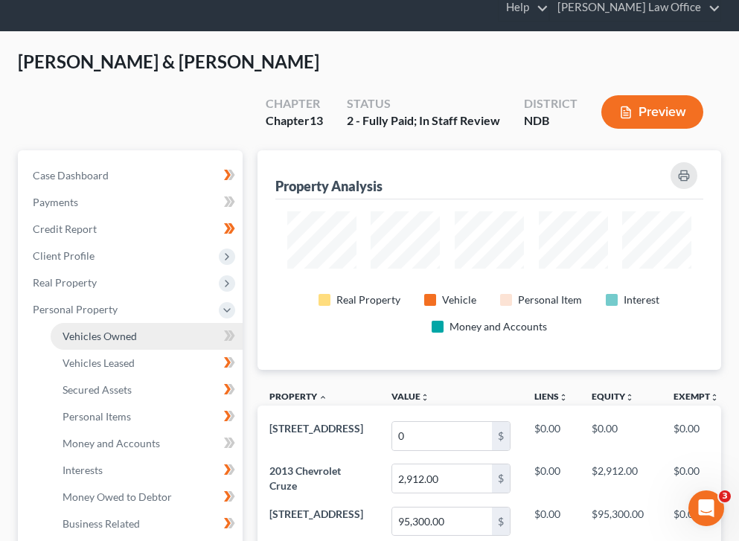
click at [111, 330] on span "Vehicles Owned" at bounding box center [99, 336] width 74 height 13
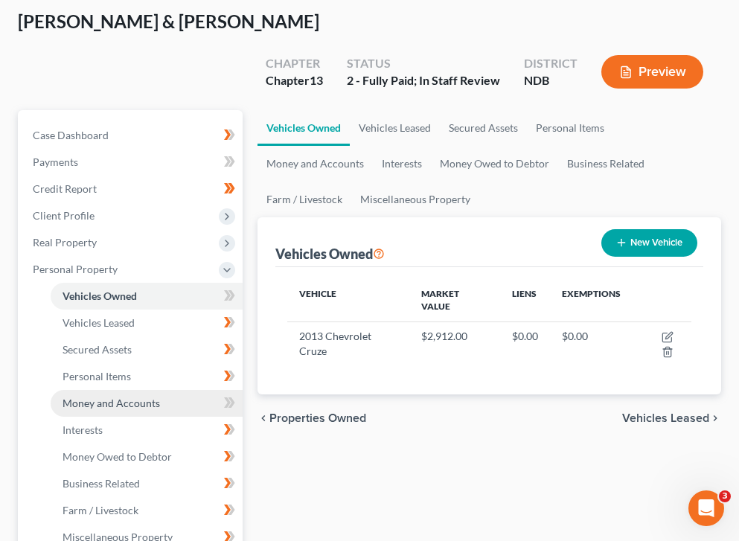
click at [150, 390] on link "Money and Accounts" at bounding box center [147, 403] width 192 height 27
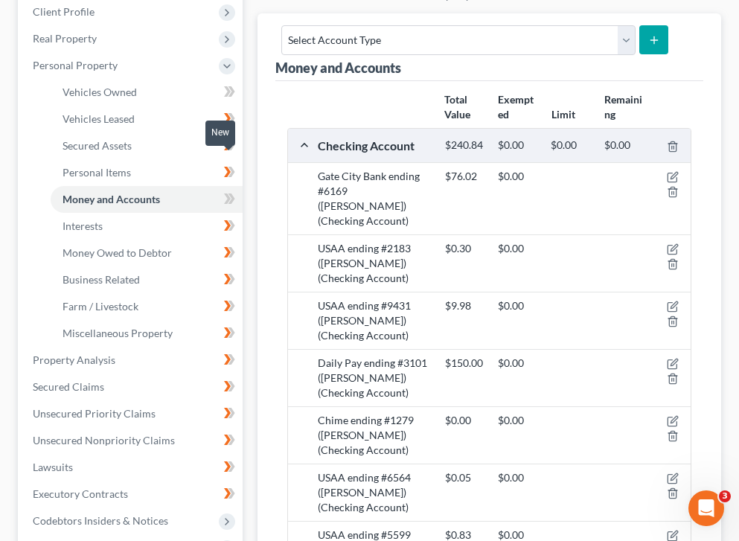
click at [231, 193] on icon at bounding box center [231, 198] width 7 height 10
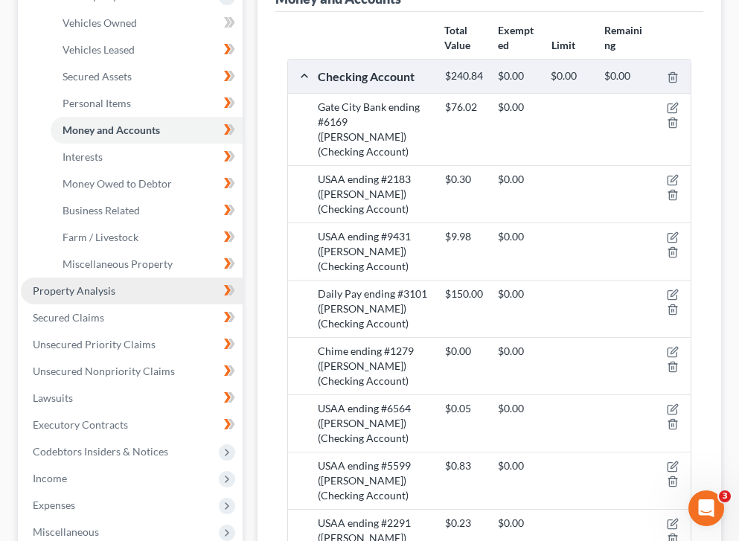
click at [88, 277] on link "Property Analysis" at bounding box center [132, 290] width 222 height 27
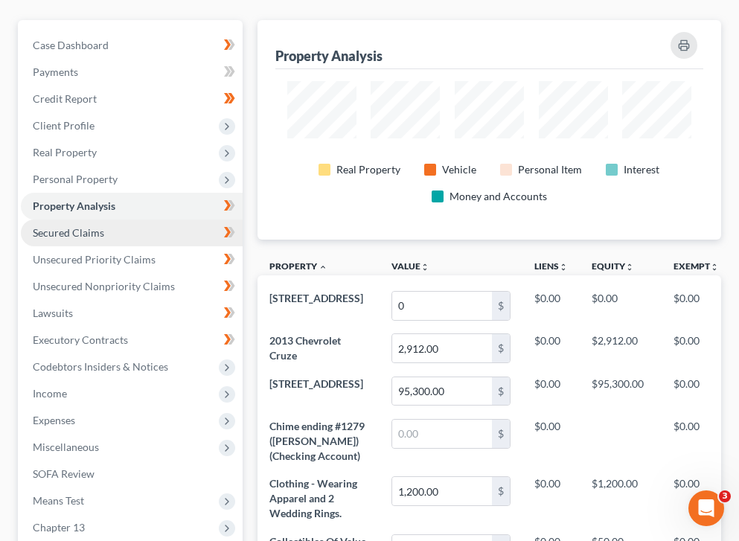
click at [77, 226] on span "Secured Claims" at bounding box center [68, 232] width 71 height 13
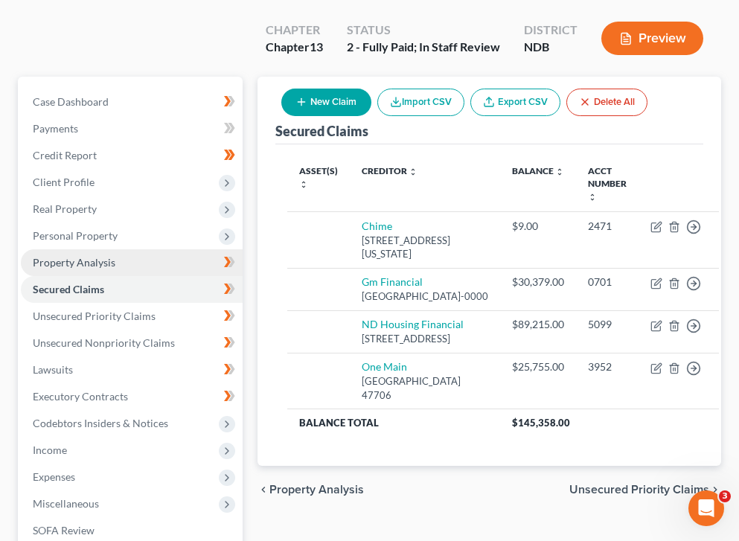
click at [152, 249] on link "Property Analysis" at bounding box center [132, 262] width 222 height 27
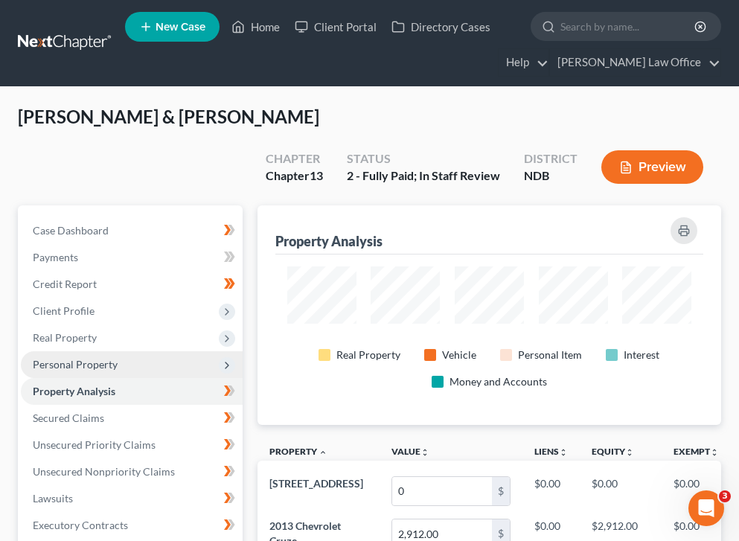
click at [158, 351] on span "Personal Property" at bounding box center [132, 364] width 222 height 27
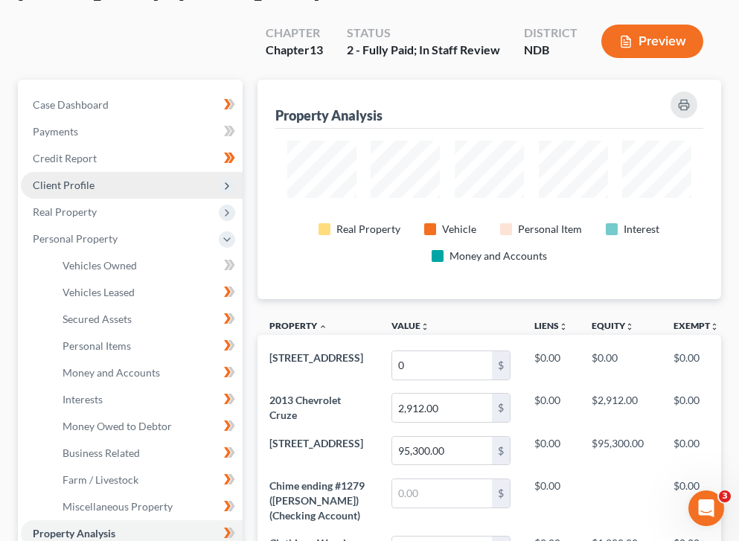
click at [144, 172] on span "Client Profile" at bounding box center [132, 185] width 222 height 27
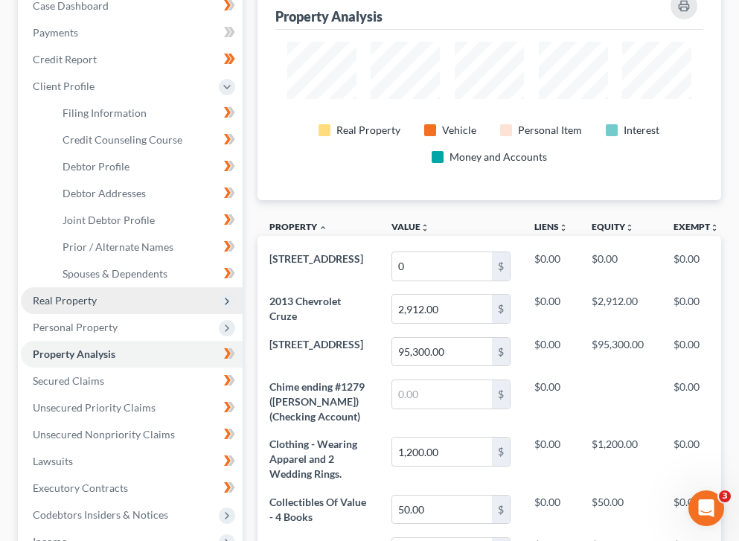
click at [148, 287] on span "Real Property" at bounding box center [132, 300] width 222 height 27
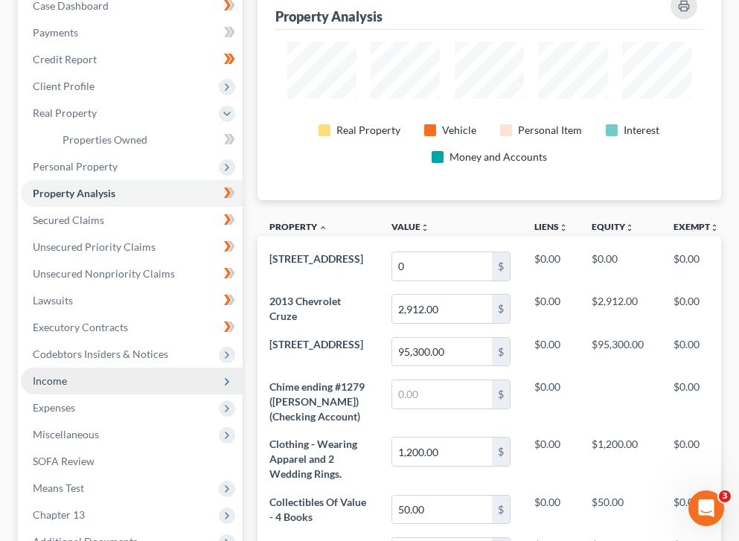
click at [135, 367] on span "Income" at bounding box center [132, 380] width 222 height 27
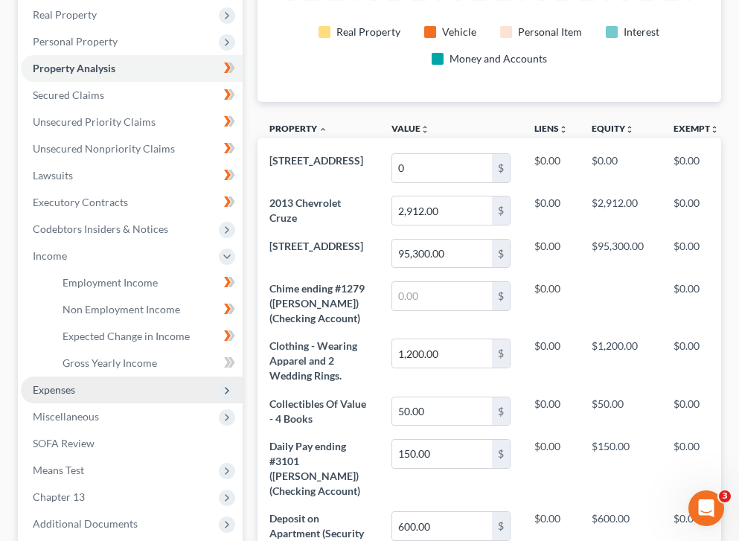
click at [123, 376] on span "Expenses" at bounding box center [132, 389] width 222 height 27
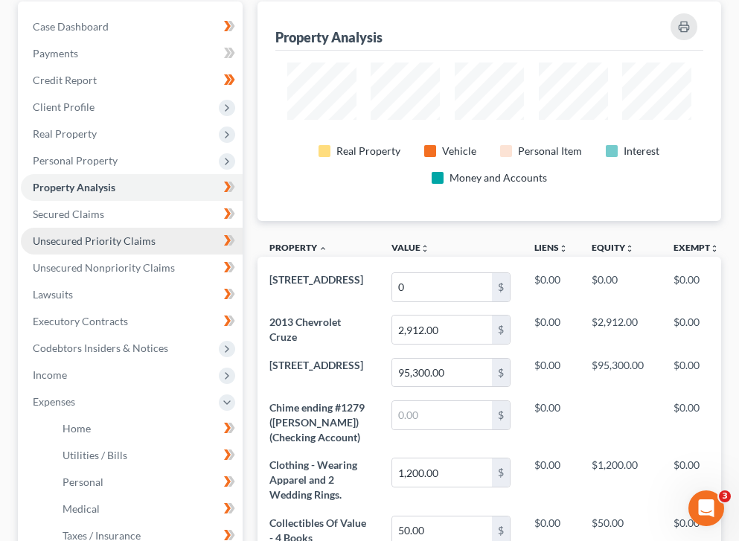
click at [105, 228] on link "Unsecured Priority Claims" at bounding box center [132, 241] width 222 height 27
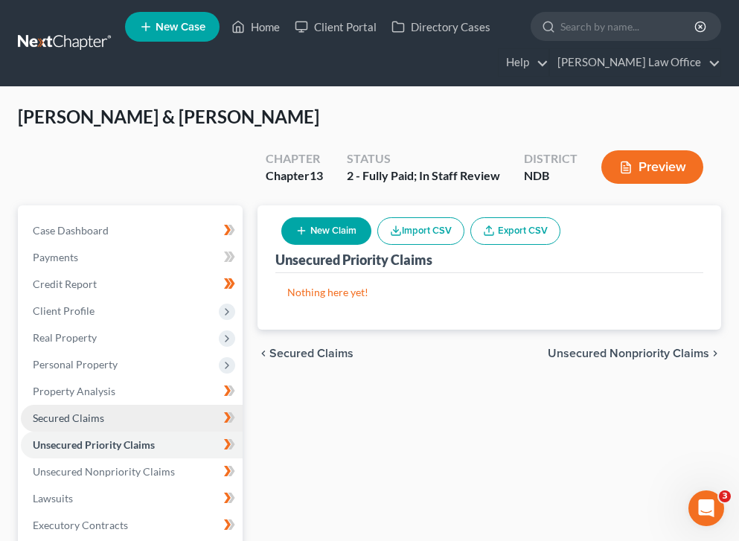
click at [101, 411] on span "Secured Claims" at bounding box center [68, 417] width 71 height 13
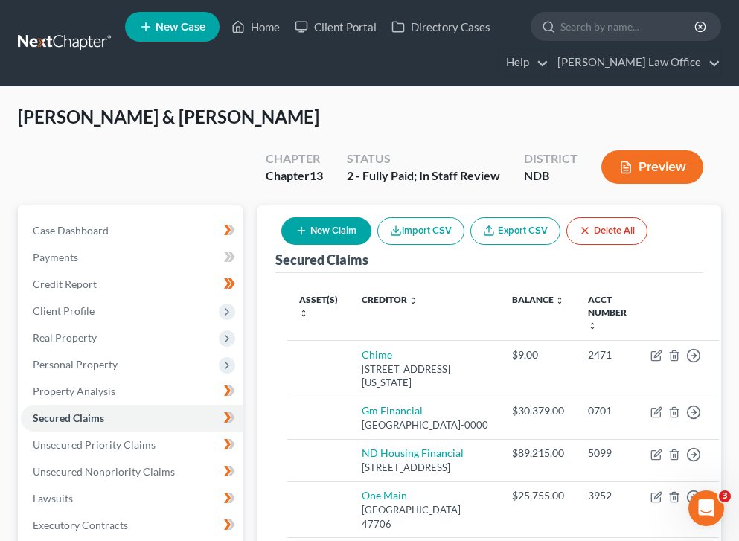
click at [399, 273] on div "Asset(s) expand_more expand_less unfold_more Creditor expand_more expand_less u…" at bounding box center [489, 433] width 428 height 321
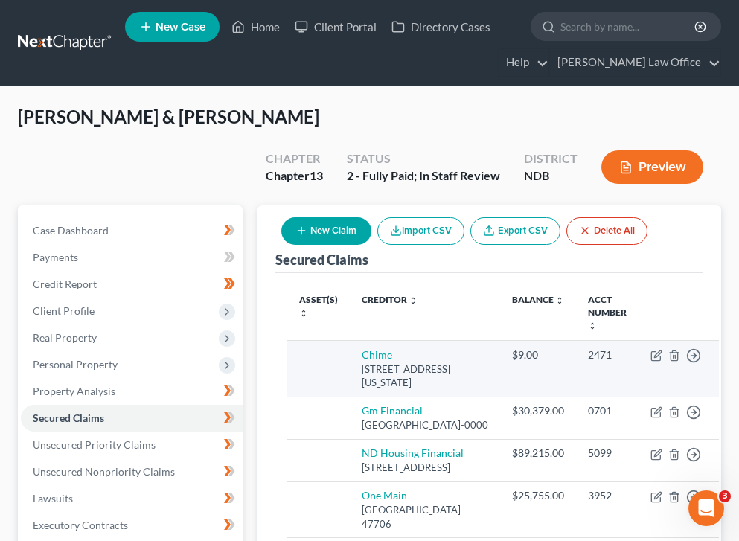
click at [638, 341] on td "Move to E Move to F Move to G Move to Notice Only" at bounding box center [678, 369] width 80 height 57
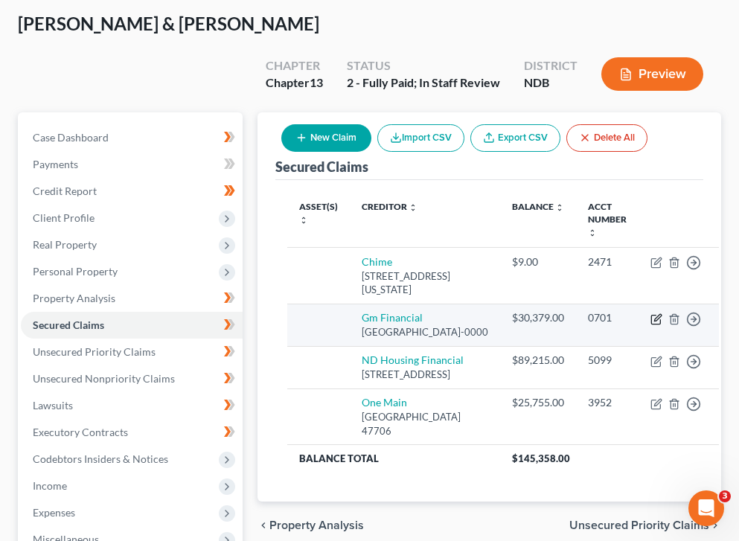
click at [650, 313] on icon "button" at bounding box center [656, 319] width 12 height 12
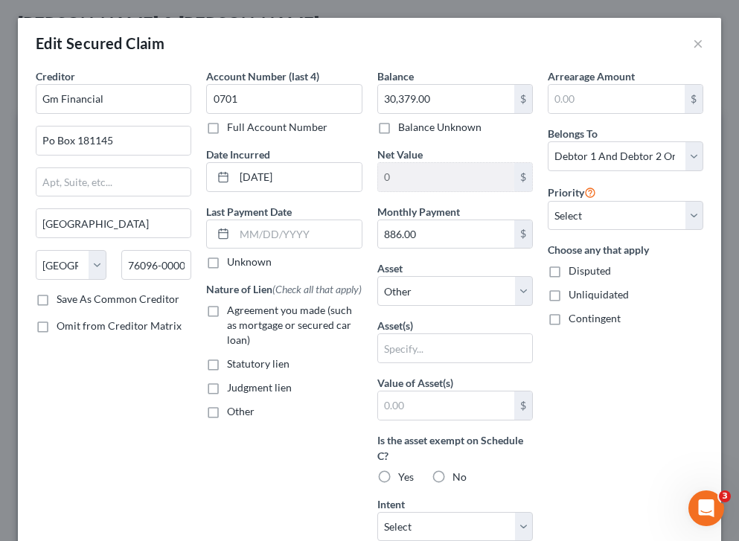
click at [704, 39] on div "Edit Secured Claim ×" at bounding box center [369, 43] width 703 height 51
click at [696, 41] on button "×" at bounding box center [698, 43] width 10 height 18
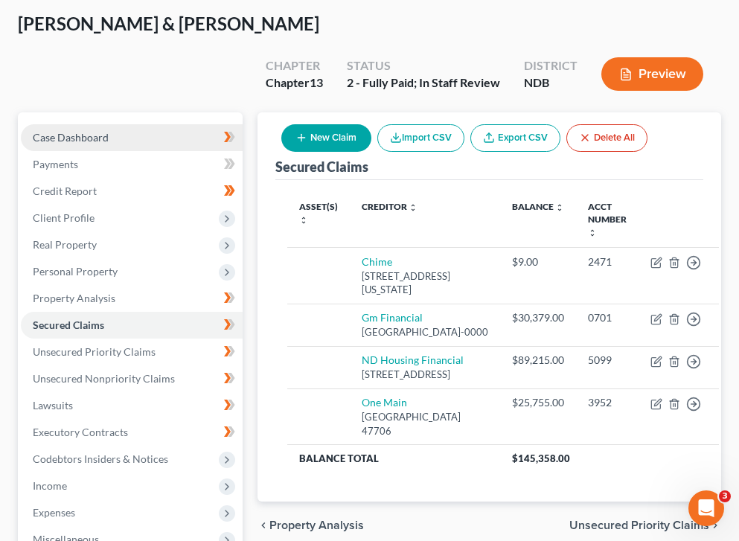
click at [71, 131] on span "Case Dashboard" at bounding box center [71, 137] width 76 height 13
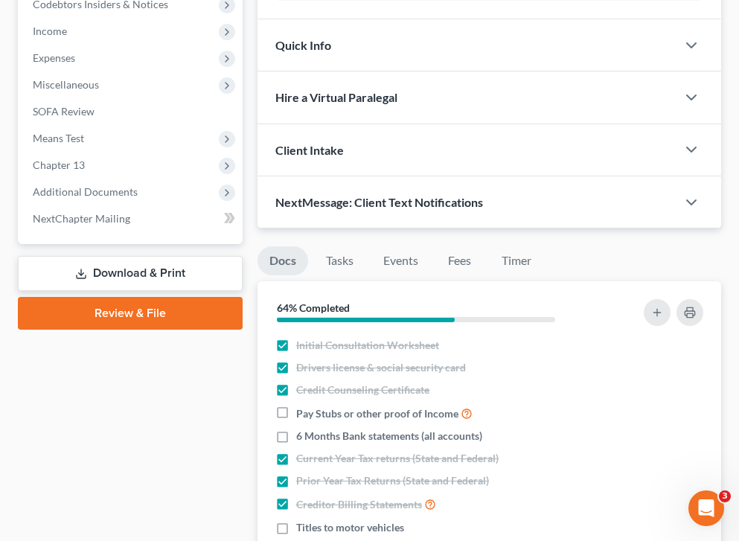
scroll to position [542, 0]
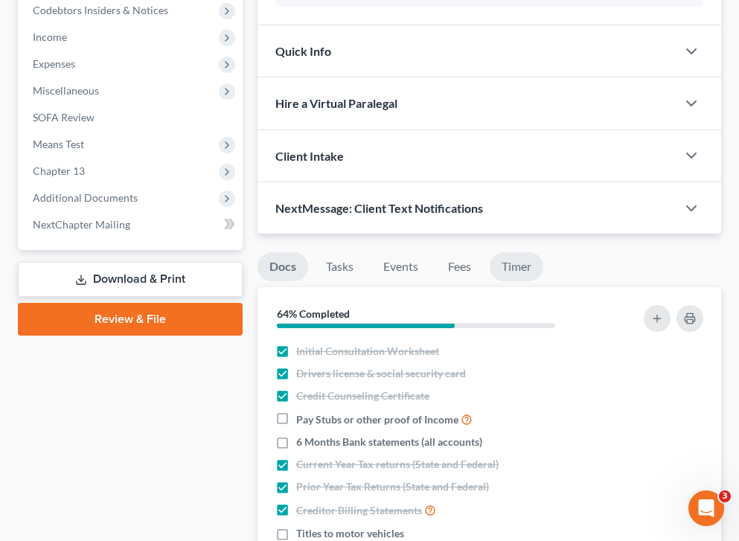
click at [522, 252] on link "Timer" at bounding box center [516, 266] width 54 height 29
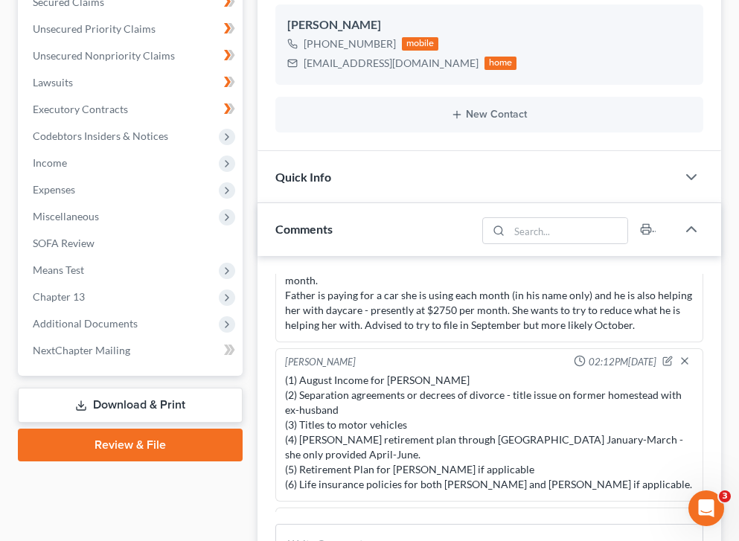
scroll to position [0, 0]
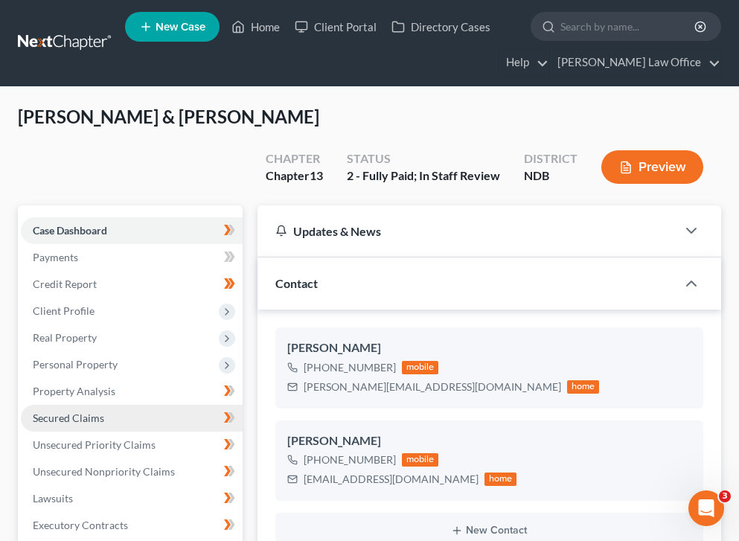
click at [102, 405] on link "Secured Claims" at bounding box center [132, 418] width 222 height 27
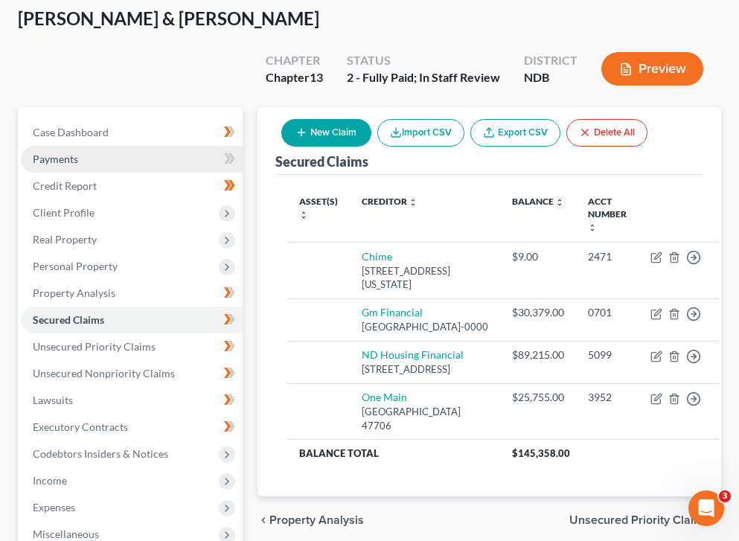
scroll to position [95, 0]
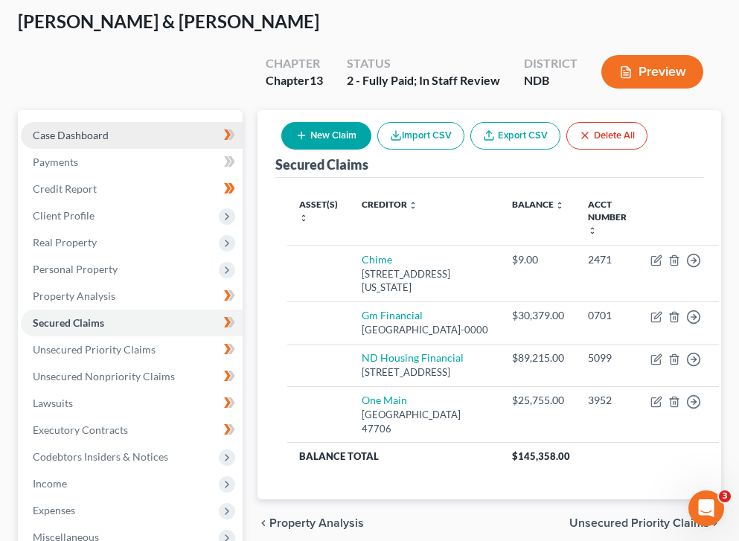
click at [89, 129] on span "Case Dashboard" at bounding box center [71, 135] width 76 height 13
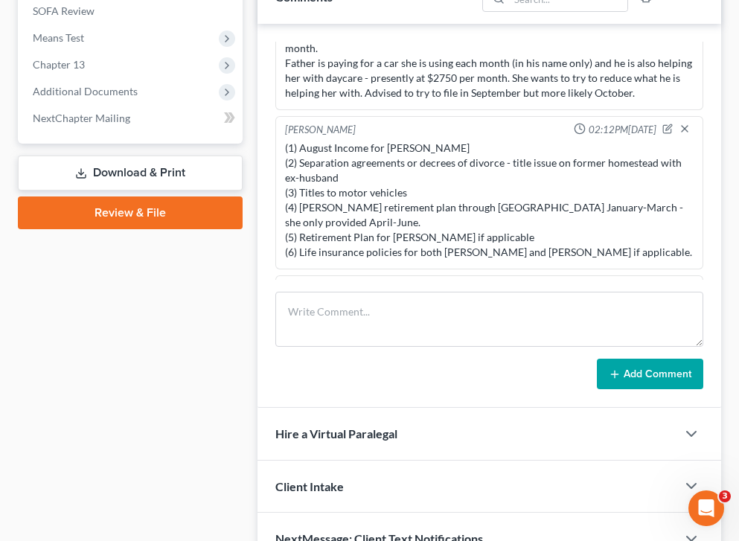
scroll to position [642, 0]
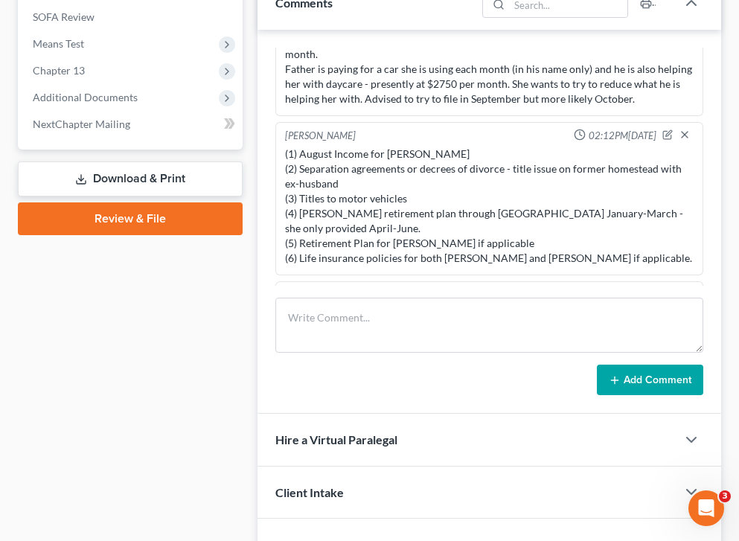
click at [669, 289] on icon "button" at bounding box center [669, 292] width 6 height 6
click at [294, 306] on textarea "Note: add VA disability; ask about apartment, moms home, and homestead with ex." at bounding box center [489, 333] width 408 height 55
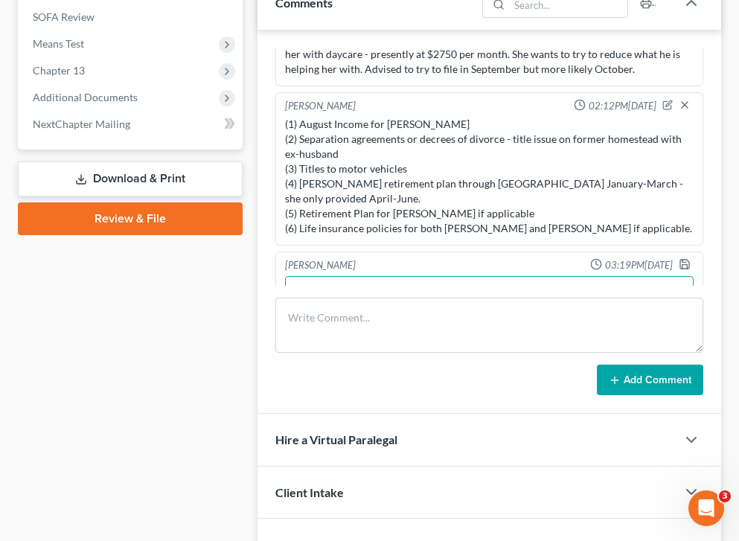
click at [297, 276] on textarea "Note: add VA disability; ask about apartment, moms home, and homestead with ex." at bounding box center [489, 303] width 408 height 55
drag, startPoint x: 678, startPoint y: 187, endPoint x: 345, endPoint y: 65, distance: 354.6
click at [678, 258] on icon "button" at bounding box center [684, 264] width 12 height 12
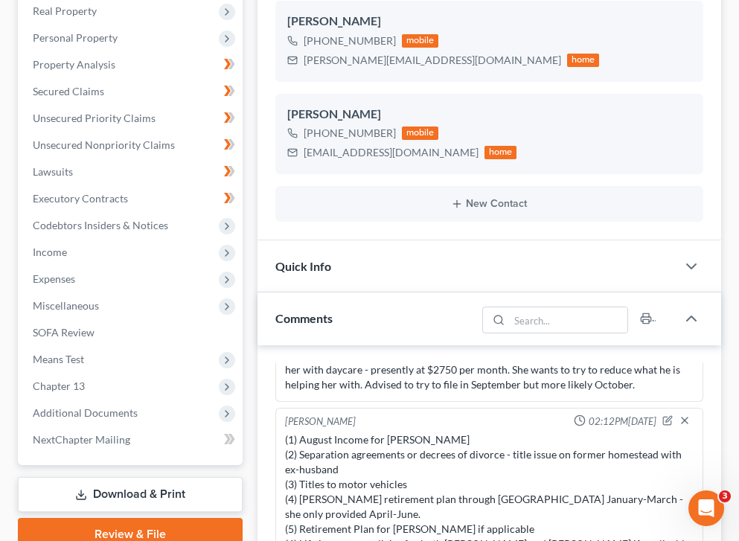
scroll to position [258, 0]
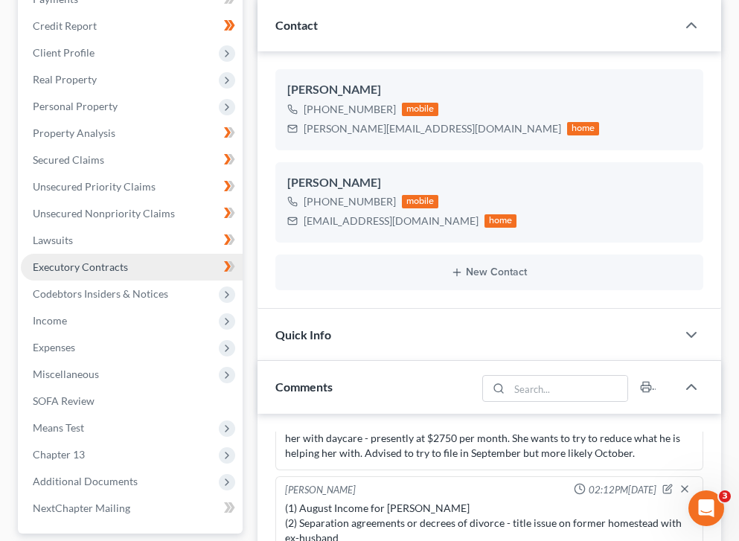
click at [79, 260] on span "Executory Contracts" at bounding box center [80, 266] width 95 height 13
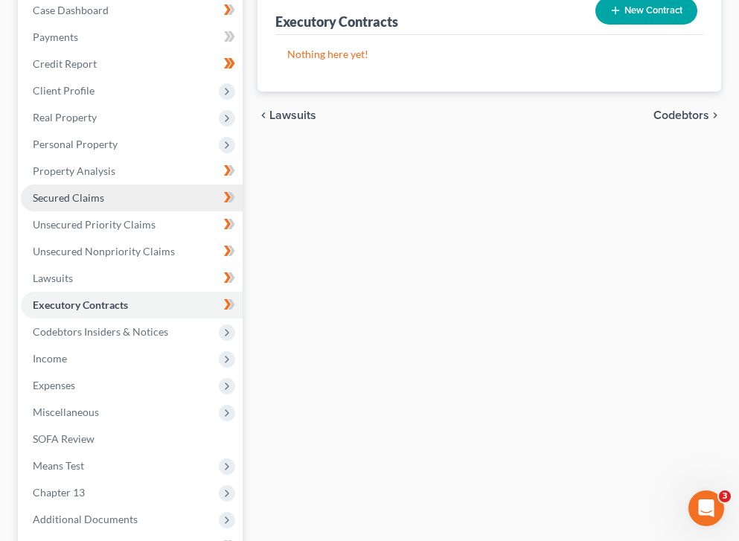
click at [100, 155] on ul "Case Dashboard Payments Invoices Payments Payments Credit Report Client Profile" at bounding box center [132, 278] width 222 height 562
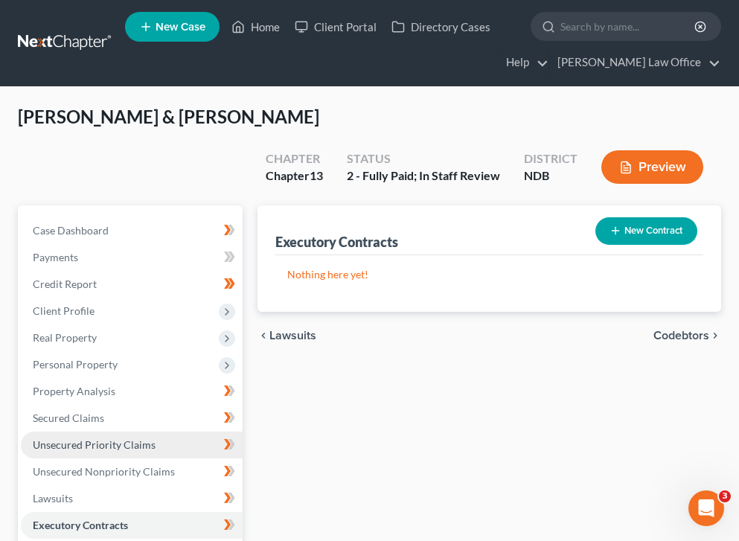
click at [100, 438] on span "Unsecured Priority Claims" at bounding box center [94, 444] width 123 height 13
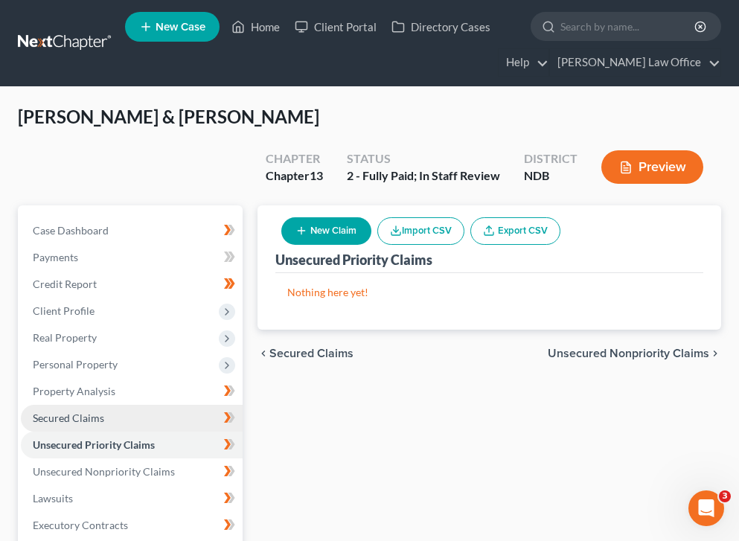
click at [91, 411] on span "Secured Claims" at bounding box center [68, 417] width 71 height 13
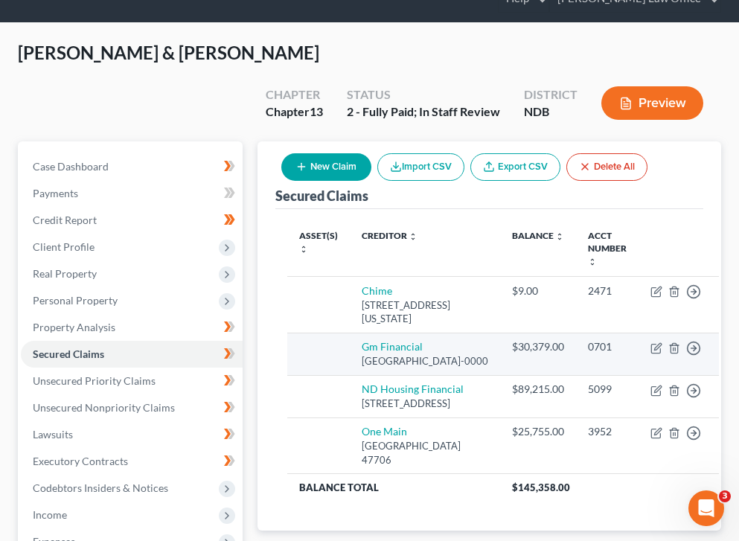
scroll to position [87, 0]
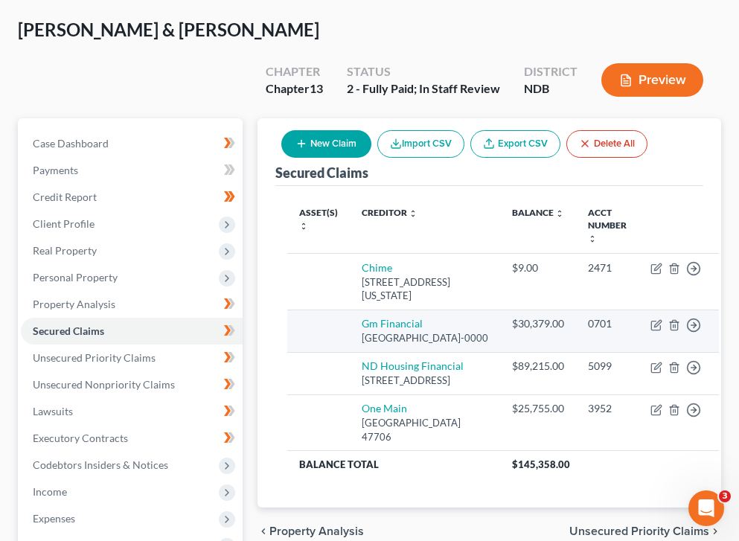
click at [638, 309] on td "Move to E Move to F Move to G Move to Notice Only" at bounding box center [678, 330] width 80 height 42
click at [650, 319] on icon "button" at bounding box center [656, 325] width 12 height 12
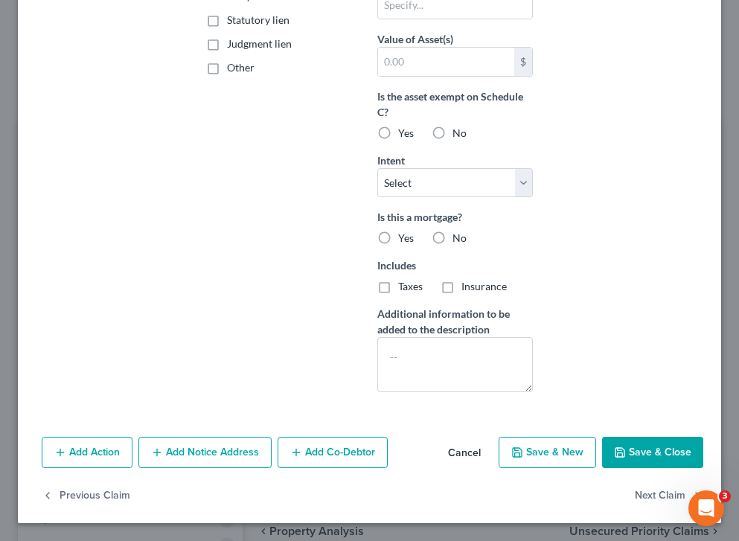
scroll to position [0, 0]
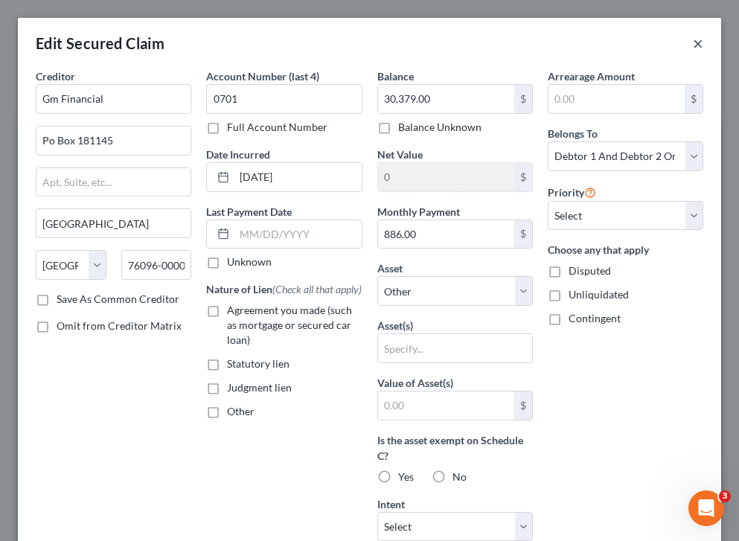
click at [696, 40] on button "×" at bounding box center [698, 43] width 10 height 18
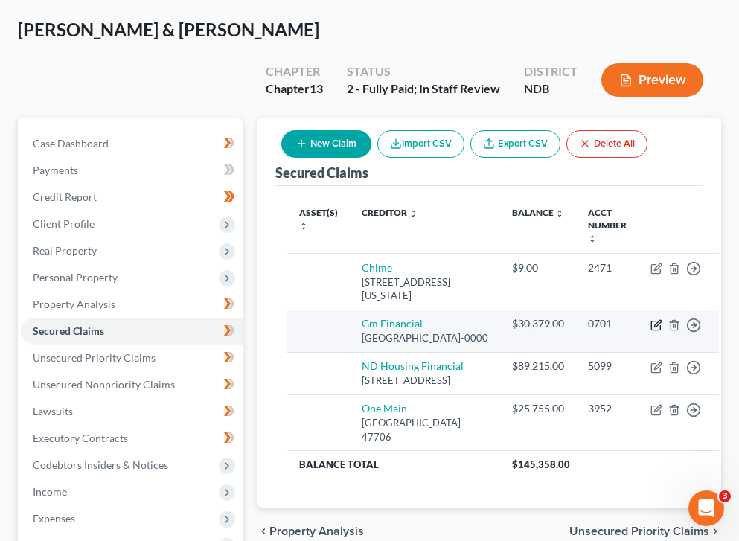
click at [650, 319] on icon "button" at bounding box center [656, 325] width 12 height 12
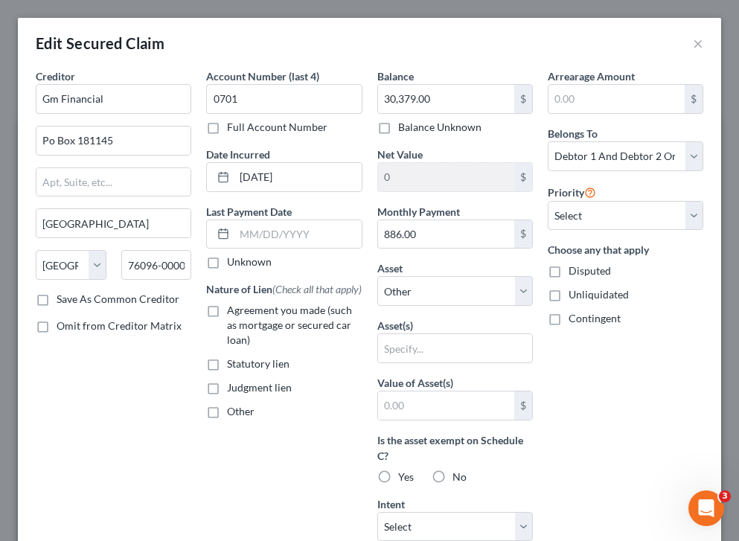
click at [689, 48] on div "Edit Secured Claim ×" at bounding box center [369, 43] width 703 height 51
click at [693, 48] on button "×" at bounding box center [698, 43] width 10 height 18
click at [696, 47] on button "×" at bounding box center [698, 43] width 10 height 18
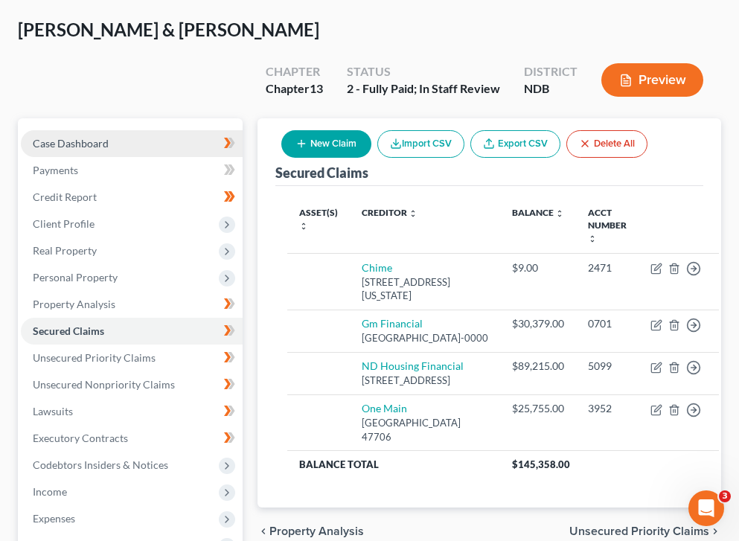
click at [100, 137] on span "Case Dashboard" at bounding box center [71, 143] width 76 height 13
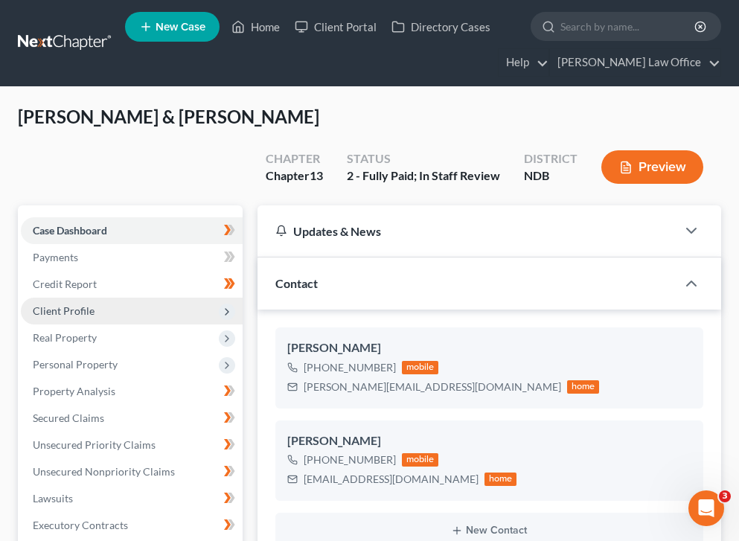
click at [89, 304] on span "Client Profile" at bounding box center [64, 310] width 62 height 13
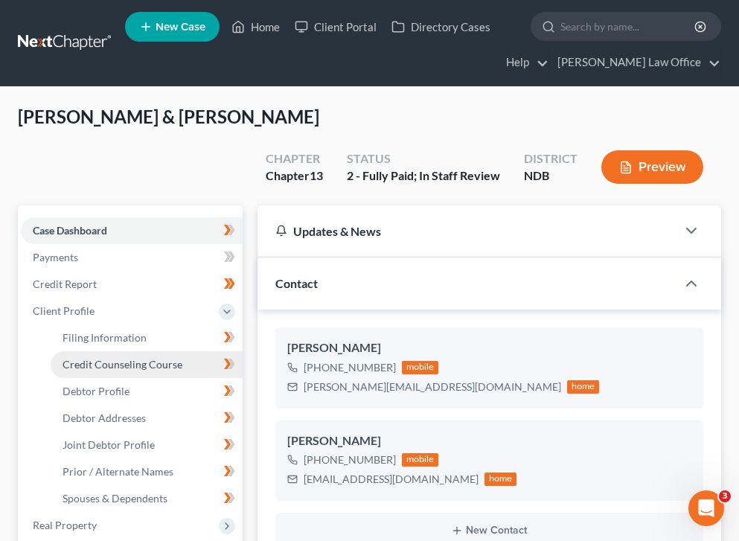
click at [121, 358] on span "Credit Counseling Course" at bounding box center [122, 364] width 120 height 13
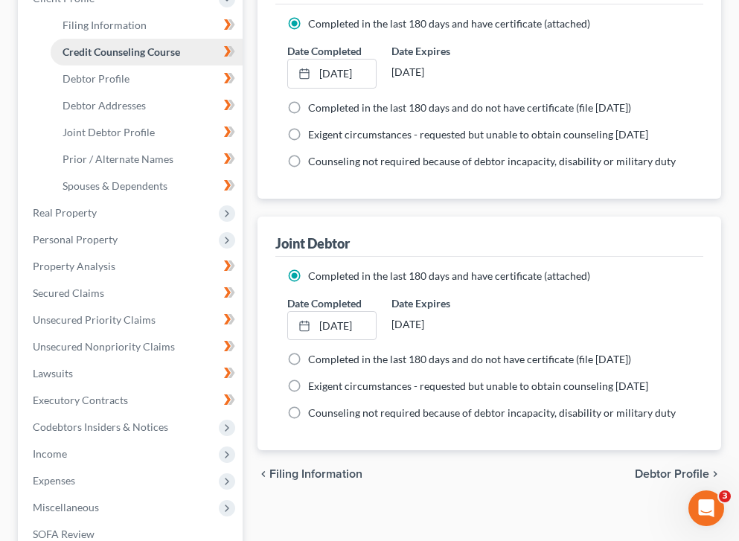
scroll to position [341, 0]
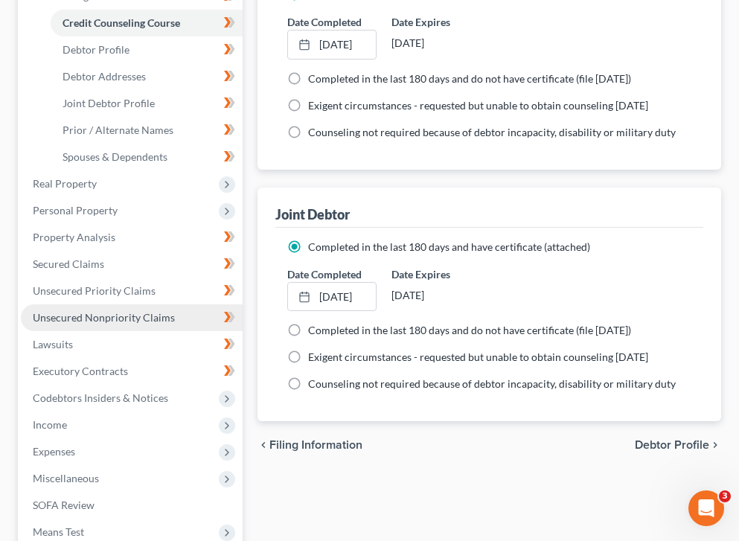
click at [73, 304] on link "Unsecured Nonpriority Claims" at bounding box center [132, 317] width 222 height 27
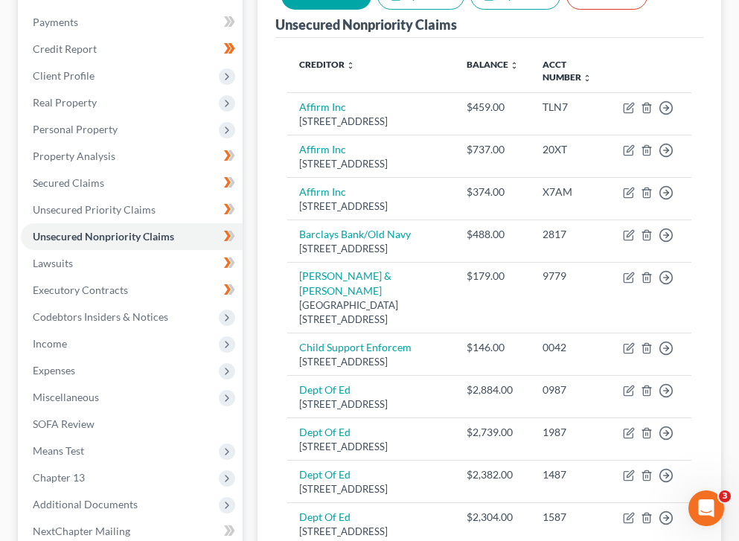
scroll to position [246, 0]
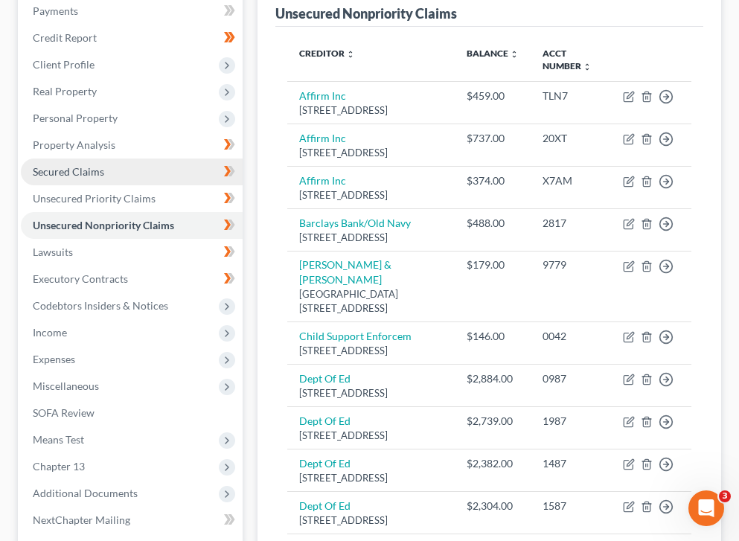
click at [171, 158] on link "Secured Claims" at bounding box center [132, 171] width 222 height 27
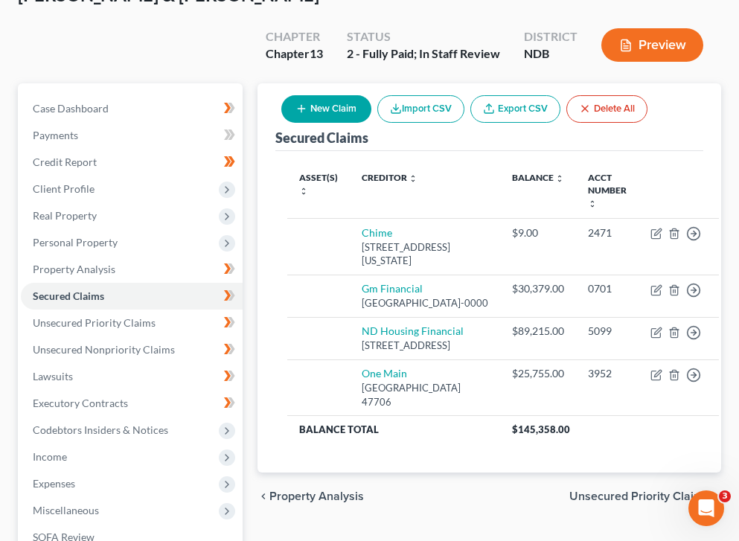
scroll to position [156, 0]
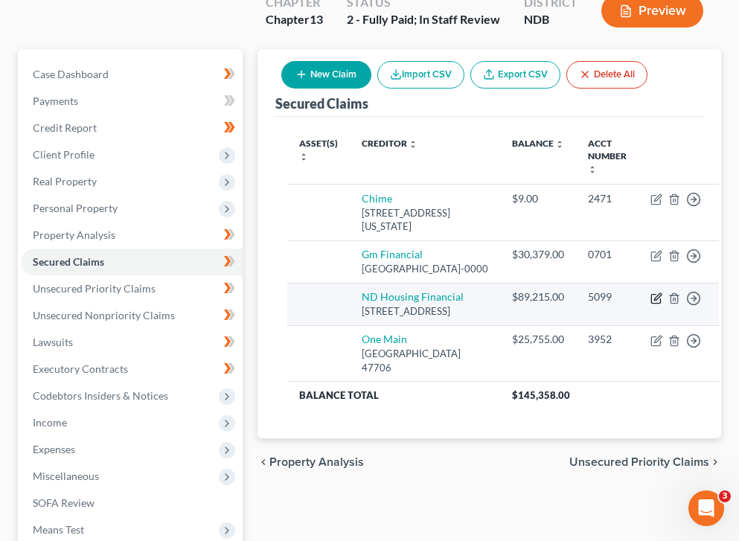
click at [651, 299] on icon "button" at bounding box center [655, 298] width 9 height 9
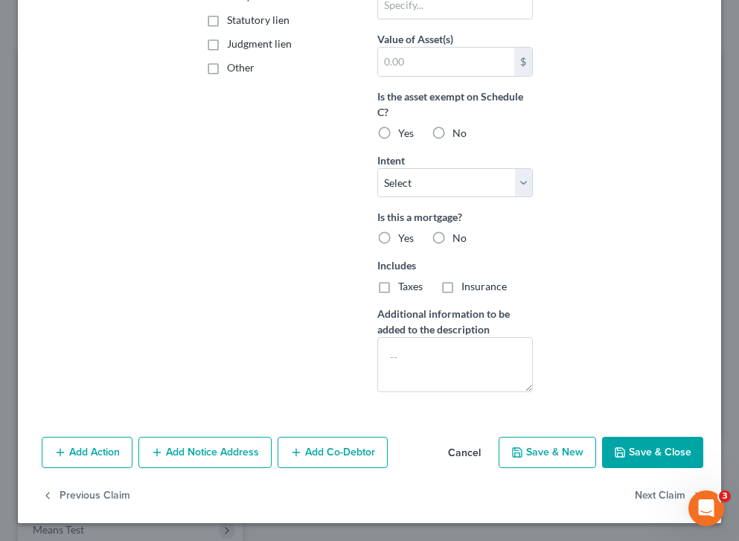
scroll to position [0, 0]
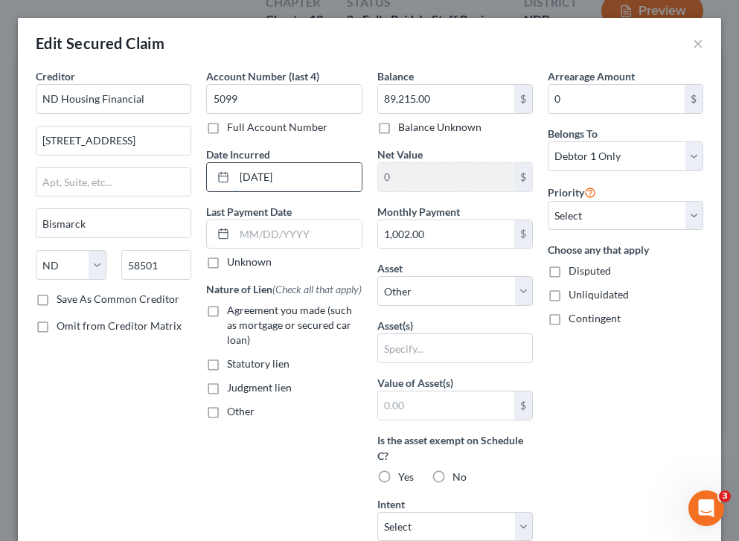
click at [272, 188] on input "08-07-2020" at bounding box center [297, 177] width 126 height 28
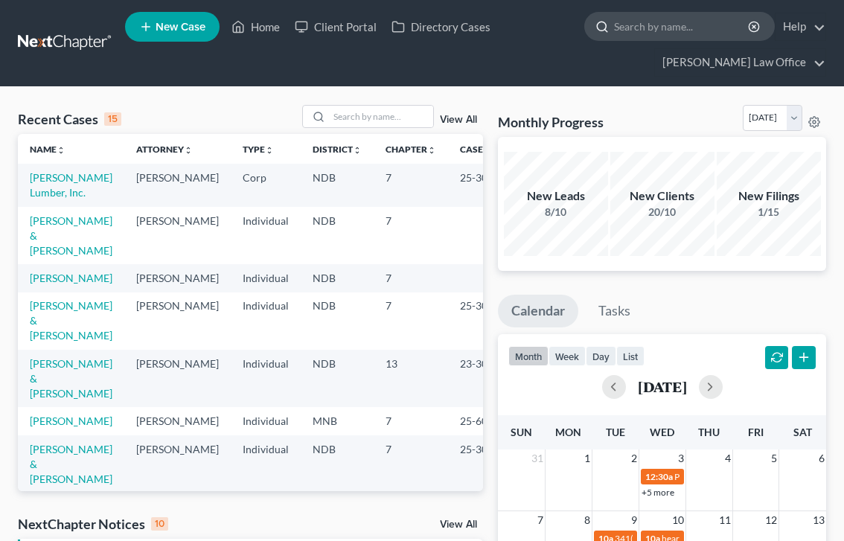
click at [673, 39] on input "search" at bounding box center [682, 27] width 136 height 28
type input "baker"
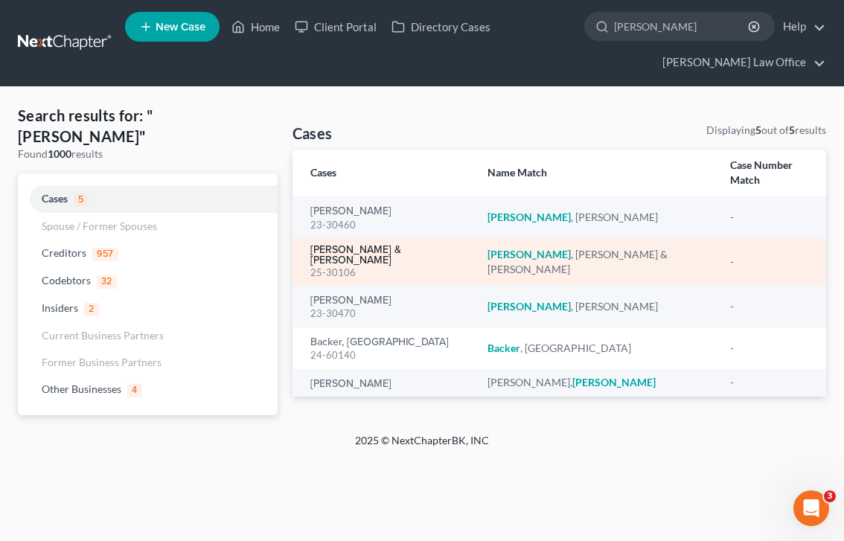
click at [362, 245] on link "[PERSON_NAME] & [PERSON_NAME]" at bounding box center [386, 255] width 153 height 21
select select "4"
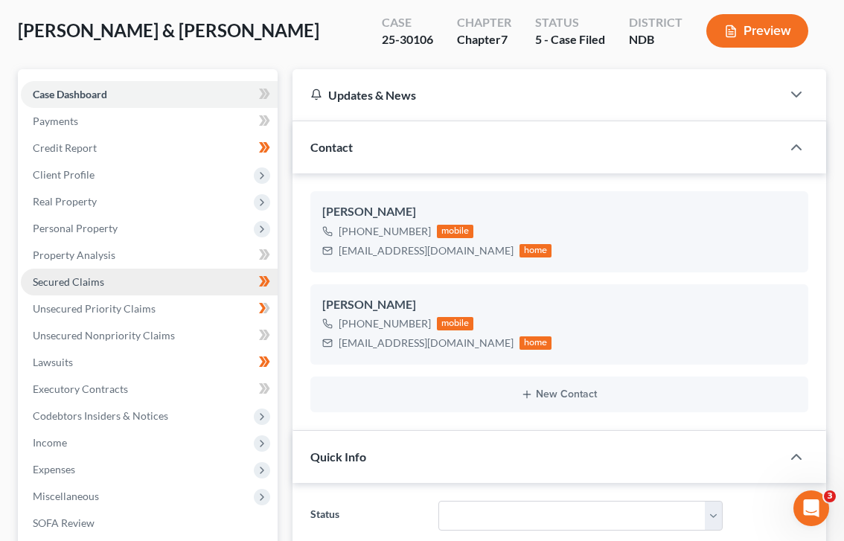
click at [186, 280] on link "Secured Claims" at bounding box center [149, 282] width 257 height 27
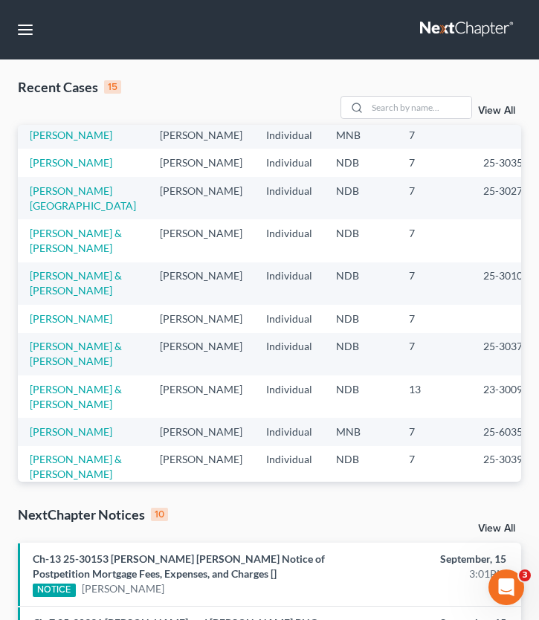
scroll to position [196, 0]
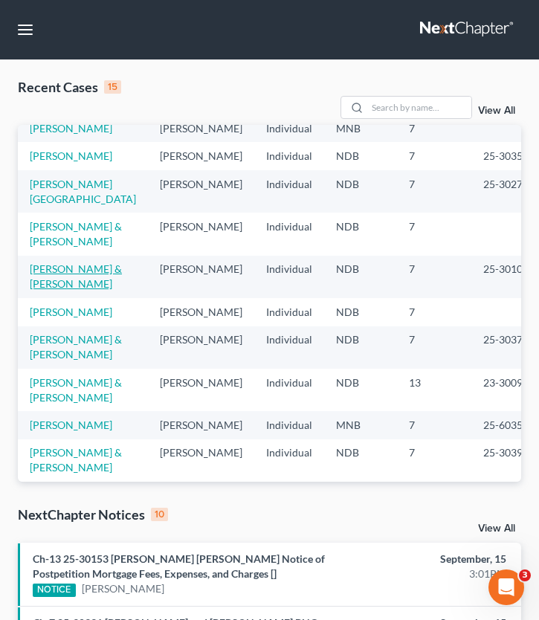
click at [42, 290] on link "[PERSON_NAME] & [PERSON_NAME]" at bounding box center [76, 277] width 92 height 28
select select "4"
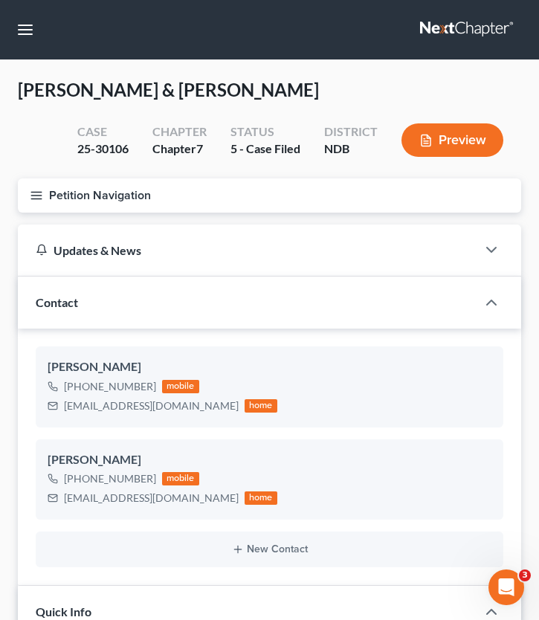
click at [39, 196] on line "button" at bounding box center [36, 196] width 10 height 0
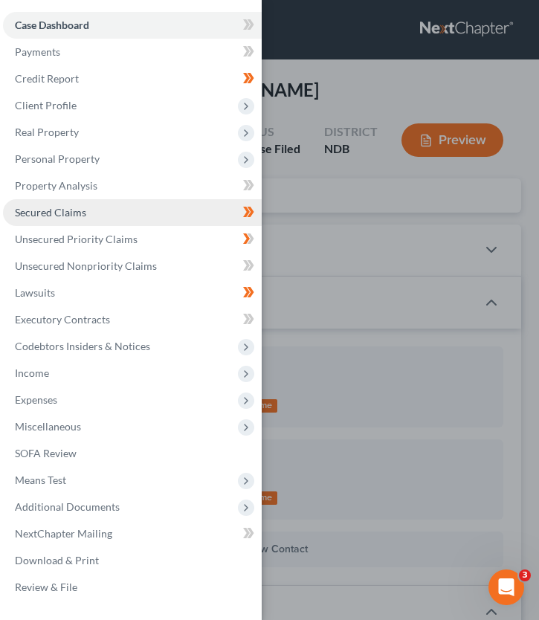
click at [112, 211] on link "Secured Claims" at bounding box center [132, 212] width 259 height 27
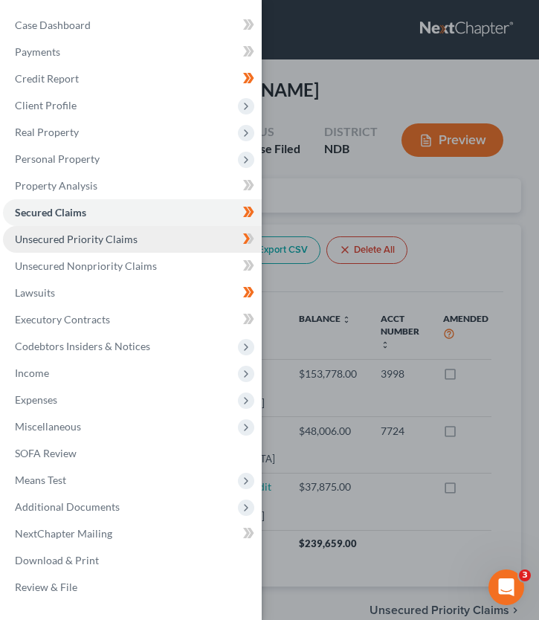
click at [104, 237] on span "Unsecured Priority Claims" at bounding box center [76, 239] width 123 height 13
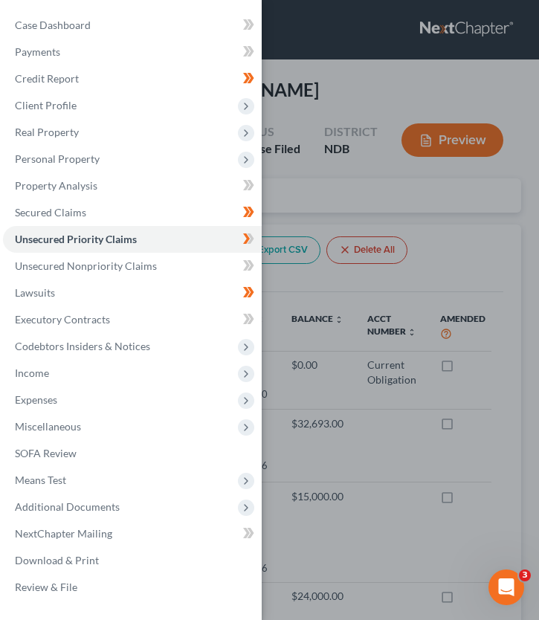
click at [352, 196] on div "Case Dashboard Payments Invoices Payments Payments Credit Report Client Profile" at bounding box center [269, 310] width 539 height 620
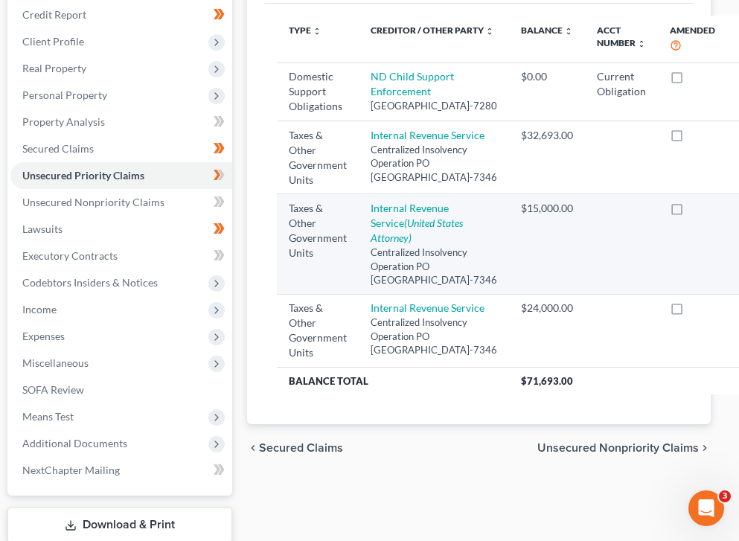
scroll to position [0, 10]
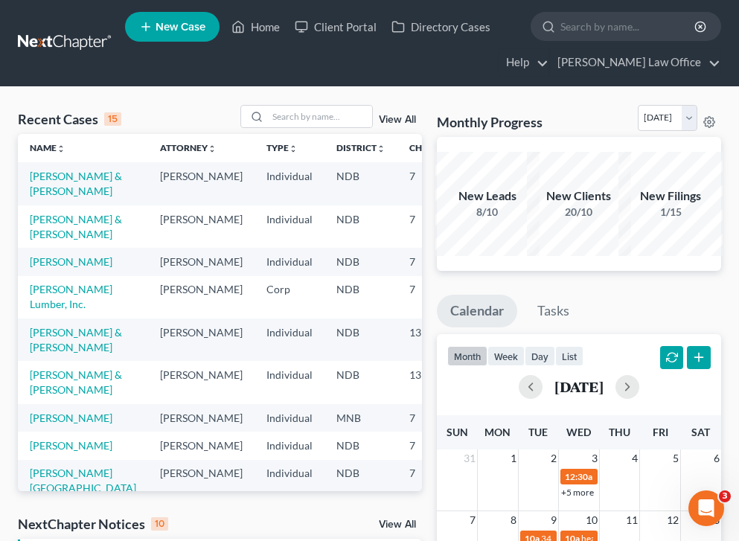
scroll to position [3, 0]
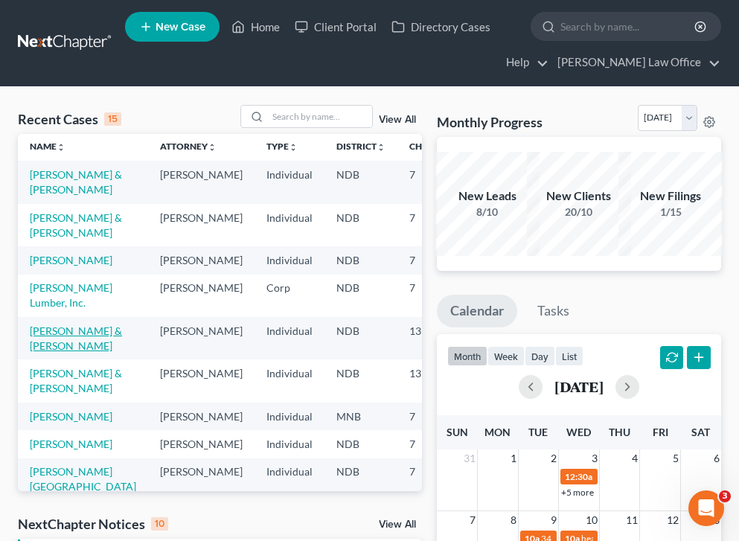
click at [45, 352] on link "[PERSON_NAME] & [PERSON_NAME]" at bounding box center [76, 338] width 92 height 28
select select "6"
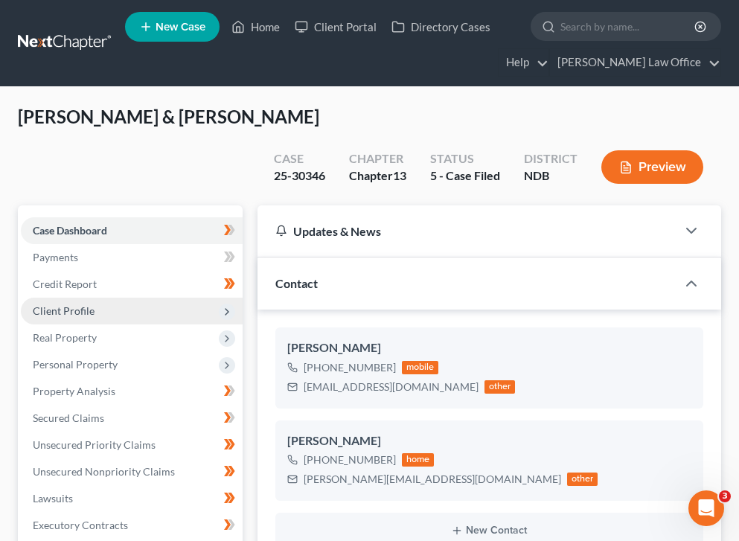
scroll to position [9375, 0]
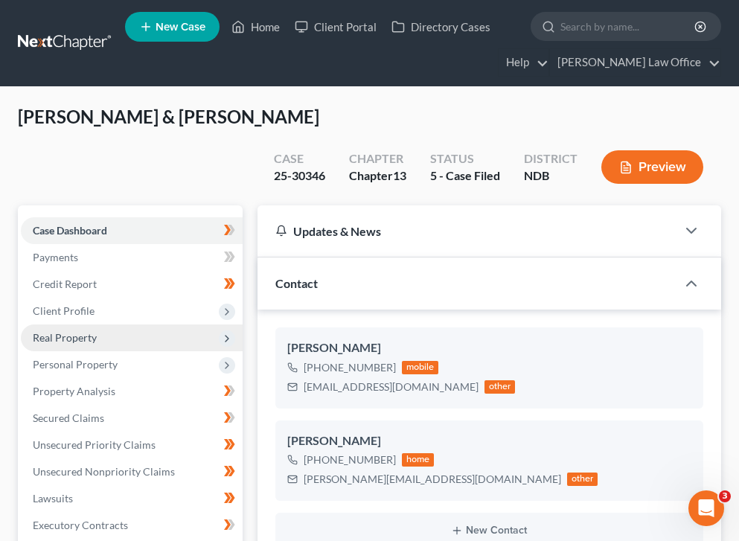
click at [87, 324] on span "Real Property" at bounding box center [132, 337] width 222 height 27
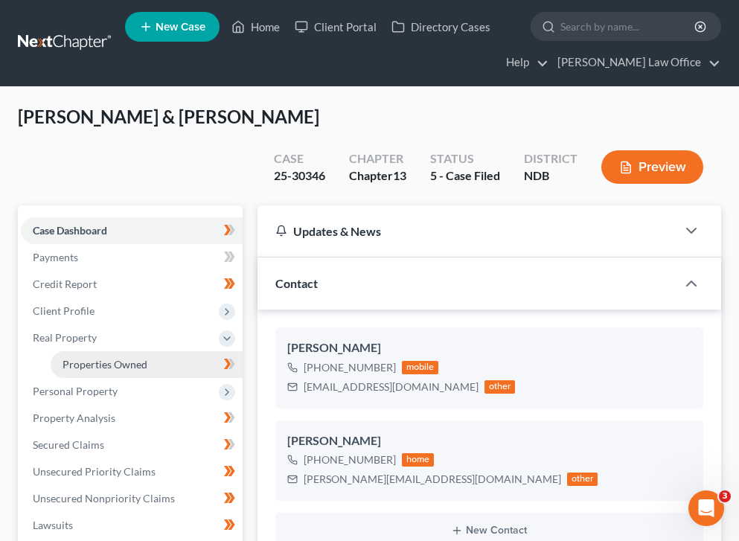
click at [112, 358] on span "Properties Owned" at bounding box center [104, 364] width 85 height 13
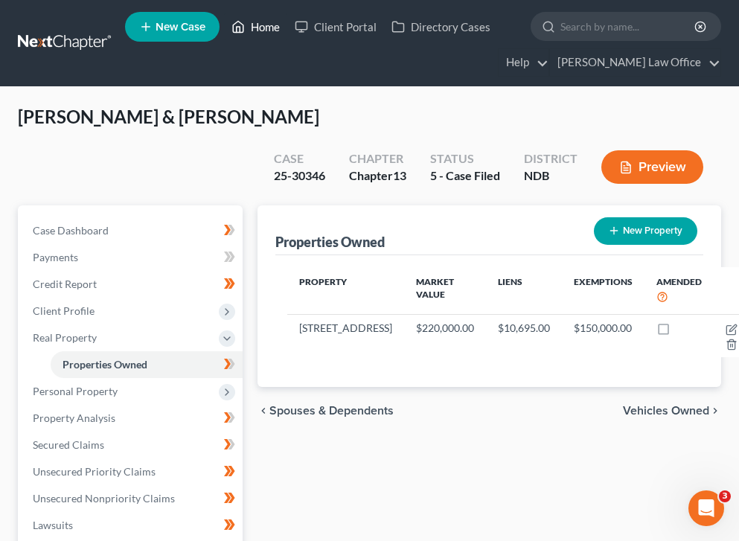
click at [278, 25] on link "Home" at bounding box center [255, 26] width 63 height 27
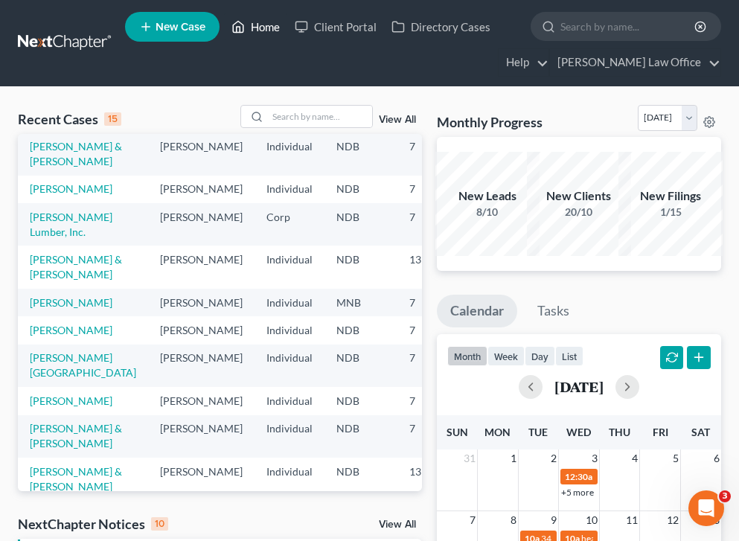
scroll to position [42, 0]
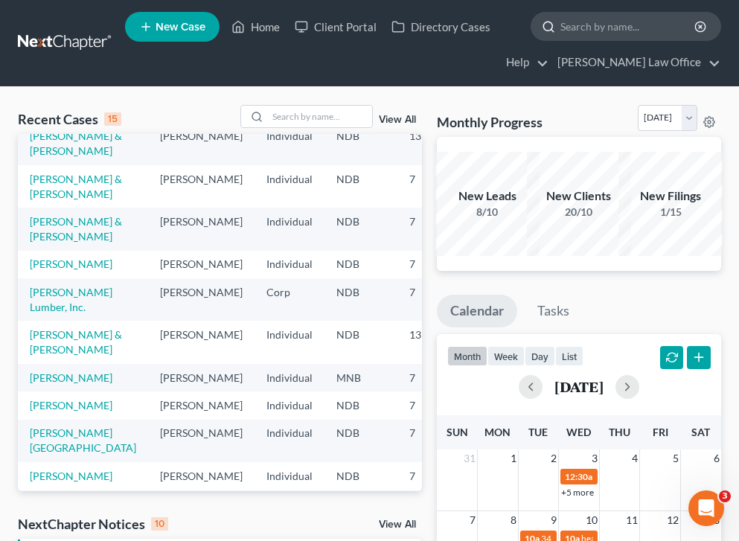
click at [605, 31] on input "search" at bounding box center [628, 27] width 136 height 28
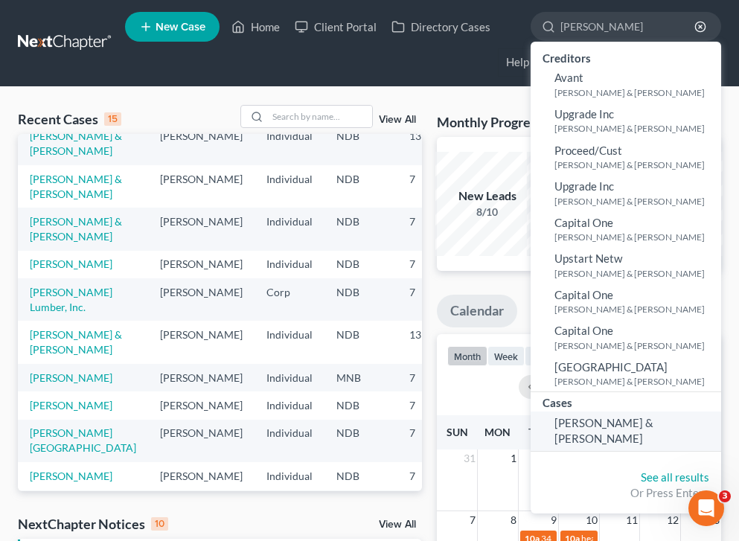
type input "[PERSON_NAME]"
click at [596, 412] on link "[PERSON_NAME] & [PERSON_NAME]" at bounding box center [625, 430] width 190 height 39
select select "4"
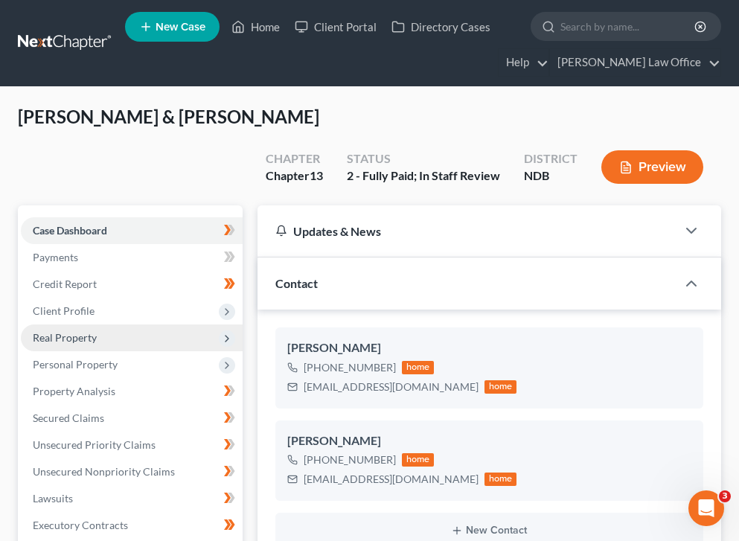
click at [118, 324] on span "Real Property" at bounding box center [132, 337] width 222 height 27
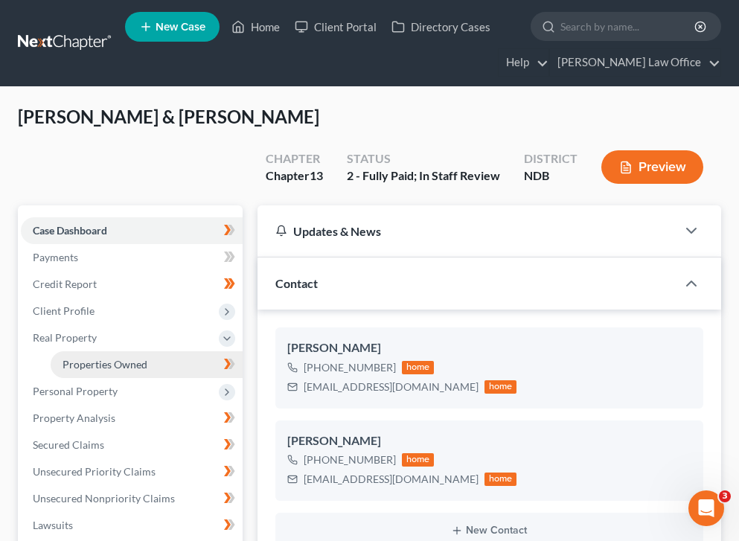
click at [106, 358] on span "Properties Owned" at bounding box center [104, 364] width 85 height 13
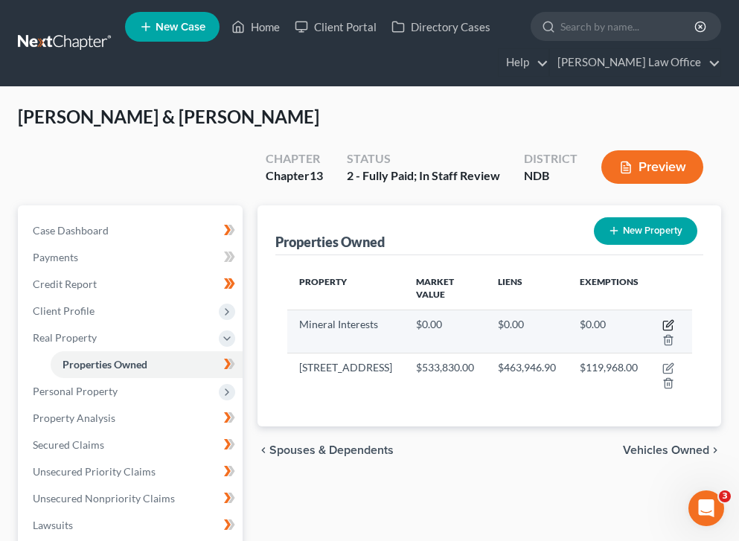
click at [662, 319] on icon "button" at bounding box center [668, 325] width 12 height 12
select select "29"
select select "2"
select select "0"
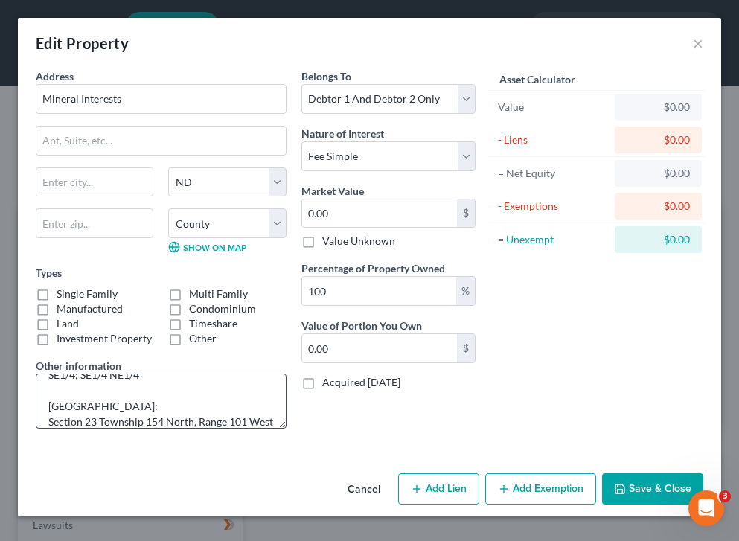
scroll to position [109, 0]
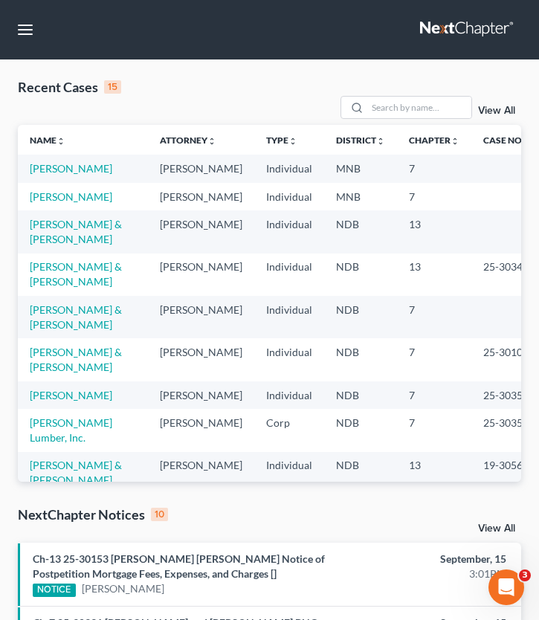
click at [51, 296] on td "[PERSON_NAME] & [PERSON_NAME]" at bounding box center [83, 275] width 130 height 42
click at [46, 288] on link "[PERSON_NAME] & [PERSON_NAME]" at bounding box center [76, 274] width 92 height 28
select select "6"
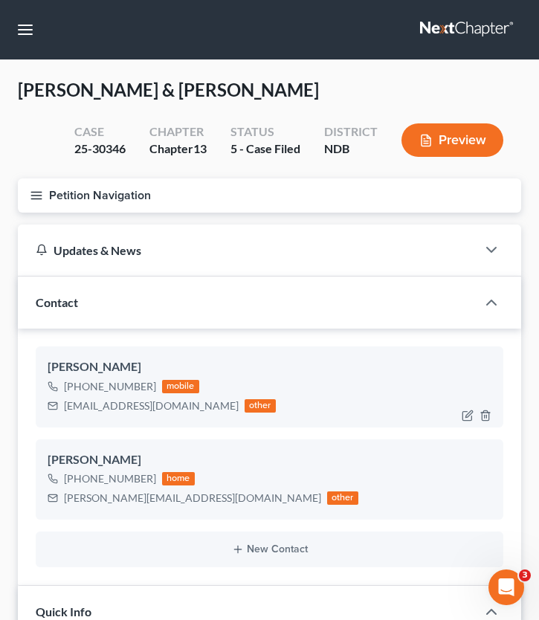
scroll to position [9227, 0]
click at [42, 193] on icon "button" at bounding box center [36, 195] width 13 height 13
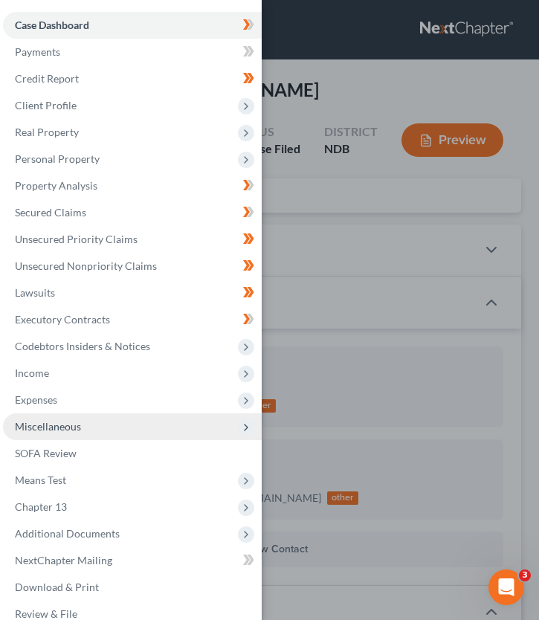
scroll to position [19, 0]
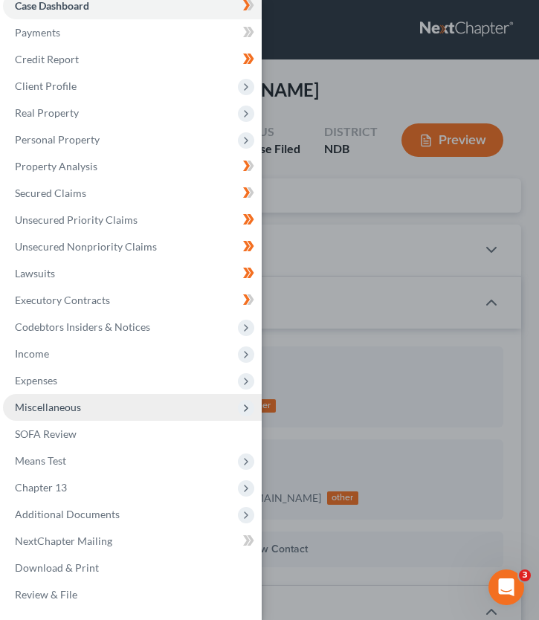
click at [100, 409] on span "Miscellaneous" at bounding box center [132, 407] width 259 height 27
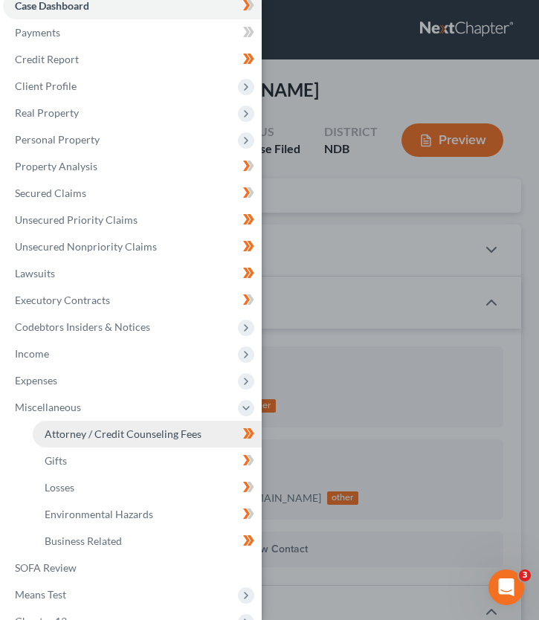
click at [107, 428] on span "Attorney / Credit Counseling Fees" at bounding box center [123, 434] width 157 height 13
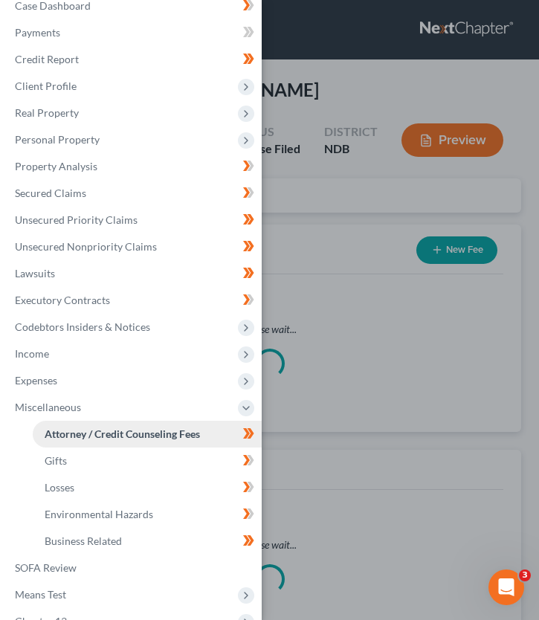
select select "4"
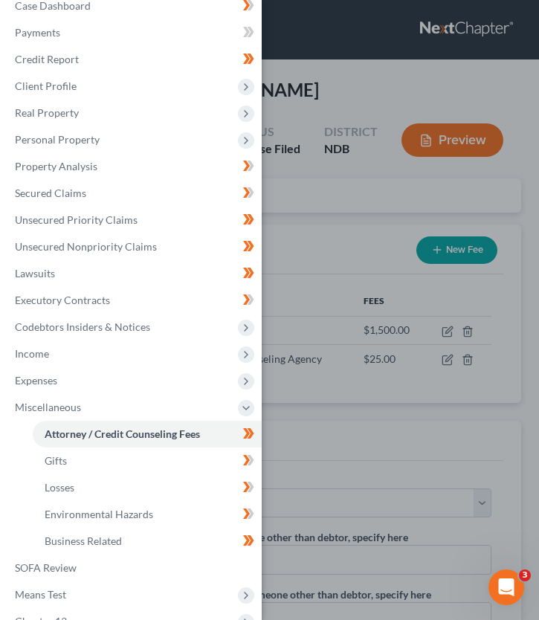
click at [344, 251] on div "Case Dashboard Payments Invoices Payments Payments Credit Report Client Profile" at bounding box center [269, 310] width 539 height 620
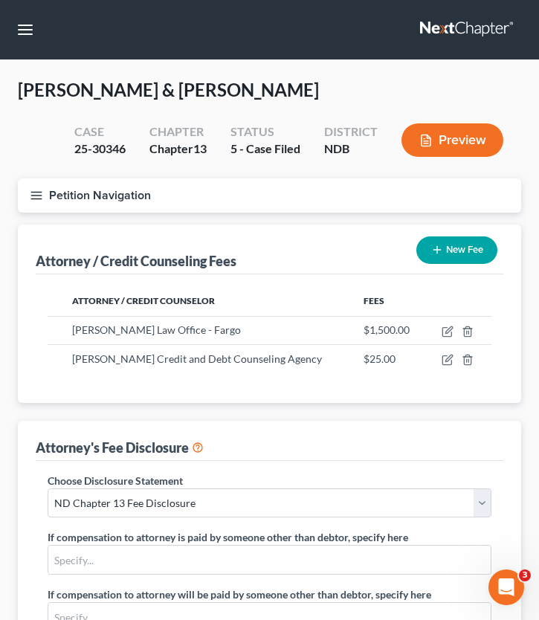
click at [428, 116] on div "Case 25-30346 Chapter Chapter 13 Status 5 - Case Filed District NDB Preview" at bounding box center [289, 140] width 465 height 53
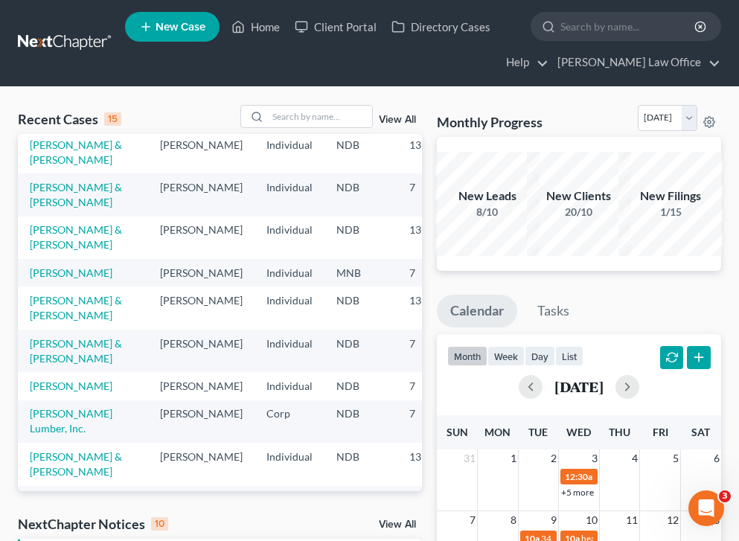
scroll to position [57, 0]
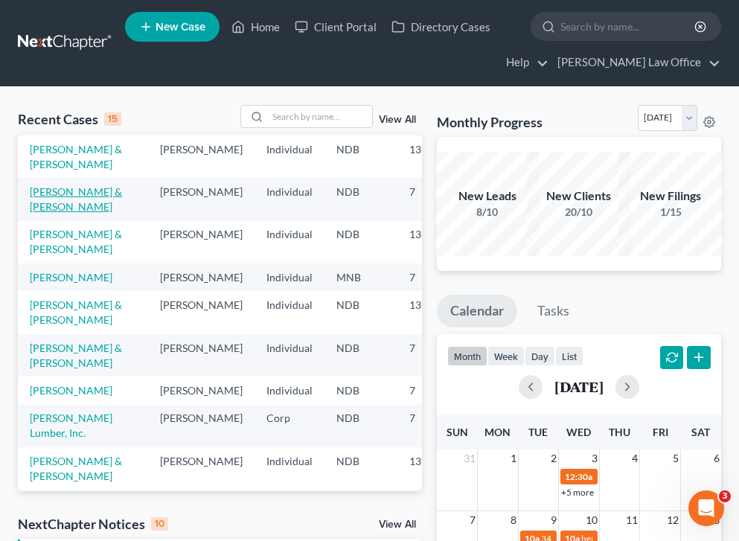
click at [45, 213] on link "[PERSON_NAME] & [PERSON_NAME]" at bounding box center [76, 199] width 92 height 28
select select "0"
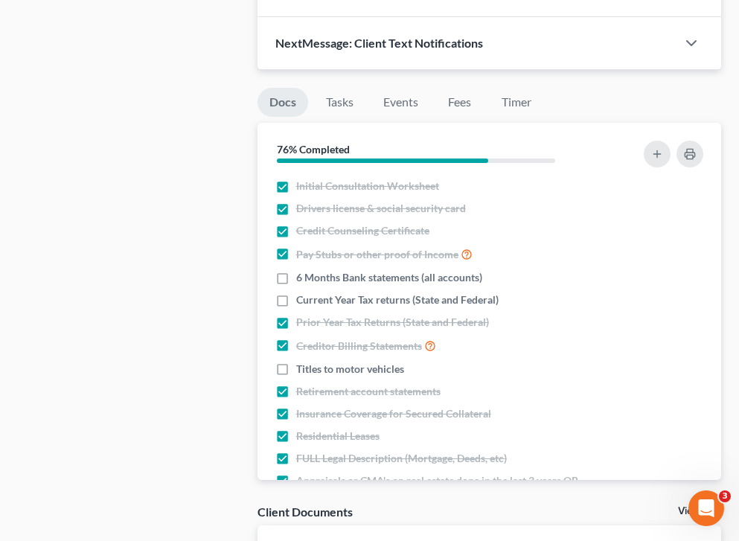
scroll to position [1681, 0]
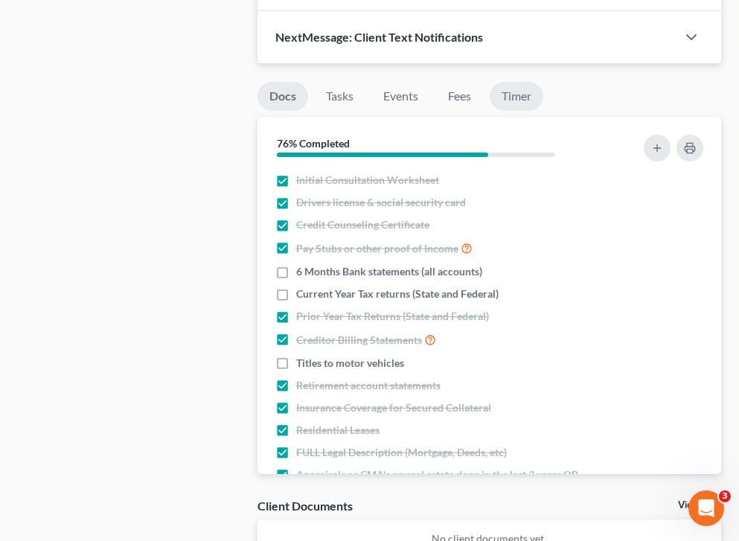
click at [504, 82] on link "Timer" at bounding box center [516, 96] width 54 height 29
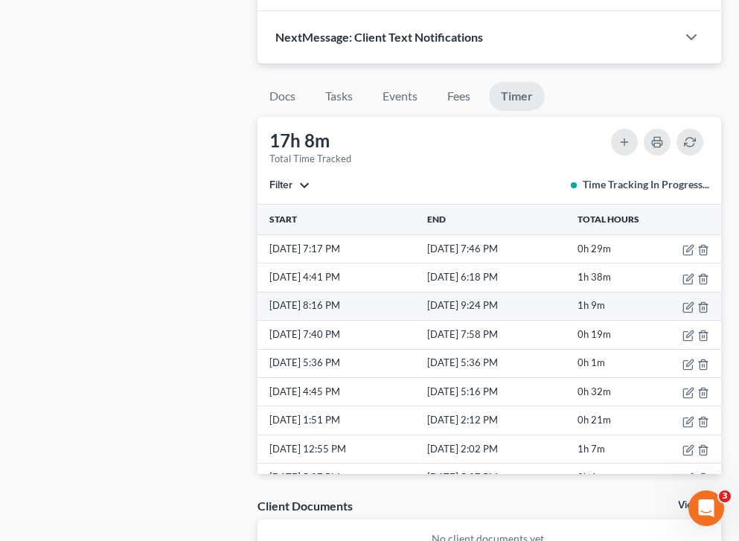
drag, startPoint x: 632, startPoint y: 297, endPoint x: 571, endPoint y: 263, distance: 69.3
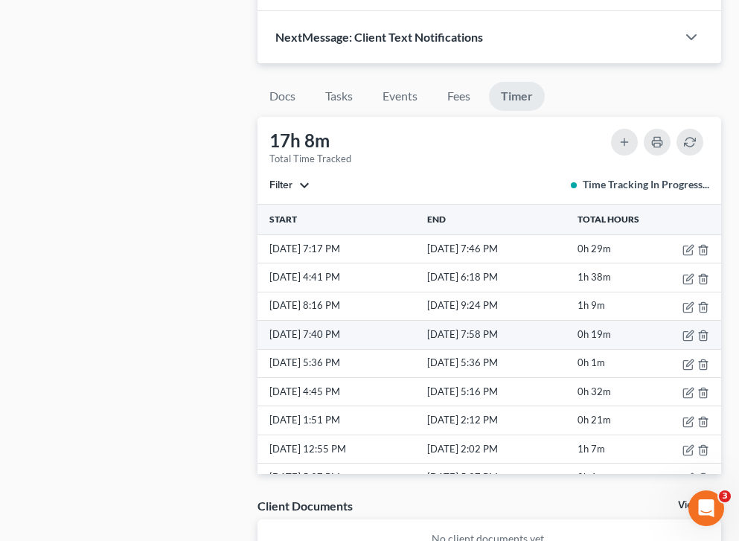
click at [571, 321] on td "9/14/25 7:58 PM" at bounding box center [499, 335] width 150 height 28
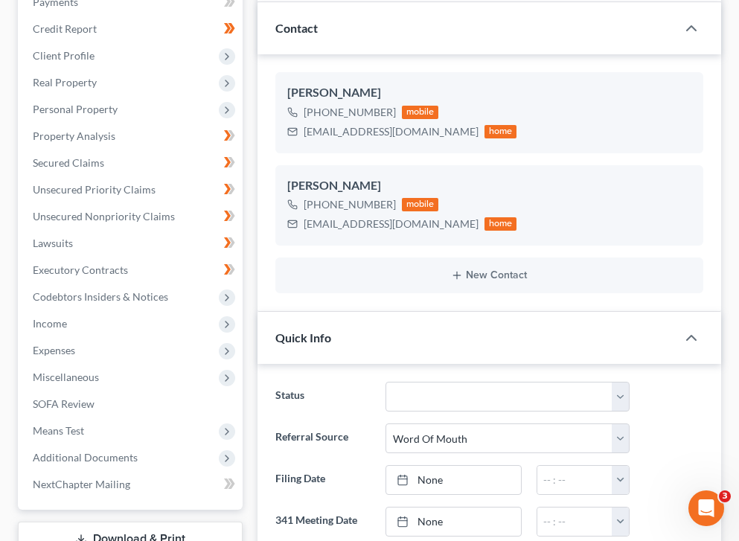
scroll to position [0, 0]
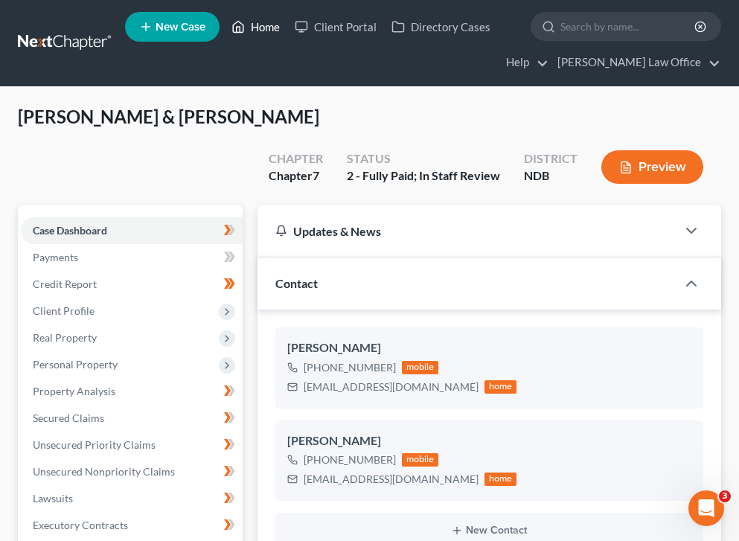
click at [262, 27] on link "Home" at bounding box center [255, 26] width 63 height 27
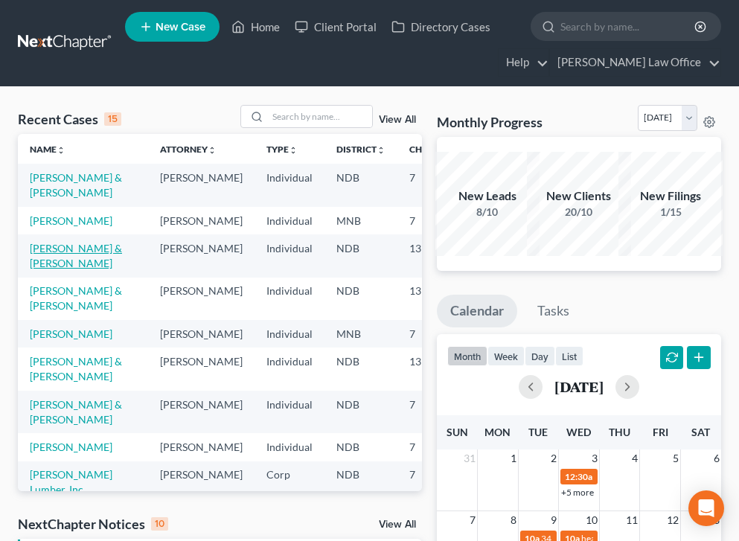
click at [48, 269] on link "[PERSON_NAME] & [PERSON_NAME]" at bounding box center [76, 256] width 92 height 28
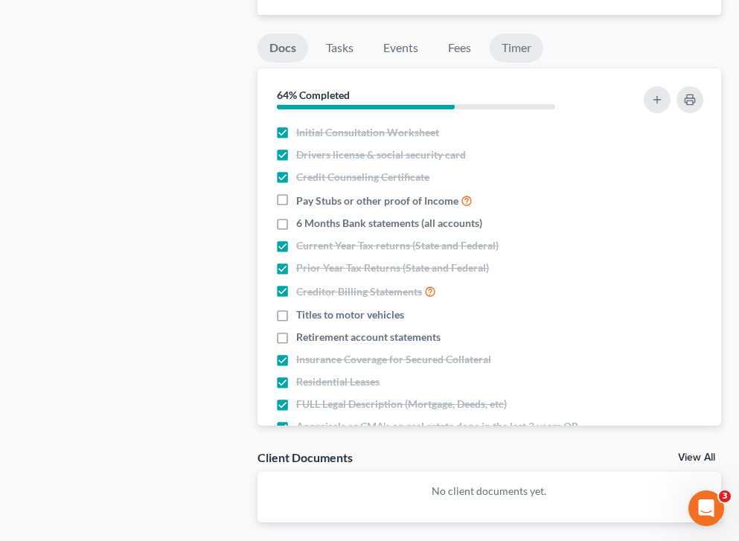
click at [521, 33] on link "Timer" at bounding box center [516, 47] width 54 height 29
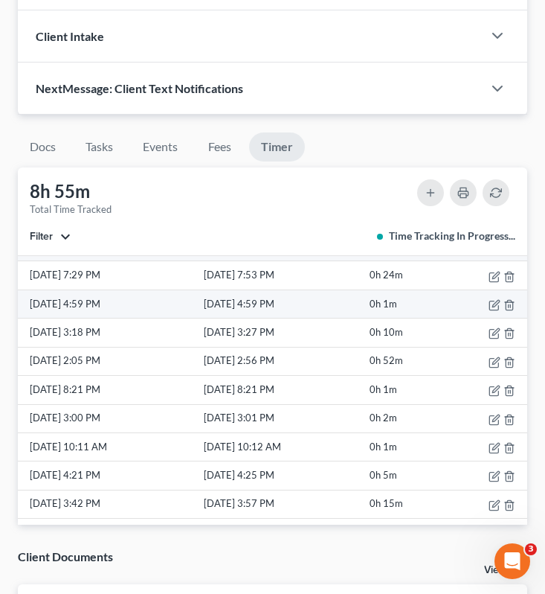
scroll to position [28, 0]
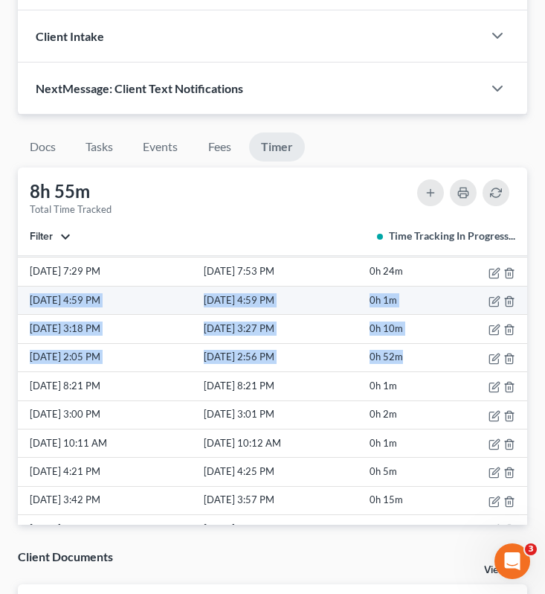
drag, startPoint x: 408, startPoint y: 356, endPoint x: 24, endPoint y: 293, distance: 389.7
click at [24, 293] on tbody "[DATE] 7:29 PM [DATE] 7:53 PM 0h 24m [DATE] 4:59 PM [DATE] 4:59 PM 0h 1m [DATE]…" at bounding box center [273, 585] width 510 height 657
copy tbody "[DATE] 4:59 PM [DATE] 4:59 PM 0h 1m [DATE] 3:18 PM [DATE] 3:27 PM 0h 10m [DATE]…"
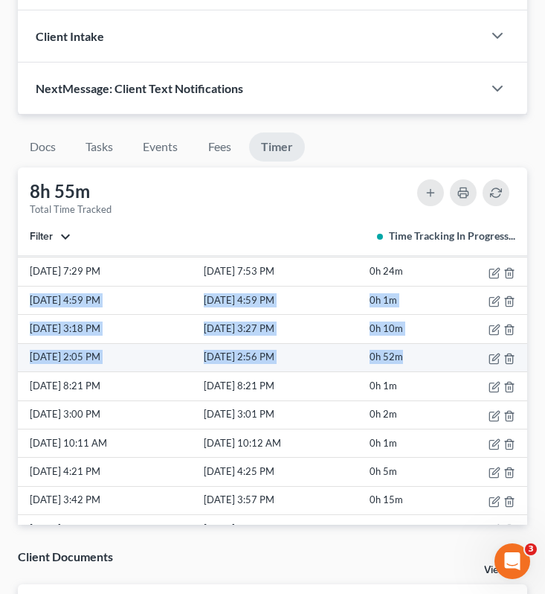
click at [310, 362] on td "[DATE] 2:56 PM" at bounding box center [283, 357] width 165 height 28
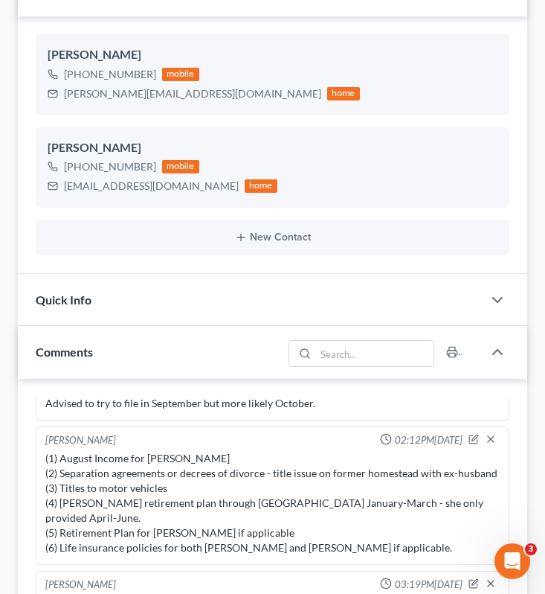
scroll to position [0, 0]
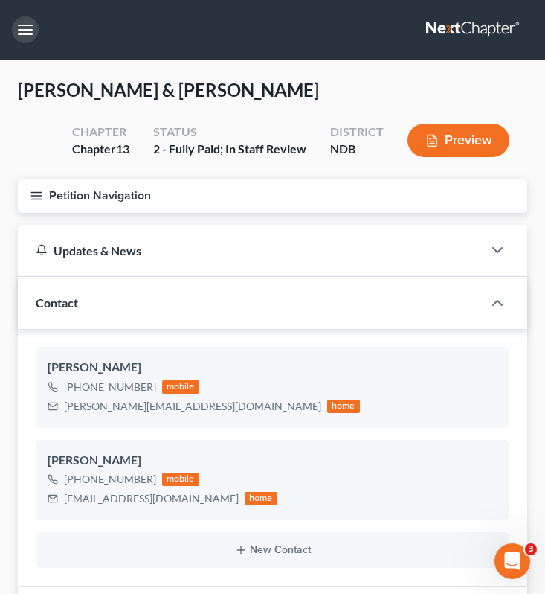
click at [19, 25] on button "button" at bounding box center [25, 29] width 27 height 27
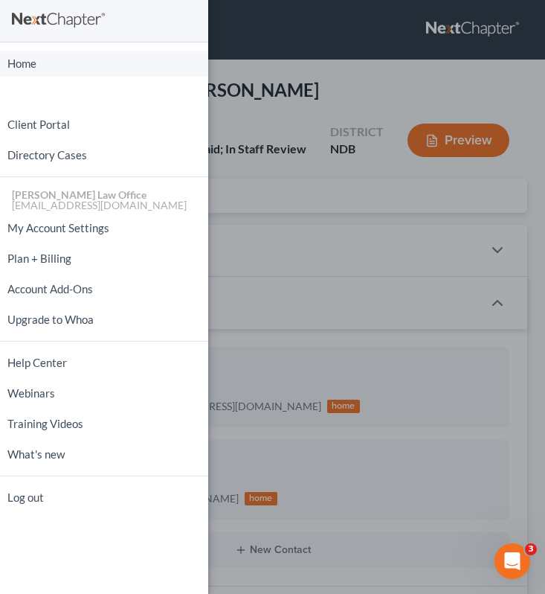
click at [50, 65] on link "Home" at bounding box center [104, 64] width 208 height 26
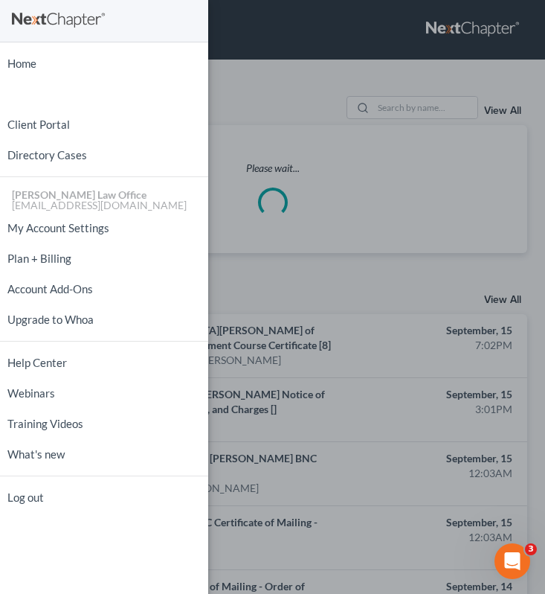
click at [274, 88] on div "Home New Case Client Portal Directory Cases [PERSON_NAME] Law Office [EMAIL_ADD…" at bounding box center [272, 297] width 545 height 594
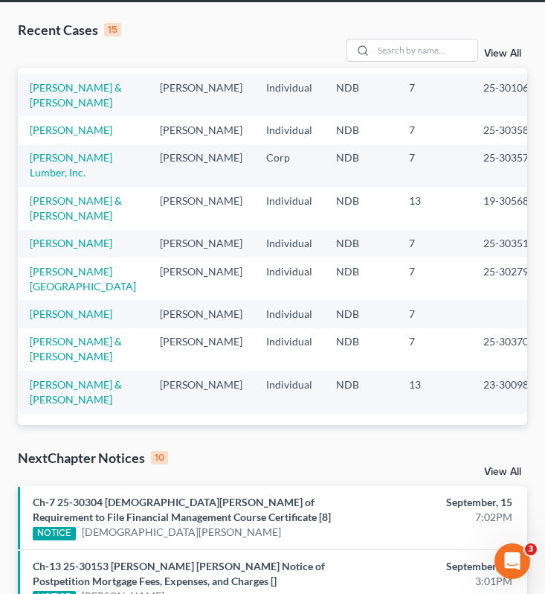
scroll to position [58, 0]
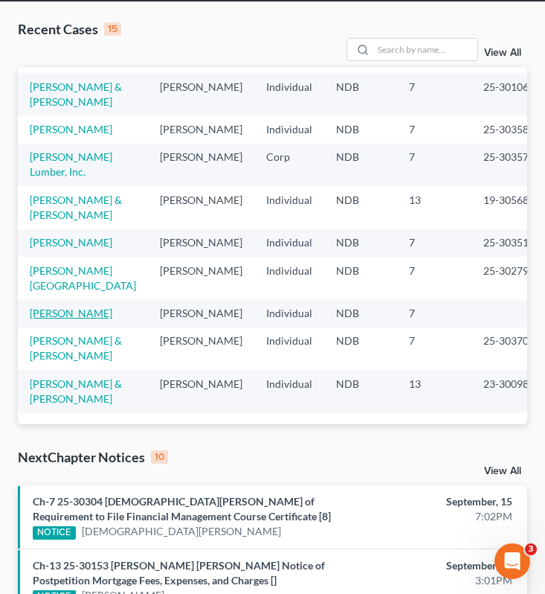
click at [65, 306] on link "[PERSON_NAME]" at bounding box center [71, 312] width 83 height 13
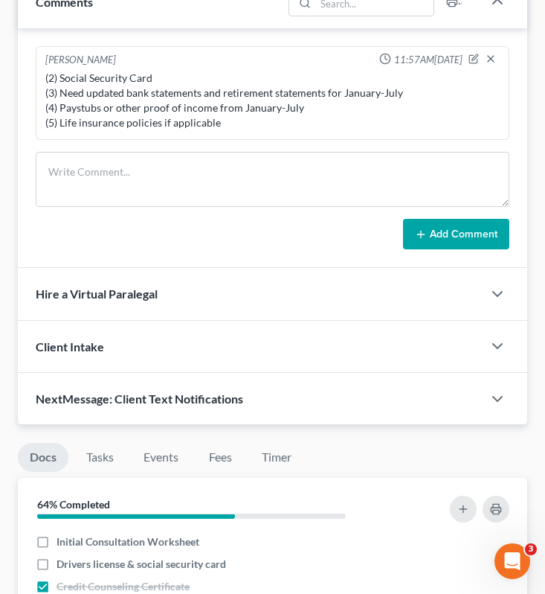
scroll to position [1131, 0]
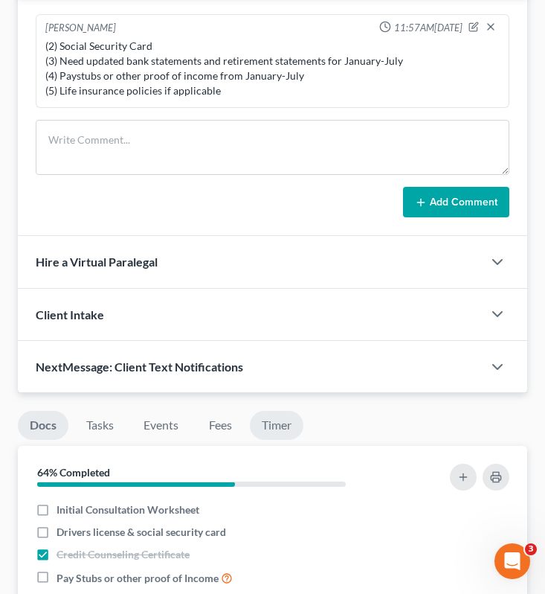
click at [277, 418] on link "Timer" at bounding box center [277, 425] width 54 height 29
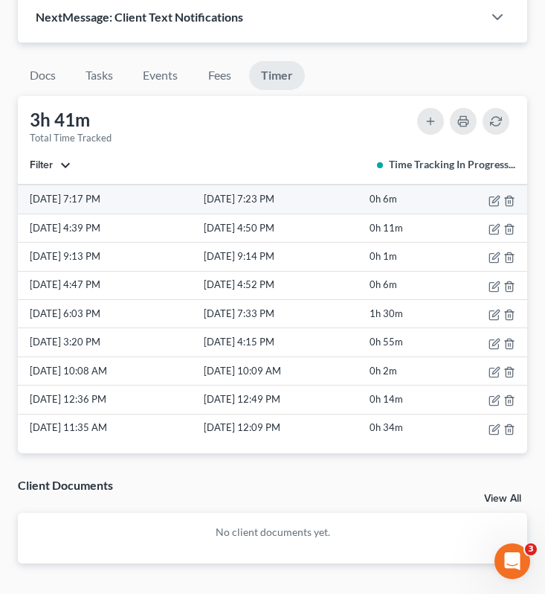
scroll to position [1482, 0]
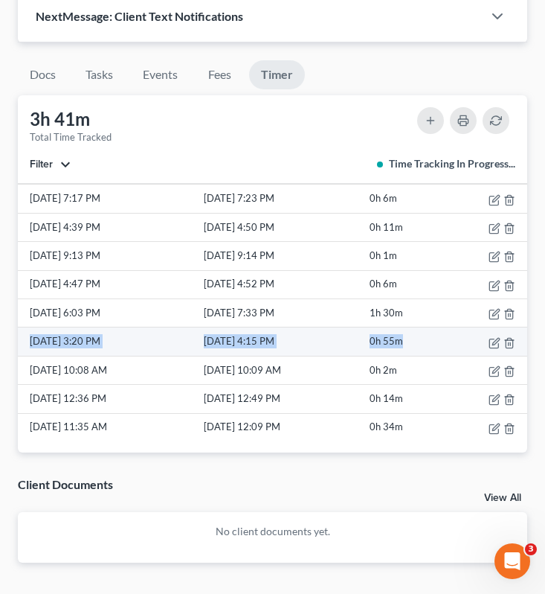
drag, startPoint x: 440, startPoint y: 336, endPoint x: 28, endPoint y: 347, distance: 411.5
click at [28, 347] on tr "9/10/25 3:20 PM 9/10/25 4:15 PM 0h 55m" at bounding box center [273, 341] width 510 height 28
copy tr "9/10/25 3:20 PM 9/10/25 4:15 PM 0h 55m"
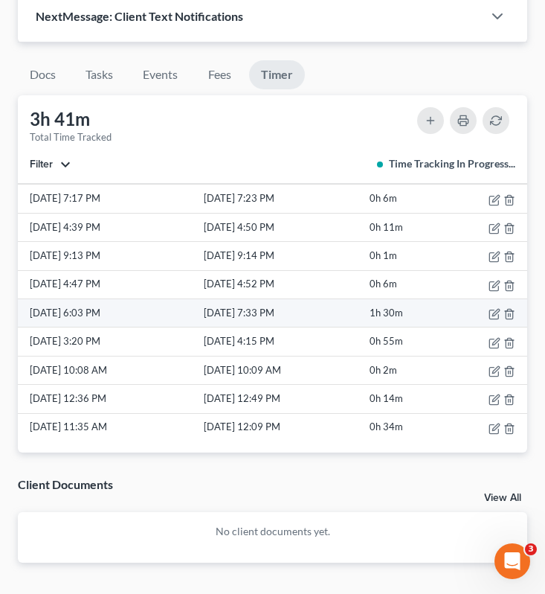
click at [248, 318] on td "9/11/25 7:33 PM" at bounding box center [283, 313] width 165 height 28
drag, startPoint x: 432, startPoint y: 317, endPoint x: 30, endPoint y: 316, distance: 401.7
click at [30, 316] on tr "9/11/25 6:03 PM 9/11/25 7:33 PM 1h 30m" at bounding box center [273, 313] width 510 height 28
copy tr "9/11/25 6:03 PM 9/11/25 7:33 PM 1h 30m"
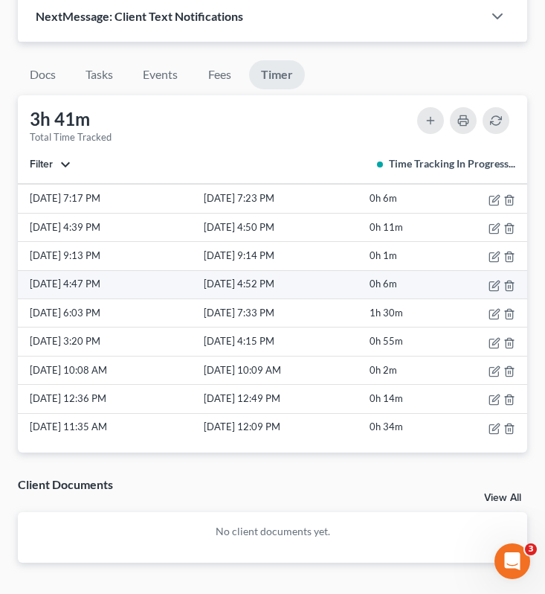
click at [431, 274] on td "0h 6m" at bounding box center [406, 284] width 78 height 28
drag, startPoint x: 414, startPoint y: 284, endPoint x: 22, endPoint y: 285, distance: 392.8
click at [22, 285] on tr "9/13/25 4:47 PM 9/13/25 4:52 PM 0h 6m" at bounding box center [273, 284] width 510 height 28
copy tr "9/13/25 4:47 PM 9/13/25 4:52 PM 0h 6m"
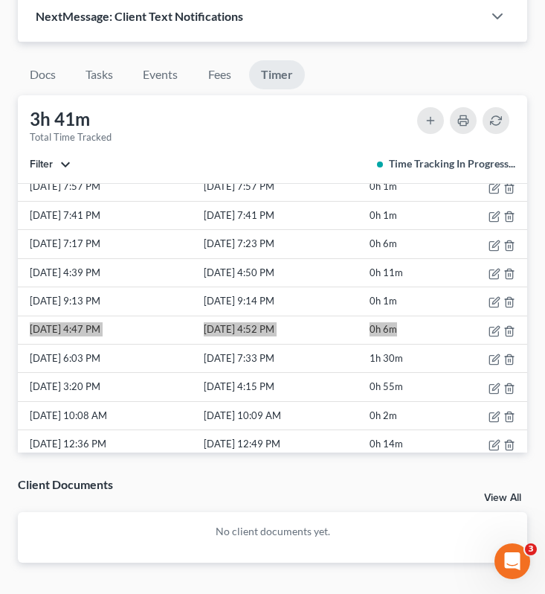
scroll to position [22, 0]
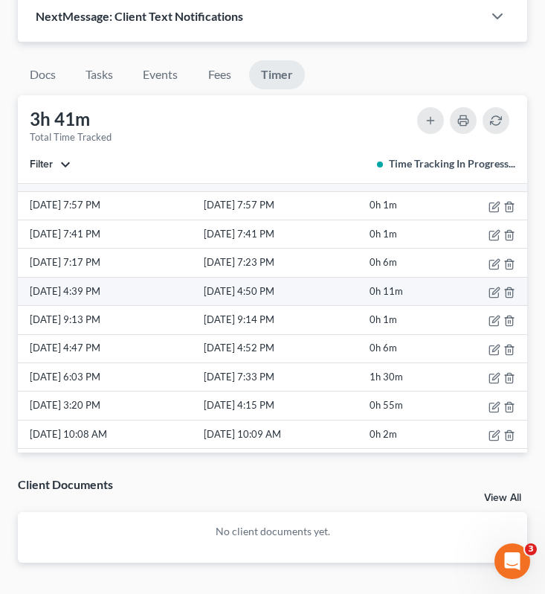
click at [125, 298] on td "9/15/25 4:39 PM" at bounding box center [109, 291] width 183 height 28
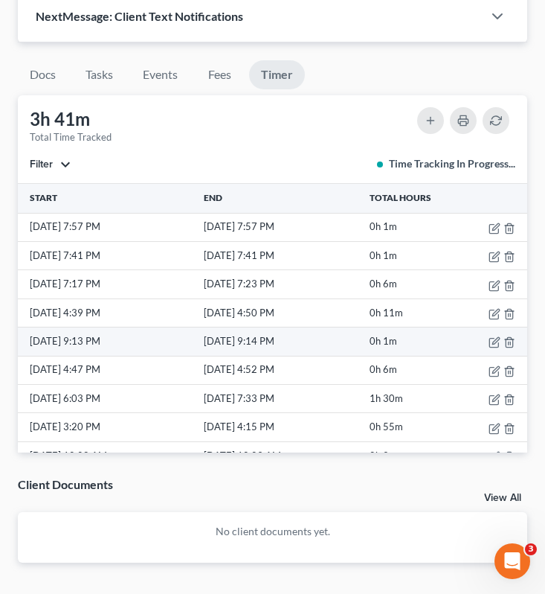
scroll to position [0, 0]
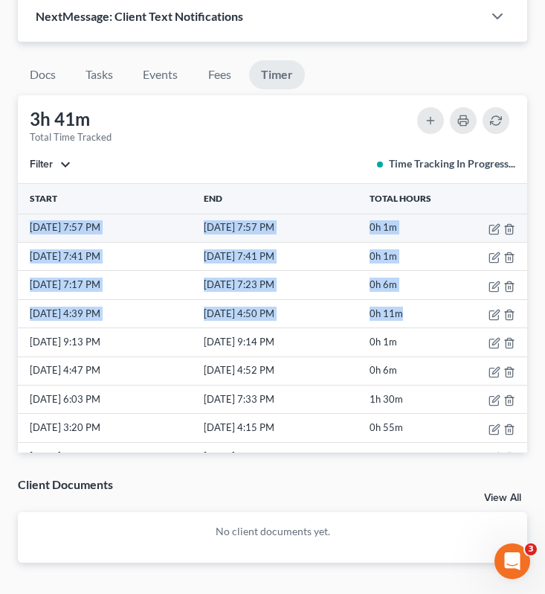
drag, startPoint x: 423, startPoint y: 315, endPoint x: 25, endPoint y: 231, distance: 407.5
click at [25, 231] on tbody "9/15/25 7:57 PM 9/15/25 7:57 PM 0h 1m 9/15/25 7:41 PM 9/15/25 7:41 PM 0h 1m 9/1…" at bounding box center [273, 370] width 510 height 314
copy tbody "9/15/25 7:57 PM 9/15/25 7:57 PM 0h 1m 9/15/25 7:41 PM 9/15/25 7:41 PM 0h 1m 9/1…"
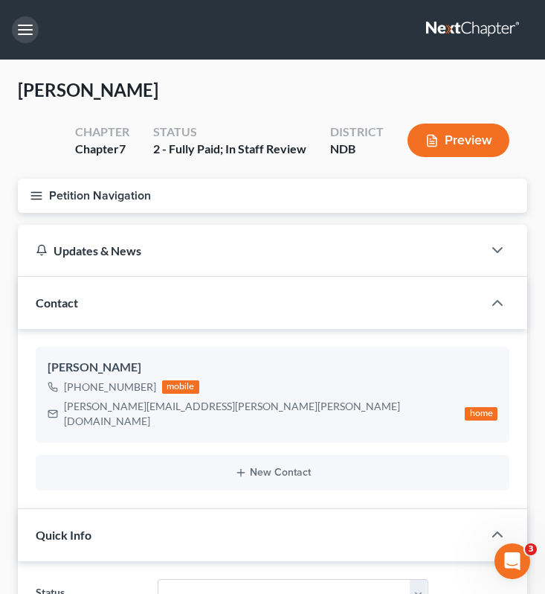
click at [26, 37] on button "button" at bounding box center [25, 29] width 27 height 27
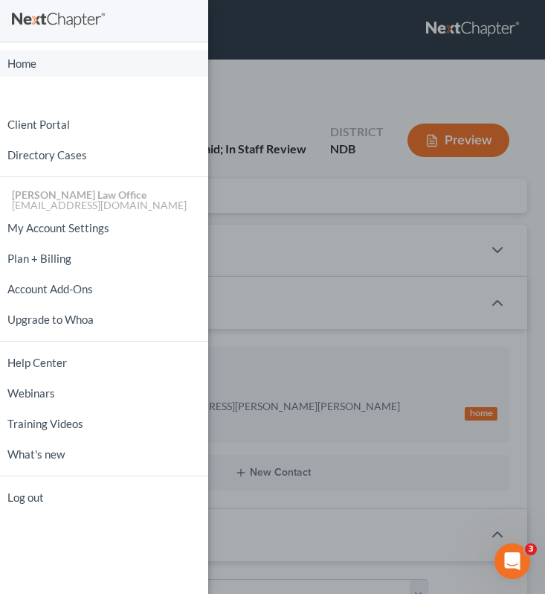
click at [23, 72] on link "Home" at bounding box center [104, 64] width 208 height 26
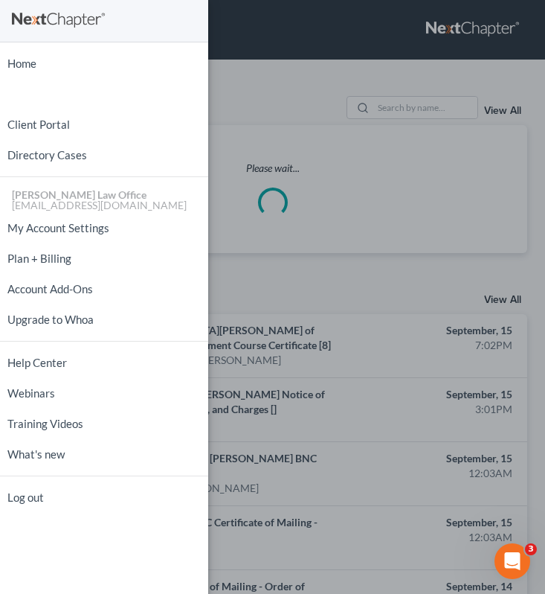
click at [314, 341] on div "Home New Case Client Portal Directory Cases [PERSON_NAME] Law Office [EMAIL_ADD…" at bounding box center [272, 297] width 545 height 594
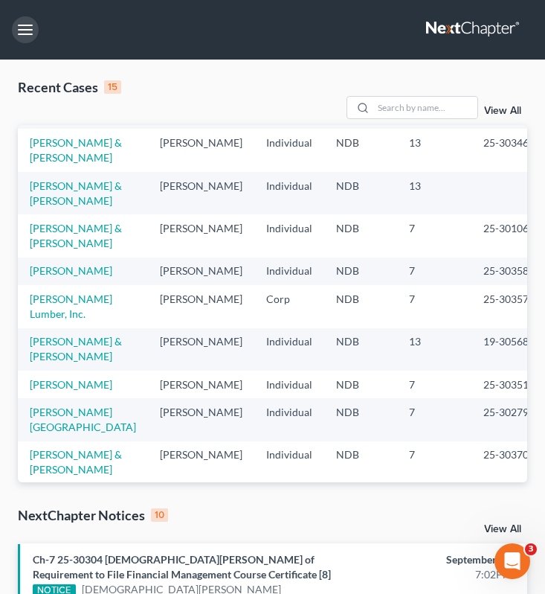
scroll to position [193, 0]
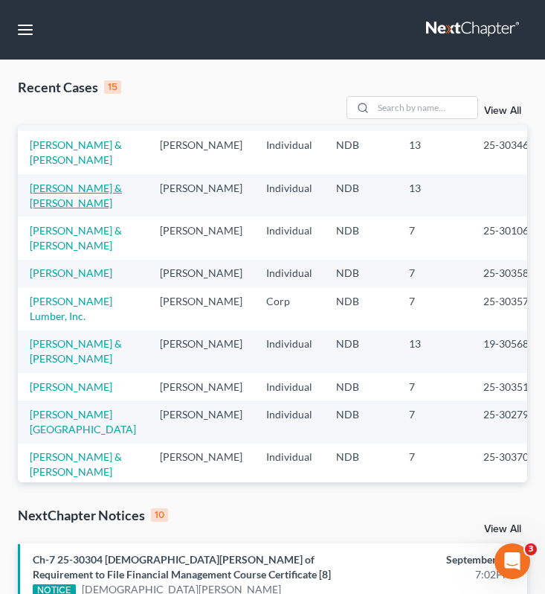
click at [54, 209] on link "[PERSON_NAME] & [PERSON_NAME]" at bounding box center [76, 195] width 92 height 28
select select "4"
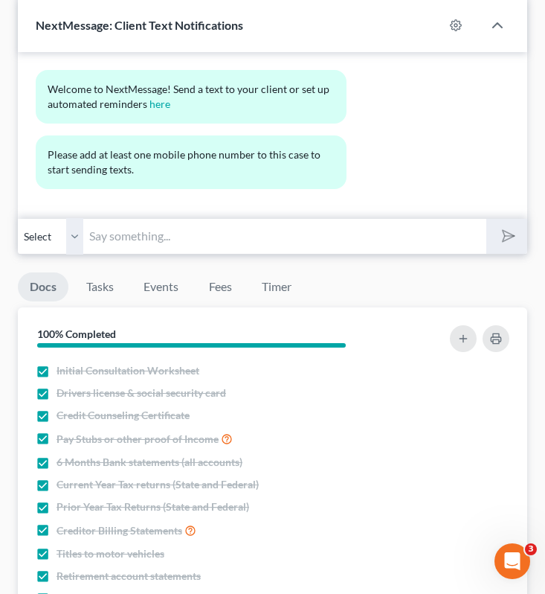
scroll to position [1646, 0]
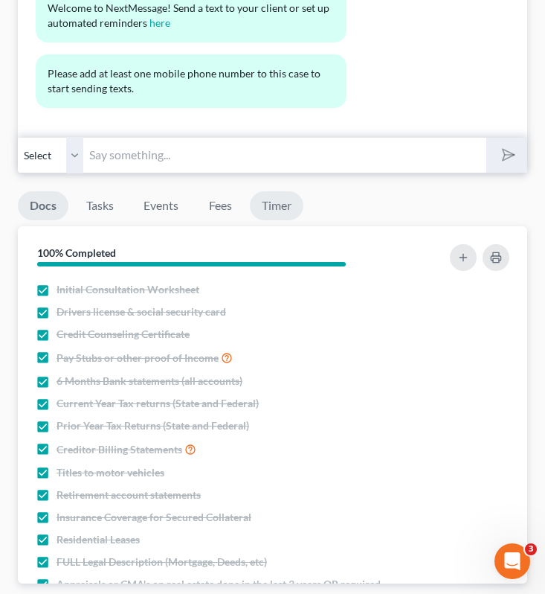
click at [277, 220] on link "Timer" at bounding box center [277, 205] width 54 height 29
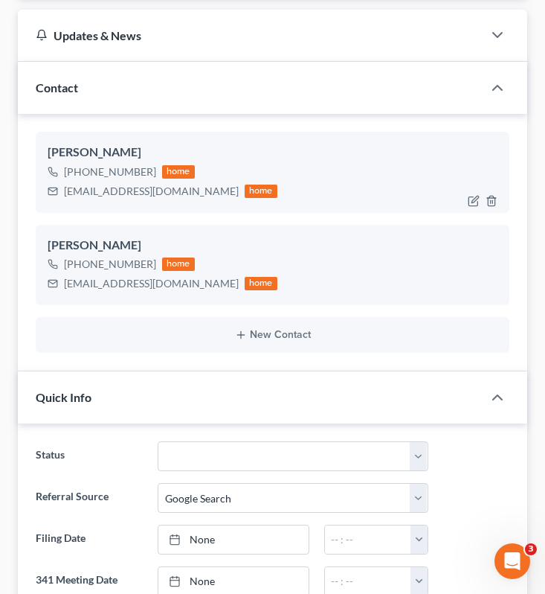
scroll to position [137, 0]
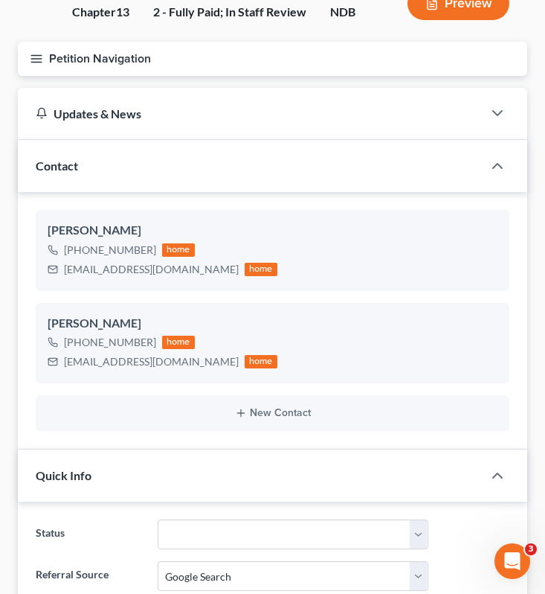
click at [39, 62] on icon "button" at bounding box center [36, 58] width 13 height 13
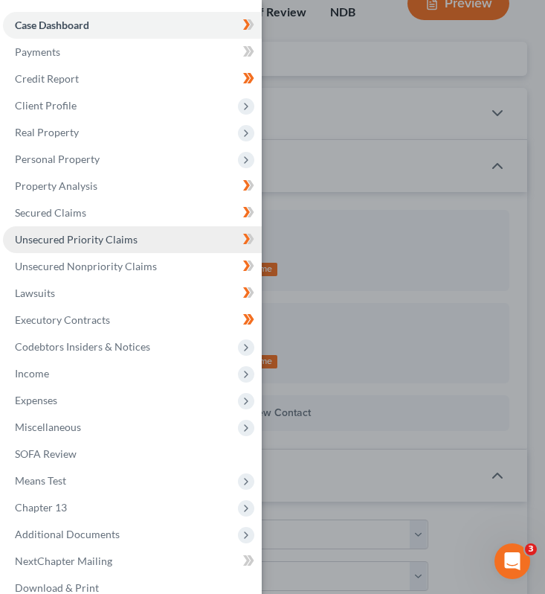
click at [91, 230] on link "Unsecured Priority Claims" at bounding box center [132, 239] width 259 height 27
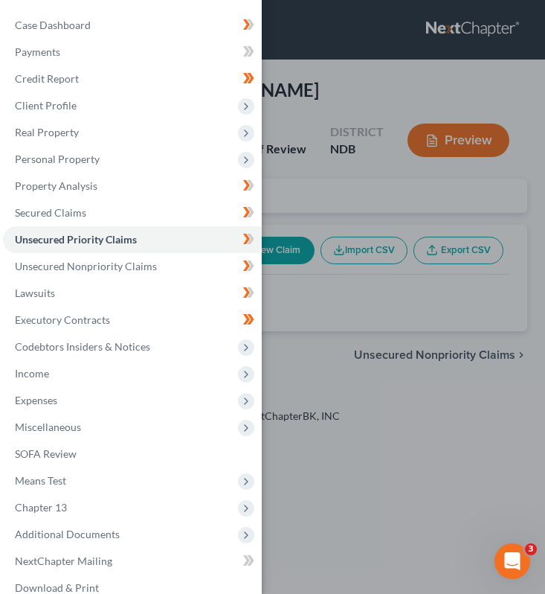
click at [352, 161] on div "Case Dashboard Payments Invoices Payments Payments Credit Report Client Profile" at bounding box center [272, 297] width 545 height 594
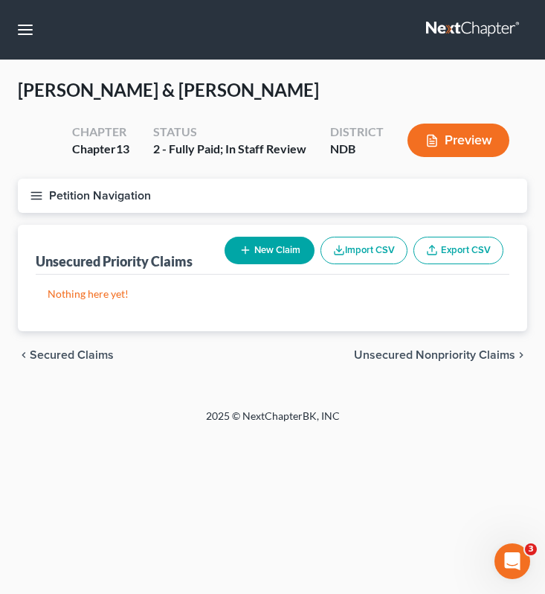
click at [262, 242] on button "New Claim" at bounding box center [270, 251] width 90 height 28
select select "2"
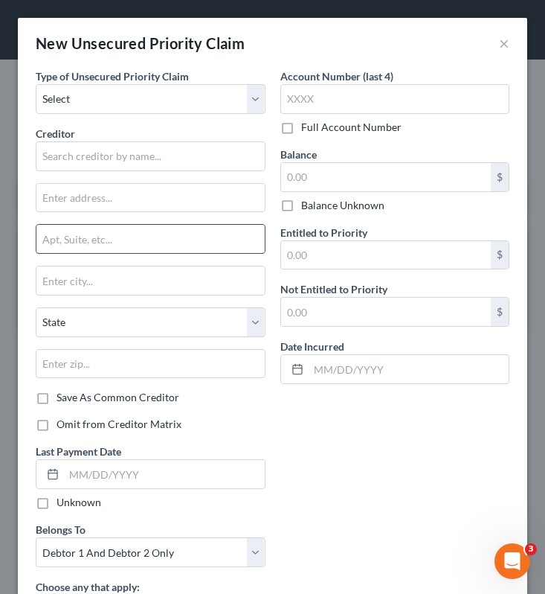
click at [74, 243] on input "text" at bounding box center [150, 239] width 228 height 28
type input "u"
click at [506, 36] on button "×" at bounding box center [504, 43] width 10 height 18
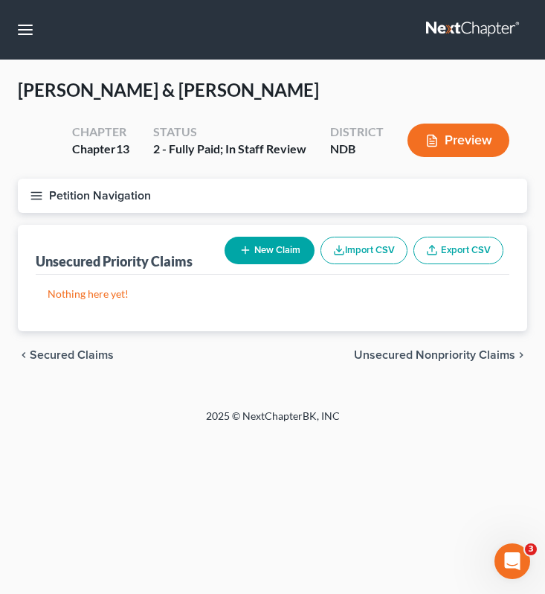
click at [36, 201] on icon "button" at bounding box center [36, 195] width 13 height 13
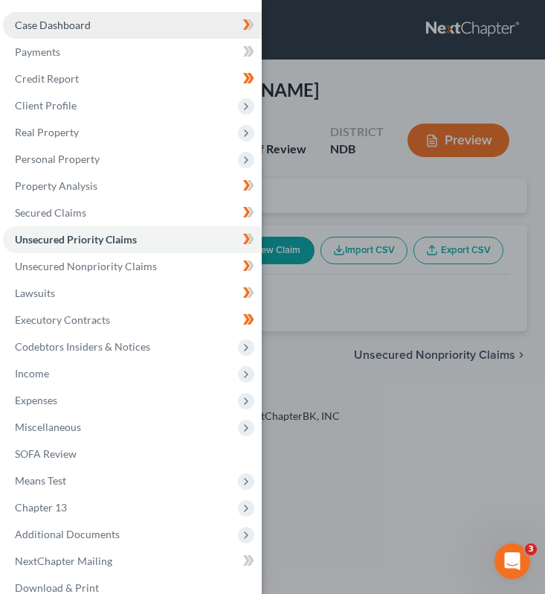
click at [161, 22] on link "Case Dashboard" at bounding box center [132, 25] width 259 height 27
select select "4"
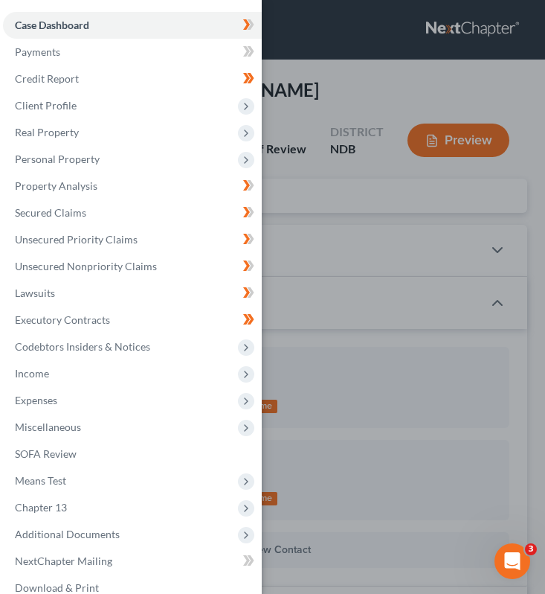
click at [339, 89] on div "Case Dashboard Payments Invoices Payments Payments Credit Report Client Profile" at bounding box center [272, 297] width 545 height 594
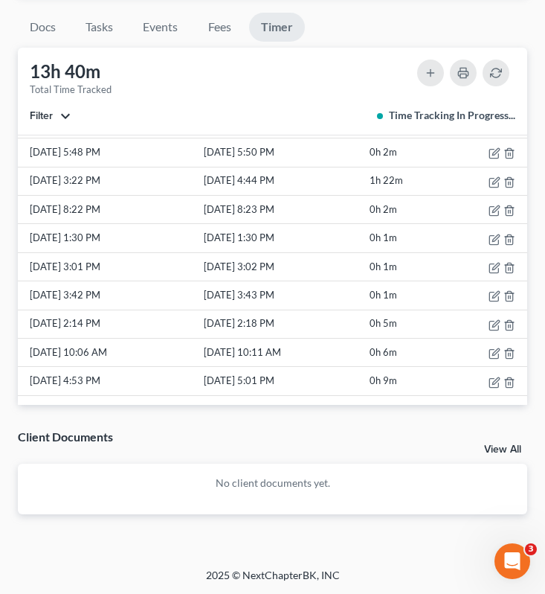
scroll to position [341, 0]
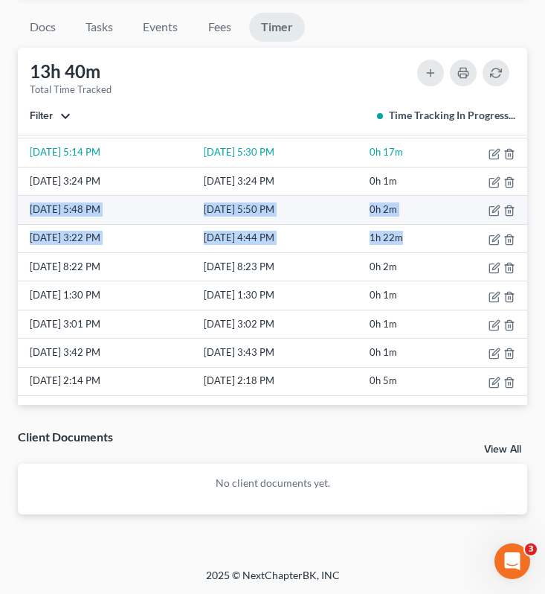
drag, startPoint x: 415, startPoint y: 252, endPoint x: 23, endPoint y: 228, distance: 392.8
click at [23, 228] on tbody "9/15/25 7:58 PM 9/15/25 8:01 PM 0h 4m 9/15/25 6:17 PM 9/15/25 6:17 PM 0h 1m 9/1…" at bounding box center [273, 452] width 510 height 1256
copy tbody "9/8/25 5:48 PM 9/8/25 5:50 PM 0h 2m 9/8/25 3:22 PM 9/8/25 4:44 PM 1h 22m"
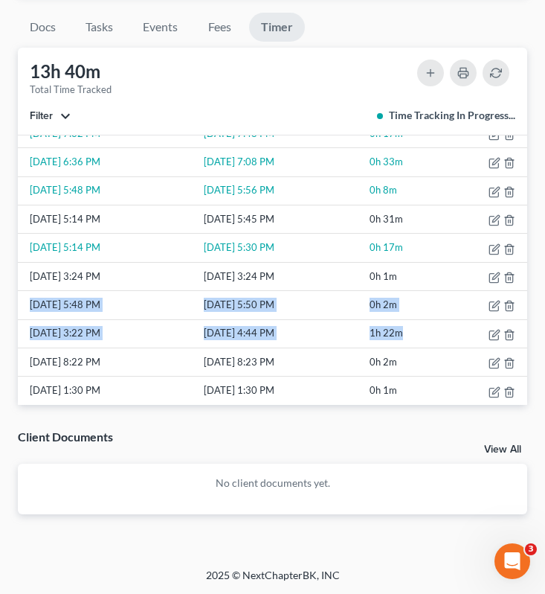
scroll to position [227, 0]
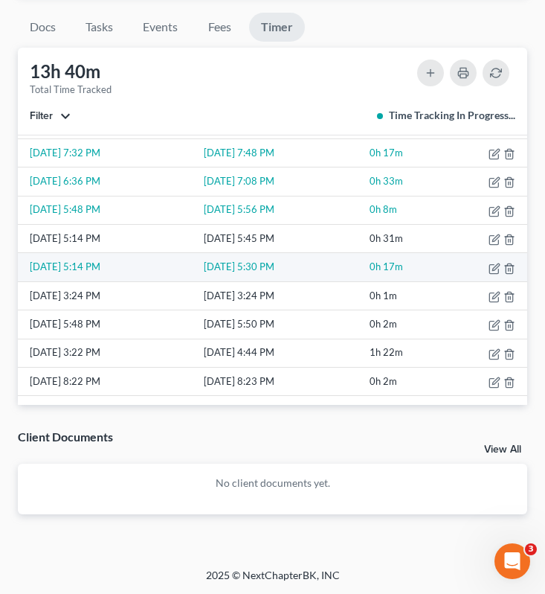
click at [393, 281] on td "0h 17m" at bounding box center [406, 267] width 78 height 28
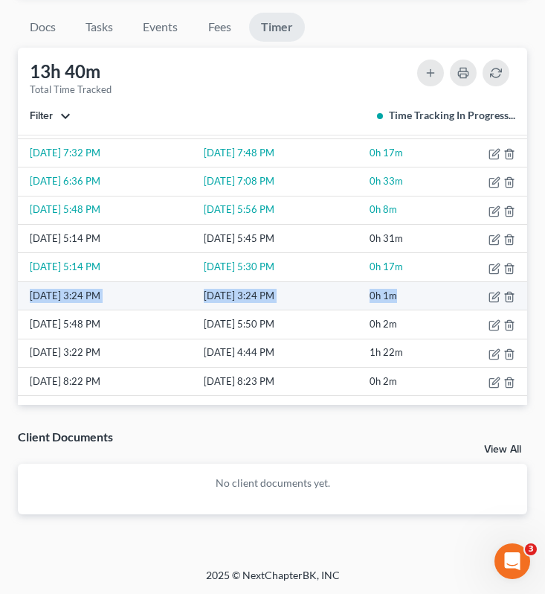
drag, startPoint x: 388, startPoint y: 315, endPoint x: 22, endPoint y: 313, distance: 365.2
click at [22, 309] on tr "9/10/25 3:24 PM 9/10/25 3:24 PM 0h 1m" at bounding box center [273, 295] width 510 height 28
copy tr "9/10/25 3:24 PM 9/10/25 3:24 PM 0h 1m"
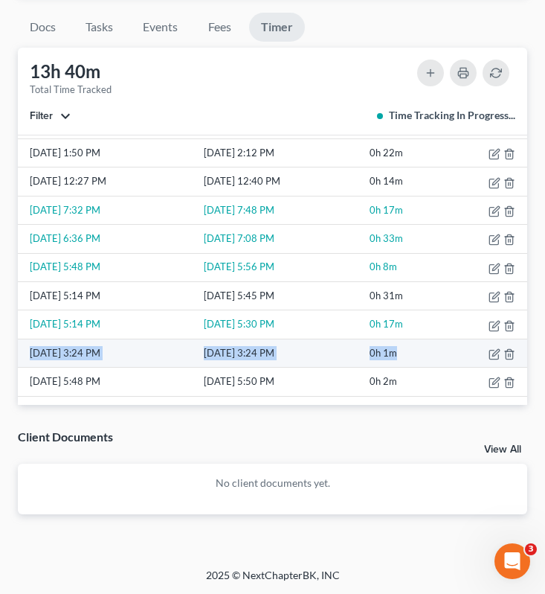
scroll to position [165, 0]
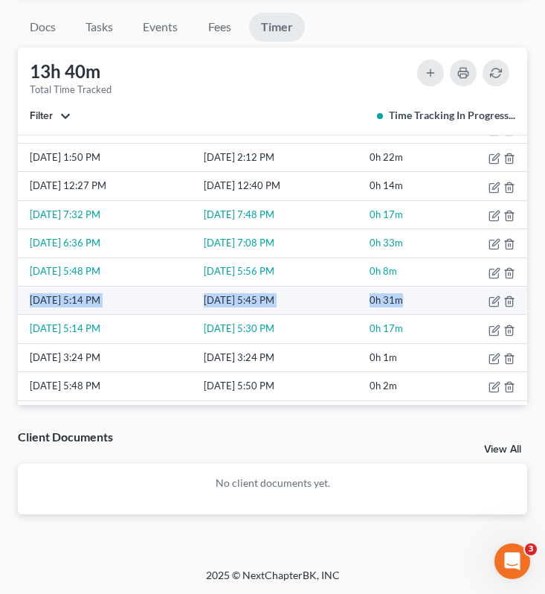
drag, startPoint x: 427, startPoint y: 313, endPoint x: 21, endPoint y: 317, distance: 406.2
click at [20, 315] on tr "9/10/25 5:14 PM 9/10/25 5:45 PM 0h 31m" at bounding box center [273, 300] width 510 height 28
copy tr "9/10/25 5:14 PM 9/10/25 5:45 PM 0h 31m"
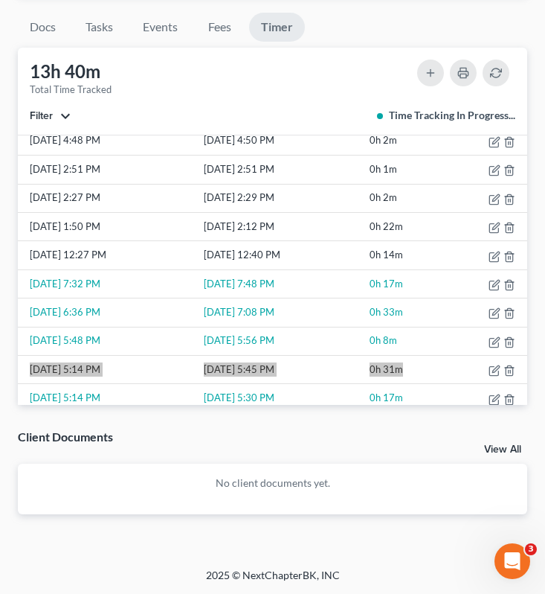
scroll to position [89, 0]
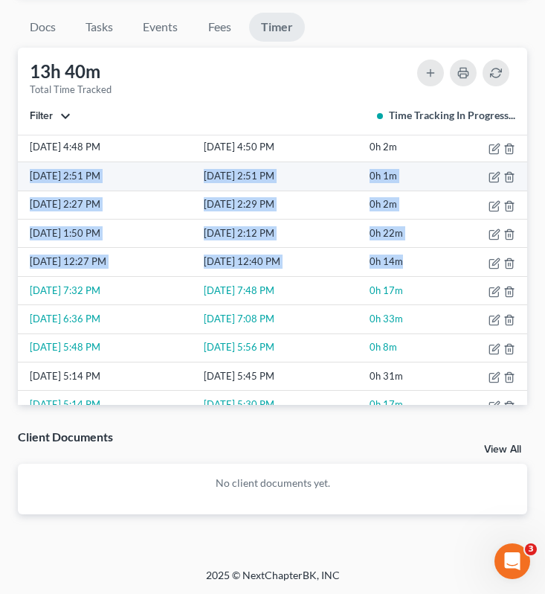
drag, startPoint x: 420, startPoint y: 276, endPoint x: 24, endPoint y: 187, distance: 406.4
copy tbody "9/11/25 2:51 PM 9/11/25 2:51 PM 0h 1m 9/11/25 2:27 PM 9/11/25 2:29 PM 0h 2m 9/1…"
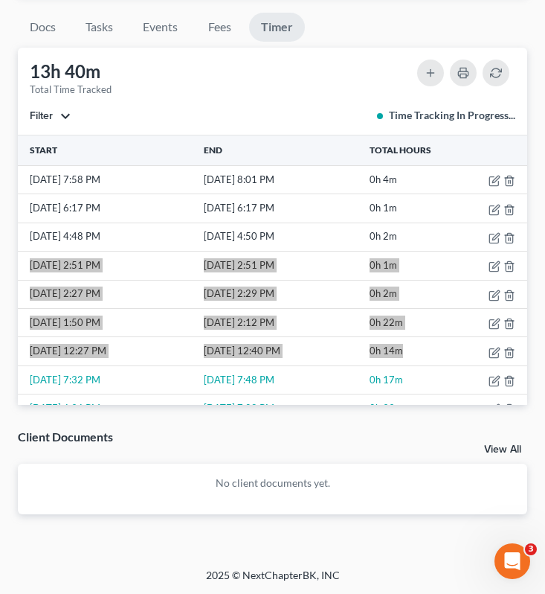
scroll to position [1796, 0]
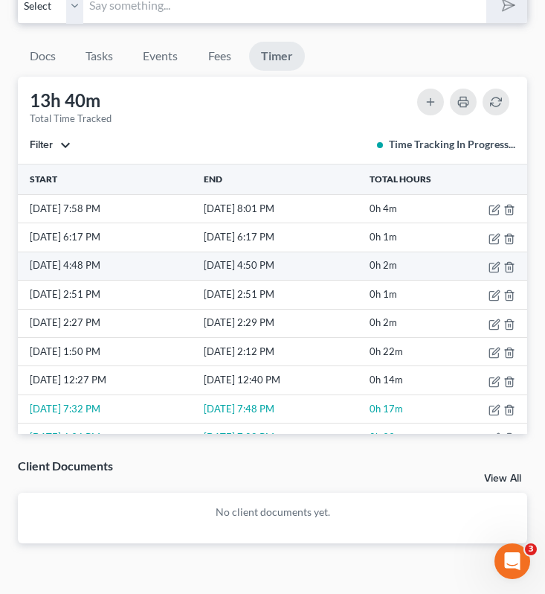
click at [419, 280] on td "0h 2m" at bounding box center [406, 265] width 78 height 28
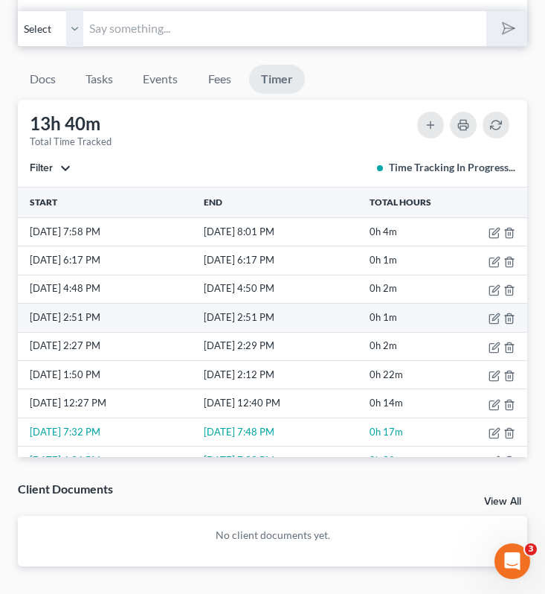
scroll to position [1763, 0]
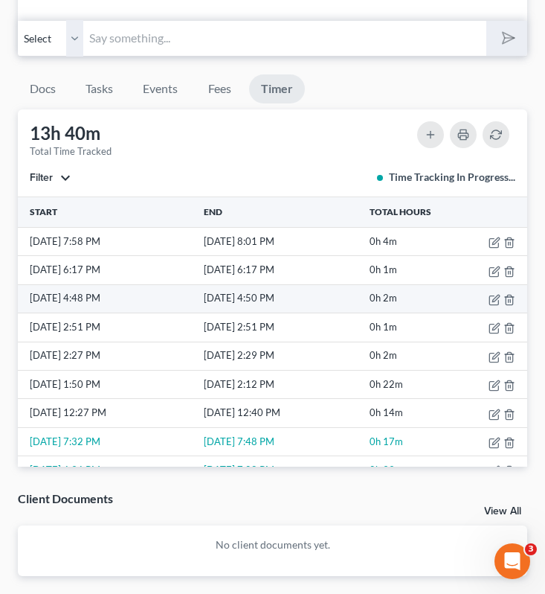
click at [448, 312] on td at bounding box center [486, 298] width 83 height 28
drag, startPoint x: 427, startPoint y: 314, endPoint x: 20, endPoint y: 309, distance: 406.9
click at [19, 309] on tr "9/13/25 4:48 PM 9/13/25 4:50 PM 0h 2m" at bounding box center [273, 298] width 510 height 28
copy tr "9/13/25 4:48 PM 9/13/25 4:50 PM 0h 2m"
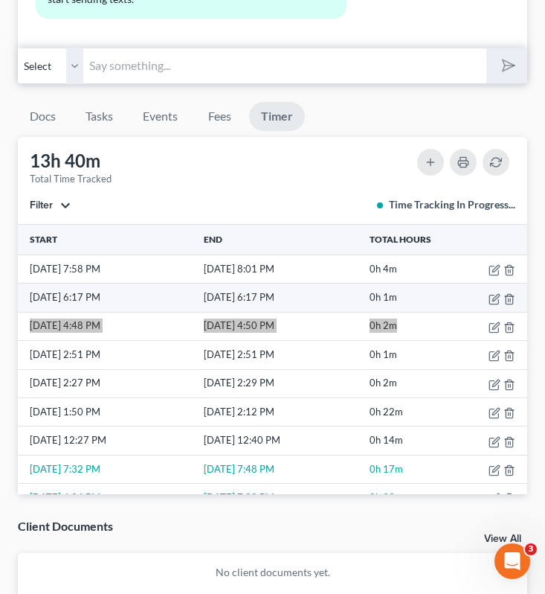
scroll to position [1731, 0]
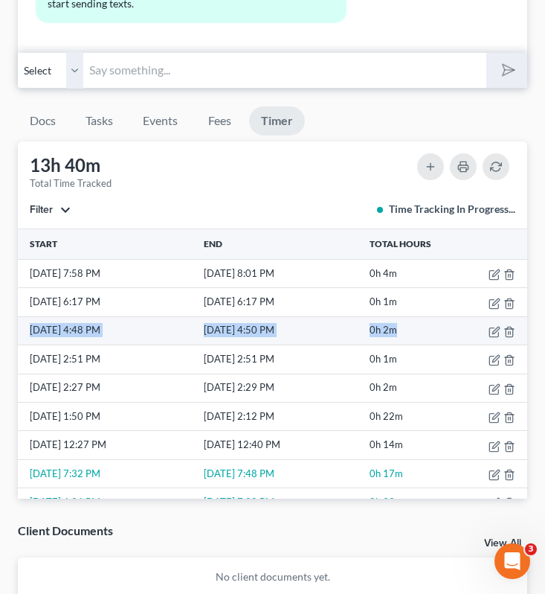
click at [322, 344] on td "9/13/25 4:50 PM" at bounding box center [283, 330] width 165 height 28
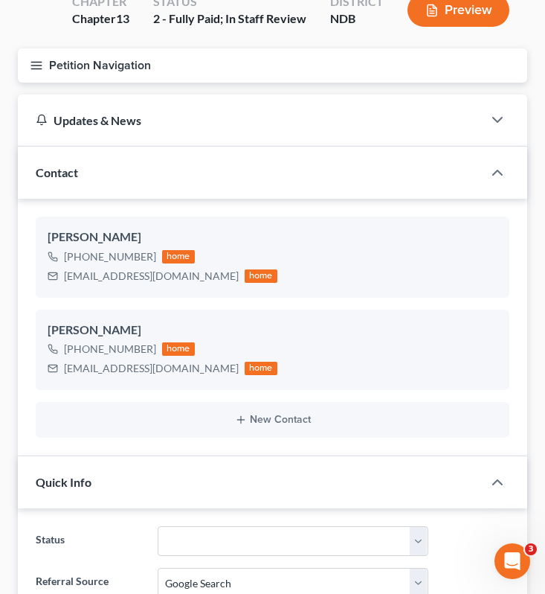
scroll to position [0, 0]
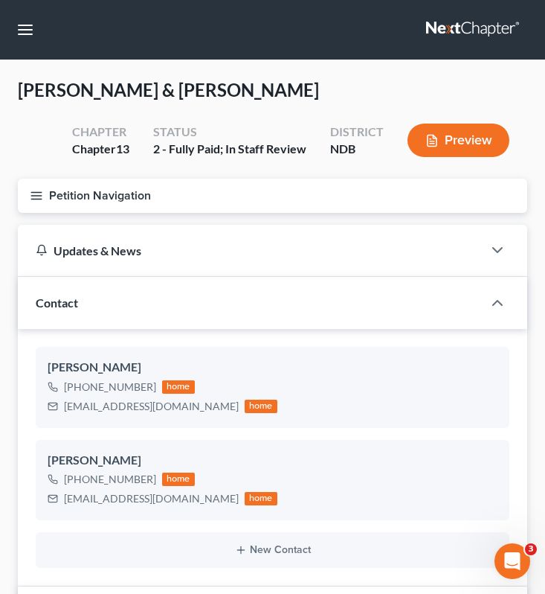
click at [30, 193] on icon "button" at bounding box center [36, 195] width 13 height 13
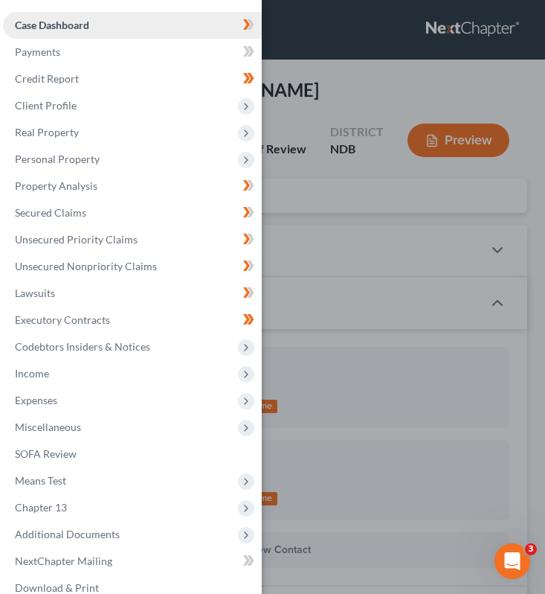
click at [112, 25] on link "Case Dashboard" at bounding box center [132, 25] width 259 height 27
click at [345, 85] on div "Case Dashboard Payments Invoices Payments Payments Credit Report Client Profile" at bounding box center [272, 297] width 545 height 594
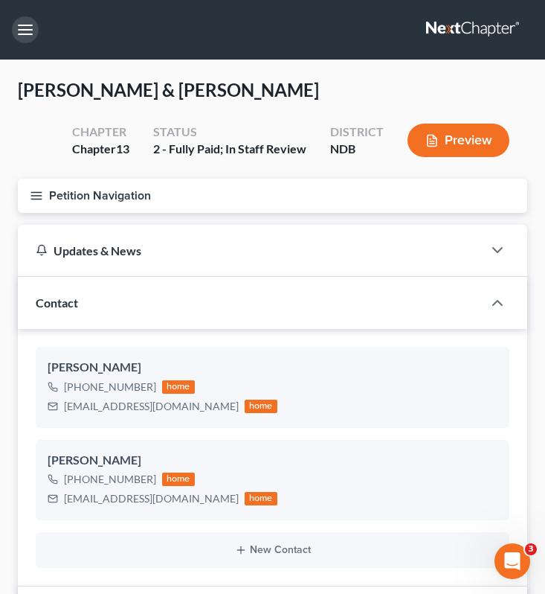
click at [28, 33] on button "button" at bounding box center [25, 29] width 27 height 27
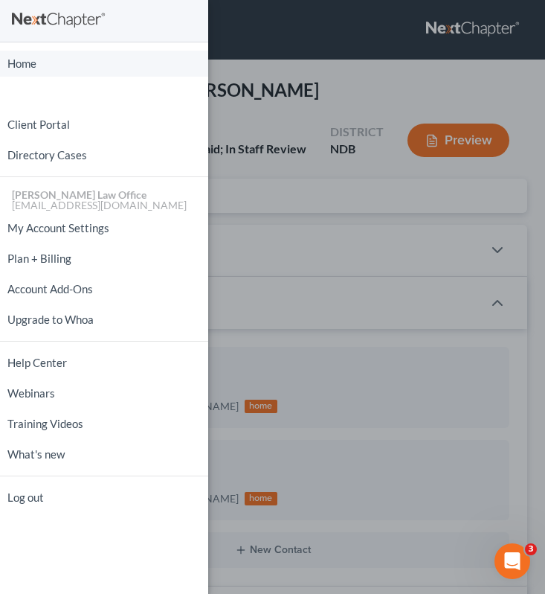
click at [65, 60] on link "Home" at bounding box center [104, 64] width 208 height 26
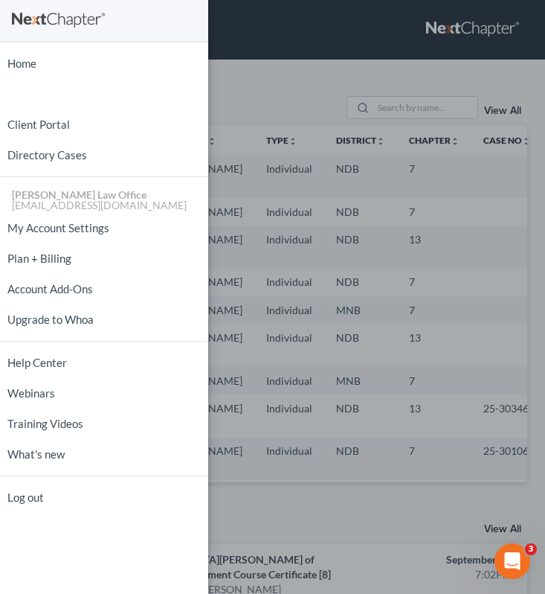
click at [266, 119] on div "Home New Case Client Portal Directory Cases [PERSON_NAME] Law Office [EMAIL_ADD…" at bounding box center [272, 297] width 545 height 594
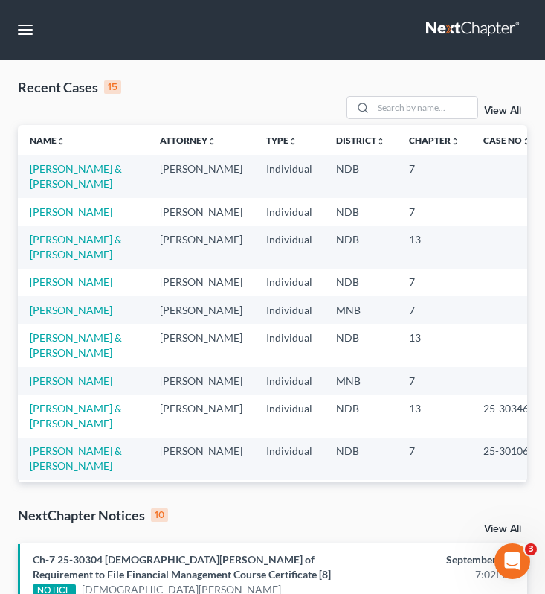
click at [60, 324] on td "[PERSON_NAME]" at bounding box center [83, 310] width 130 height 28
click at [58, 316] on link "[PERSON_NAME]" at bounding box center [71, 309] width 83 height 13
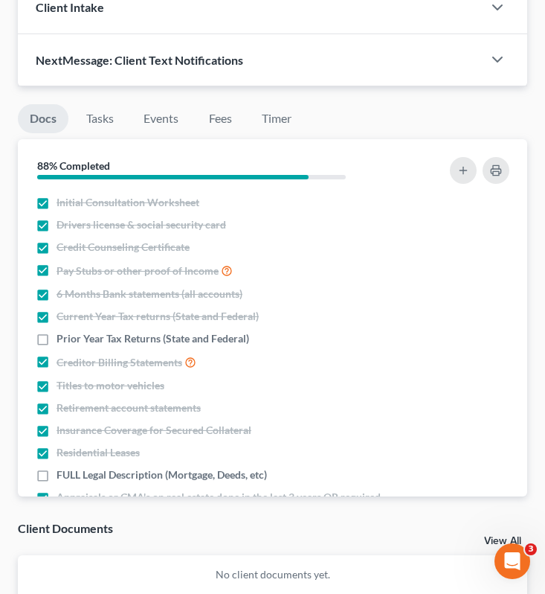
scroll to position [829, 0]
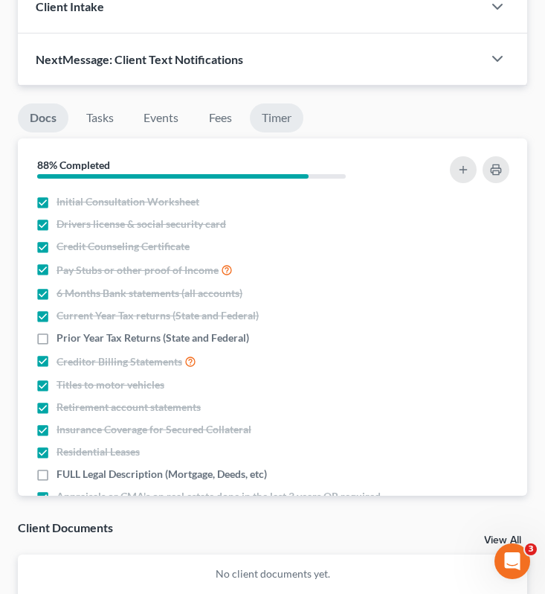
click at [279, 126] on link "Timer" at bounding box center [277, 117] width 54 height 29
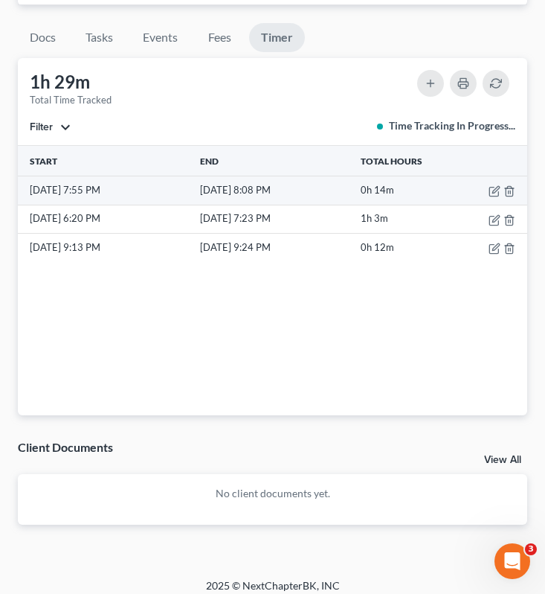
scroll to position [920, 0]
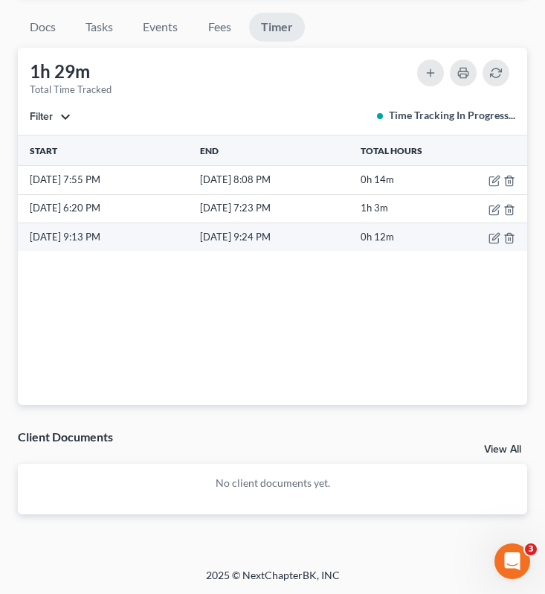
click at [401, 245] on td "0h 12m" at bounding box center [399, 236] width 83 height 28
drag, startPoint x: 407, startPoint y: 235, endPoint x: 30, endPoint y: 240, distance: 377.2
click at [30, 240] on tr "9/14/25 9:13 PM 9/14/25 9:24 PM 0h 12m" at bounding box center [273, 236] width 510 height 28
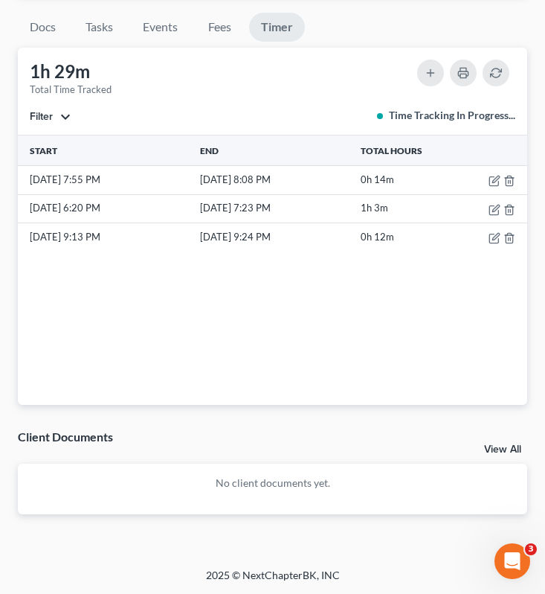
click at [326, 271] on div "Start End Total Hours 9/15/25 7:55 PM 9/15/25 8:08 PM 0h 14m 9/15/25 6:20 PM 9/…" at bounding box center [273, 269] width 510 height 269
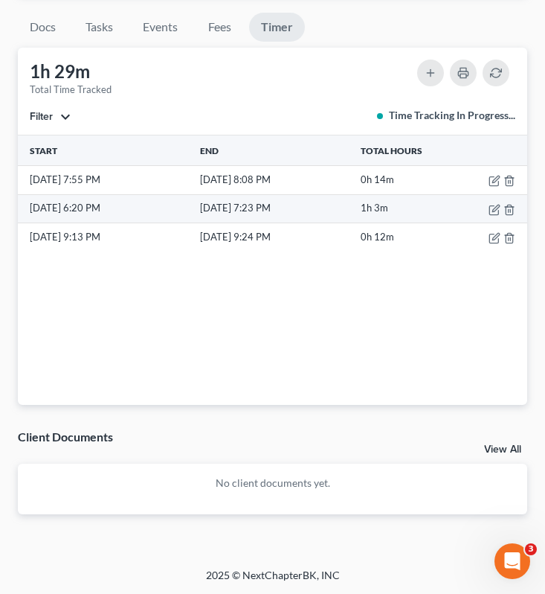
click at [393, 204] on td "1h 3m" at bounding box center [399, 208] width 83 height 28
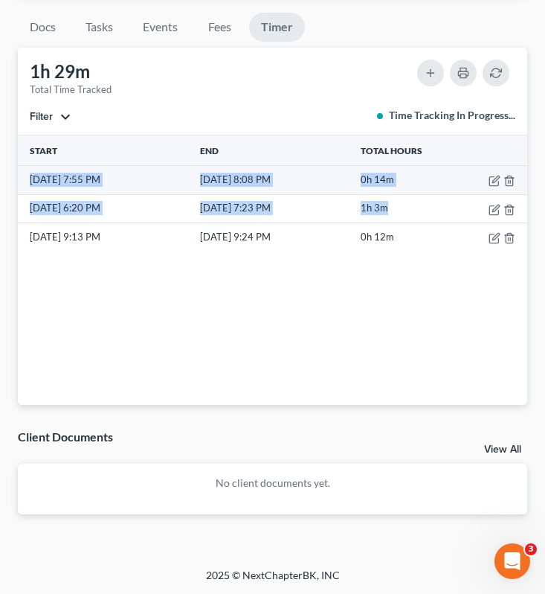
drag, startPoint x: 405, startPoint y: 205, endPoint x: 28, endPoint y: 181, distance: 377.2
click at [28, 181] on tbody "9/15/25 7:55 PM 9/15/25 8:08 PM 0h 14m 9/15/25 6:20 PM 9/15/25 7:23 PM 1h 3m 9/…" at bounding box center [273, 209] width 510 height 86
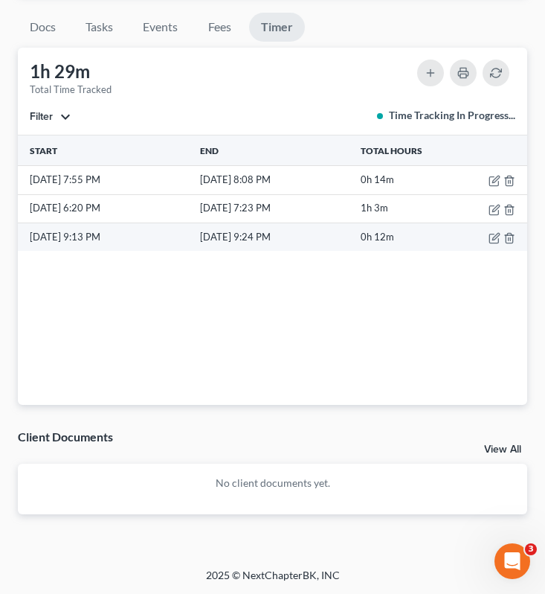
click at [293, 250] on td "[DATE] 9:24 PM" at bounding box center [277, 236] width 161 height 28
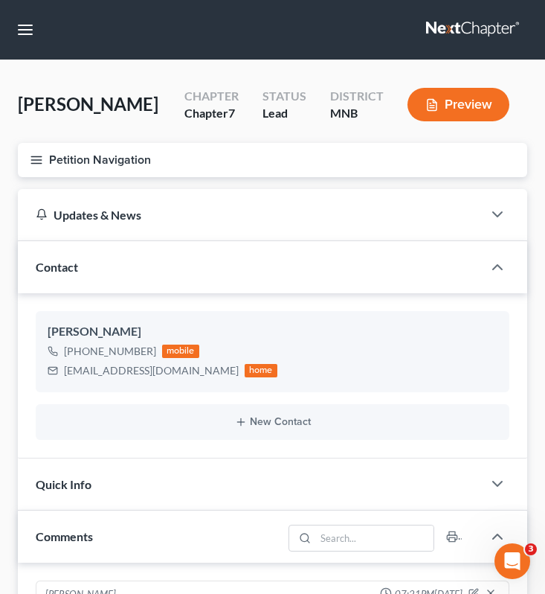
click at [30, 158] on icon "button" at bounding box center [36, 159] width 13 height 13
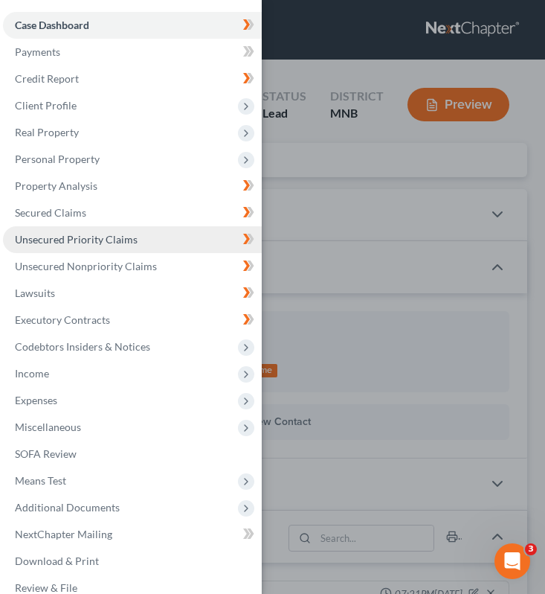
click at [92, 237] on span "Unsecured Priority Claims" at bounding box center [76, 239] width 123 height 13
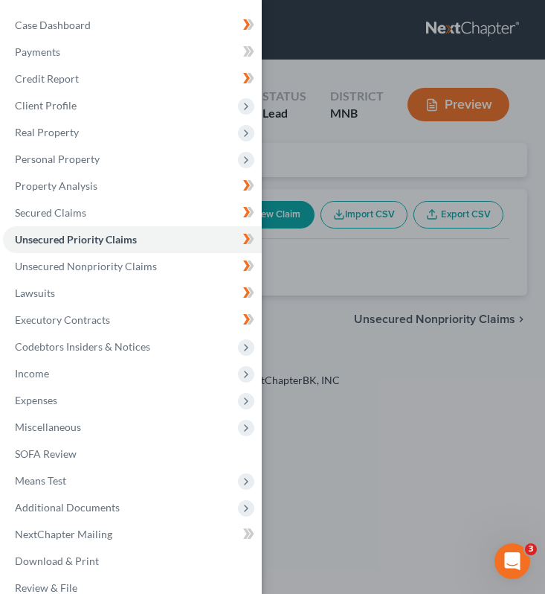
click at [323, 306] on div "Case Dashboard Payments Invoices Payments Payments Credit Report Client Profile" at bounding box center [272, 297] width 545 height 594
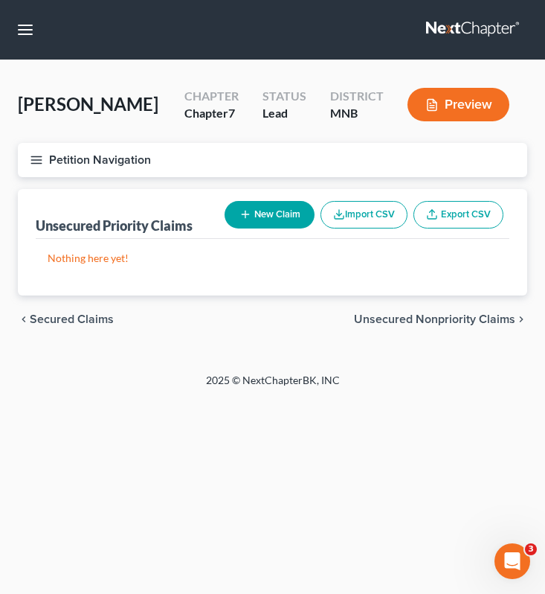
click at [266, 213] on button "New Claim" at bounding box center [270, 215] width 90 height 28
select select "0"
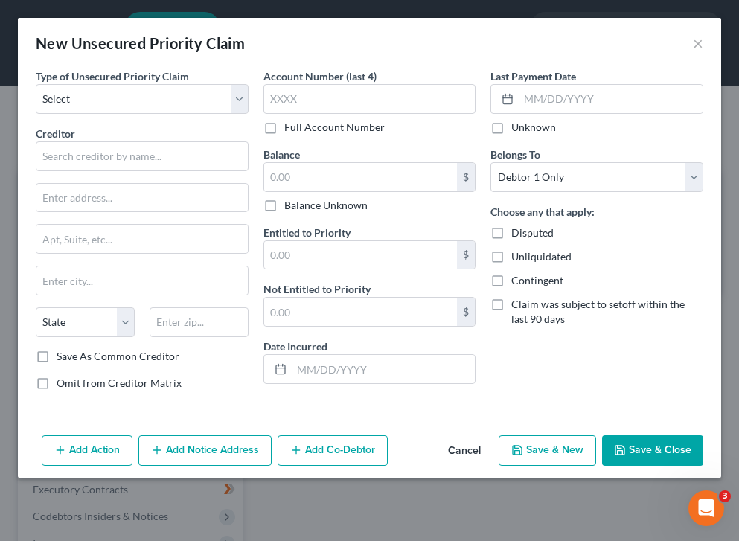
click at [173, 140] on div "Creditor *" at bounding box center [142, 148] width 213 height 45
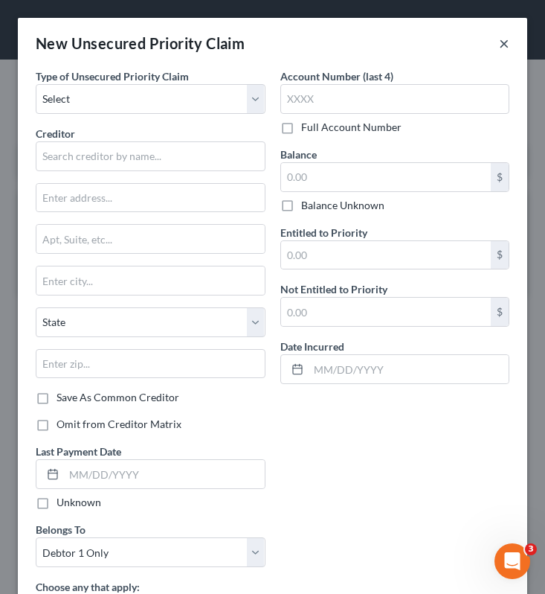
click at [506, 36] on button "×" at bounding box center [504, 43] width 10 height 18
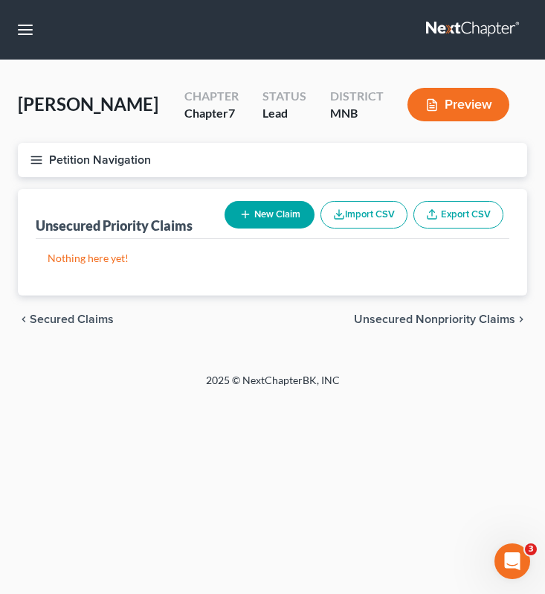
click at [36, 162] on icon "button" at bounding box center [36, 159] width 13 height 13
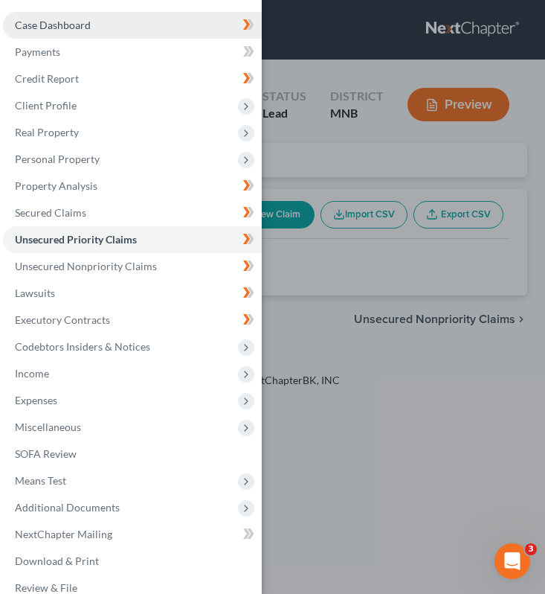
click at [72, 36] on link "Case Dashboard" at bounding box center [132, 25] width 259 height 27
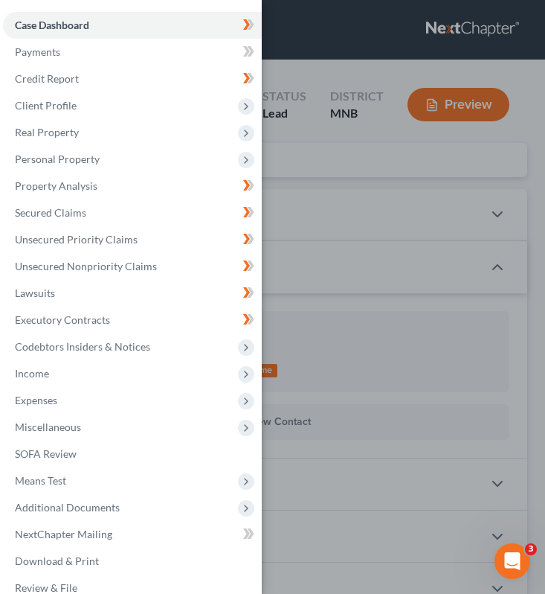
click at [331, 160] on div "Case Dashboard Payments Invoices Payments Payments Credit Report Client Profile" at bounding box center [272, 297] width 545 height 594
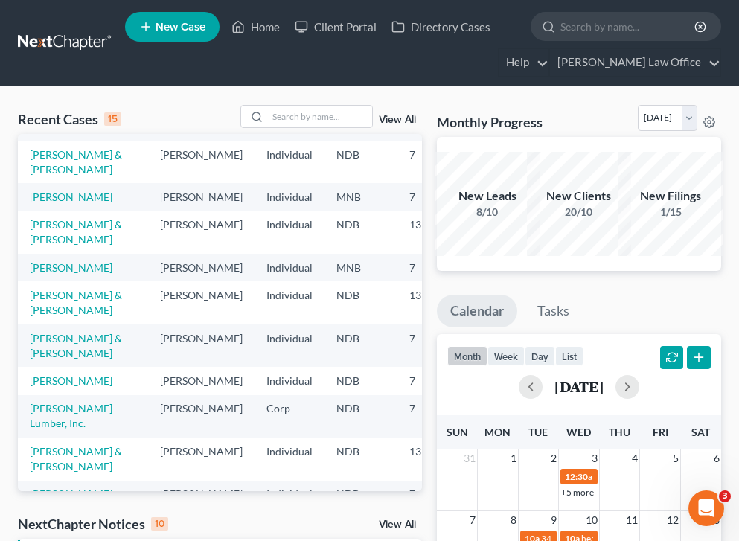
scroll to position [116, 0]
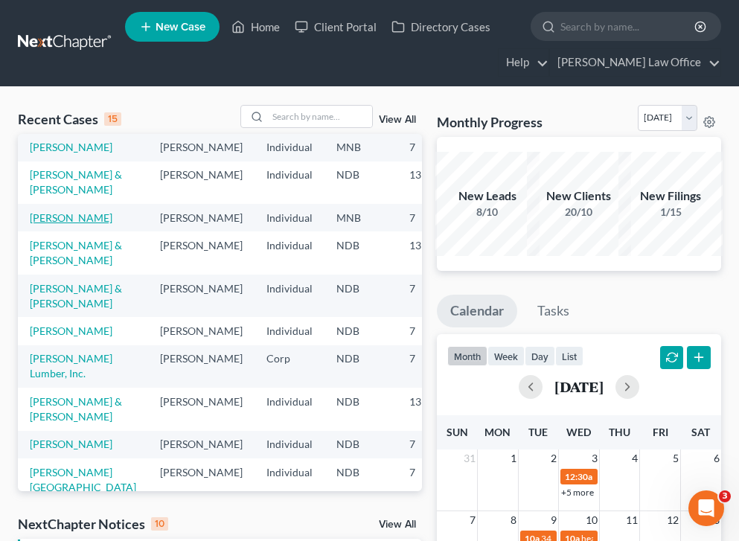
click at [40, 224] on link "[PERSON_NAME]" at bounding box center [71, 217] width 83 height 13
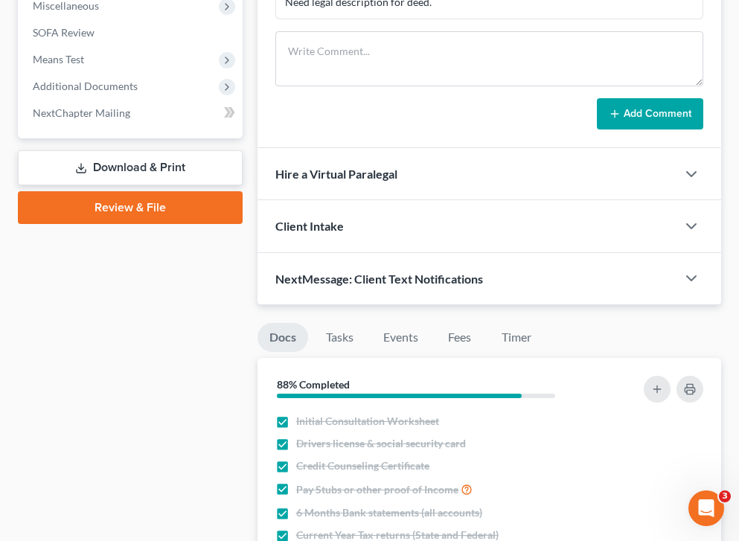
scroll to position [614, 0]
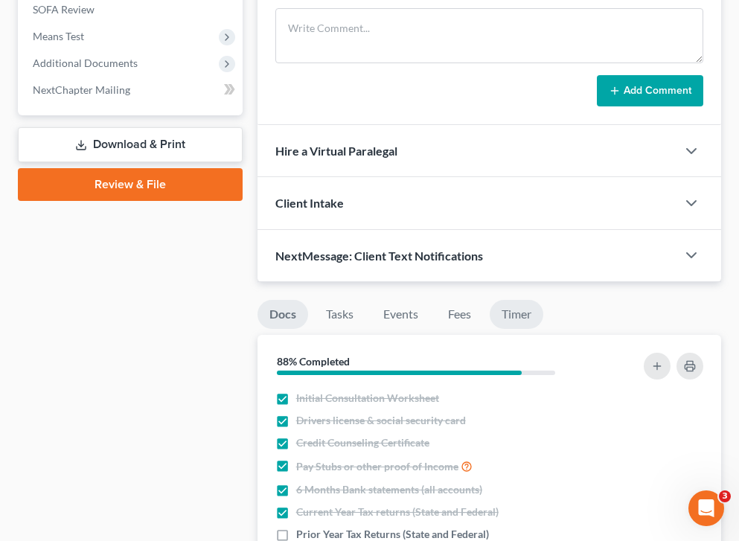
click at [518, 315] on link "Timer" at bounding box center [516, 314] width 54 height 29
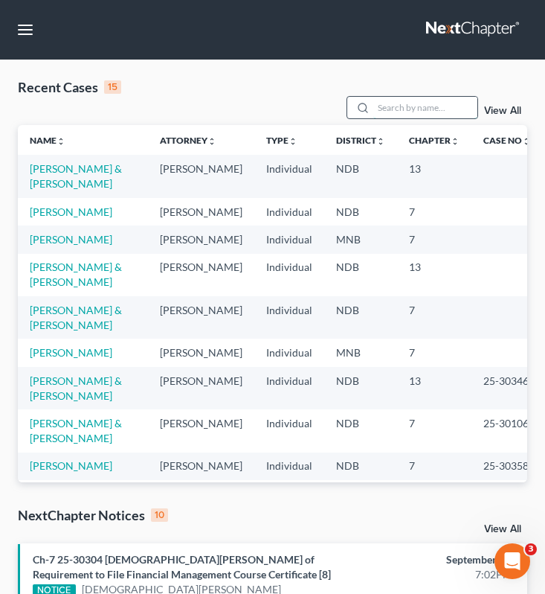
click at [391, 111] on input "search" at bounding box center [425, 108] width 104 height 22
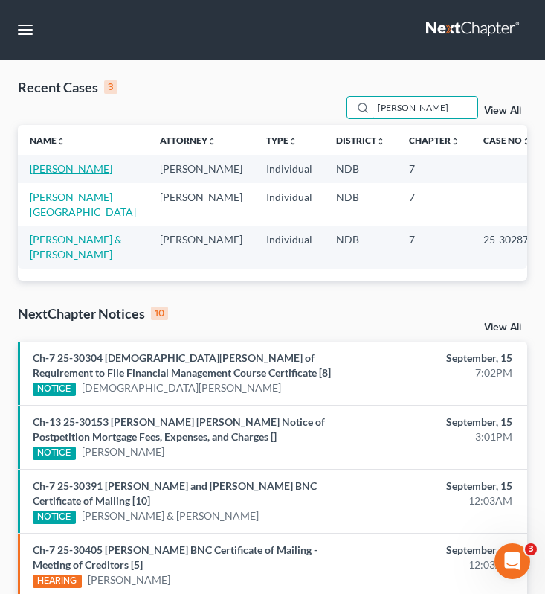
type input "[PERSON_NAME]"
click at [43, 175] on link "[PERSON_NAME]" at bounding box center [71, 168] width 83 height 13
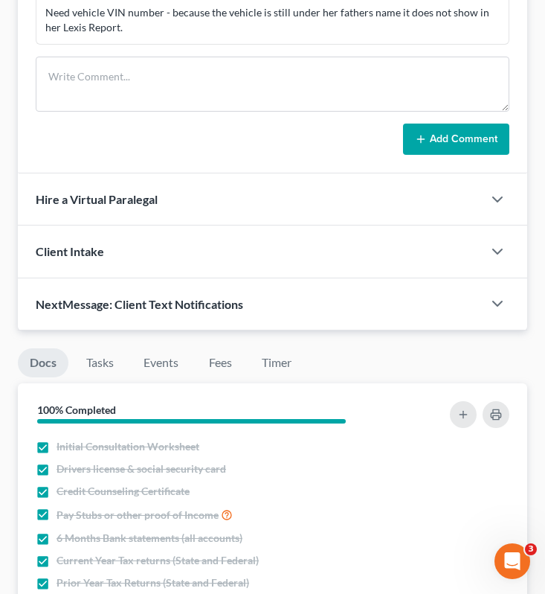
scroll to position [600, 0]
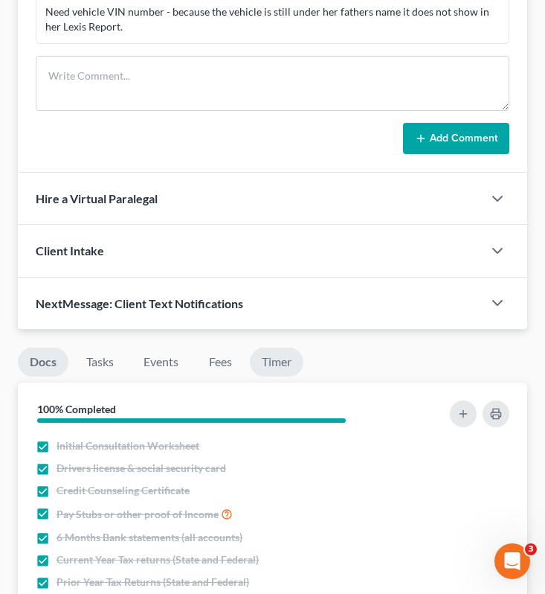
click at [282, 361] on link "Timer" at bounding box center [277, 361] width 54 height 29
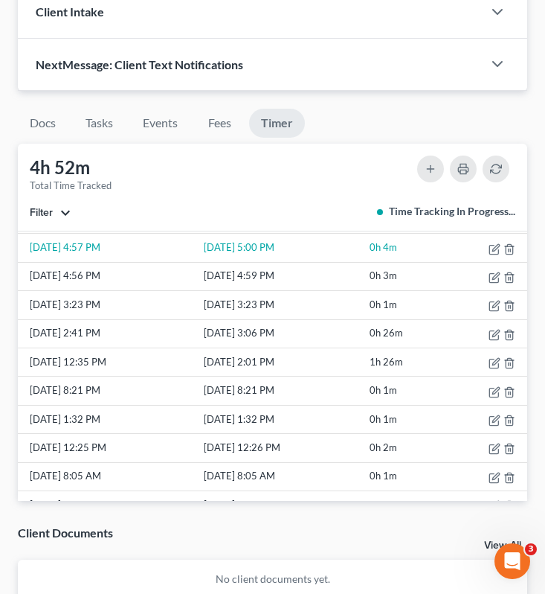
scroll to position [116, 0]
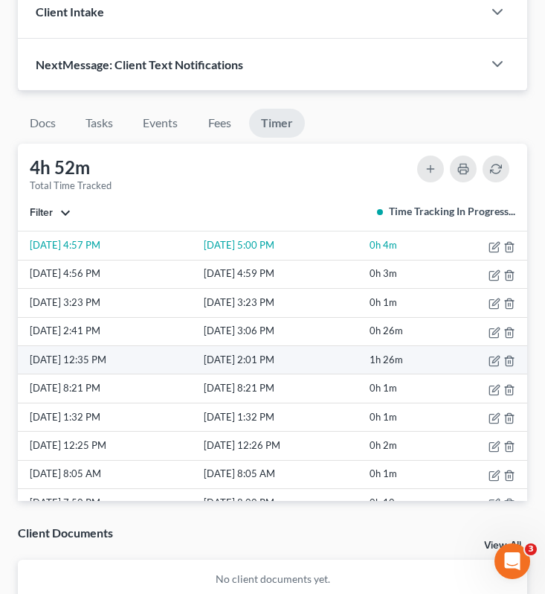
click at [426, 350] on td "1h 26m" at bounding box center [406, 360] width 78 height 28
drag, startPoint x: 426, startPoint y: 353, endPoint x: 21, endPoint y: 358, distance: 405.4
click at [20, 357] on tr "[DATE] 12:35 PM [DATE] 2:01 PM 1h 26m" at bounding box center [273, 360] width 510 height 28
copy tr "[DATE] 12:35 PM [DATE] 2:01 PM 1h 26m"
click at [125, 356] on td "[DATE] 12:35 PM" at bounding box center [109, 360] width 183 height 28
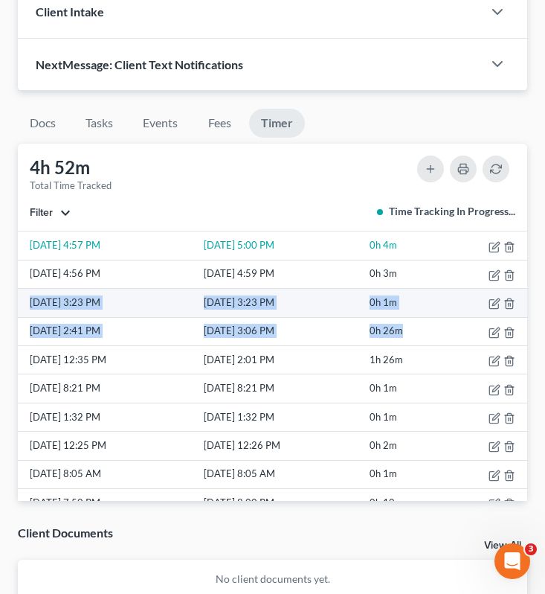
drag, startPoint x: 420, startPoint y: 329, endPoint x: 22, endPoint y: 297, distance: 399.2
click at [22, 297] on tbody "[DATE] 8:03 PM [DATE] 8:03 PM 0h 1m [DATE] 4:52 PM [DATE] 4:52 PM 0h 1m [DATE] …" at bounding box center [273, 431] width 510 height 571
copy tbody "[DATE] 3:23 PM [DATE] 3:23 PM 0h 1m [DATE] 2:41 PM [DATE] 3:06 PM 0h 26m"
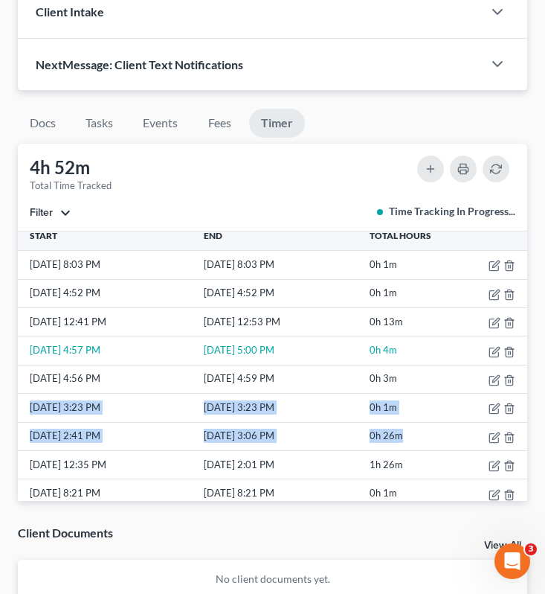
scroll to position [7, 0]
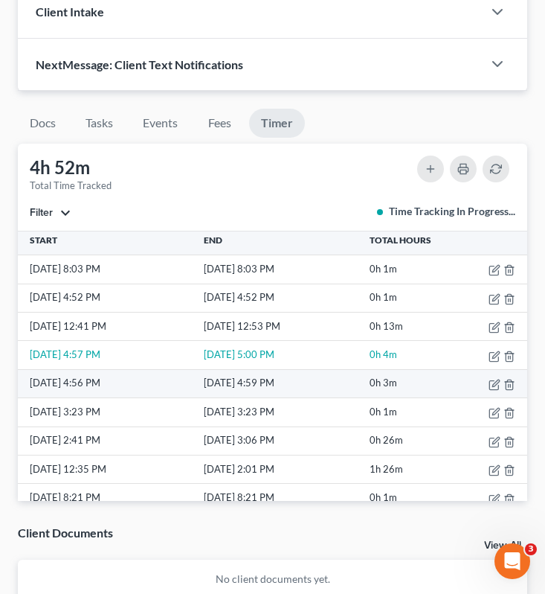
click at [408, 384] on td "0h 3m" at bounding box center [406, 383] width 78 height 28
drag, startPoint x: 412, startPoint y: 384, endPoint x: 22, endPoint y: 383, distance: 390.5
click at [21, 383] on tr "[DATE] 4:56 PM [DATE] 4:59 PM 0h 3m" at bounding box center [273, 383] width 510 height 28
copy tr "[DATE] 4:56 PM [DATE] 4:59 PM 0h 3m"
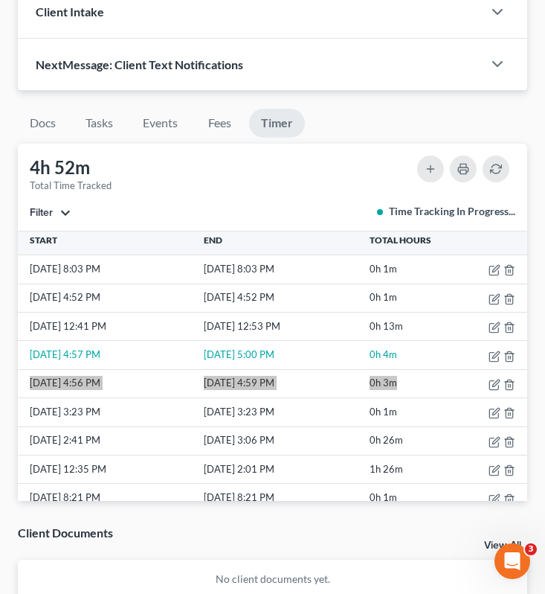
scroll to position [0, 0]
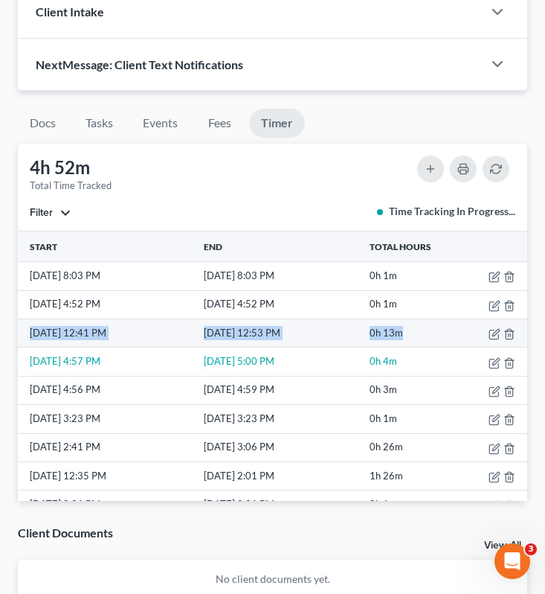
drag, startPoint x: 423, startPoint y: 331, endPoint x: 22, endPoint y: 338, distance: 401.0
click at [22, 338] on tr "[DATE] 12:41 PM [DATE] 12:53 PM 0h 13m" at bounding box center [273, 332] width 510 height 28
copy tr "[DATE] 12:41 PM [DATE] 12:53 PM 0h 13m"
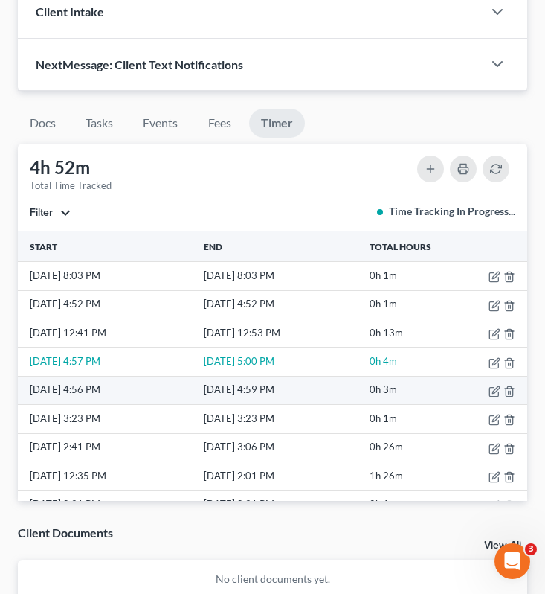
click at [137, 391] on td "[DATE] 4:56 PM" at bounding box center [109, 390] width 183 height 28
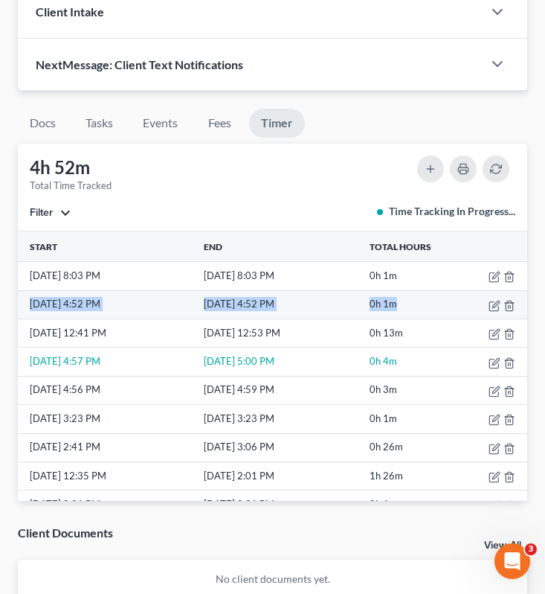
drag, startPoint x: 420, startPoint y: 303, endPoint x: 19, endPoint y: 304, distance: 400.9
click at [19, 304] on tr "9/13/25 4:52 PM 9/13/25 4:52 PM 0h 1m" at bounding box center [273, 304] width 510 height 28
copy tr "9/13/25 4:52 PM 9/13/25 4:52 PM 0h 1m"
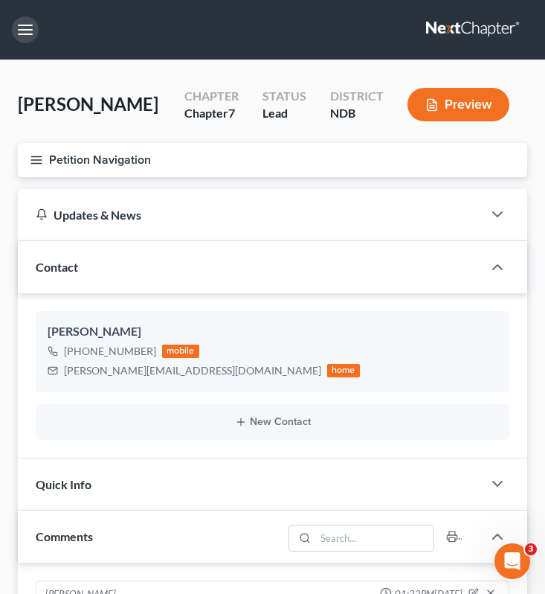
click at [26, 28] on button "button" at bounding box center [25, 29] width 27 height 27
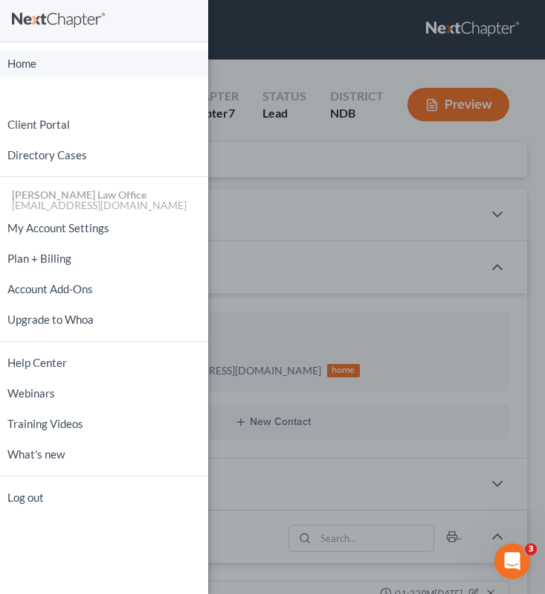
click at [123, 63] on link "Home" at bounding box center [104, 64] width 208 height 26
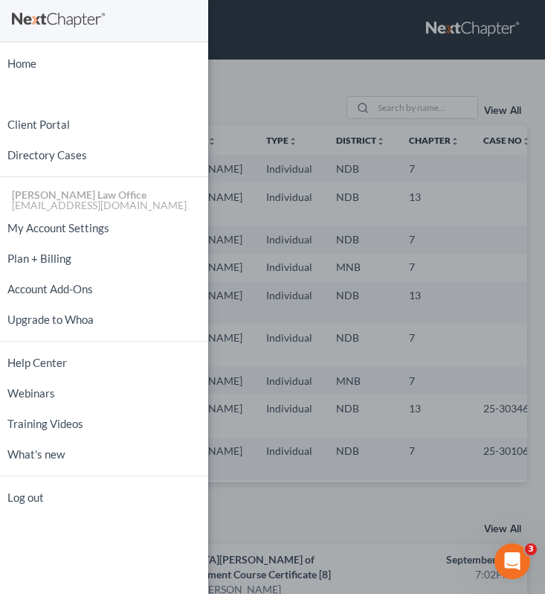
click at [264, 102] on div "Home New Case Client Portal Directory Cases Bulie Diaz Law Office fargo@buliela…" at bounding box center [272, 297] width 545 height 594
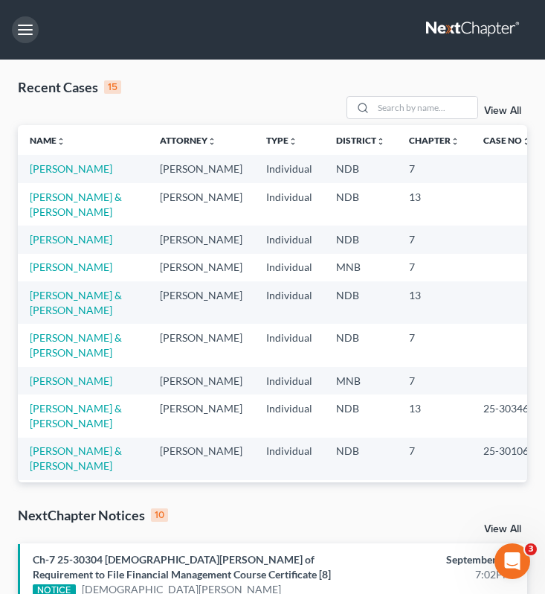
scroll to position [2, 0]
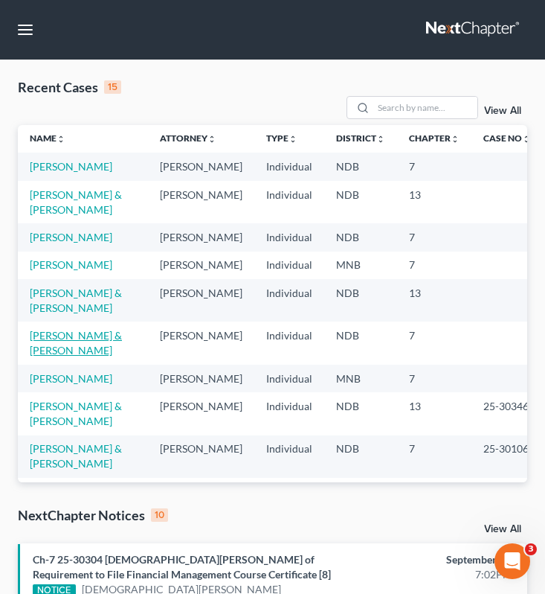
click at [57, 356] on link "DeCoteau, Rhea & Fred" at bounding box center [76, 343] width 92 height 28
select select "0"
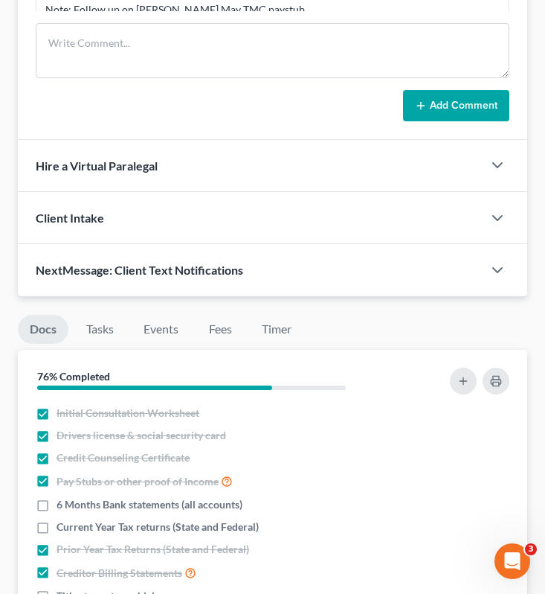
scroll to position [1464, 0]
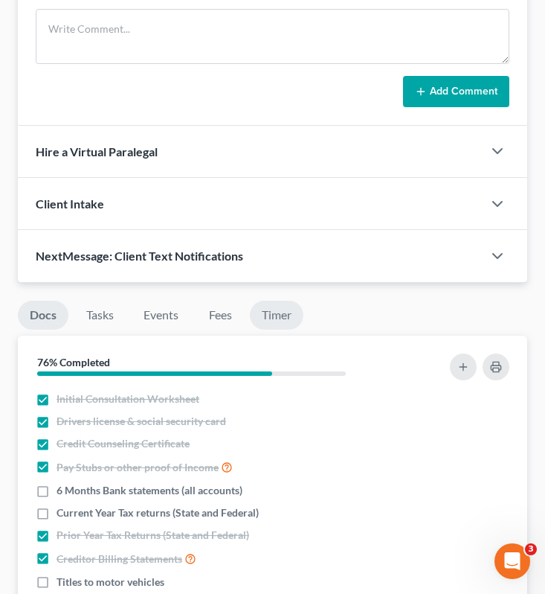
click at [281, 330] on link "Timer" at bounding box center [277, 315] width 54 height 29
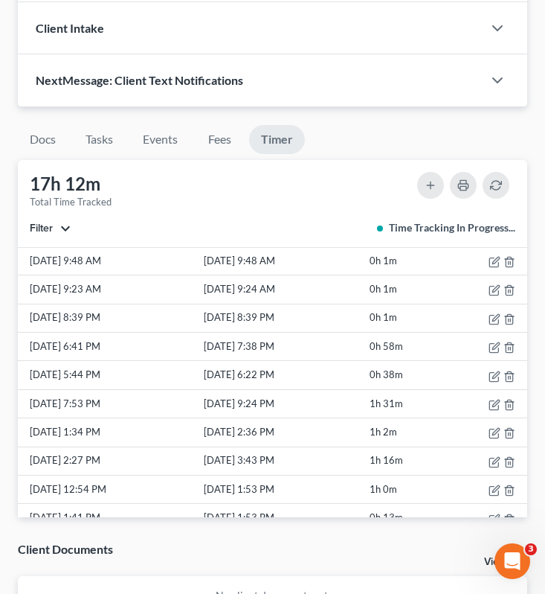
scroll to position [375, 0]
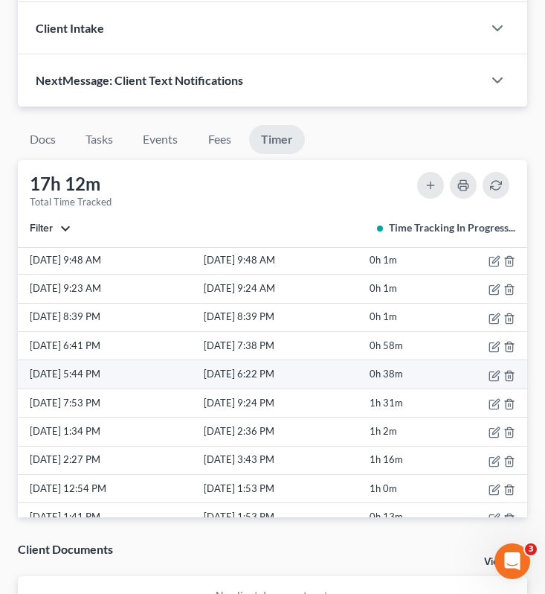
click at [412, 388] on td "0h 38m" at bounding box center [406, 374] width 78 height 28
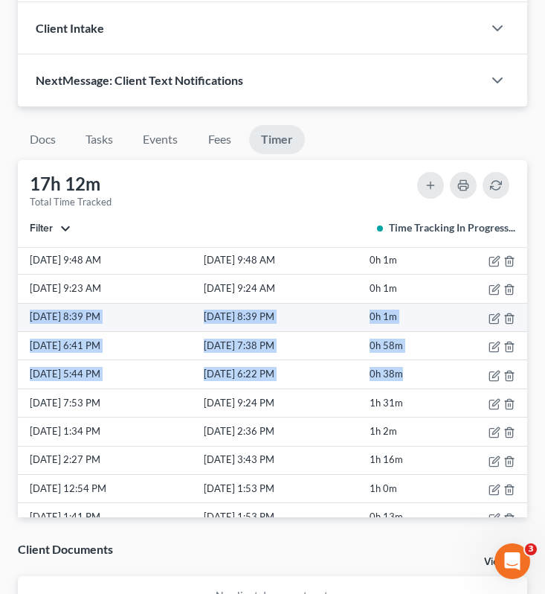
drag, startPoint x: 430, startPoint y: 387, endPoint x: 25, endPoint y: 328, distance: 408.9
click at [25, 328] on tbody "9/15/25 8:05 PM 9/15/25 8:05 PM 0h 1m 9/15/25 7:17 PM 9/15/25 7:49 PM 0h 32m 9/…" at bounding box center [273, 445] width 510 height 1085
copy tbody "9/8/25 8:39 PM 9/8/25 8:39 PM 0h 1m 9/8/25 6:41 PM 9/8/25 7:38 PM 0h 58m 9/8/25…"
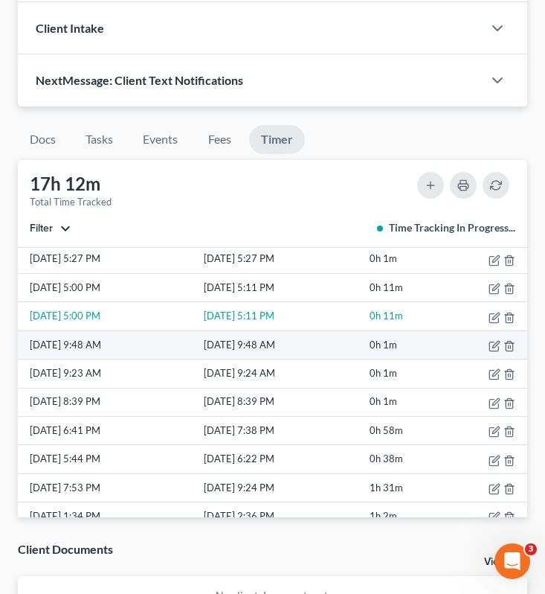
click at [153, 359] on td "9/10/25 9:48 AM" at bounding box center [109, 344] width 183 height 28
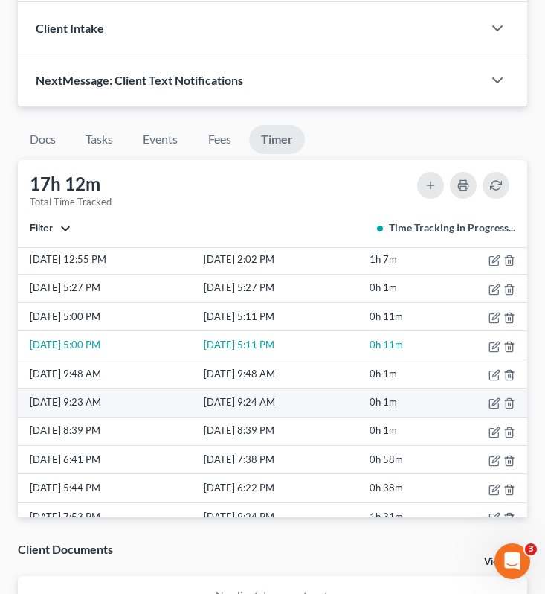
scroll to position [251, 0]
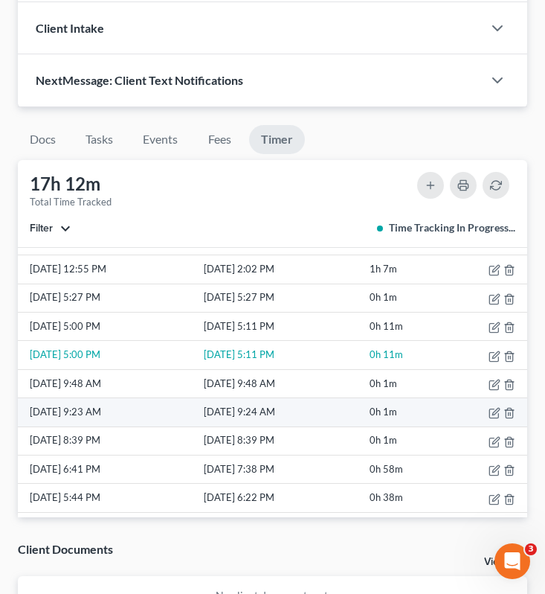
click at [414, 420] on td "0h 1m" at bounding box center [406, 412] width 78 height 28
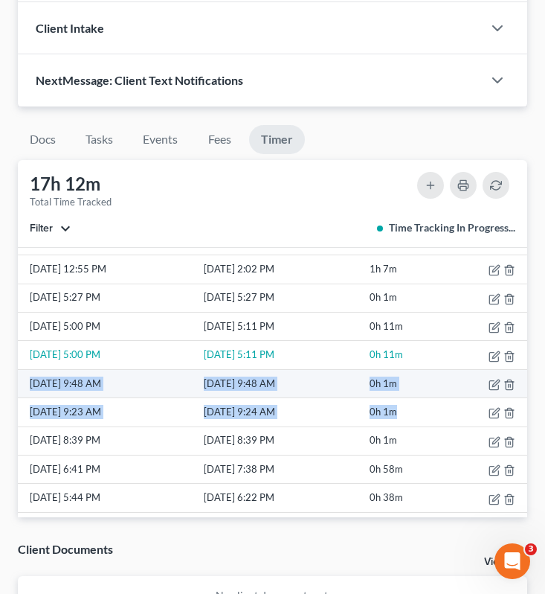
drag, startPoint x: 425, startPoint y: 423, endPoint x: 22, endPoint y: 402, distance: 403.7
click at [22, 402] on tbody "9/15/25 8:05 PM 9/15/25 8:05 PM 0h 1m 9/15/25 7:17 PM 9/15/25 7:49 PM 0h 32m 9/…" at bounding box center [273, 568] width 510 height 1085
copy tbody "9/10/25 9:48 AM 9/10/25 9:48 AM 0h 1m 9/10/25 9:23 AM 9/10/25 9:24 AM 0h 1m"
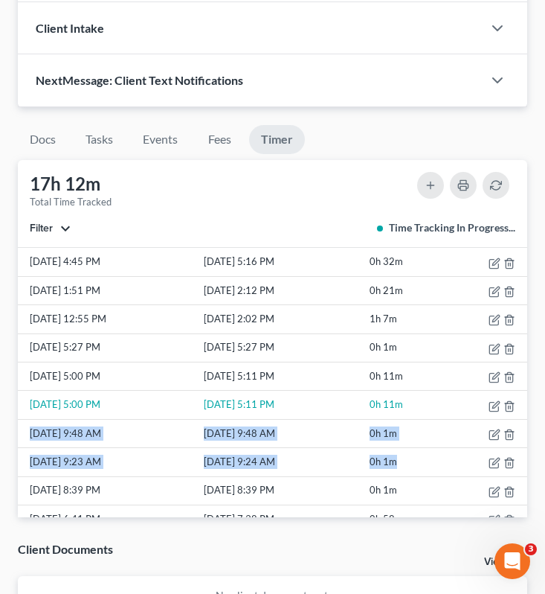
scroll to position [195, 0]
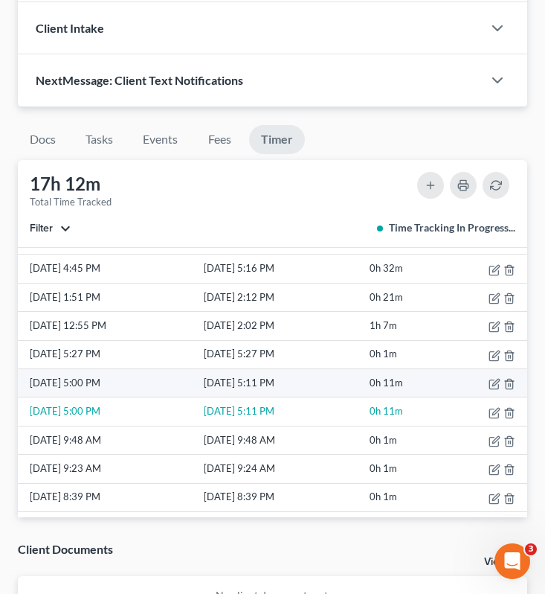
click at [371, 397] on td "0h 11m" at bounding box center [406, 383] width 78 height 28
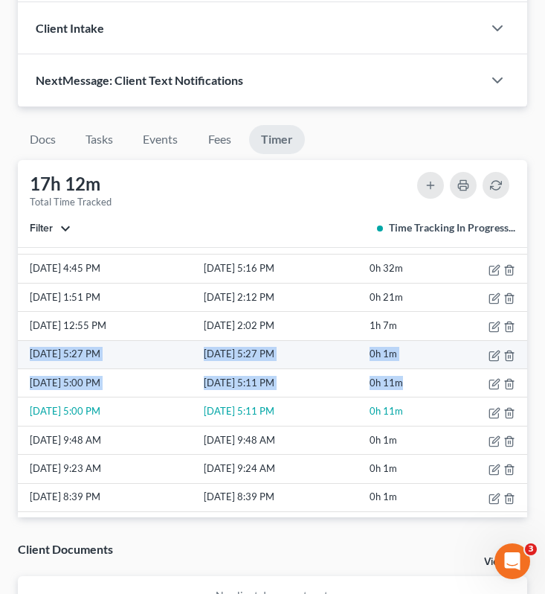
drag, startPoint x: 428, startPoint y: 396, endPoint x: 30, endPoint y: 373, distance: 398.6
copy tbody "9/10/25 5:27 PM 9/10/25 5:27 PM 0h 1m 9/10/25 5:00 PM 9/10/25 5:11 PM 0h 11m"
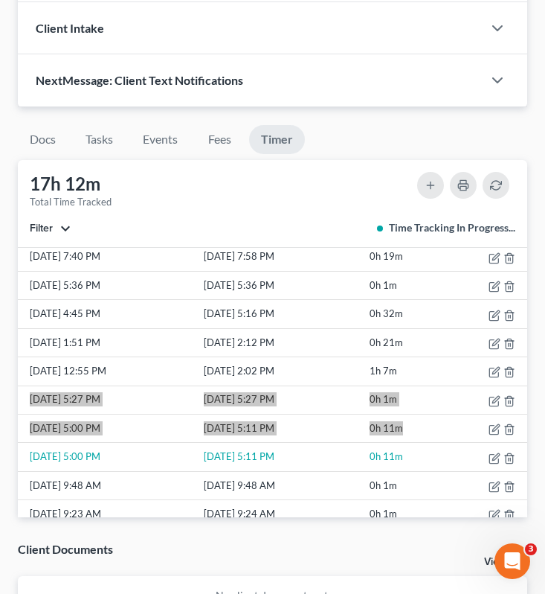
scroll to position [128, 0]
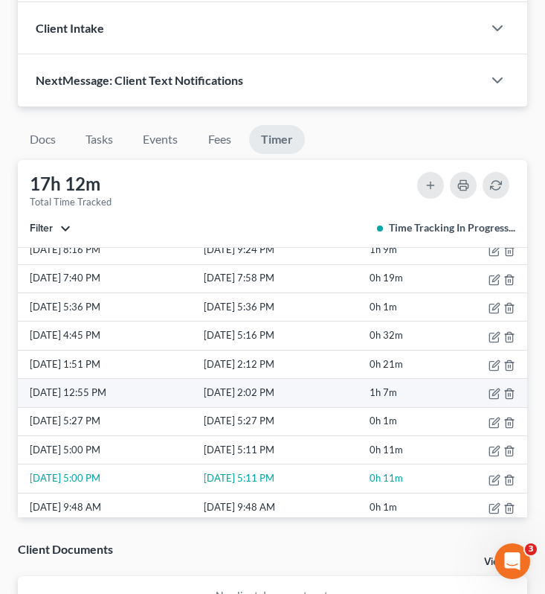
click at [417, 398] on td "1h 7m" at bounding box center [406, 393] width 78 height 28
drag, startPoint x: 417, startPoint y: 410, endPoint x: 21, endPoint y: 410, distance: 396.5
click at [20, 407] on tr "9/11/25 12:55 PM 9/11/25 2:02 PM 1h 7m" at bounding box center [273, 393] width 510 height 28
copy tr "9/11/25 12:55 PM 9/11/25 2:02 PM 1h 7m"
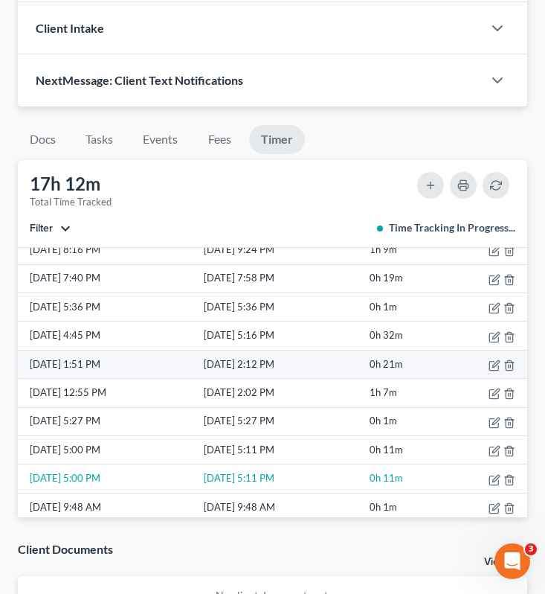
click at [428, 378] on td "0h 21m" at bounding box center [406, 364] width 78 height 28
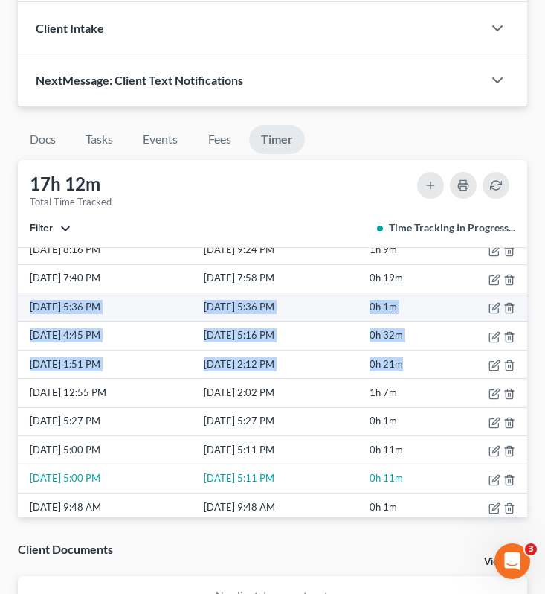
drag, startPoint x: 428, startPoint y: 381, endPoint x: 18, endPoint y: 325, distance: 414.4
copy tbody "9/13/25 5:36 PM 9/13/25 5:36 PM 0h 1m 9/13/25 4:45 PM 9/13/25 5:16 PM 0h 32m 9/…"
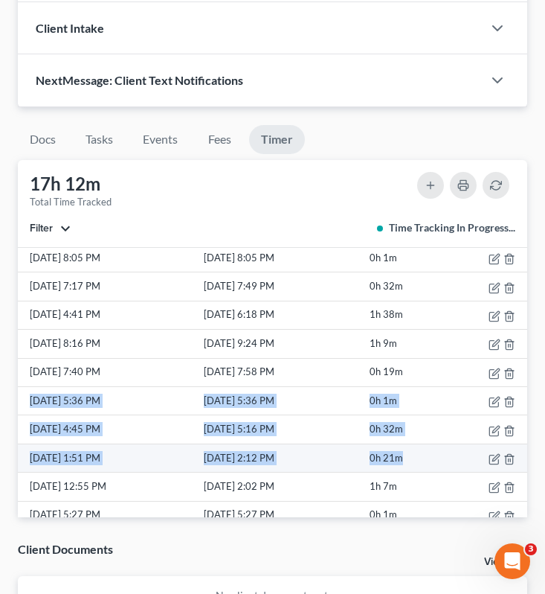
scroll to position [28, 0]
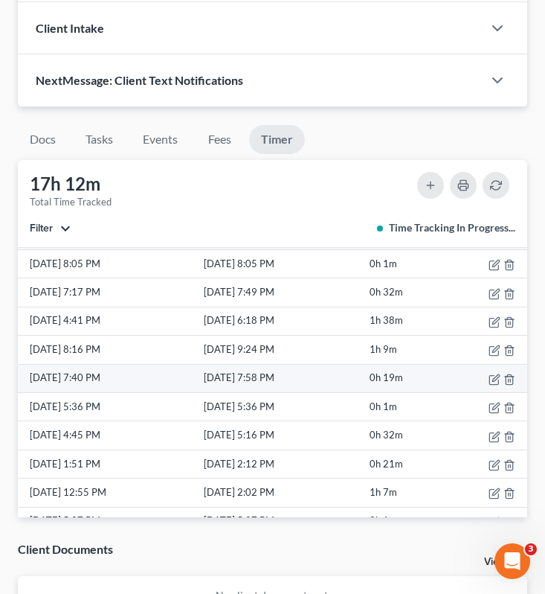
click at [411, 387] on td "0h 19m" at bounding box center [406, 378] width 78 height 28
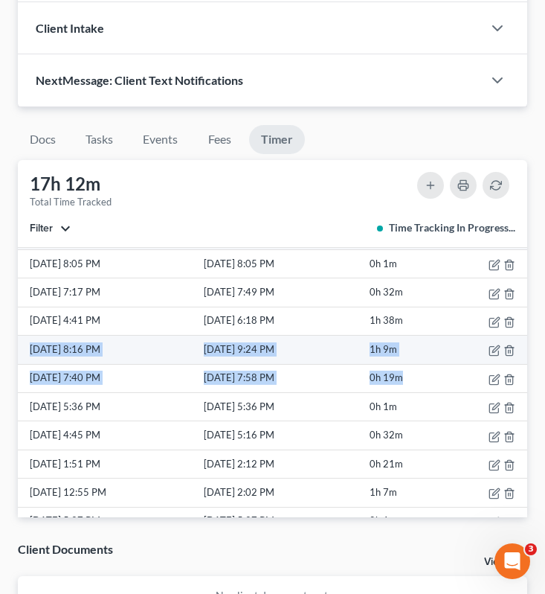
drag, startPoint x: 414, startPoint y: 396, endPoint x: 27, endPoint y: 364, distance: 388.8
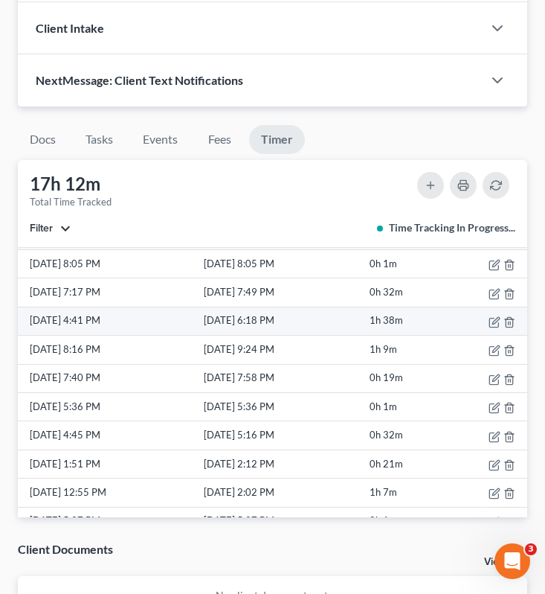
click at [260, 335] on td "9/15/25 6:18 PM" at bounding box center [283, 320] width 165 height 28
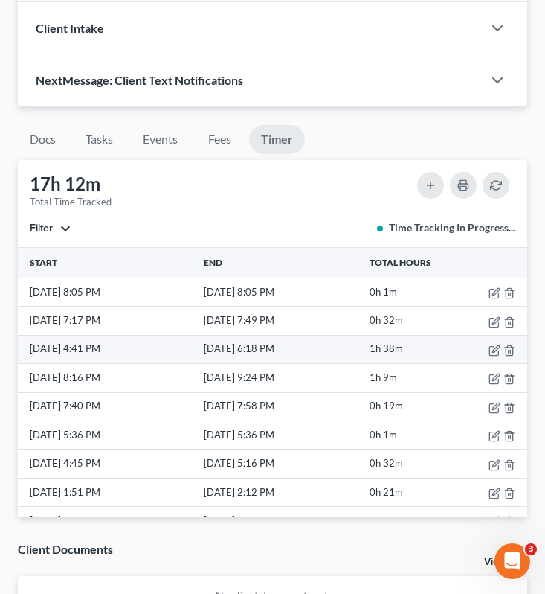
click at [425, 363] on td "1h 38m" at bounding box center [406, 349] width 78 height 28
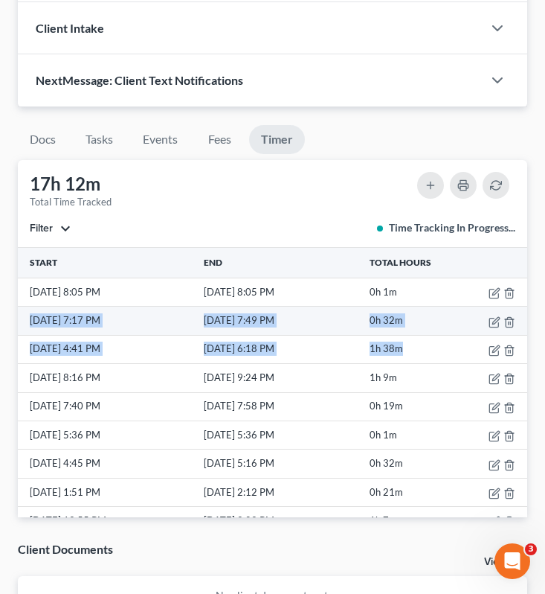
drag, startPoint x: 431, startPoint y: 367, endPoint x: 25, endPoint y: 336, distance: 407.3
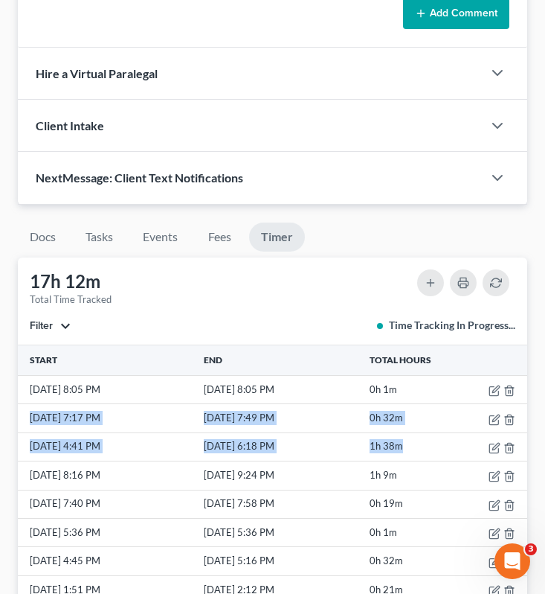
scroll to position [1770, 0]
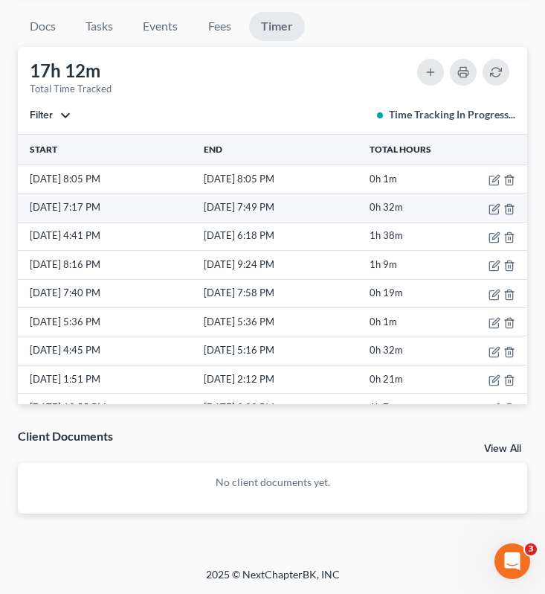
click at [295, 208] on td "9/15/25 7:49 PM" at bounding box center [283, 207] width 165 height 28
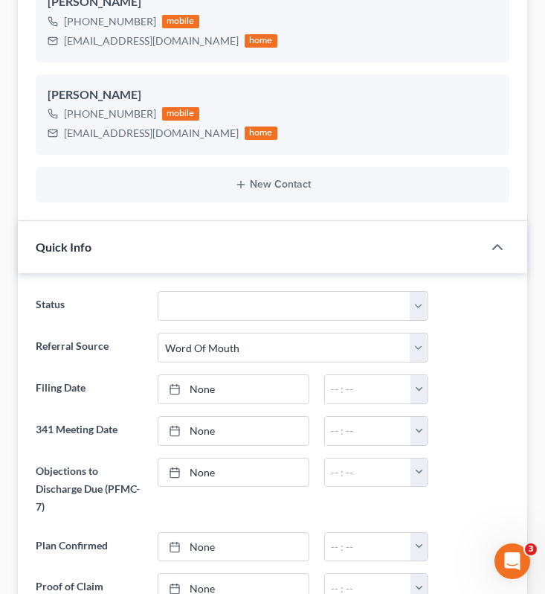
scroll to position [0, 0]
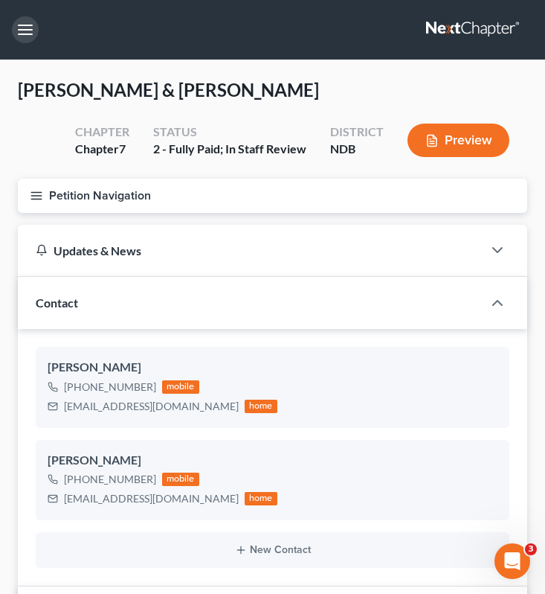
click at [24, 30] on button "button" at bounding box center [25, 29] width 27 height 27
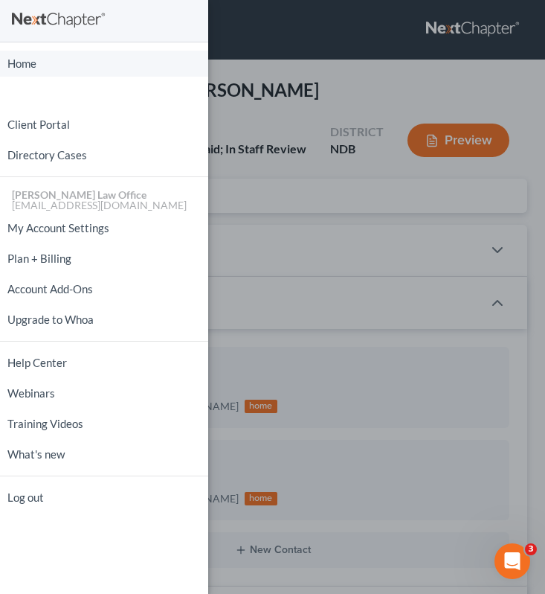
click at [55, 72] on link "Home" at bounding box center [104, 64] width 208 height 26
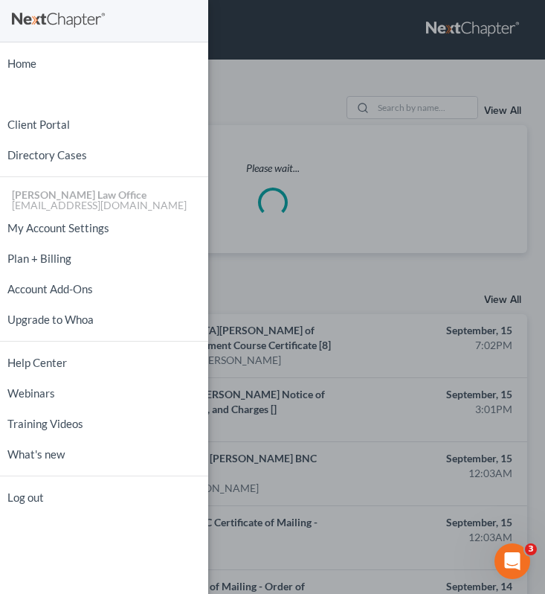
click at [318, 116] on div "Home New Case Client Portal Directory Cases Bulie Diaz Law Office fargo@buliela…" at bounding box center [272, 297] width 545 height 594
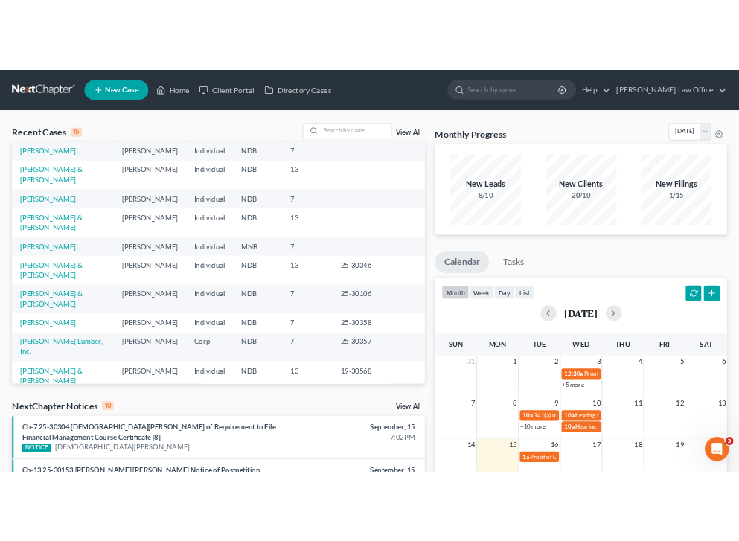
scroll to position [147, 0]
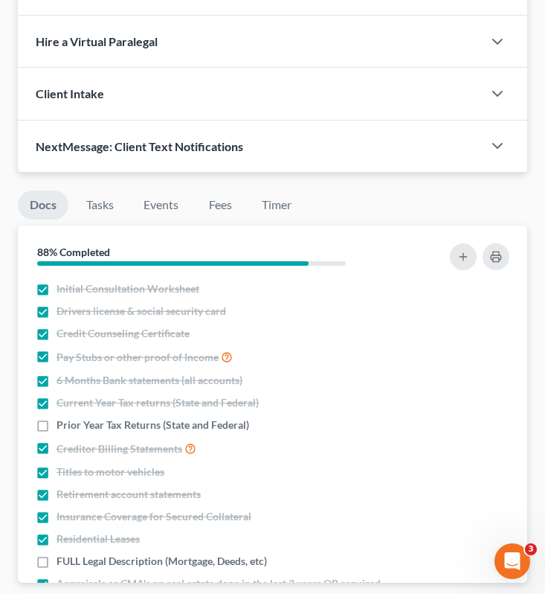
scroll to position [748, 0]
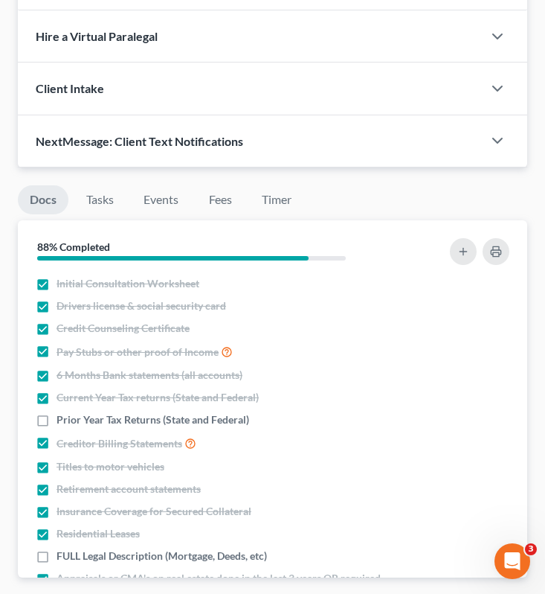
click at [291, 214] on li "Timer" at bounding box center [277, 202] width 54 height 35
click at [282, 204] on link "Timer" at bounding box center [277, 199] width 54 height 29
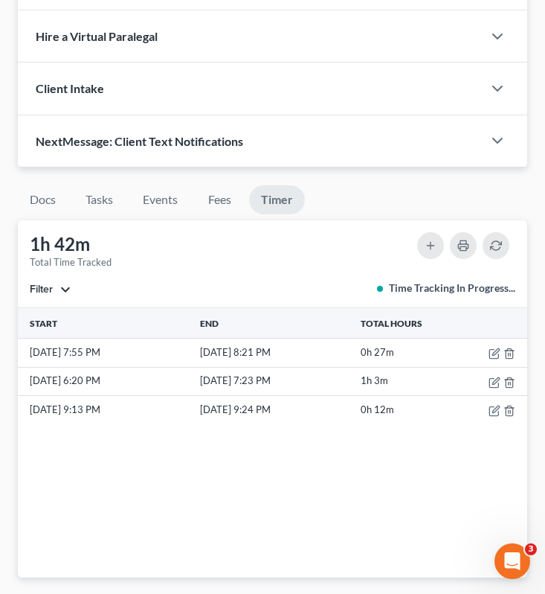
scroll to position [0, 0]
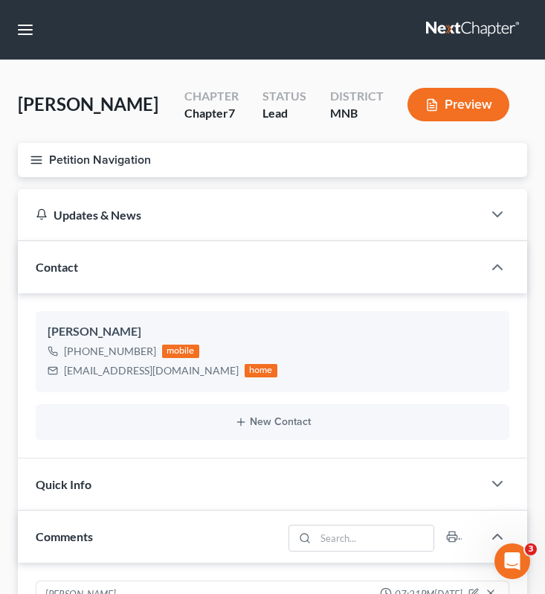
click at [33, 160] on line "button" at bounding box center [36, 160] width 10 height 0
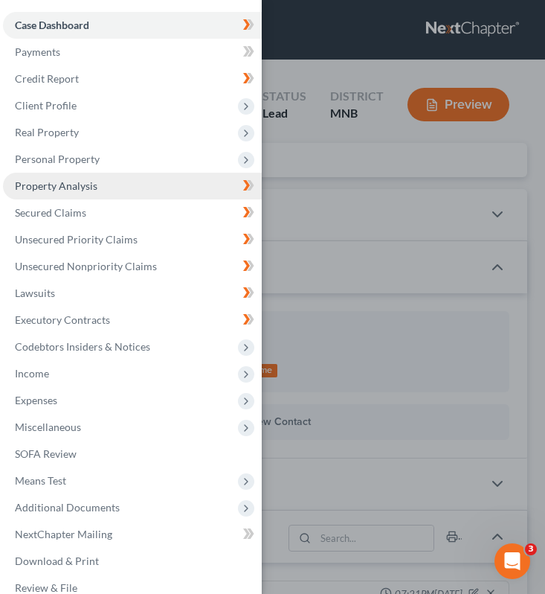
click at [97, 181] on link "Property Analysis" at bounding box center [132, 186] width 259 height 27
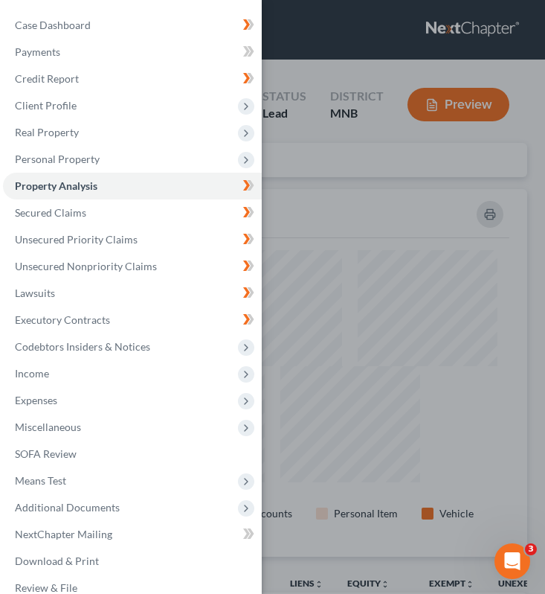
scroll to position [367, 510]
click at [354, 256] on div "Case Dashboard Payments Invoices Payments Payments Credit Report Client Profile" at bounding box center [272, 297] width 545 height 594
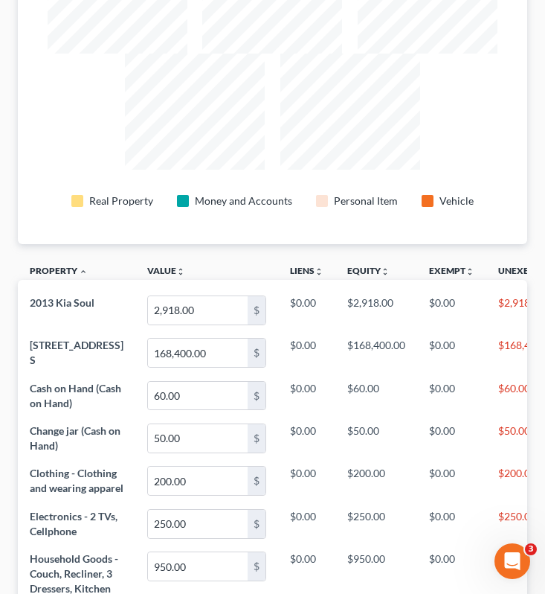
scroll to position [0, 0]
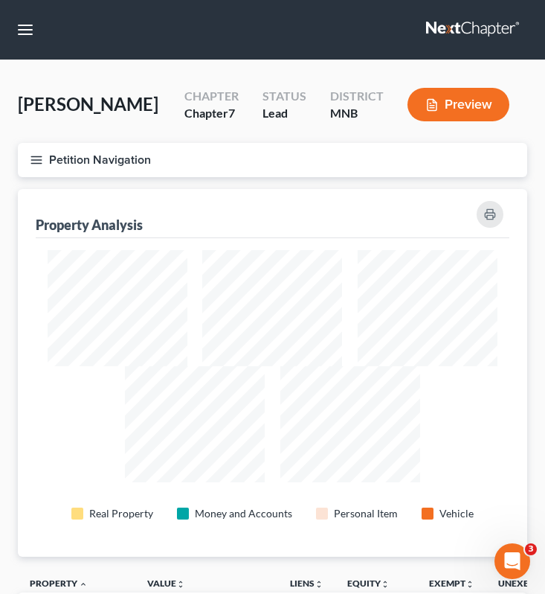
click at [34, 166] on button "Petition Navigation" at bounding box center [273, 160] width 510 height 34
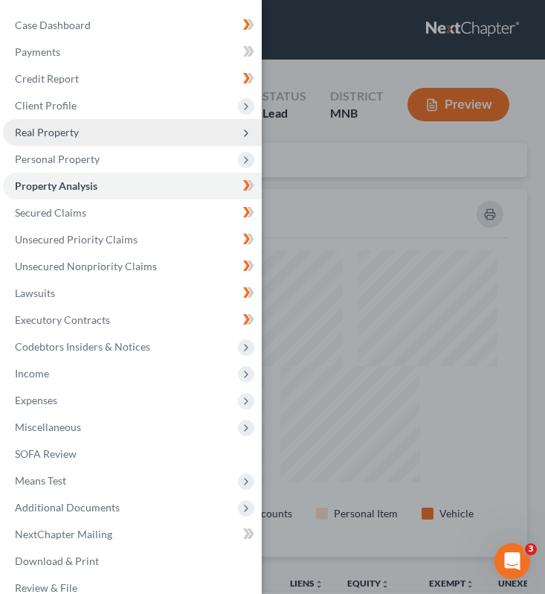
click at [87, 143] on span "Real Property" at bounding box center [132, 132] width 259 height 27
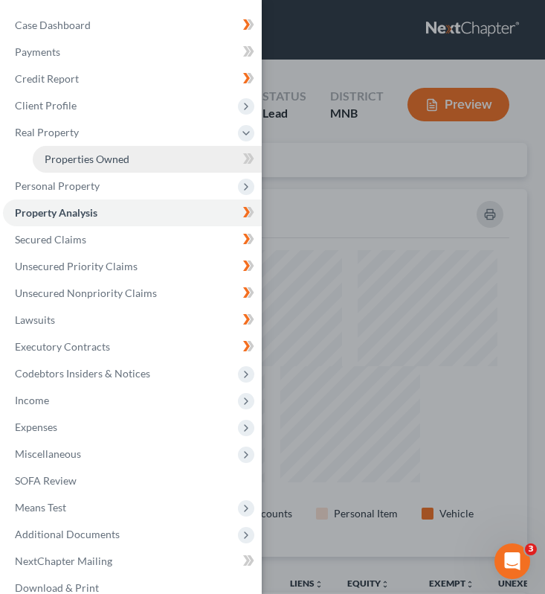
click at [104, 164] on span "Properties Owned" at bounding box center [87, 158] width 85 height 13
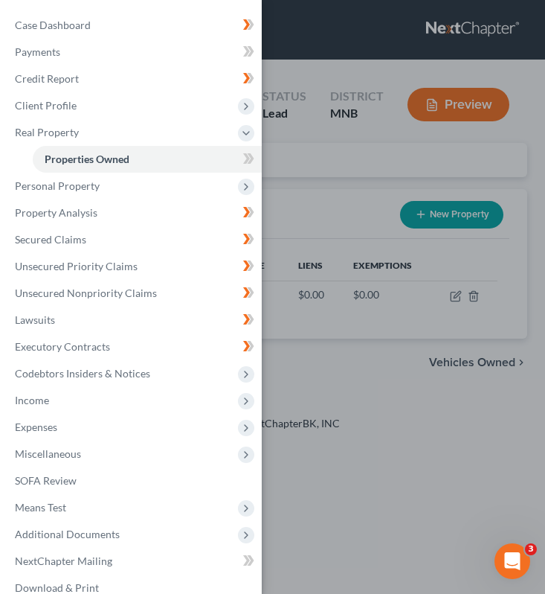
click at [301, 181] on div "Case Dashboard Payments Invoices Payments Payments Credit Report Client Profile" at bounding box center [272, 297] width 545 height 594
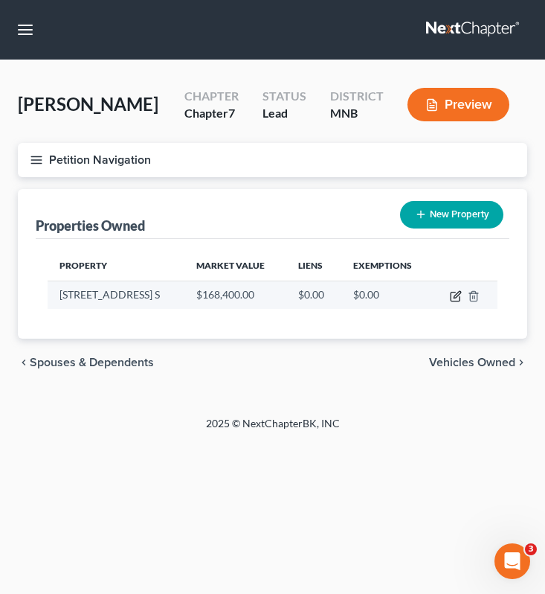
click at [454, 298] on icon "button" at bounding box center [456, 296] width 12 height 12
select select "24"
select select "0"
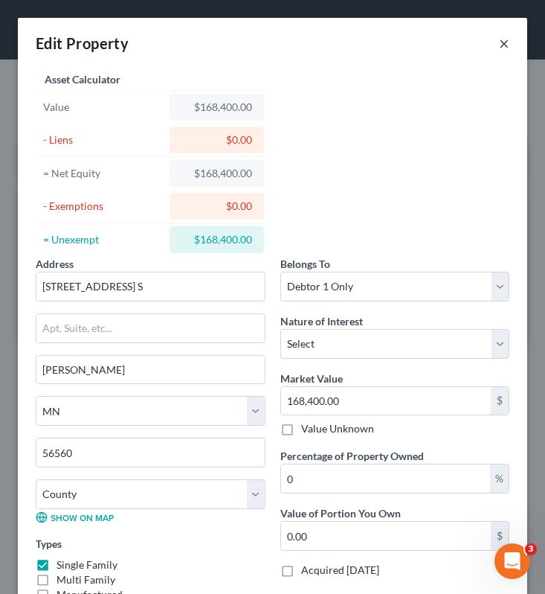
click at [501, 44] on button "×" at bounding box center [504, 43] width 10 height 18
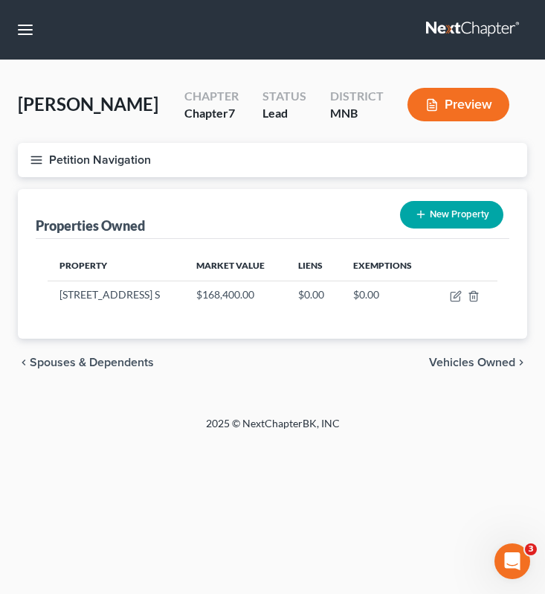
click at [30, 159] on icon "button" at bounding box center [36, 159] width 13 height 13
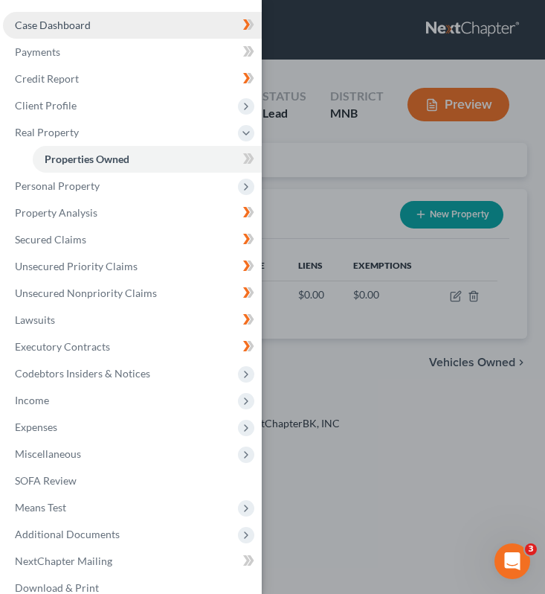
click at [85, 33] on link "Case Dashboard" at bounding box center [132, 25] width 259 height 27
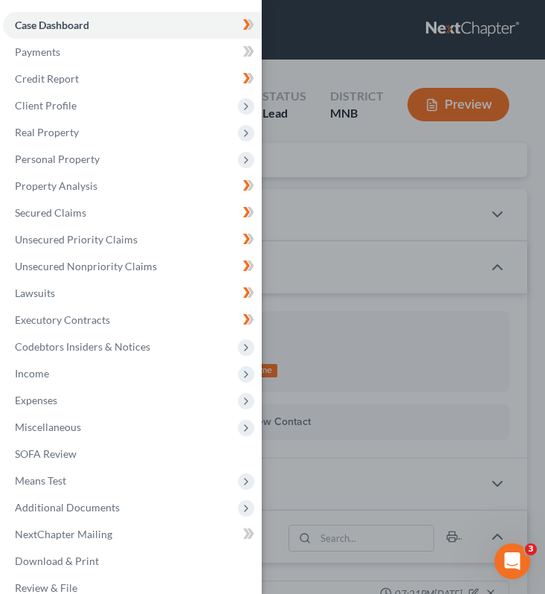
click at [325, 184] on div "Case Dashboard Payments Invoices Payments Payments Credit Report Client Profile" at bounding box center [272, 297] width 545 height 594
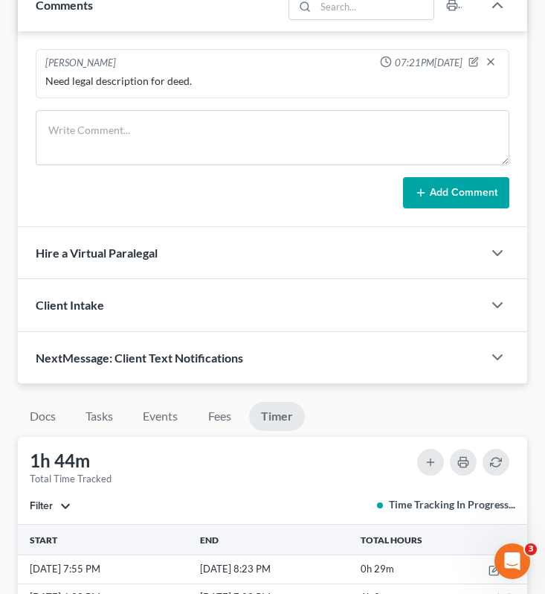
scroll to position [613, 0]
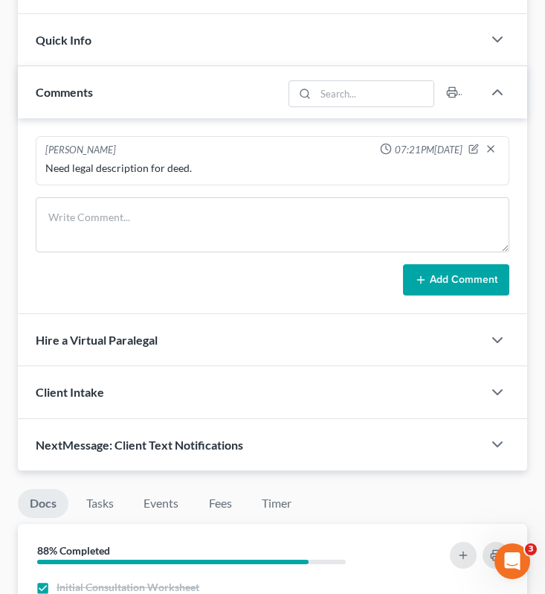
scroll to position [441, 0]
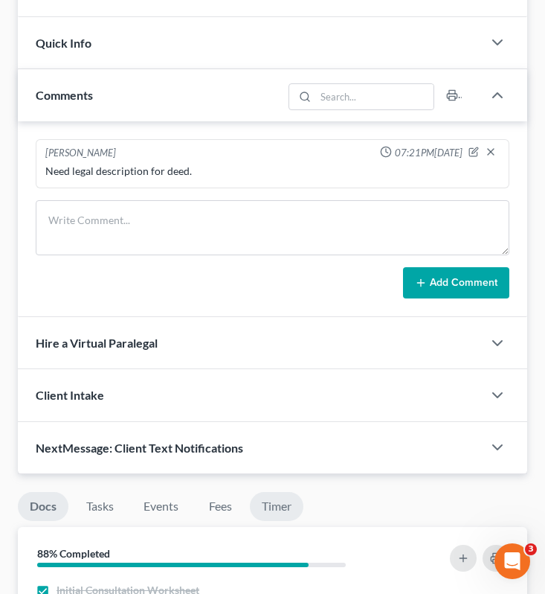
click at [274, 510] on link "Timer" at bounding box center [277, 506] width 54 height 29
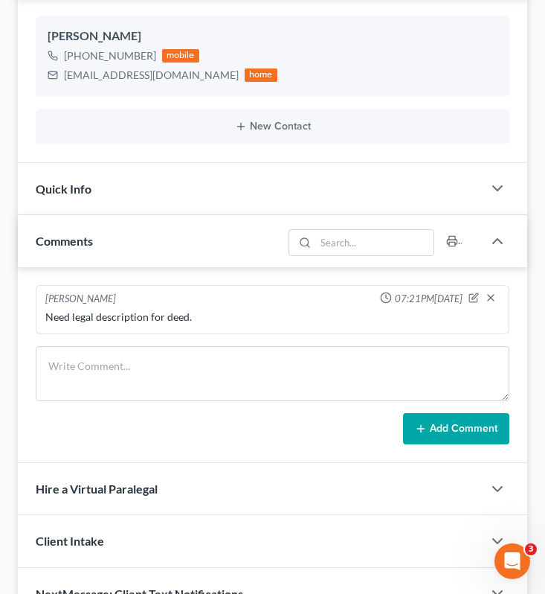
scroll to position [0, 0]
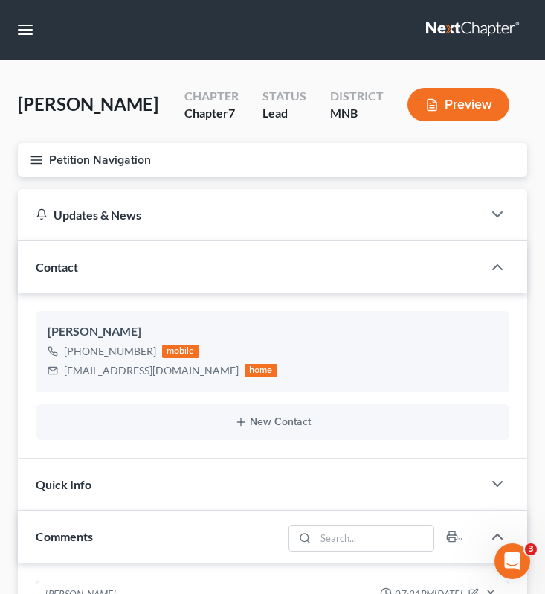
click at [44, 161] on button "Petition Navigation" at bounding box center [273, 160] width 510 height 34
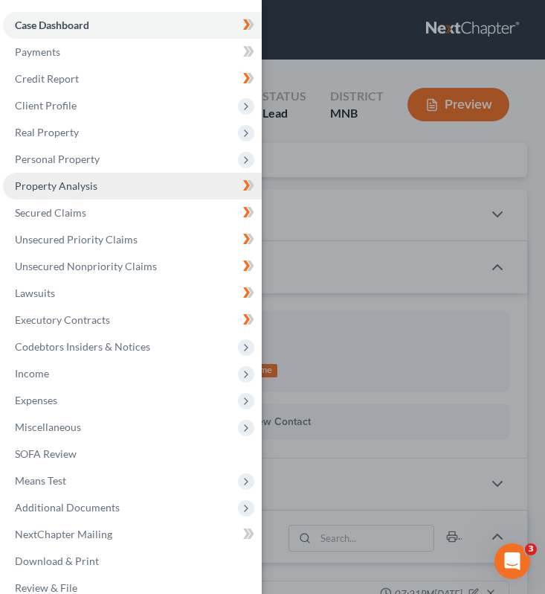
click at [129, 192] on link "Property Analysis" at bounding box center [132, 186] width 259 height 27
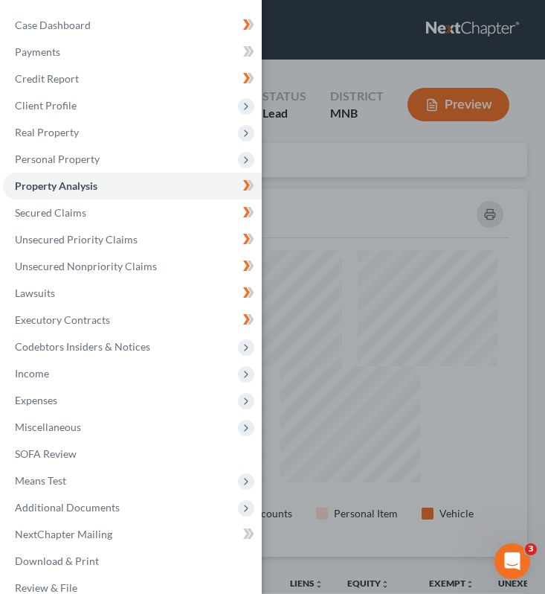
scroll to position [367, 510]
click at [336, 193] on div "Case Dashboard Payments Invoices Payments Payments Credit Report Client Profile" at bounding box center [272, 297] width 545 height 594
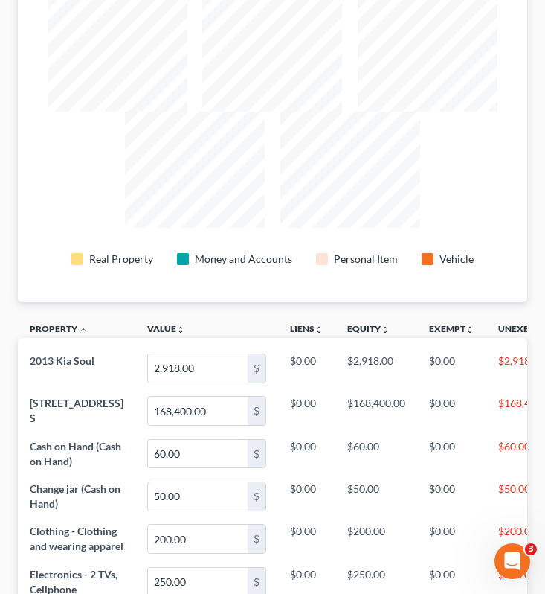
scroll to position [420, 0]
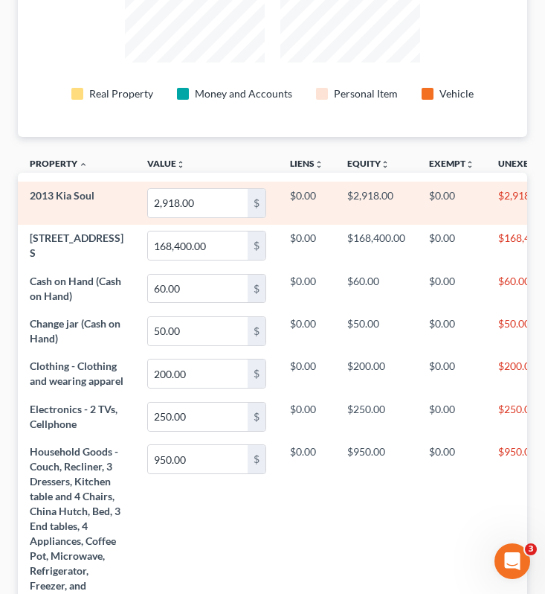
click at [385, 204] on td "$2,918.00" at bounding box center [376, 202] width 82 height 42
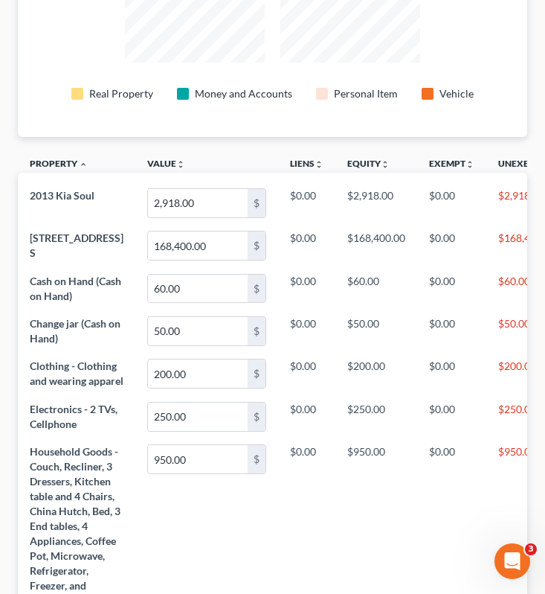
scroll to position [0, 0]
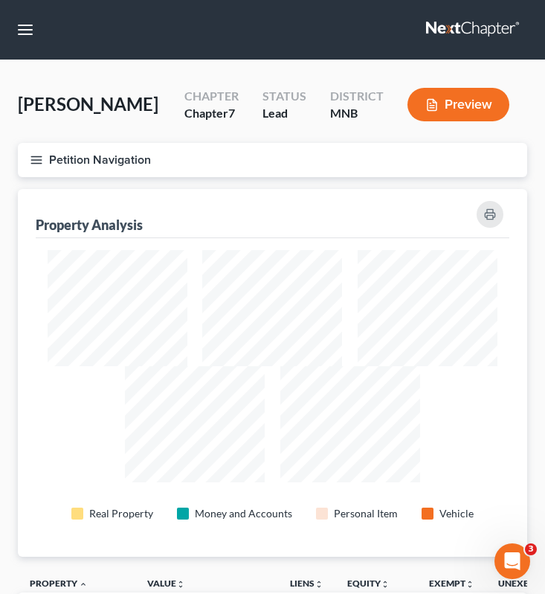
click at [35, 159] on icon "button" at bounding box center [36, 159] width 13 height 13
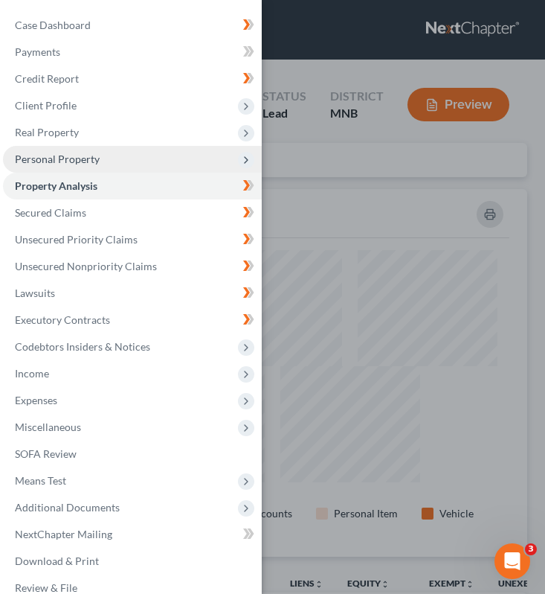
click at [94, 155] on span "Personal Property" at bounding box center [57, 158] width 85 height 13
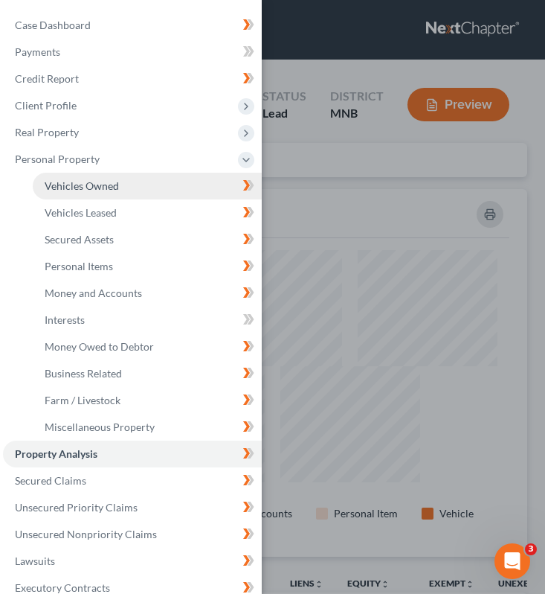
click at [153, 191] on link "Vehicles Owned" at bounding box center [147, 186] width 229 height 27
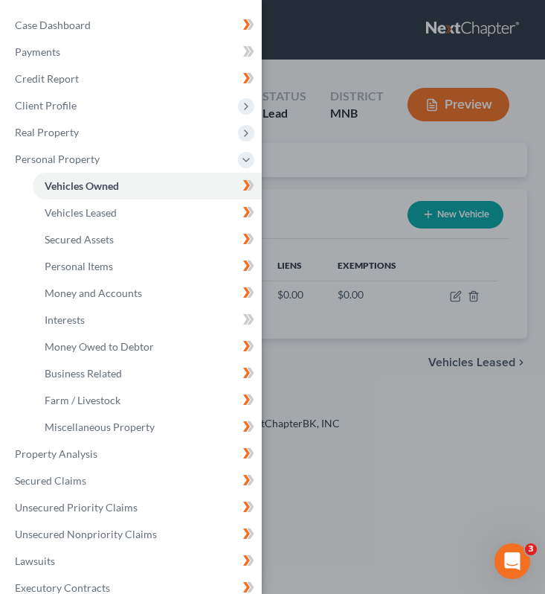
click at [353, 199] on div "Case Dashboard Payments Invoices Payments Payments Credit Report Client Profile" at bounding box center [272, 297] width 545 height 594
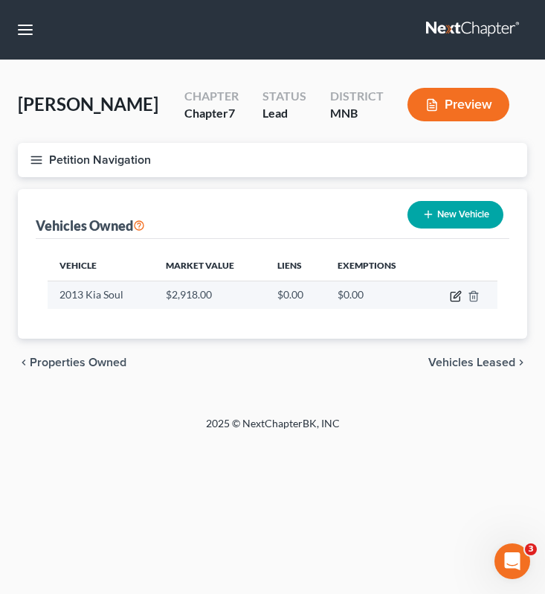
click at [454, 300] on icon "button" at bounding box center [456, 296] width 12 height 12
select select "0"
select select "13"
select select "3"
select select "0"
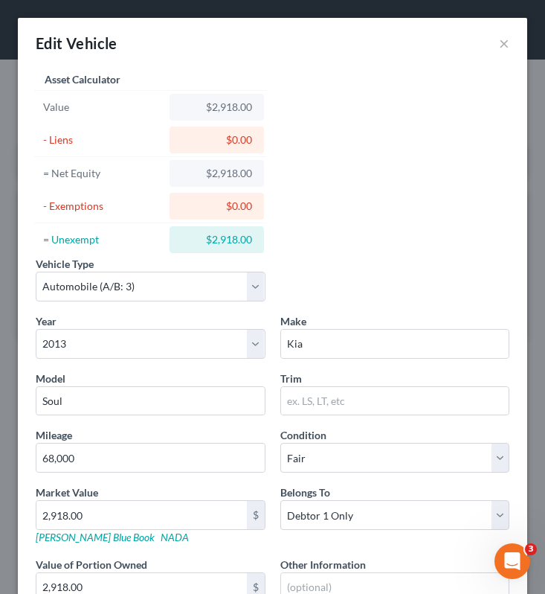
click at [498, 42] on div "Edit Vehicle ×" at bounding box center [273, 43] width 510 height 51
click at [508, 44] on button "×" at bounding box center [504, 43] width 10 height 18
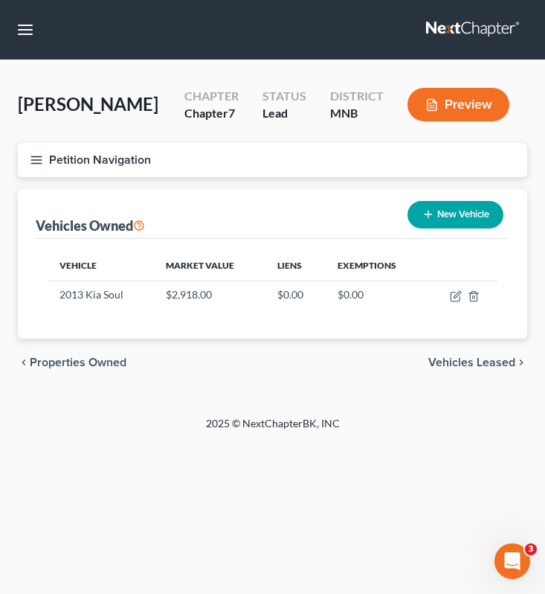
click at [37, 165] on button "Petition Navigation" at bounding box center [273, 160] width 510 height 34
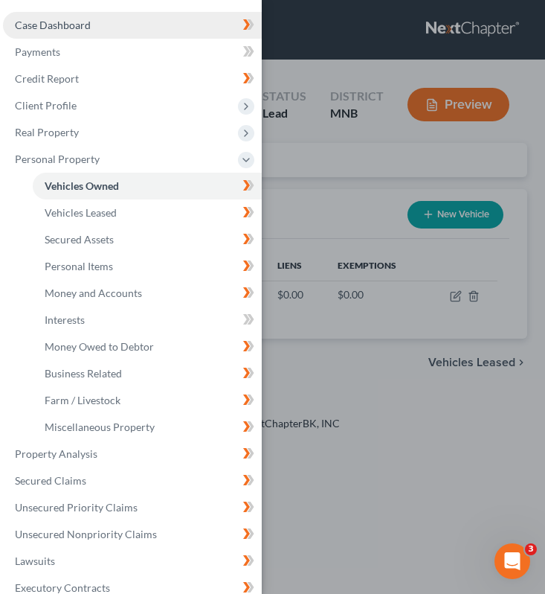
click at [91, 36] on link "Case Dashboard" at bounding box center [132, 25] width 259 height 27
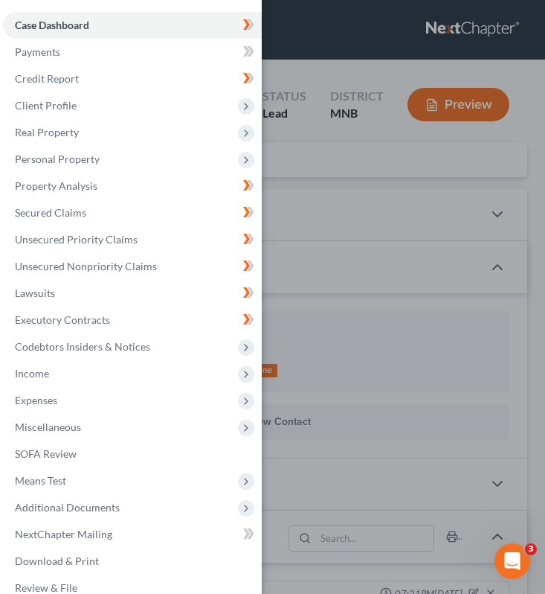
click at [309, 200] on div "Case Dashboard Payments Invoices Payments Payments Credit Report Client Profile" at bounding box center [272, 297] width 545 height 594
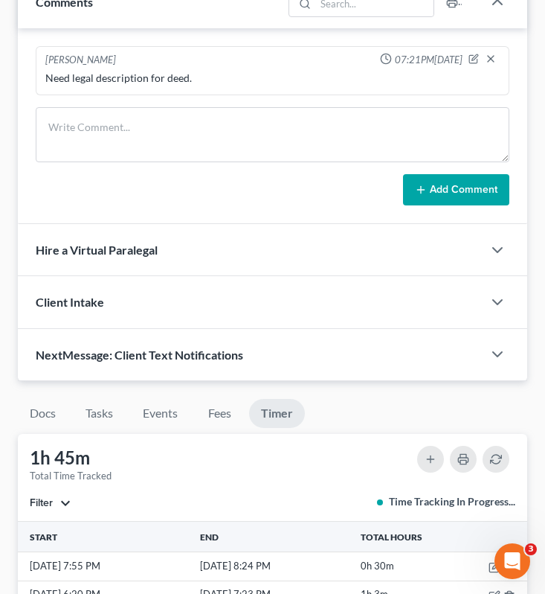
scroll to position [585, 0]
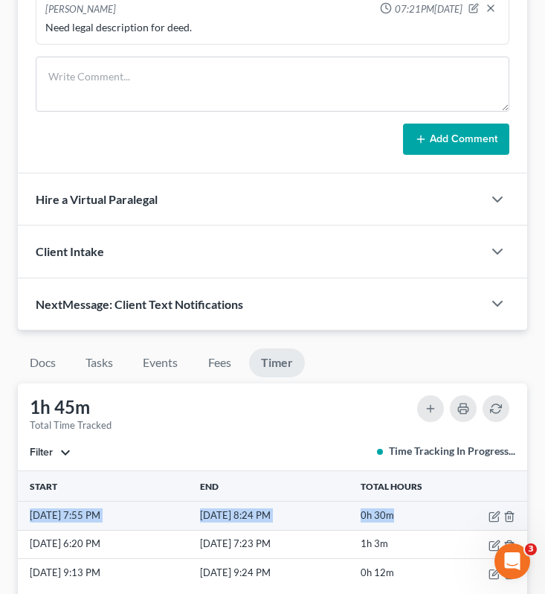
drag, startPoint x: 406, startPoint y: 509, endPoint x: 19, endPoint y: 514, distance: 387.6
click at [19, 514] on tr "[DATE] 7:55 PM [DATE] 8:24 PM 0h 30m" at bounding box center [273, 515] width 510 height 28
copy tr "[DATE] 7:55 PM [DATE] 8:24 PM 0h 30m"
